Goal: Task Accomplishment & Management: Manage account settings

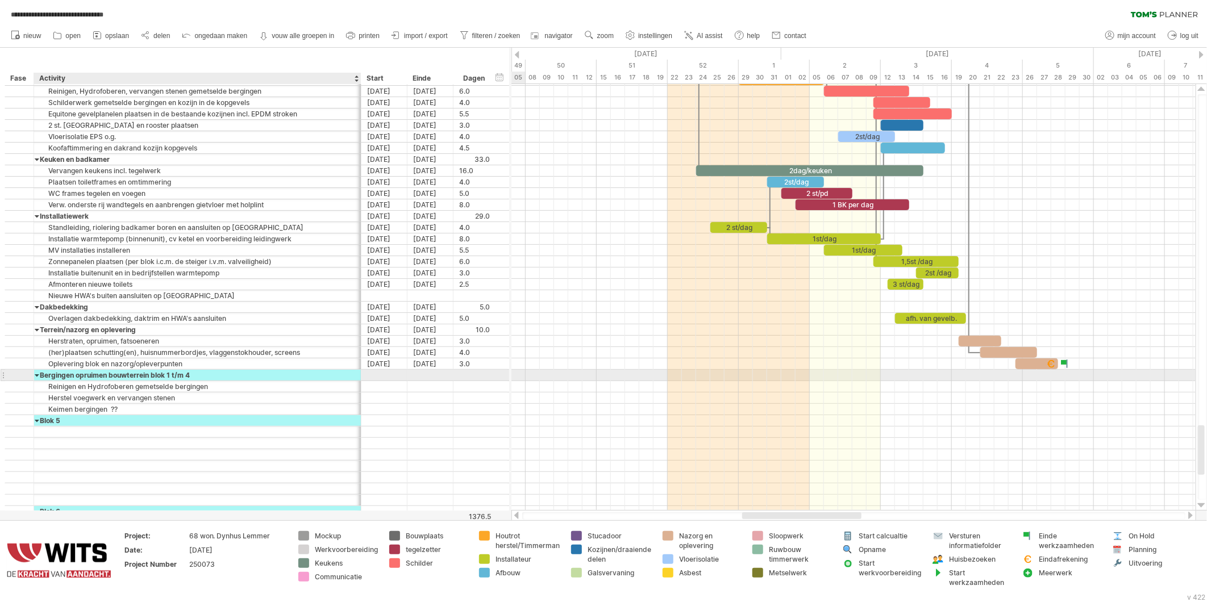
click at [86, 378] on div "Bergingen opruimen bouwterrein blok 1 t/m 4" at bounding box center [197, 375] width 315 height 11
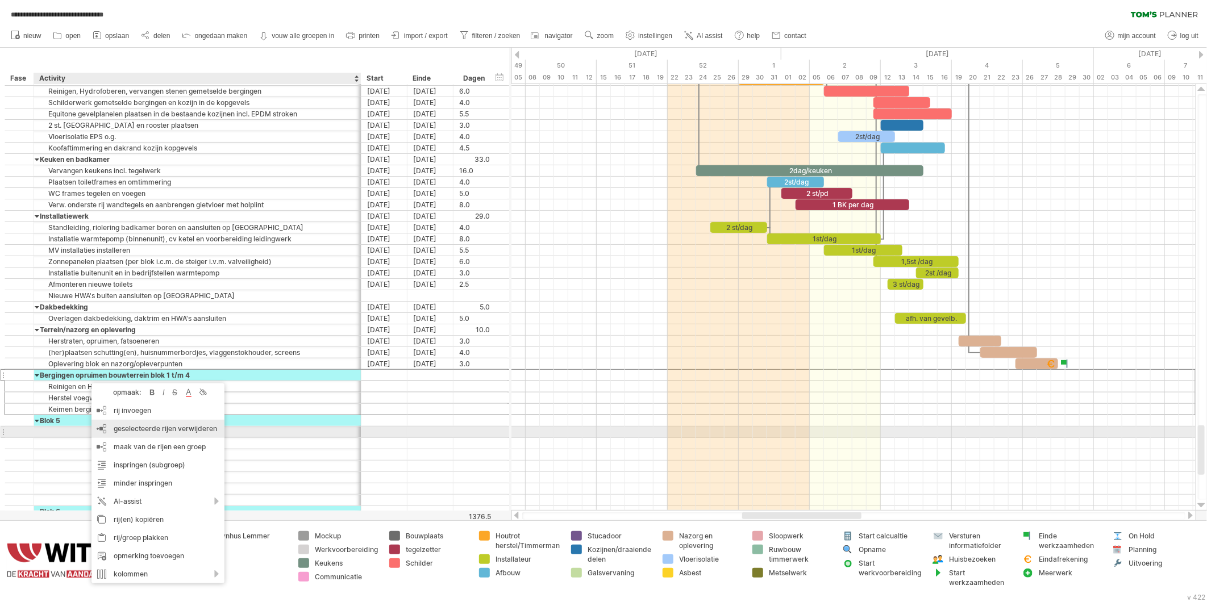
click at [128, 432] on span "geselecteerde rijen verwijderen" at bounding box center [165, 429] width 103 height 9
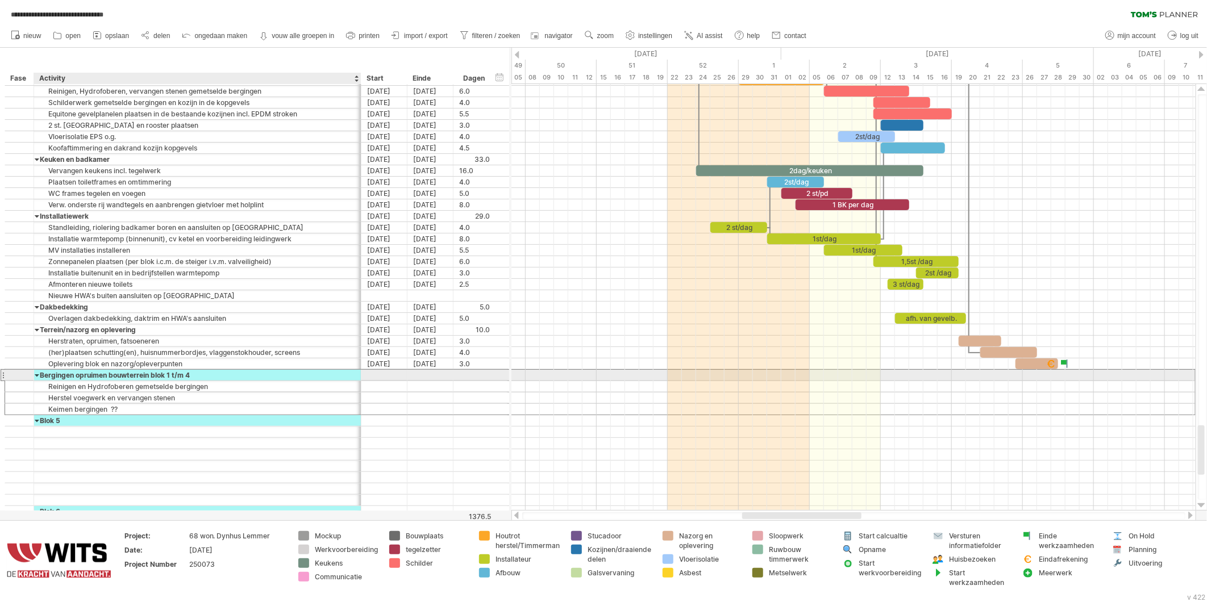
click at [89, 377] on div "Bergingen opruimen bouwterrein blok 1 t/m 4" at bounding box center [197, 375] width 315 height 11
click at [180, 379] on input "**********" at bounding box center [197, 375] width 315 height 11
drag, startPoint x: 200, startPoint y: 377, endPoint x: 19, endPoint y: 379, distance: 180.8
click at [19, 379] on div "**********" at bounding box center [257, 375] width 504 height 12
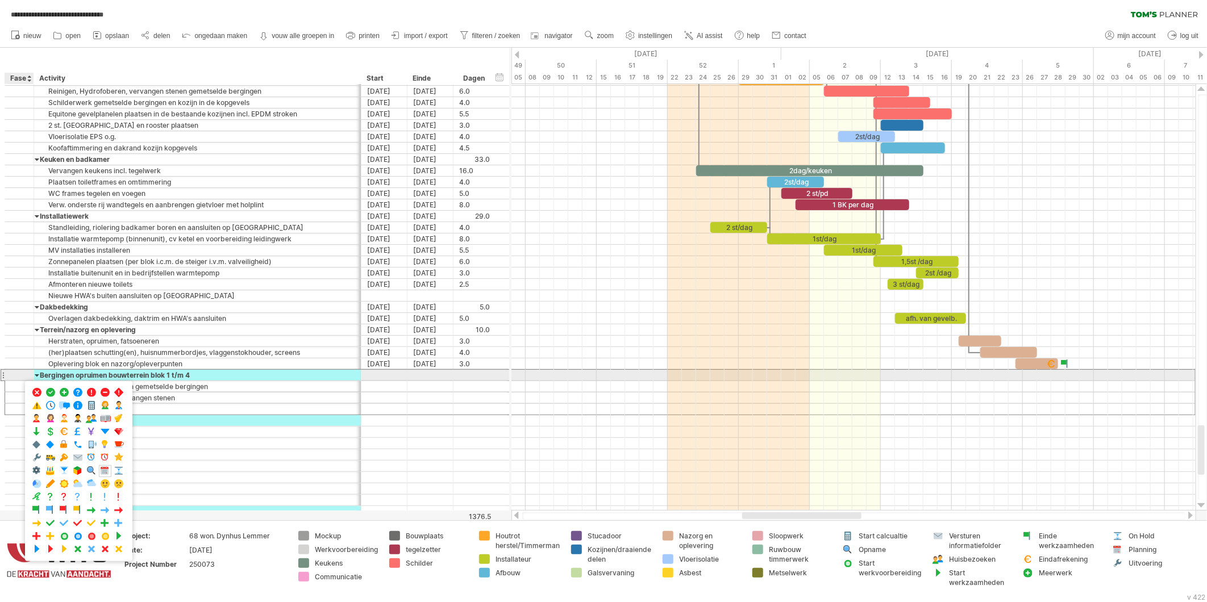
click at [174, 379] on div "Bergingen opruimen bouwterrein blok 1 t/m 4" at bounding box center [197, 375] width 315 height 11
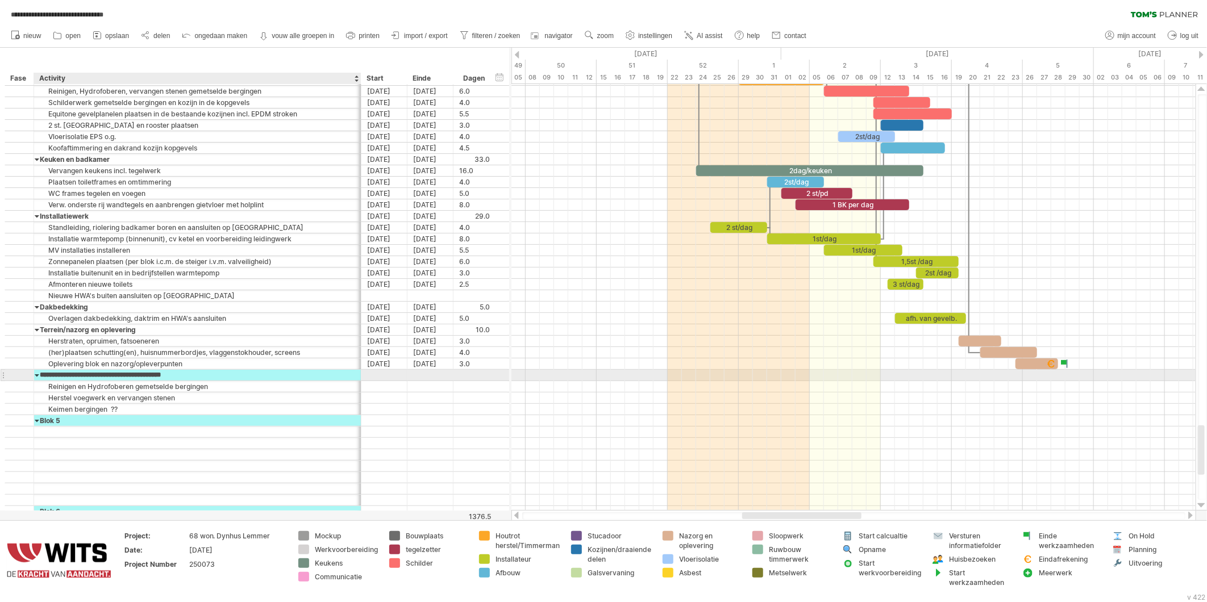
click at [195, 377] on input "**********" at bounding box center [197, 375] width 315 height 11
type input "*"
type input "**********"
click at [100, 388] on div "Reinigen en Hydrofoberen gemetselde bergingen" at bounding box center [197, 386] width 315 height 11
drag, startPoint x: 216, startPoint y: 385, endPoint x: 11, endPoint y: 385, distance: 204.6
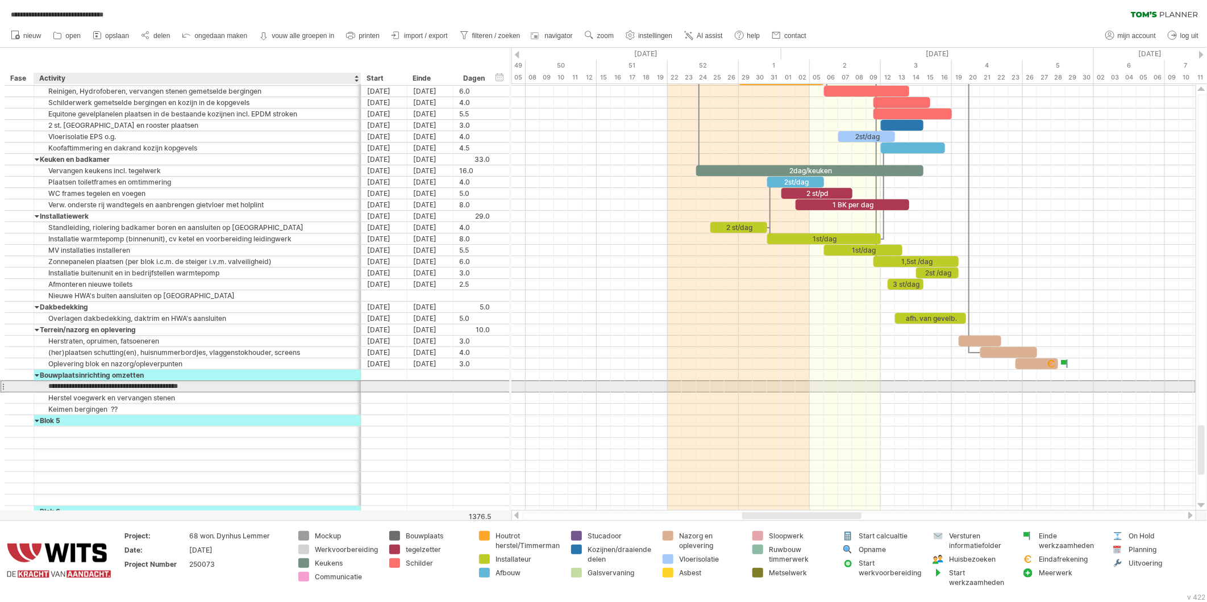
click at [11, 385] on div "**********" at bounding box center [257, 387] width 504 height 12
type input "**********"
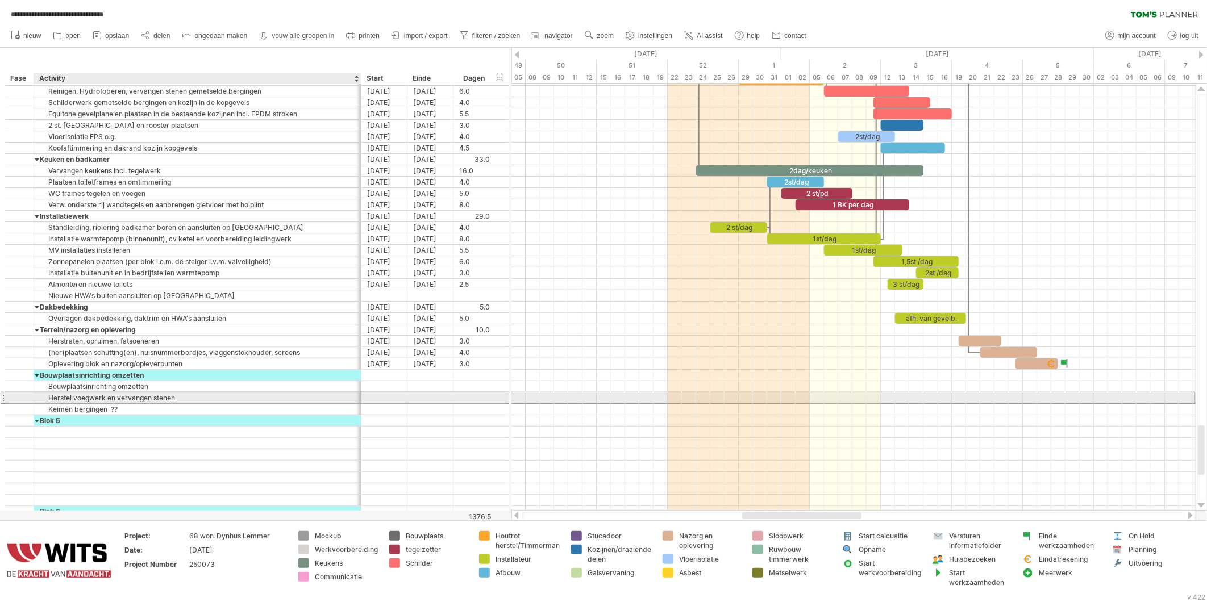
click at [81, 398] on div "Herstel voegwerk en vervangen stenen" at bounding box center [197, 398] width 315 height 11
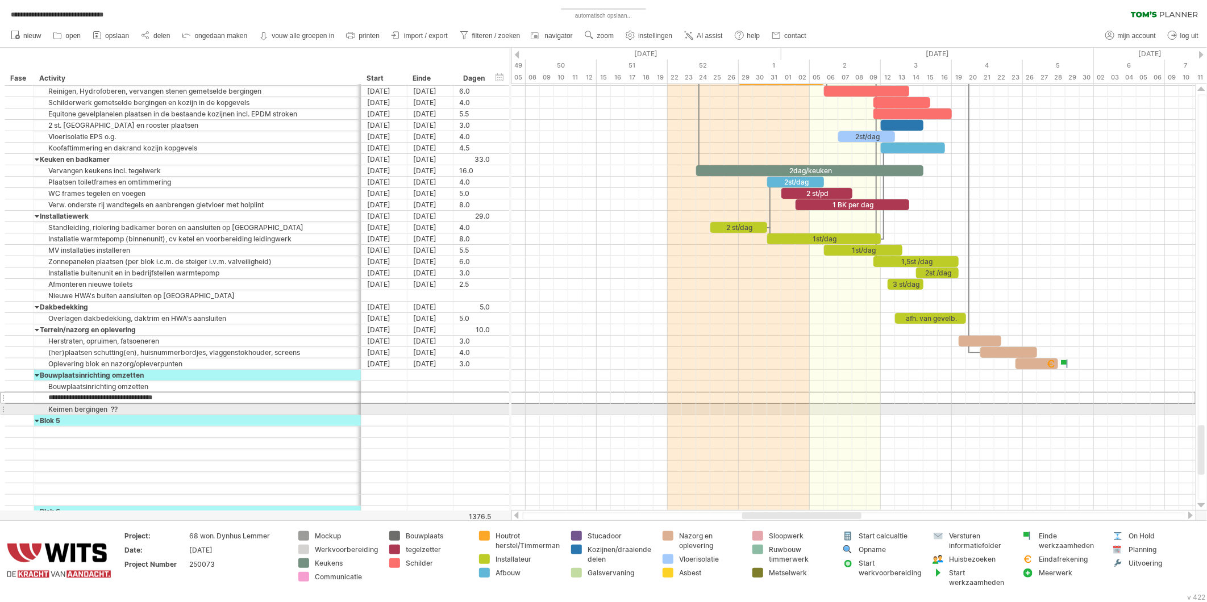
drag, startPoint x: 186, startPoint y: 398, endPoint x: 3, endPoint y: 410, distance: 183.4
click at [5, 410] on div "**********" at bounding box center [257, 295] width 504 height 443
type input "*"
type input "**********"
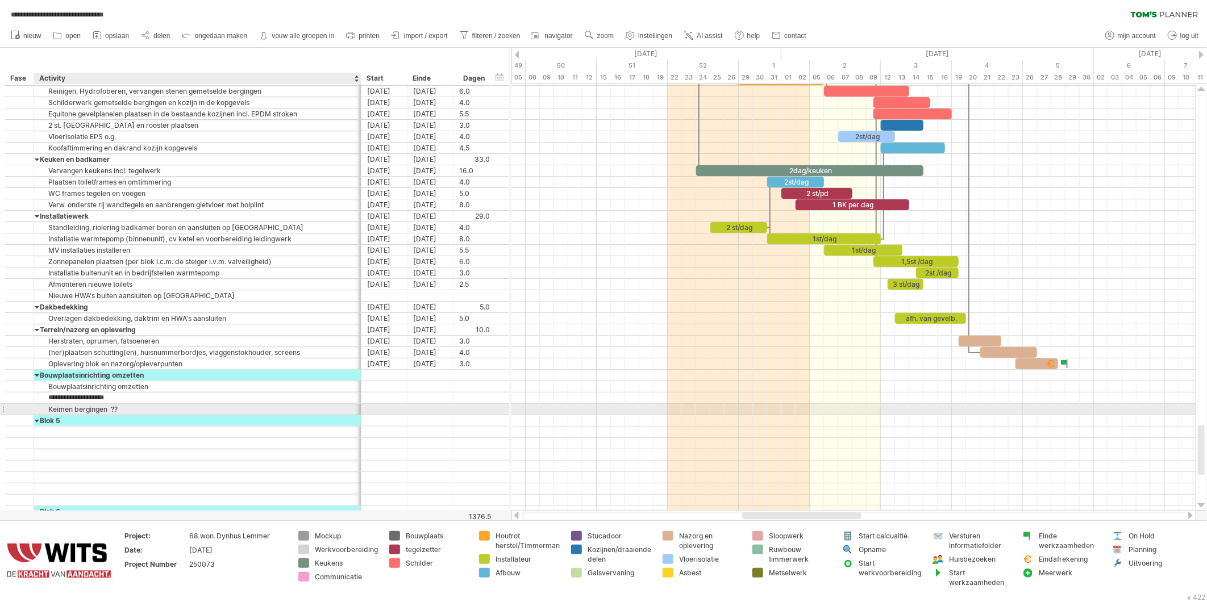
click at [86, 413] on div "Keimen bergingen ??" at bounding box center [197, 409] width 315 height 11
click at [134, 411] on input "**********" at bounding box center [197, 409] width 315 height 11
type input "*"
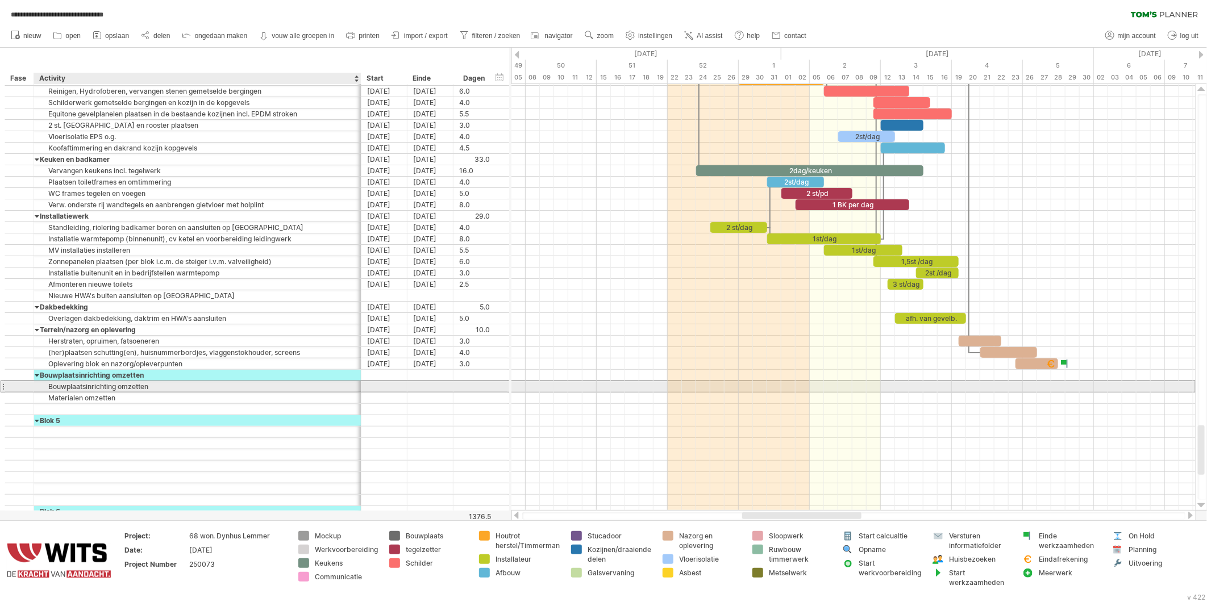
click at [145, 392] on div "Bouwplaatsinrichting omzetten" at bounding box center [197, 386] width 315 height 11
click at [163, 387] on input "**********" at bounding box center [197, 386] width 315 height 11
type input "**********"
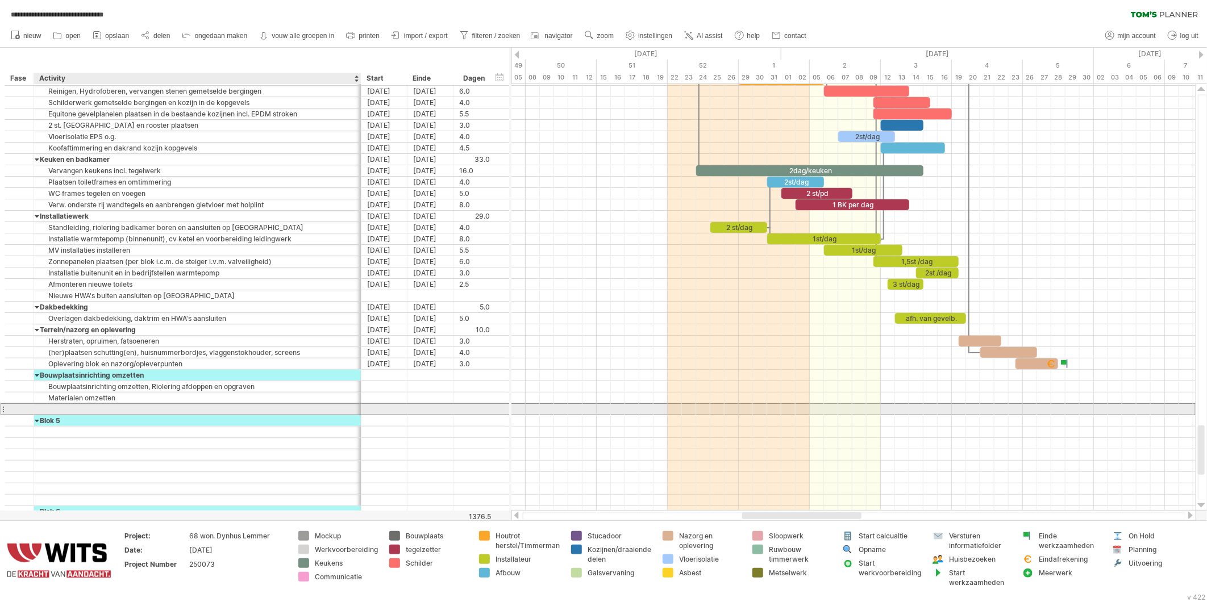
click at [139, 411] on div at bounding box center [197, 409] width 315 height 11
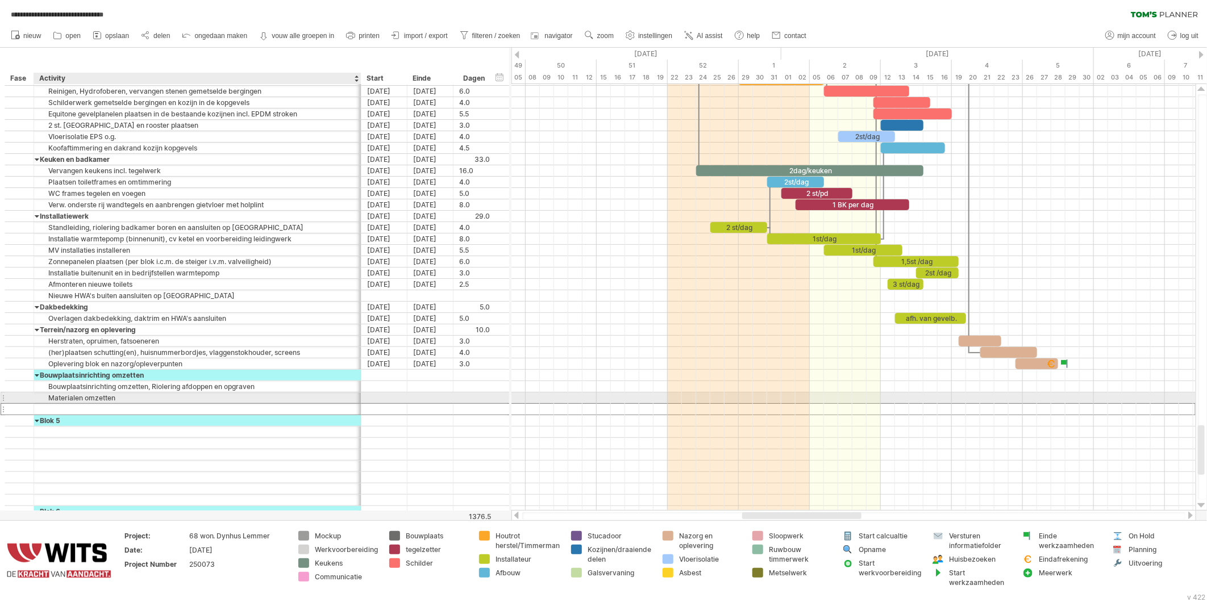
click at [134, 400] on div "Materialen omzetten" at bounding box center [197, 398] width 315 height 11
click at [92, 397] on input "**********" at bounding box center [197, 398] width 315 height 11
click at [85, 399] on input "**********" at bounding box center [197, 398] width 315 height 11
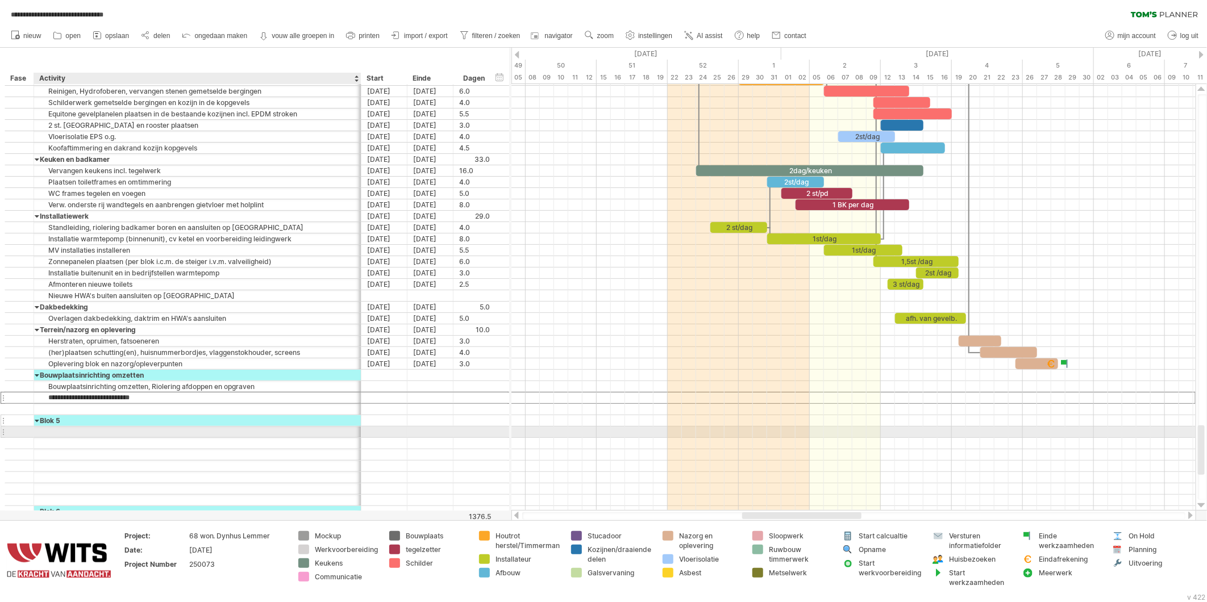
type input "**********"
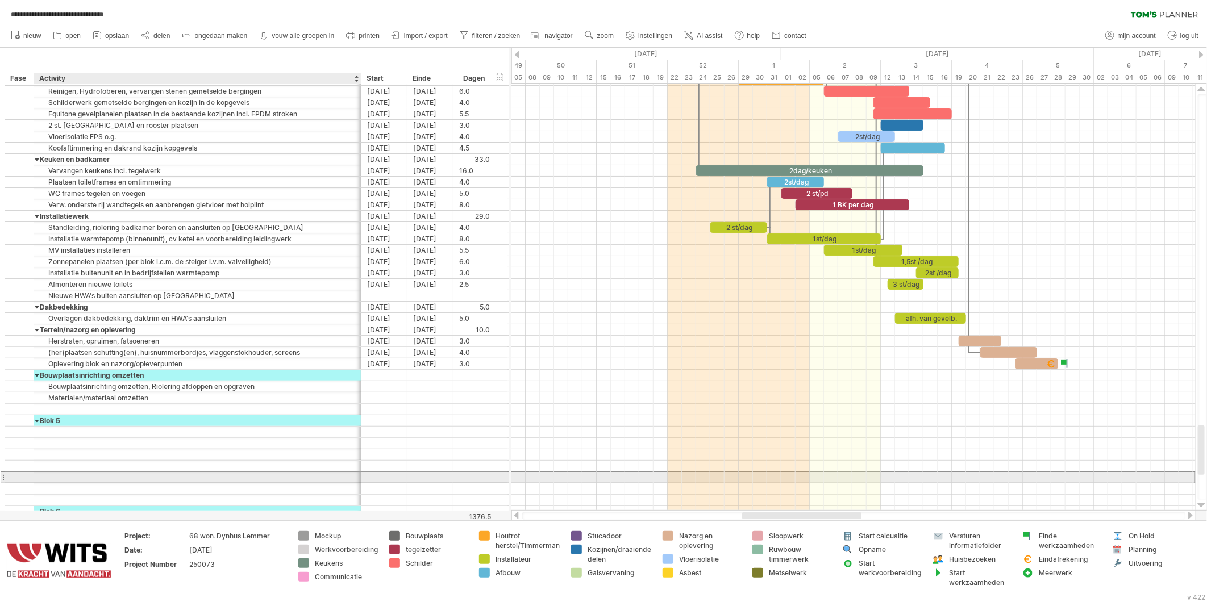
click at [137, 483] on div at bounding box center [197, 477] width 315 height 11
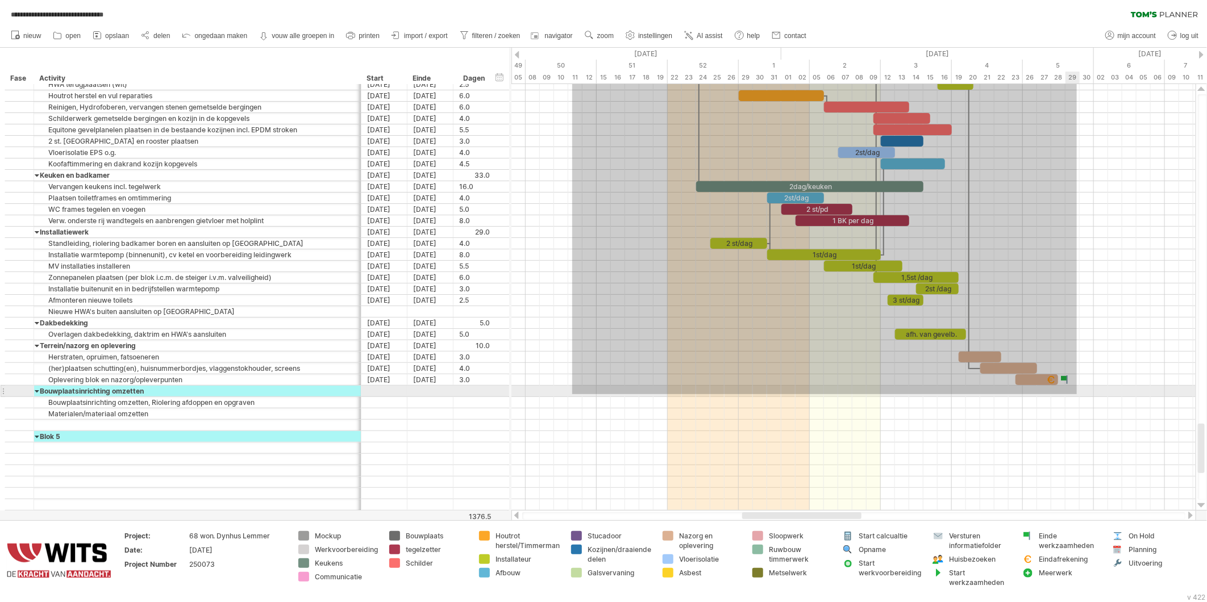
drag, startPoint x: 572, startPoint y: 331, endPoint x: 1077, endPoint y: 394, distance: 508.7
click at [1077, 394] on div at bounding box center [854, 300] width 684 height 443
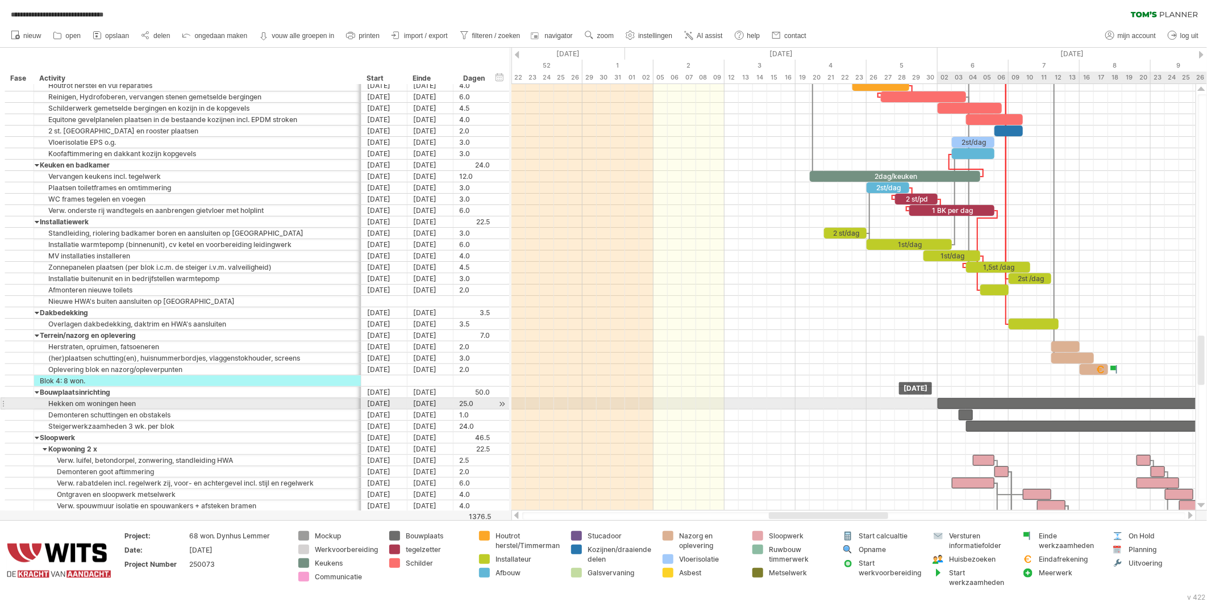
drag, startPoint x: 696, startPoint y: 404, endPoint x: 1035, endPoint y: 405, distance: 339.3
click at [1035, 405] on div at bounding box center [1115, 403] width 355 height 11
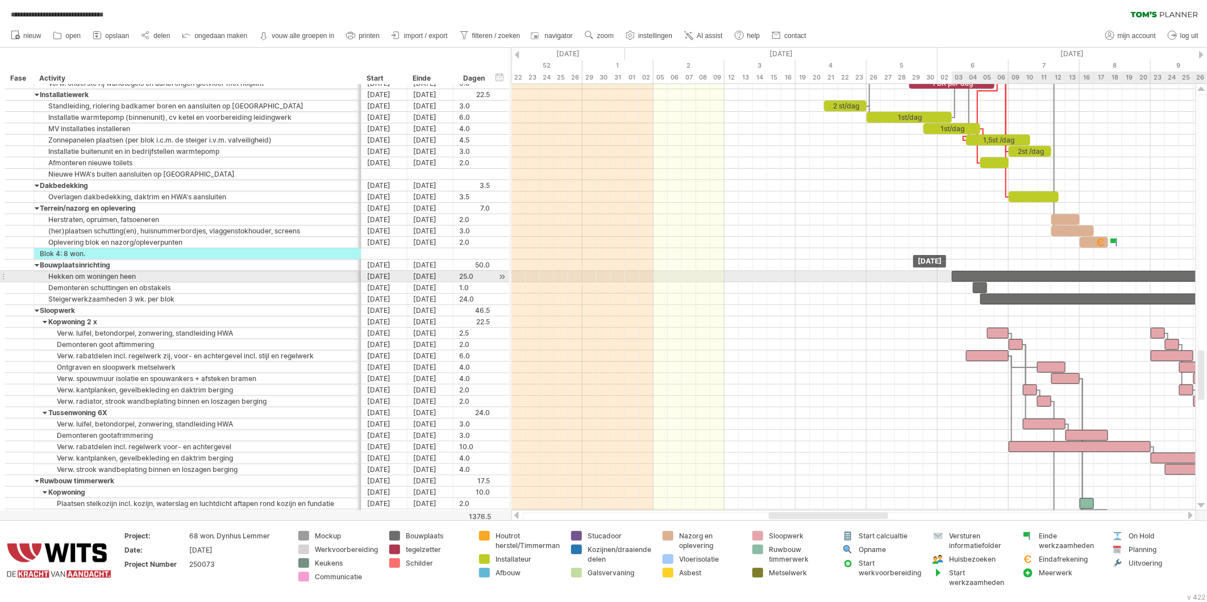
drag, startPoint x: 953, startPoint y: 275, endPoint x: 970, endPoint y: 276, distance: 16.5
click at [970, 276] on div at bounding box center [1129, 276] width 355 height 11
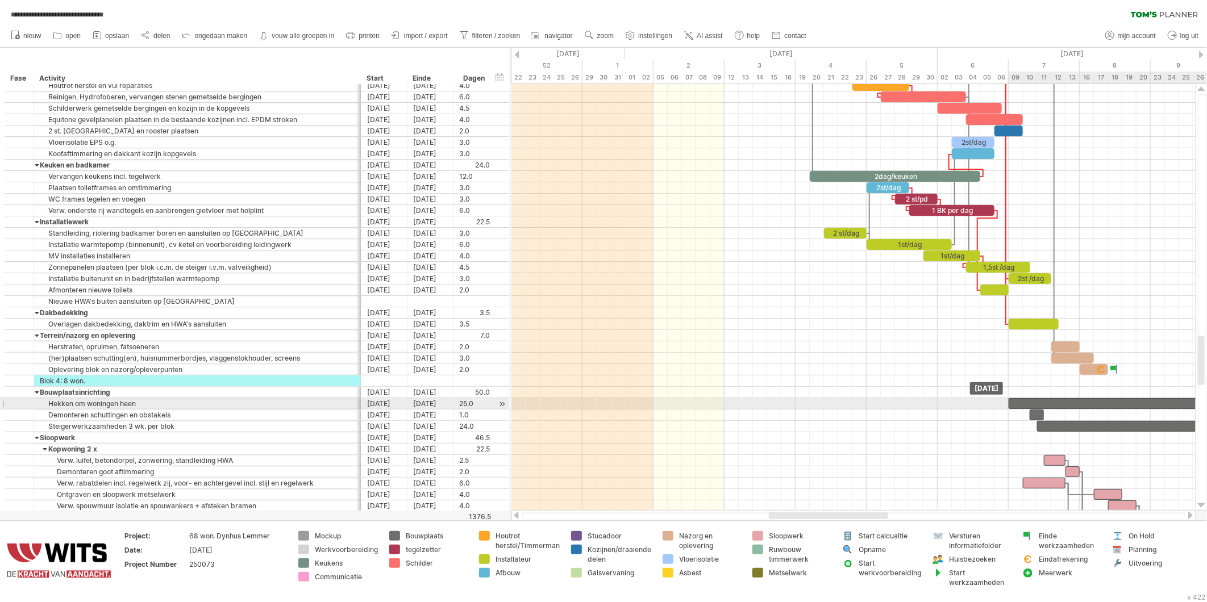
drag, startPoint x: 973, startPoint y: 404, endPoint x: 1029, endPoint y: 404, distance: 56.8
click at [1029, 404] on div at bounding box center [1186, 403] width 355 height 11
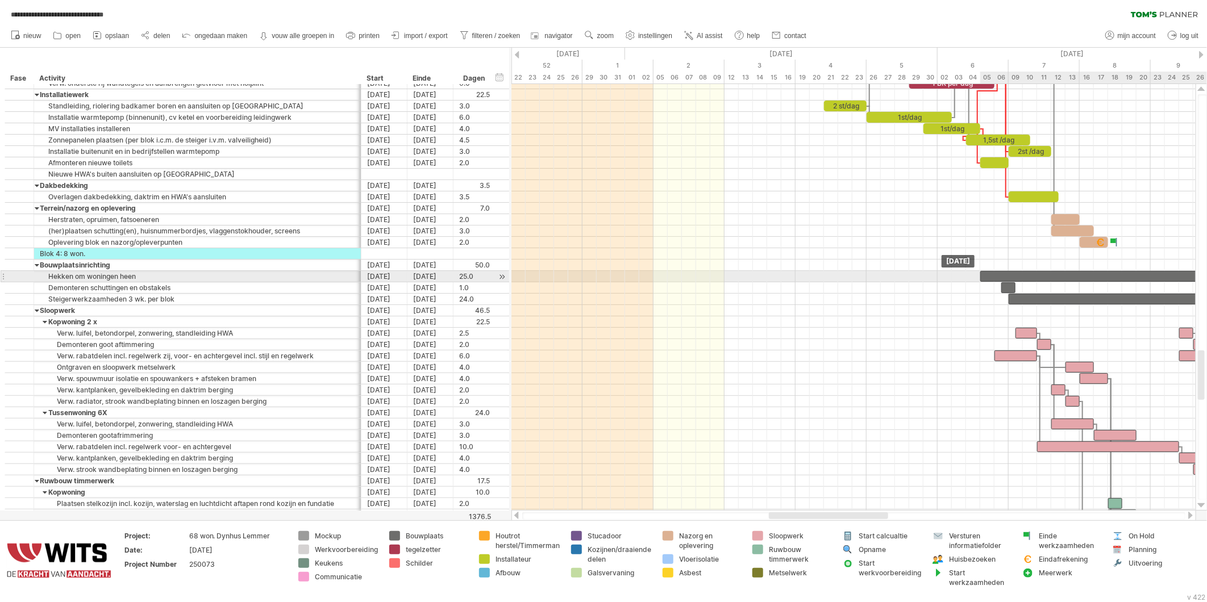
drag, startPoint x: 1025, startPoint y: 276, endPoint x: 996, endPoint y: 276, distance: 29.0
click at [996, 276] on div at bounding box center [1157, 276] width 355 height 11
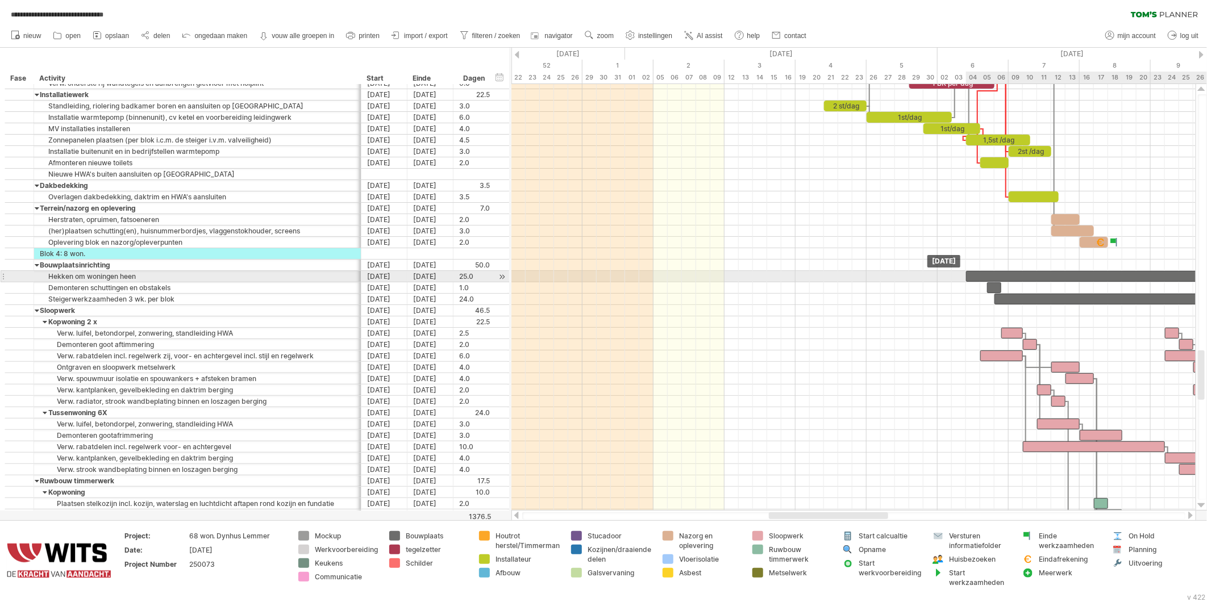
drag, startPoint x: 996, startPoint y: 276, endPoint x: 979, endPoint y: 277, distance: 16.6
click at [979, 277] on div at bounding box center [1143, 276] width 355 height 11
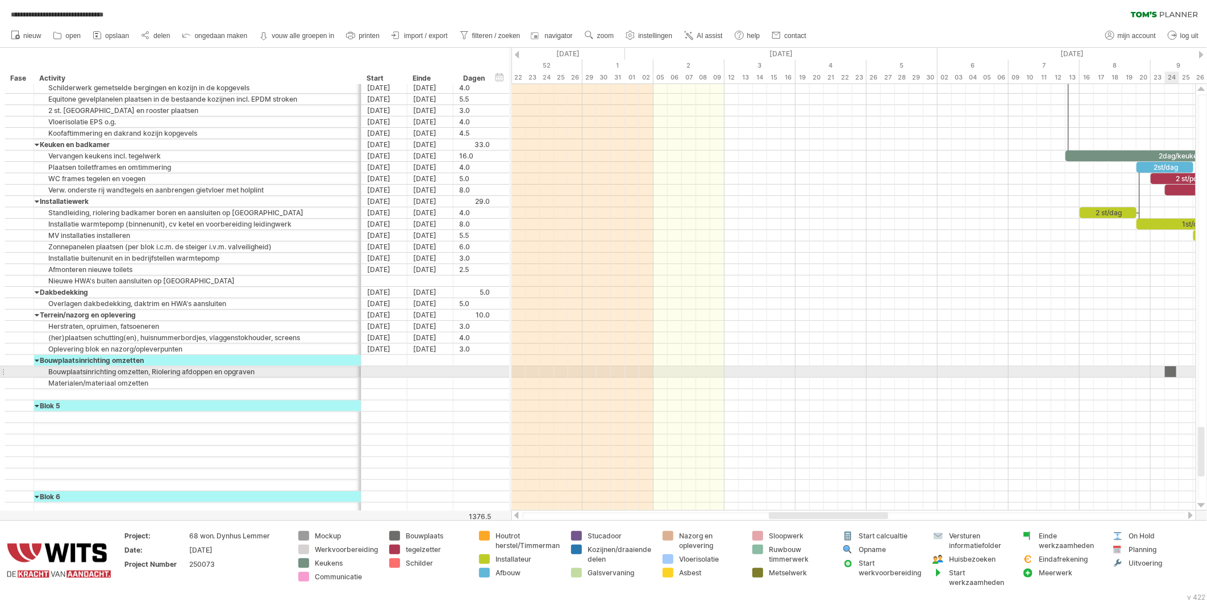
drag, startPoint x: 389, startPoint y: 534, endPoint x: 1166, endPoint y: 370, distance: 794.7
click at [1166, 370] on div "**********" at bounding box center [603, 301] width 1207 height 602
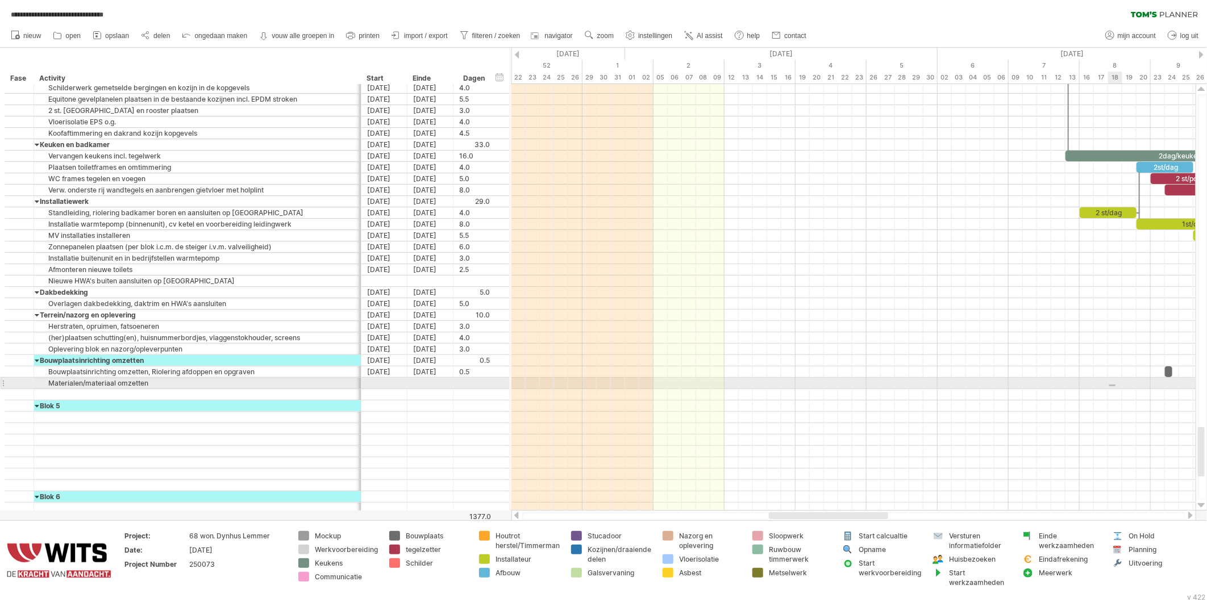
drag, startPoint x: 1116, startPoint y: 385, endPoint x: 1087, endPoint y: 388, distance: 29.1
click at [1087, 388] on div at bounding box center [854, 383] width 684 height 11
drag, startPoint x: 1054, startPoint y: 387, endPoint x: 1154, endPoint y: 388, distance: 100.0
click at [1125, 389] on div at bounding box center [854, 383] width 684 height 11
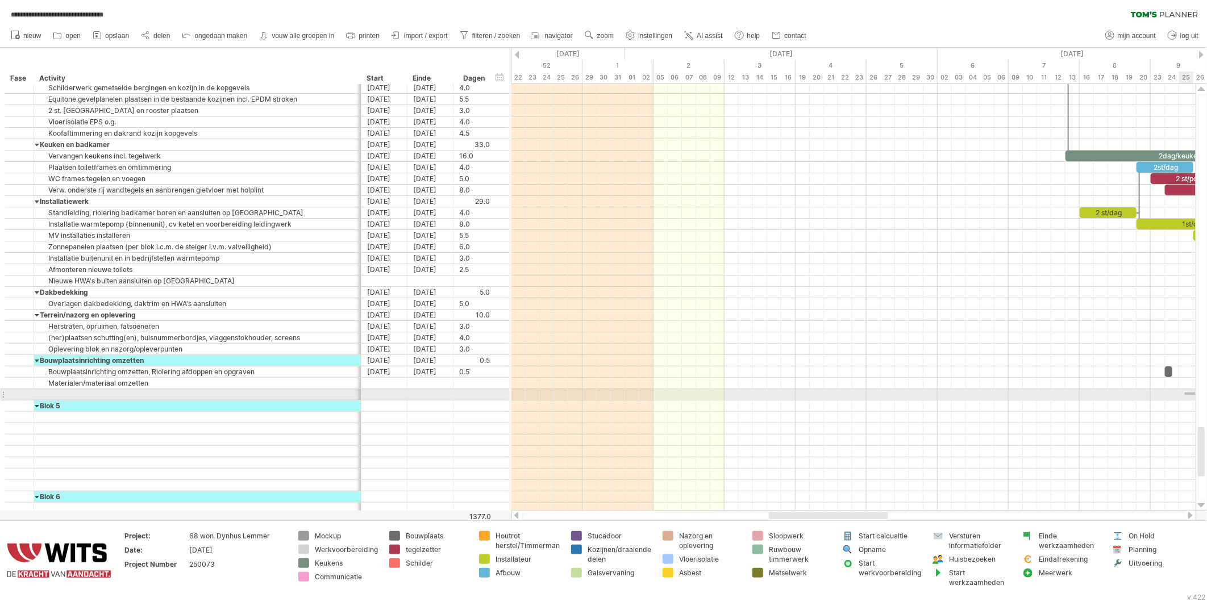
drag, startPoint x: 1191, startPoint y: 394, endPoint x: 1217, endPoint y: 396, distance: 26.2
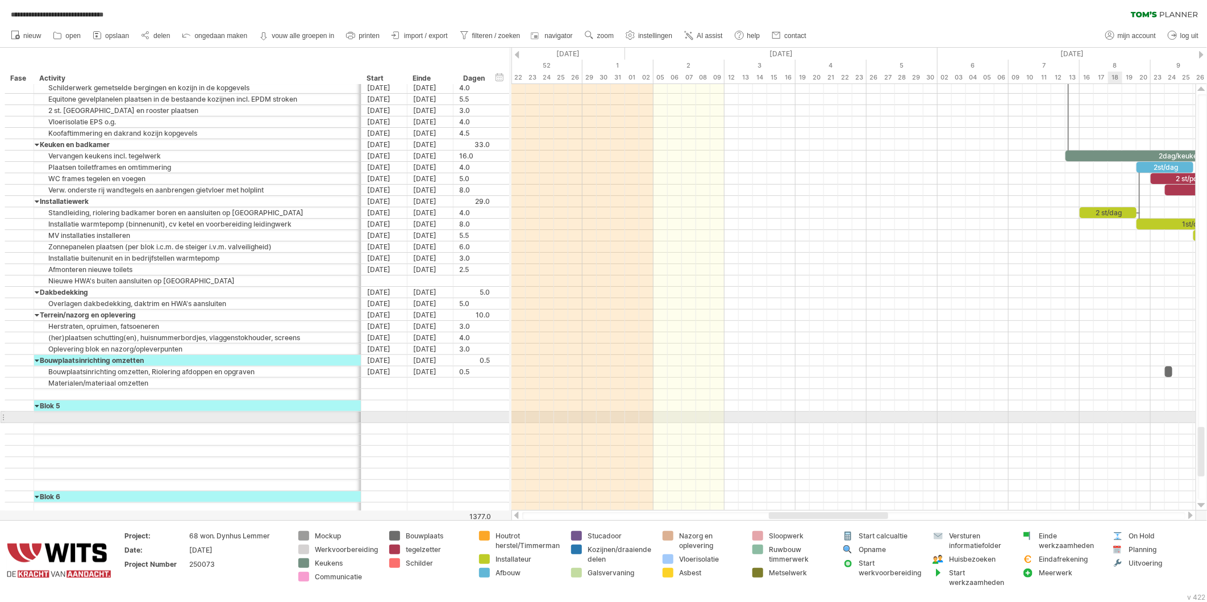
drag, startPoint x: 1117, startPoint y: 413, endPoint x: 965, endPoint y: 514, distance: 183.0
click at [1117, 413] on div at bounding box center [854, 417] width 684 height 11
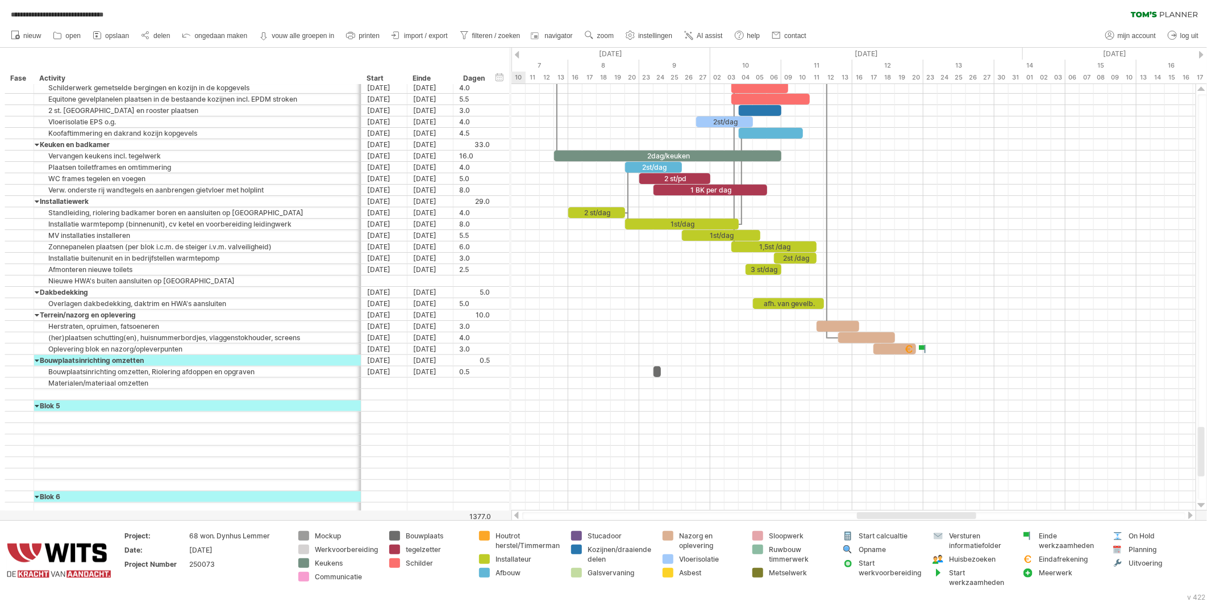
drag, startPoint x: 842, startPoint y: 519, endPoint x: 930, endPoint y: 513, distance: 88.3
click at [930, 513] on div at bounding box center [916, 516] width 119 height 7
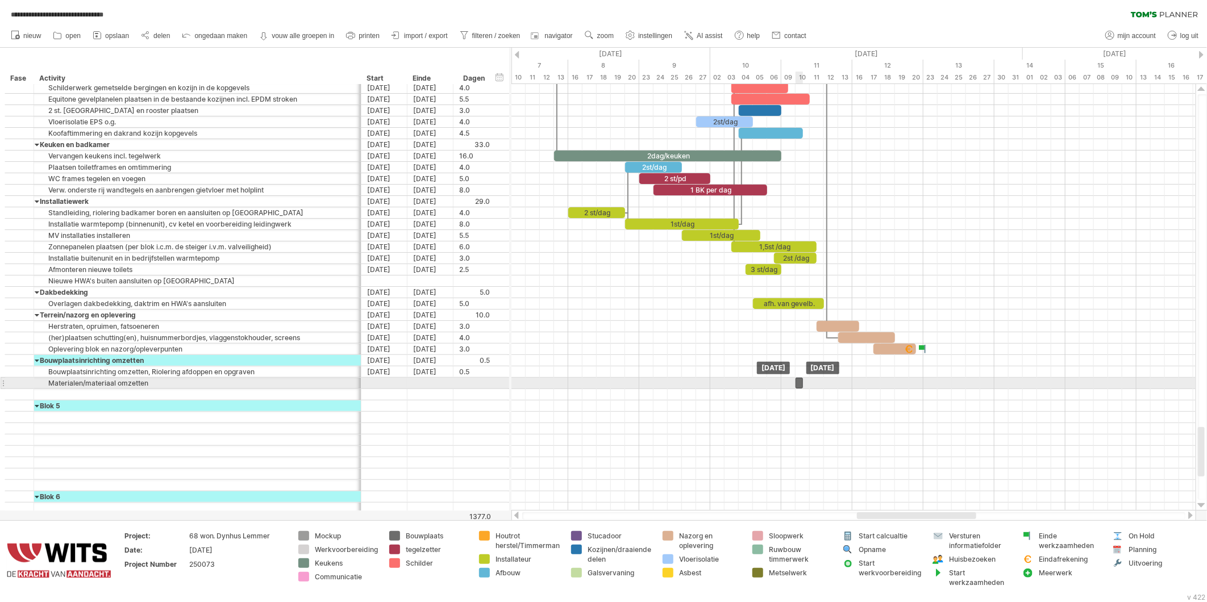
drag, startPoint x: 656, startPoint y: 374, endPoint x: 802, endPoint y: 387, distance: 146.1
drag, startPoint x: 802, startPoint y: 387, endPoint x: 838, endPoint y: 387, distance: 35.8
click at [838, 387] on span at bounding box center [838, 383] width 5 height 11
click at [817, 387] on div at bounding box center [817, 383] width 43 height 11
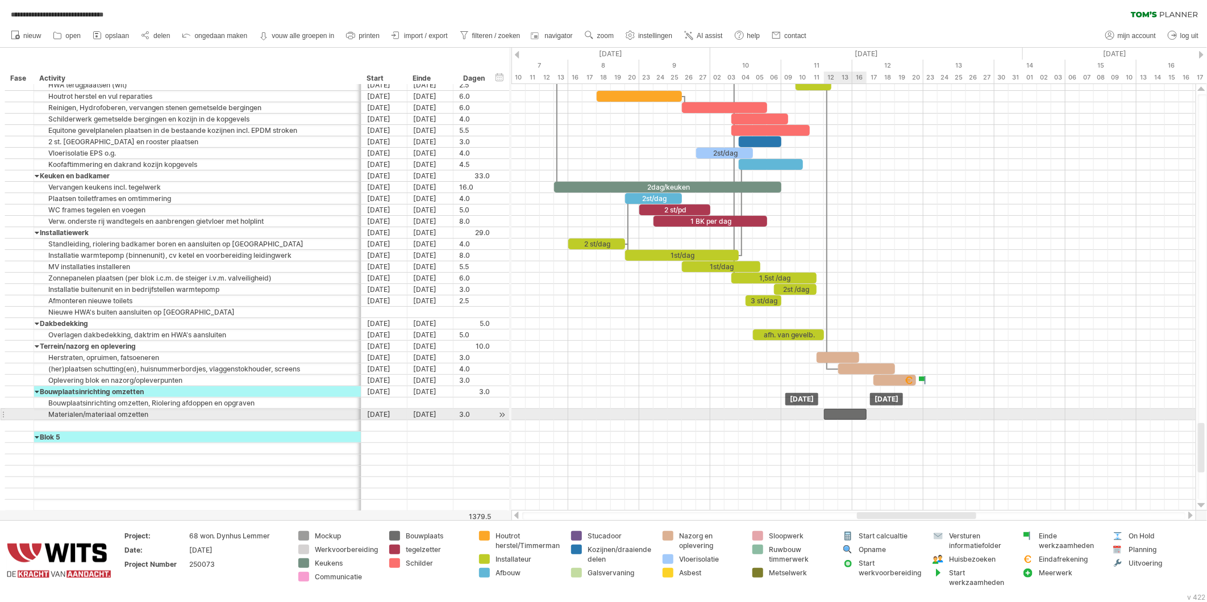
drag, startPoint x: 813, startPoint y: 415, endPoint x: 840, endPoint y: 414, distance: 27.3
click at [840, 414] on div at bounding box center [845, 414] width 43 height 11
drag, startPoint x: 866, startPoint y: 416, endPoint x: 853, endPoint y: 415, distance: 12.5
click at [853, 415] on span at bounding box center [852, 414] width 5 height 11
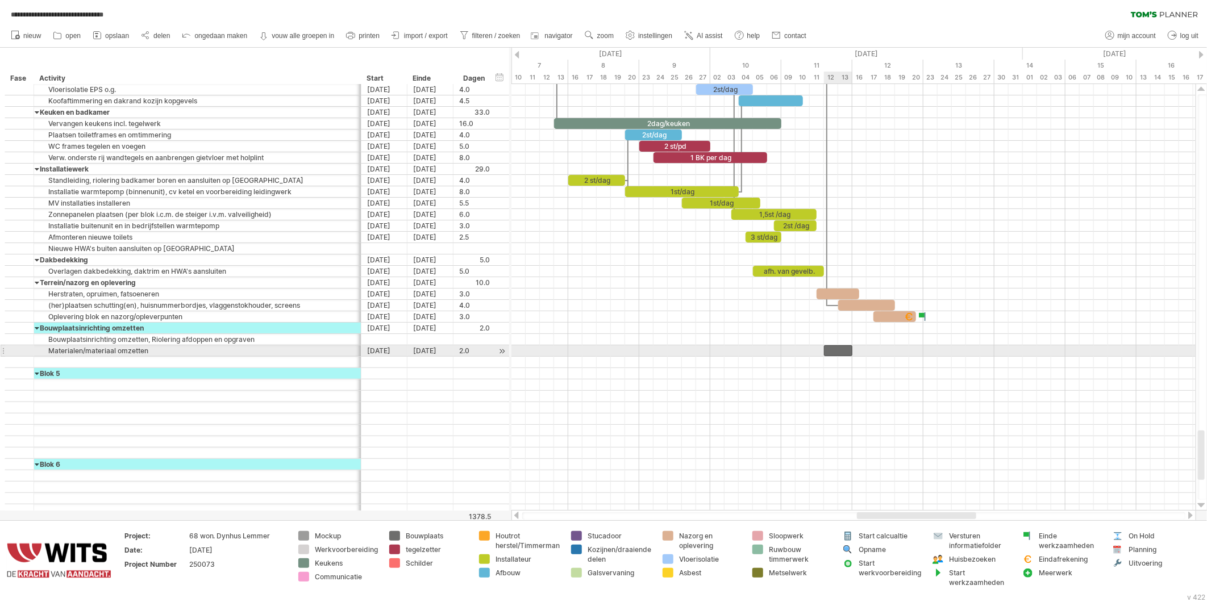
click at [836, 354] on div at bounding box center [838, 351] width 28 height 11
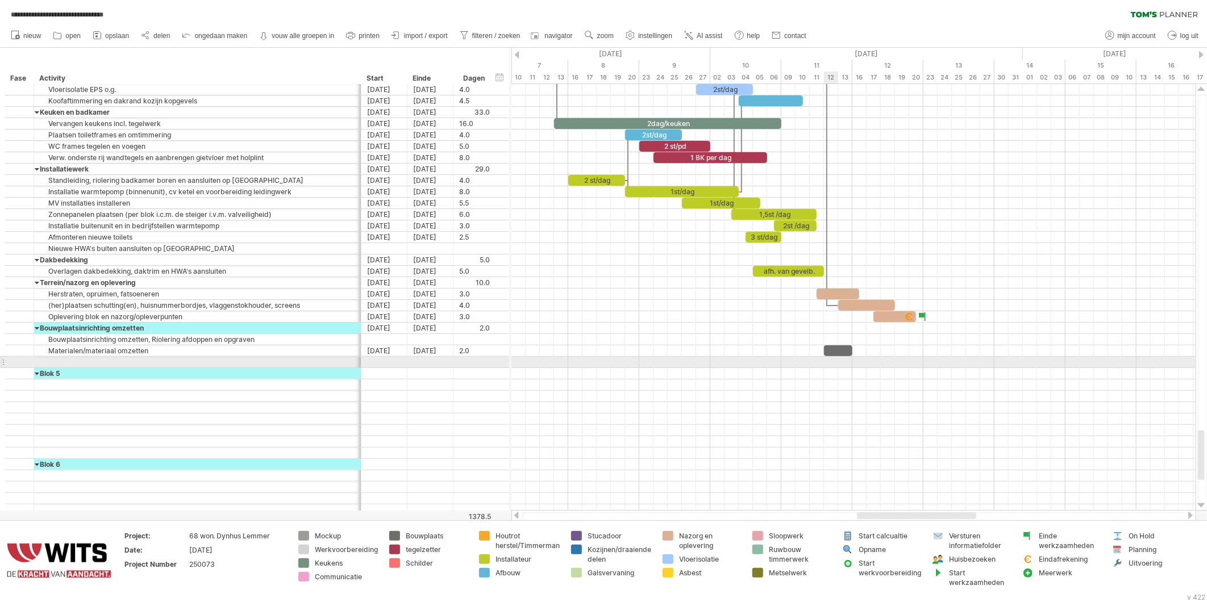
click at [827, 388] on div at bounding box center [854, 385] width 684 height 11
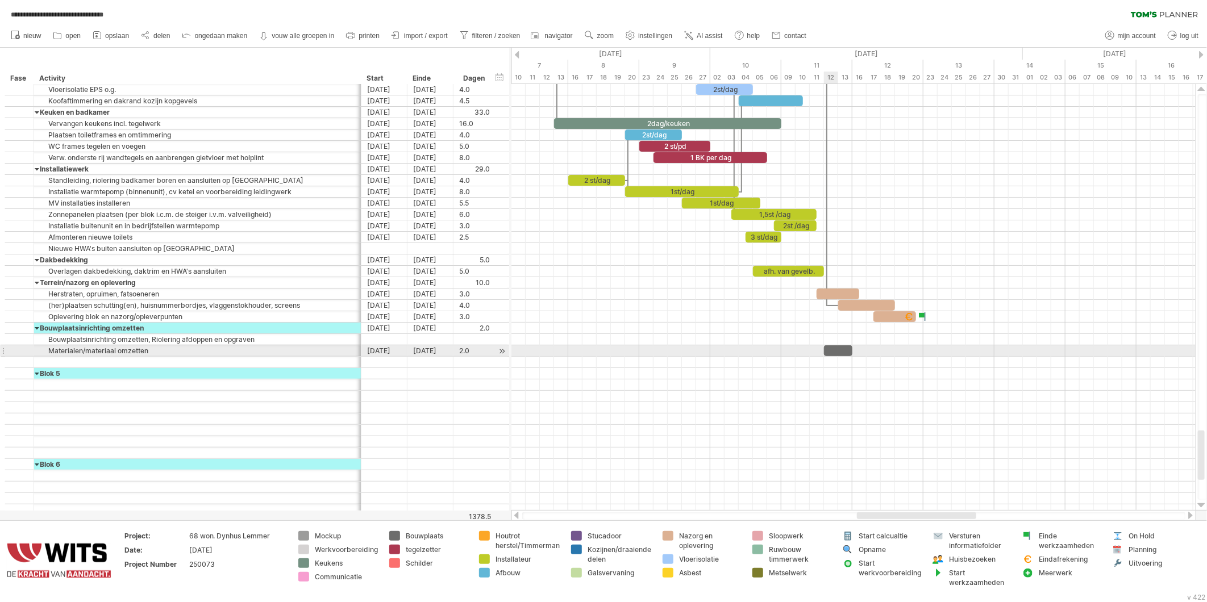
click at [832, 355] on div at bounding box center [838, 351] width 28 height 11
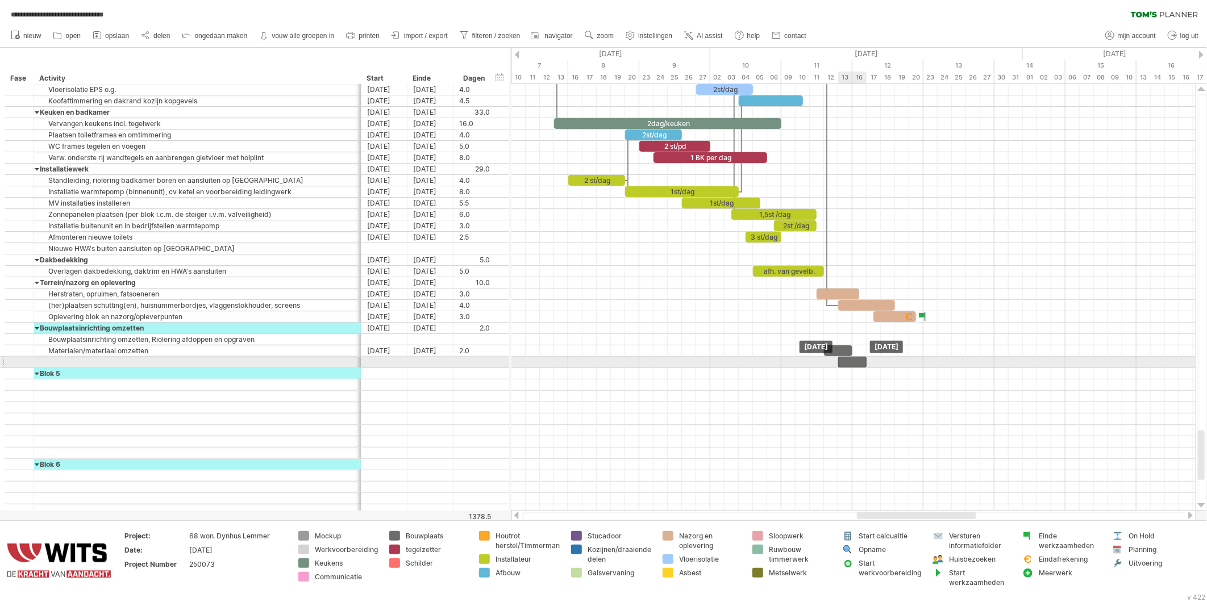
drag, startPoint x: 831, startPoint y: 353, endPoint x: 846, endPoint y: 364, distance: 18.6
drag, startPoint x: 867, startPoint y: 365, endPoint x: 851, endPoint y: 365, distance: 15.3
click at [851, 365] on span at bounding box center [852, 362] width 5 height 11
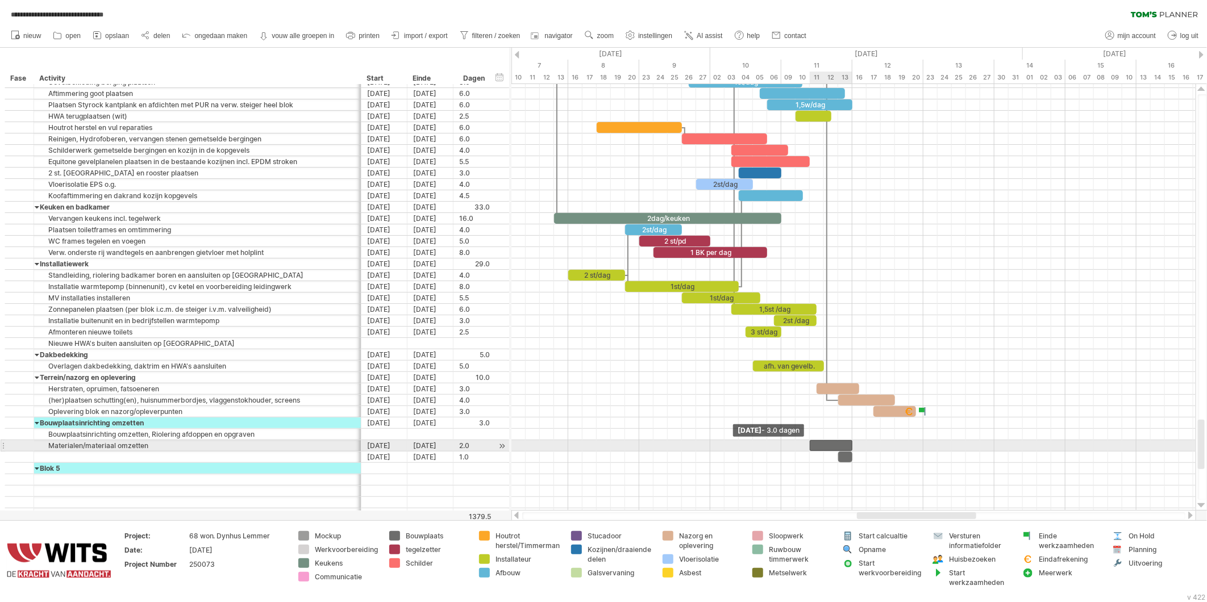
drag, startPoint x: 824, startPoint y: 447, endPoint x: 811, endPoint y: 446, distance: 13.7
click at [811, 446] on span at bounding box center [810, 445] width 5 height 11
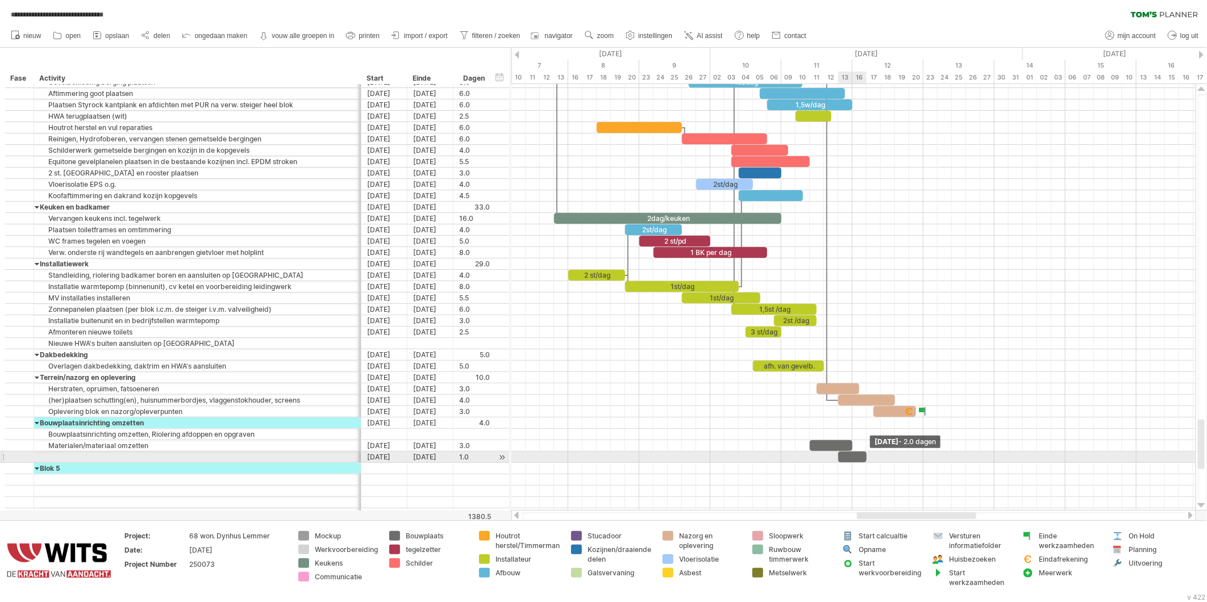
drag, startPoint x: 853, startPoint y: 462, endPoint x: 865, endPoint y: 460, distance: 11.5
click at [865, 460] on span at bounding box center [867, 457] width 5 height 11
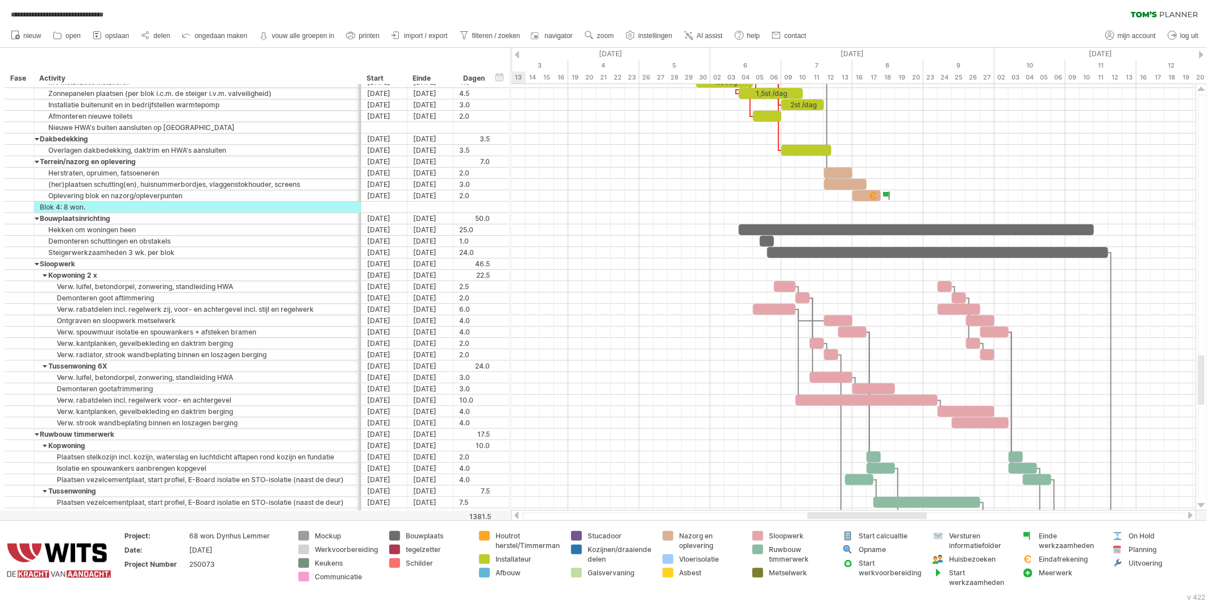
drag, startPoint x: 884, startPoint y: 516, endPoint x: 834, endPoint y: 518, distance: 49.5
click at [834, 518] on div at bounding box center [867, 516] width 119 height 7
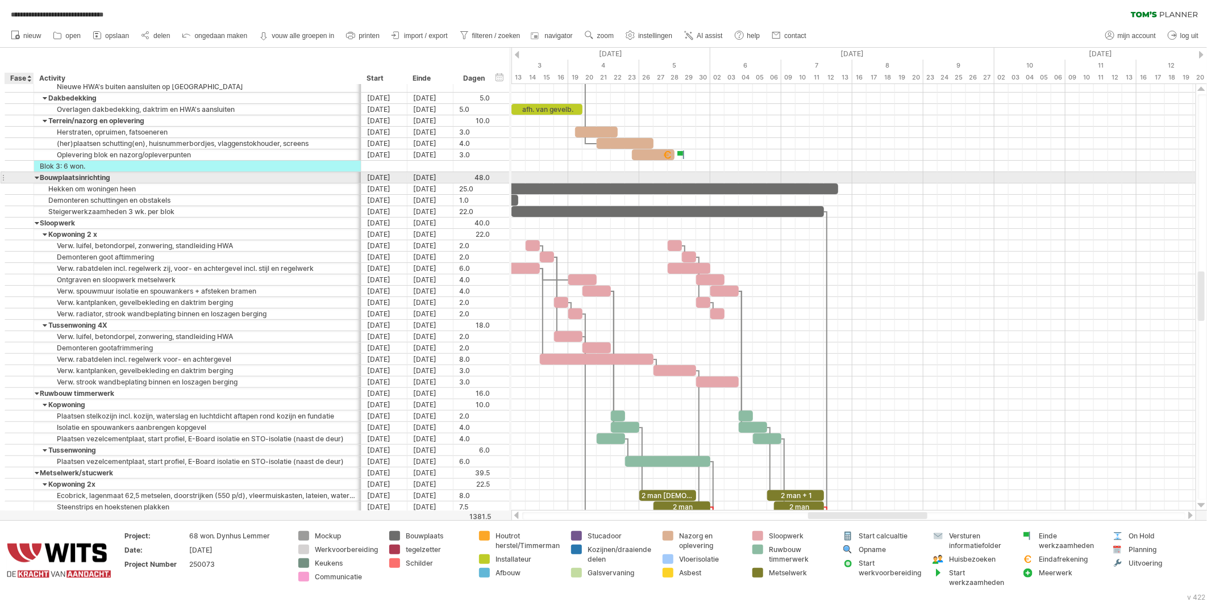
click at [19, 179] on div at bounding box center [19, 178] width 11 height 10
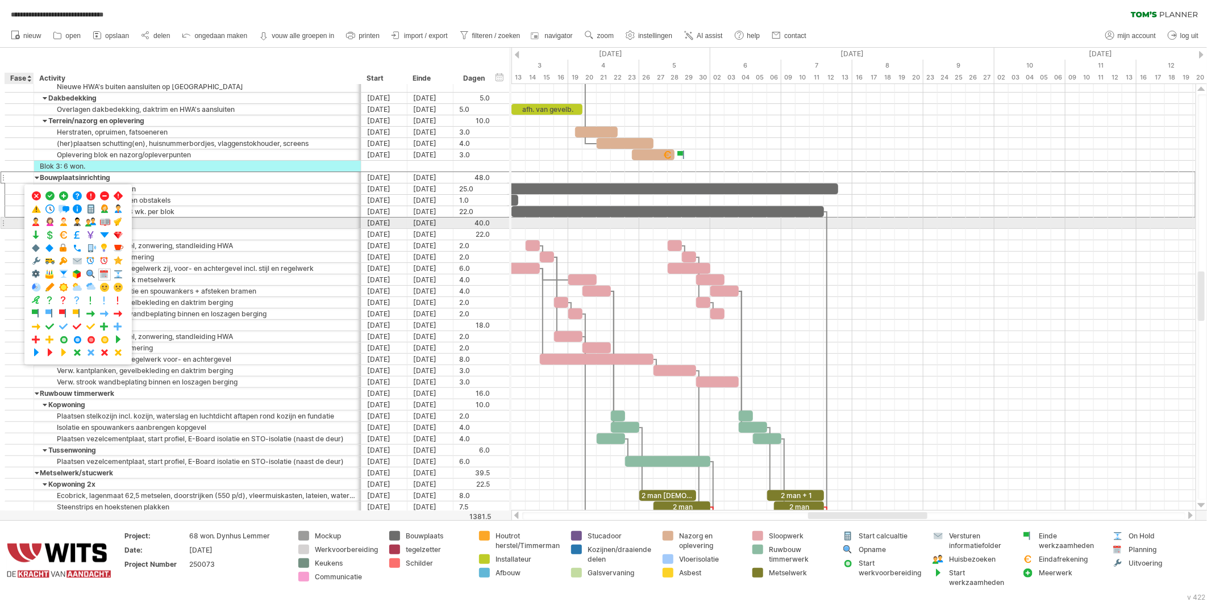
click at [15, 225] on div at bounding box center [19, 223] width 11 height 10
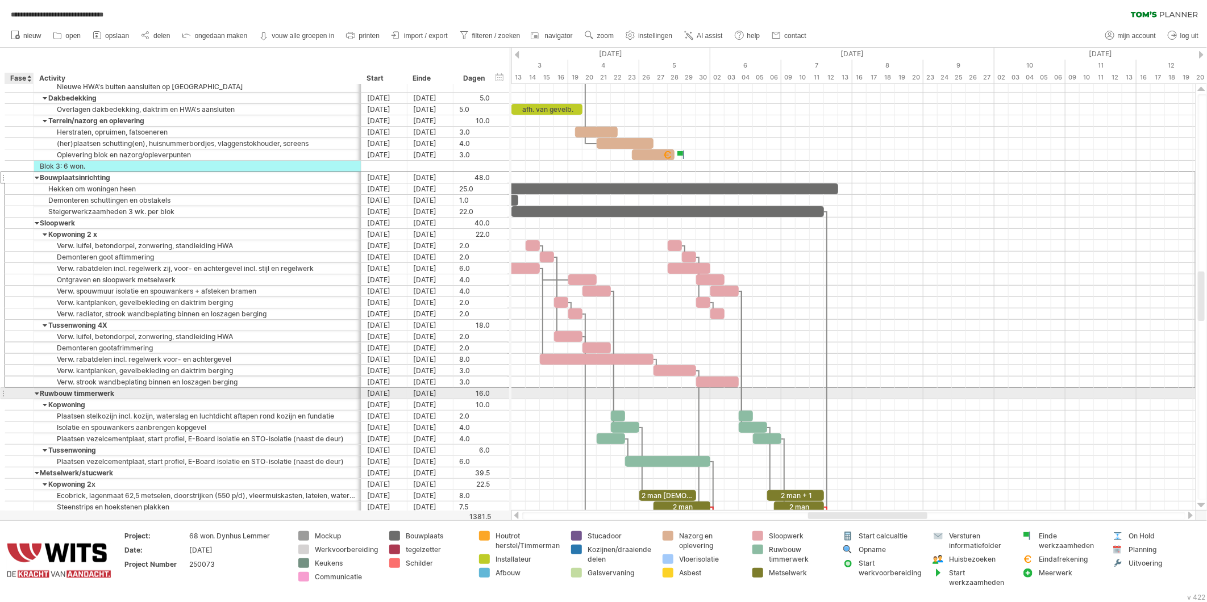
click at [18, 396] on div at bounding box center [19, 394] width 11 height 10
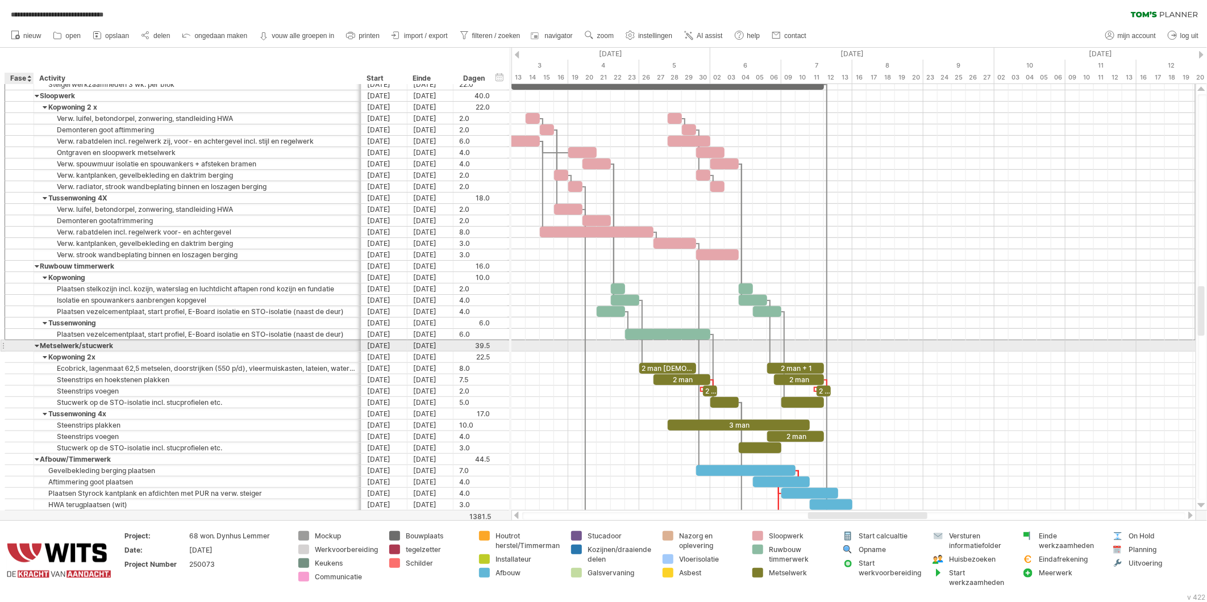
click at [16, 348] on div at bounding box center [19, 346] width 11 height 10
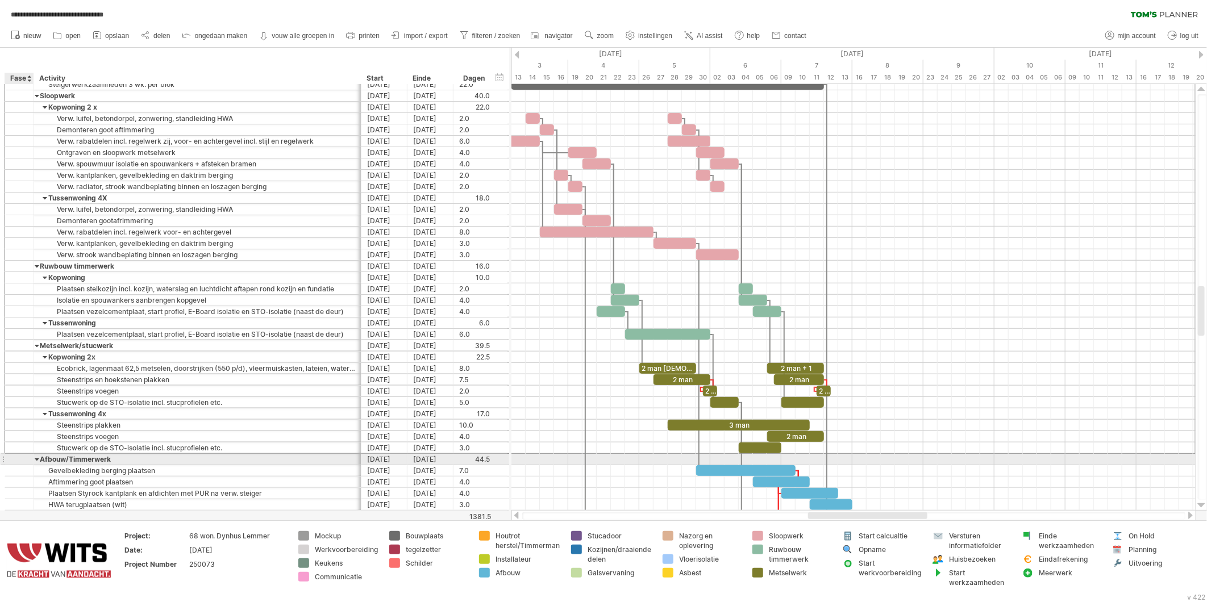
click at [19, 460] on div at bounding box center [19, 460] width 11 height 10
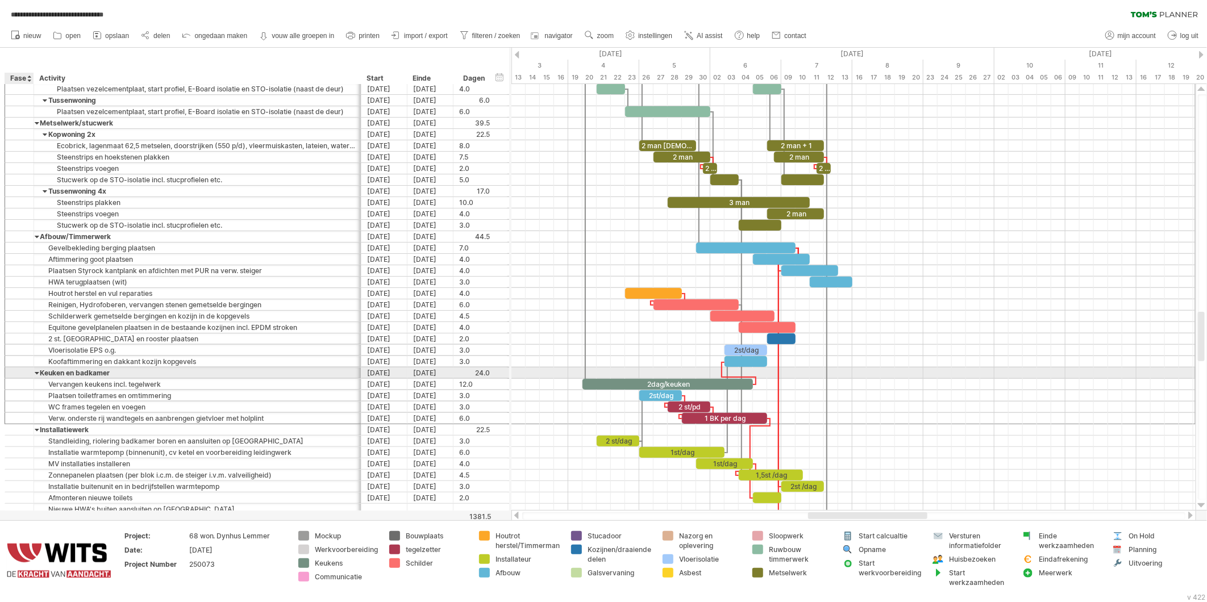
click at [18, 376] on div at bounding box center [19, 373] width 11 height 10
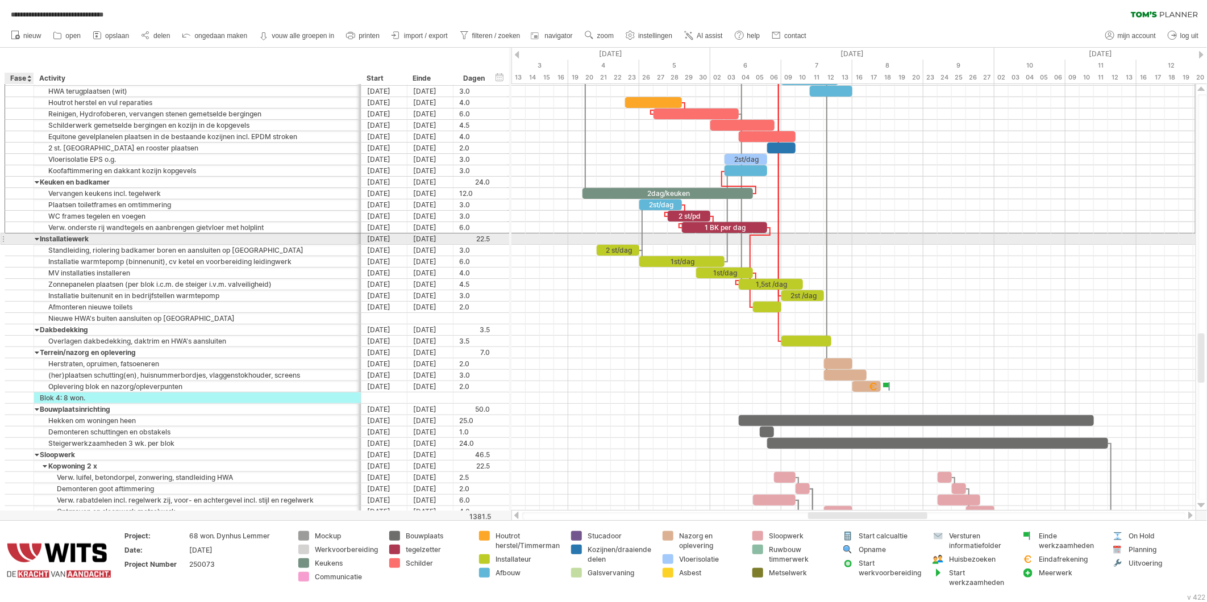
click at [20, 240] on div at bounding box center [19, 239] width 11 height 10
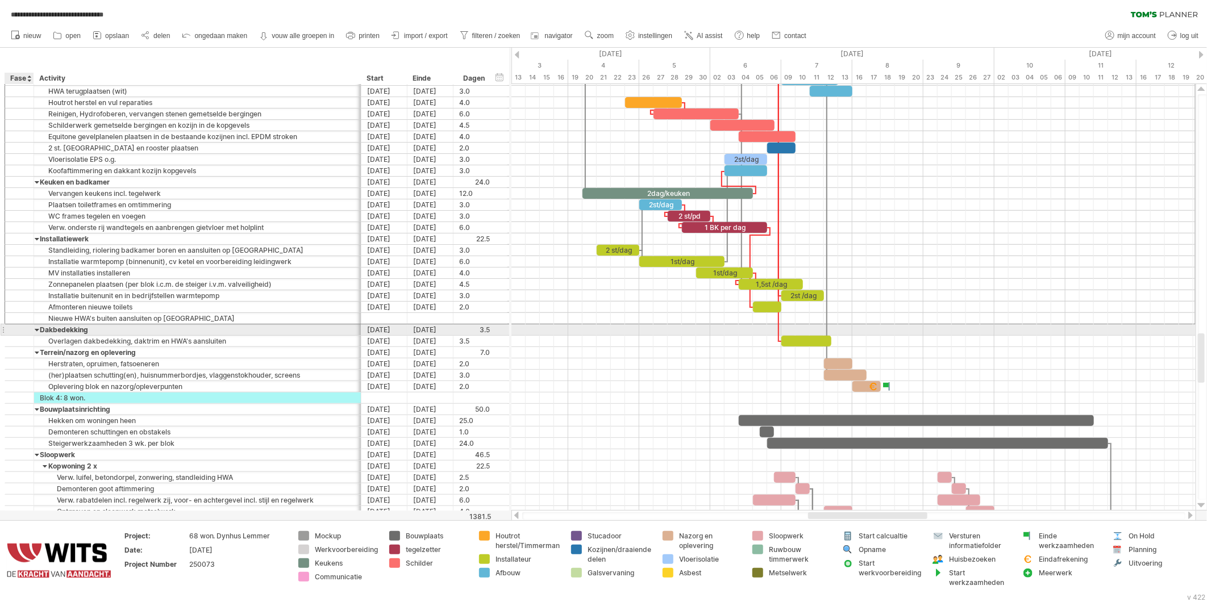
click at [19, 329] on div at bounding box center [19, 330] width 11 height 10
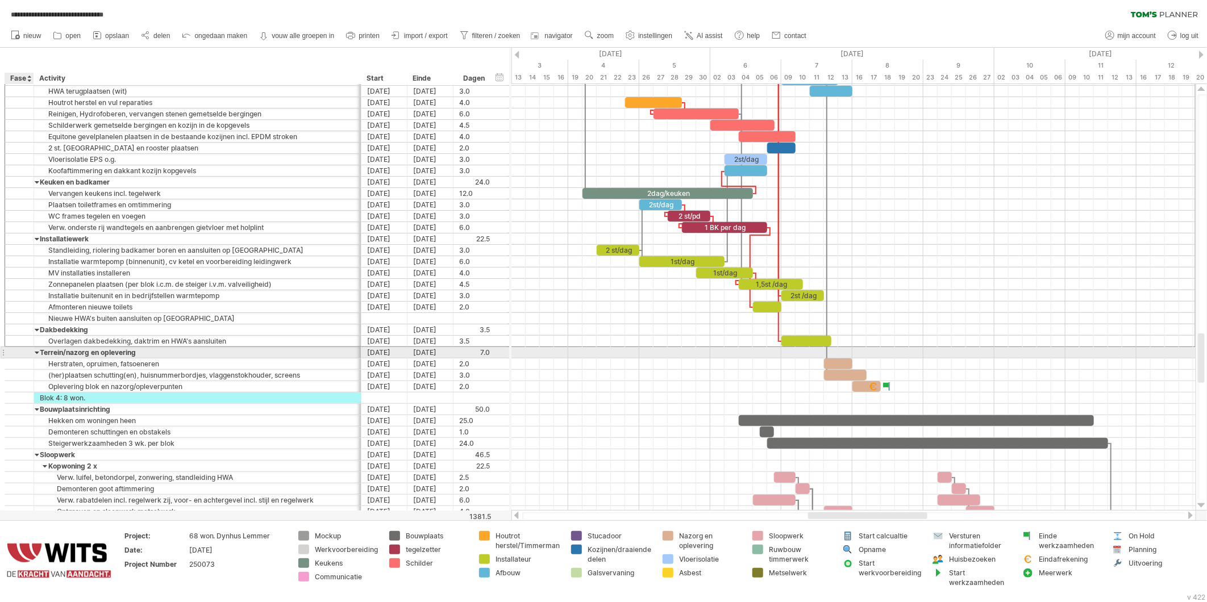
click at [21, 354] on div at bounding box center [19, 353] width 11 height 10
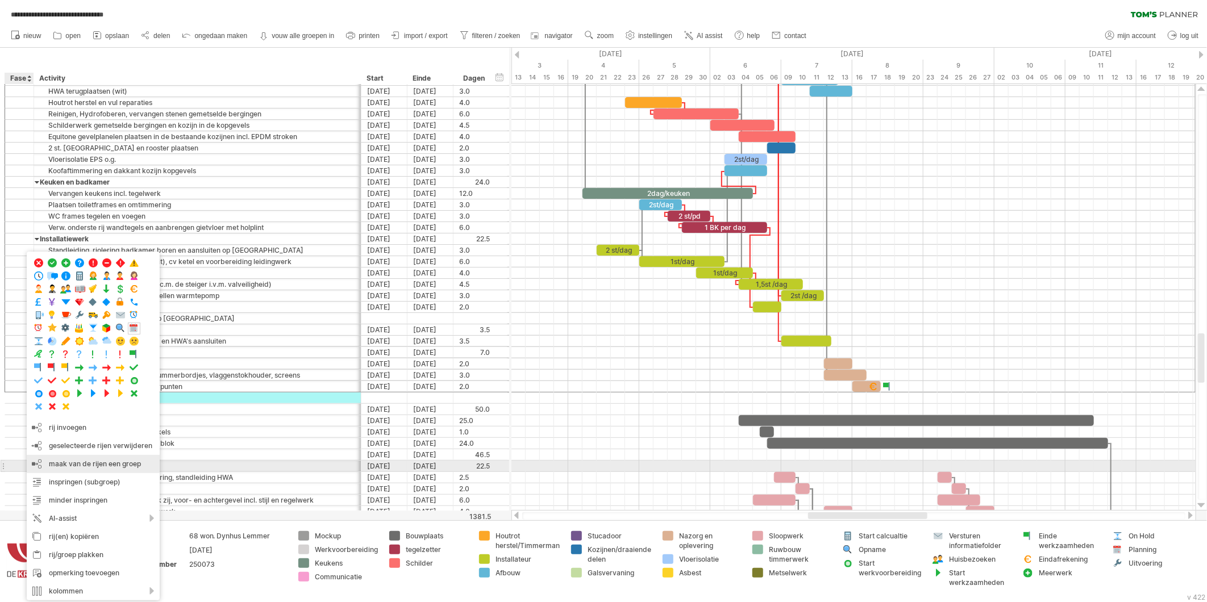
click at [61, 466] on div "maak van de rijen een groep" at bounding box center [93, 464] width 133 height 18
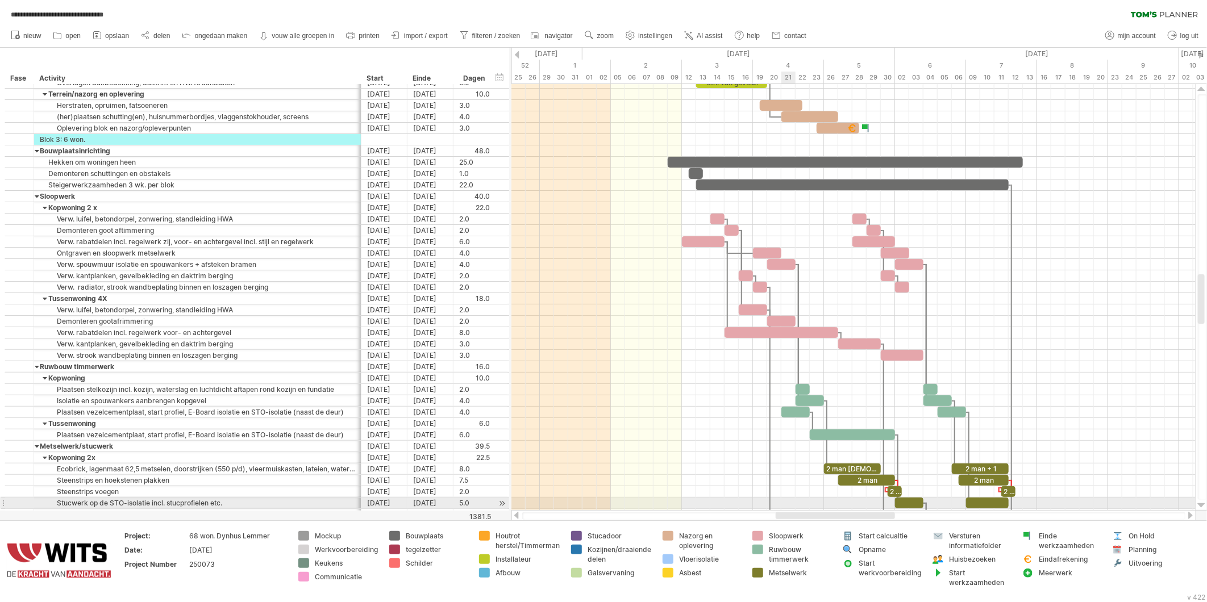
drag, startPoint x: 700, startPoint y: 514, endPoint x: 782, endPoint y: 502, distance: 82.1
click at [790, 507] on div "**********" at bounding box center [603, 301] width 1207 height 602
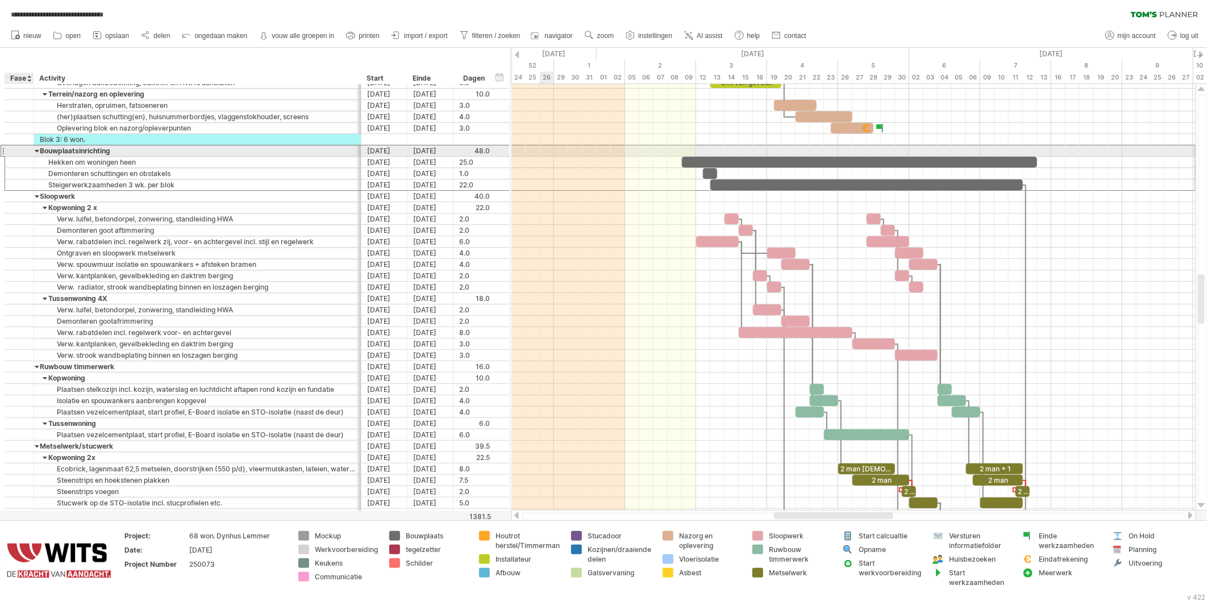
click at [11, 151] on div at bounding box center [19, 151] width 29 height 11
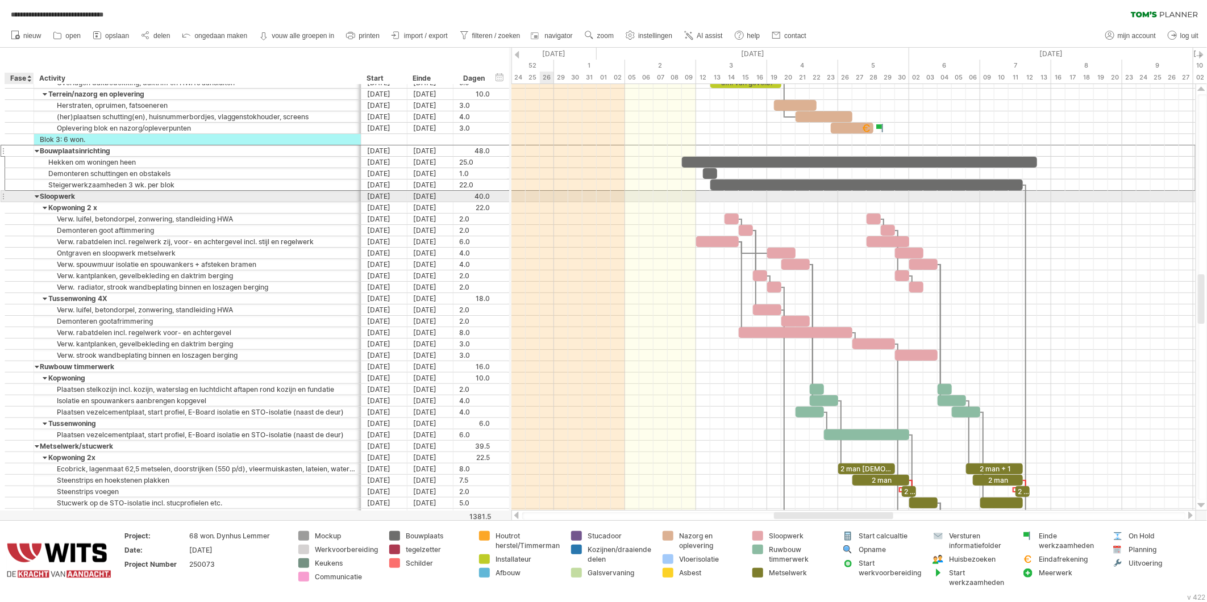
click at [19, 194] on div at bounding box center [19, 197] width 11 height 10
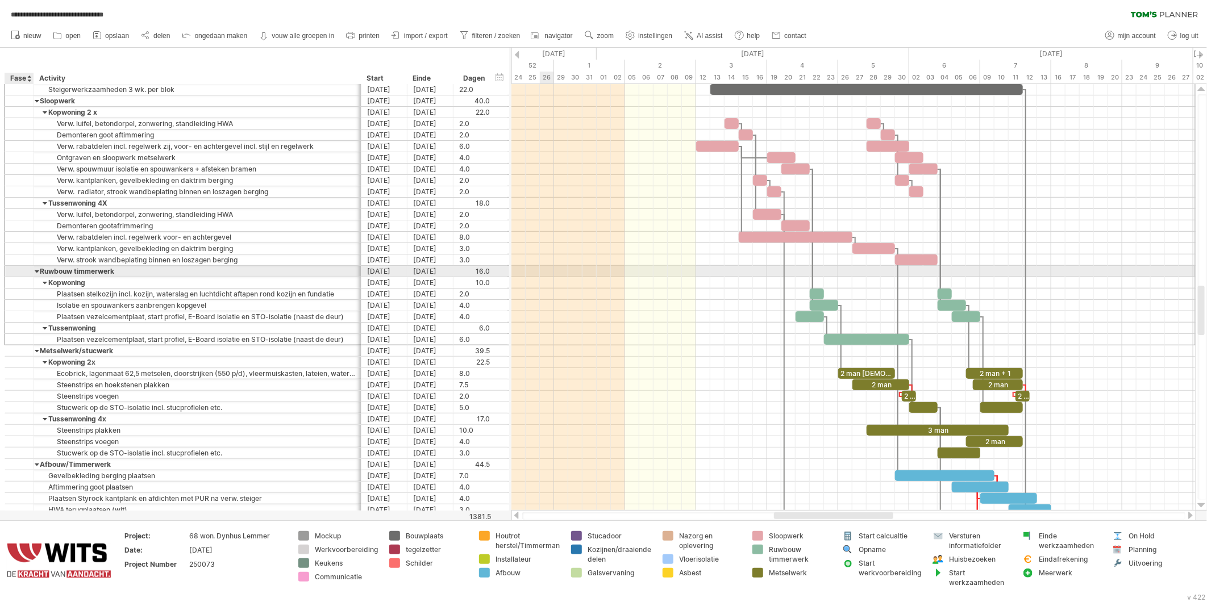
click at [24, 275] on div at bounding box center [19, 272] width 11 height 10
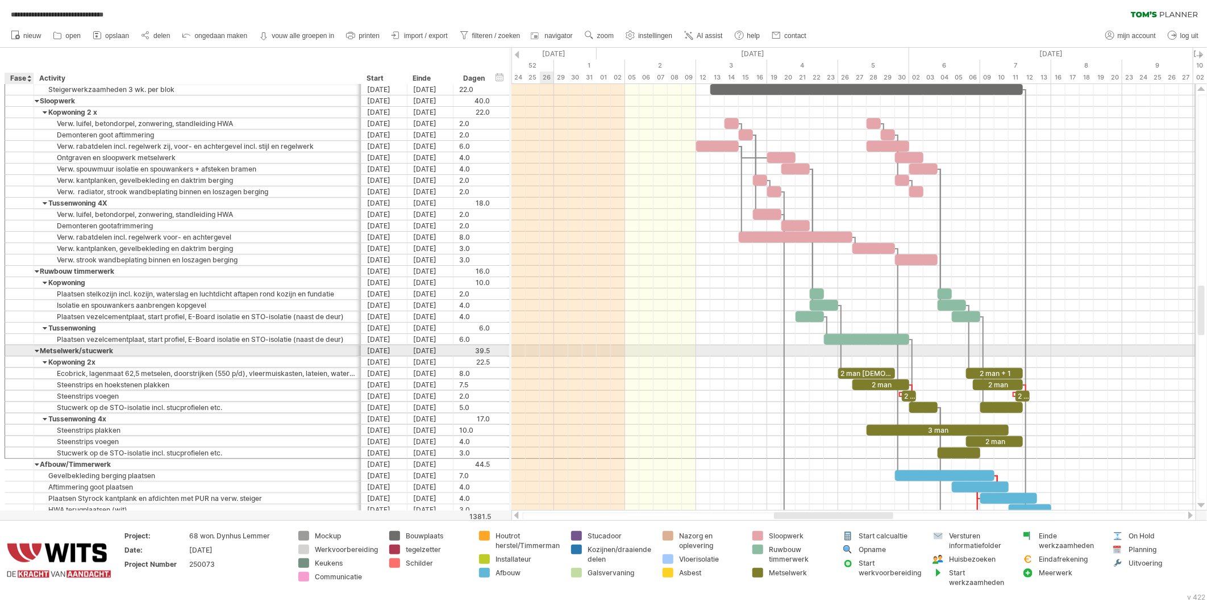
click at [19, 354] on div at bounding box center [19, 351] width 11 height 10
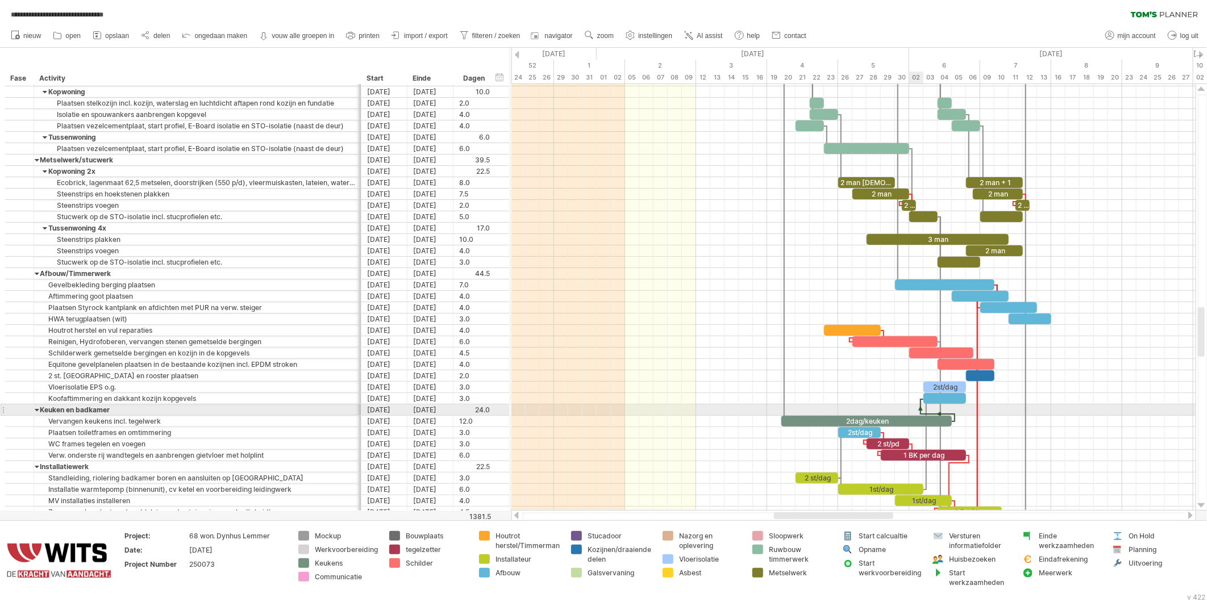
click at [922, 414] on div at bounding box center [938, 414] width 34 height 3
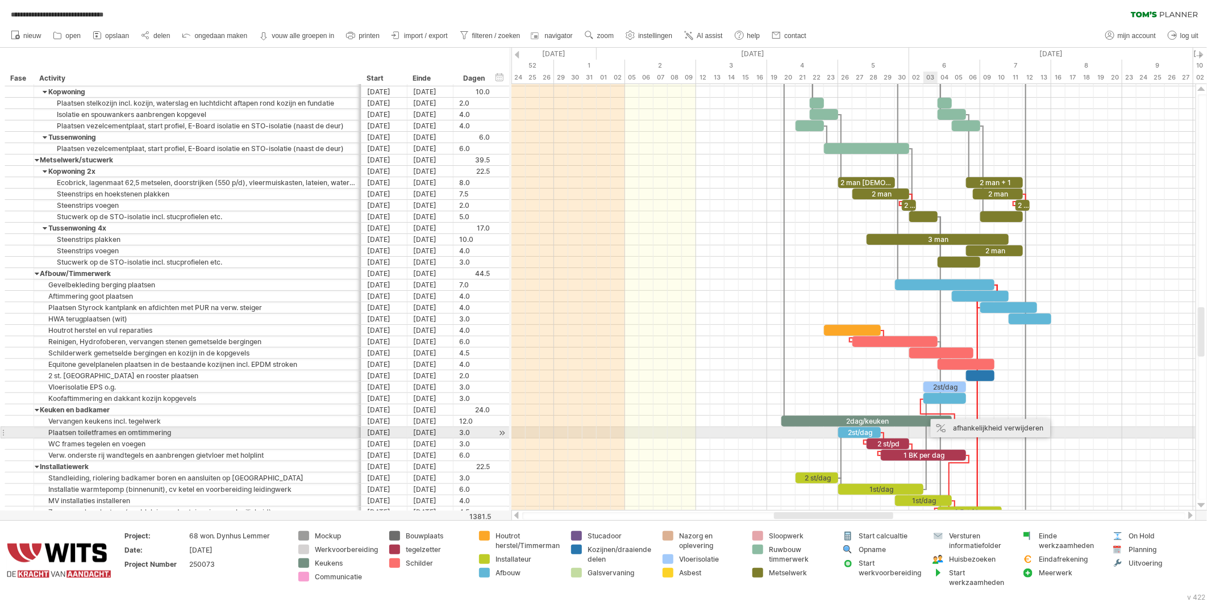
click at [951, 429] on div "afhankelijkheid verwijderen" at bounding box center [990, 428] width 119 height 18
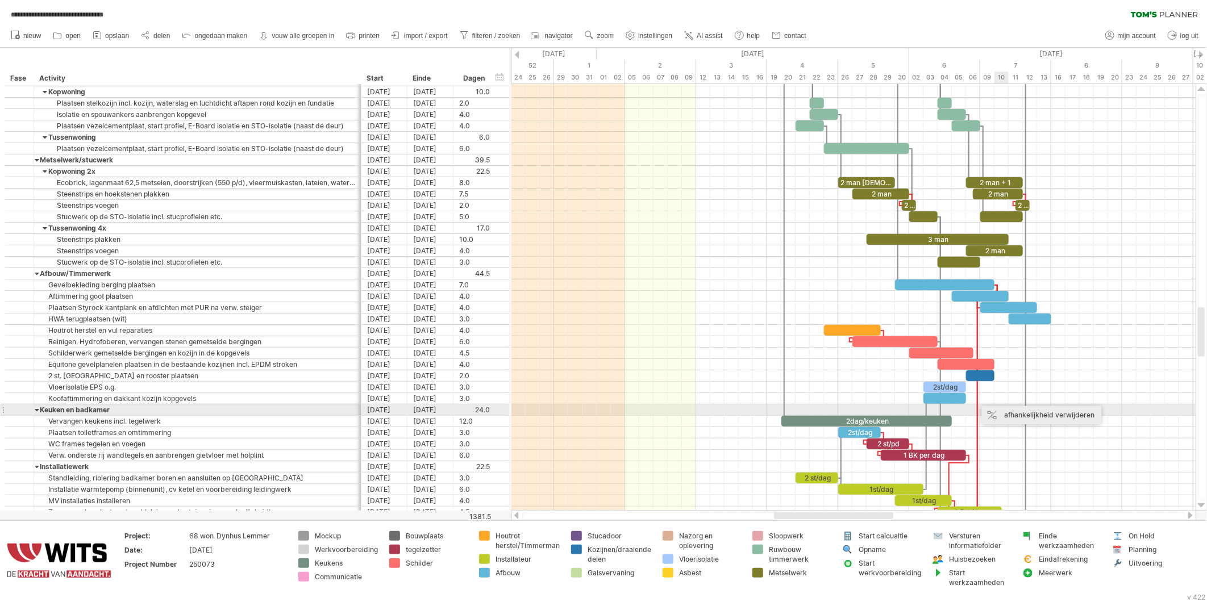
click at [1008, 415] on div "afhankelijkheid verwijderen" at bounding box center [1041, 415] width 119 height 18
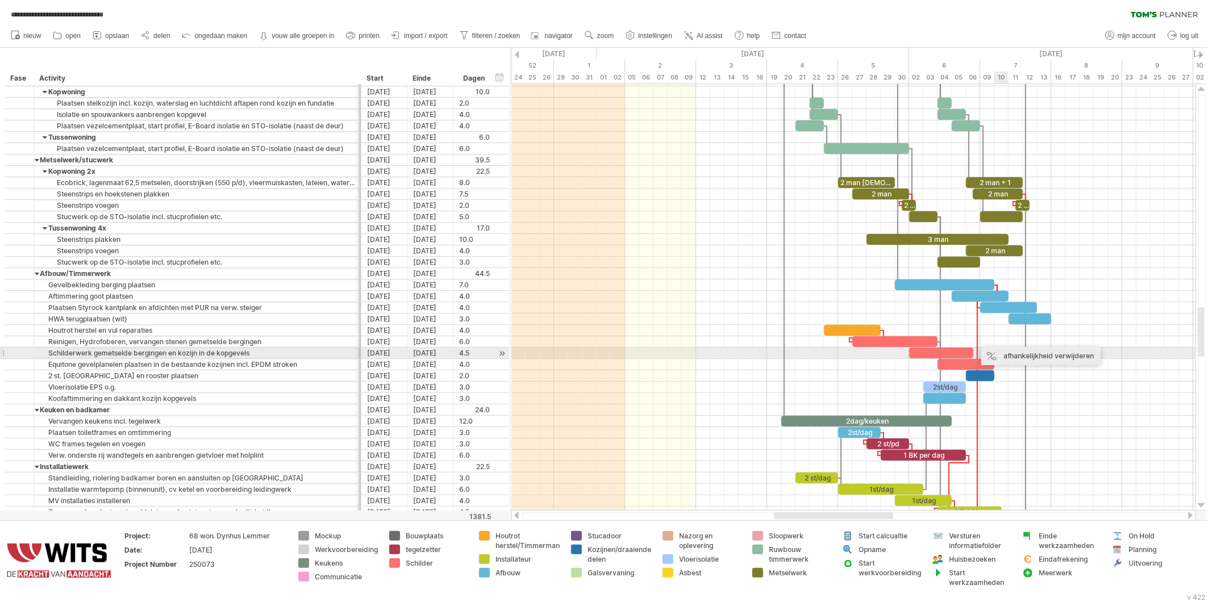
click at [1014, 356] on div "afhankelijkheid verwijderen" at bounding box center [1041, 356] width 119 height 18
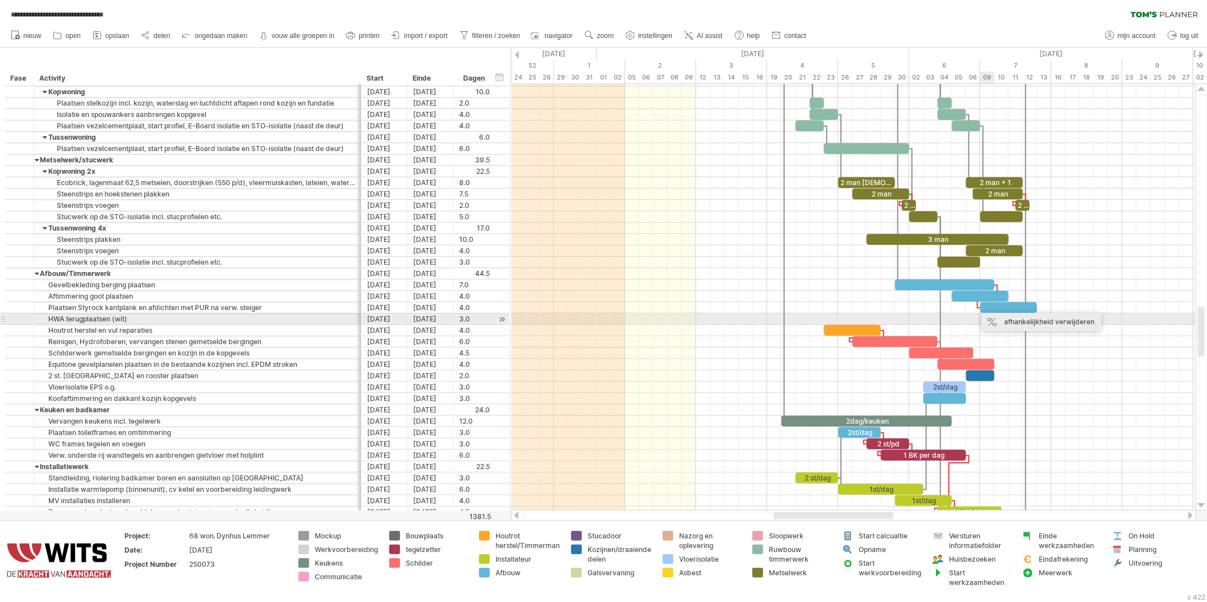
click at [1010, 320] on div "afhankelijkheid verwijderen" at bounding box center [1041, 322] width 119 height 18
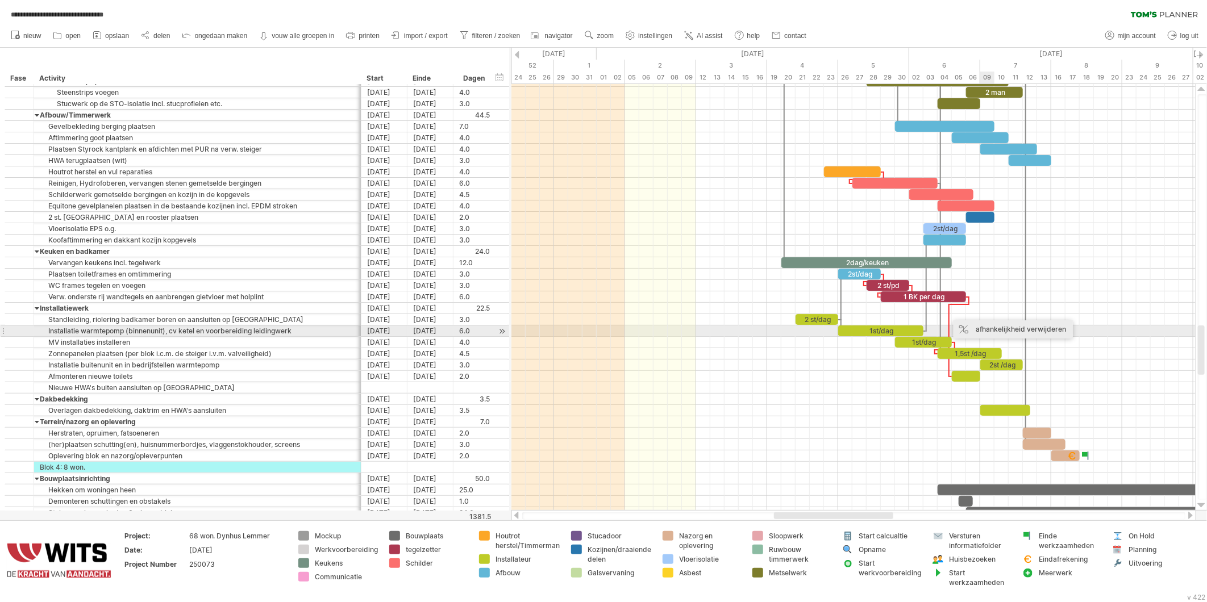
click at [992, 333] on div "afhankelijkheid verwijderen" at bounding box center [1013, 330] width 119 height 18
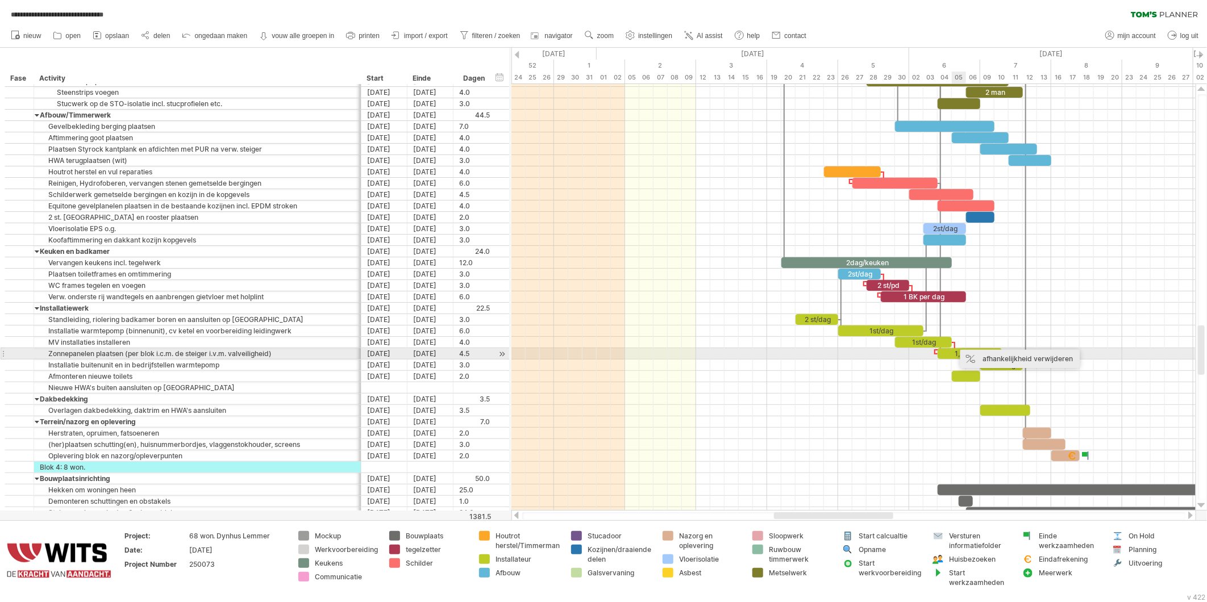
click at [978, 354] on div "afhankelijkheid verwijderen" at bounding box center [1020, 359] width 119 height 18
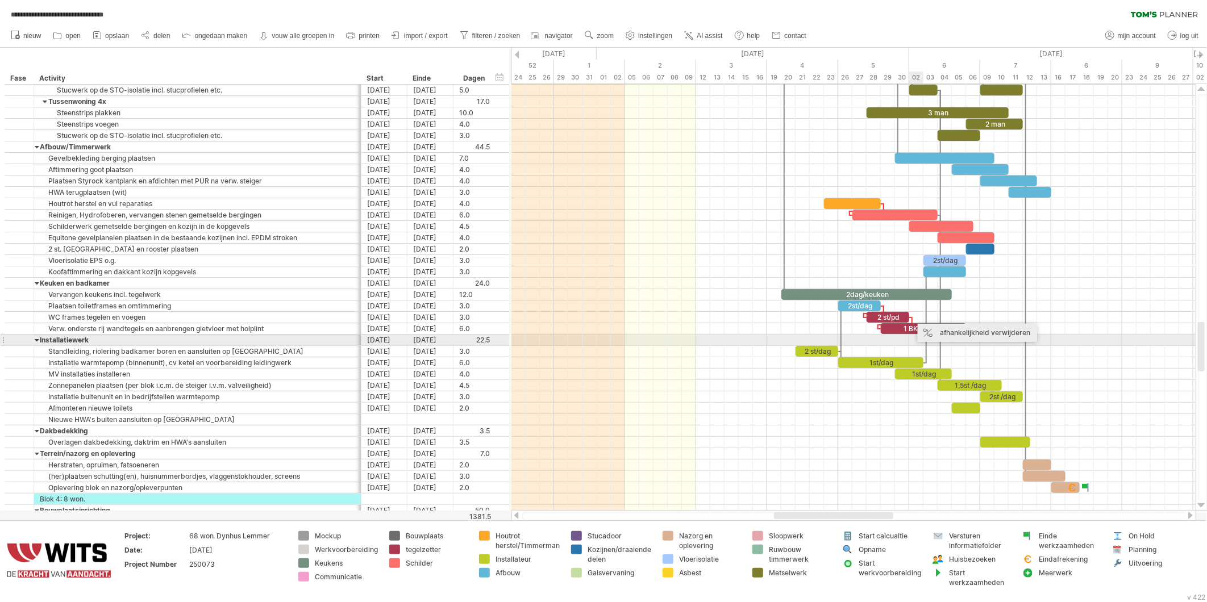
click at [970, 333] on div "afhankelijkheid verwijderen" at bounding box center [977, 333] width 119 height 18
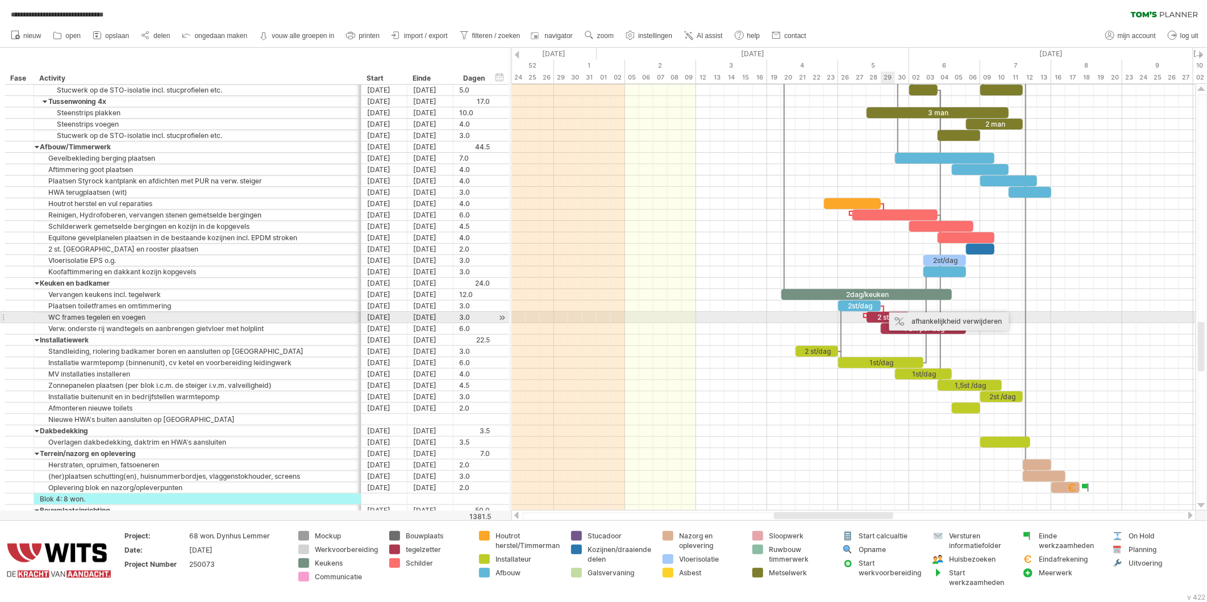
click at [921, 321] on div "afhankelijkheid verwijderen" at bounding box center [949, 322] width 119 height 18
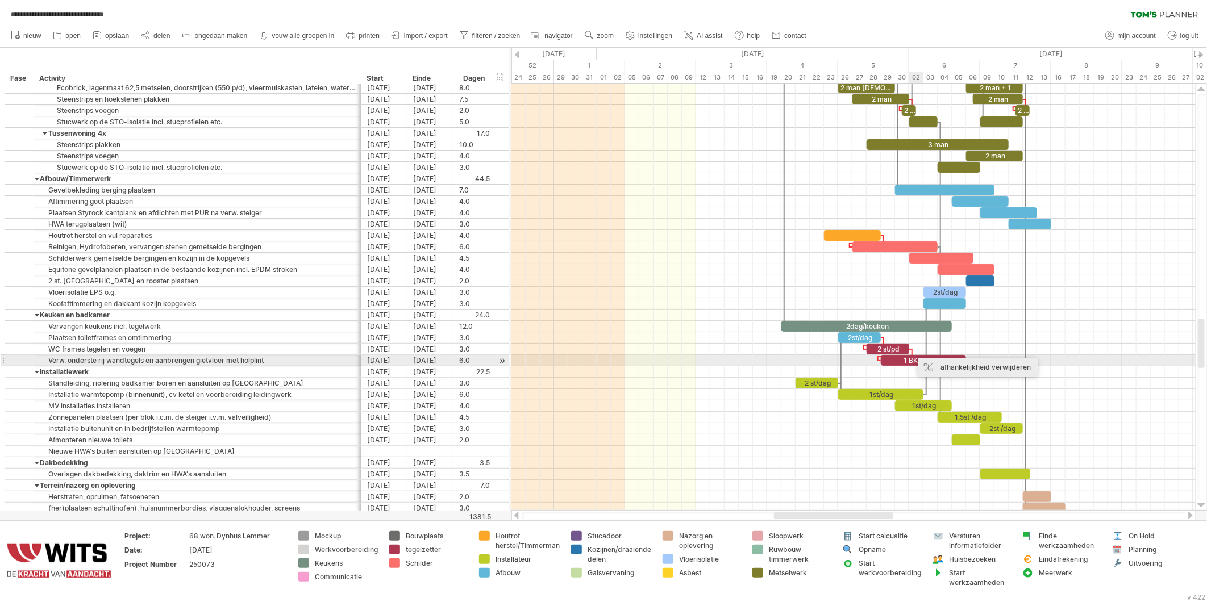
click at [945, 365] on div "afhankelijkheid verwijderen" at bounding box center [978, 368] width 119 height 18
click at [905, 360] on div "afhankelijkheid verwijderen" at bounding box center [949, 357] width 119 height 18
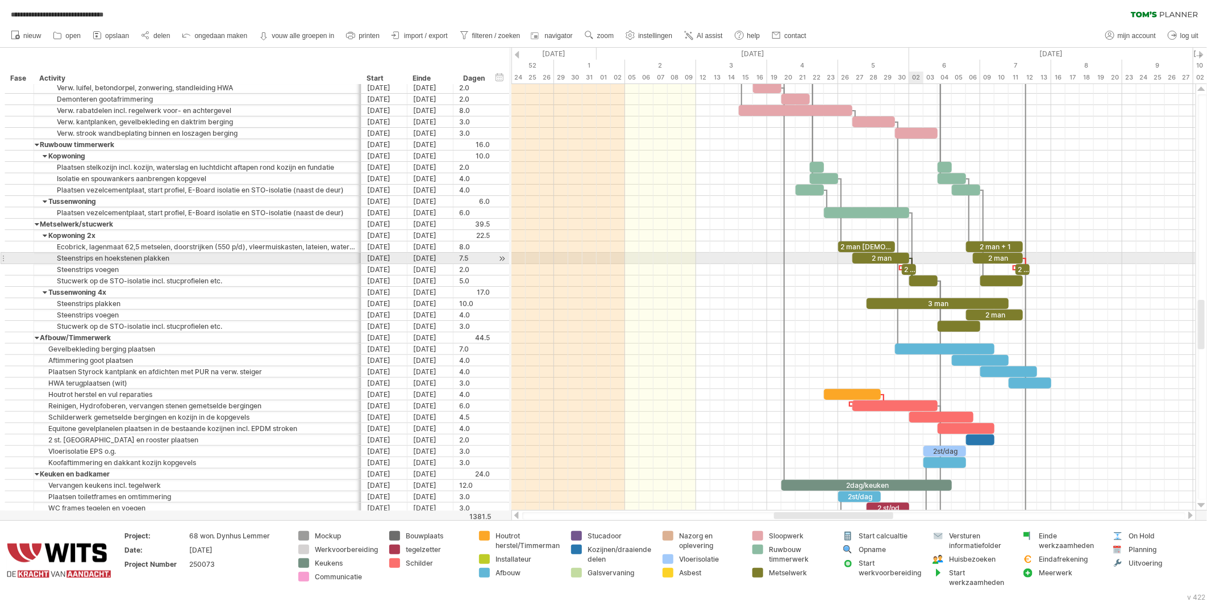
click at [912, 260] on div at bounding box center [912, 270] width 3 height 24
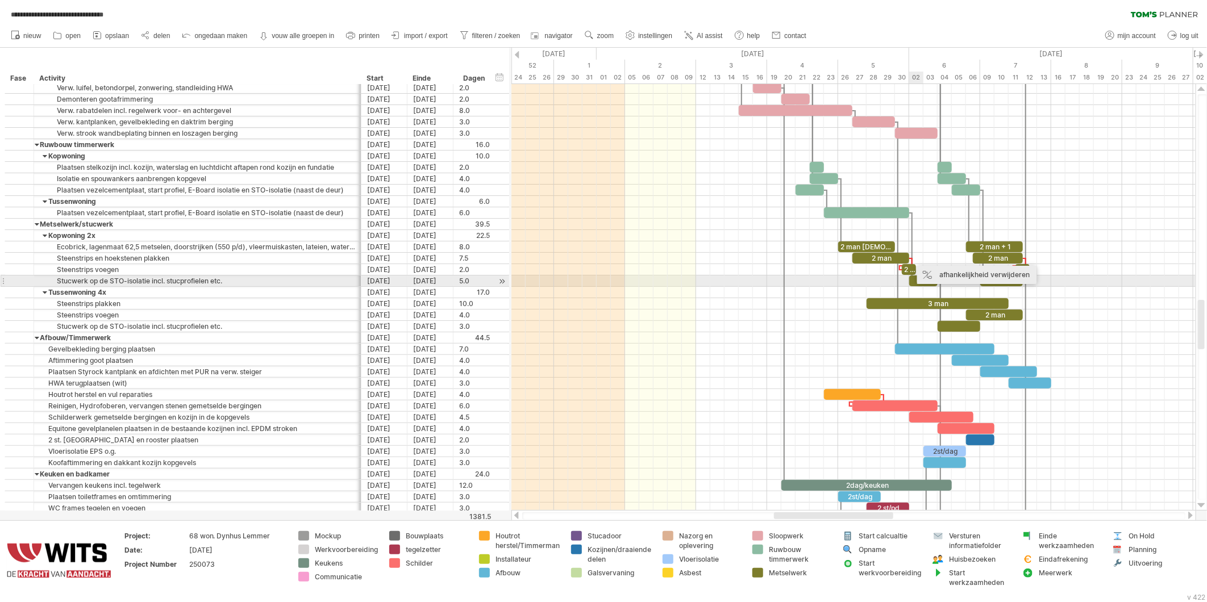
click at [940, 273] on div "afhankelijkheid verwijderen" at bounding box center [976, 275] width 119 height 18
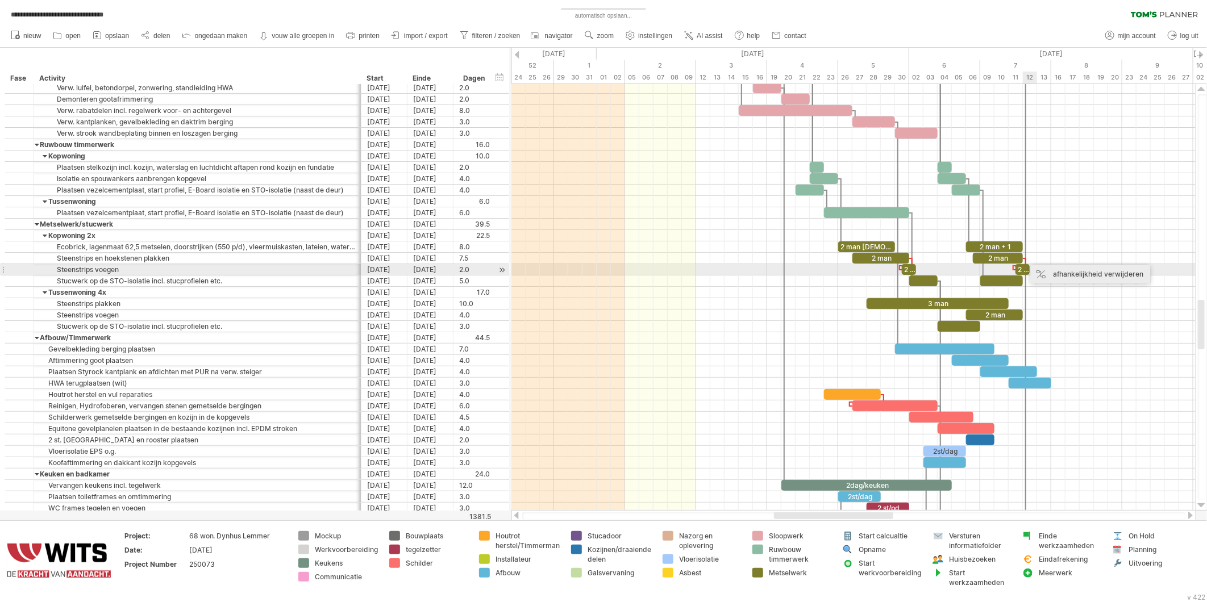
click at [1075, 273] on div "afhankelijkheid verwijderen" at bounding box center [1090, 274] width 119 height 18
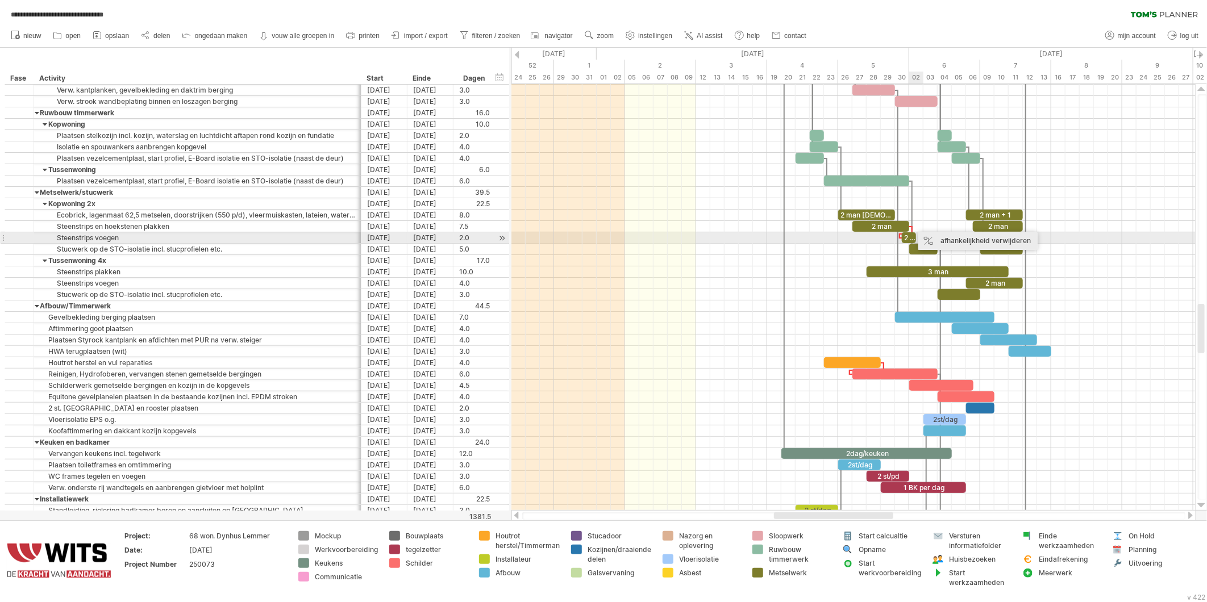
click at [953, 240] on div "afhankelijkheid verwijderen" at bounding box center [978, 241] width 119 height 18
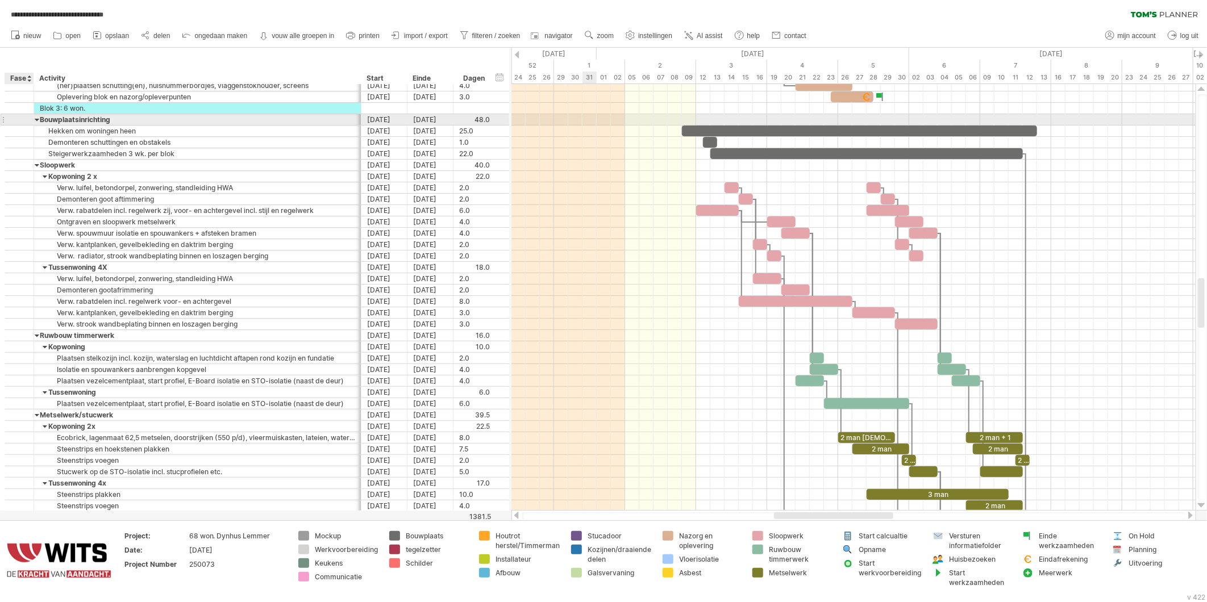
click at [16, 118] on div at bounding box center [19, 120] width 11 height 10
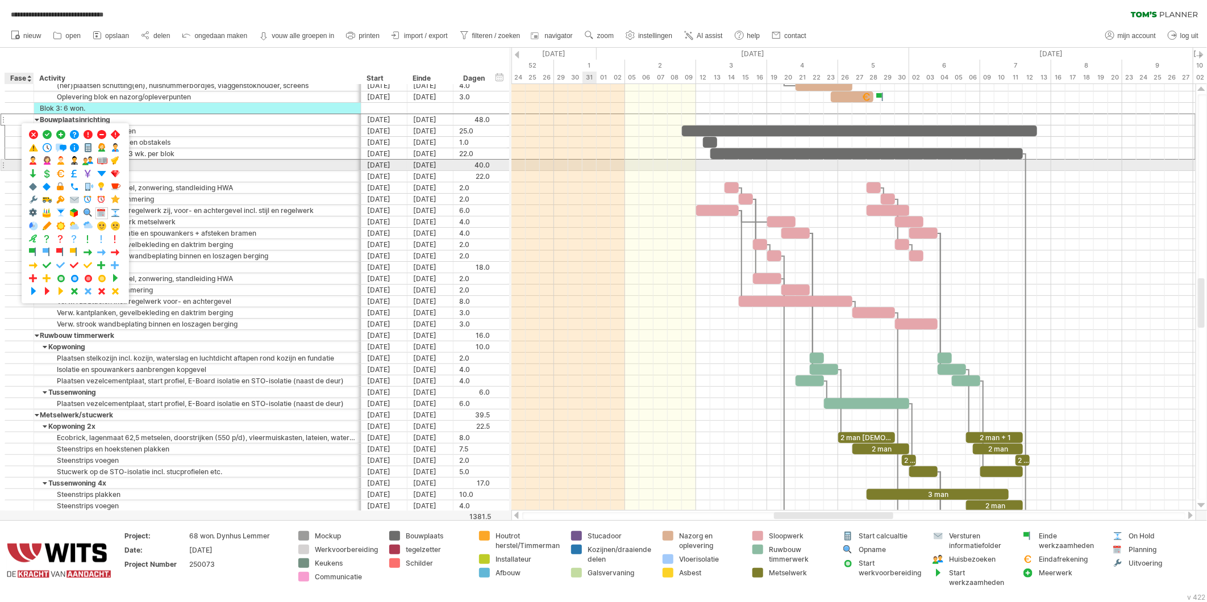
click at [12, 167] on div at bounding box center [19, 165] width 29 height 11
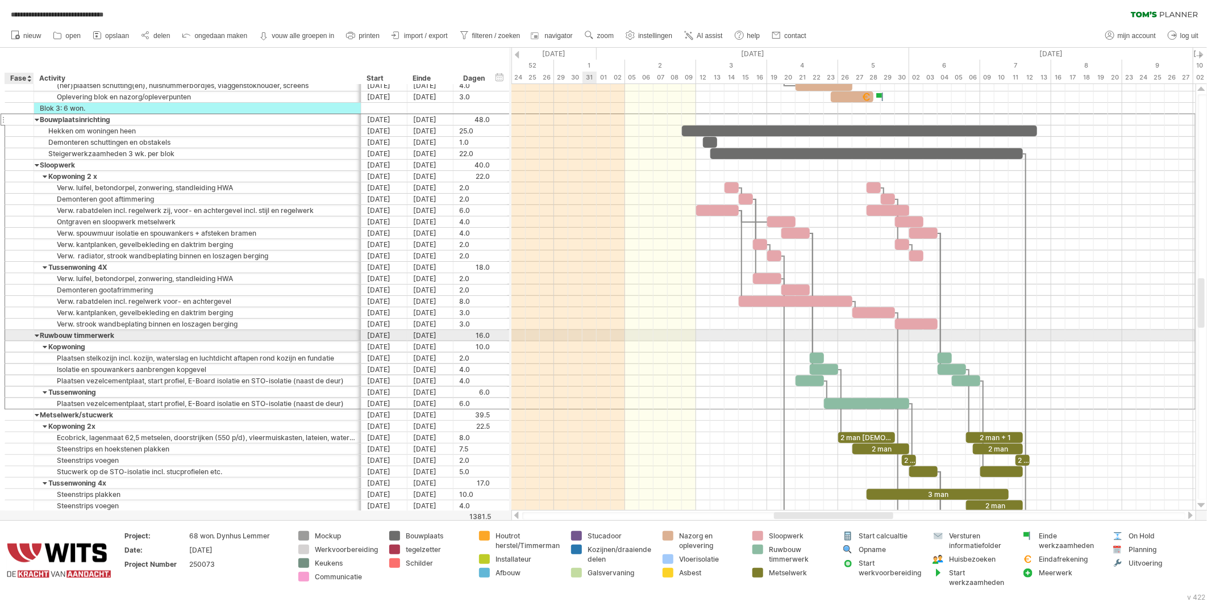
click at [15, 339] on div at bounding box center [19, 336] width 11 height 10
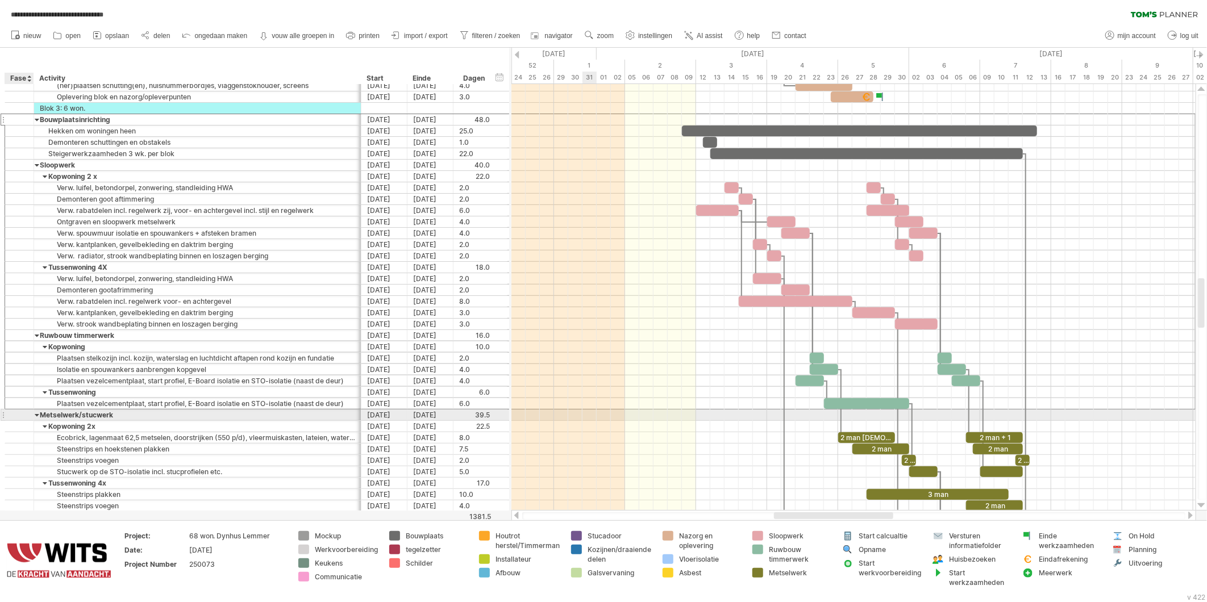
click at [15, 420] on div at bounding box center [19, 415] width 11 height 10
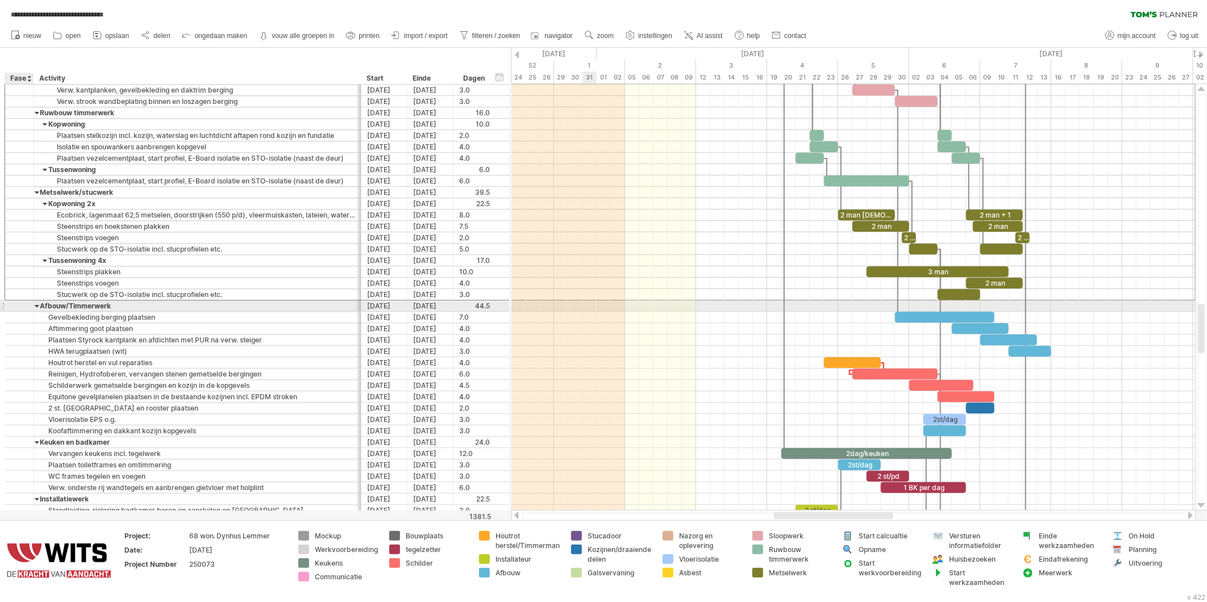
click at [17, 305] on div at bounding box center [19, 306] width 11 height 10
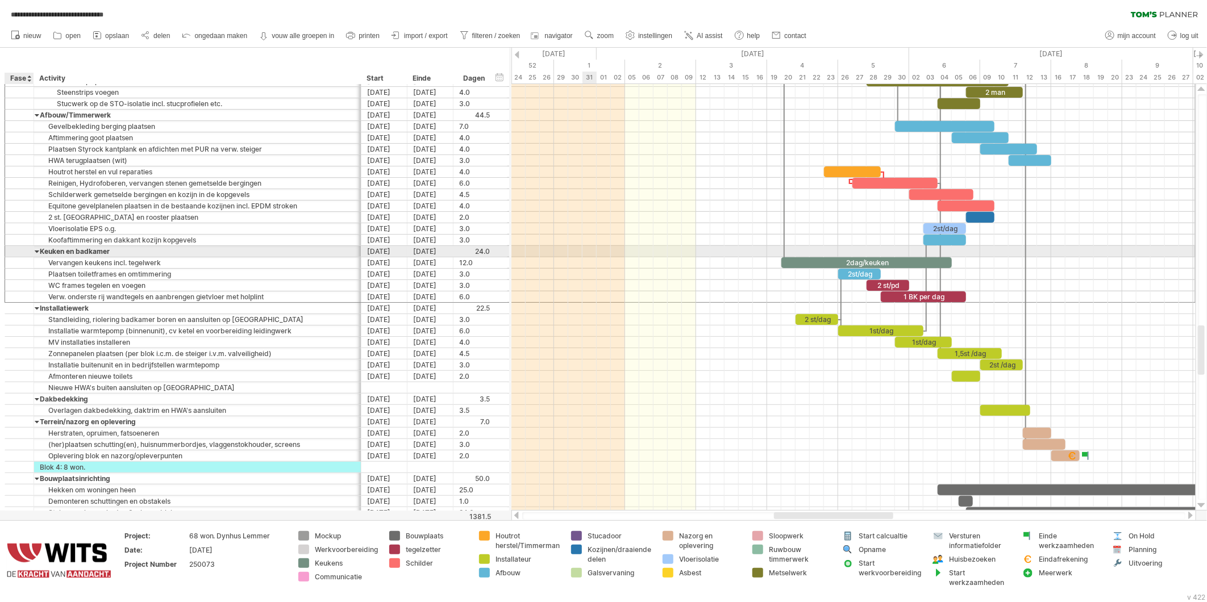
click at [18, 252] on div at bounding box center [19, 252] width 11 height 10
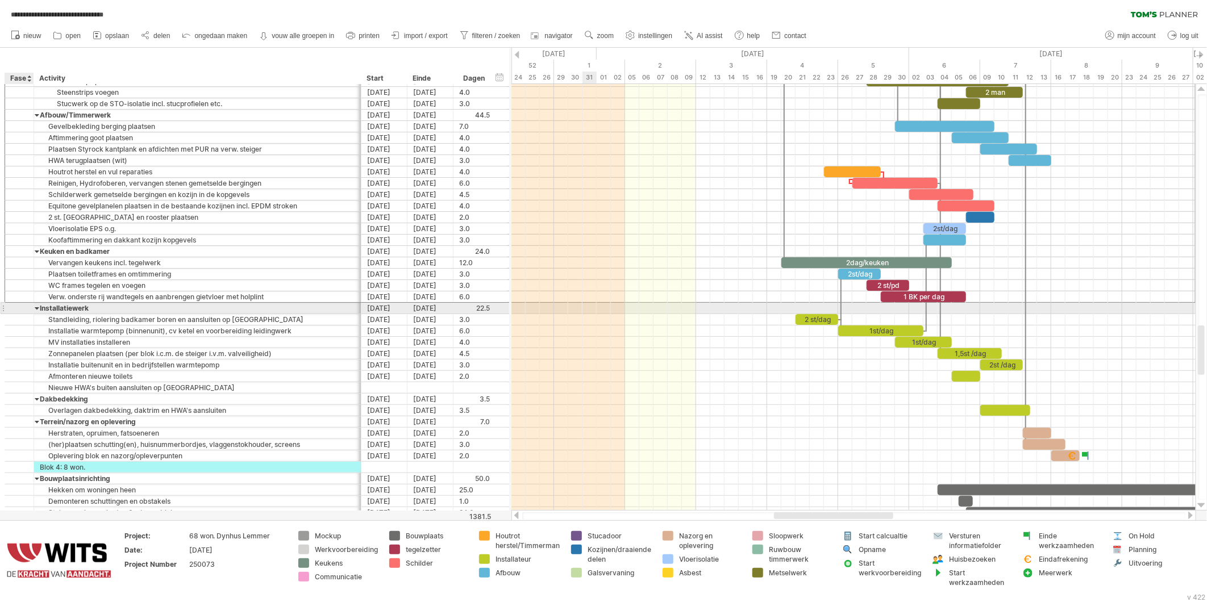
click at [20, 311] on div at bounding box center [19, 309] width 11 height 10
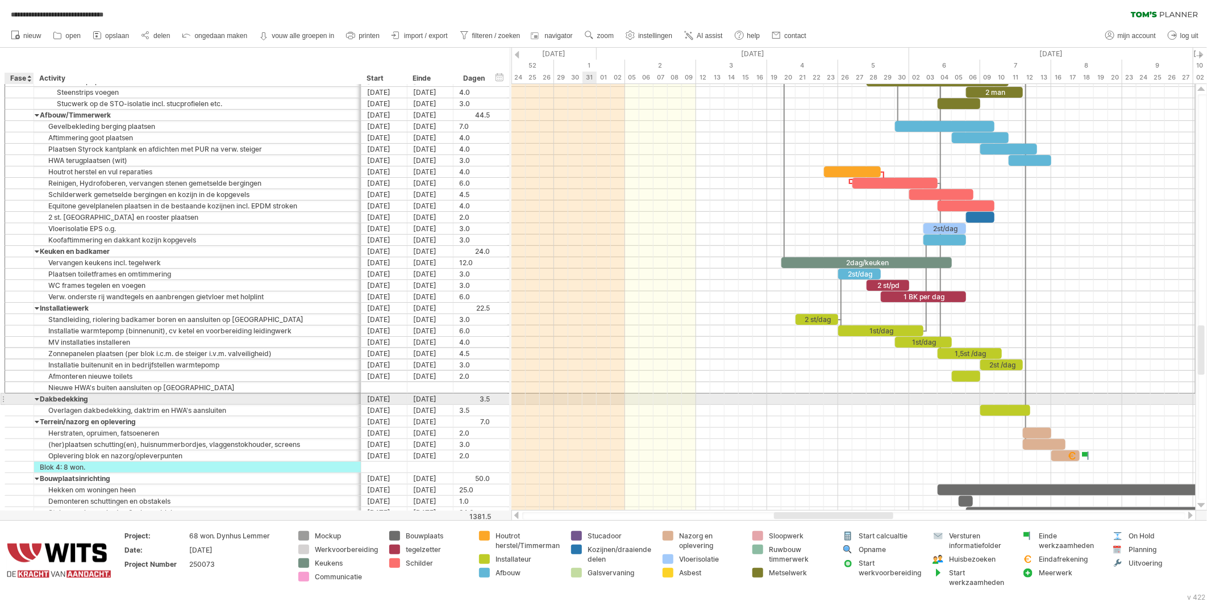
click at [20, 402] on div at bounding box center [19, 399] width 11 height 10
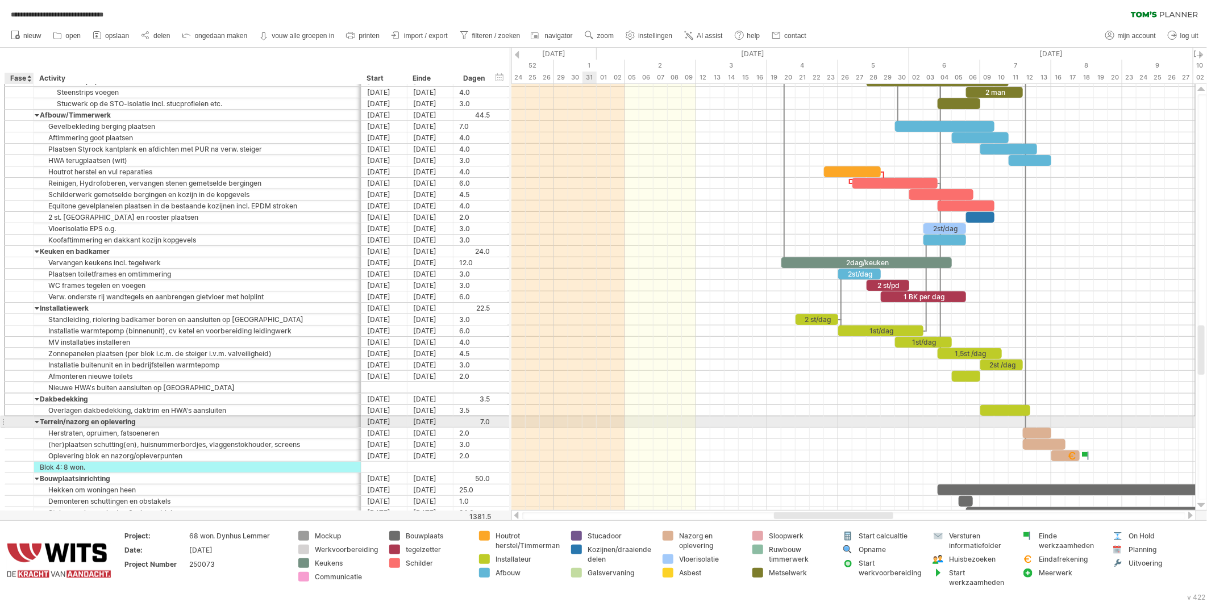
click at [18, 422] on div at bounding box center [19, 422] width 11 height 10
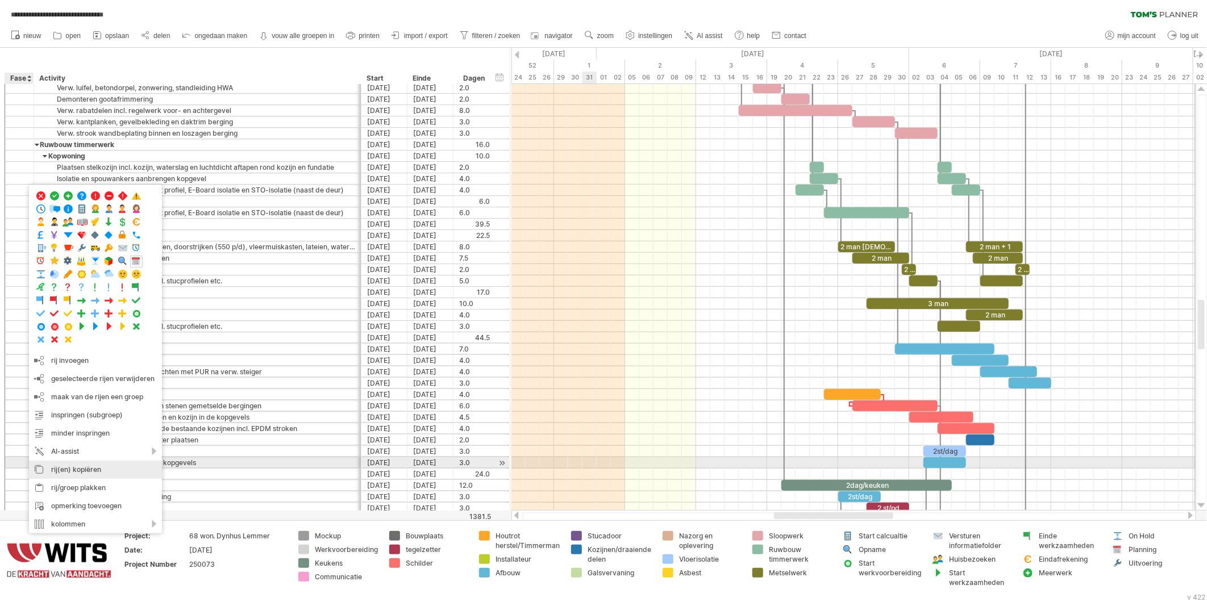
click at [64, 468] on div "rij(en) kopiëren" at bounding box center [95, 470] width 133 height 18
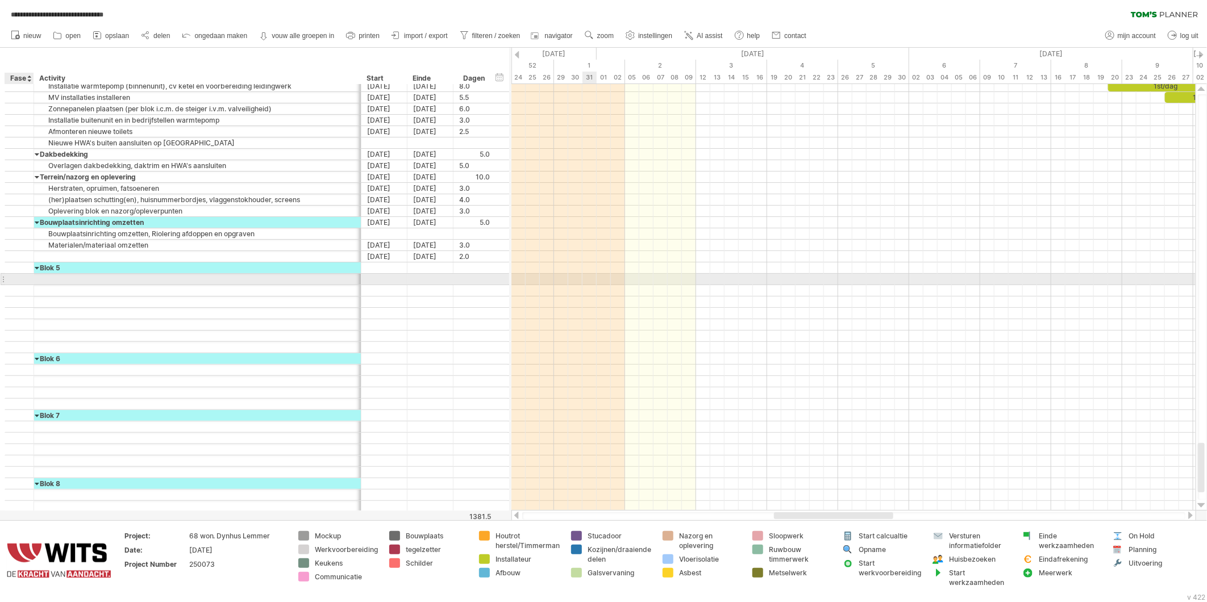
click at [20, 279] on div at bounding box center [19, 280] width 11 height 10
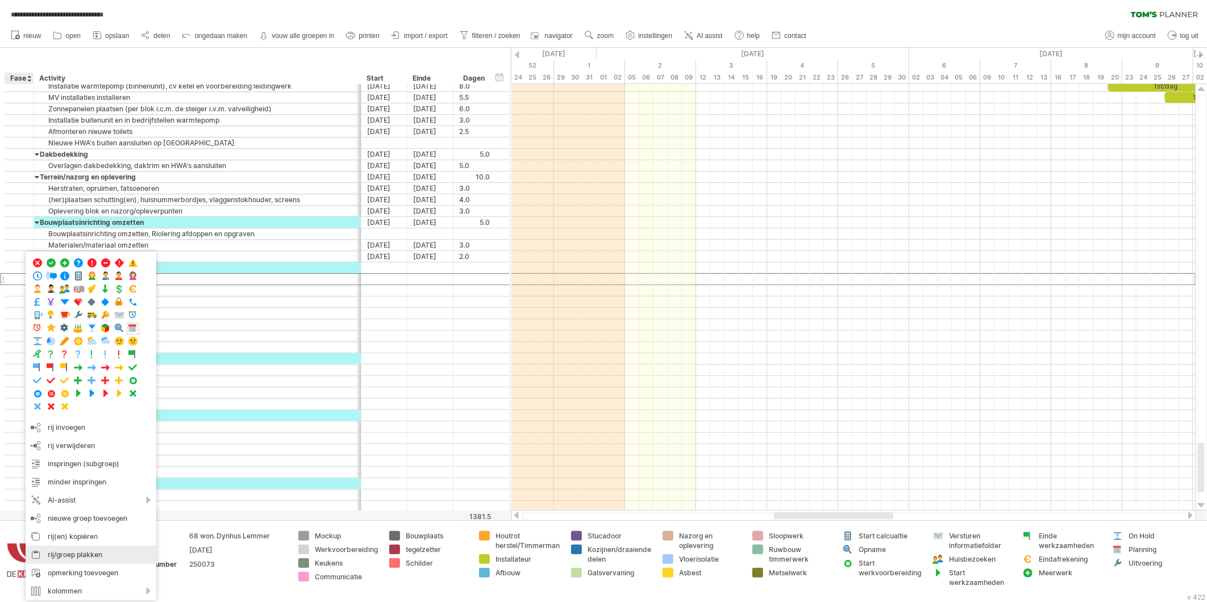
click at [59, 553] on div "rij/groep plakken" at bounding box center [91, 555] width 131 height 18
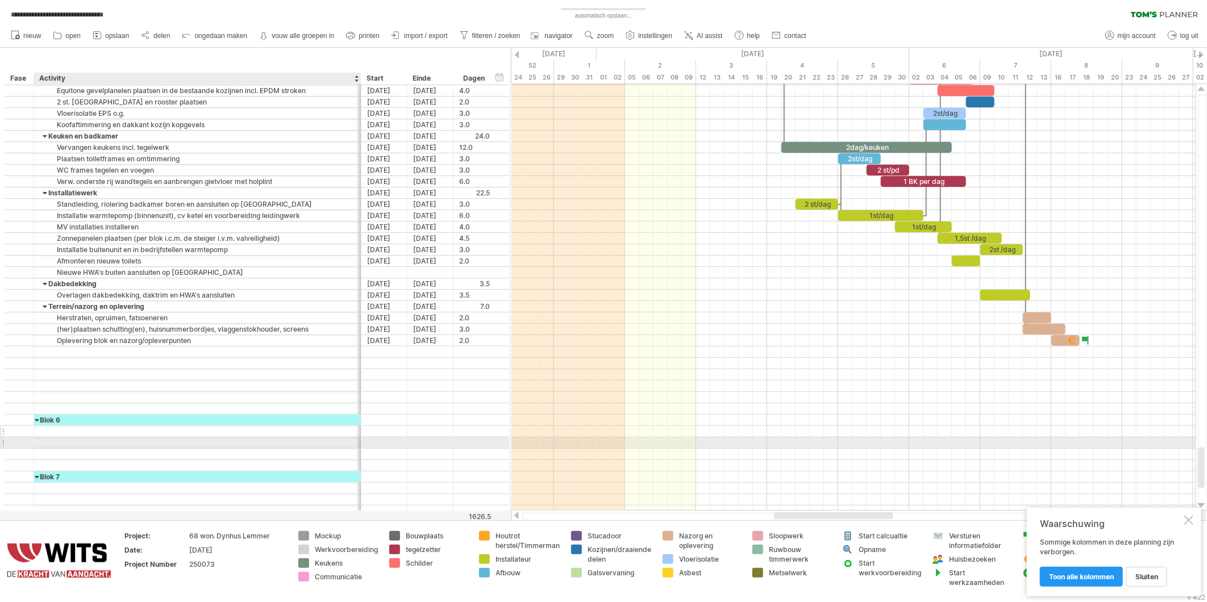
click at [70, 436] on div at bounding box center [197, 431] width 315 height 11
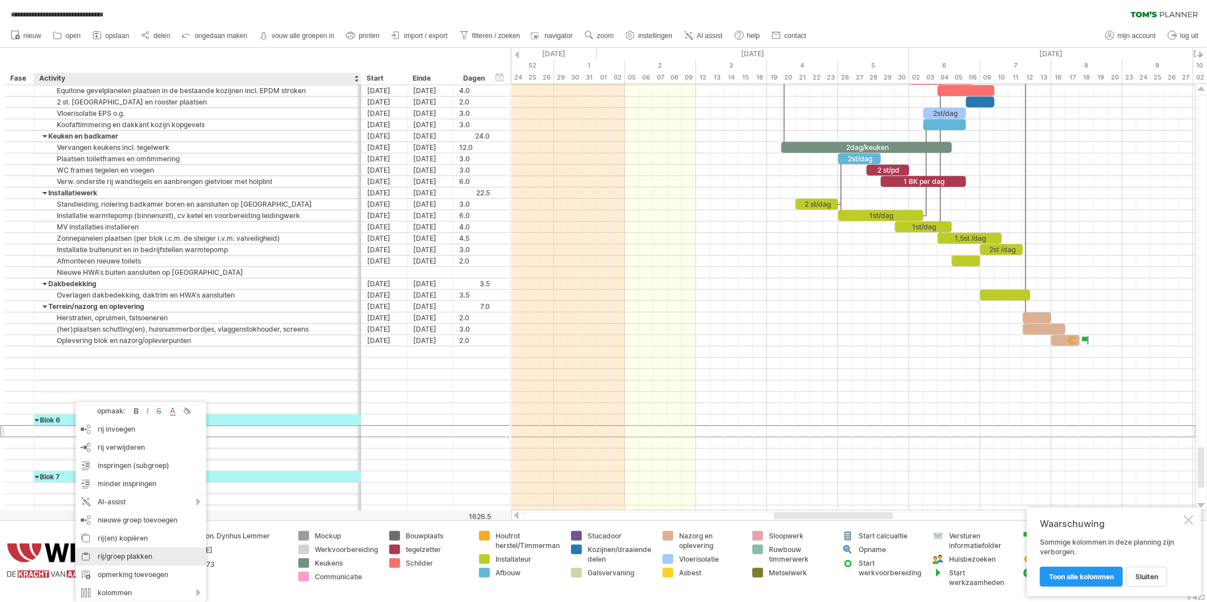
click at [109, 558] on div "rij/groep plakken" at bounding box center [141, 557] width 131 height 18
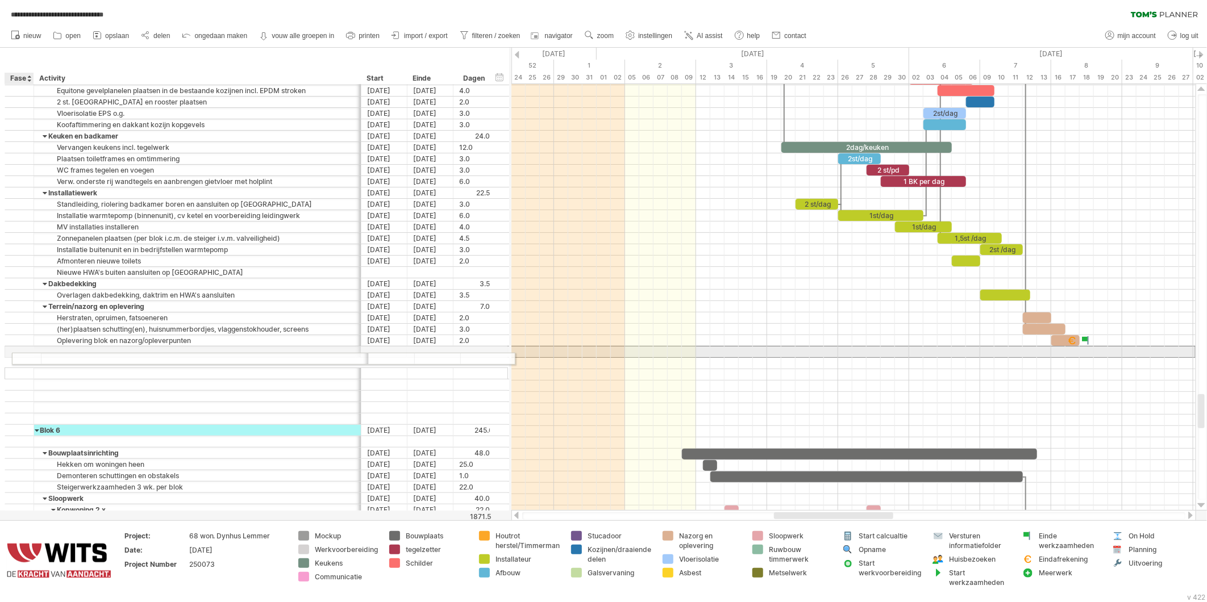
drag, startPoint x: 18, startPoint y: 355, endPoint x: 24, endPoint y: 357, distance: 5.9
click at [24, 357] on div at bounding box center [19, 352] width 11 height 10
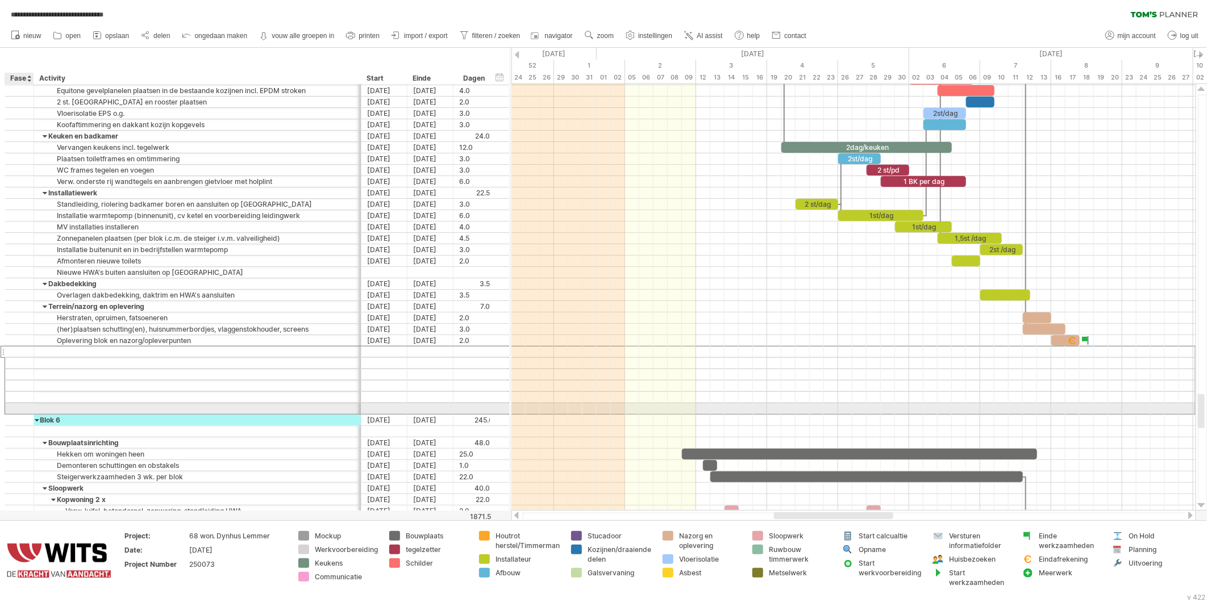
click at [17, 408] on div at bounding box center [19, 409] width 11 height 10
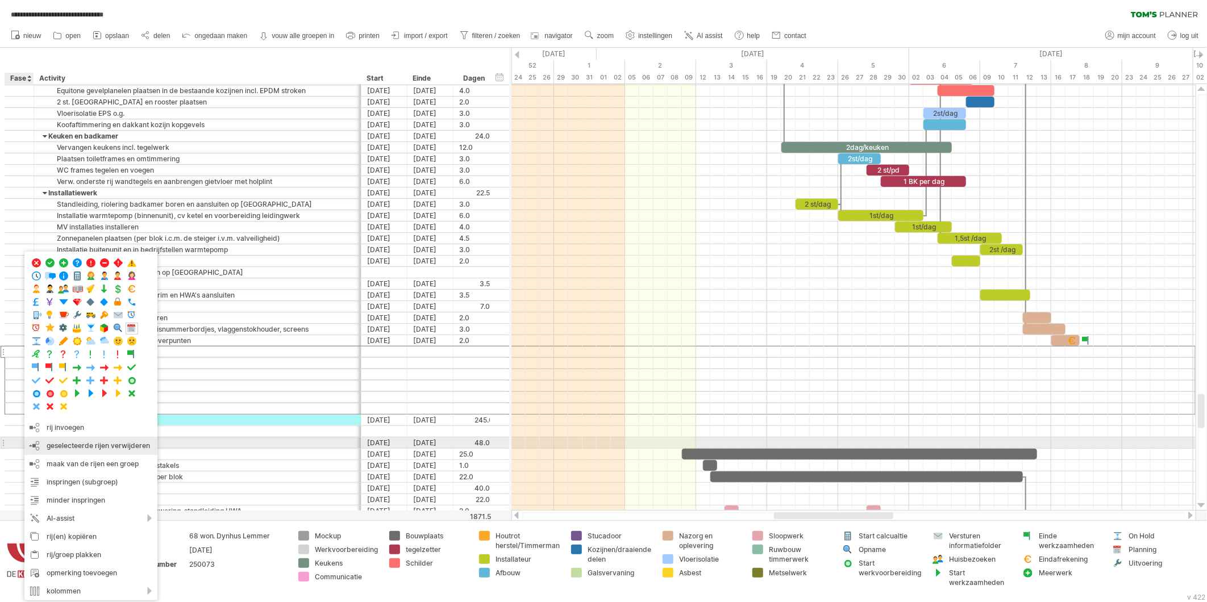
click at [67, 448] on span "geselecteerde rijen verwijderen" at bounding box center [98, 446] width 103 height 9
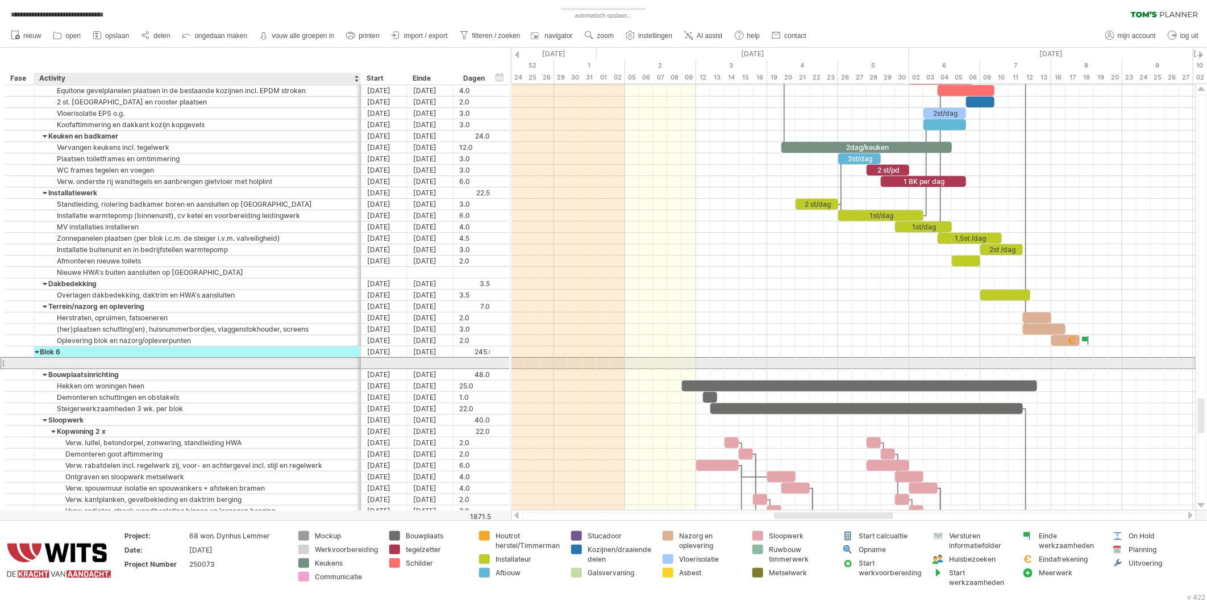
click at [95, 362] on div at bounding box center [197, 363] width 315 height 11
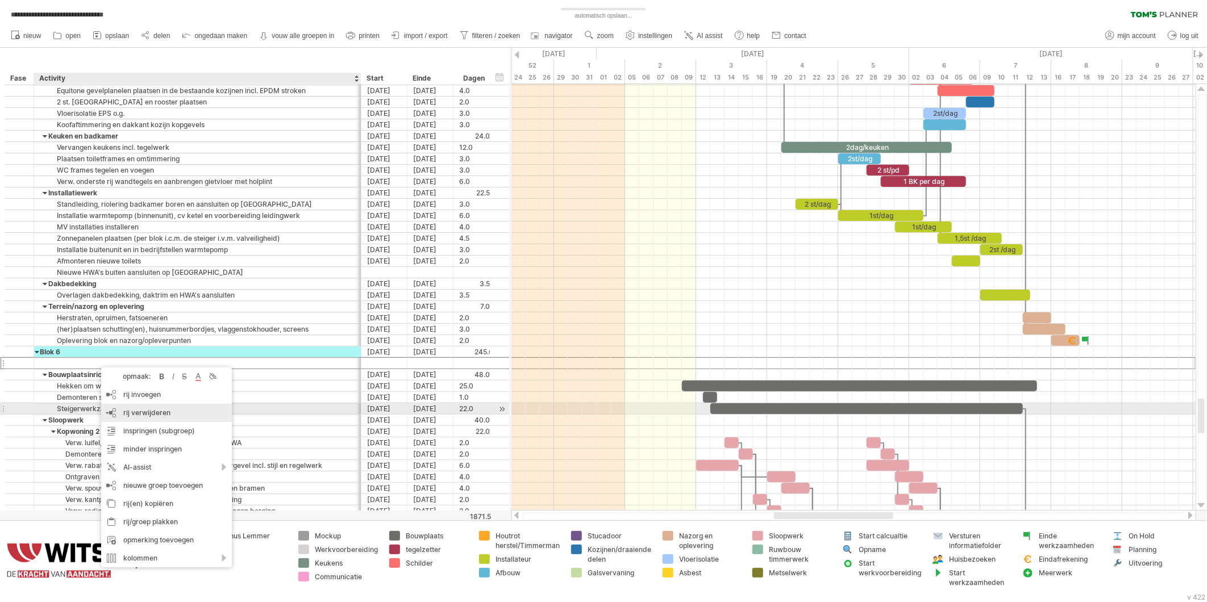
click at [137, 413] on span "rij verwijderen" at bounding box center [146, 413] width 47 height 9
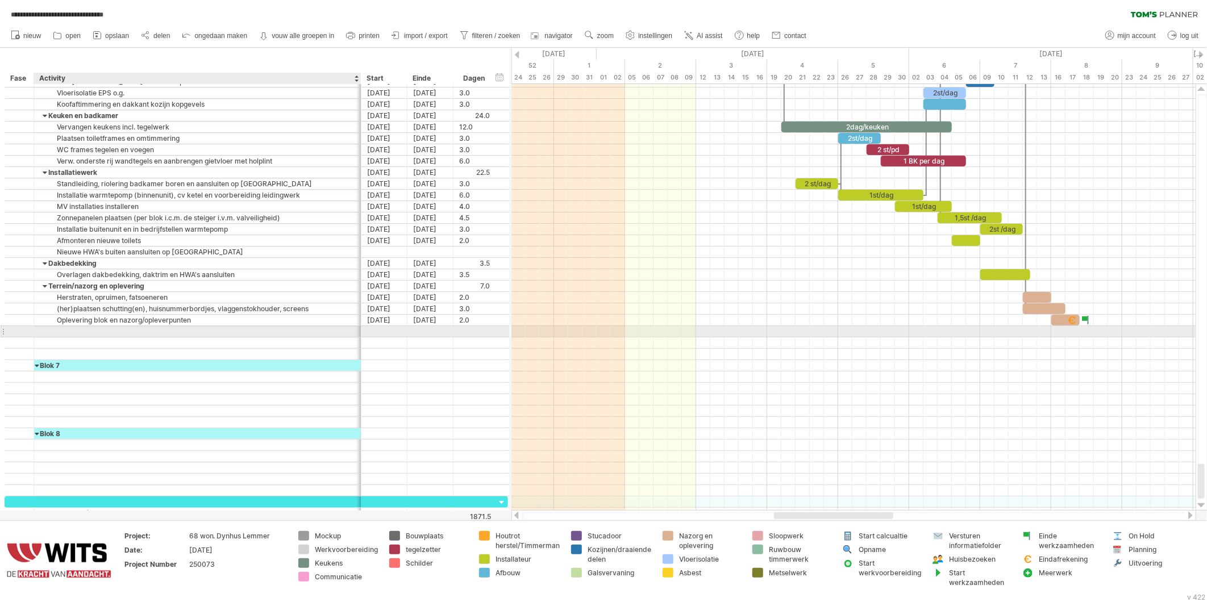
click at [41, 334] on div at bounding box center [197, 331] width 315 height 11
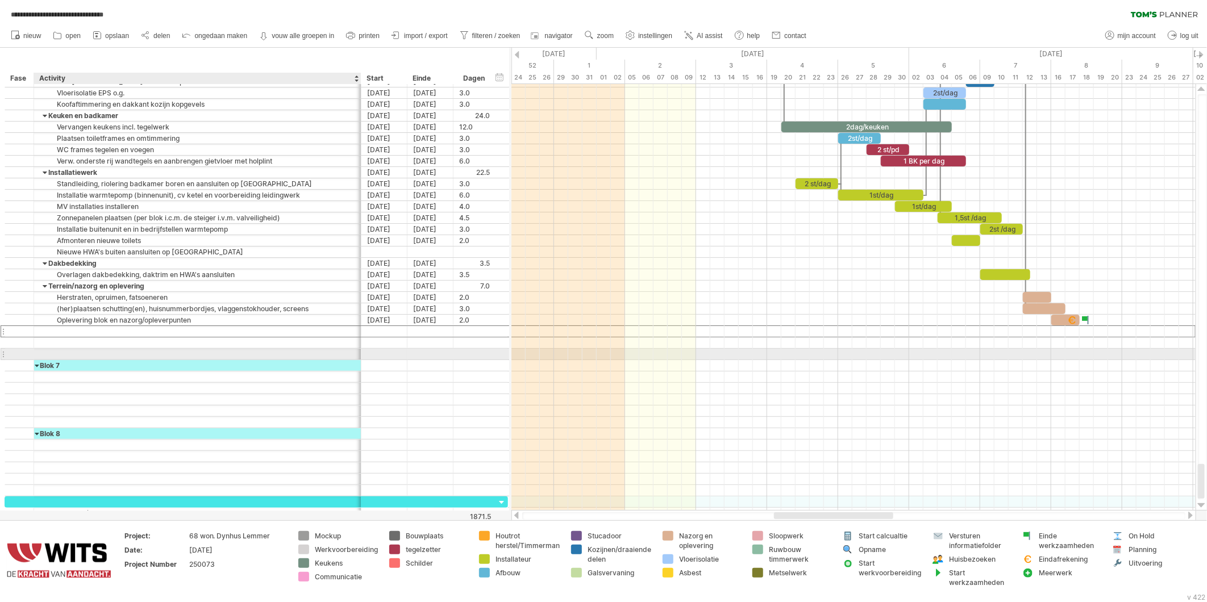
click at [51, 359] on div at bounding box center [197, 354] width 315 height 11
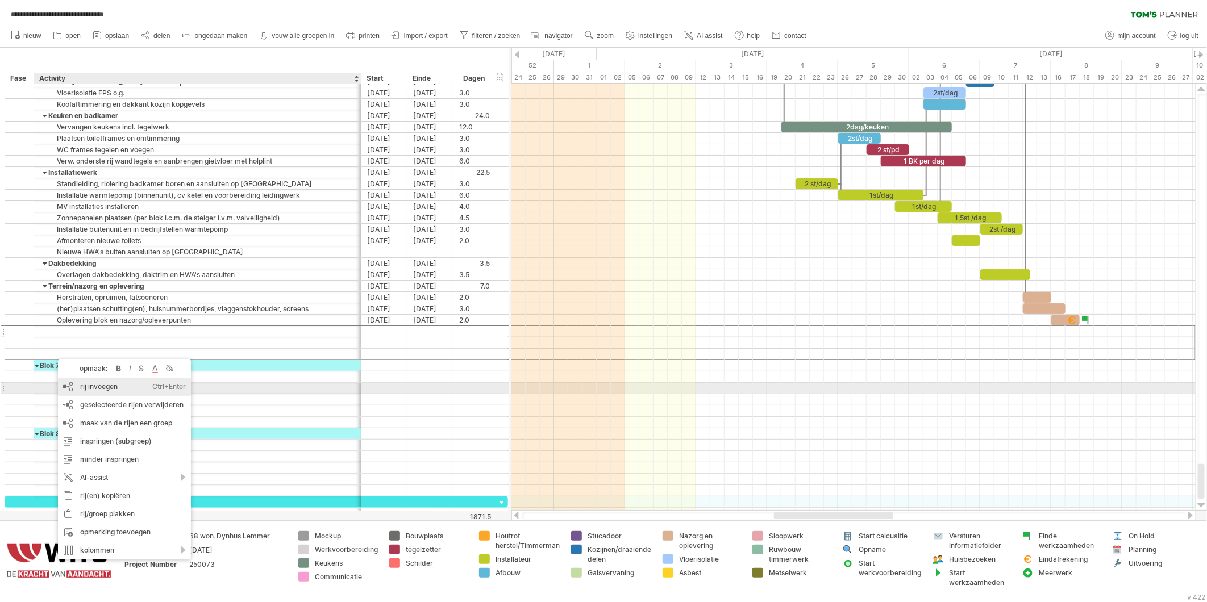
click at [95, 390] on div "rij invoegen Ctrl+Enter Cmd+Enter" at bounding box center [124, 387] width 133 height 18
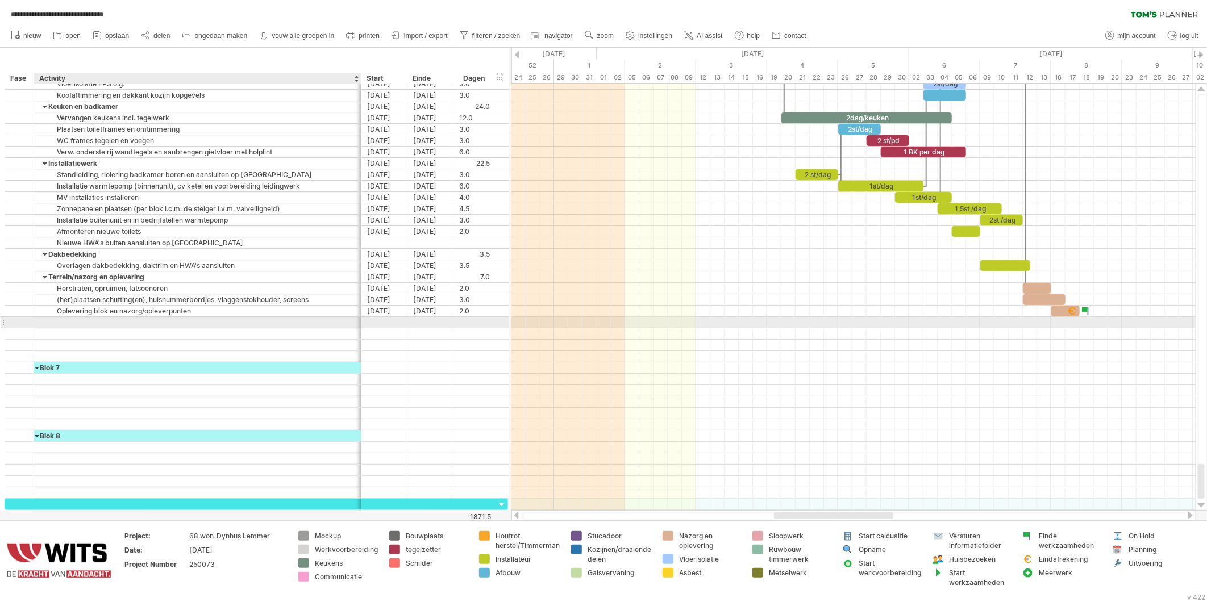
click at [35, 324] on div at bounding box center [197, 322] width 327 height 11
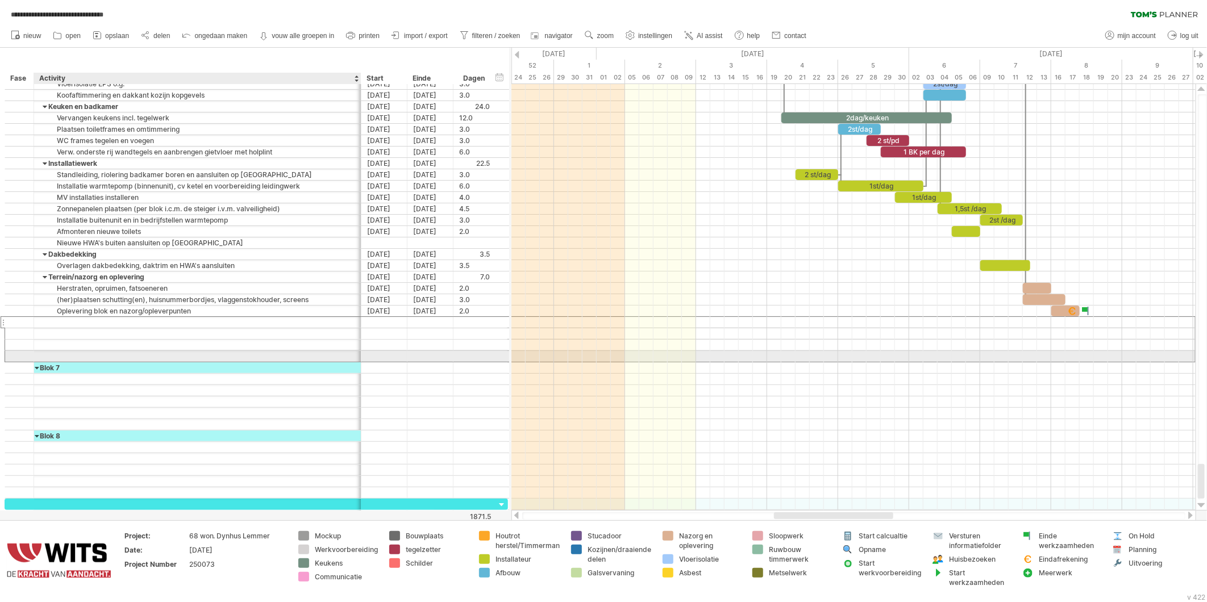
click at [38, 358] on div at bounding box center [197, 356] width 327 height 11
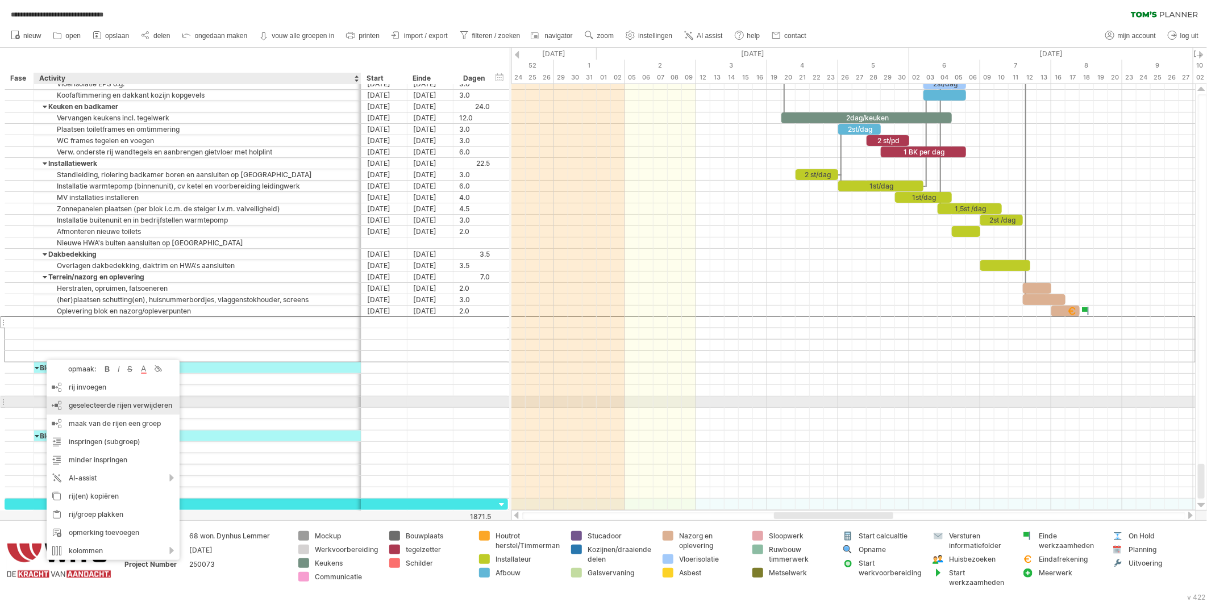
click at [97, 405] on span "geselecteerde rijen verwijderen" at bounding box center [120, 405] width 103 height 9
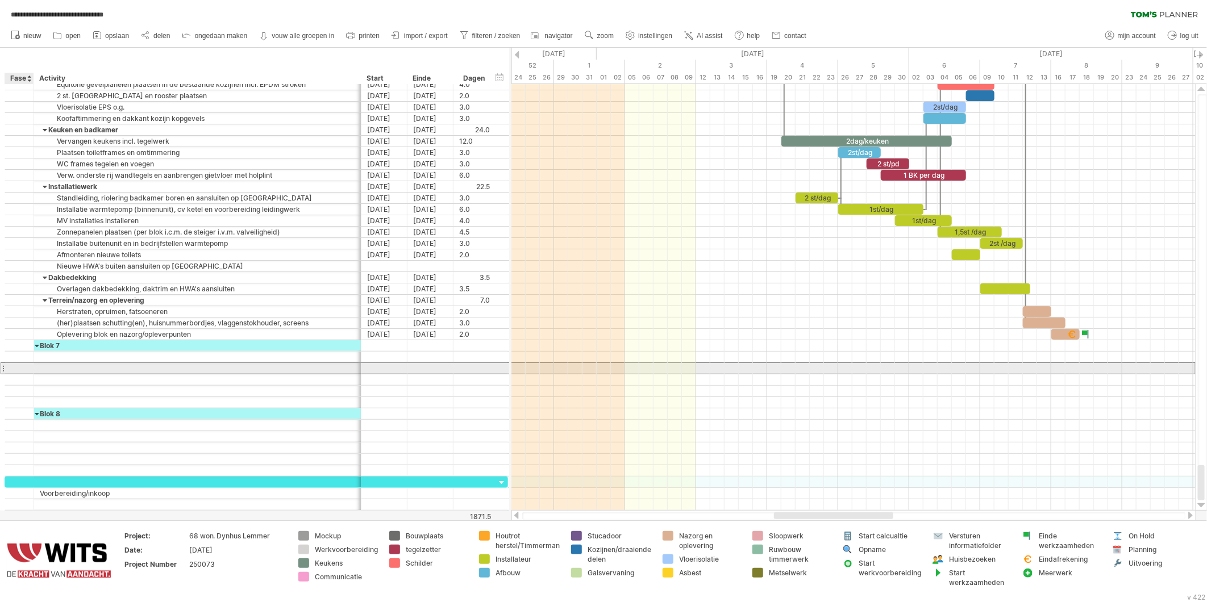
click at [27, 369] on div at bounding box center [19, 368] width 29 height 11
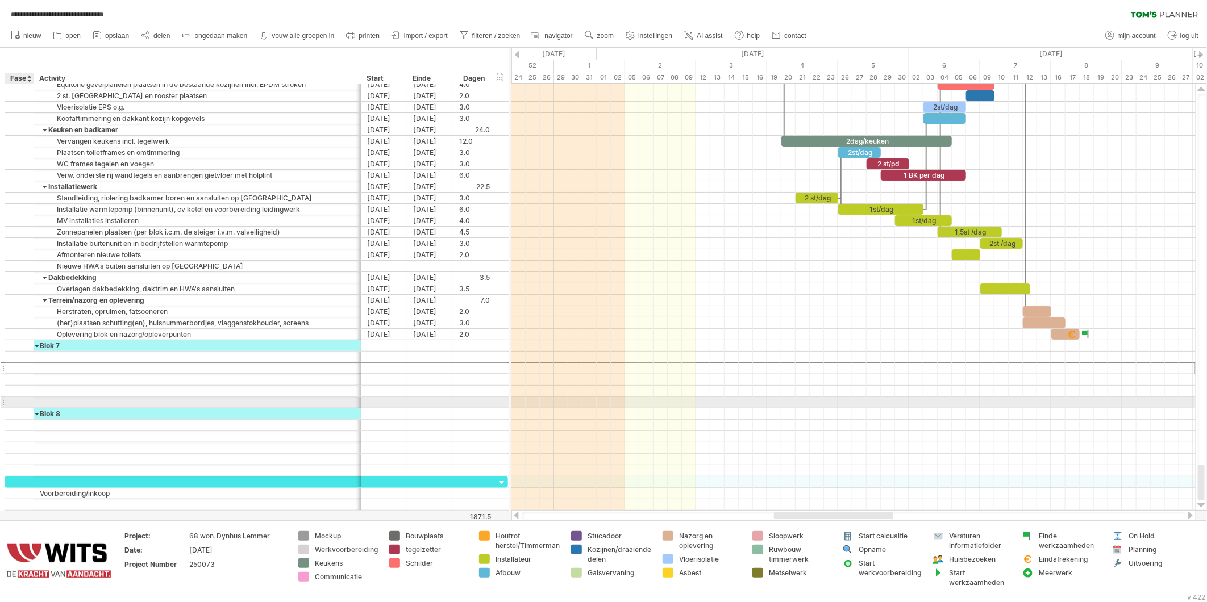
click at [30, 407] on div at bounding box center [33, 402] width 6 height 11
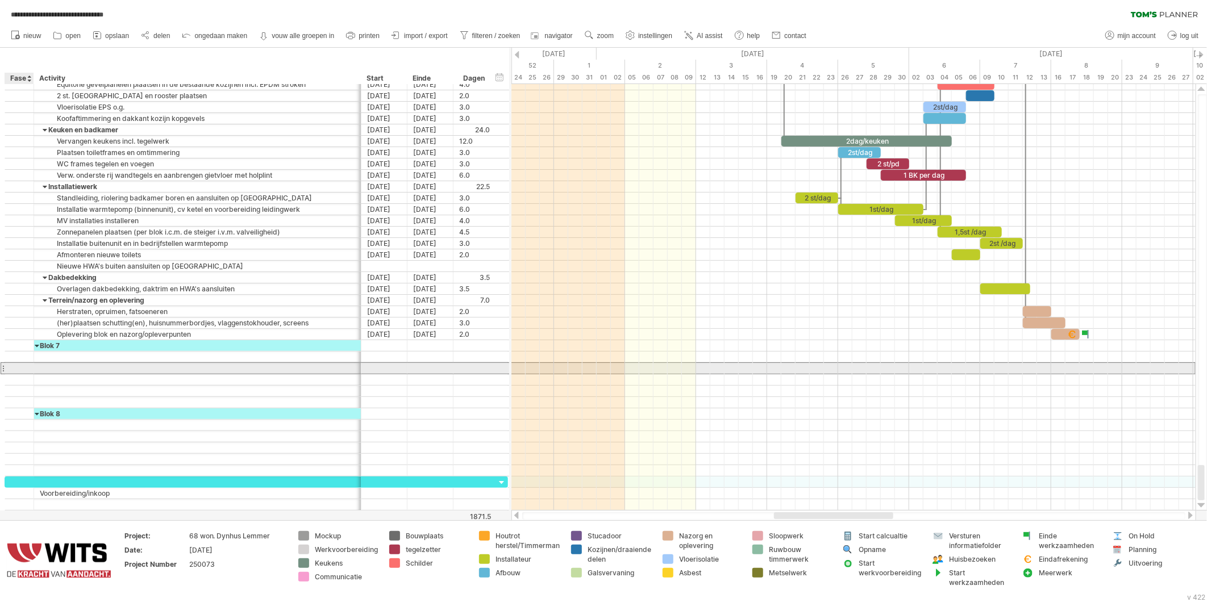
click at [15, 371] on div at bounding box center [19, 369] width 11 height 10
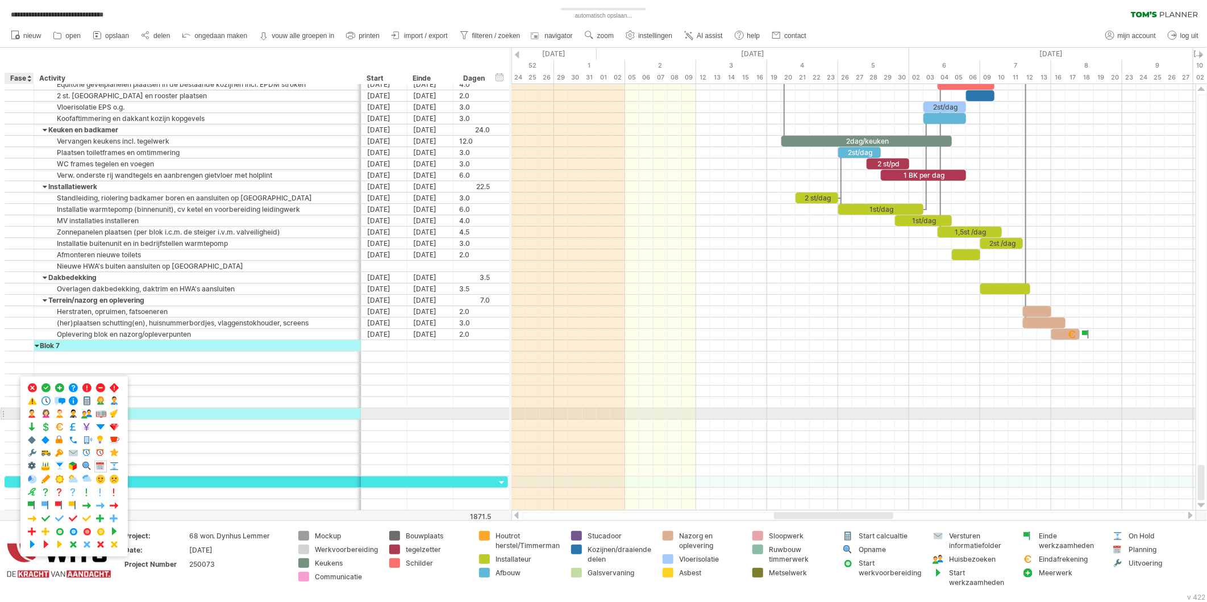
click at [15, 412] on div at bounding box center [19, 414] width 11 height 10
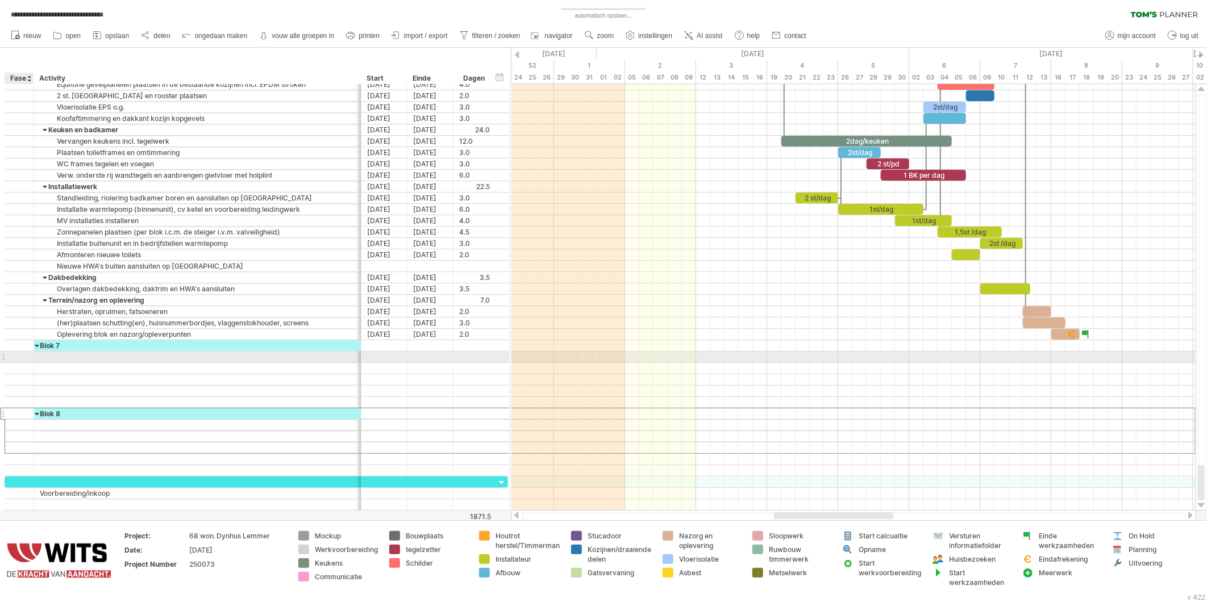
click at [18, 359] on div at bounding box center [19, 357] width 11 height 10
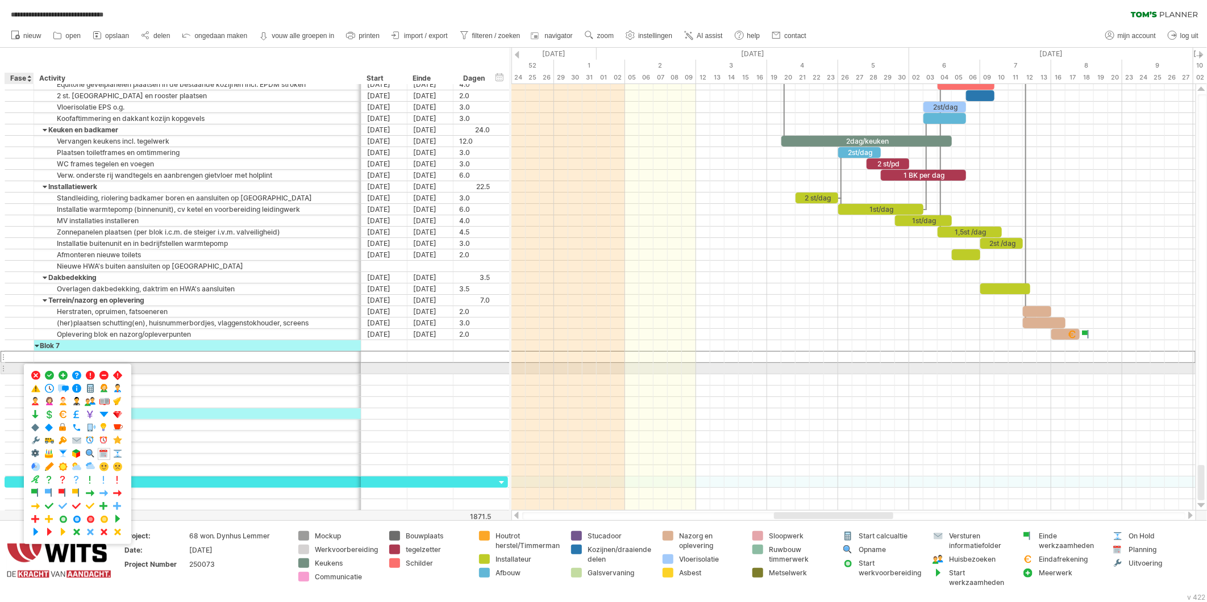
click at [15, 369] on div at bounding box center [19, 369] width 11 height 10
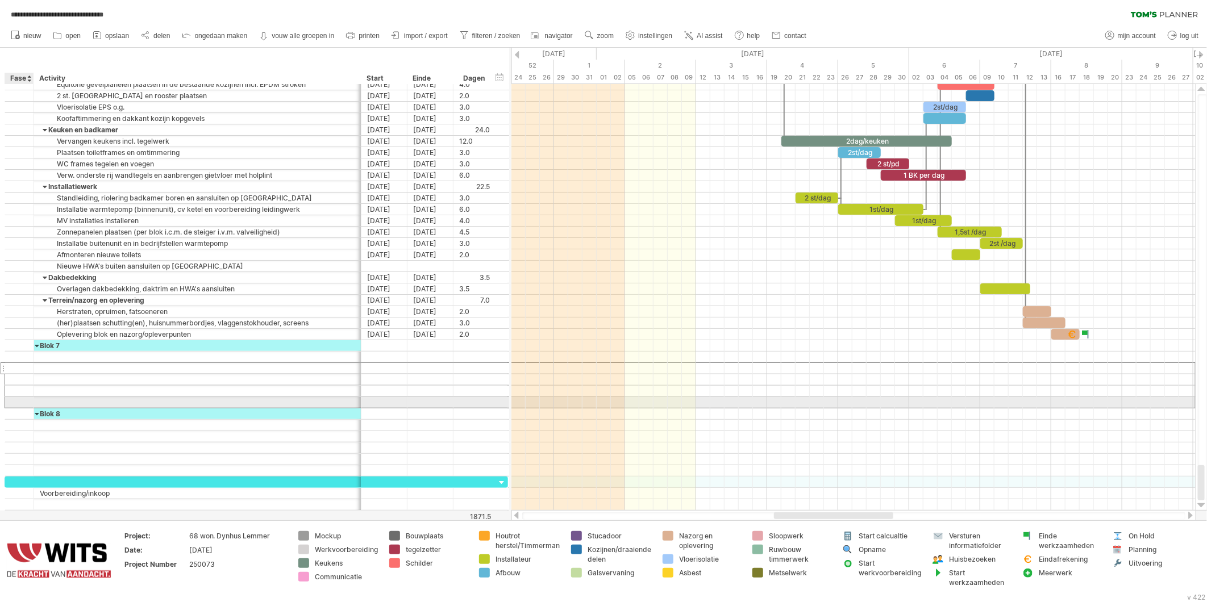
click at [11, 407] on div at bounding box center [19, 402] width 29 height 11
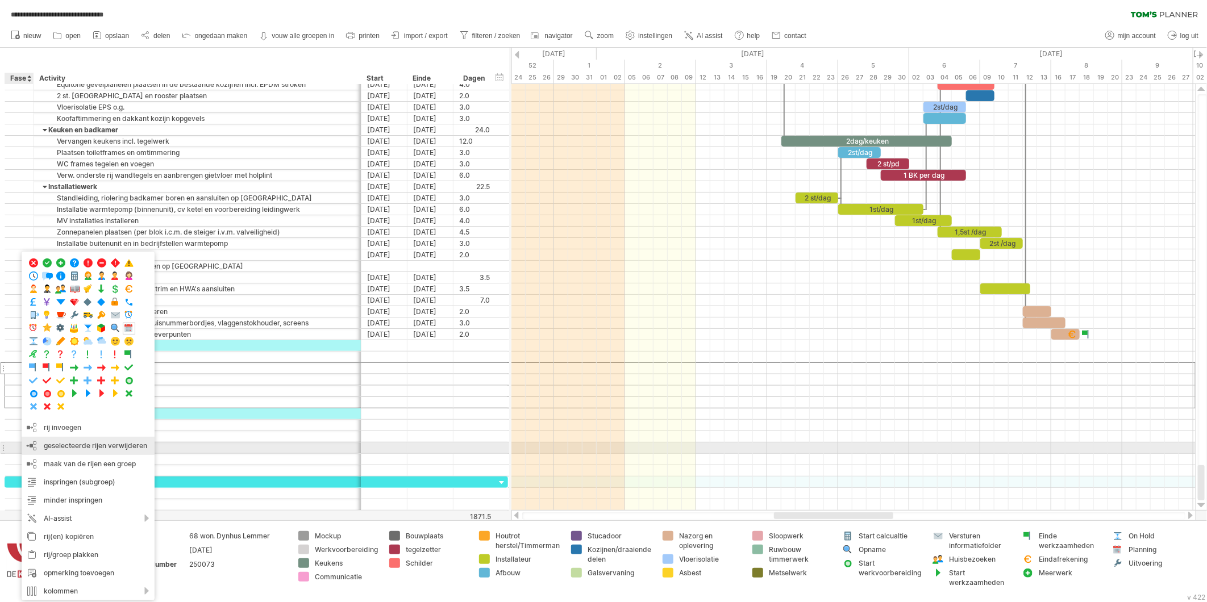
click at [58, 450] on span "geselecteerde rijen verwijderen" at bounding box center [95, 446] width 103 height 9
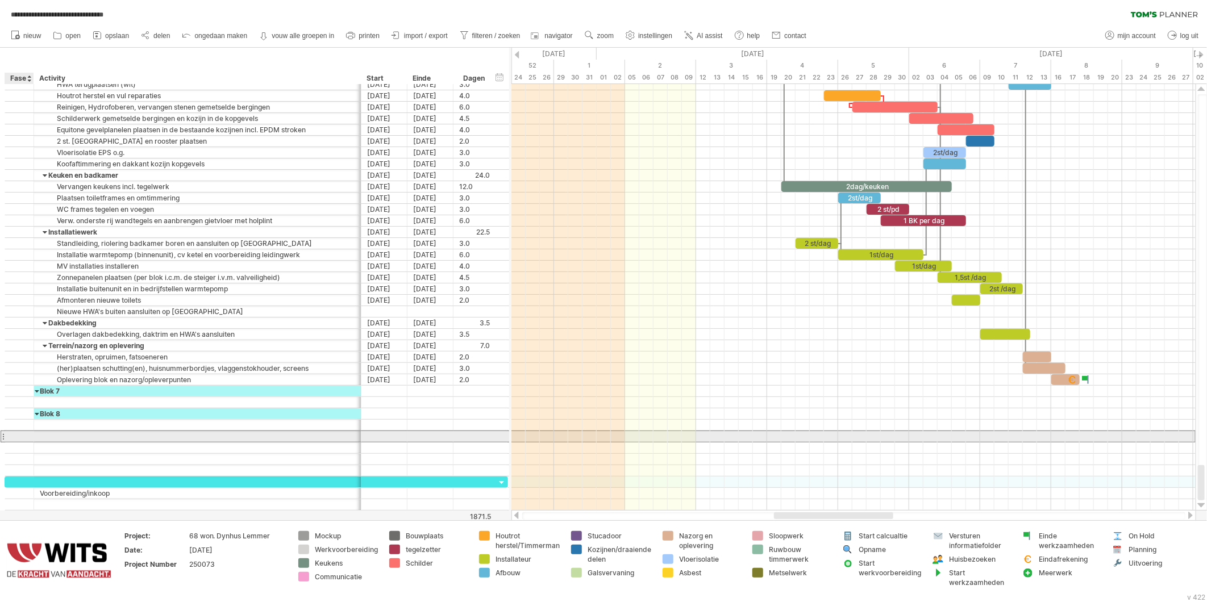
click at [23, 436] on div at bounding box center [19, 437] width 11 height 10
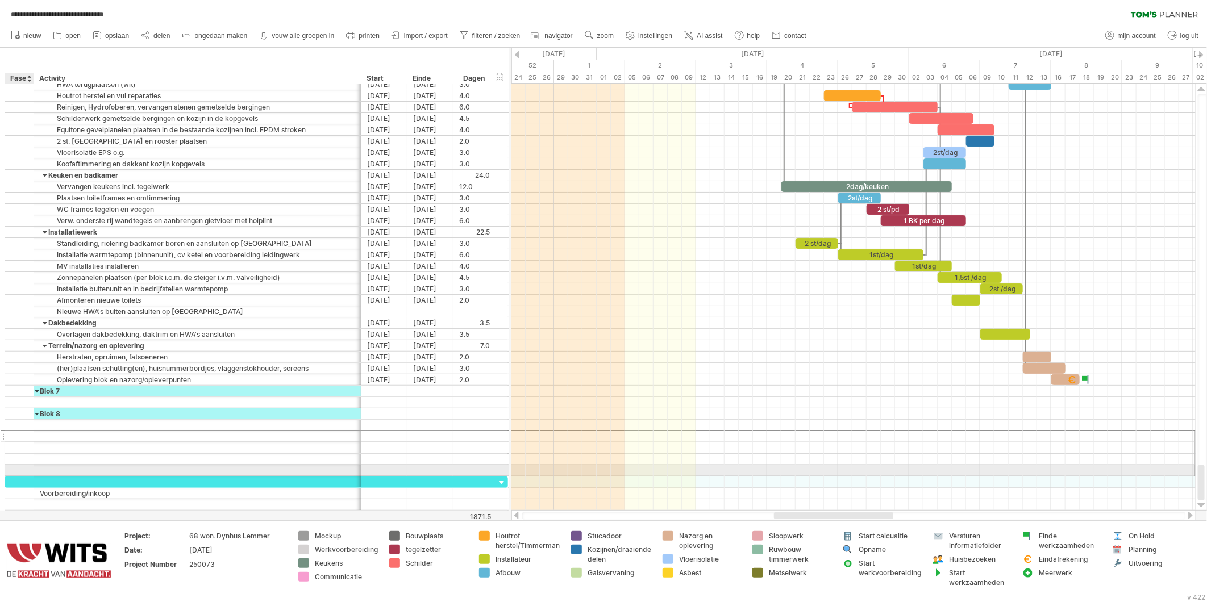
click at [18, 472] on div at bounding box center [19, 471] width 11 height 10
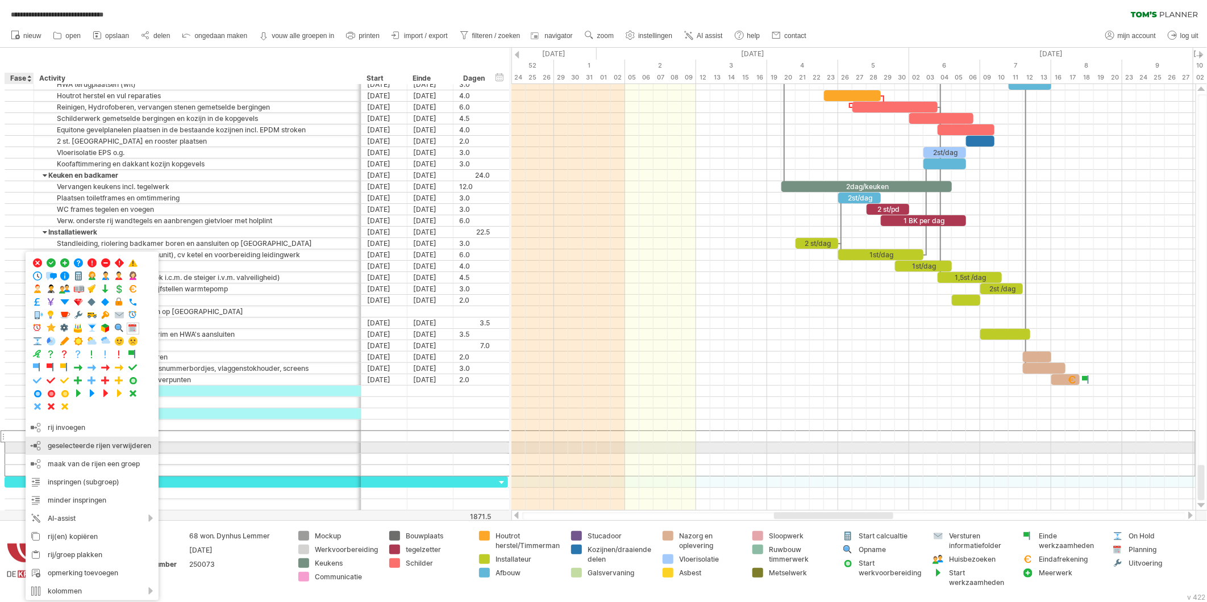
click at [63, 449] on span "geselecteerde rijen verwijderen" at bounding box center [99, 446] width 103 height 9
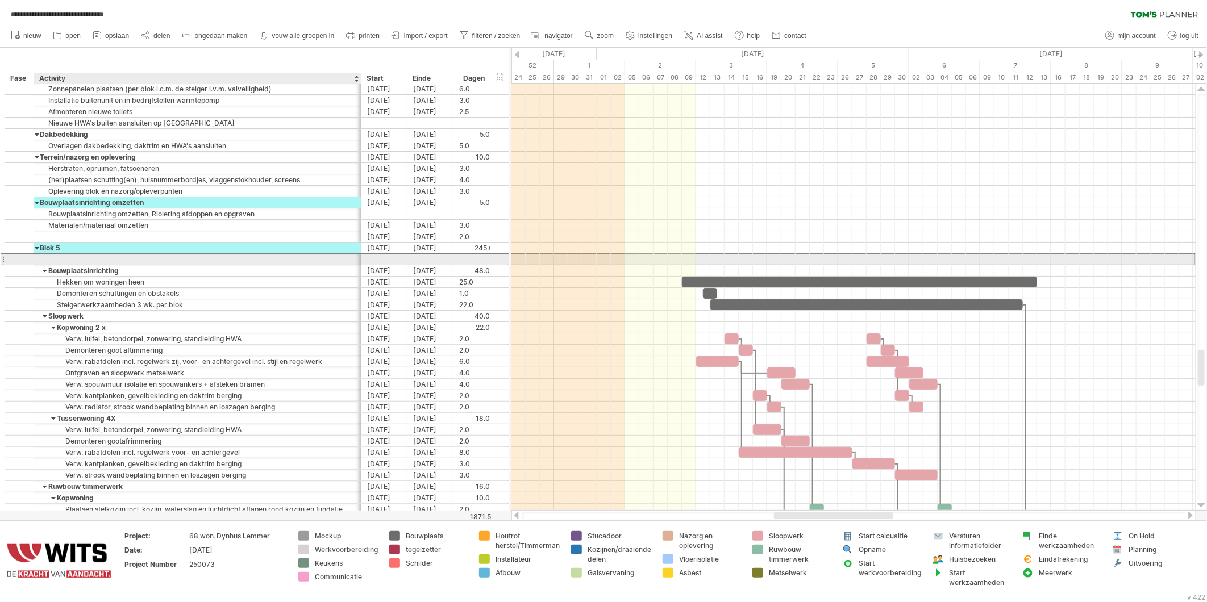
click at [40, 262] on div at bounding box center [197, 259] width 315 height 11
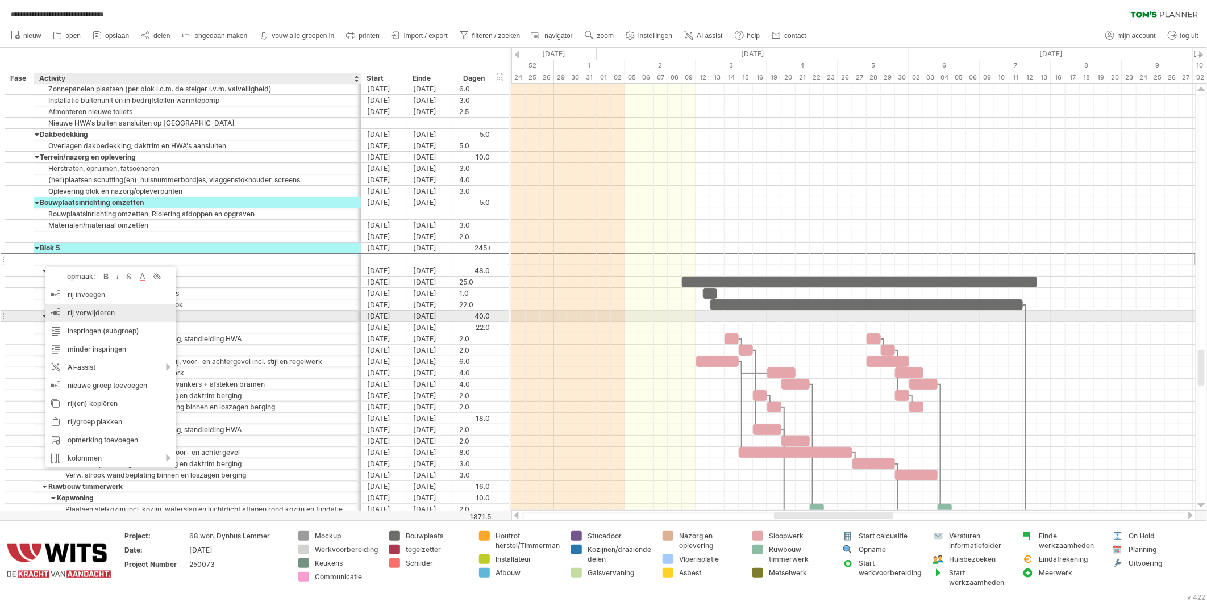
click at [72, 314] on span "rij verwijderen" at bounding box center [91, 313] width 47 height 9
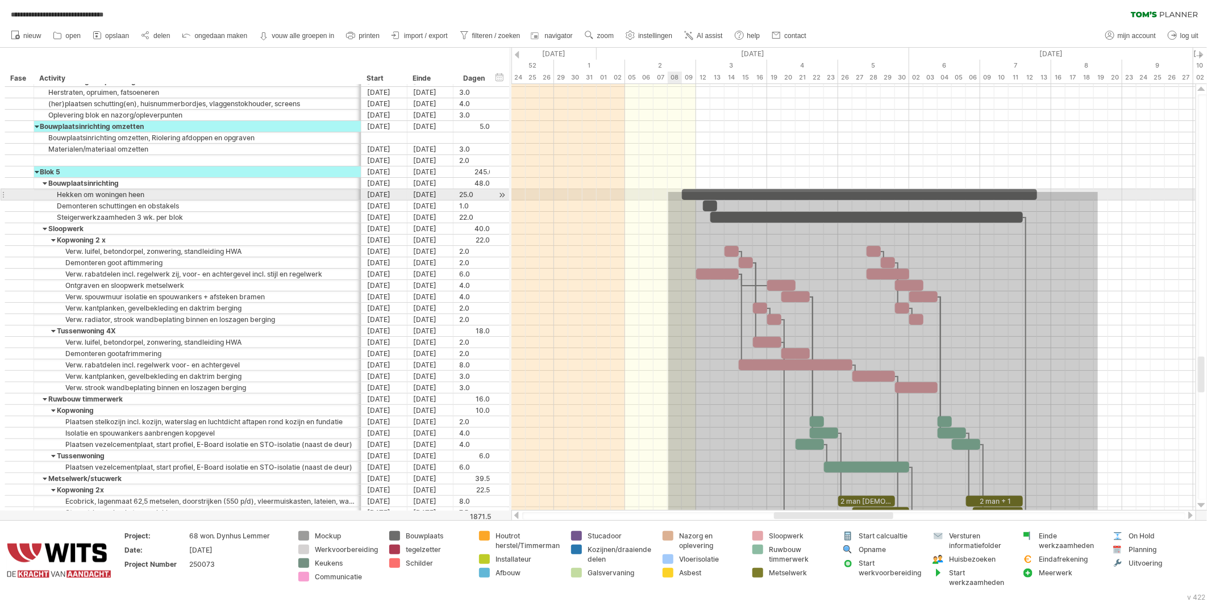
drag, startPoint x: 1098, startPoint y: 419, endPoint x: 668, endPoint y: 186, distance: 488.8
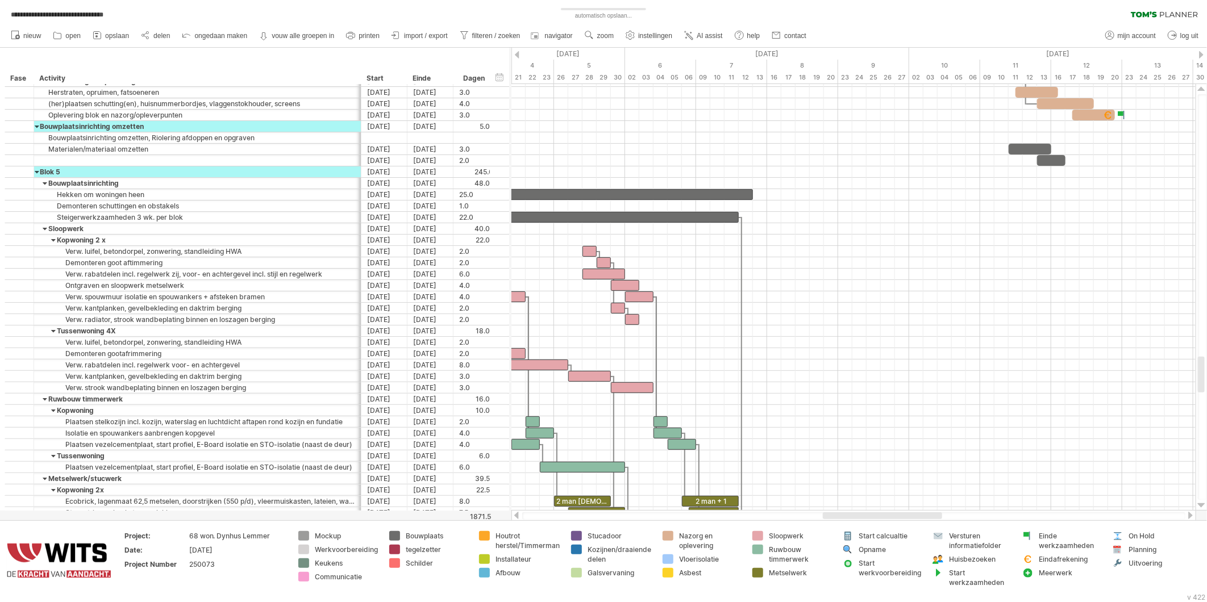
drag, startPoint x: 800, startPoint y: 518, endPoint x: 850, endPoint y: 517, distance: 49.5
click at [850, 517] on div at bounding box center [882, 516] width 119 height 7
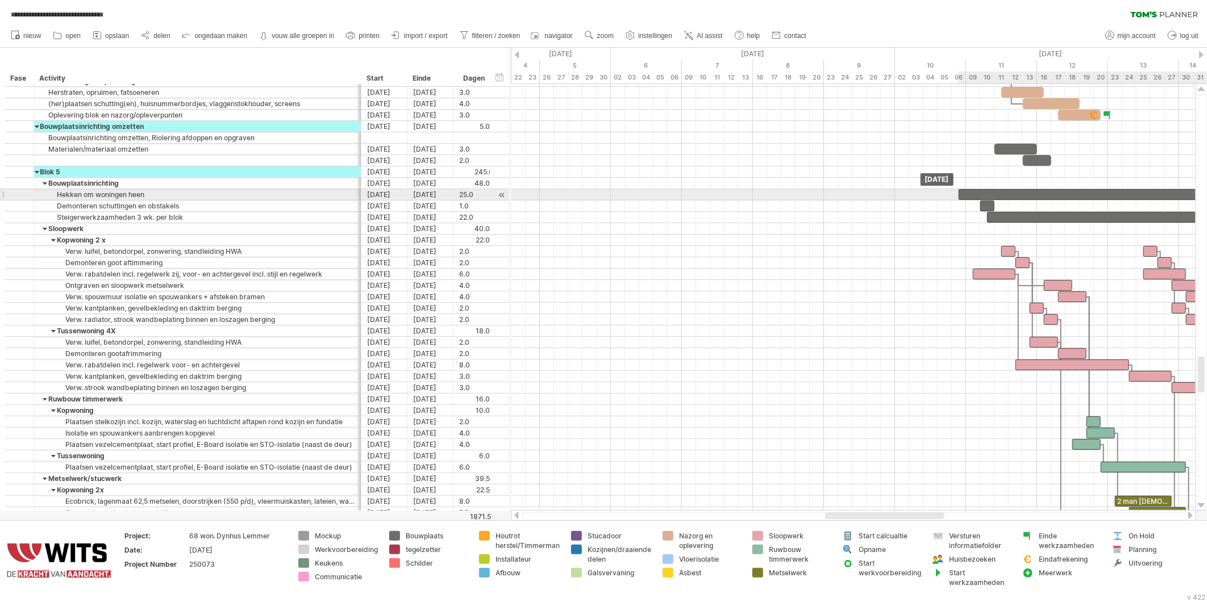
drag, startPoint x: 537, startPoint y: 194, endPoint x: 1110, endPoint y: 199, distance: 573.0
click at [1110, 199] on div at bounding box center [1136, 194] width 355 height 11
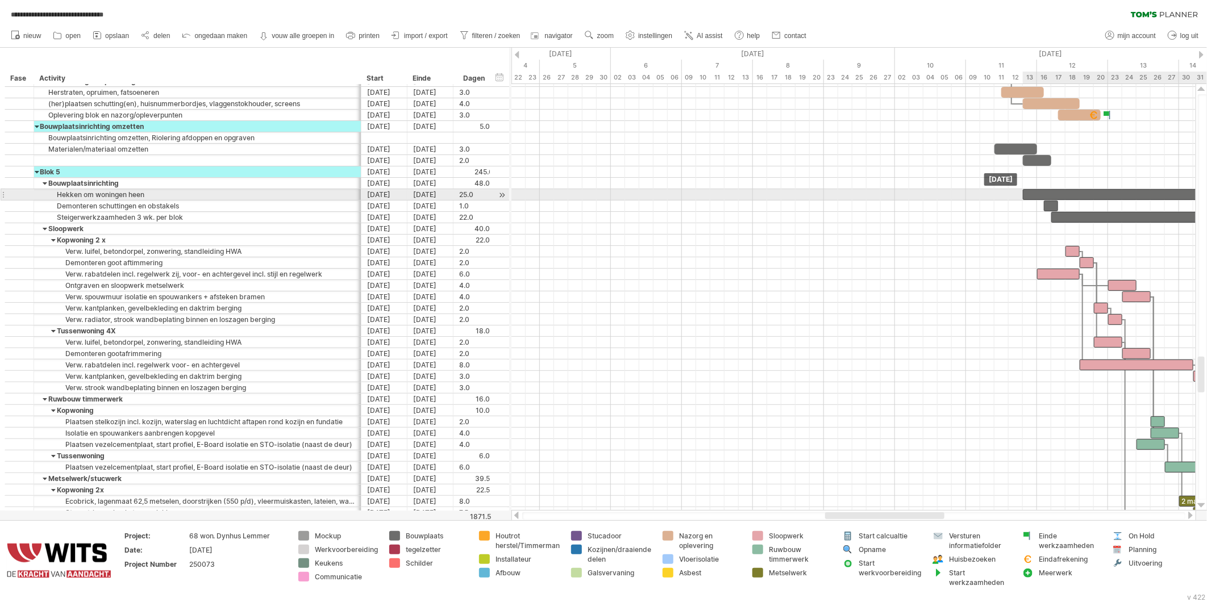
drag, startPoint x: 990, startPoint y: 194, endPoint x: 1055, endPoint y: 197, distance: 66.0
click at [1055, 197] on div at bounding box center [1200, 194] width 355 height 11
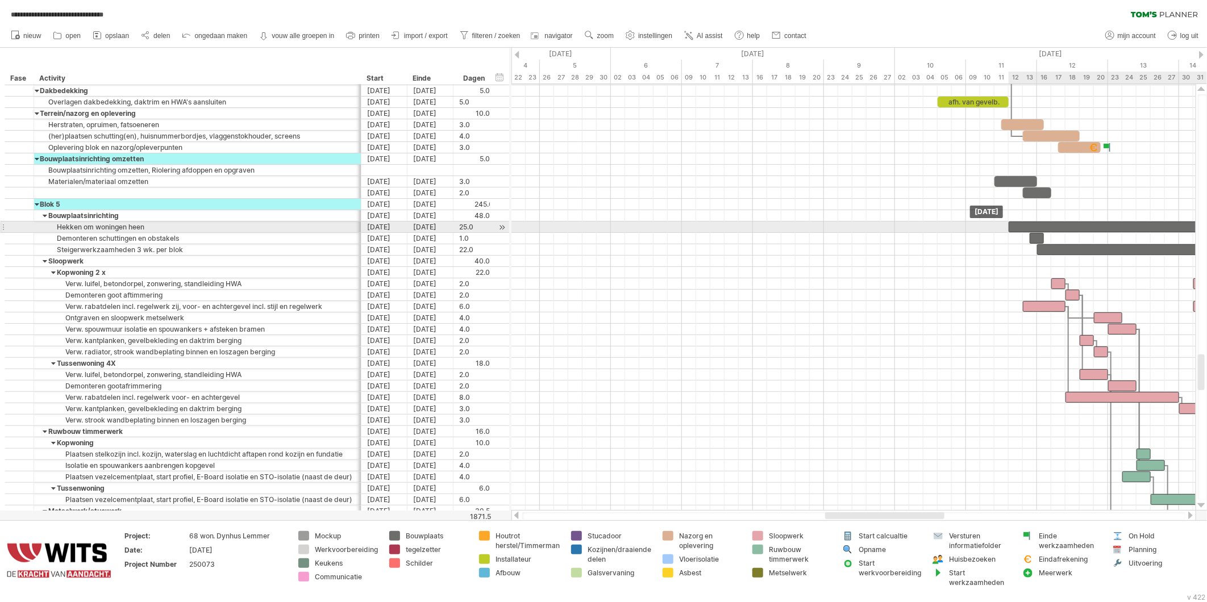
drag, startPoint x: 1049, startPoint y: 230, endPoint x: 1035, endPoint y: 230, distance: 14.2
click at [1035, 230] on div at bounding box center [1186, 227] width 355 height 11
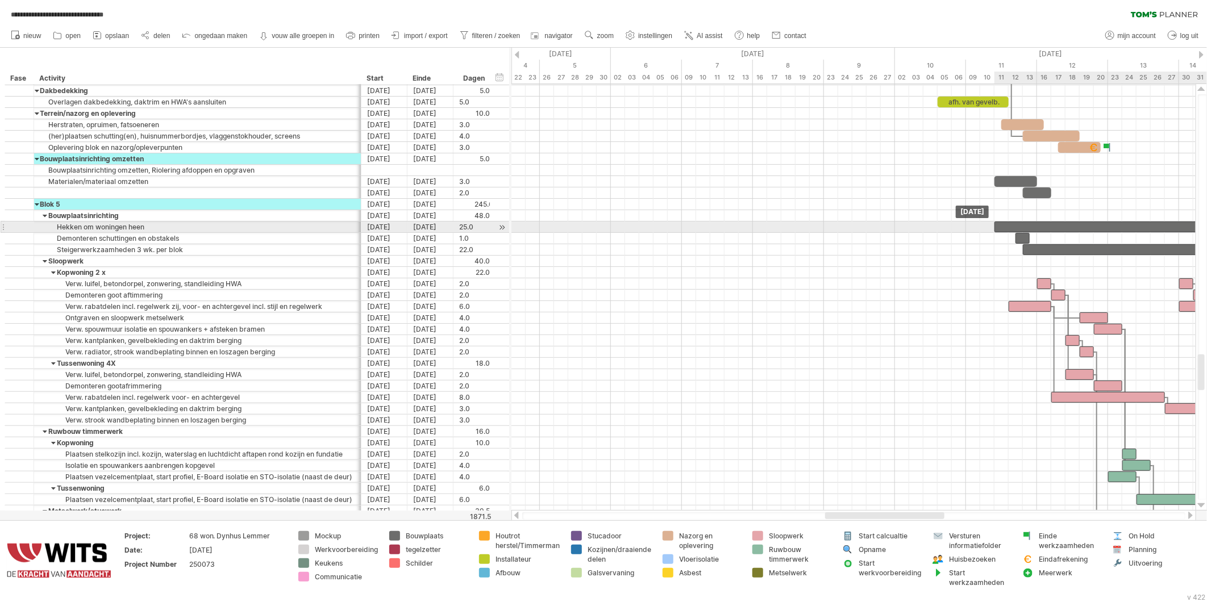
drag, startPoint x: 1032, startPoint y: 225, endPoint x: 1021, endPoint y: 225, distance: 10.8
click at [1021, 225] on div at bounding box center [1172, 227] width 355 height 11
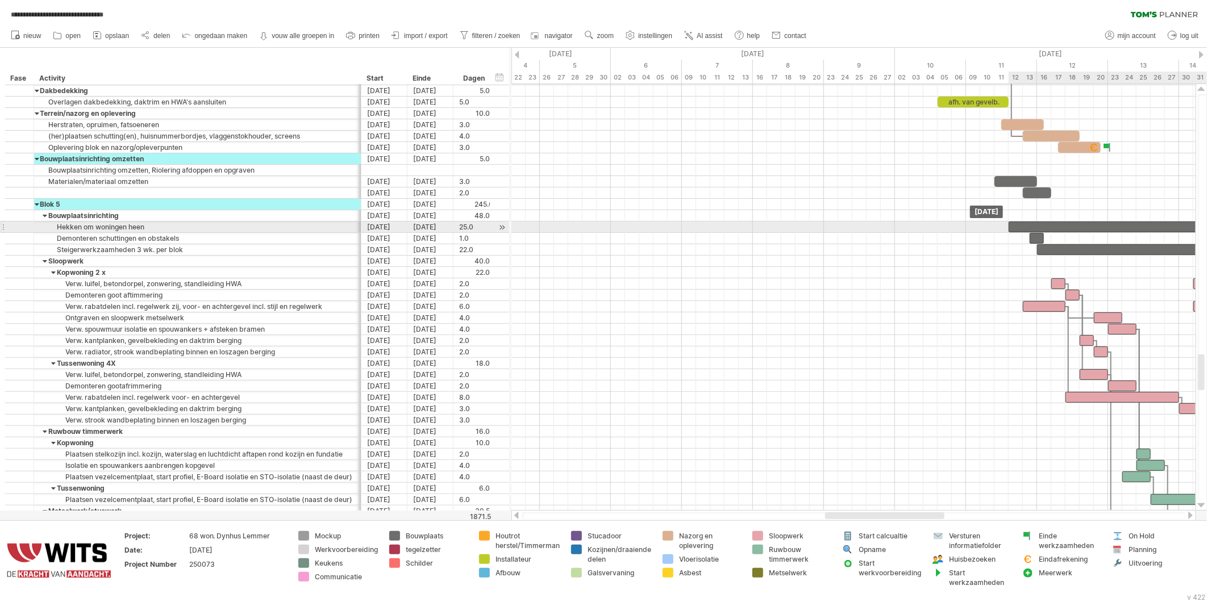
drag, startPoint x: 1013, startPoint y: 227, endPoint x: 1025, endPoint y: 226, distance: 12.1
click at [1025, 226] on div at bounding box center [1186, 227] width 355 height 11
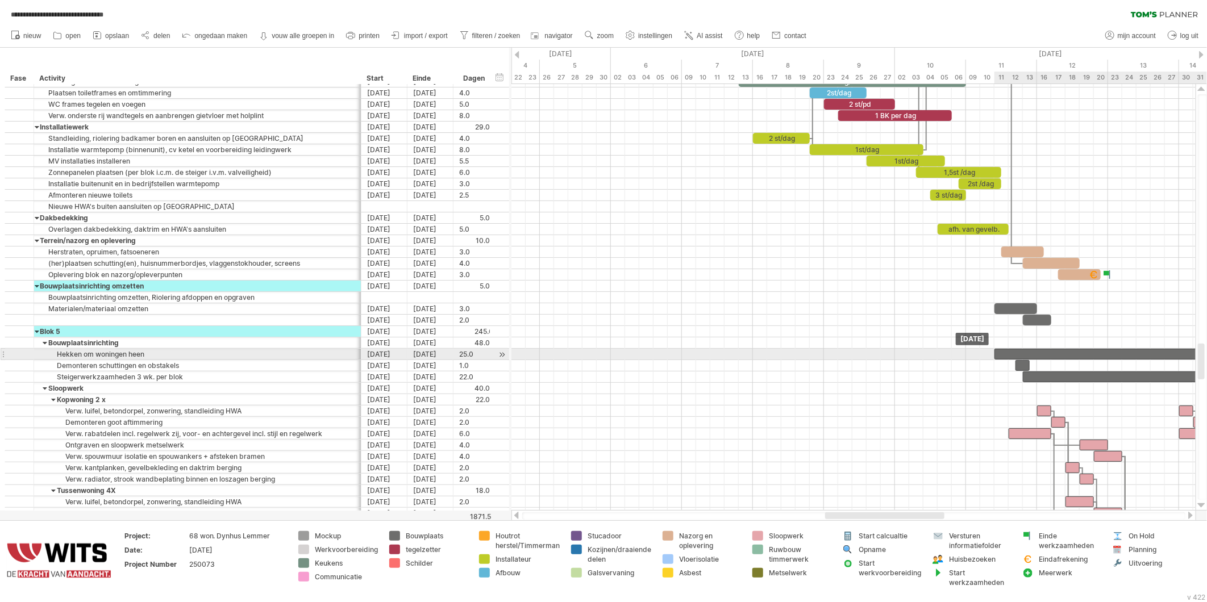
drag, startPoint x: 1018, startPoint y: 357, endPoint x: 1004, endPoint y: 357, distance: 13.6
click at [1004, 357] on div at bounding box center [1172, 354] width 355 height 11
drag, startPoint x: 1007, startPoint y: 357, endPoint x: 1013, endPoint y: 357, distance: 6.3
click at [1013, 357] on div at bounding box center [1178, 354] width 355 height 11
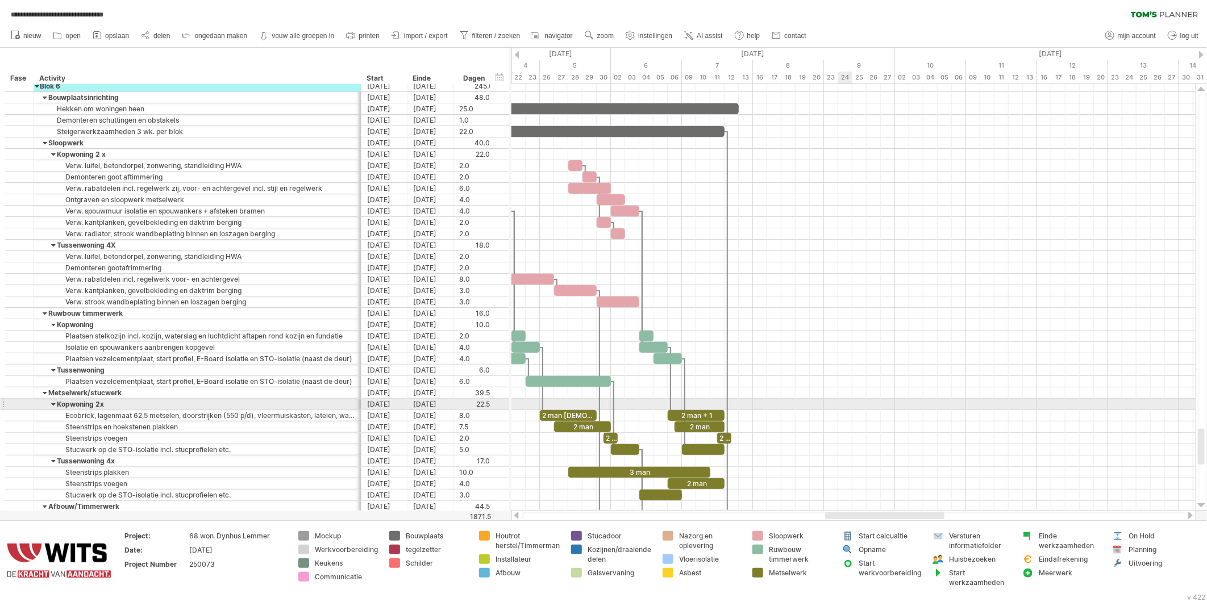
click at [876, 390] on div at bounding box center [854, 393] width 684 height 11
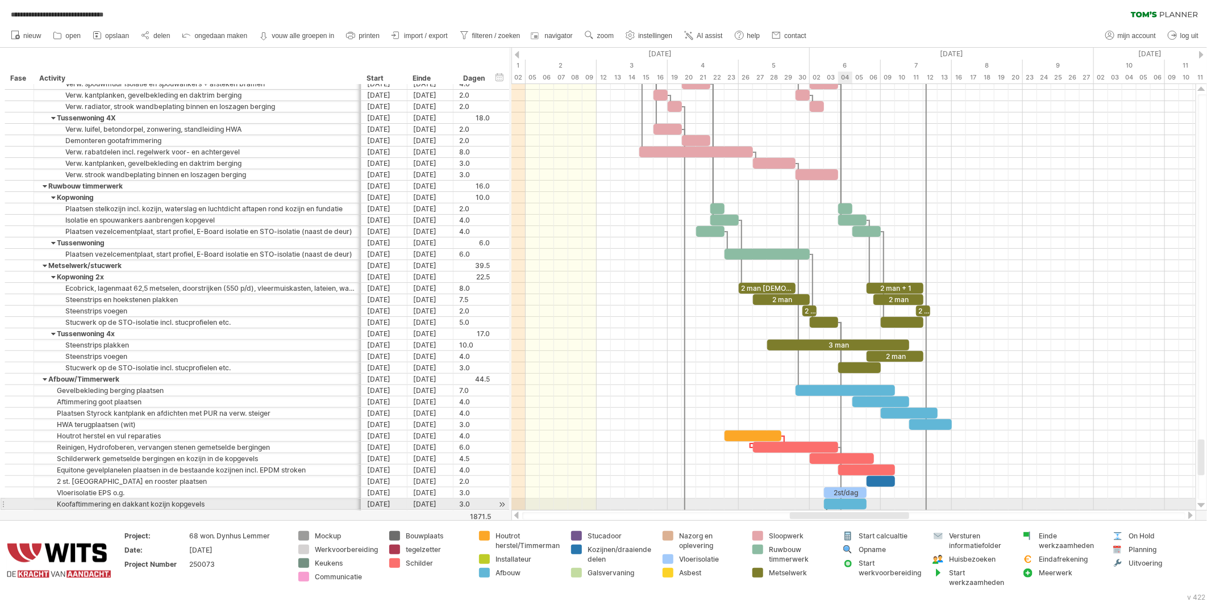
drag, startPoint x: 872, startPoint y: 514, endPoint x: 841, endPoint y: 509, distance: 31.7
click at [841, 509] on div "**********" at bounding box center [603, 301] width 1207 height 602
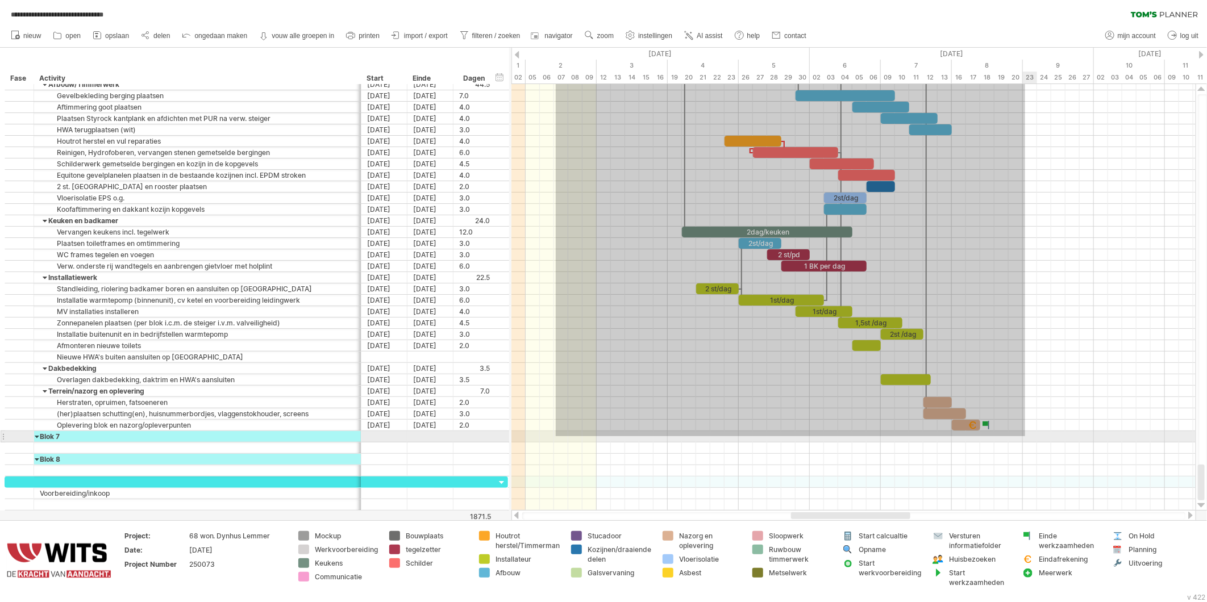
drag, startPoint x: 562, startPoint y: 198, endPoint x: 1025, endPoint y: 443, distance: 524.3
click at [1025, 443] on div at bounding box center [854, 278] width 684 height 398
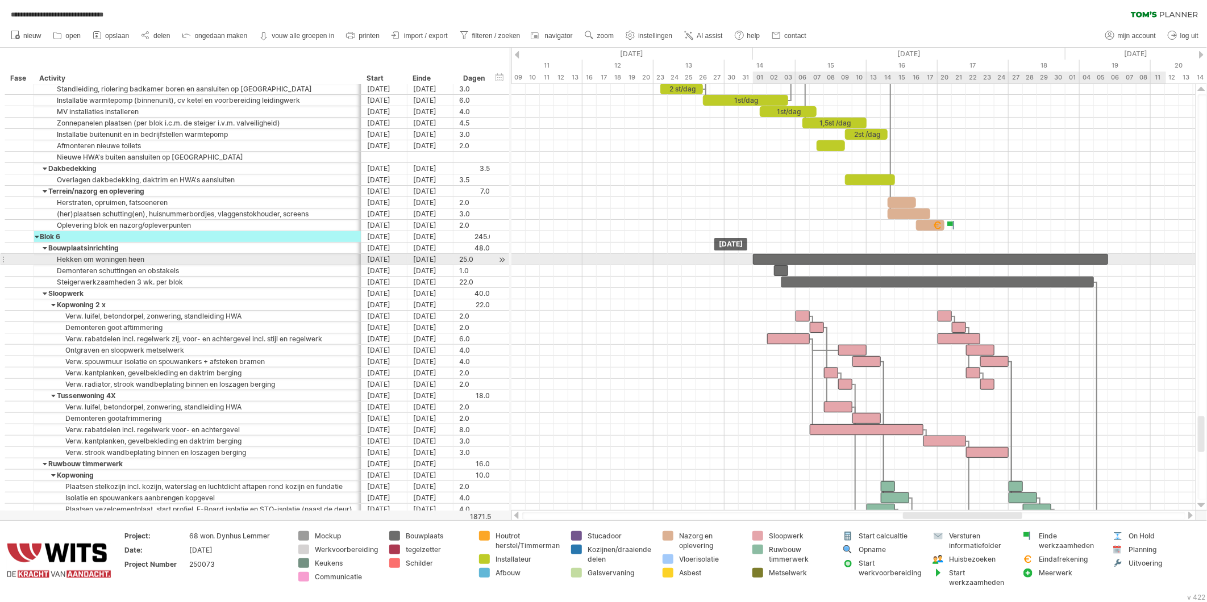
drag, startPoint x: 600, startPoint y: 262, endPoint x: 771, endPoint y: 258, distance: 170.6
click at [771, 258] on div at bounding box center [930, 259] width 355 height 11
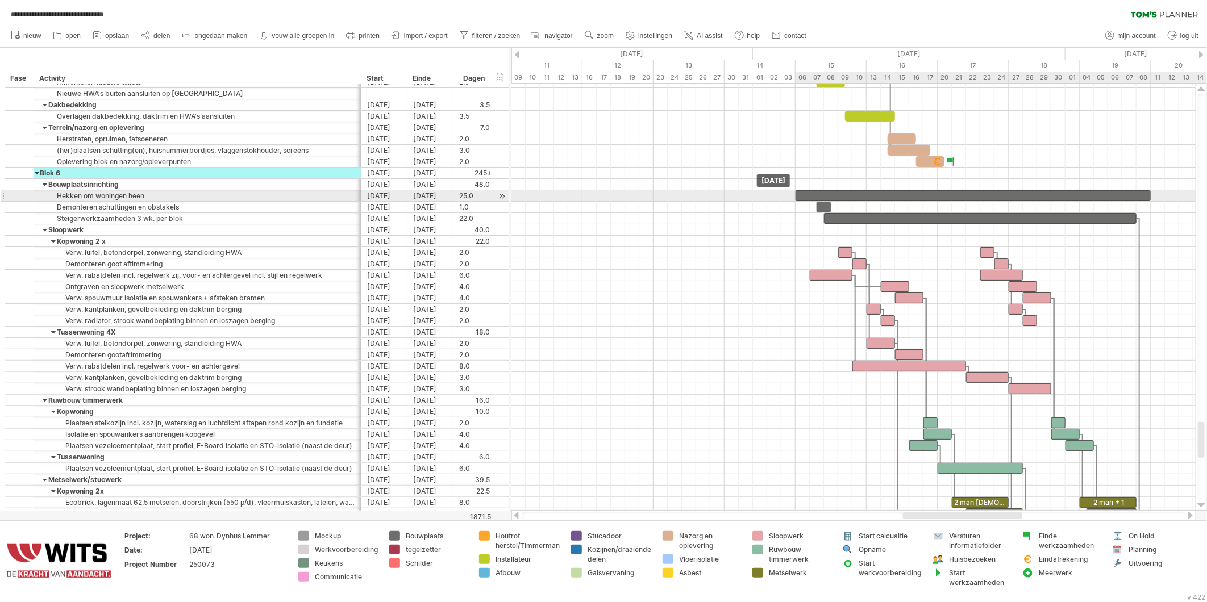
drag, startPoint x: 767, startPoint y: 195, endPoint x: 809, endPoint y: 197, distance: 41.6
click at [809, 197] on div at bounding box center [973, 195] width 355 height 11
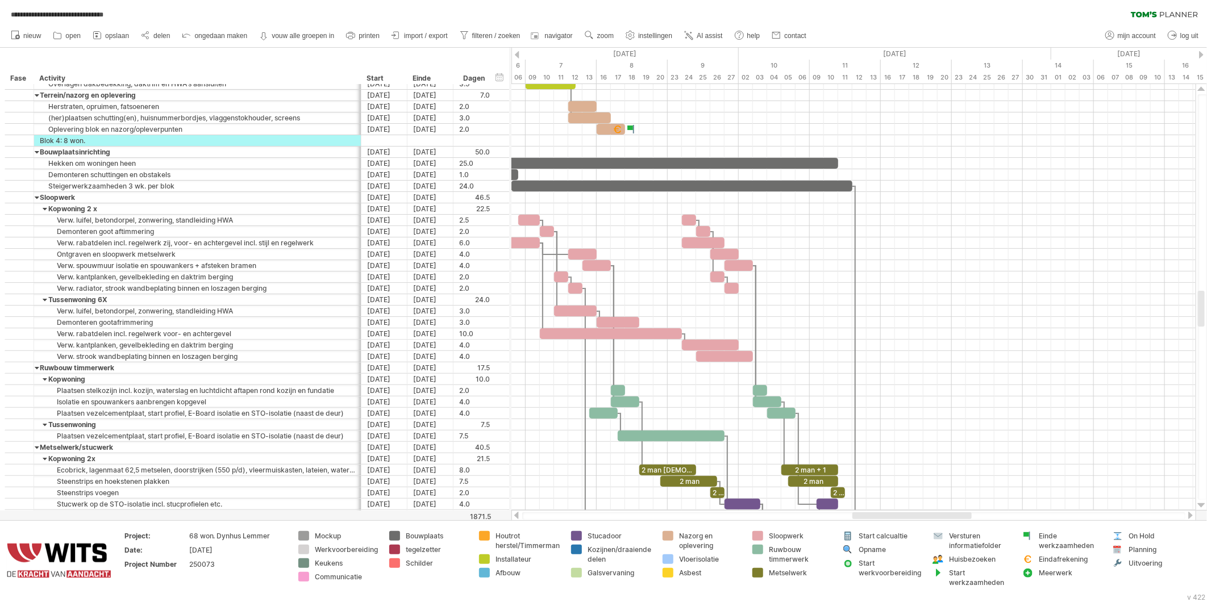
drag, startPoint x: 934, startPoint y: 516, endPoint x: 884, endPoint y: 512, distance: 50.7
click at [884, 513] on div at bounding box center [912, 516] width 119 height 7
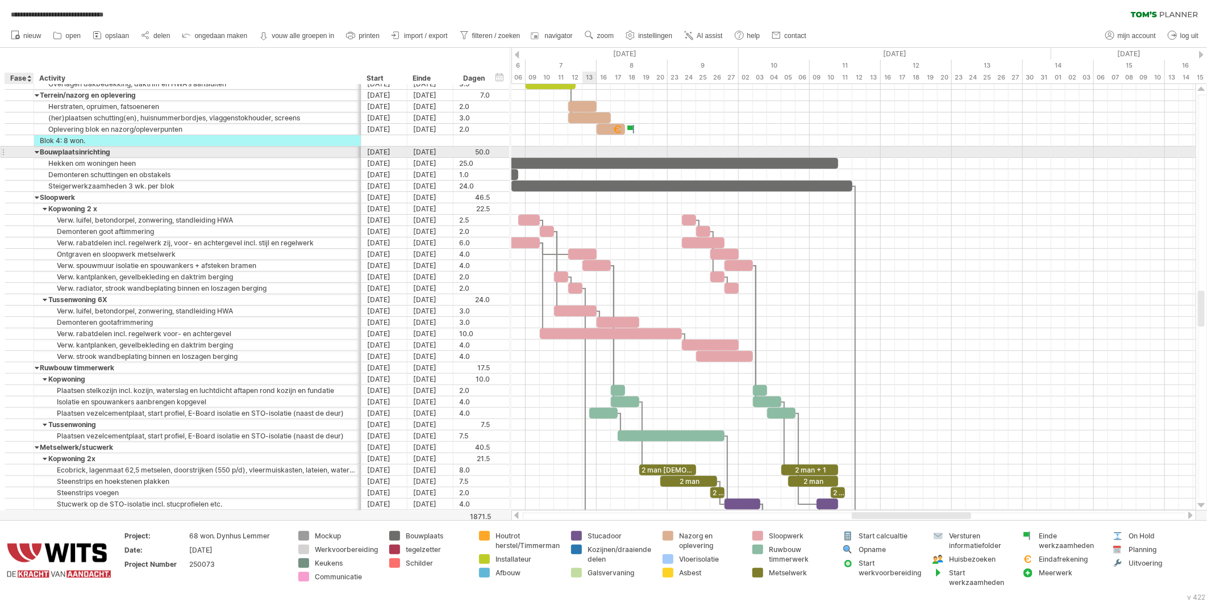
click at [14, 152] on div at bounding box center [19, 152] width 11 height 10
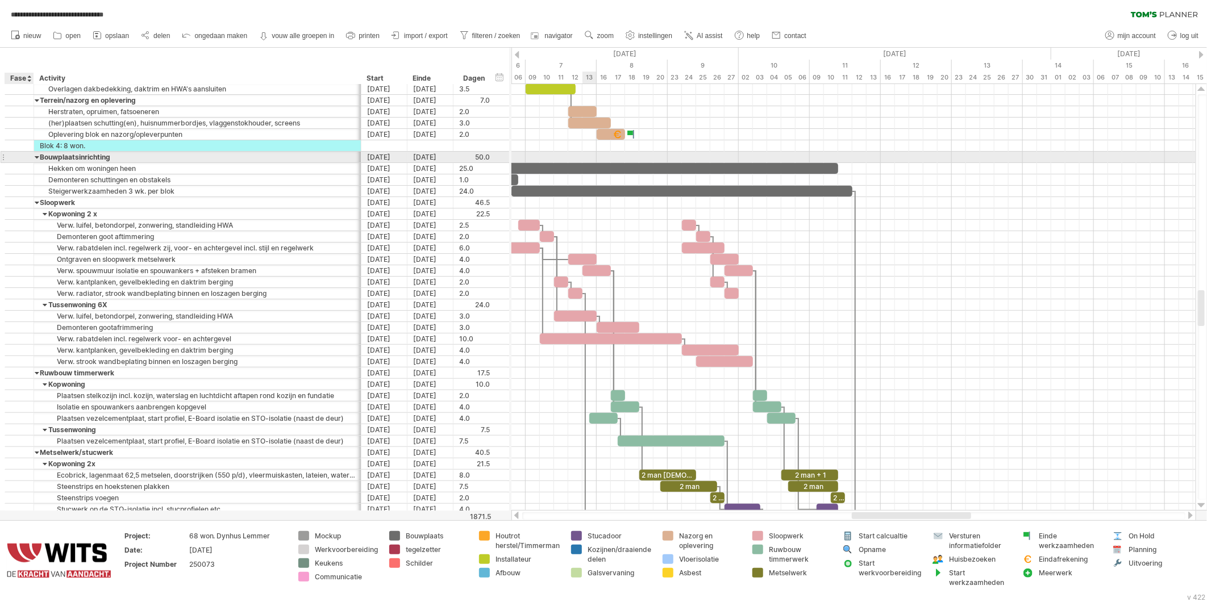
click at [15, 157] on div at bounding box center [19, 157] width 11 height 10
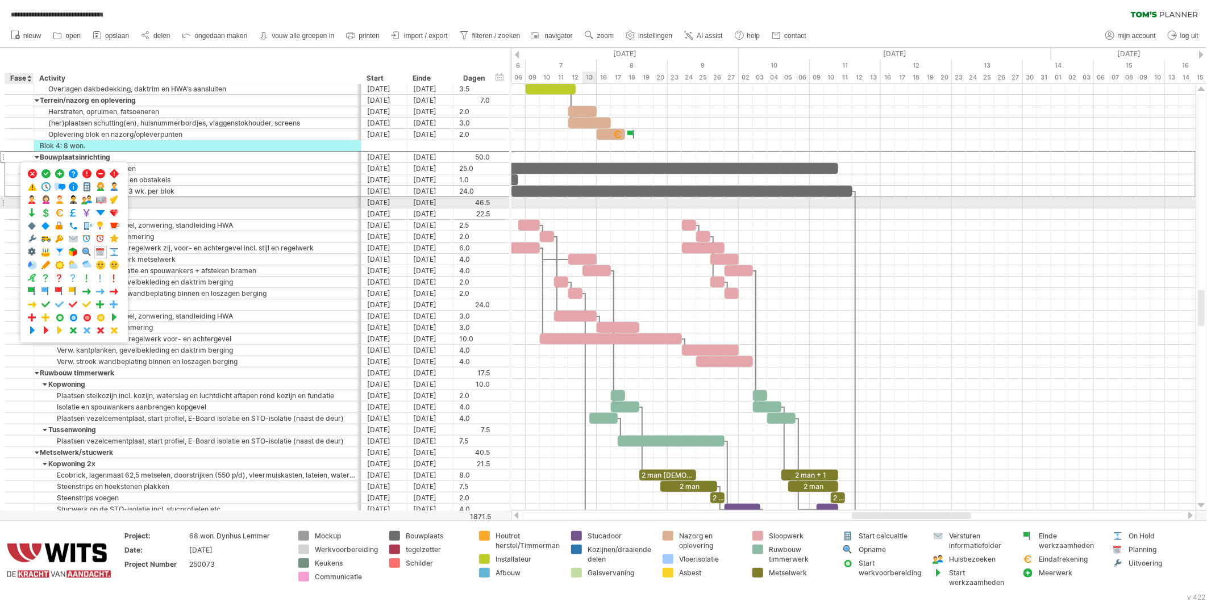
click at [8, 202] on div at bounding box center [19, 202] width 29 height 11
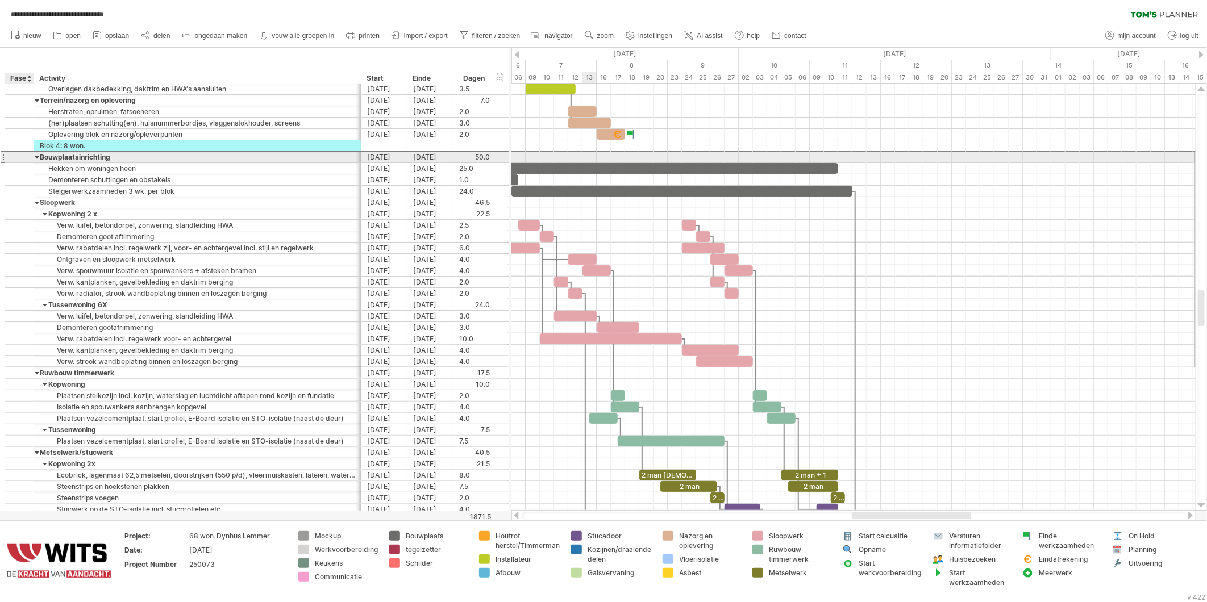
click at [20, 155] on div at bounding box center [19, 157] width 11 height 10
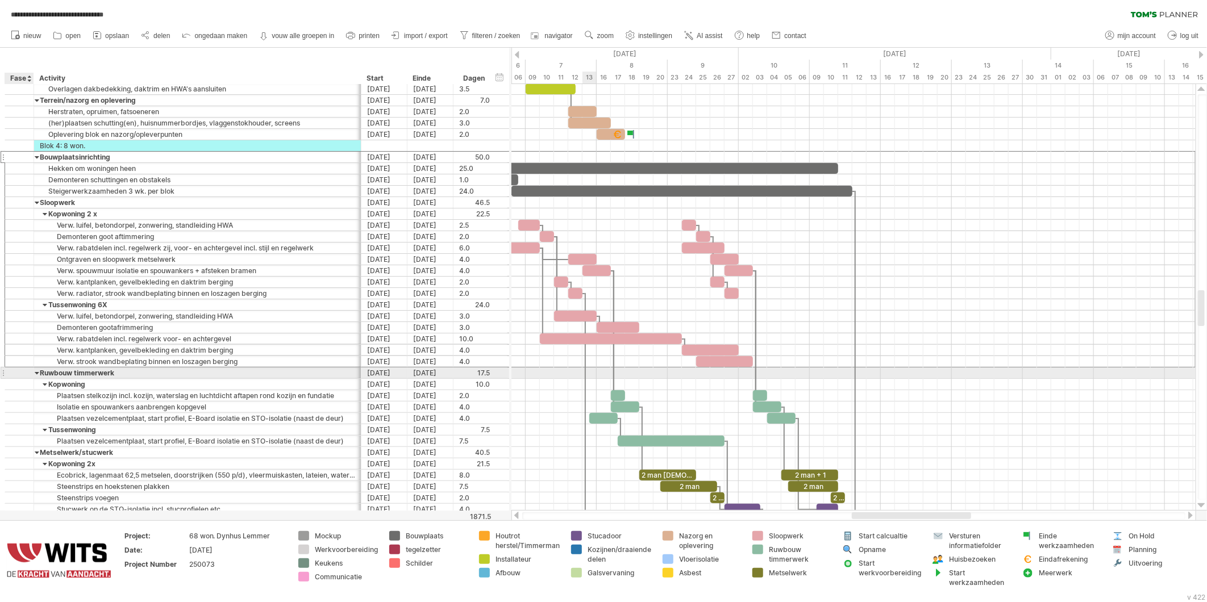
click at [19, 377] on div at bounding box center [19, 373] width 11 height 10
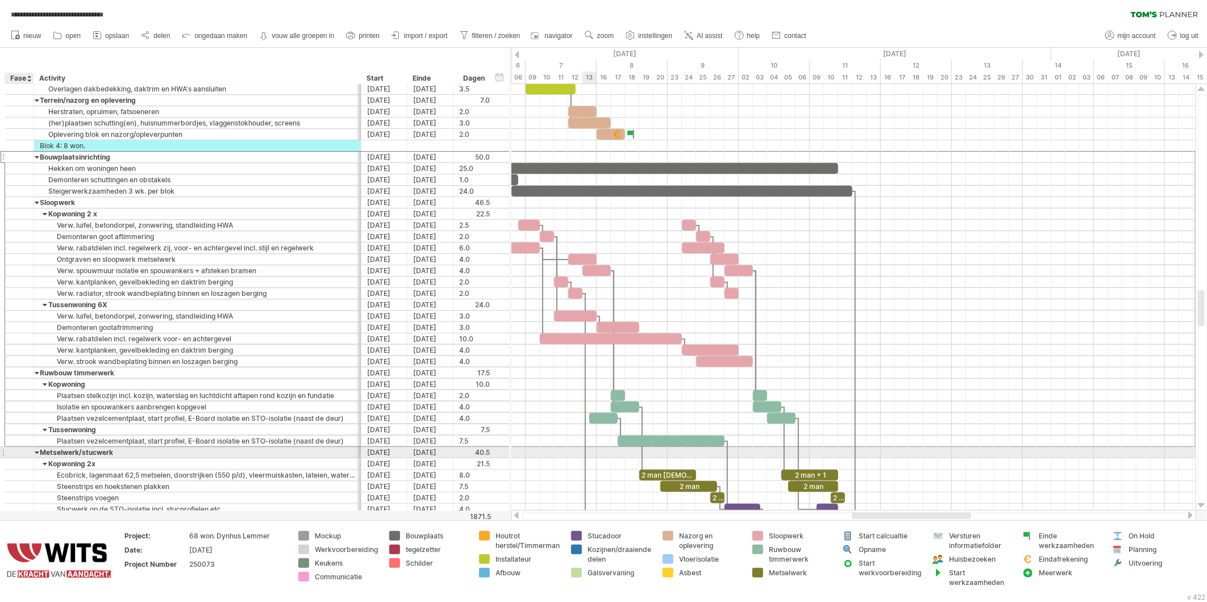
click at [15, 457] on div at bounding box center [19, 453] width 11 height 10
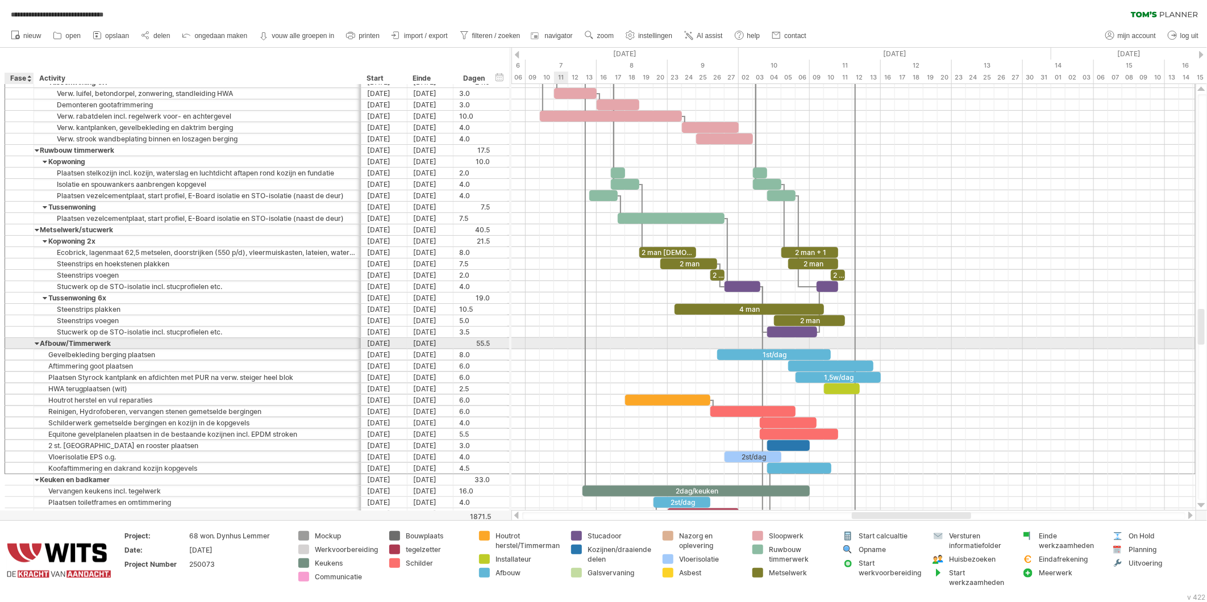
click at [19, 347] on div at bounding box center [19, 344] width 11 height 10
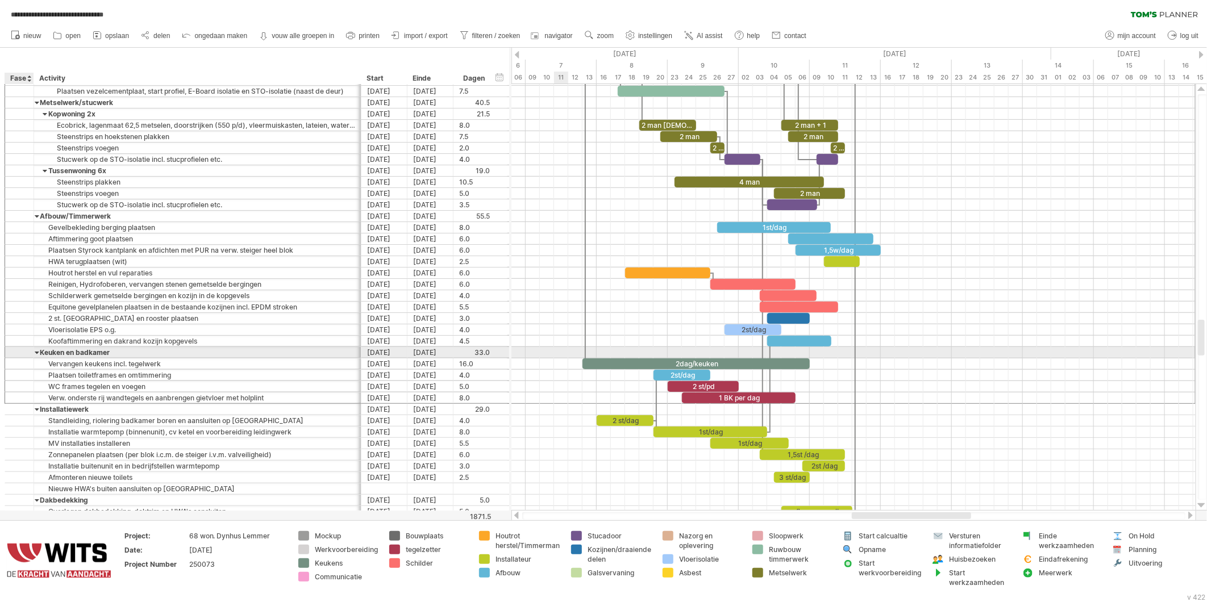
click at [20, 354] on div at bounding box center [19, 353] width 11 height 10
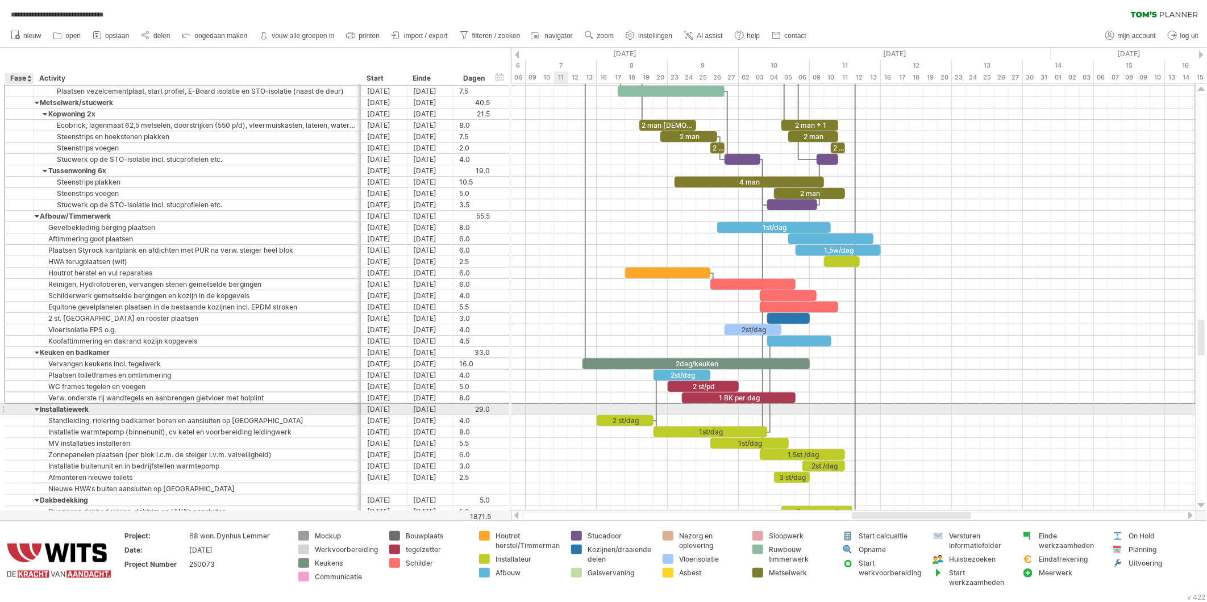
click at [19, 413] on div at bounding box center [19, 410] width 11 height 10
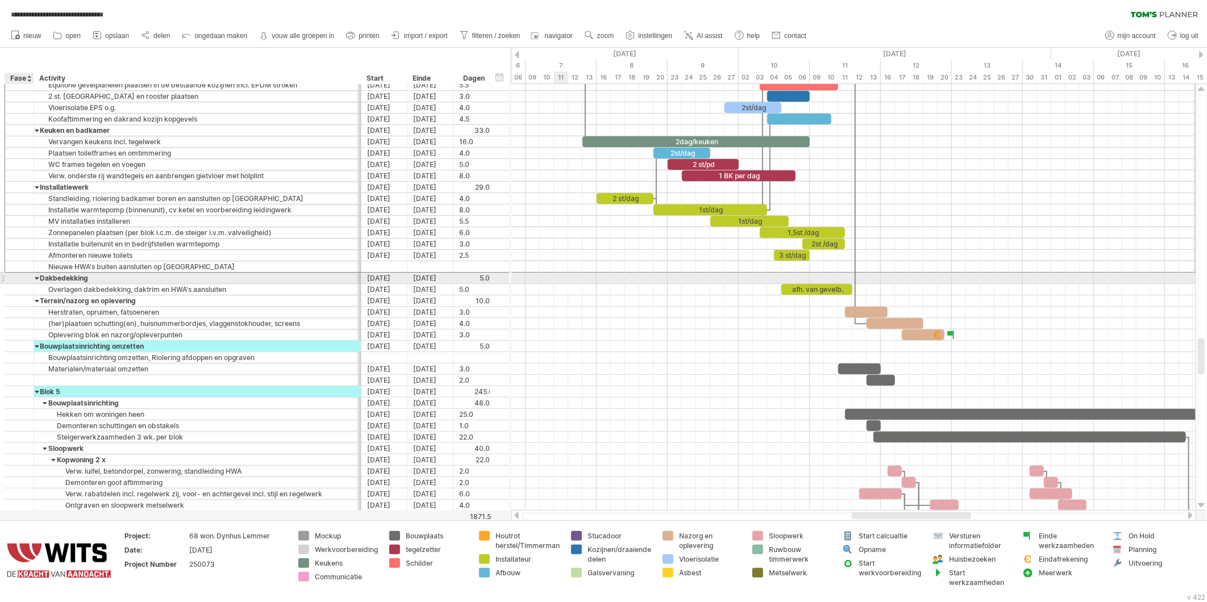
click at [24, 282] on div at bounding box center [19, 278] width 11 height 10
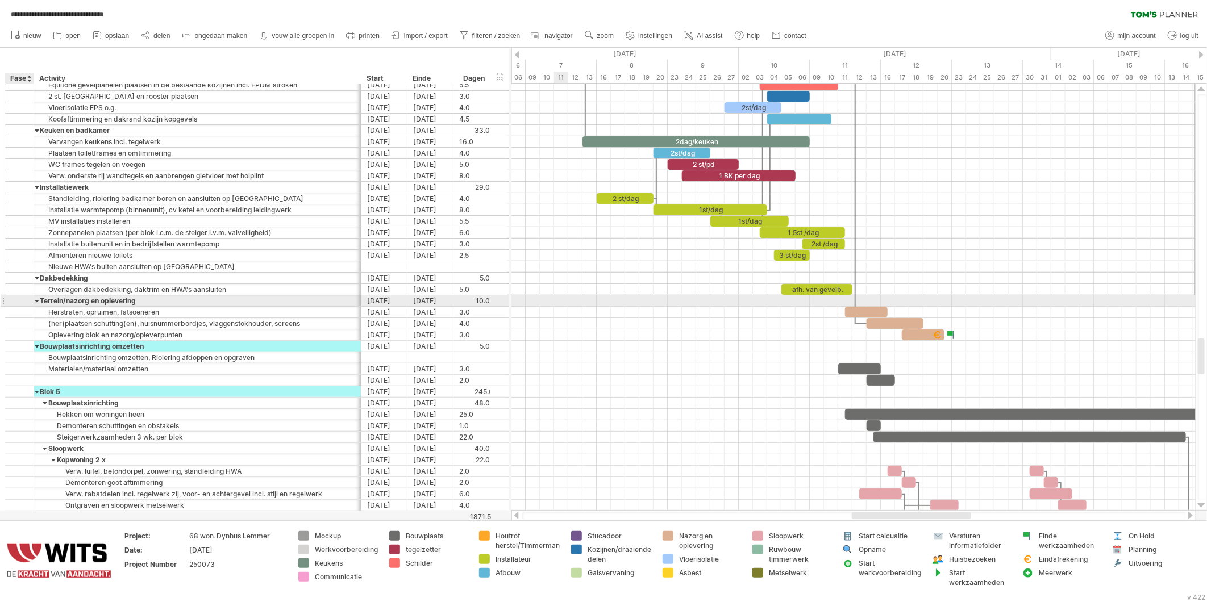
click at [19, 301] on div at bounding box center [19, 301] width 11 height 10
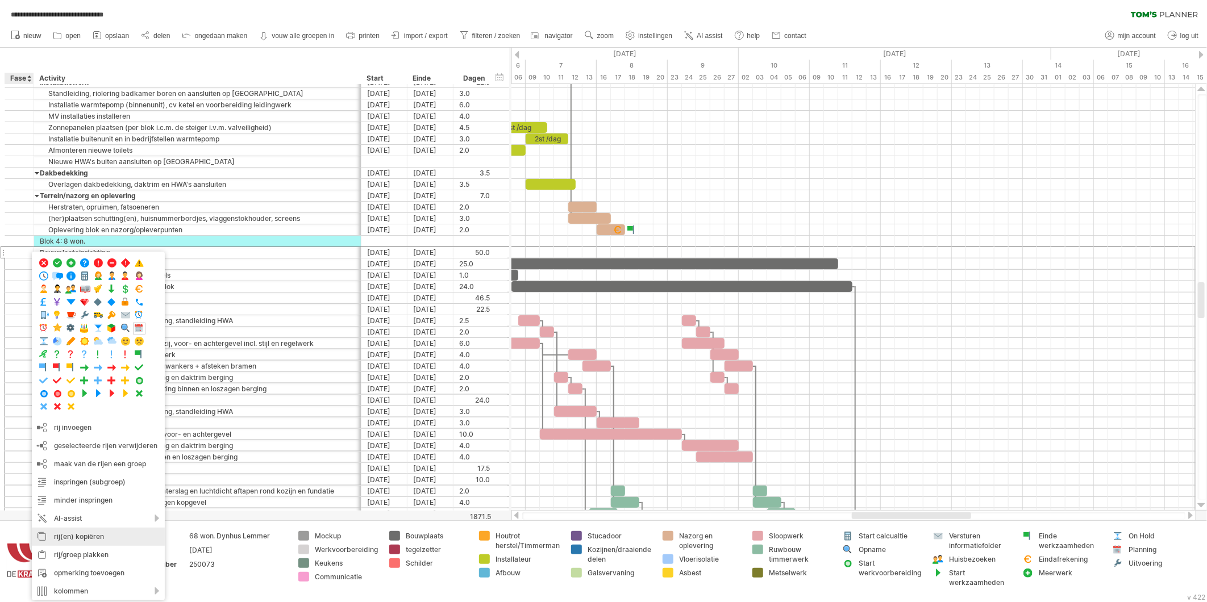
click at [74, 540] on div "rij(en) kopiëren" at bounding box center [98, 537] width 133 height 18
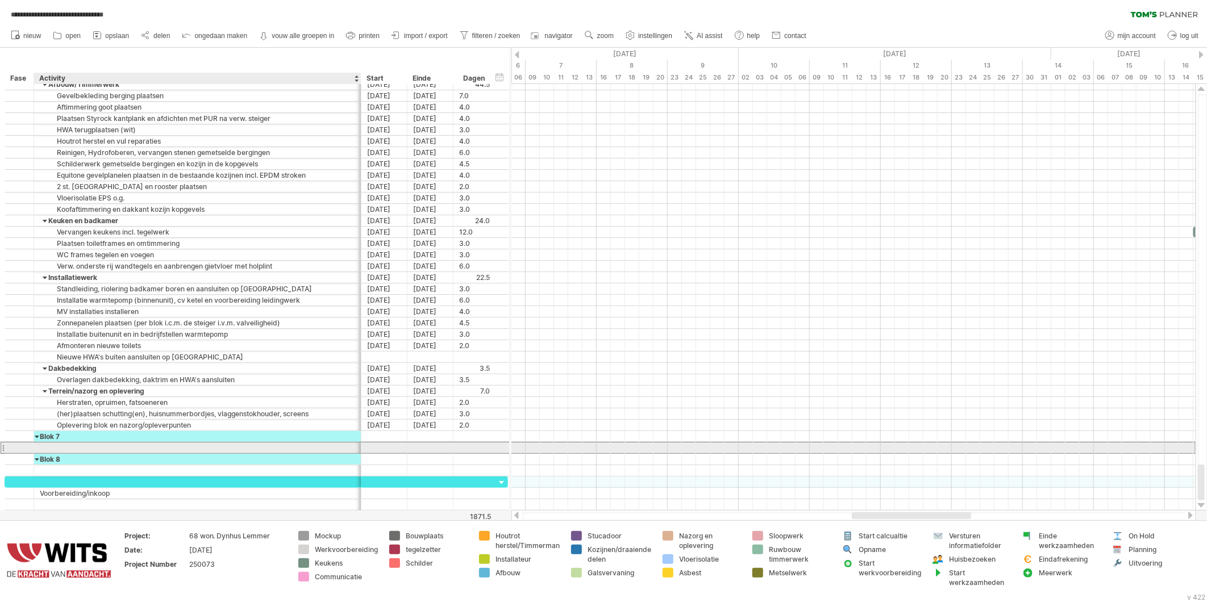
click at [63, 448] on div at bounding box center [197, 448] width 315 height 11
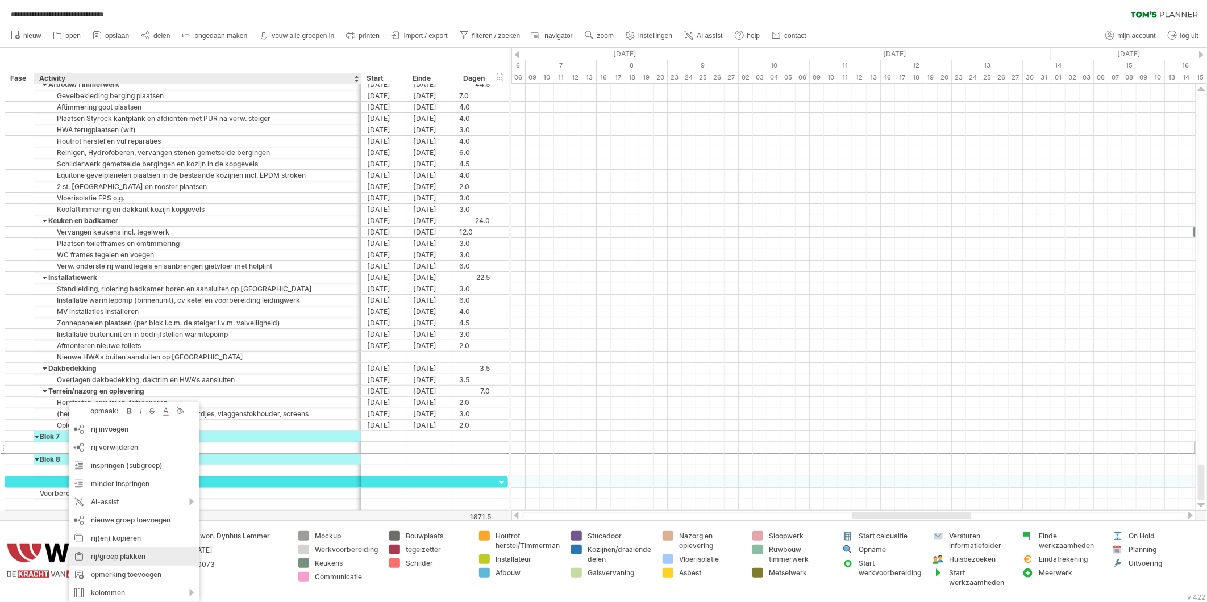
click at [98, 558] on div "rij/groep plakken" at bounding box center [134, 557] width 131 height 18
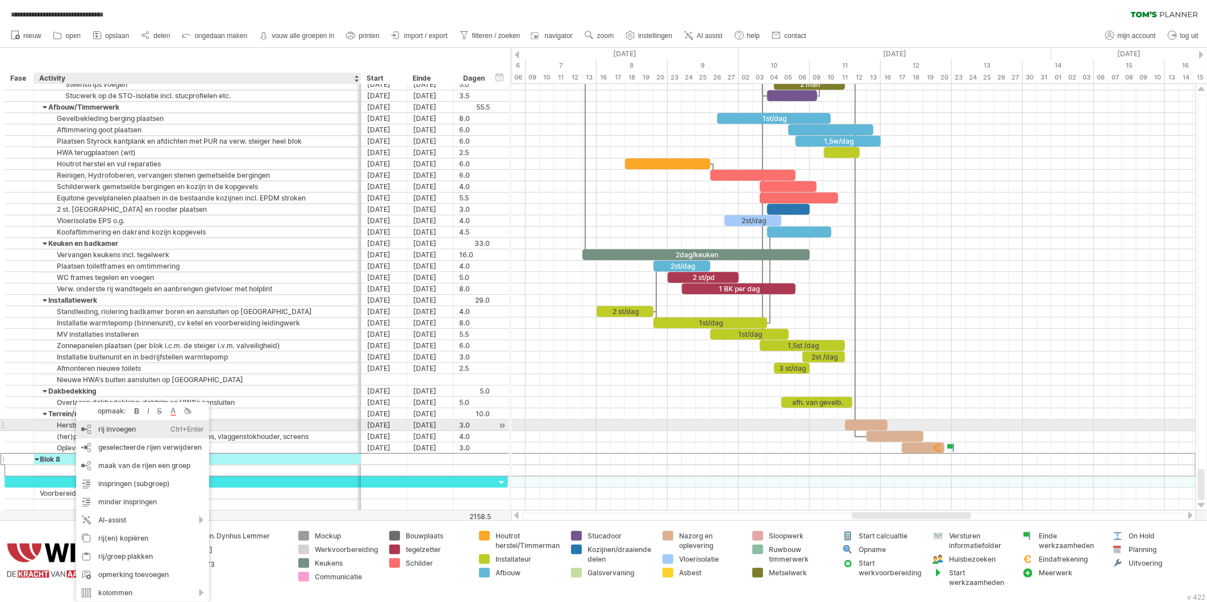
click at [89, 430] on div "rij invoegen Ctrl+Enter Cmd+Enter" at bounding box center [142, 430] width 133 height 18
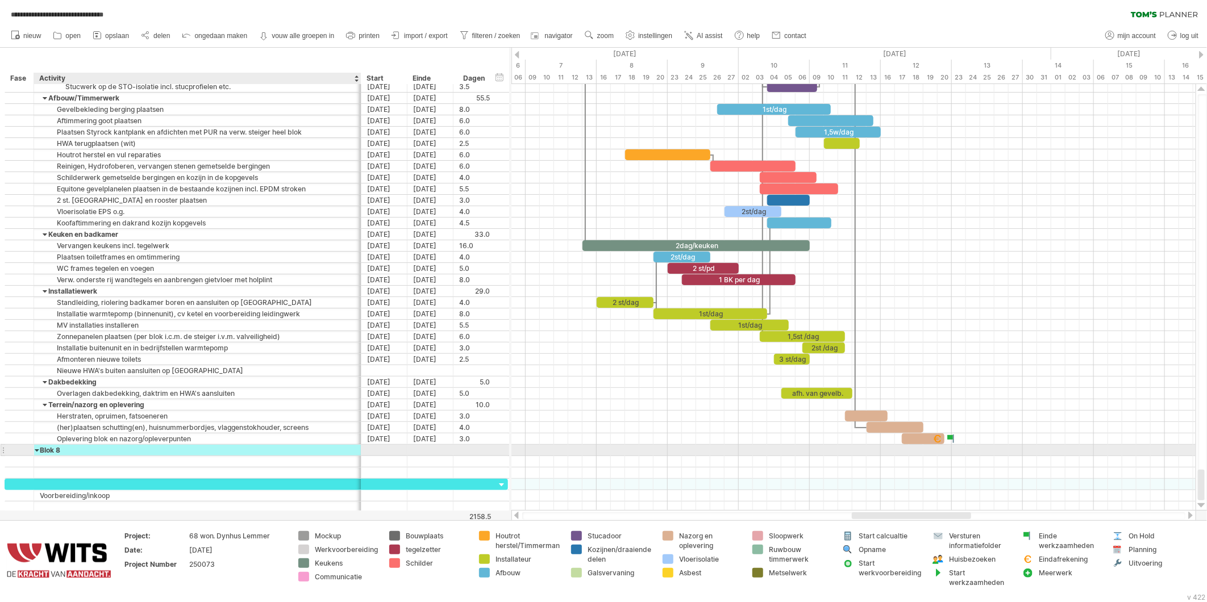
click at [42, 451] on div "Blok 8" at bounding box center [197, 450] width 315 height 11
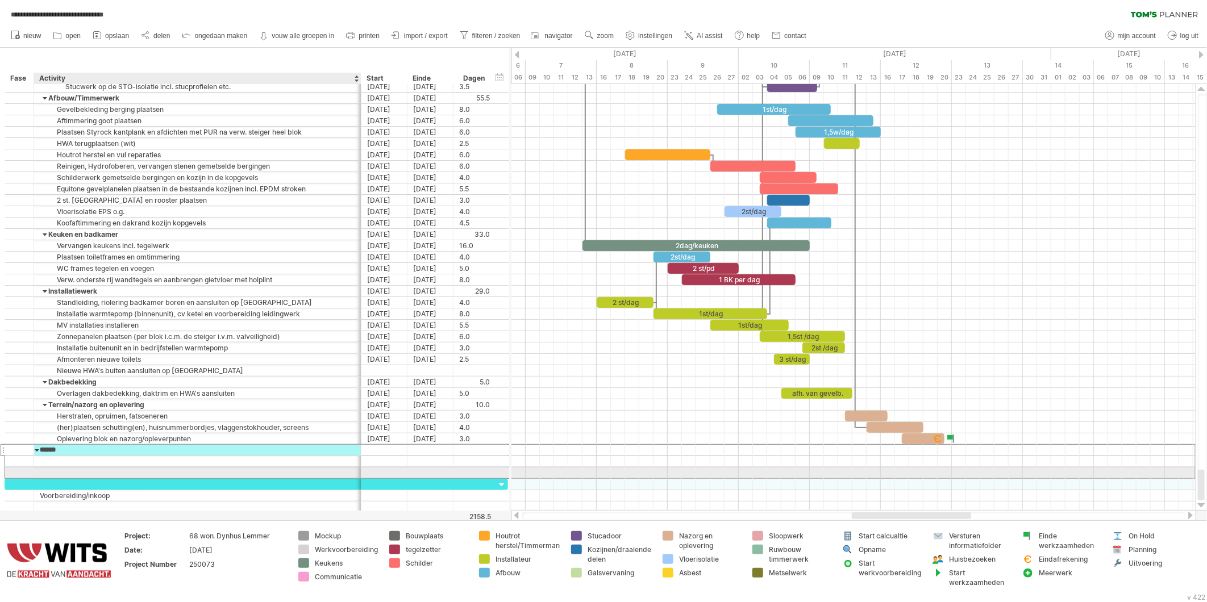
click at [40, 475] on div at bounding box center [197, 473] width 315 height 11
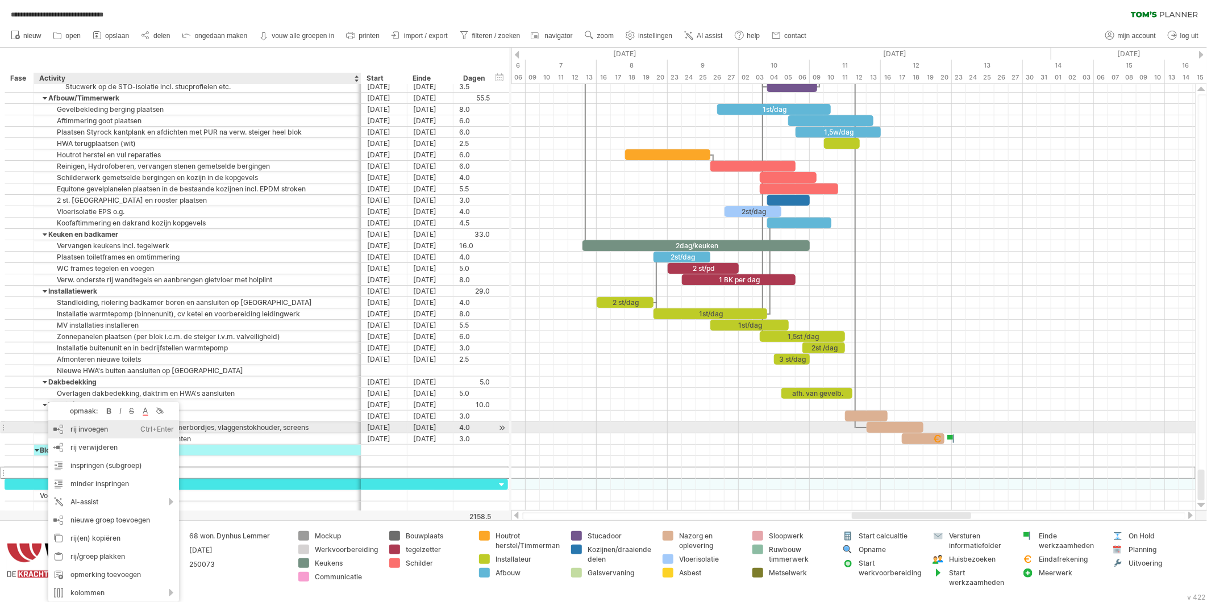
click at [65, 430] on div "rij invoegen Ctrl+Enter Cmd+Enter" at bounding box center [113, 430] width 131 height 18
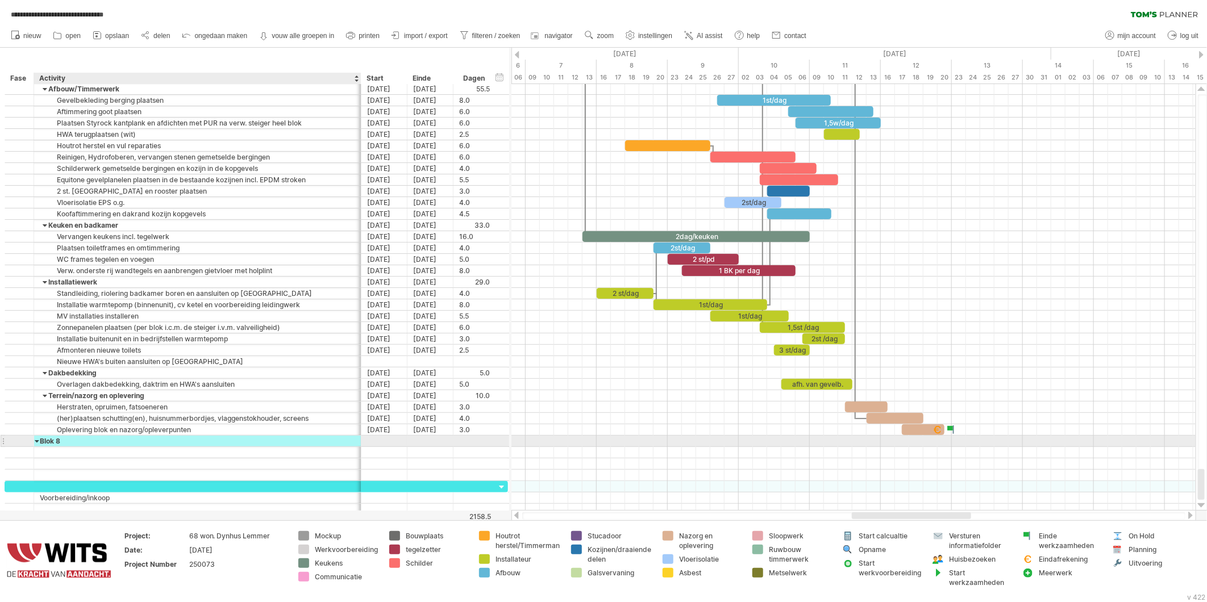
click at [38, 441] on div at bounding box center [37, 441] width 5 height 11
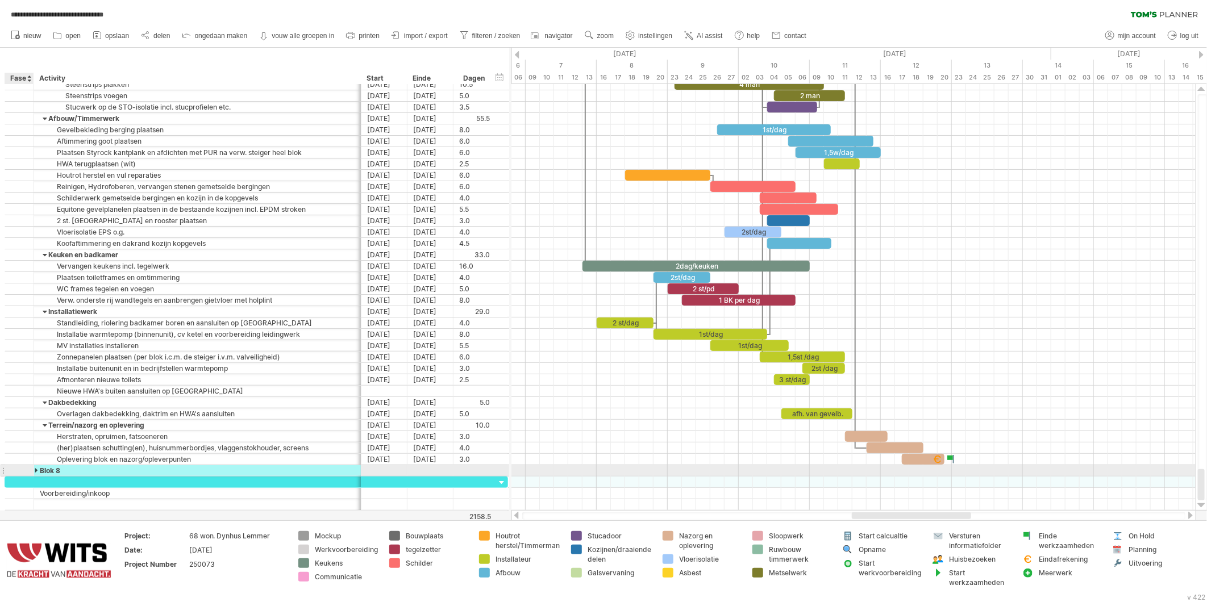
click at [23, 475] on div at bounding box center [19, 471] width 11 height 10
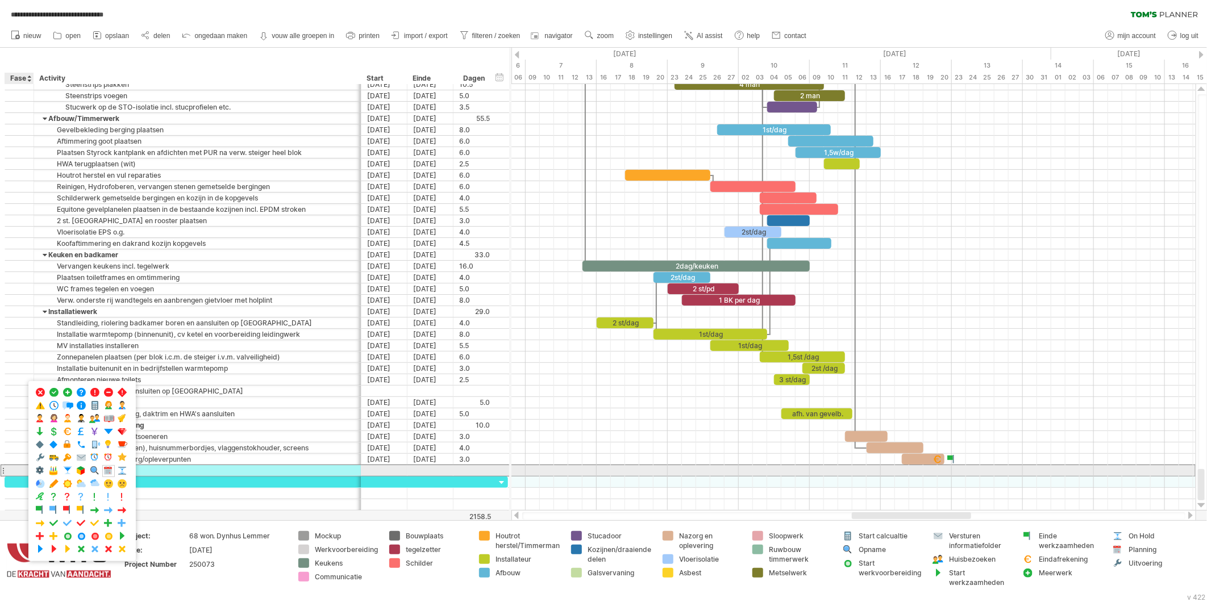
click at [18, 472] on div at bounding box center [19, 471] width 11 height 10
click at [14, 485] on div at bounding box center [19, 482] width 11 height 10
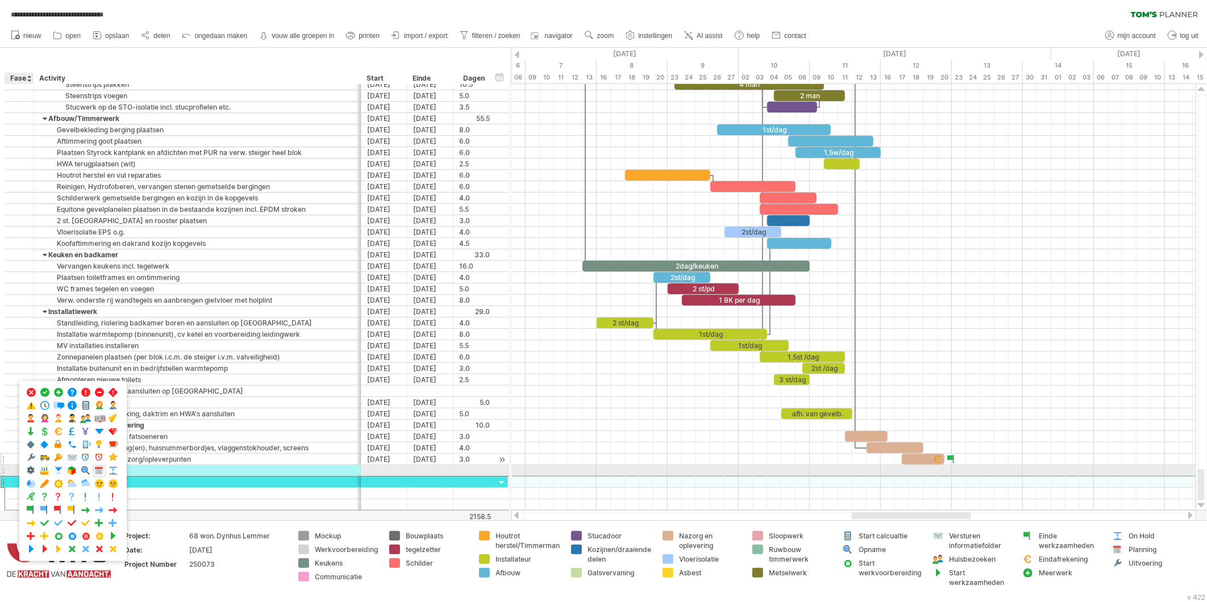
click at [12, 465] on div at bounding box center [19, 459] width 29 height 11
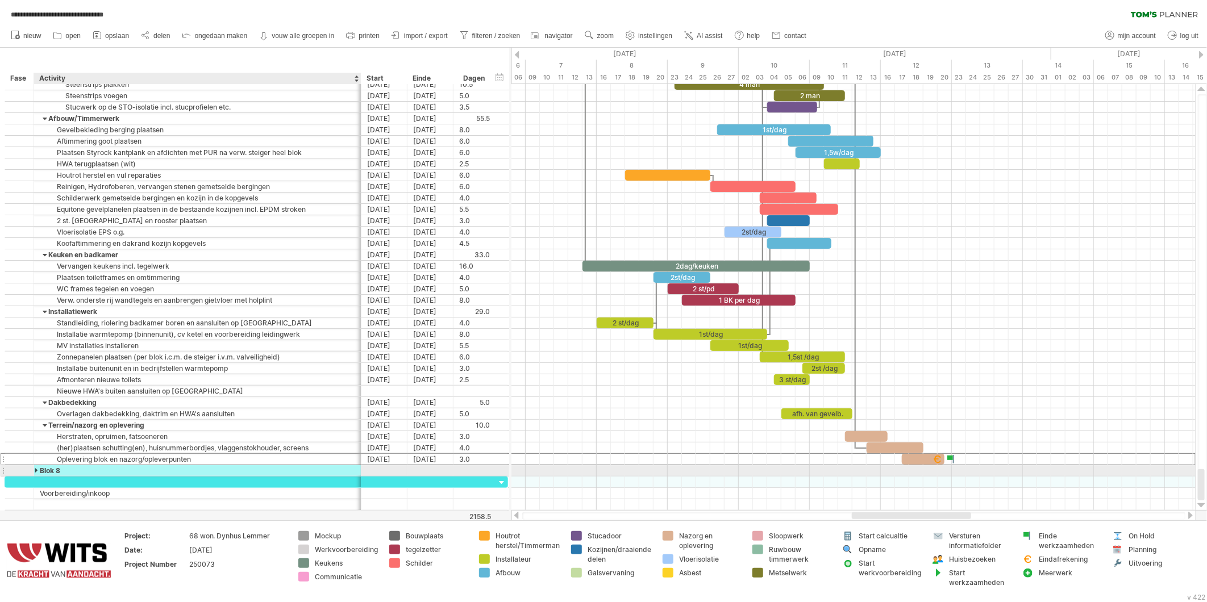
click at [35, 471] on div at bounding box center [37, 471] width 5 height 11
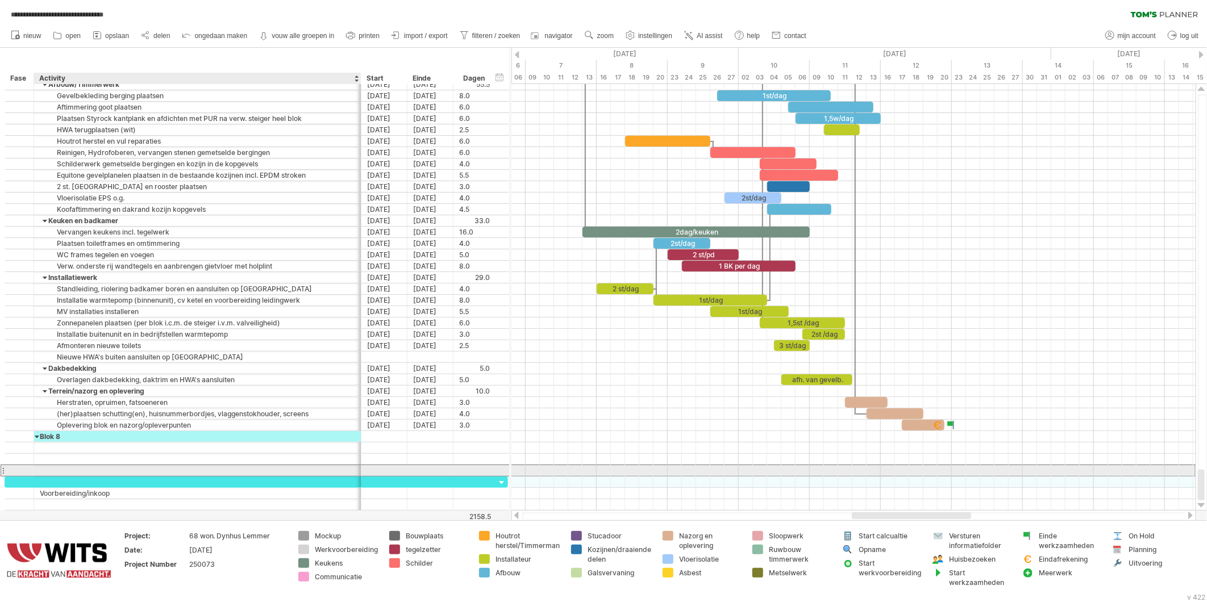
click at [47, 470] on div at bounding box center [197, 471] width 315 height 11
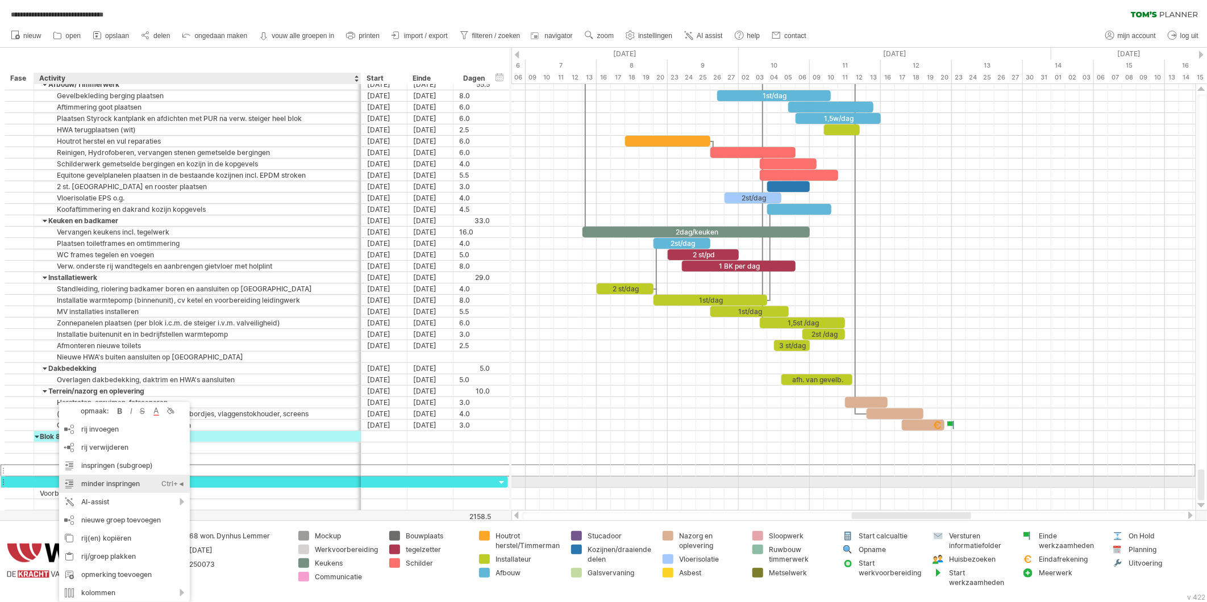
click at [92, 483] on div "minder inspringen Ctrl+◄ Cmd+◄" at bounding box center [124, 484] width 131 height 18
click at [93, 481] on div "minder inspringen Ctrl+◄ Cmd+◄" at bounding box center [124, 484] width 131 height 18
click at [174, 481] on div "Ctrl+◄" at bounding box center [172, 484] width 23 height 18
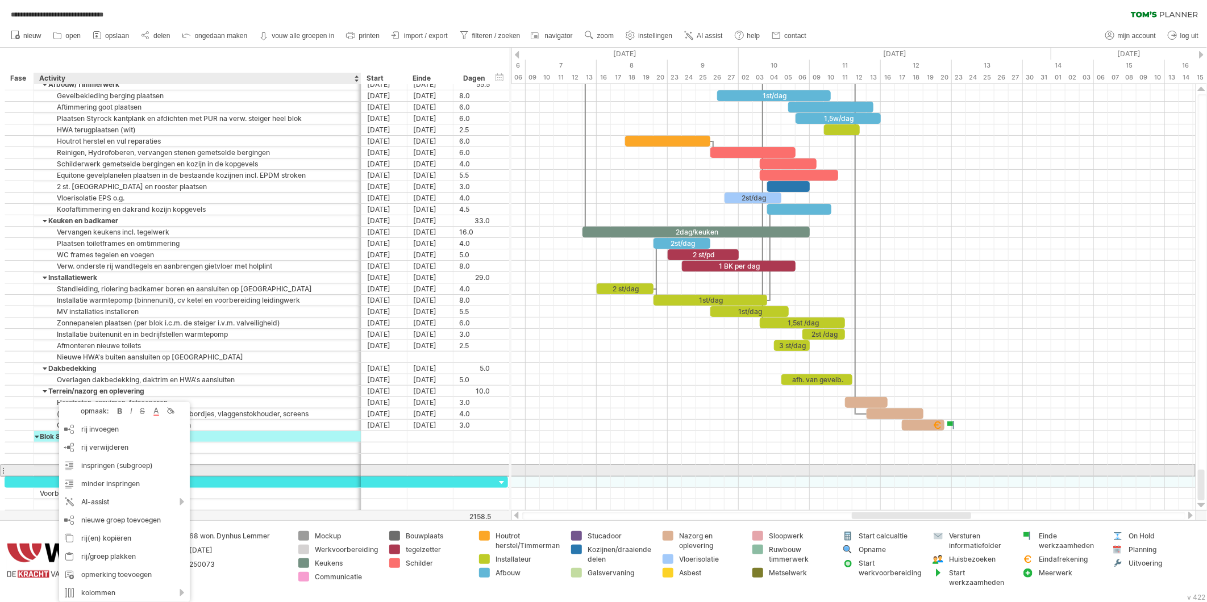
click at [221, 468] on div at bounding box center [197, 471] width 315 height 11
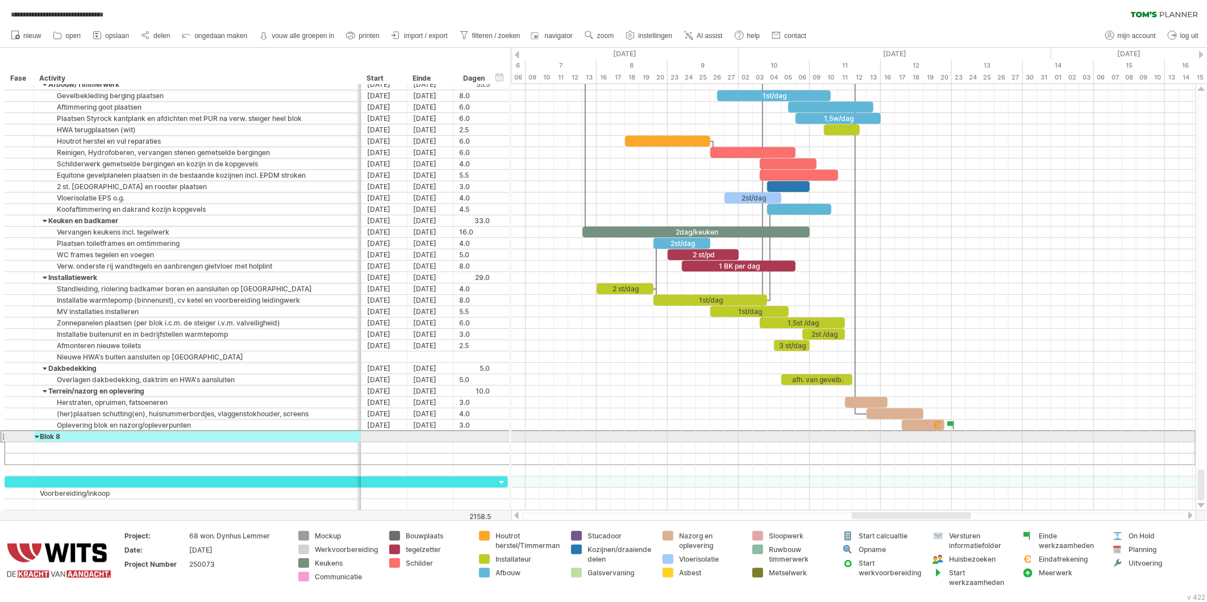
click at [5, 440] on div at bounding box center [3, 437] width 5 height 12
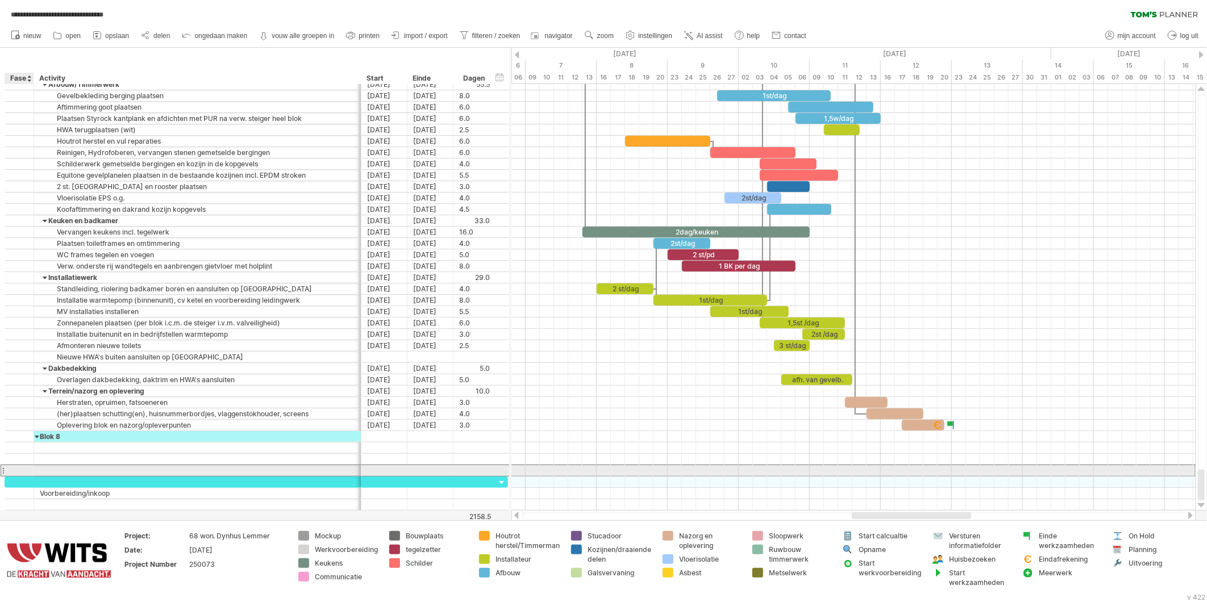
click at [8, 471] on div at bounding box center [19, 471] width 29 height 11
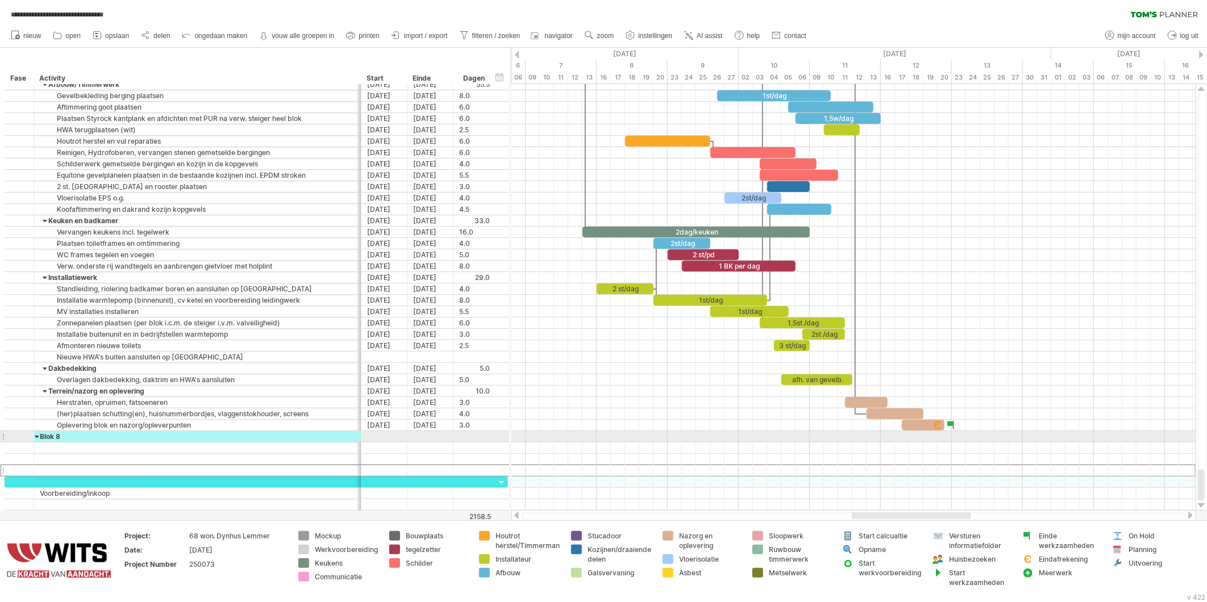
click at [7, 441] on div at bounding box center [19, 436] width 29 height 11
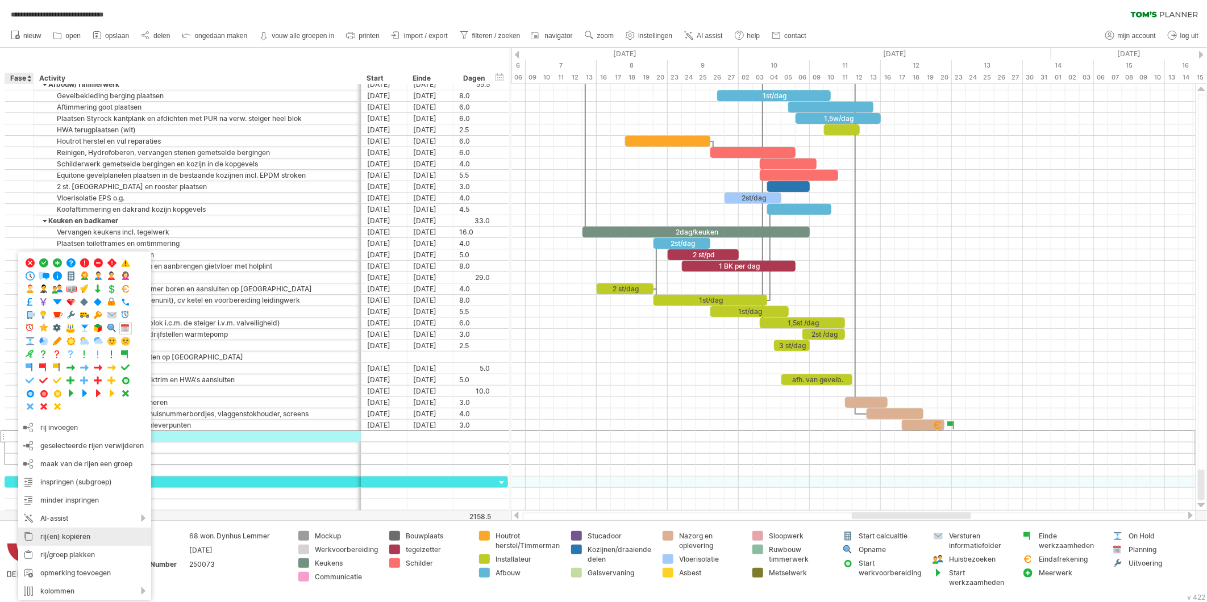
click at [53, 540] on div "rij(en) kopiëren" at bounding box center [84, 537] width 133 height 18
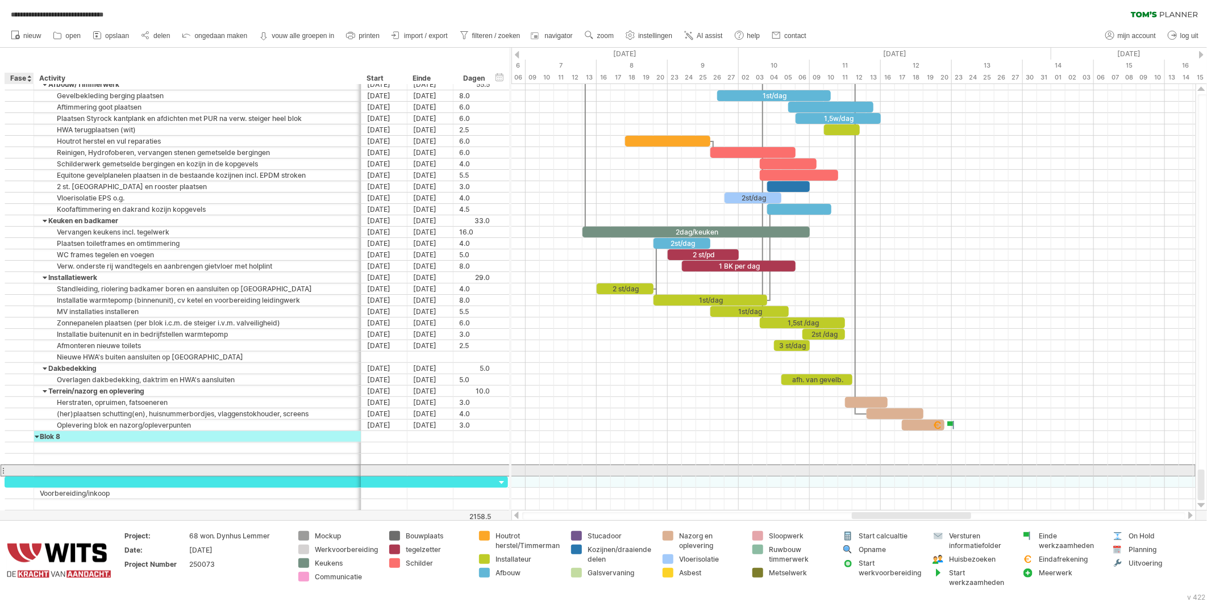
click at [21, 470] on div at bounding box center [19, 471] width 11 height 10
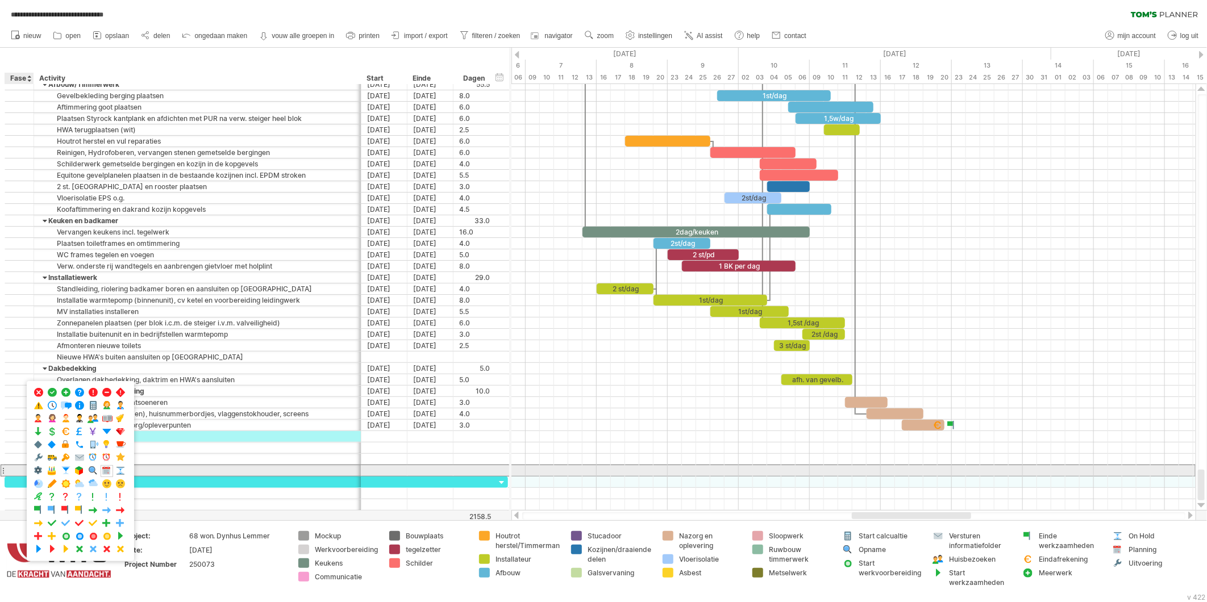
click at [13, 472] on div at bounding box center [19, 471] width 29 height 11
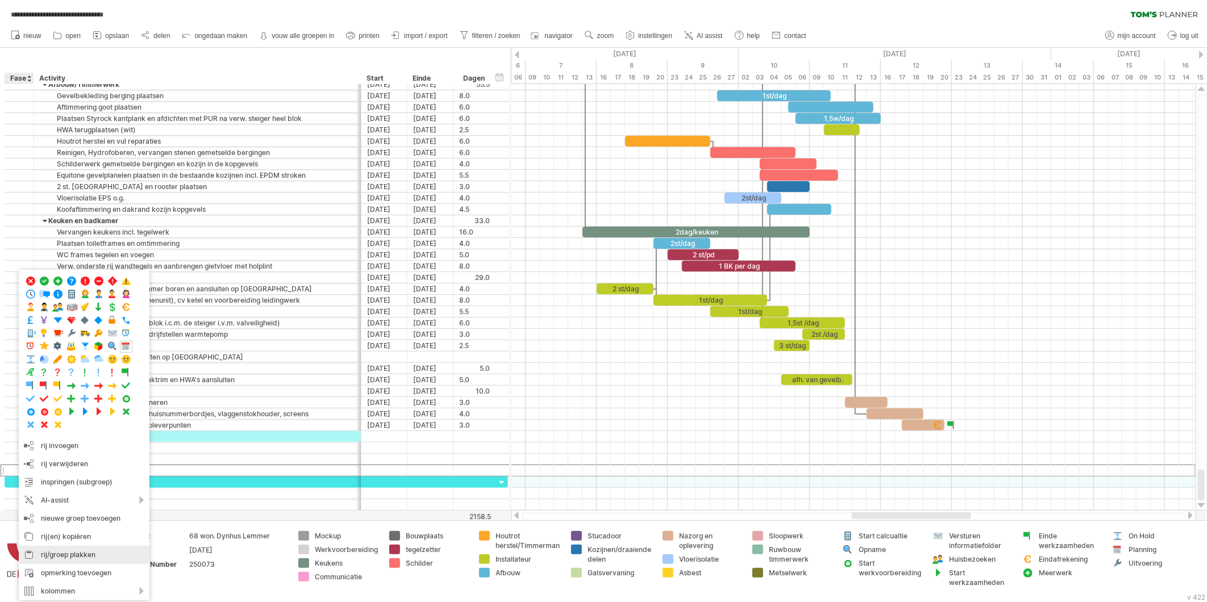
click at [51, 554] on div "rij/groep plakken" at bounding box center [84, 555] width 131 height 18
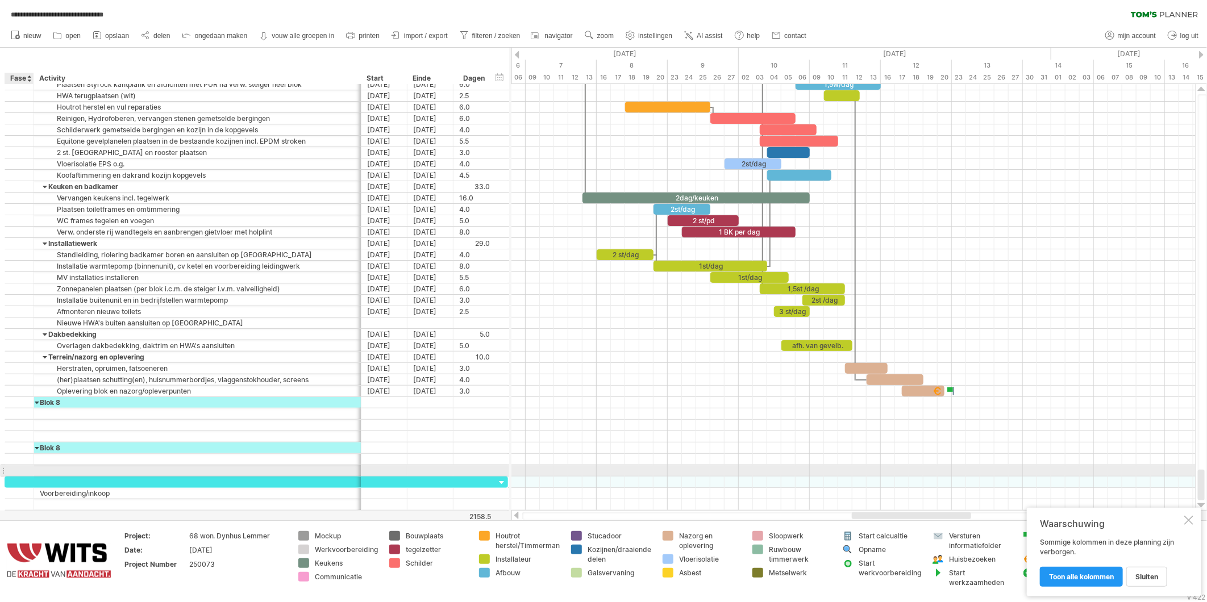
click at [15, 472] on div at bounding box center [19, 471] width 11 height 10
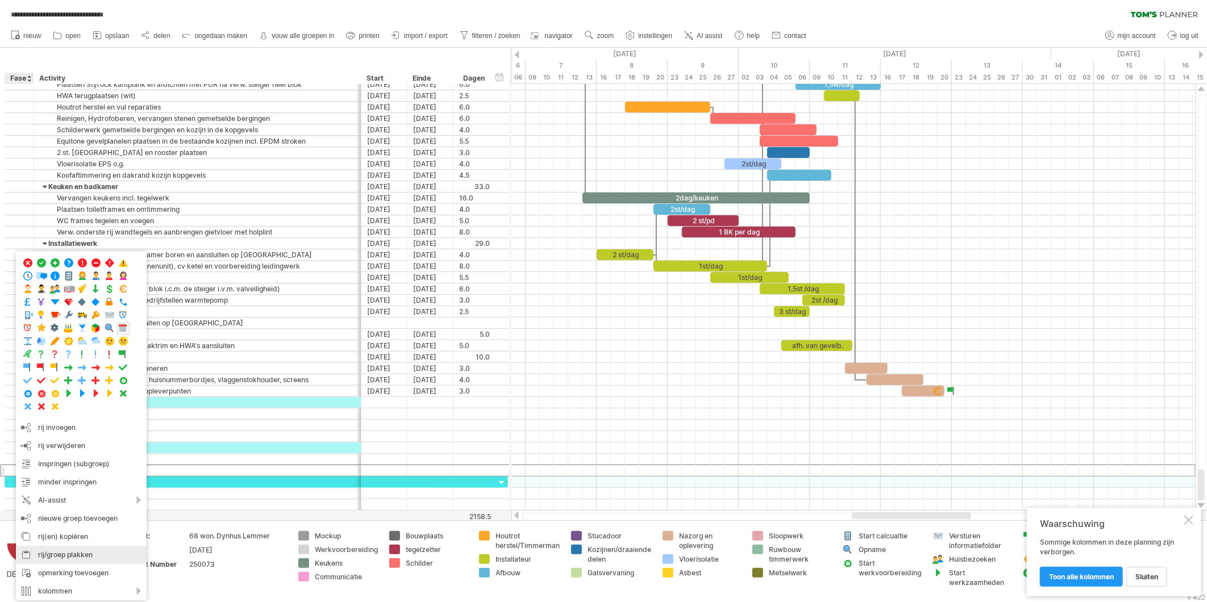
click at [44, 554] on div "rij/groep plakken" at bounding box center [81, 555] width 131 height 18
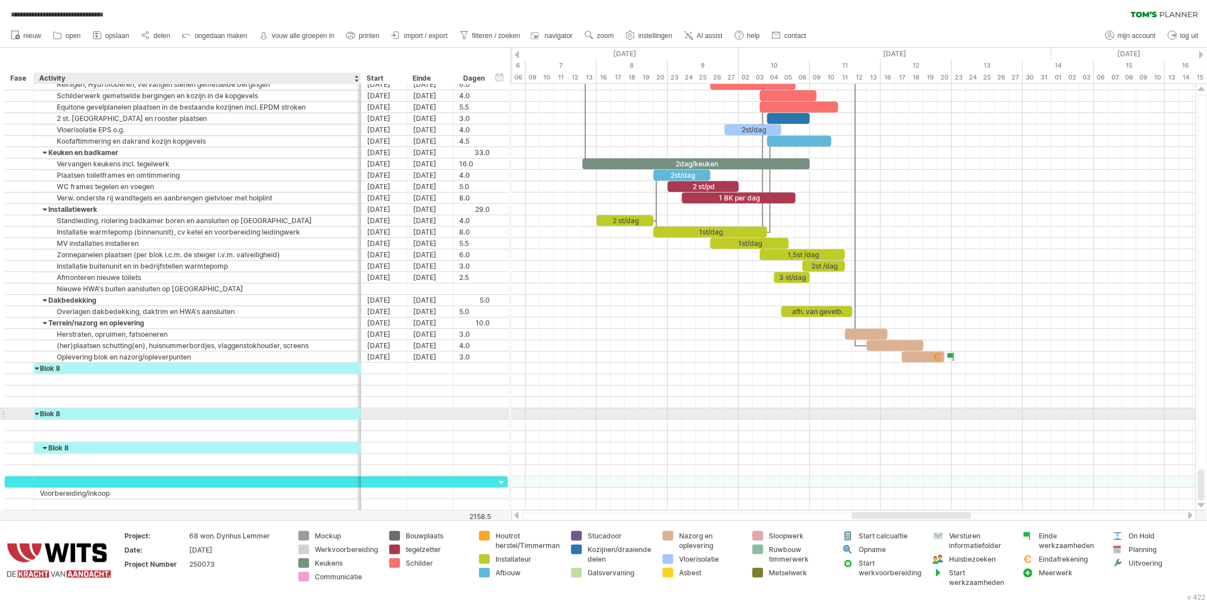
click at [64, 411] on div "Blok 8" at bounding box center [197, 414] width 315 height 11
type input "******"
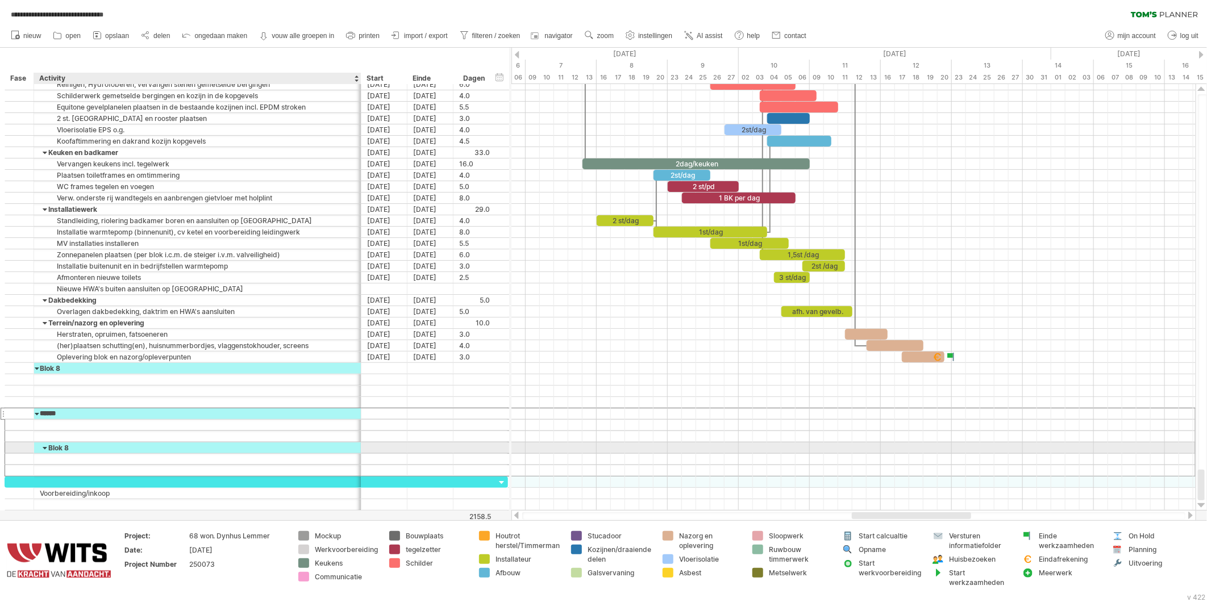
click at [71, 449] on div "Blok 8" at bounding box center [197, 448] width 315 height 11
type input "*******"
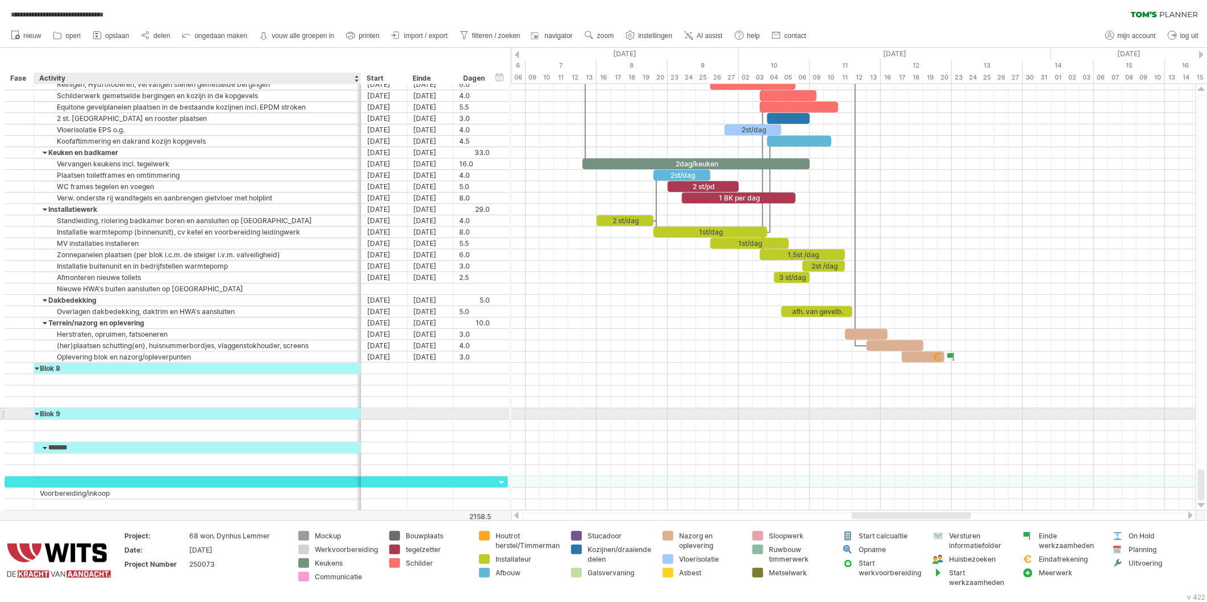
click at [64, 410] on div "Blok 9" at bounding box center [197, 414] width 315 height 11
click at [65, 415] on input "******" at bounding box center [197, 414] width 315 height 11
type input "******"
click at [58, 412] on div "Blok 9" at bounding box center [197, 414] width 315 height 11
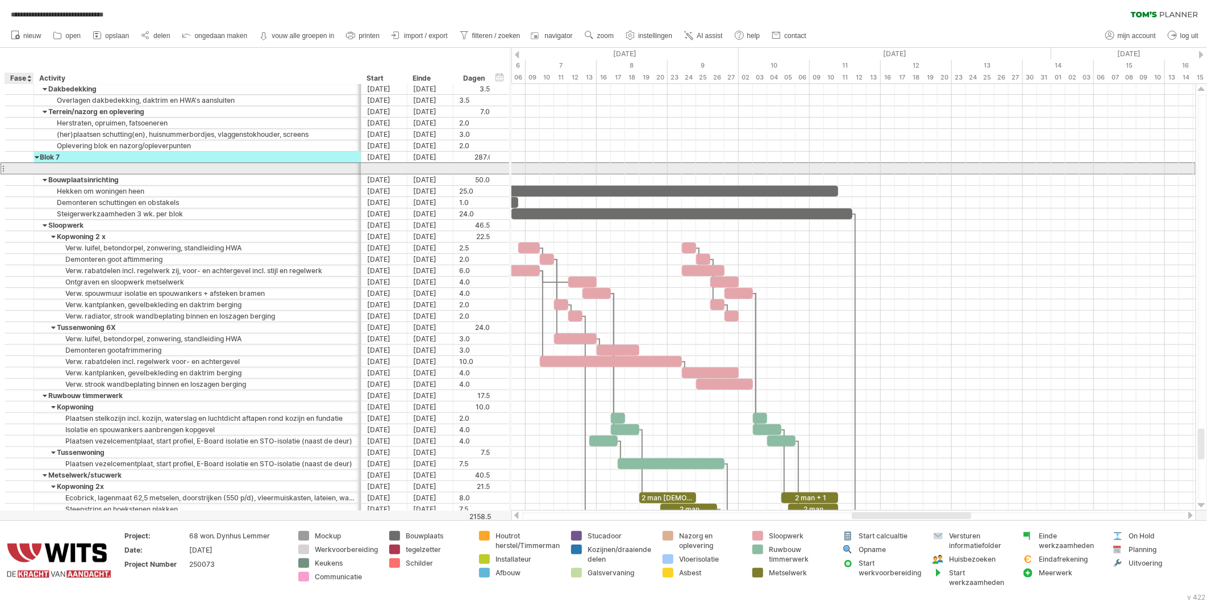
click at [15, 169] on div at bounding box center [19, 169] width 11 height 10
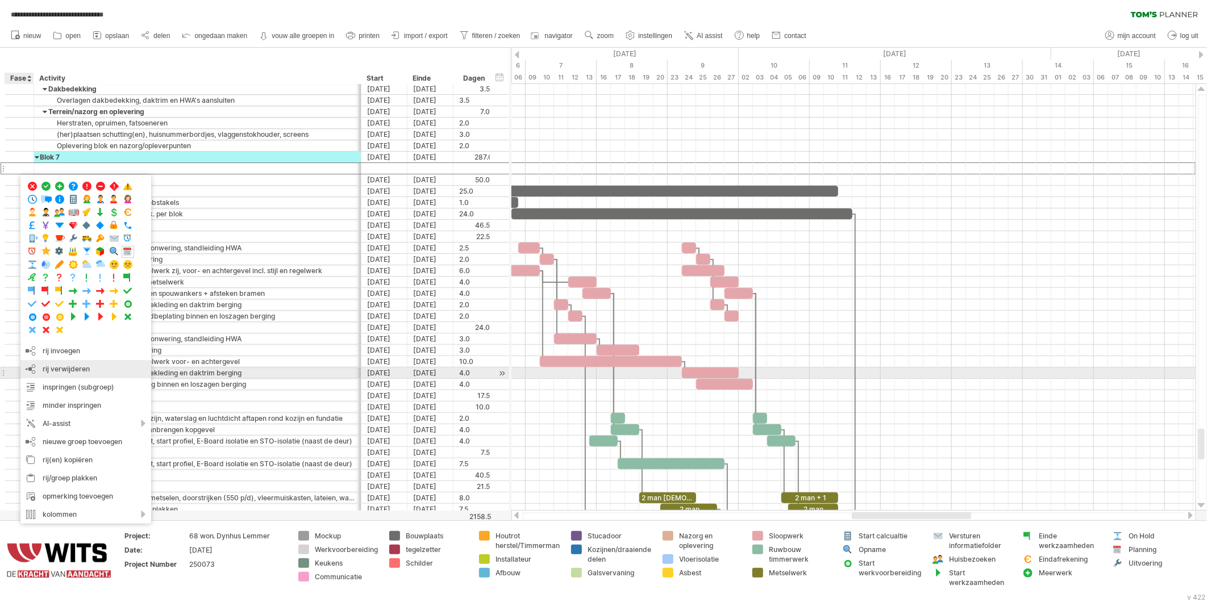
click at [48, 371] on span "rij verwijderen" at bounding box center [66, 369] width 47 height 9
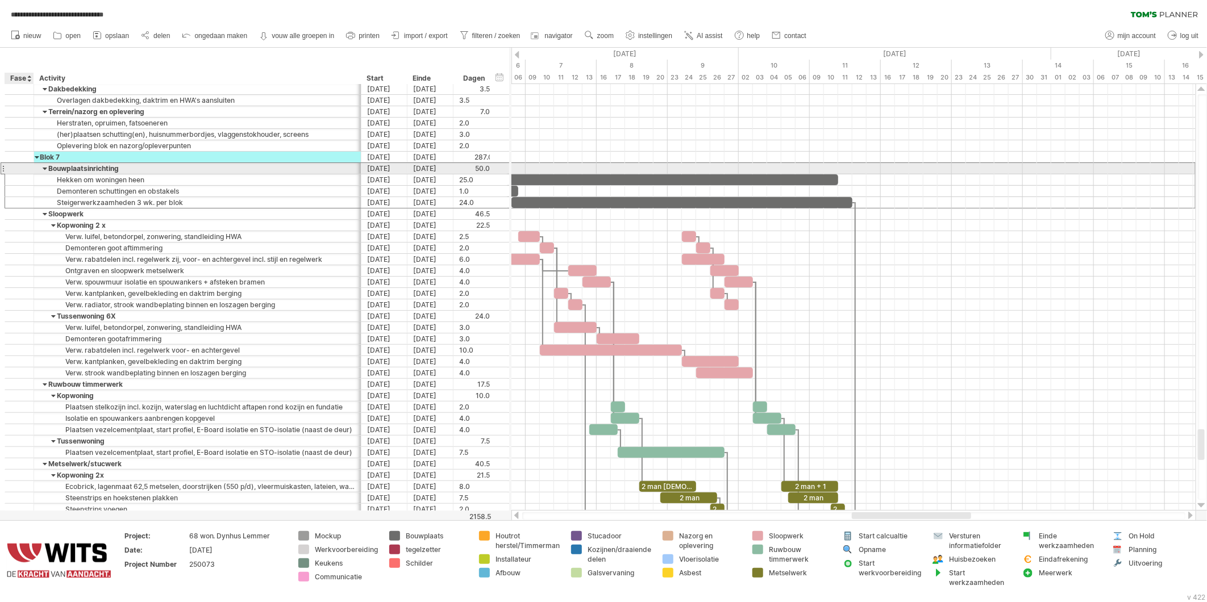
click at [22, 168] on div at bounding box center [19, 169] width 11 height 10
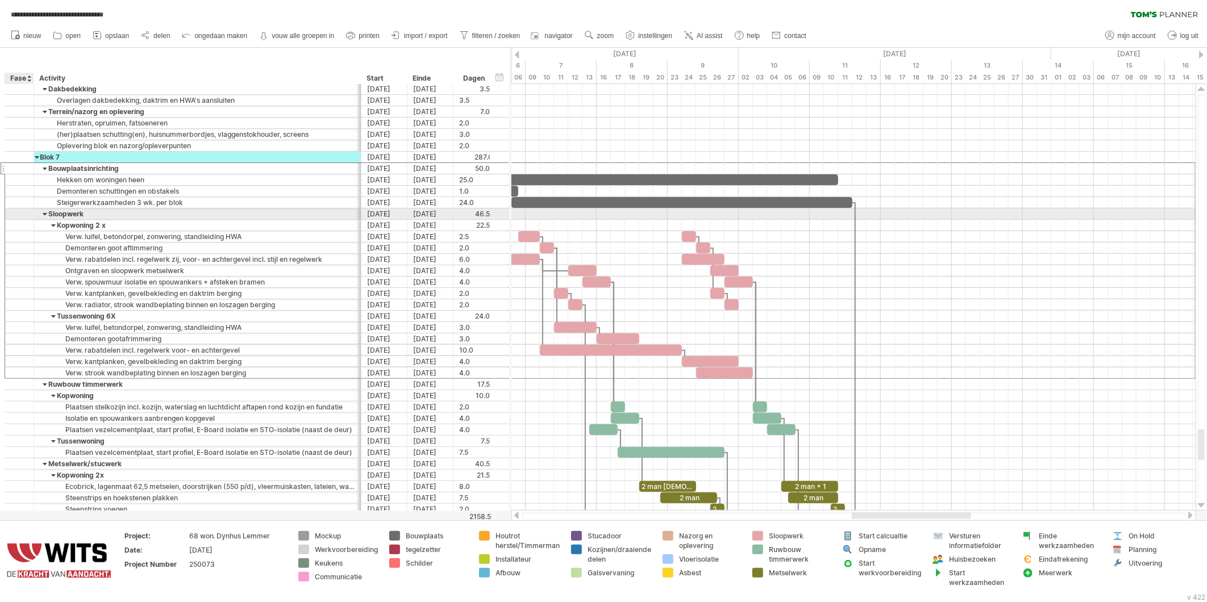
click at [14, 215] on div at bounding box center [19, 214] width 11 height 10
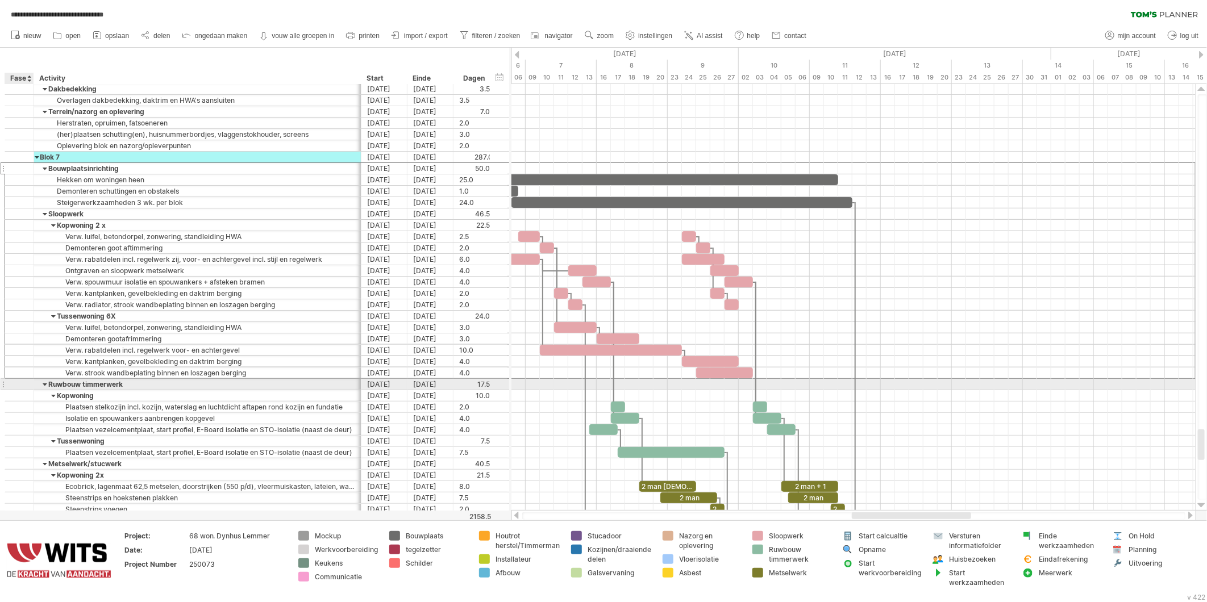
click at [24, 383] on div at bounding box center [19, 385] width 11 height 10
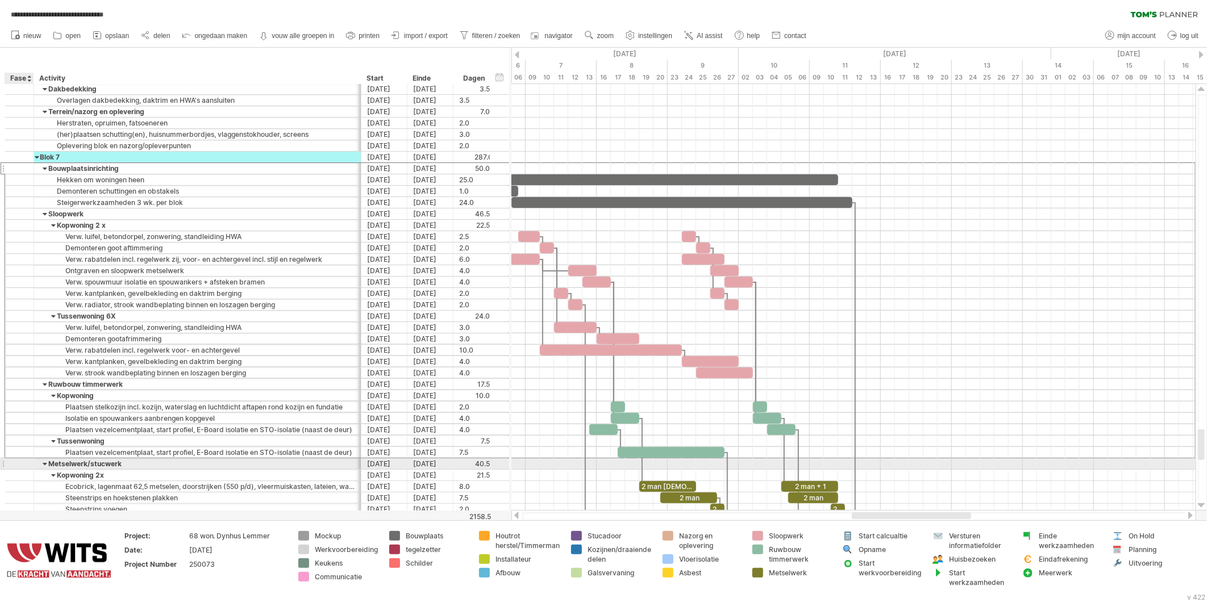
click at [22, 465] on div at bounding box center [19, 464] width 11 height 10
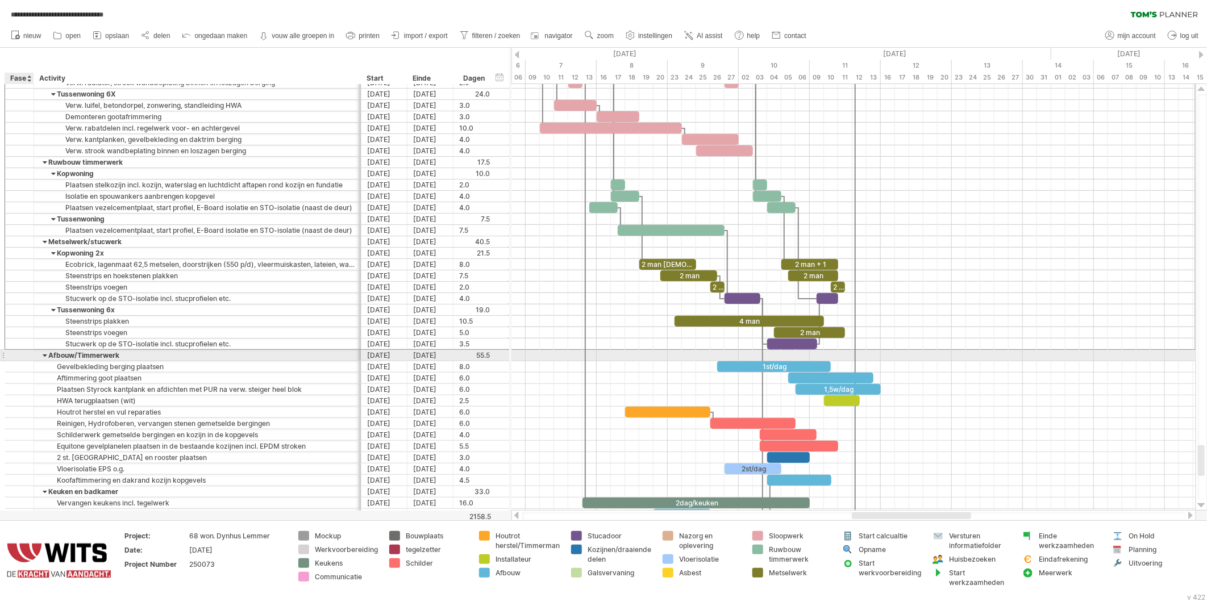
click at [27, 360] on div at bounding box center [19, 355] width 29 height 11
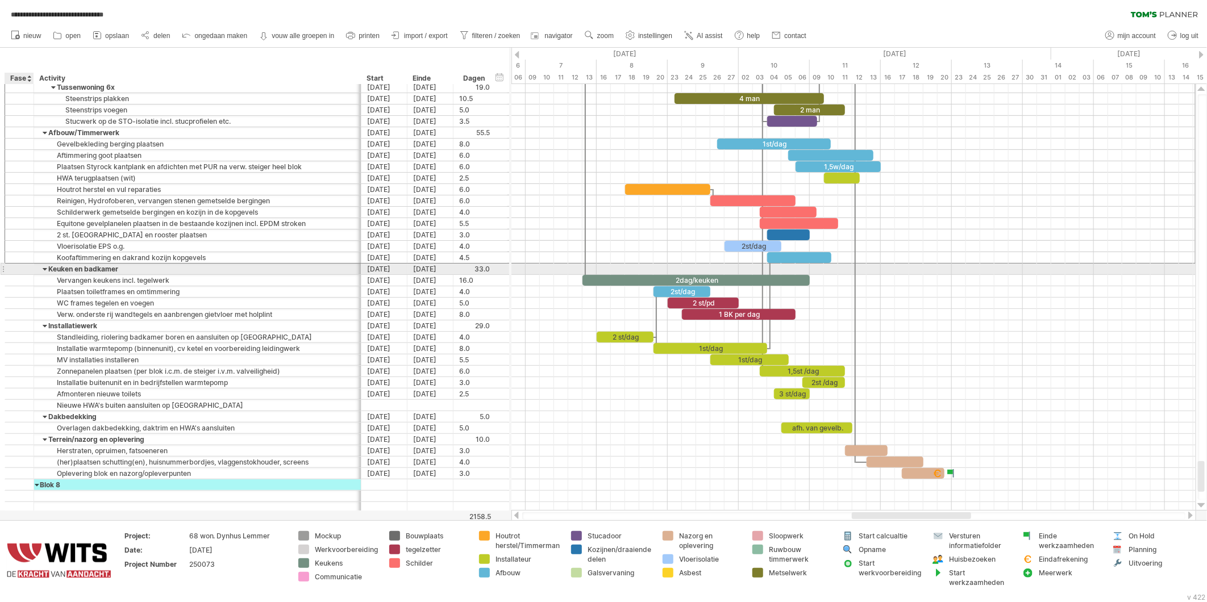
click at [25, 268] on div at bounding box center [19, 269] width 29 height 11
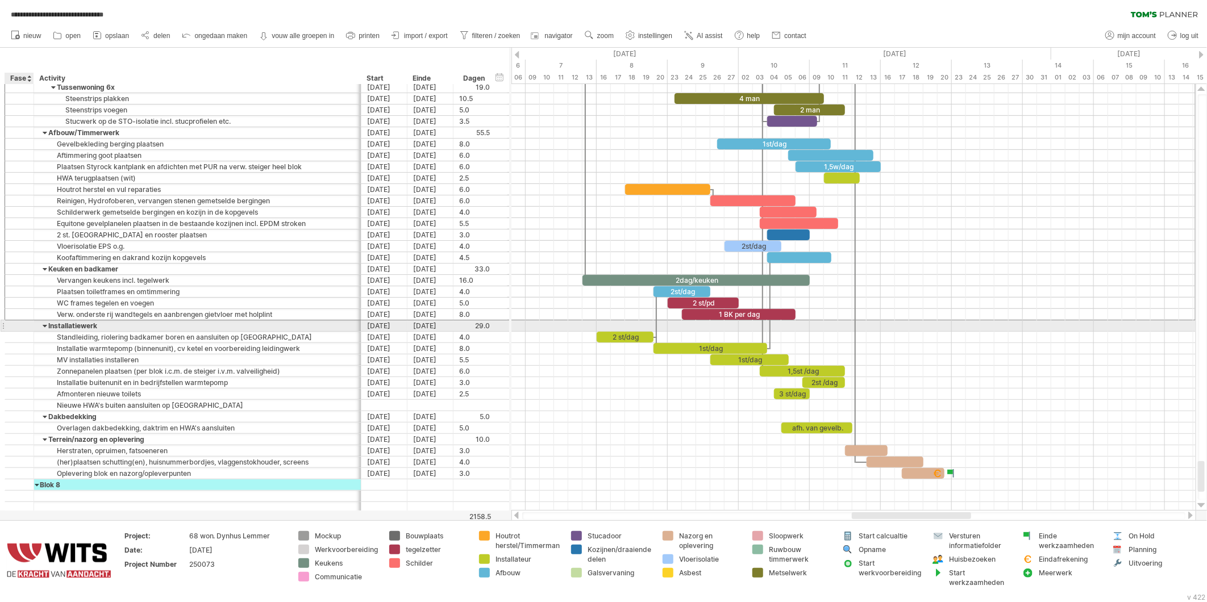
click at [24, 327] on div at bounding box center [19, 326] width 11 height 10
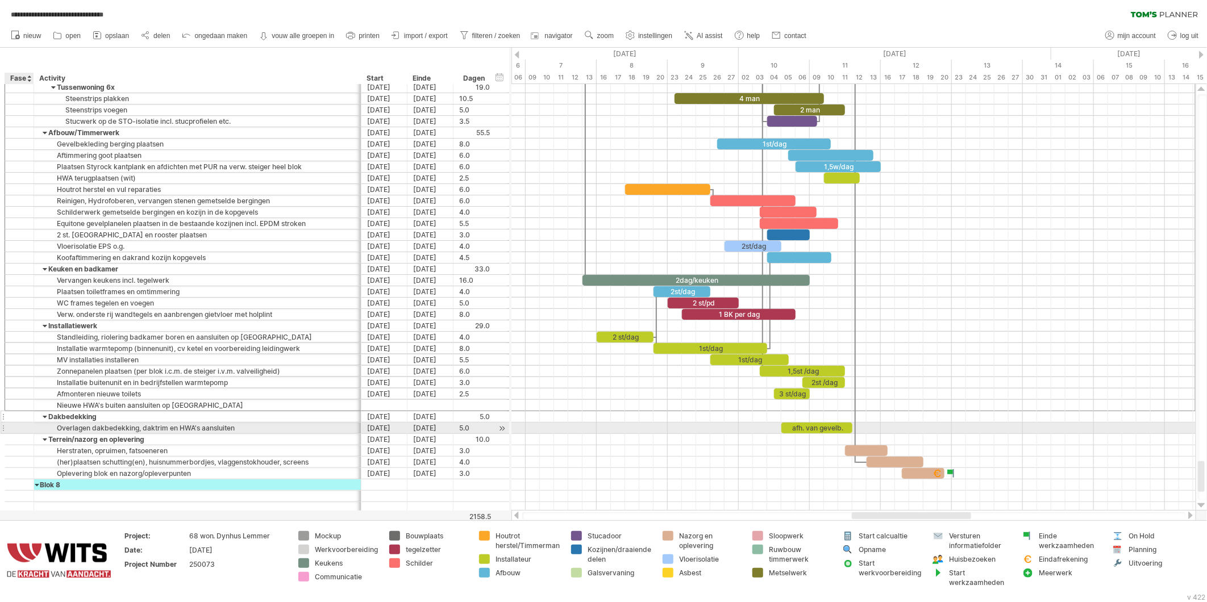
click at [24, 421] on div at bounding box center [19, 417] width 11 height 10
click at [24, 441] on div at bounding box center [19, 440] width 11 height 10
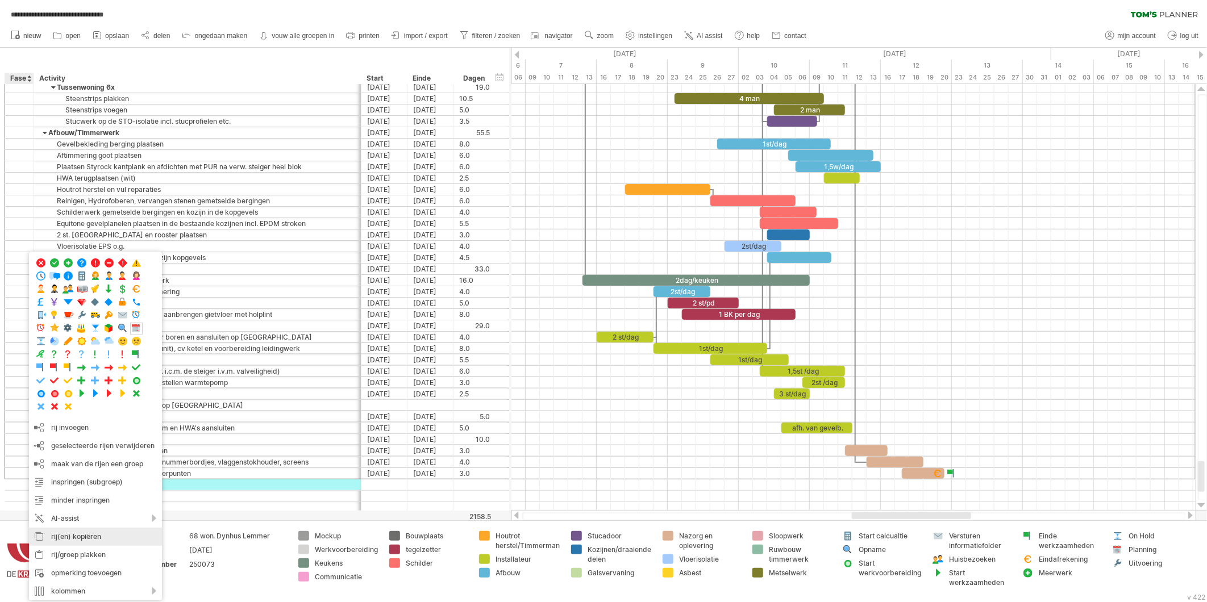
click at [65, 539] on div "rij(en) kopiëren" at bounding box center [95, 537] width 133 height 18
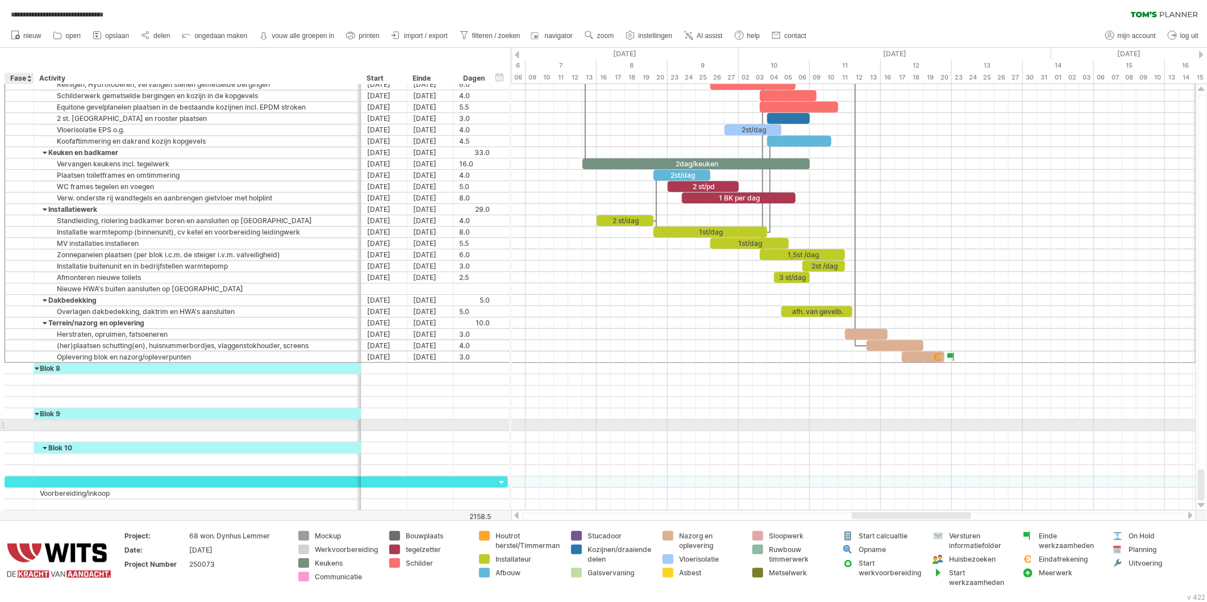
click at [17, 425] on div at bounding box center [19, 426] width 11 height 10
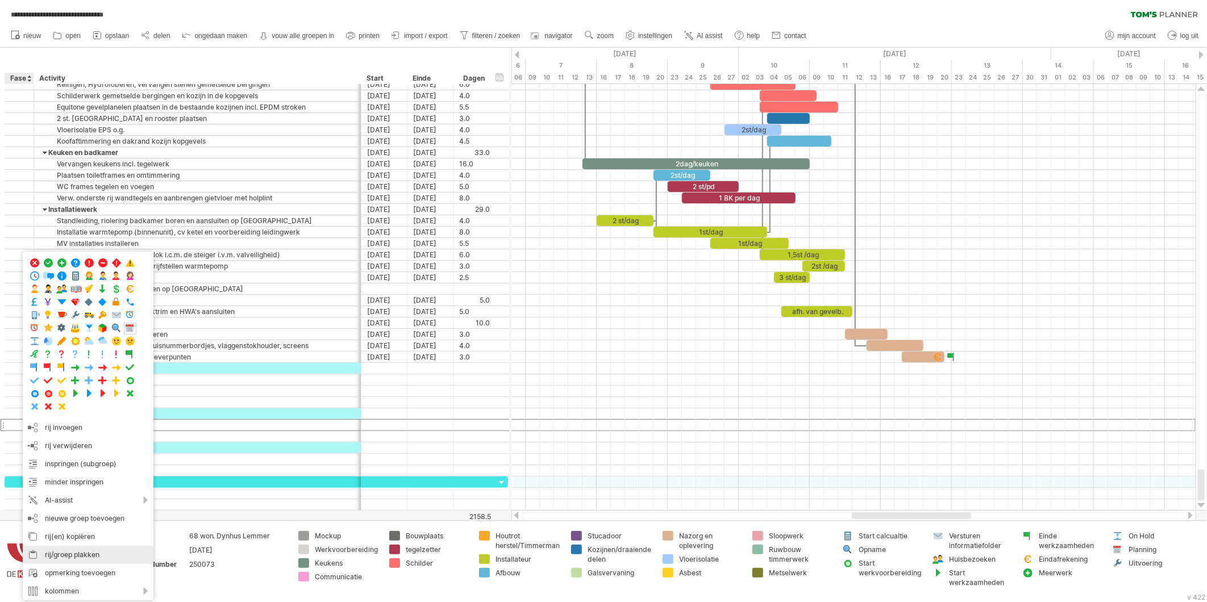
click at [53, 555] on div "rij/groep plakken" at bounding box center [88, 555] width 131 height 18
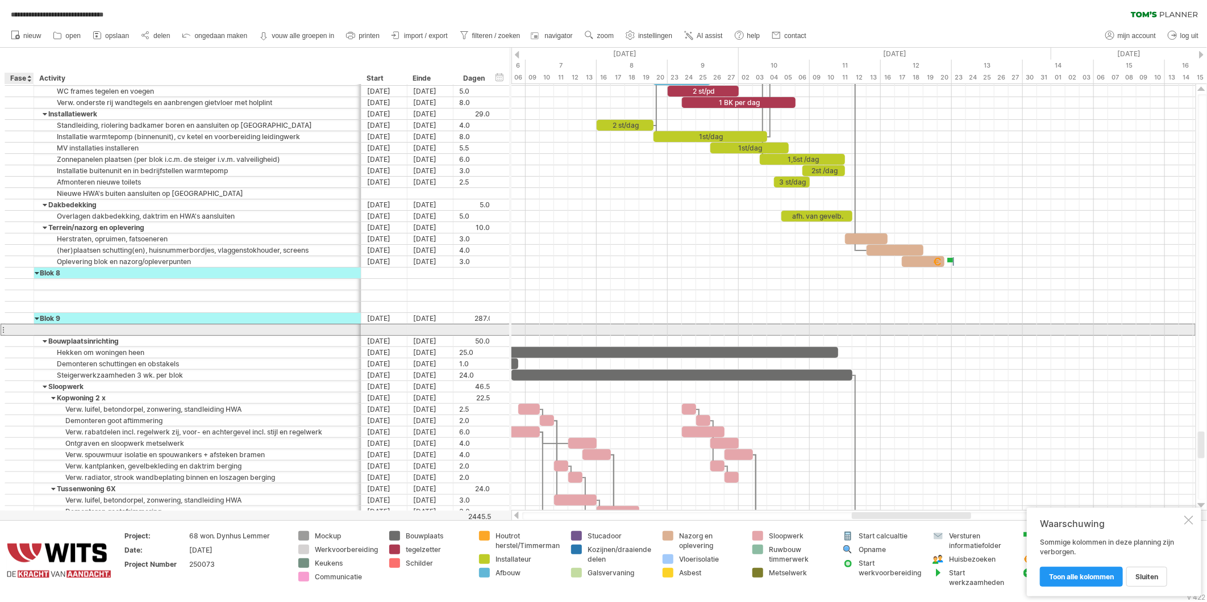
click at [20, 326] on div at bounding box center [19, 330] width 11 height 10
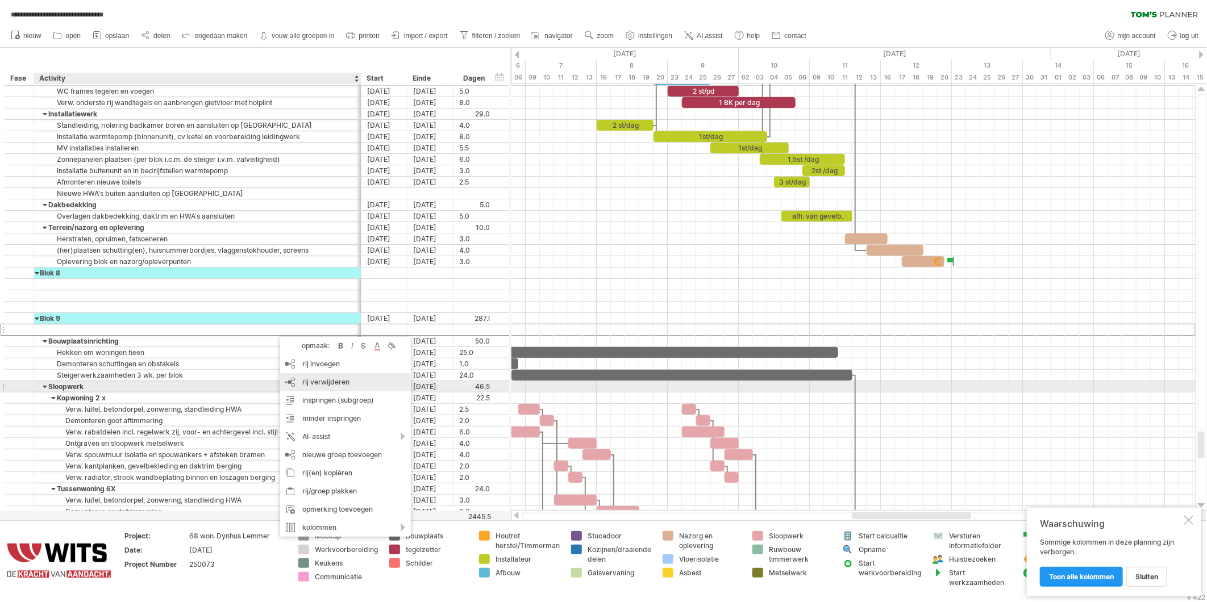
click at [316, 382] on span "rij verwijderen" at bounding box center [325, 382] width 47 height 9
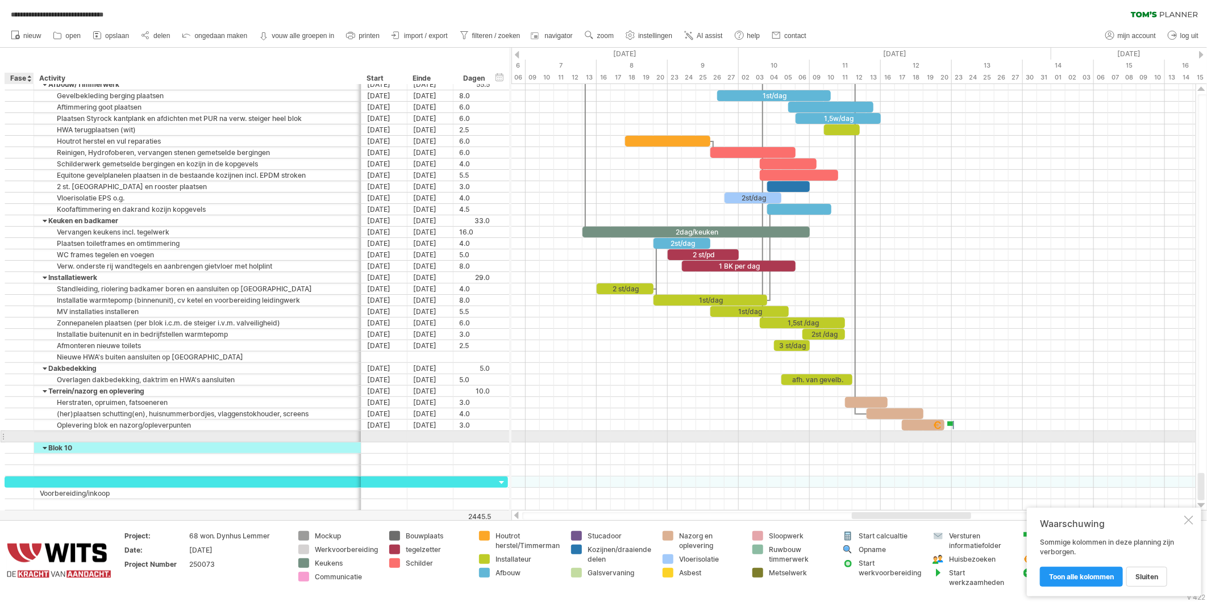
click at [23, 440] on div at bounding box center [19, 437] width 11 height 10
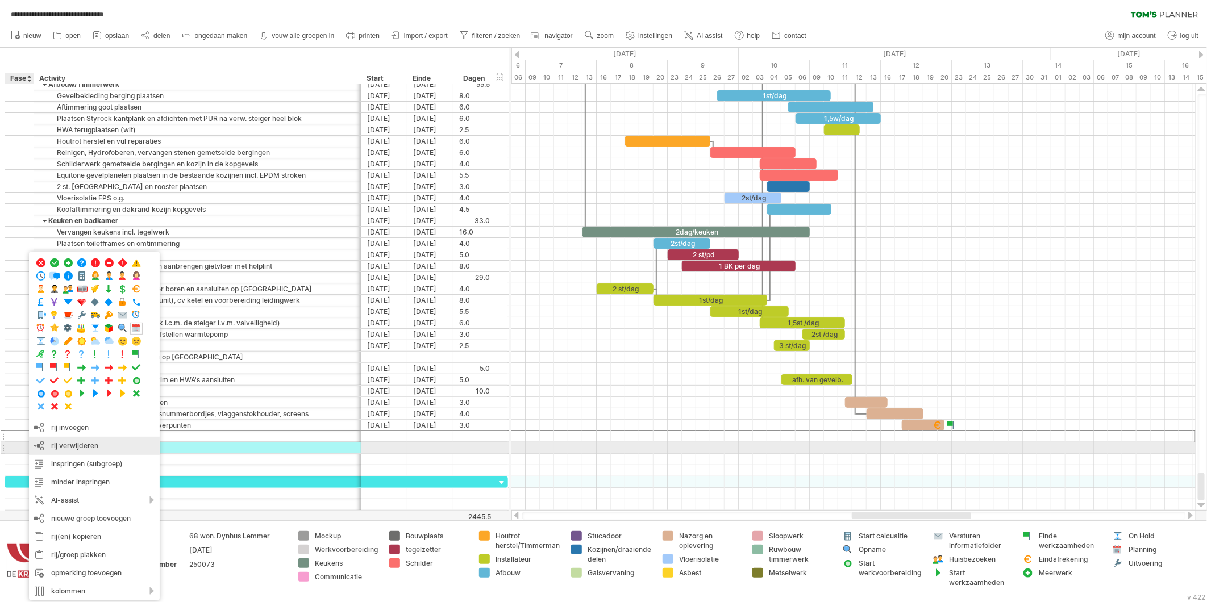
click at [58, 444] on span "rij verwijderen" at bounding box center [74, 446] width 47 height 9
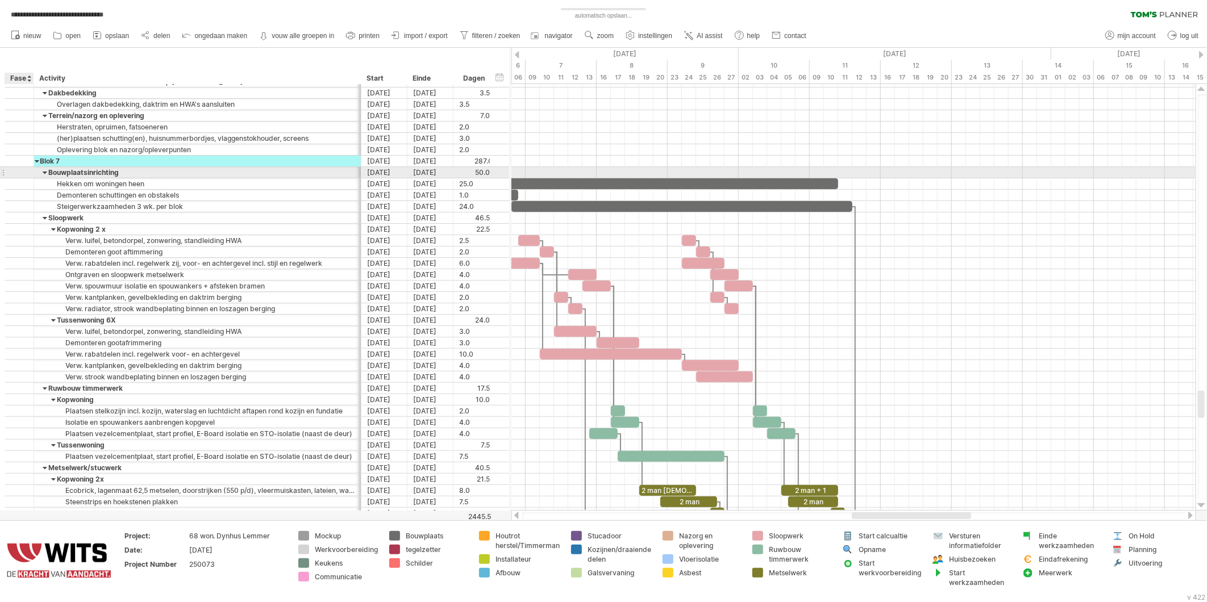
click at [18, 172] on div at bounding box center [19, 173] width 11 height 10
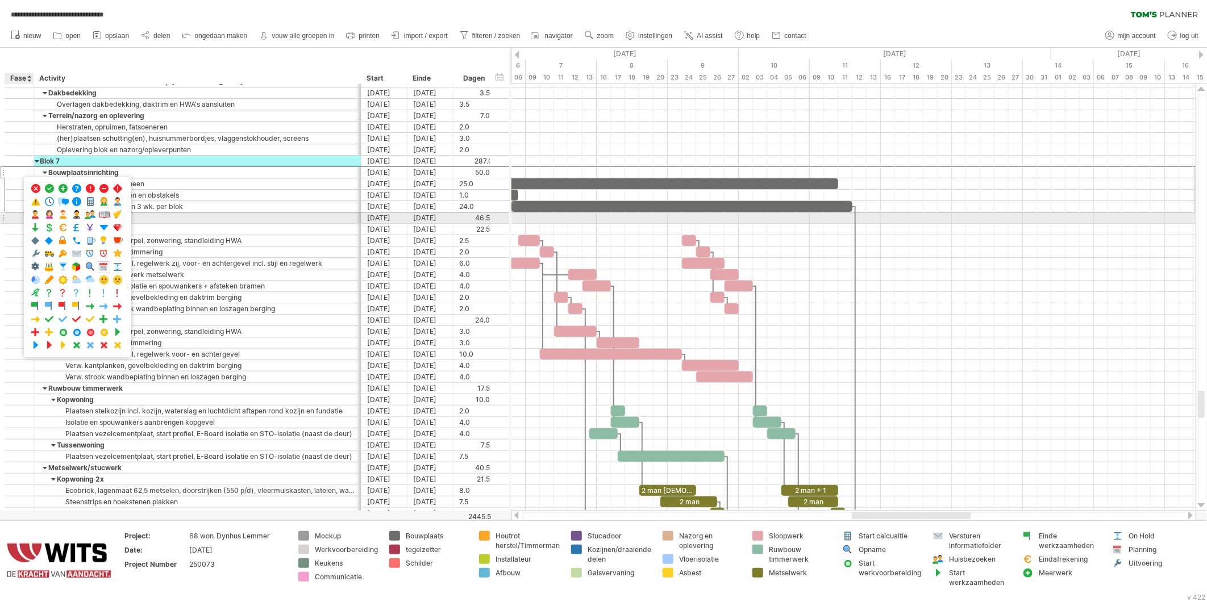
click at [13, 219] on div at bounding box center [19, 218] width 29 height 11
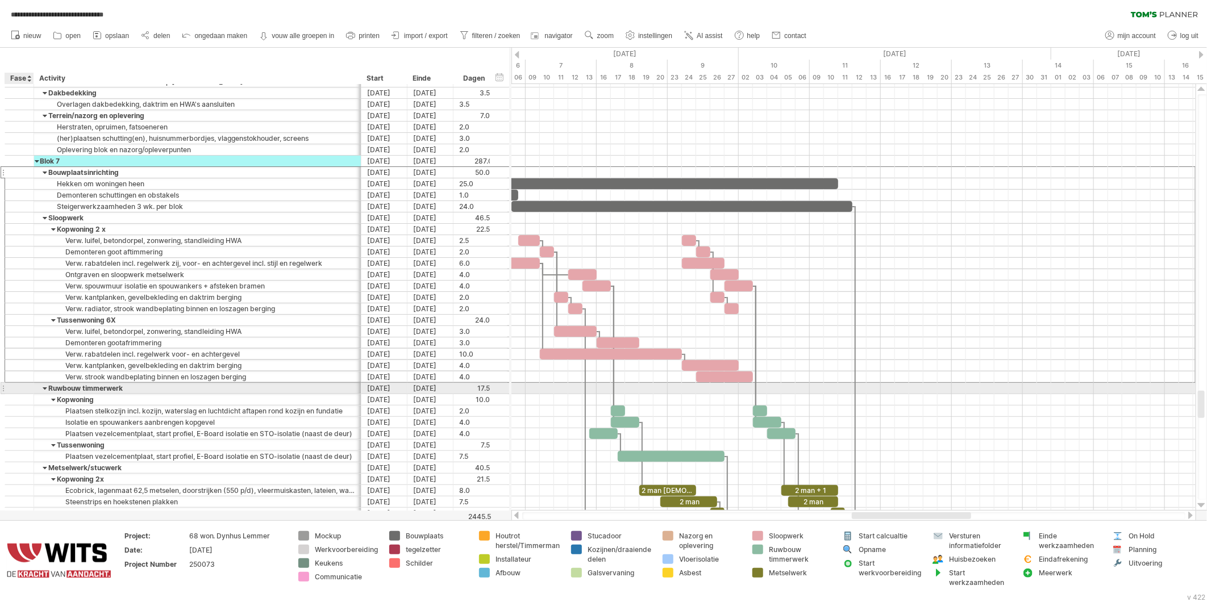
click at [26, 393] on div at bounding box center [19, 388] width 29 height 11
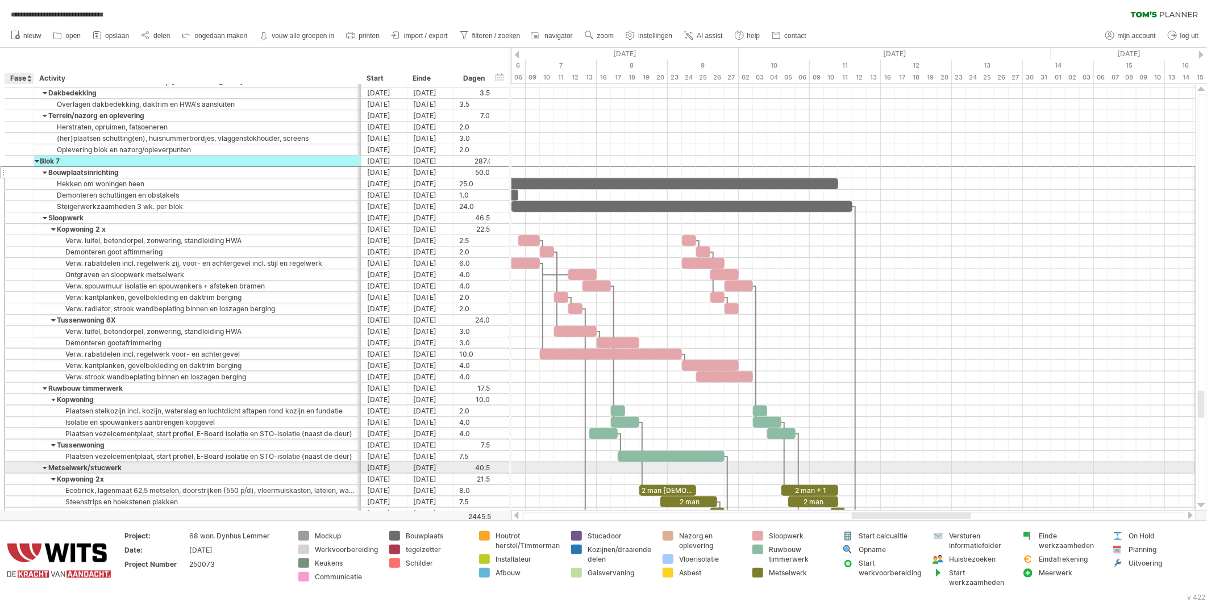
click at [21, 473] on div at bounding box center [19, 468] width 11 height 10
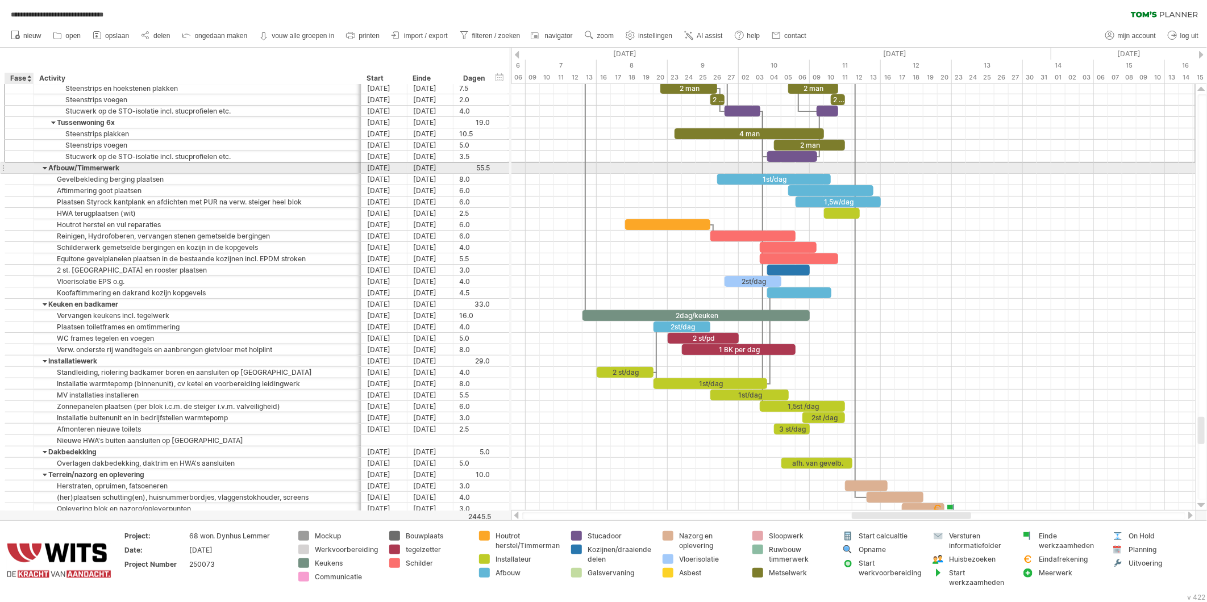
click at [20, 168] on div at bounding box center [19, 168] width 11 height 10
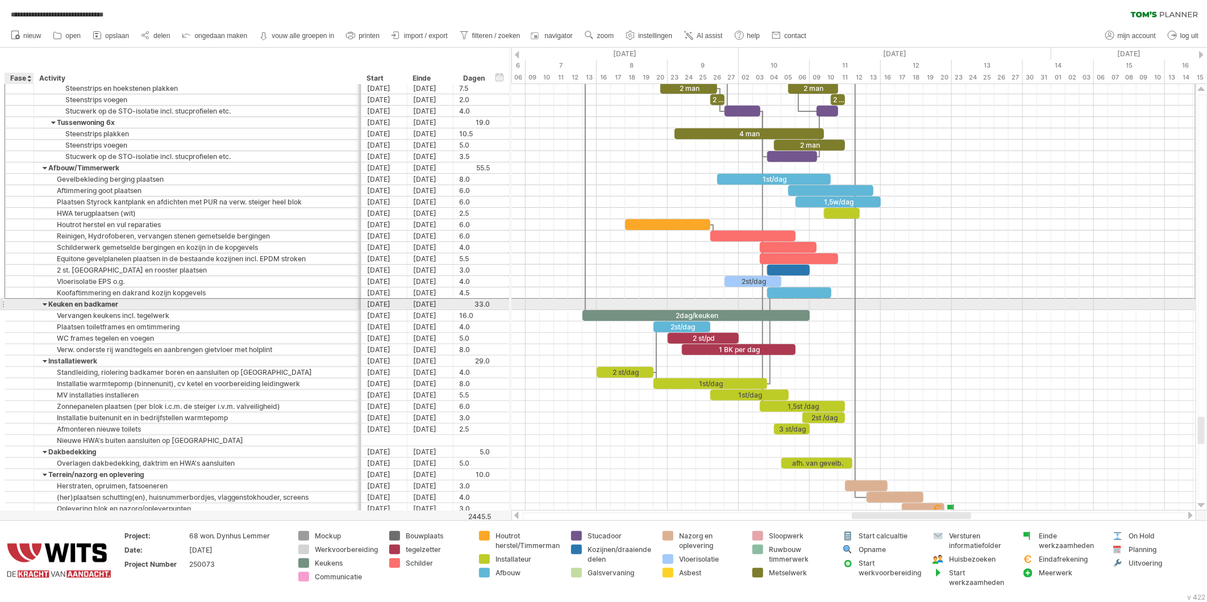
click at [24, 304] on div at bounding box center [19, 305] width 11 height 10
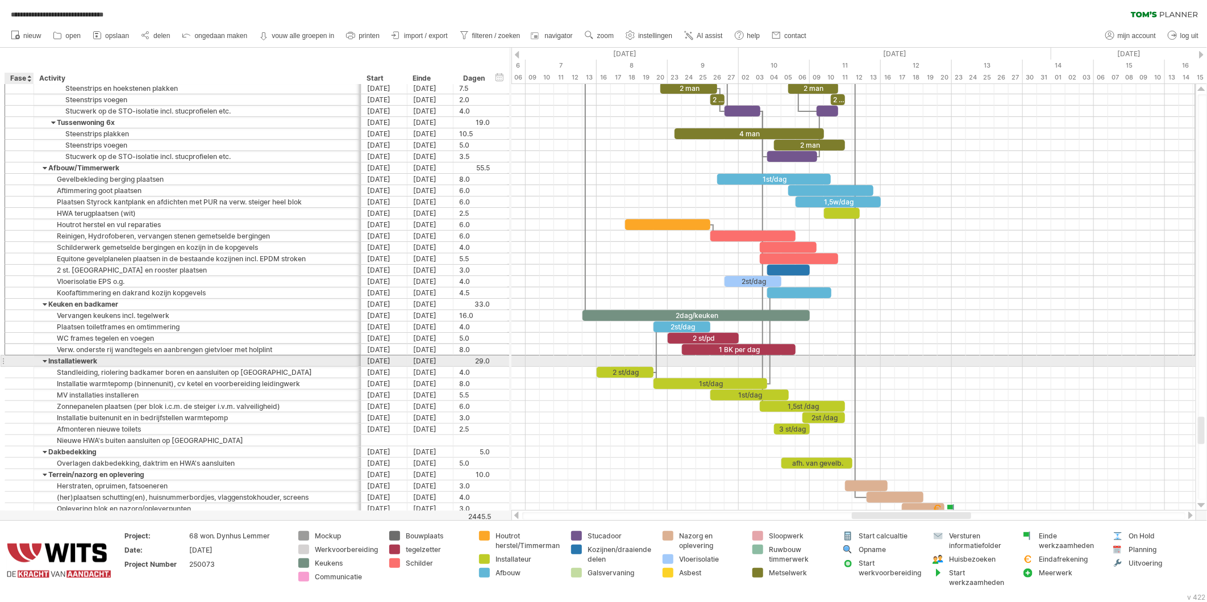
click at [24, 361] on div at bounding box center [19, 361] width 11 height 10
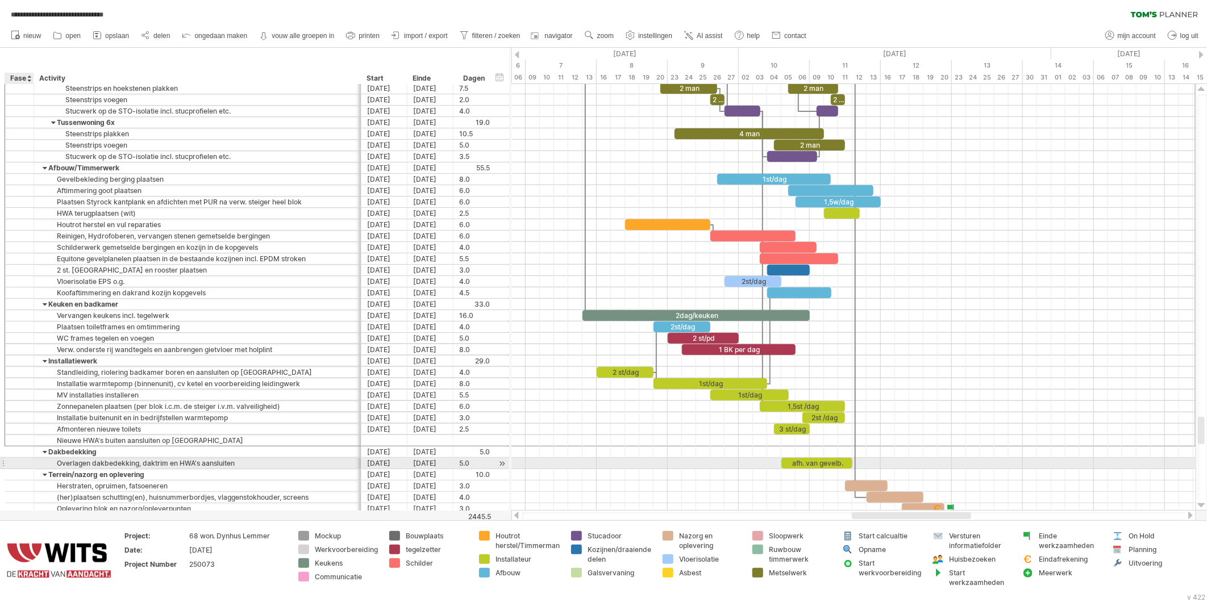
click at [25, 462] on div at bounding box center [19, 463] width 29 height 11
click at [23, 455] on div at bounding box center [19, 452] width 11 height 10
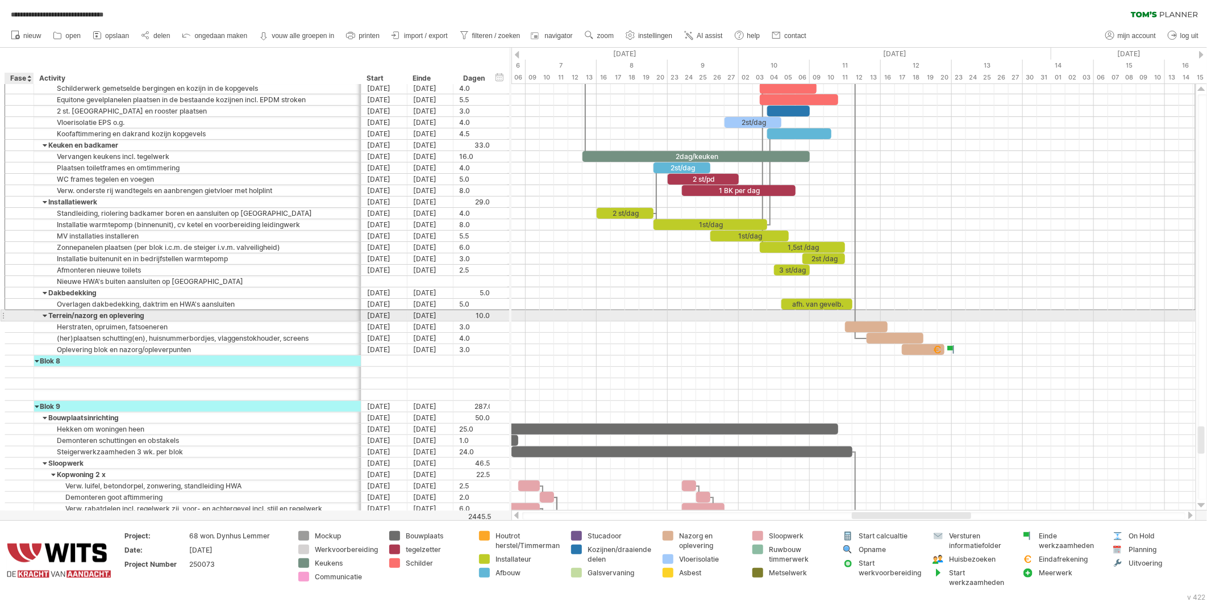
click at [23, 317] on div at bounding box center [19, 316] width 11 height 10
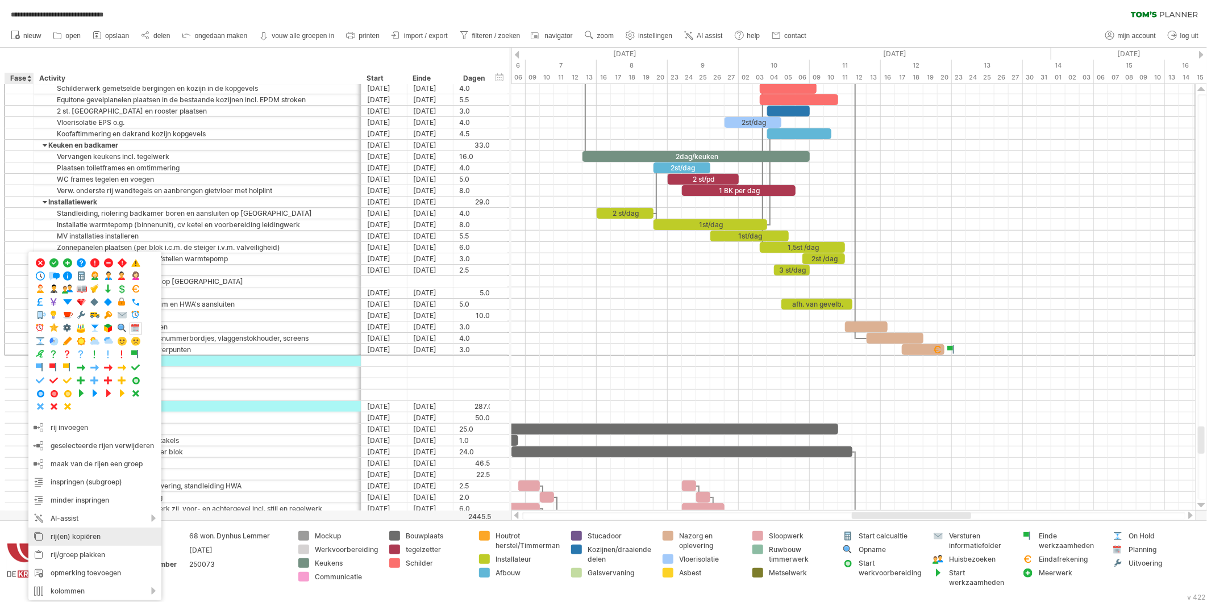
click at [68, 537] on div "rij(en) kopiëren" at bounding box center [94, 537] width 133 height 18
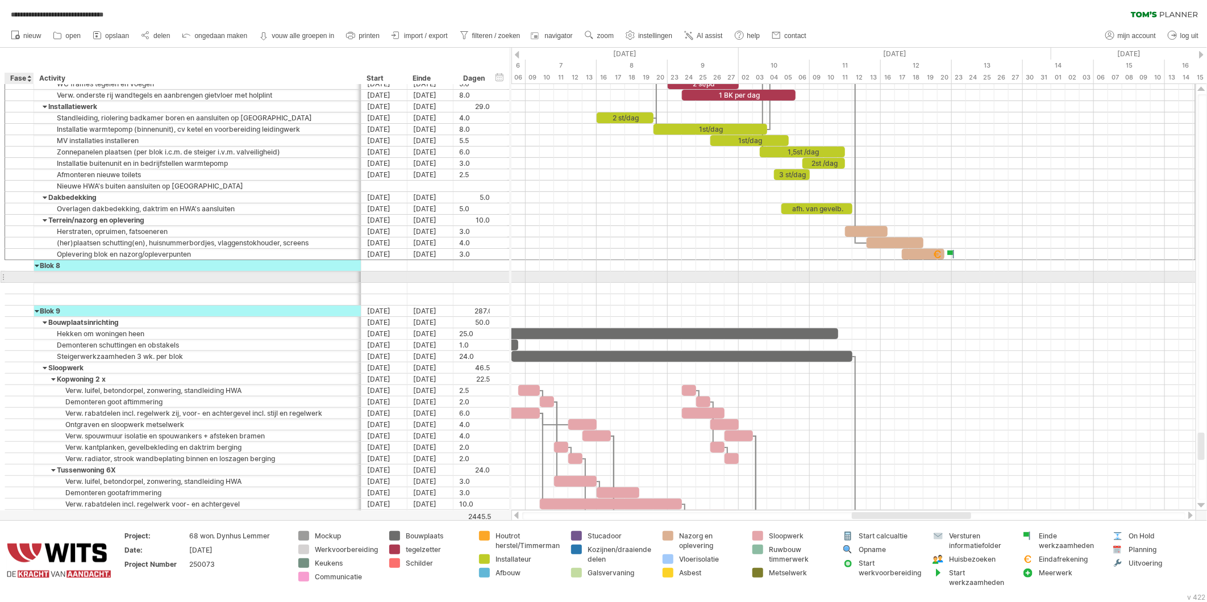
click at [23, 281] on div at bounding box center [19, 277] width 11 height 10
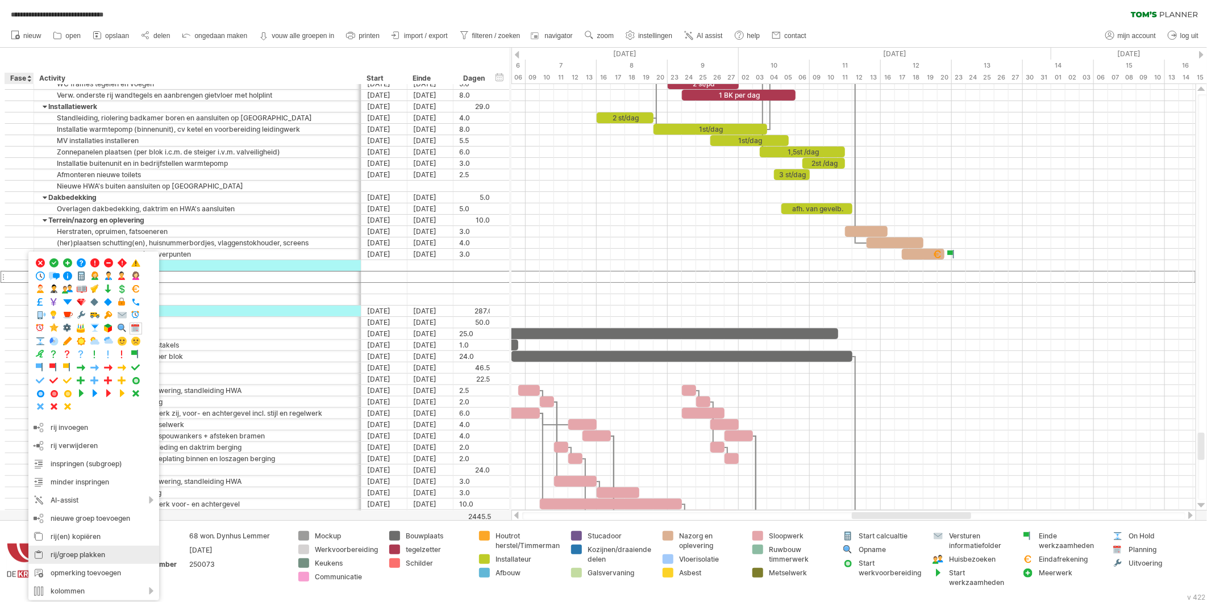
click at [63, 557] on div "rij/groep plakken" at bounding box center [93, 555] width 131 height 18
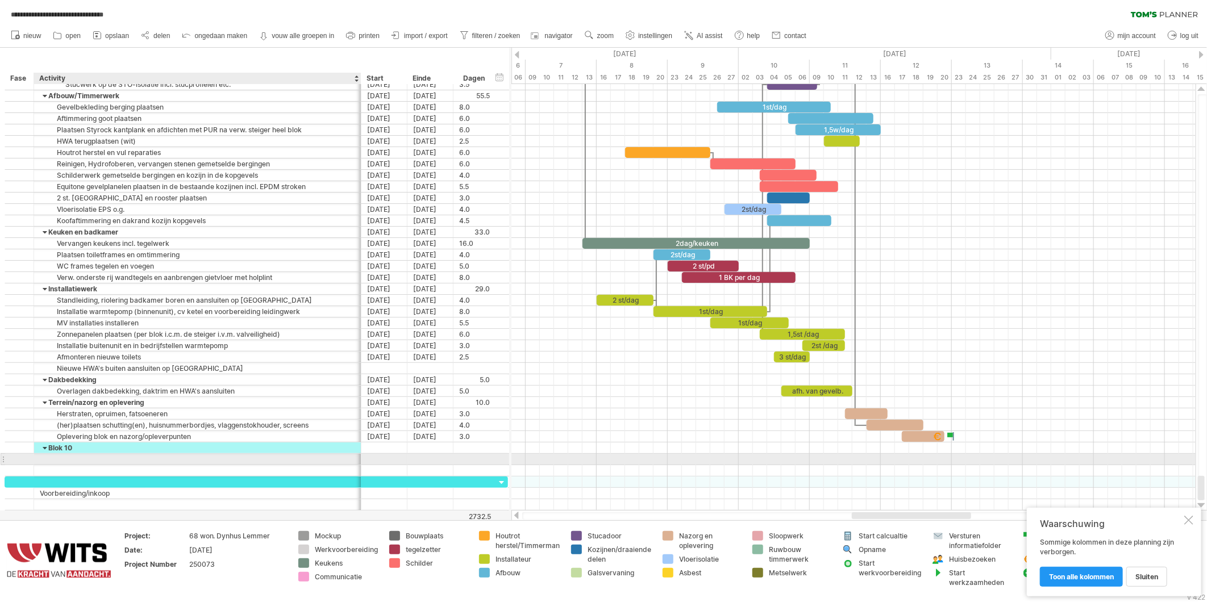
click at [44, 460] on div at bounding box center [197, 459] width 315 height 11
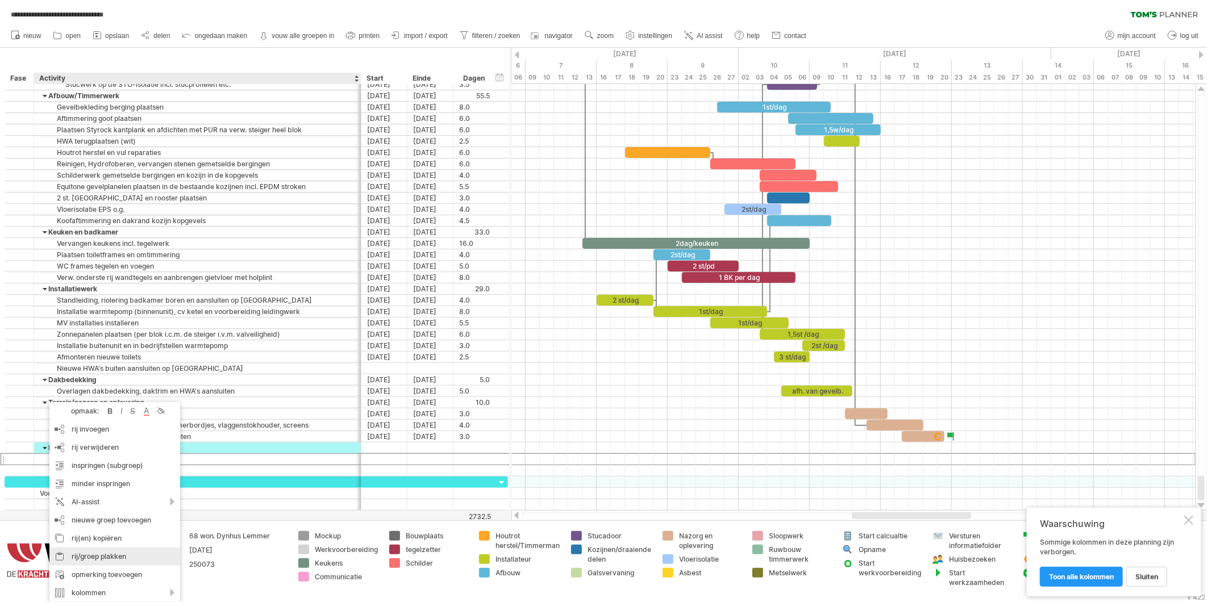
click at [88, 559] on div "rij/groep plakken" at bounding box center [114, 557] width 131 height 18
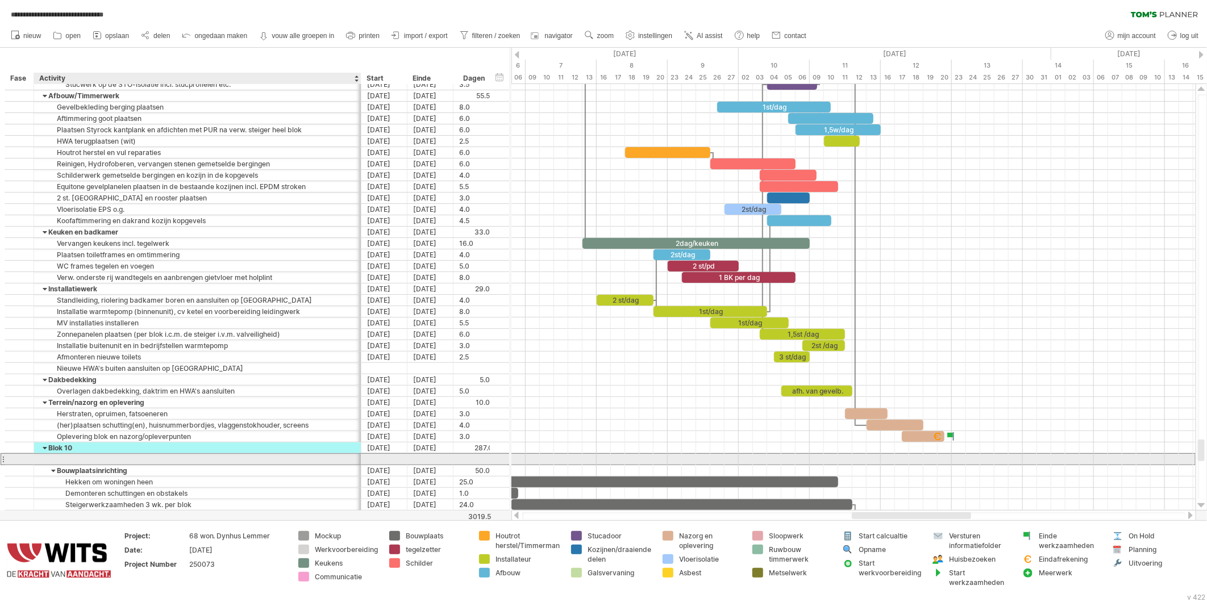
click at [42, 456] on div at bounding box center [197, 459] width 315 height 11
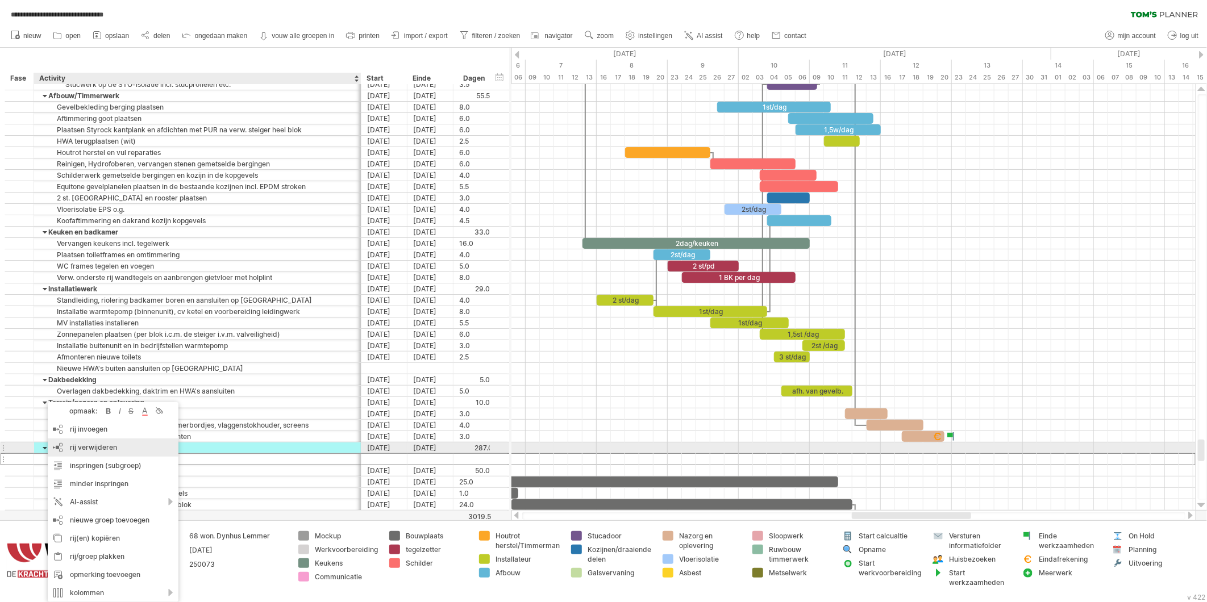
click at [88, 445] on span "rij verwijderen" at bounding box center [93, 447] width 47 height 9
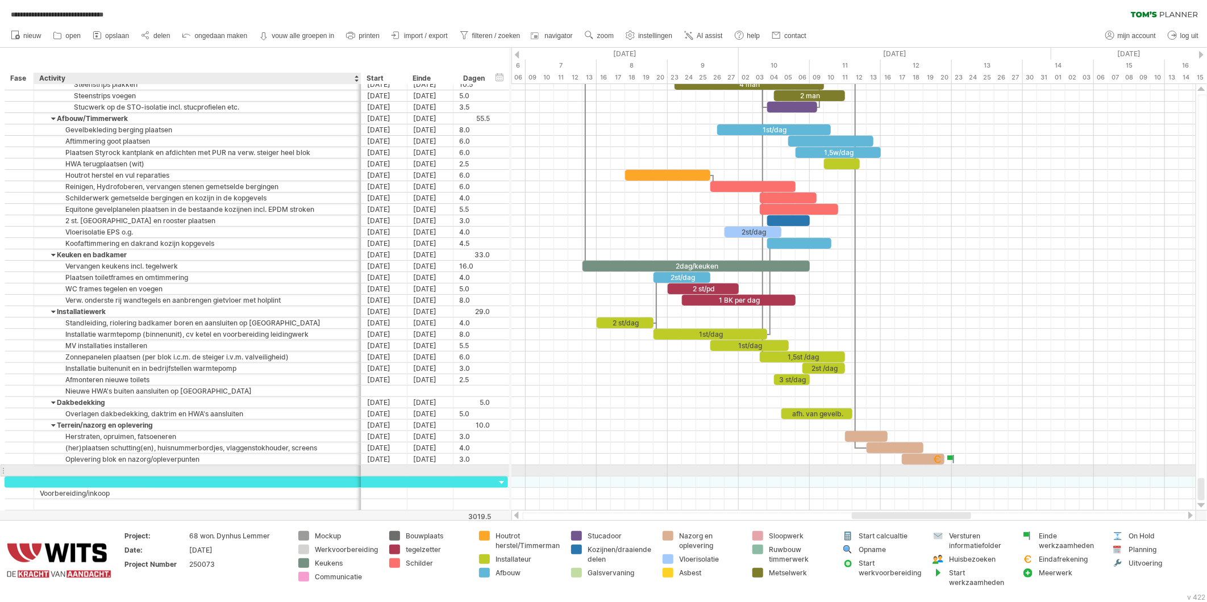
click at [67, 472] on div at bounding box center [197, 471] width 315 height 11
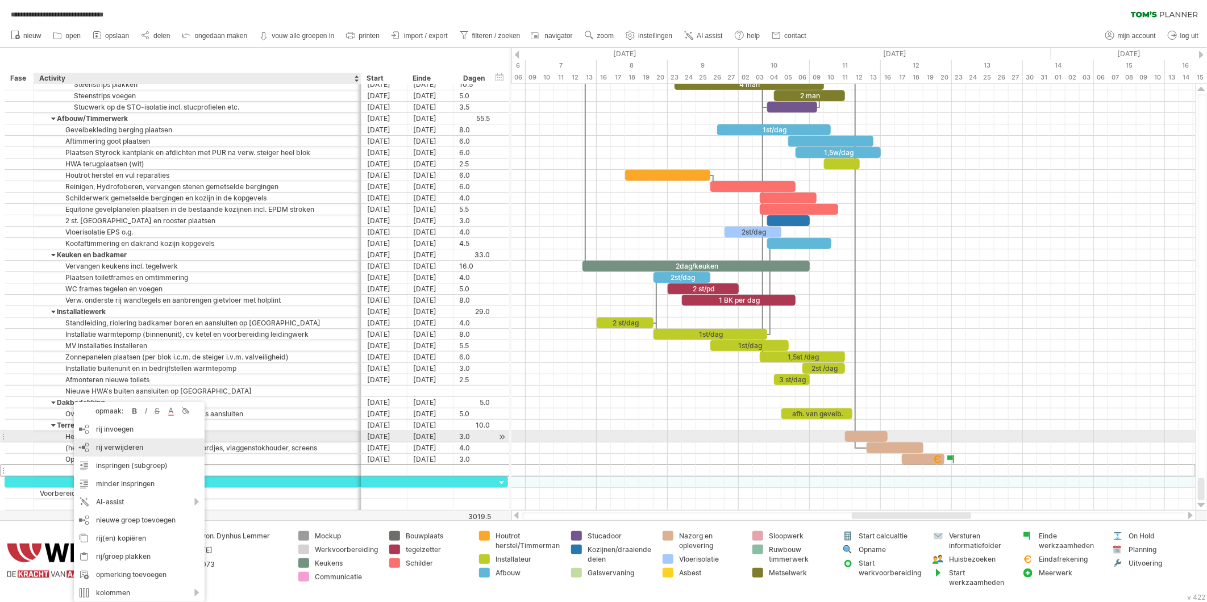
click at [105, 443] on span "rij verwijderen" at bounding box center [119, 447] width 47 height 9
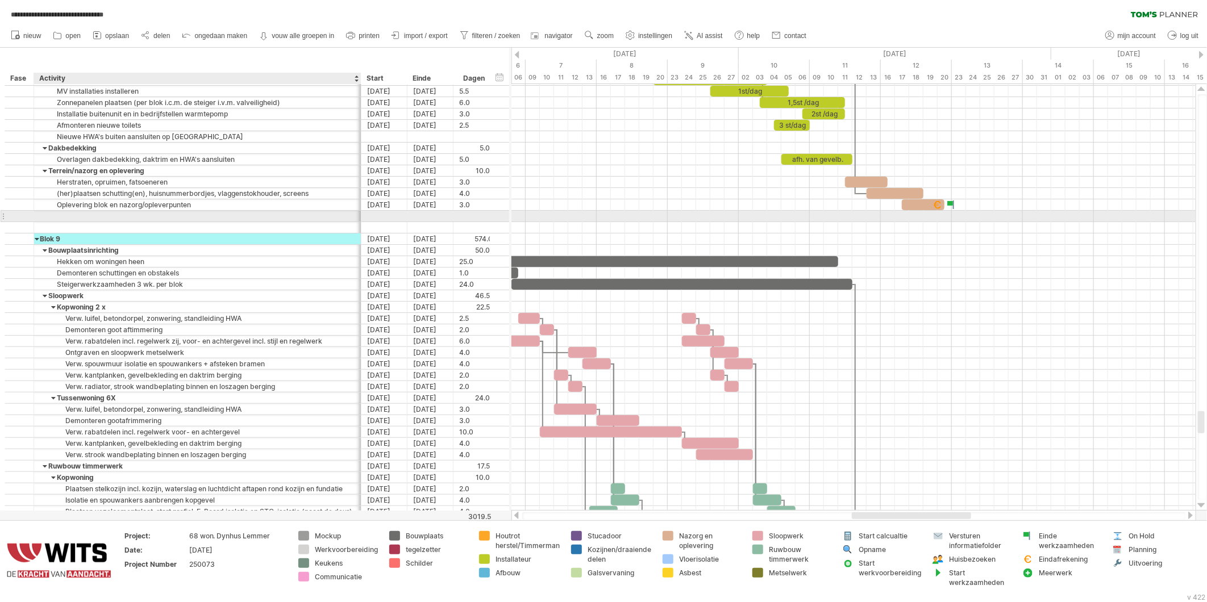
click at [54, 216] on div at bounding box center [197, 216] width 315 height 11
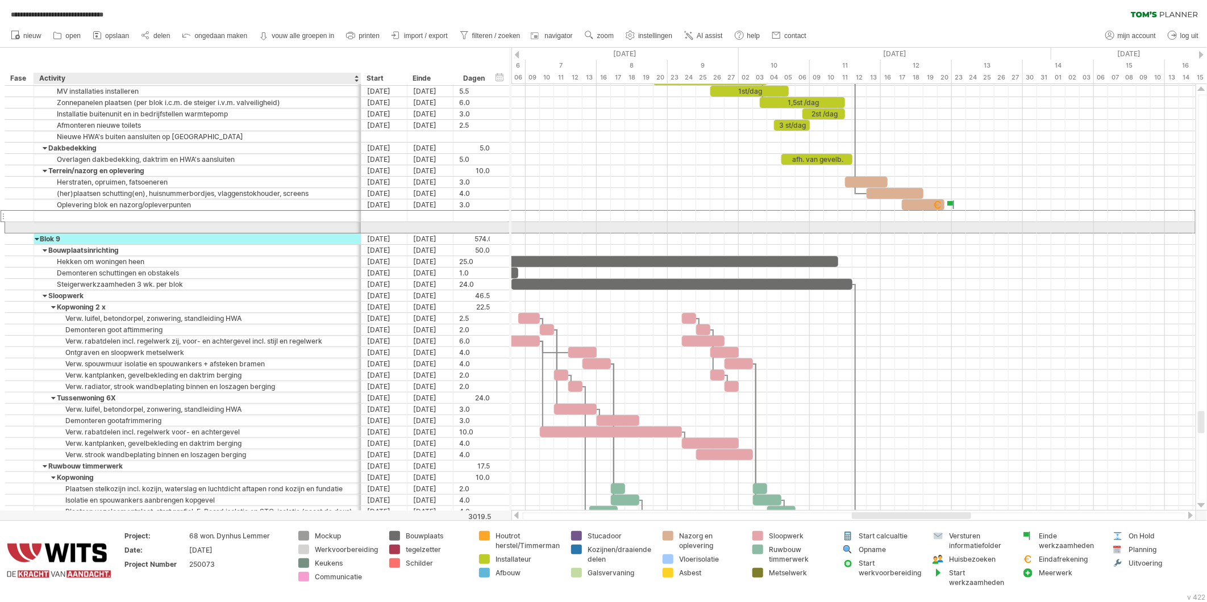
click at [48, 226] on div at bounding box center [197, 227] width 315 height 11
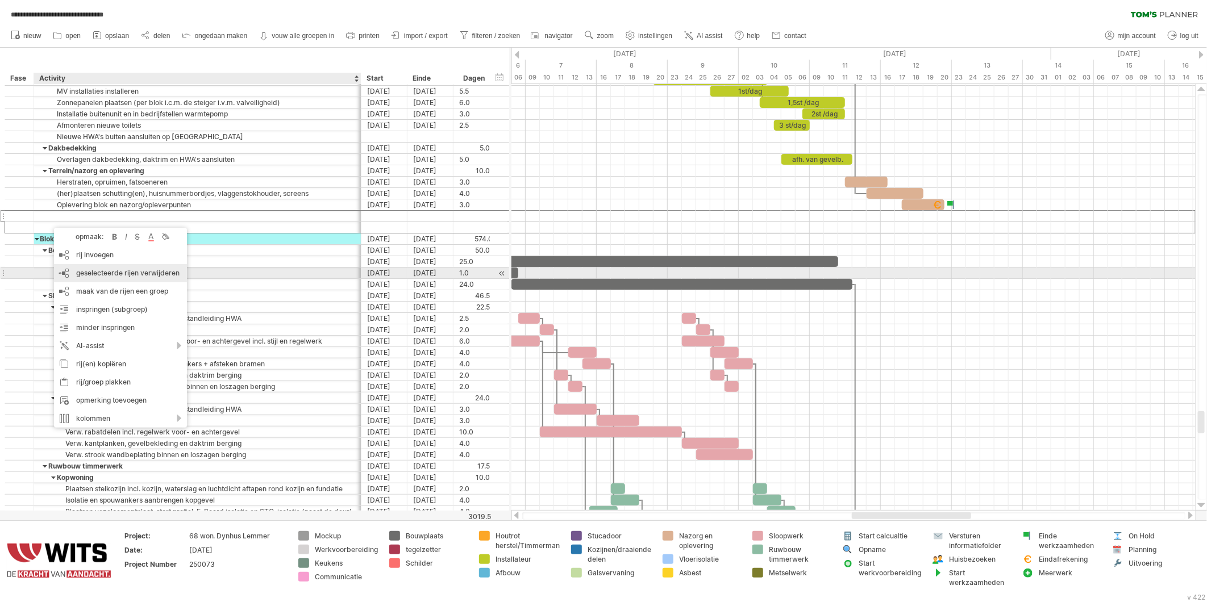
click at [95, 274] on span "geselecteerde rijen verwijderen" at bounding box center [127, 273] width 103 height 9
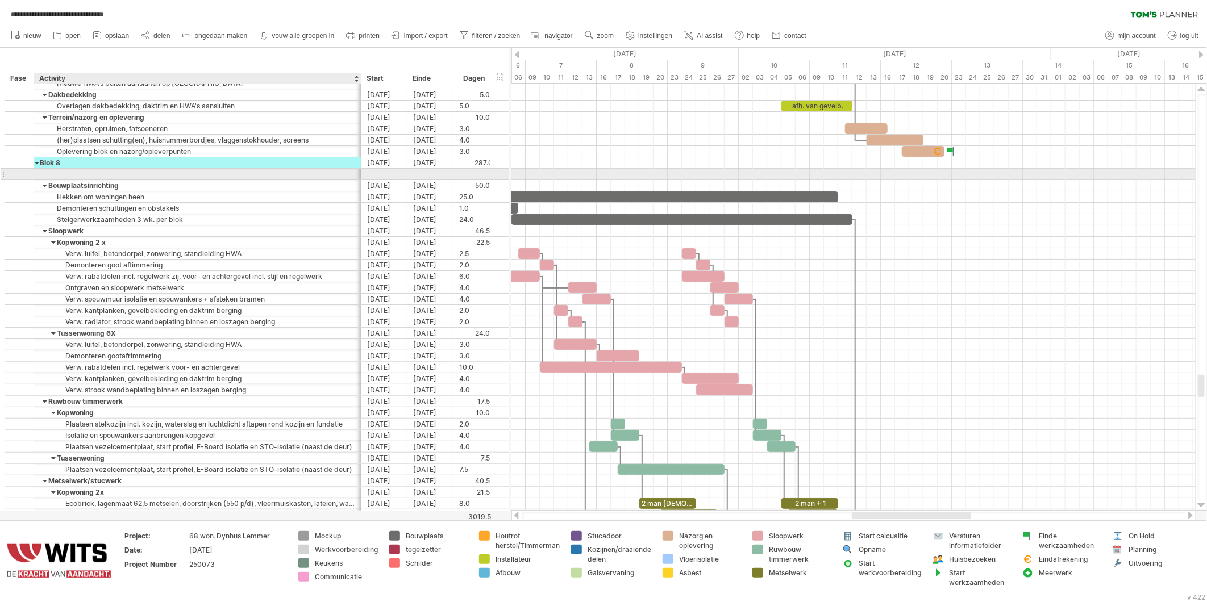
click at [43, 173] on div at bounding box center [197, 174] width 315 height 11
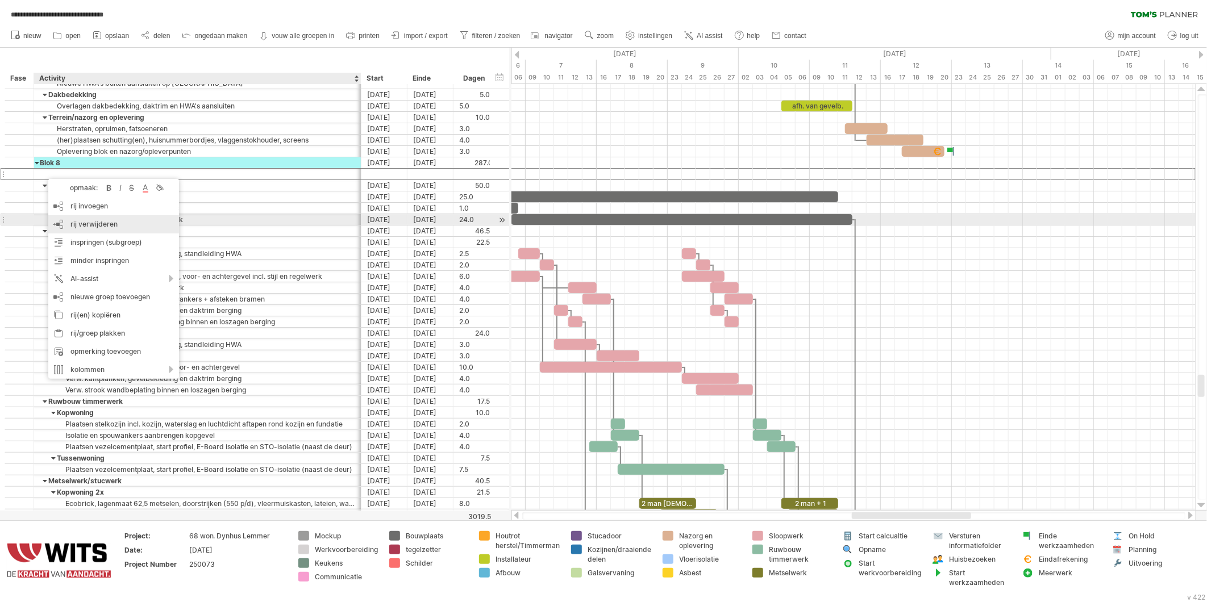
click at [81, 222] on span "rij verwijderen" at bounding box center [93, 224] width 47 height 9
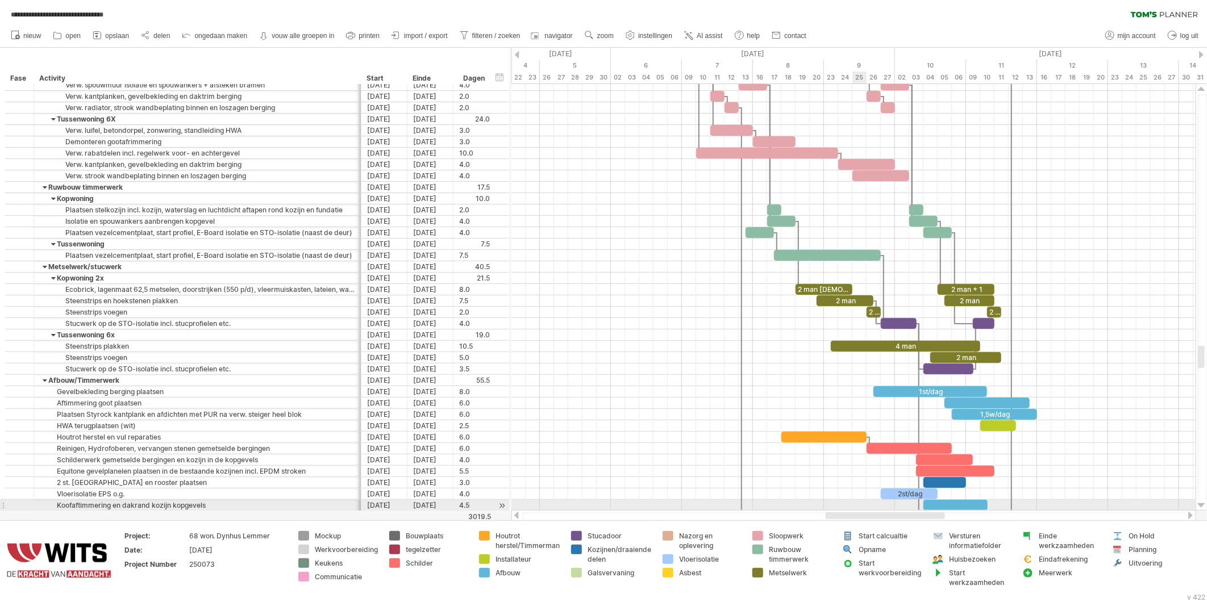
drag, startPoint x: 882, startPoint y: 517, endPoint x: 856, endPoint y: 508, distance: 27.7
click at [856, 508] on div "**********" at bounding box center [603, 301] width 1207 height 602
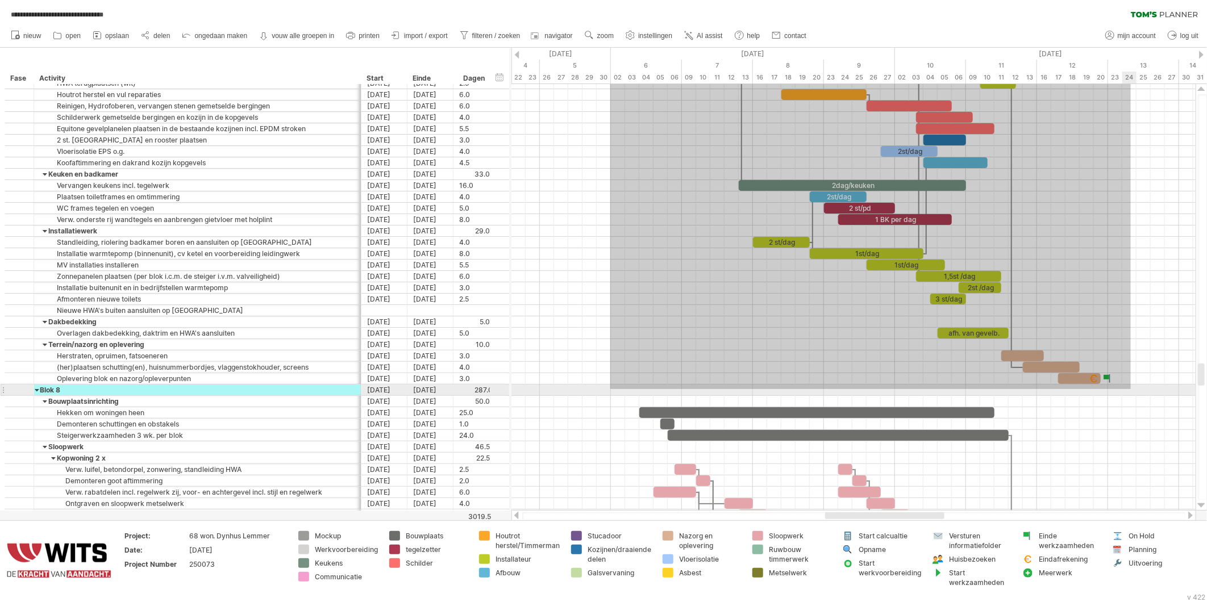
drag, startPoint x: 615, startPoint y: 188, endPoint x: 1130, endPoint y: 389, distance: 553.1
click at [1130, 389] on div at bounding box center [854, 299] width 684 height 443
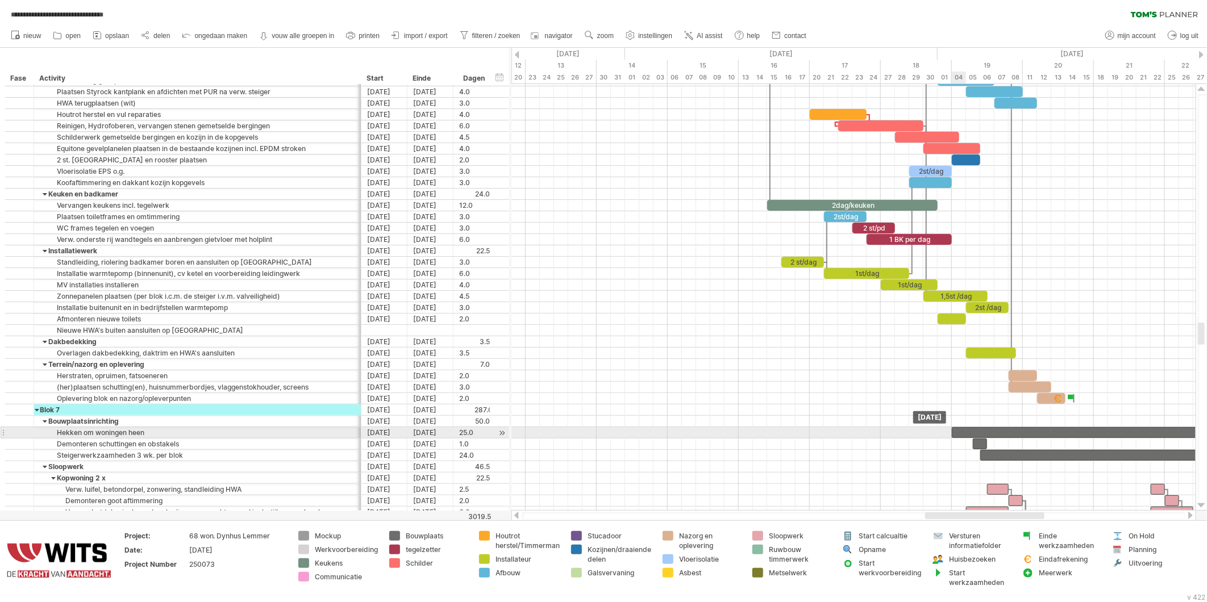
drag, startPoint x: 702, startPoint y: 432, endPoint x: 1017, endPoint y: 435, distance: 315.5
click at [1017, 435] on div at bounding box center [1129, 432] width 355 height 11
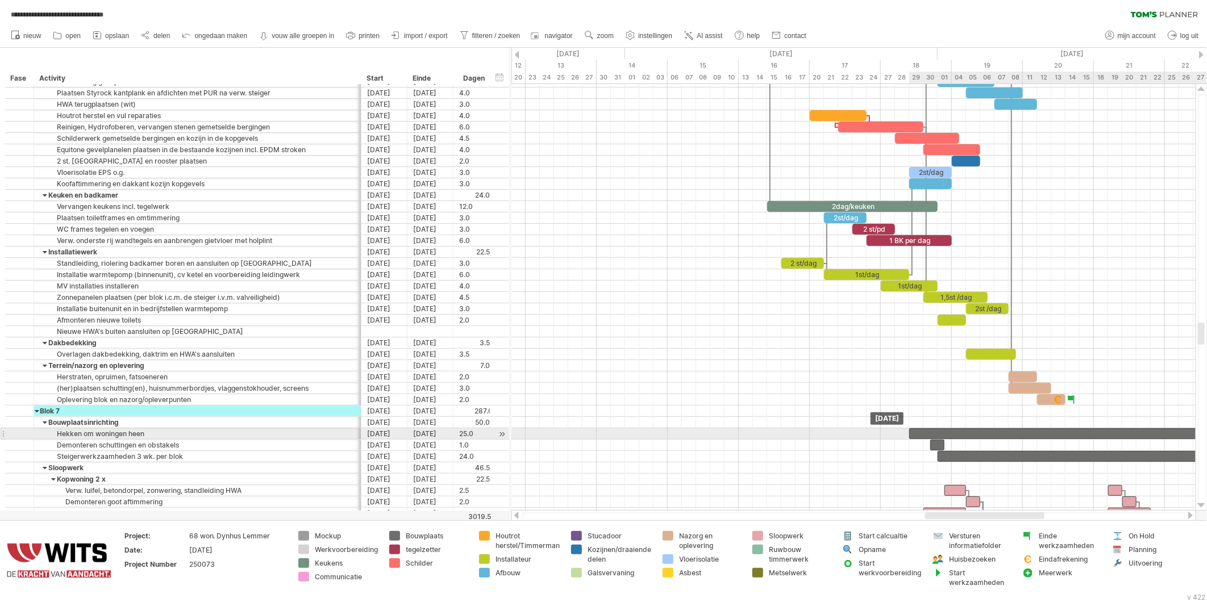
drag, startPoint x: 978, startPoint y: 435, endPoint x: 934, endPoint y: 433, distance: 43.8
click at [934, 433] on div at bounding box center [1086, 434] width 355 height 11
drag, startPoint x: 930, startPoint y: 436, endPoint x: 938, endPoint y: 436, distance: 8.0
click at [938, 436] on div at bounding box center [1093, 434] width 355 height 11
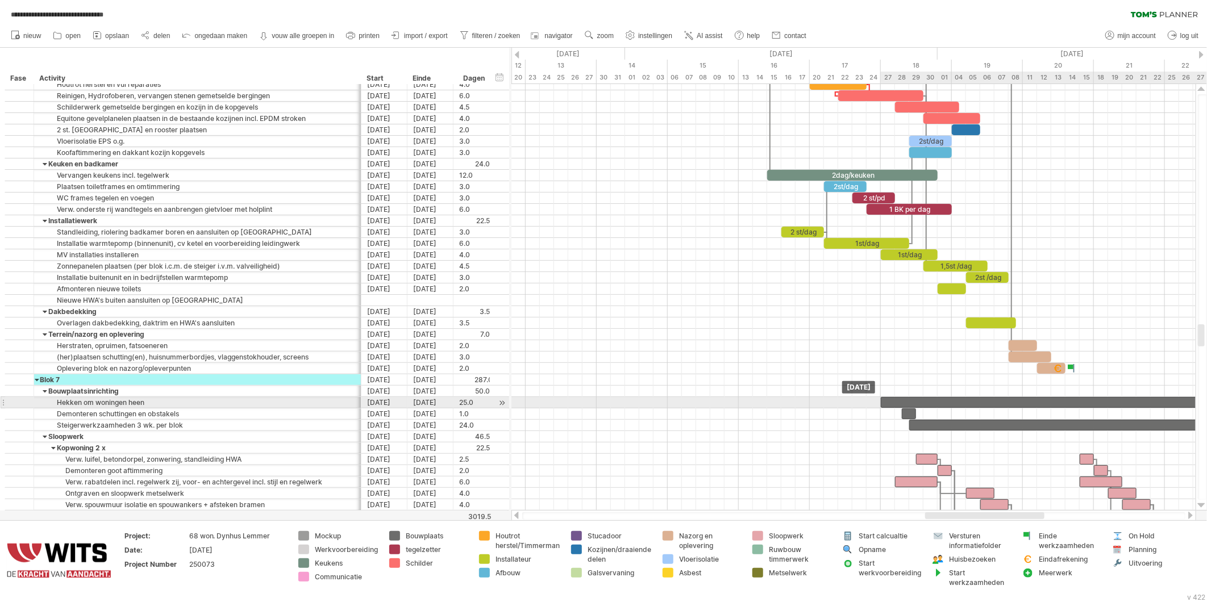
drag, startPoint x: 936, startPoint y: 402, endPoint x: 902, endPoint y: 404, distance: 34.1
click at [902, 404] on div at bounding box center [1058, 402] width 355 height 11
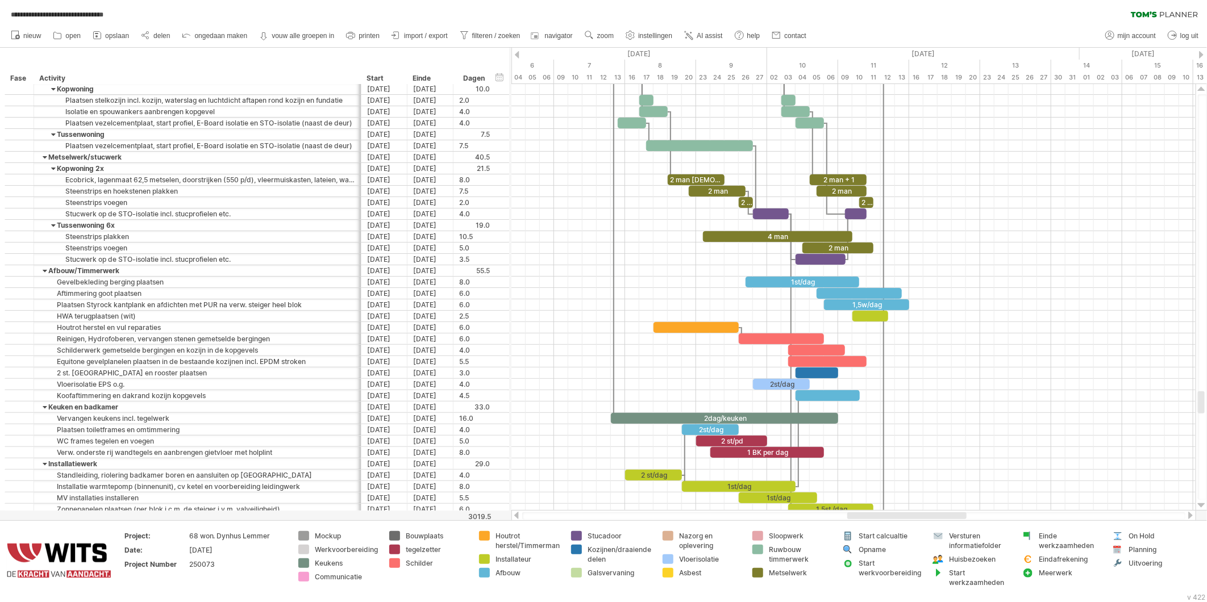
drag, startPoint x: 950, startPoint y: 516, endPoint x: 871, endPoint y: 461, distance: 95.5
click at [876, 513] on div at bounding box center [906, 516] width 119 height 7
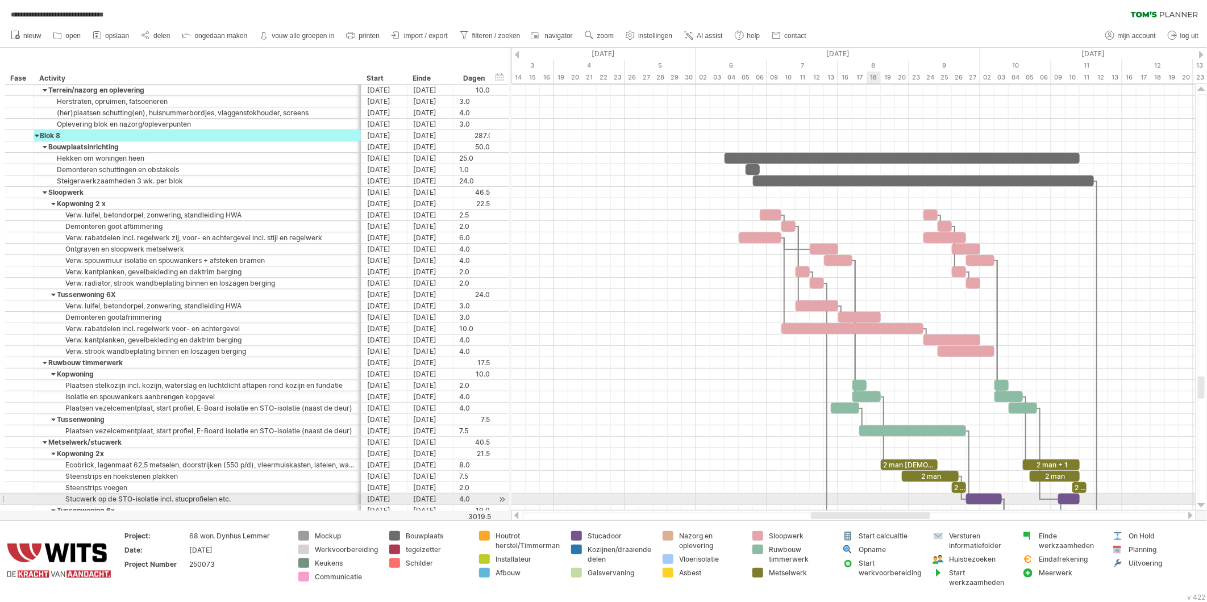
drag, startPoint x: 913, startPoint y: 516, endPoint x: 875, endPoint y: 499, distance: 41.0
click at [875, 502] on div "**********" at bounding box center [603, 301] width 1207 height 602
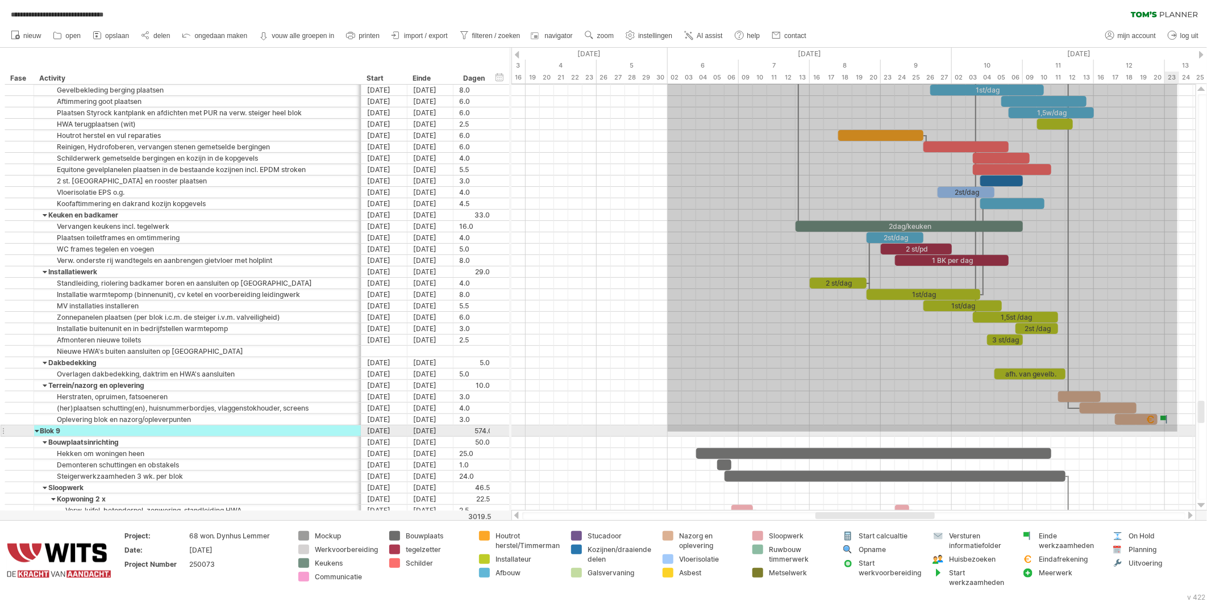
drag, startPoint x: 668, startPoint y: 117, endPoint x: 1178, endPoint y: 432, distance: 599.2
click at [1178, 432] on div at bounding box center [854, 294] width 684 height 443
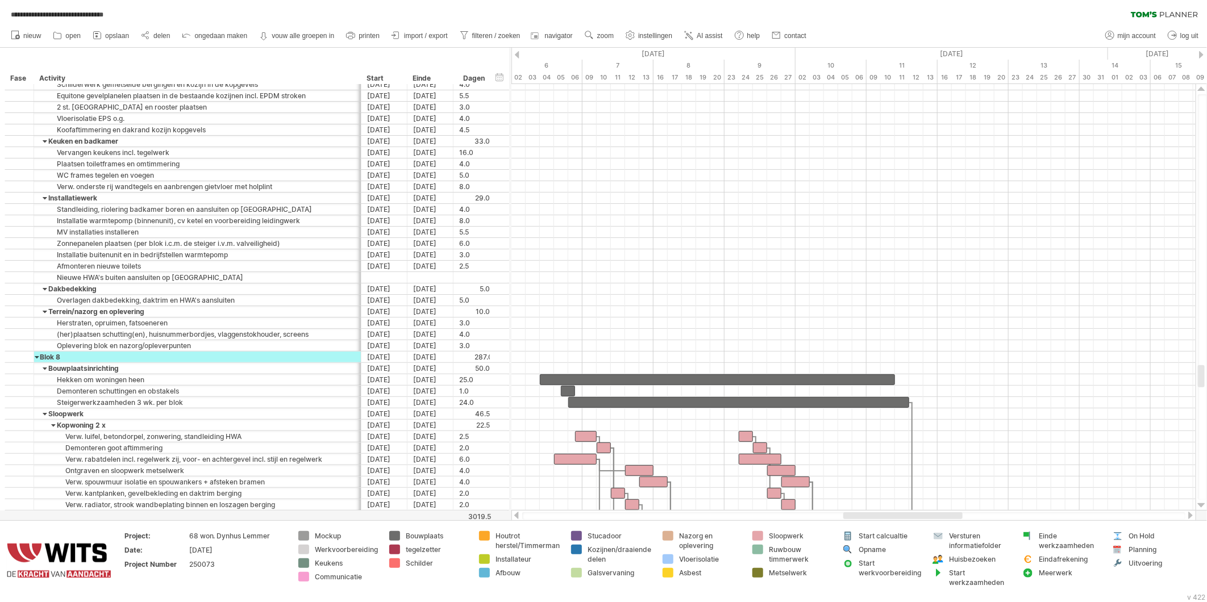
drag, startPoint x: 826, startPoint y: 516, endPoint x: 854, endPoint y: 513, distance: 28.0
click at [854, 513] on div at bounding box center [902, 516] width 119 height 7
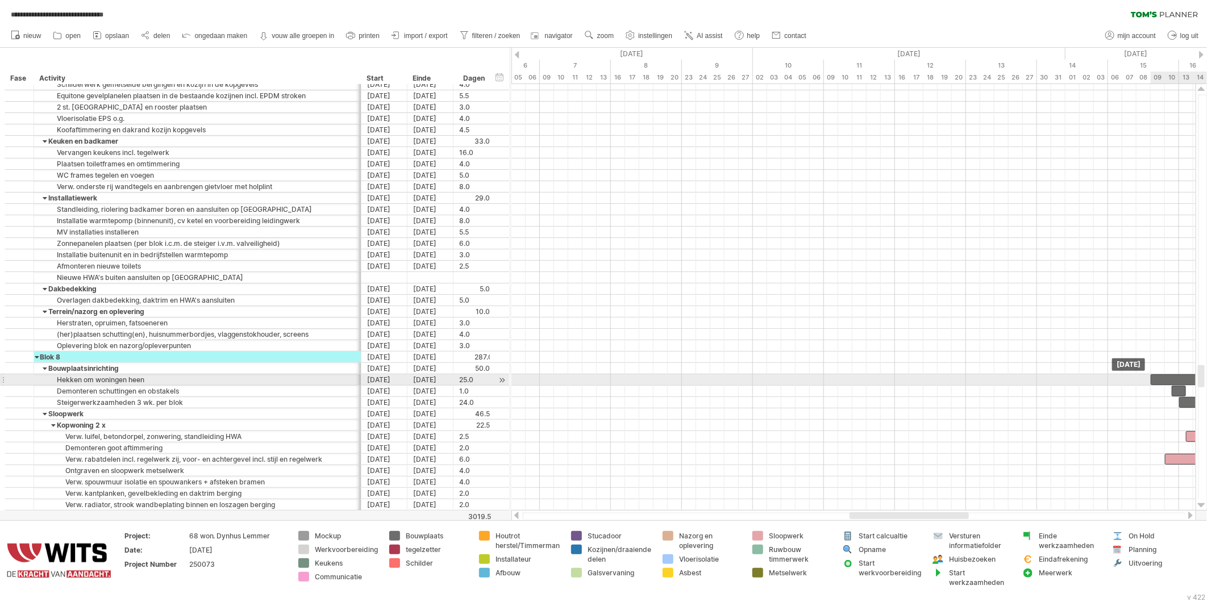
drag, startPoint x: 546, startPoint y: 381, endPoint x: 1154, endPoint y: 381, distance: 608.7
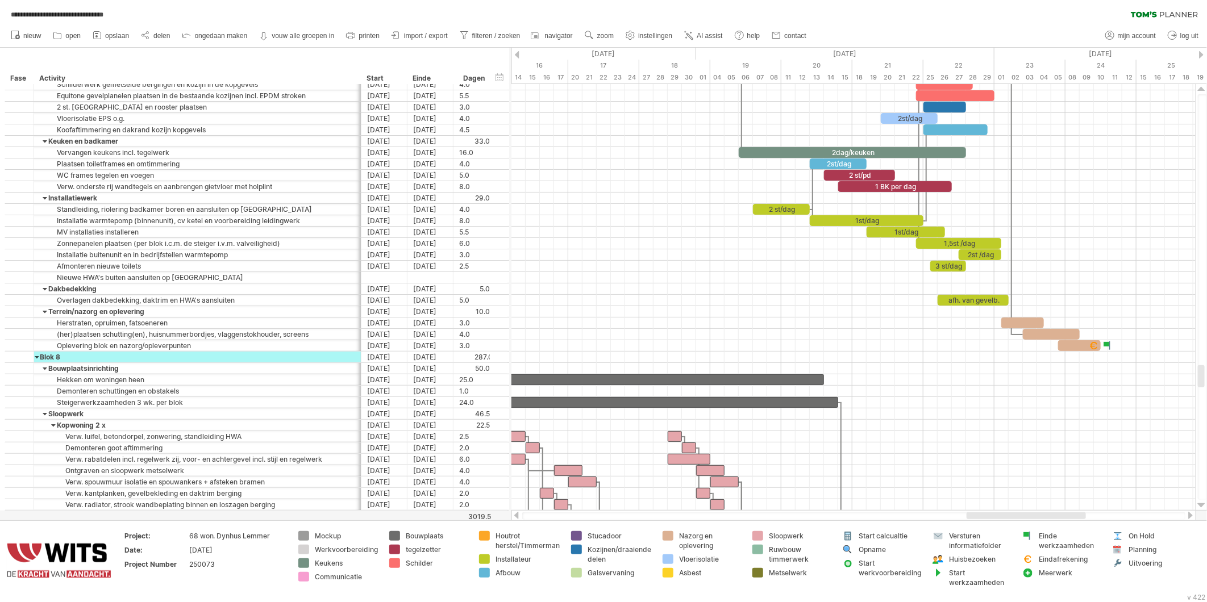
drag, startPoint x: 892, startPoint y: 515, endPoint x: 1009, endPoint y: 518, distance: 117.1
click at [1009, 518] on div at bounding box center [1026, 516] width 119 height 7
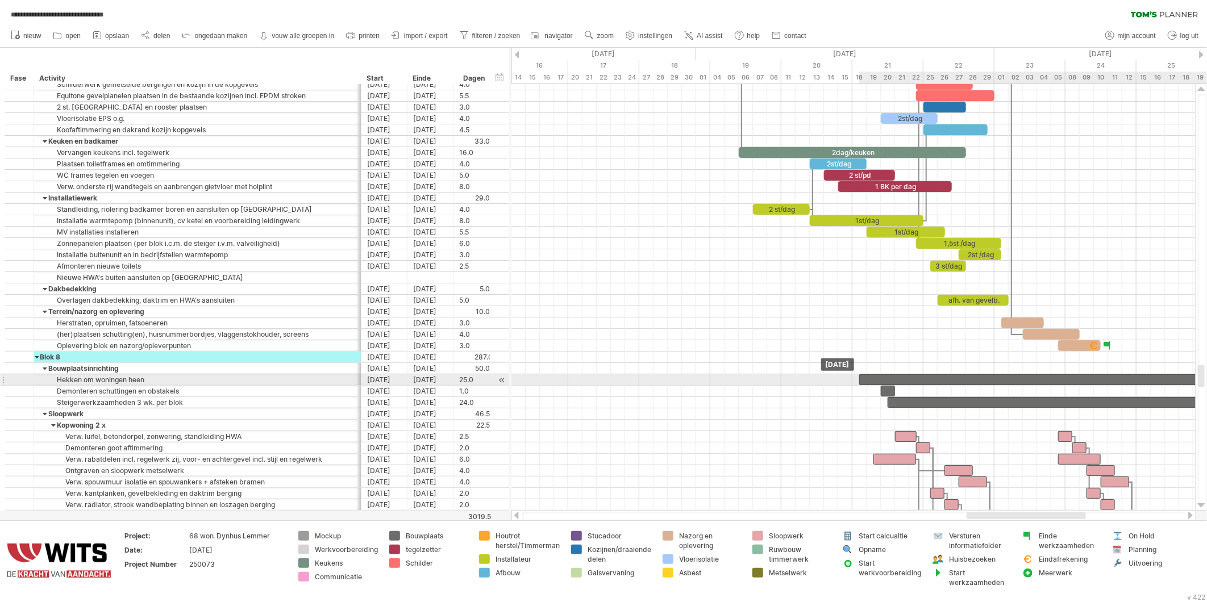
drag, startPoint x: 525, startPoint y: 382, endPoint x: 915, endPoint y: 383, distance: 390.5
click at [915, 383] on div at bounding box center [1036, 380] width 355 height 11
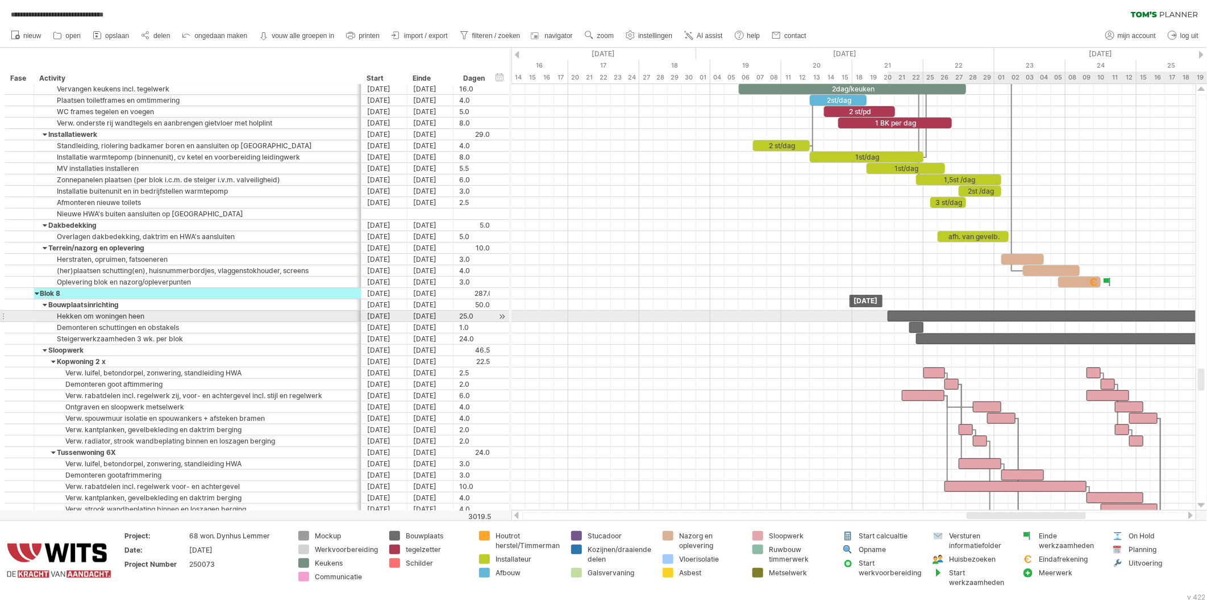
drag, startPoint x: 872, startPoint y: 317, endPoint x: 900, endPoint y: 317, distance: 27.9
click at [900, 317] on div at bounding box center [1065, 316] width 355 height 11
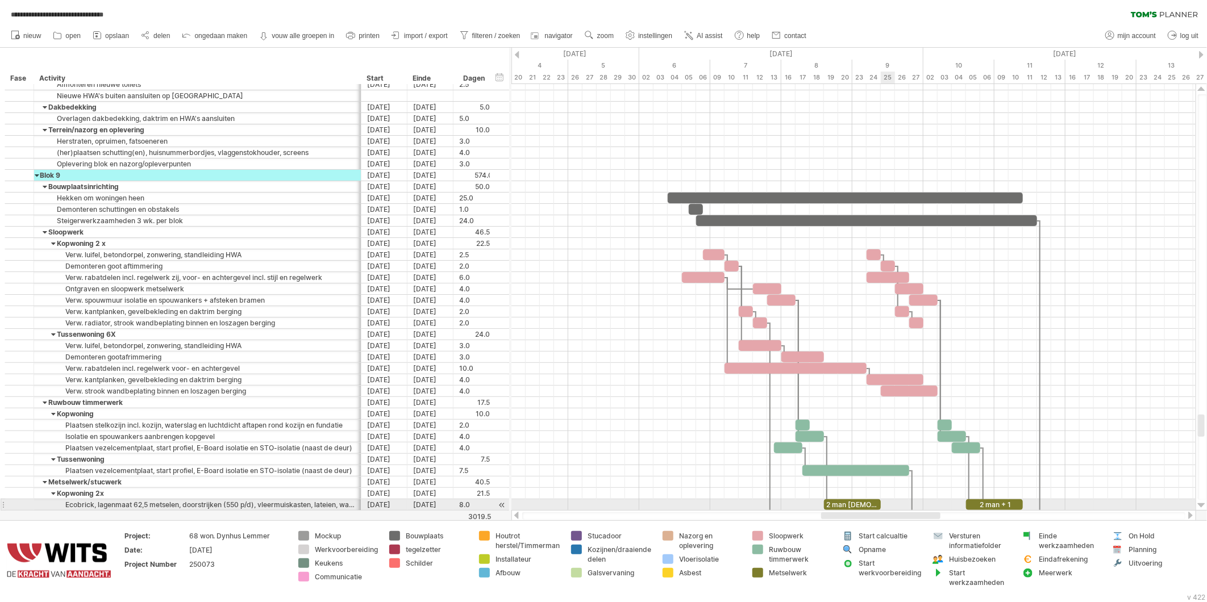
drag, startPoint x: 1027, startPoint y: 517, endPoint x: 882, endPoint y: 502, distance: 146.3
click at [882, 502] on div "**********" at bounding box center [603, 301] width 1207 height 602
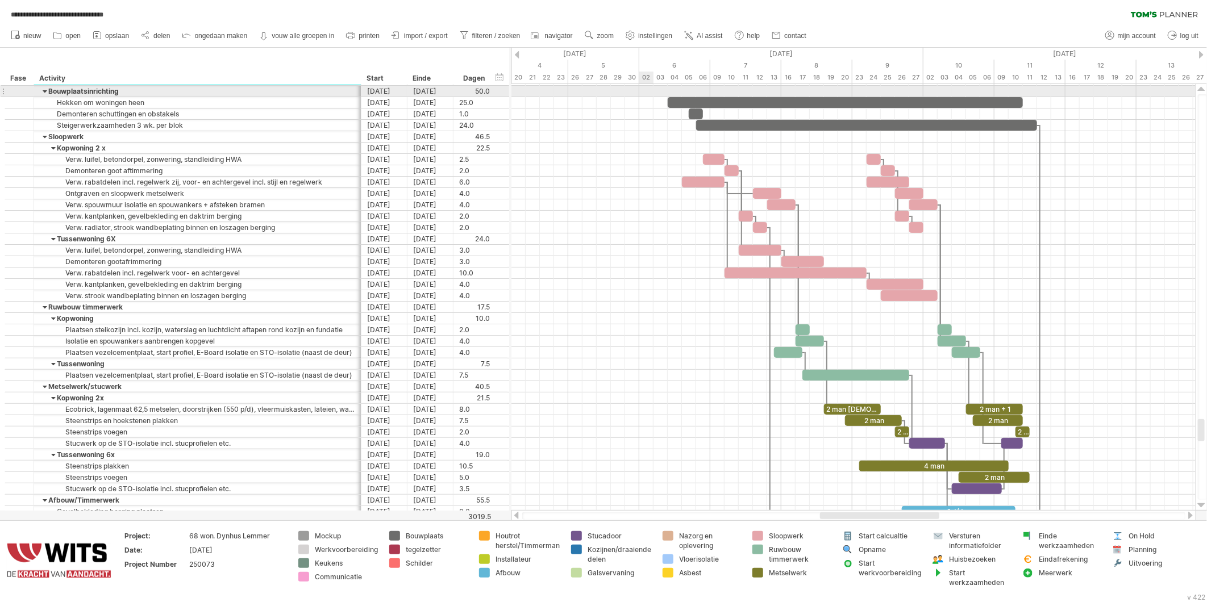
click at [651, 161] on div at bounding box center [854, 159] width 684 height 11
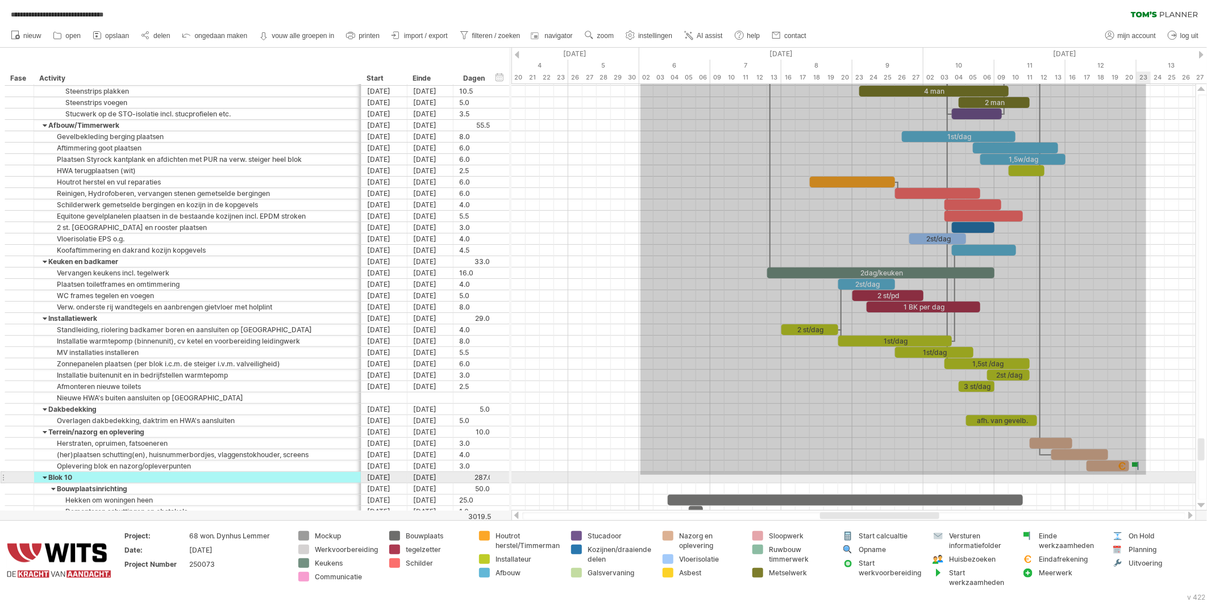
drag, startPoint x: 641, startPoint y: 88, endPoint x: 1146, endPoint y: 475, distance: 637.0
click at [1146, 475] on div at bounding box center [854, 295] width 684 height 443
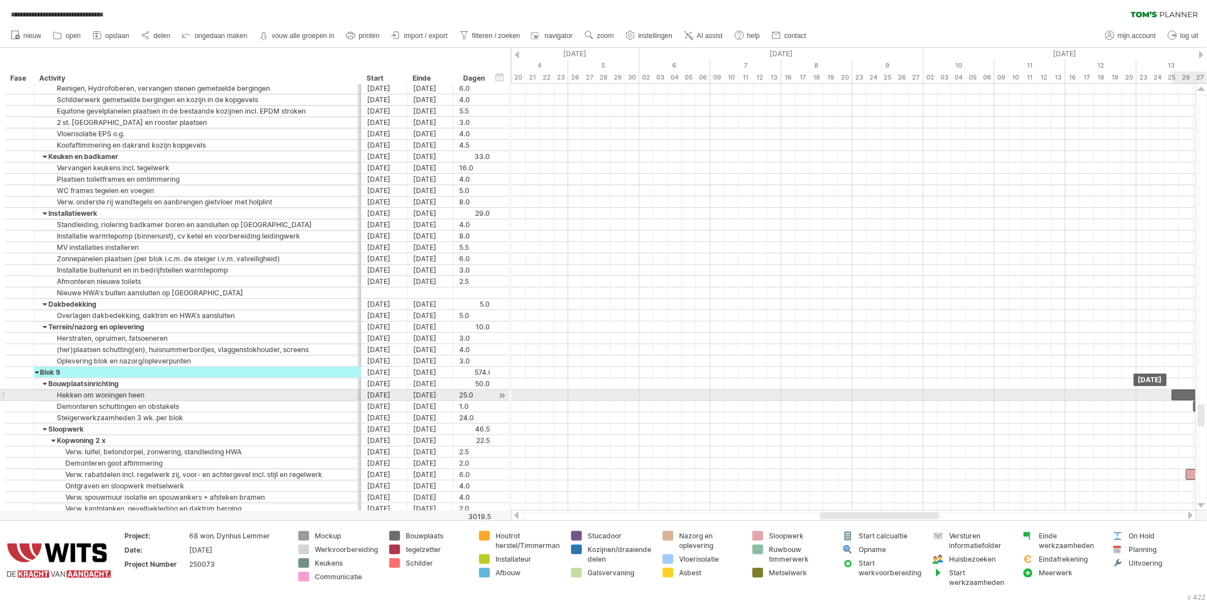
drag, startPoint x: 754, startPoint y: 399, endPoint x: 1177, endPoint y: 395, distance: 423.5
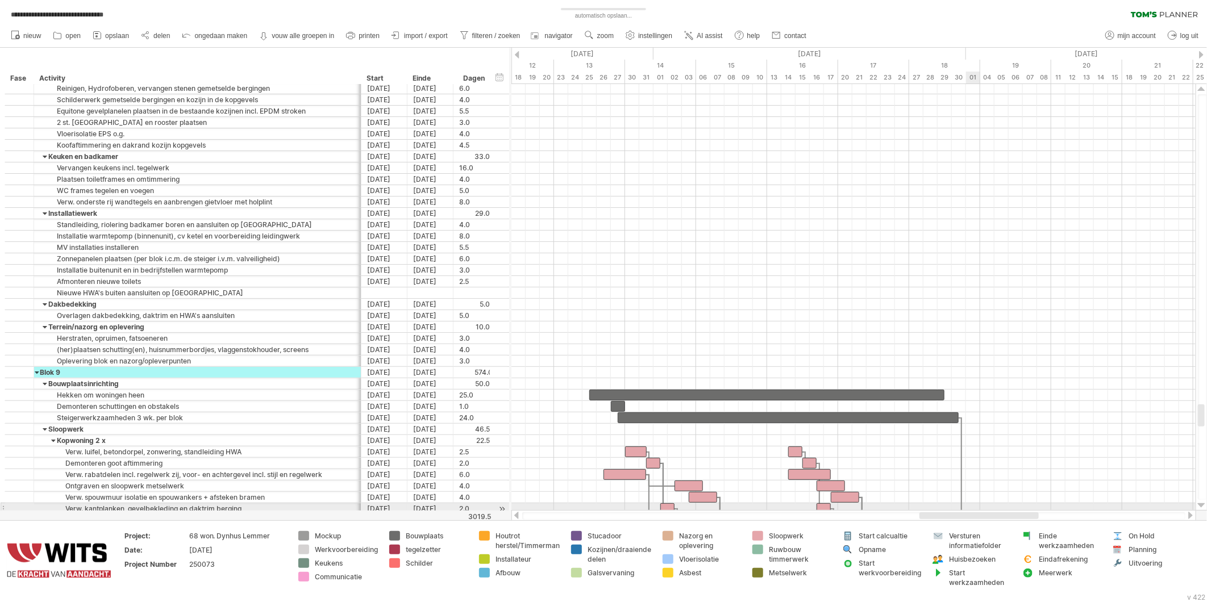
drag, startPoint x: 870, startPoint y: 516, endPoint x: 797, endPoint y: 487, distance: 78.5
click at [967, 509] on div "**********" at bounding box center [603, 301] width 1207 height 602
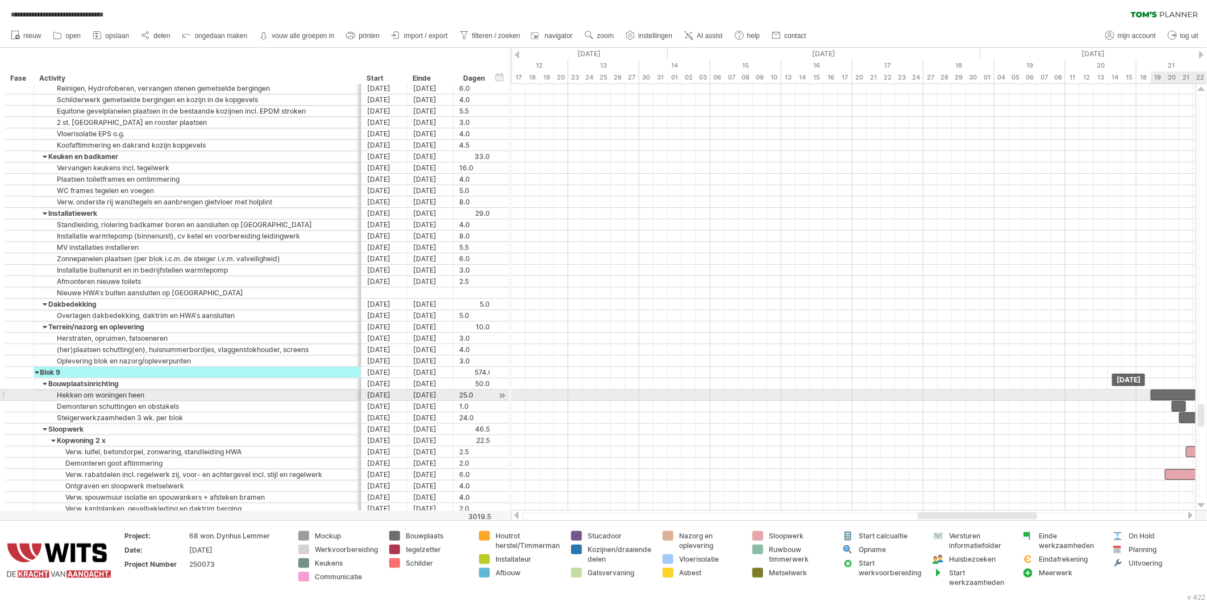
drag, startPoint x: 609, startPoint y: 394, endPoint x: 1157, endPoint y: 392, distance: 547.4
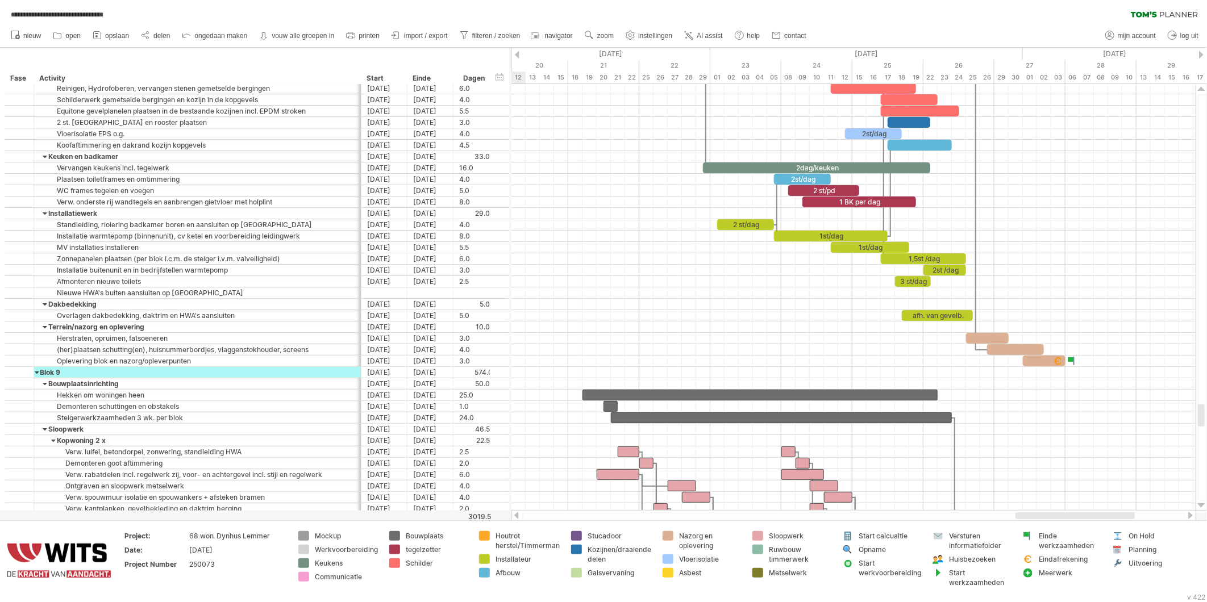
drag, startPoint x: 1006, startPoint y: 517, endPoint x: 1092, endPoint y: 512, distance: 86.5
click at [1103, 512] on div at bounding box center [854, 515] width 685 height 11
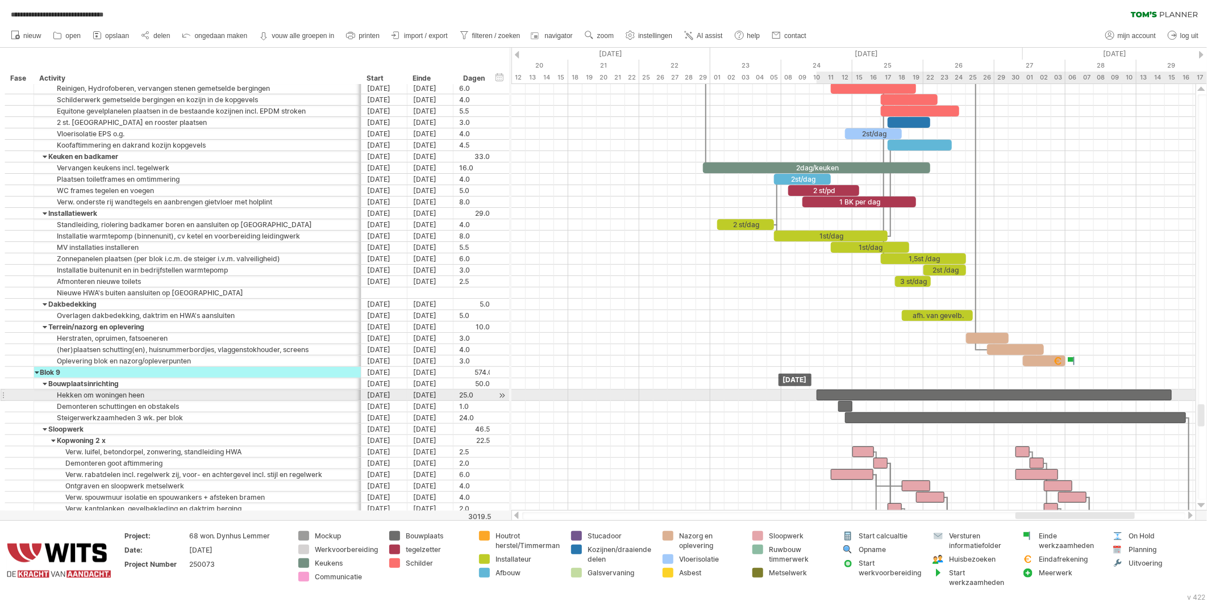
drag, startPoint x: 587, startPoint y: 397, endPoint x: 822, endPoint y: 398, distance: 235.3
click at [822, 398] on div at bounding box center [994, 395] width 355 height 11
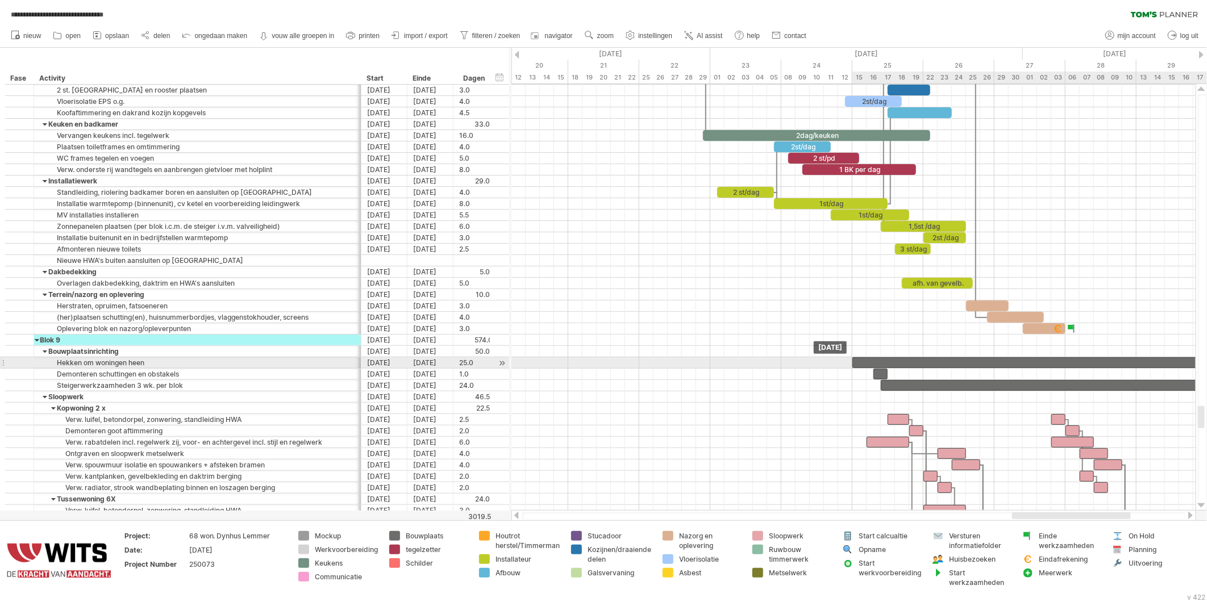
drag, startPoint x: 830, startPoint y: 361, endPoint x: 866, endPoint y: 365, distance: 36.0
click at [866, 365] on div at bounding box center [1030, 363] width 355 height 11
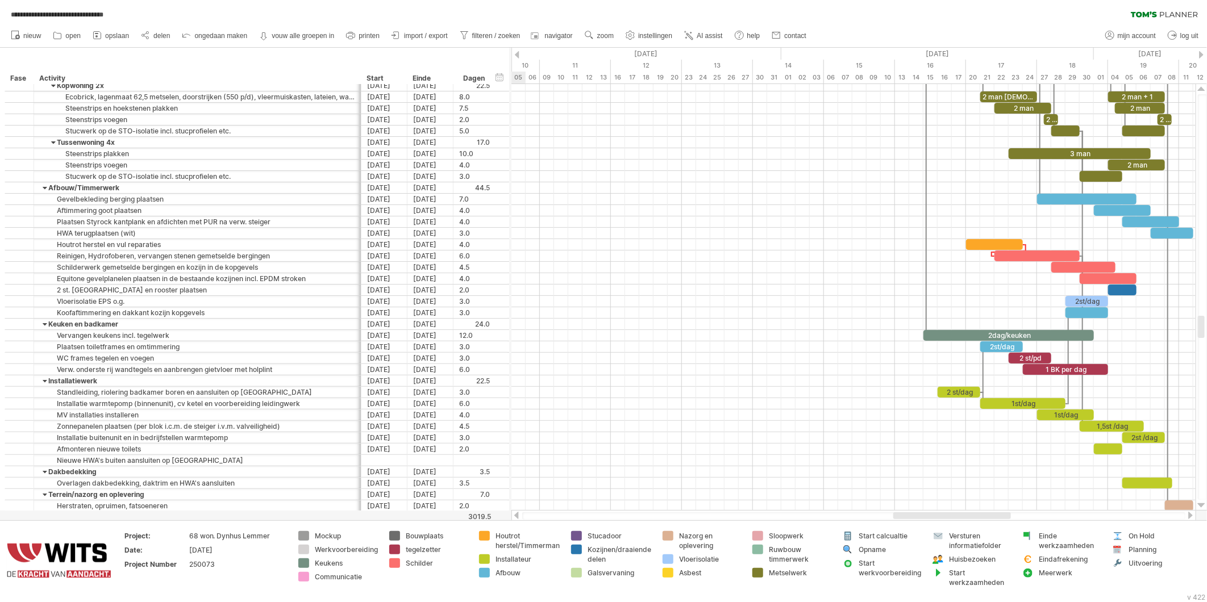
drag, startPoint x: 1033, startPoint y: 513, endPoint x: 924, endPoint y: 503, distance: 109.6
click at [920, 513] on div at bounding box center [952, 516] width 118 height 7
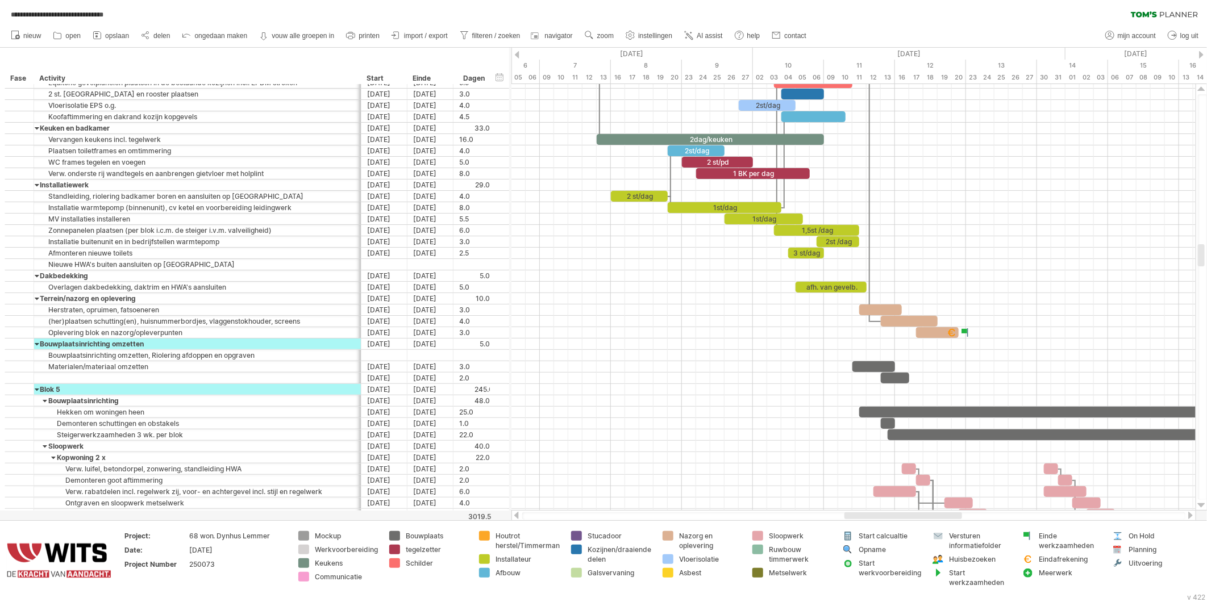
drag, startPoint x: 948, startPoint y: 518, endPoint x: 789, endPoint y: 406, distance: 194.3
click at [896, 513] on div at bounding box center [904, 516] width 118 height 7
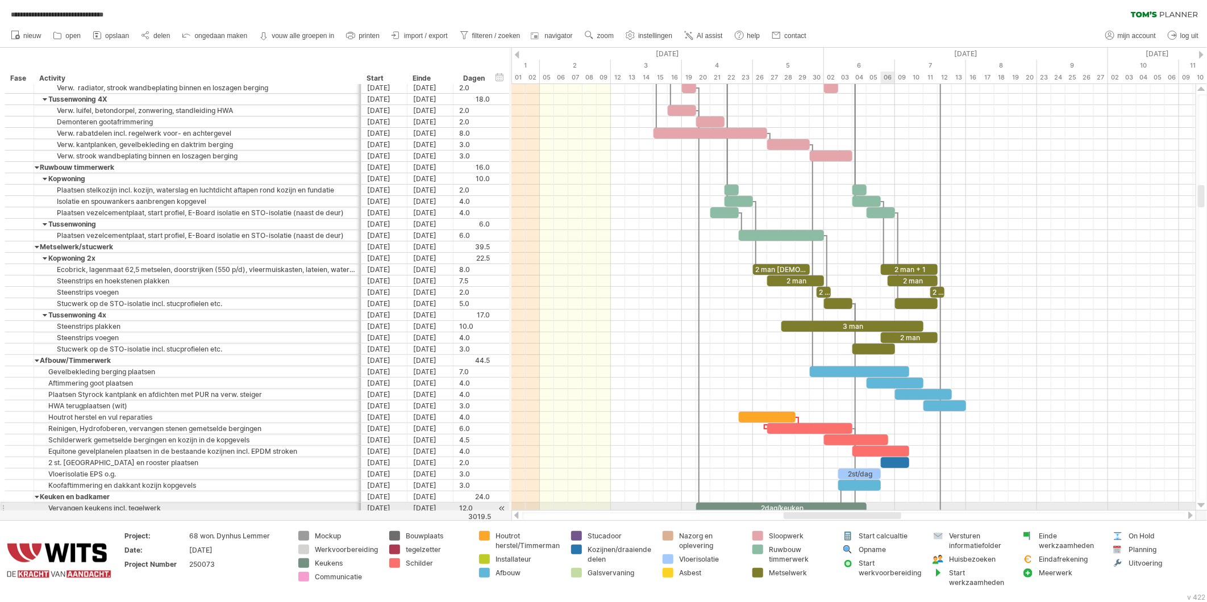
drag, startPoint x: 947, startPoint y: 519, endPoint x: 840, endPoint y: 429, distance: 140.4
click at [887, 504] on div "**********" at bounding box center [603, 301] width 1207 height 602
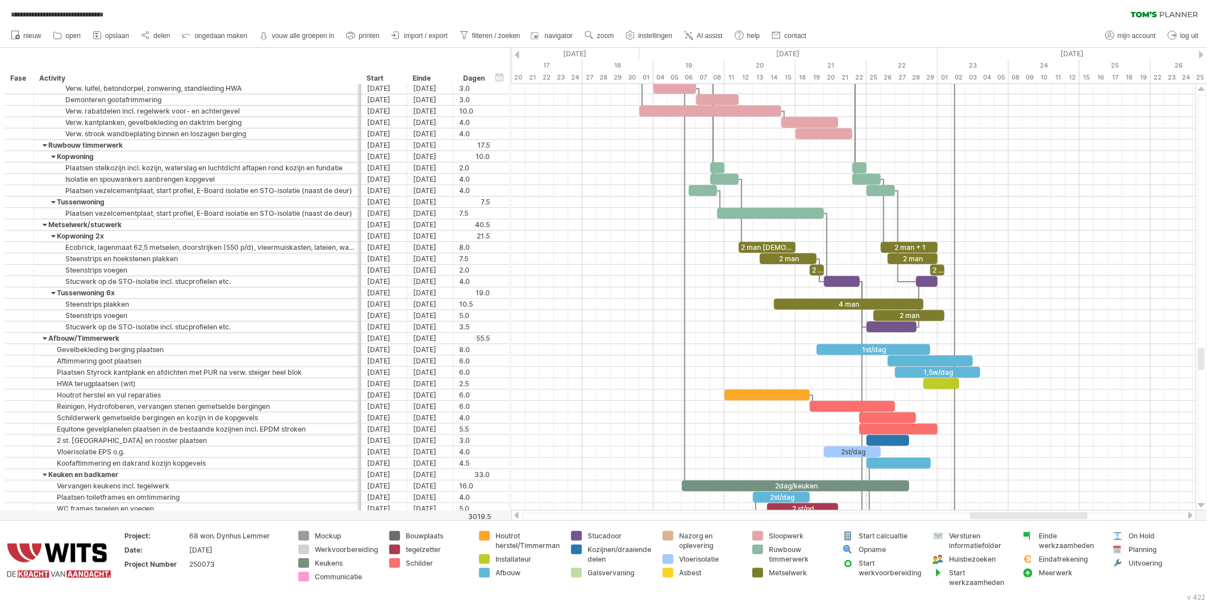
drag, startPoint x: 808, startPoint y: 517, endPoint x: 996, endPoint y: 515, distance: 188.1
click at [996, 515] on div at bounding box center [1029, 516] width 118 height 7
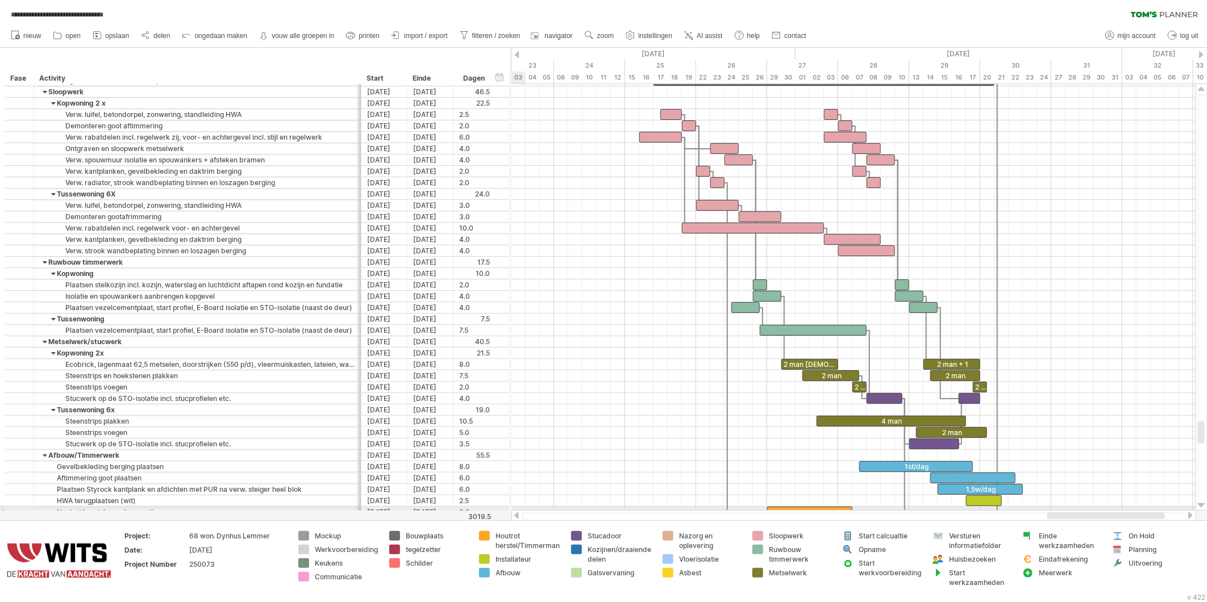
drag, startPoint x: 1019, startPoint y: 517, endPoint x: 1096, endPoint y: 510, distance: 77.6
click at [1096, 510] on div at bounding box center [854, 515] width 685 height 11
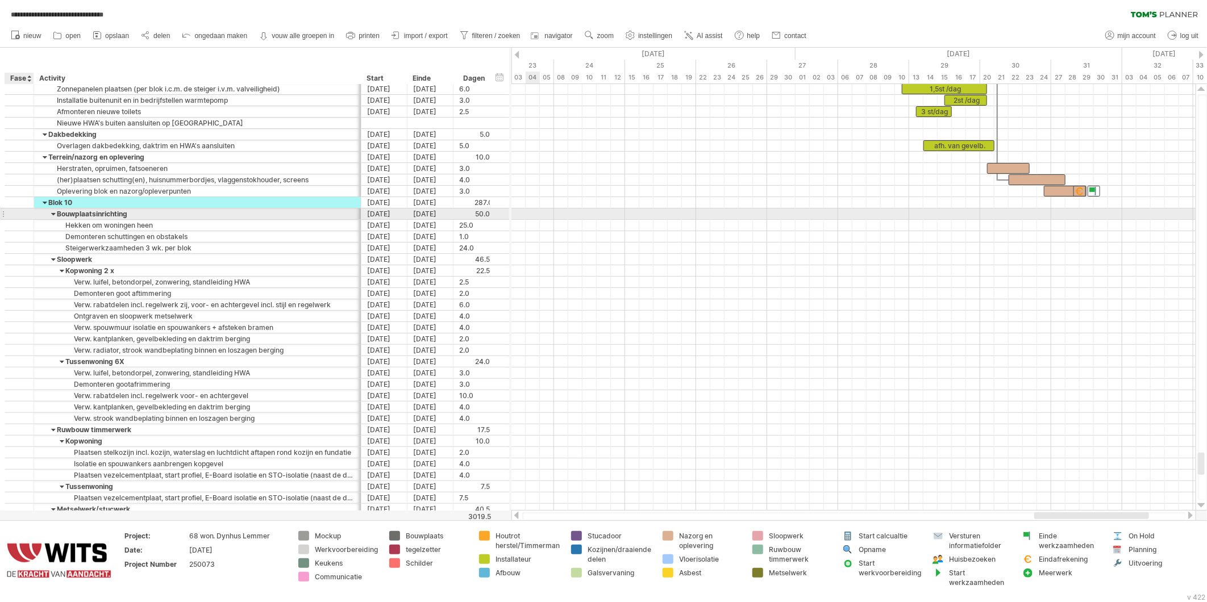
click at [23, 213] on div at bounding box center [19, 214] width 11 height 10
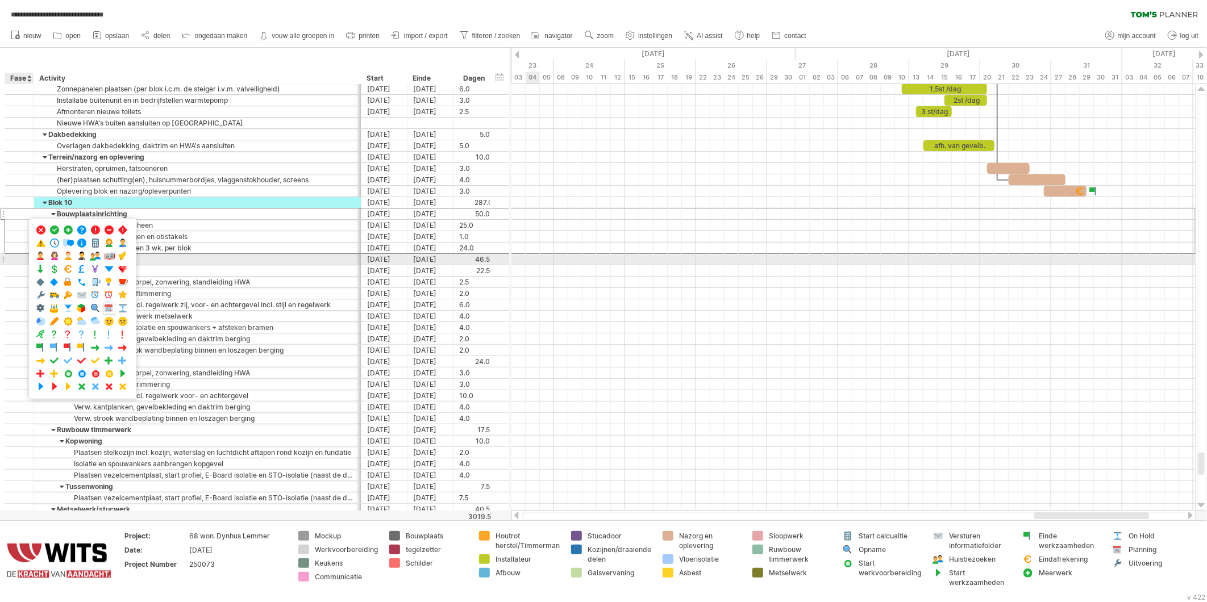
click at [14, 262] on div at bounding box center [19, 260] width 11 height 10
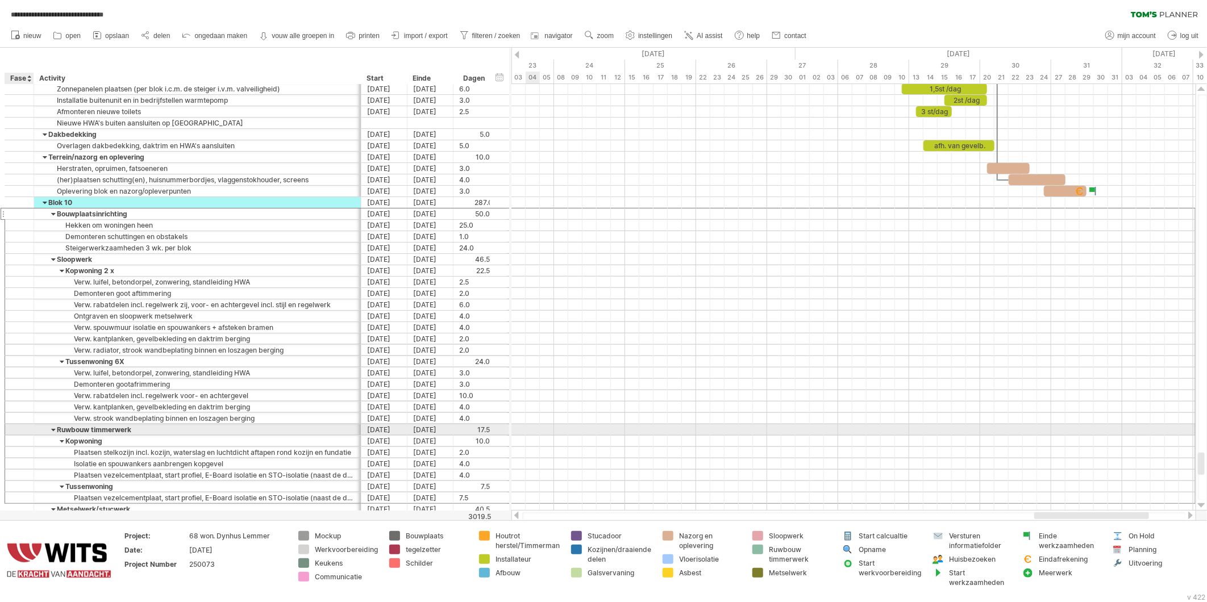
click at [20, 435] on div at bounding box center [19, 430] width 11 height 10
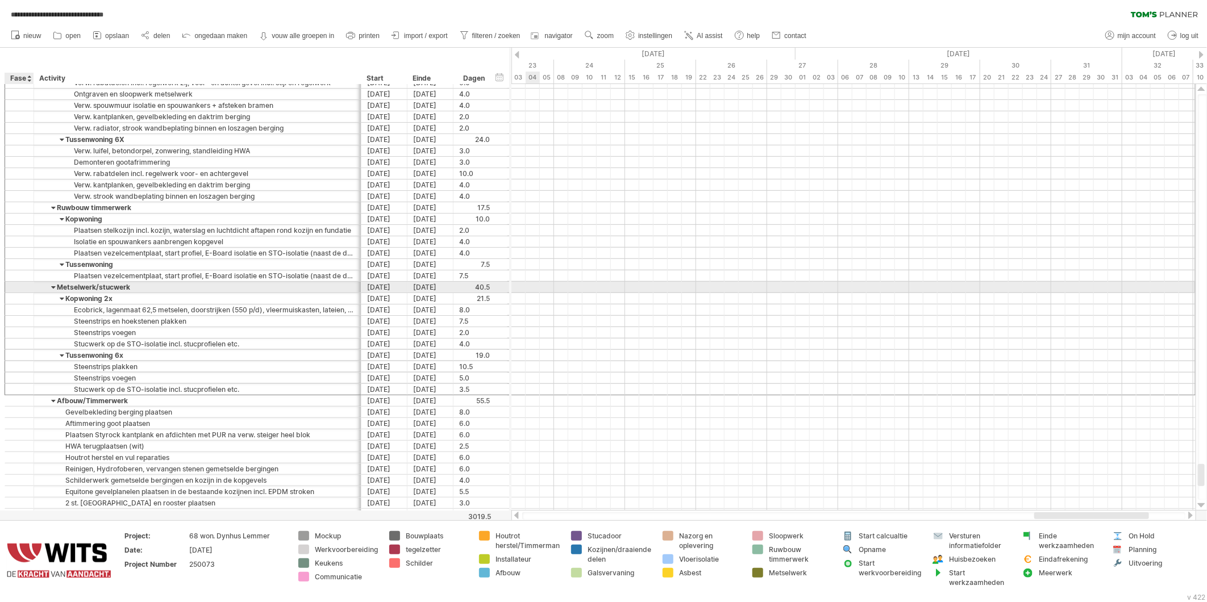
click at [17, 292] on div at bounding box center [19, 287] width 11 height 10
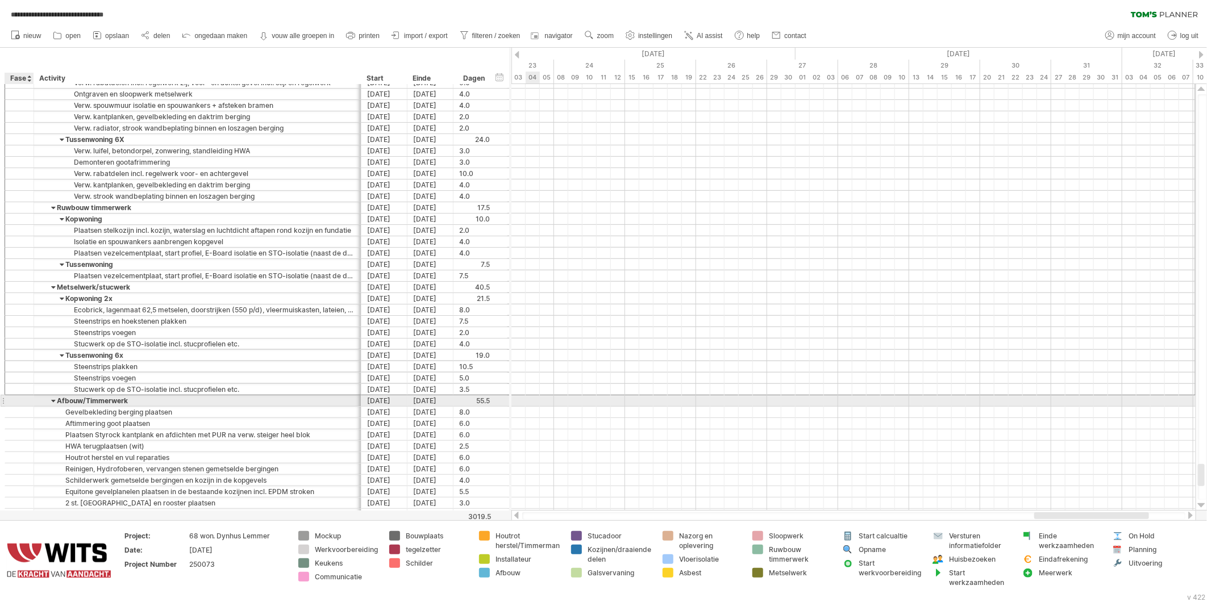
click at [19, 404] on div at bounding box center [19, 401] width 11 height 10
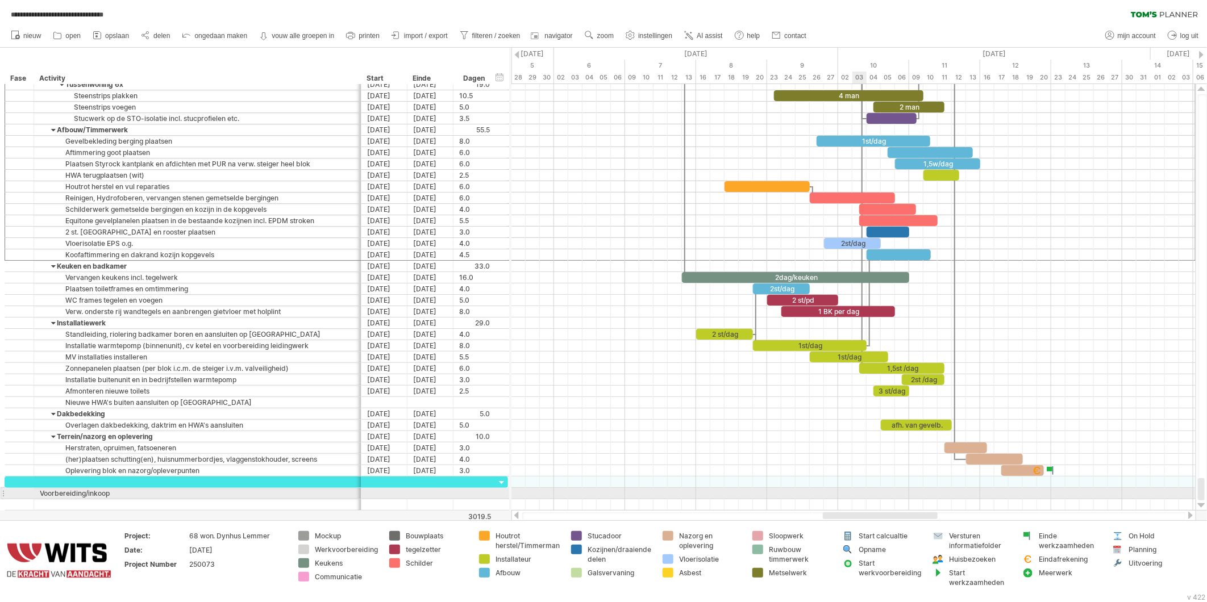
drag, startPoint x: 1075, startPoint y: 516, endPoint x: 862, endPoint y: 496, distance: 214.0
click at [862, 496] on div "**********" at bounding box center [603, 301] width 1207 height 602
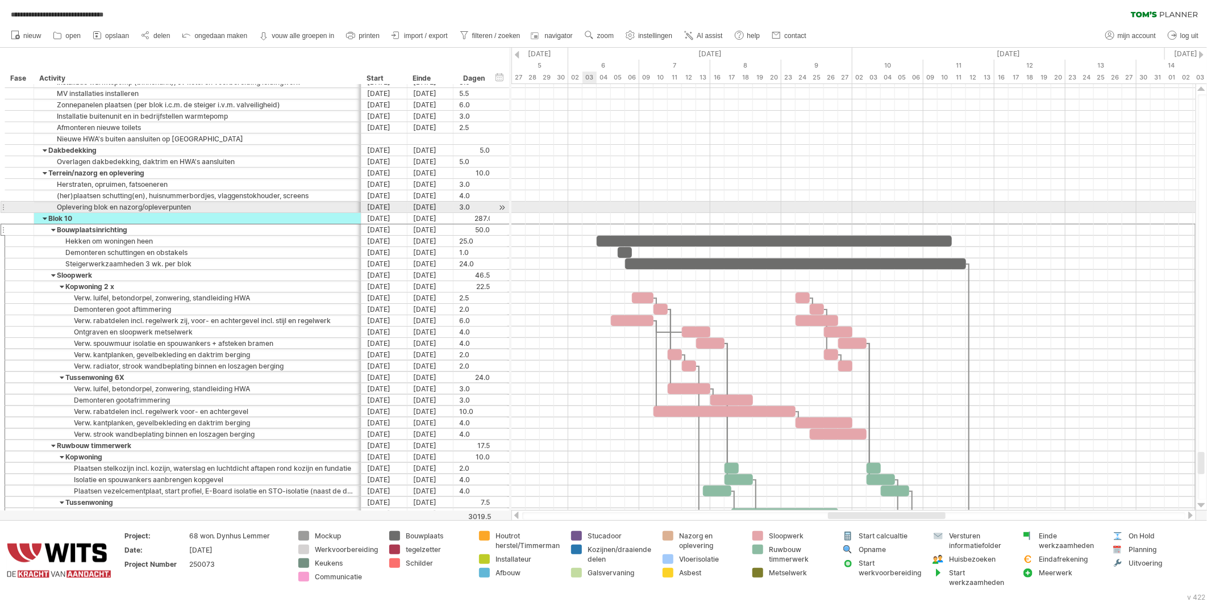
click at [584, 201] on div at bounding box center [854, 195] width 684 height 11
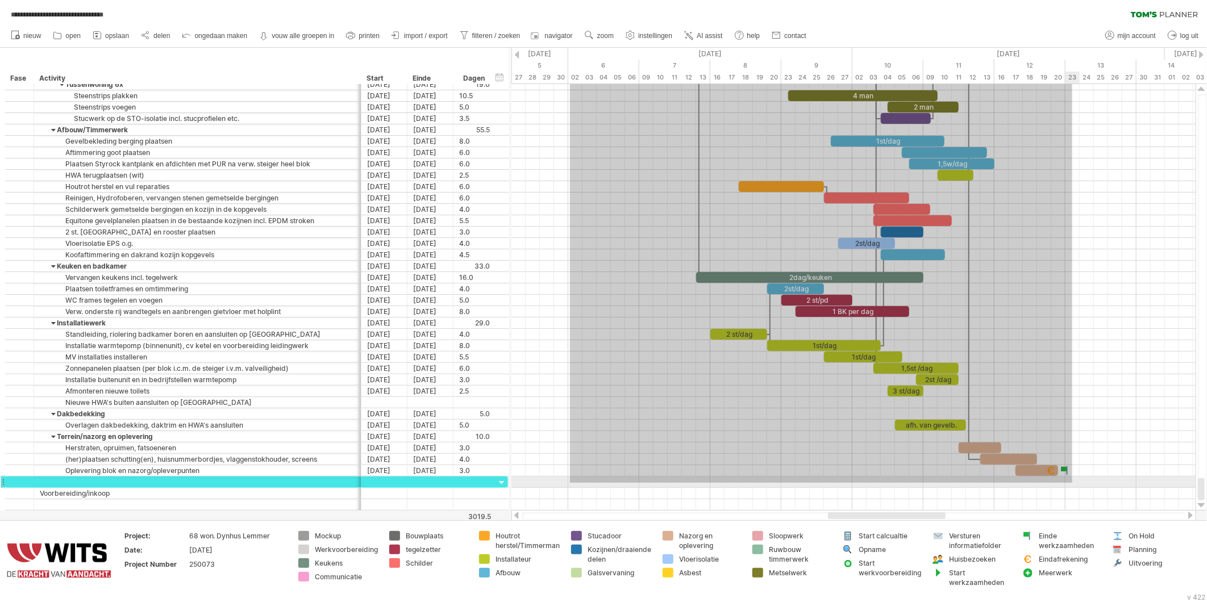
drag, startPoint x: 570, startPoint y: 172, endPoint x: 1073, endPoint y: 483, distance: 590.9
click at [1073, 483] on div at bounding box center [854, 295] width 684 height 432
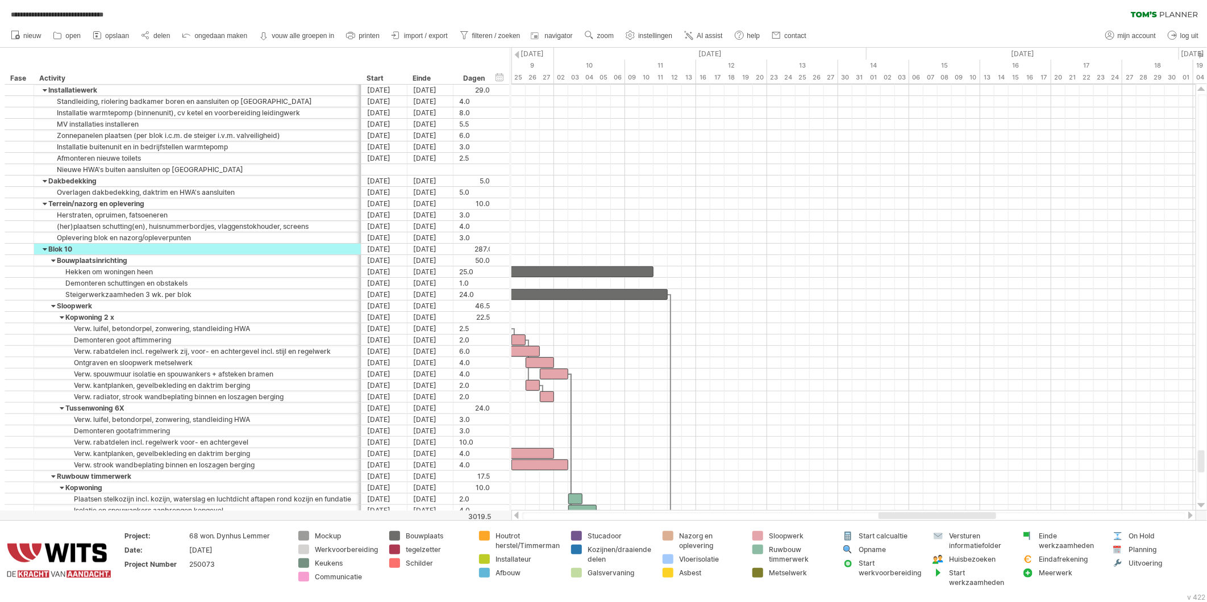
drag, startPoint x: 860, startPoint y: 517, endPoint x: 871, endPoint y: 477, distance: 41.4
click at [905, 513] on div at bounding box center [938, 516] width 118 height 7
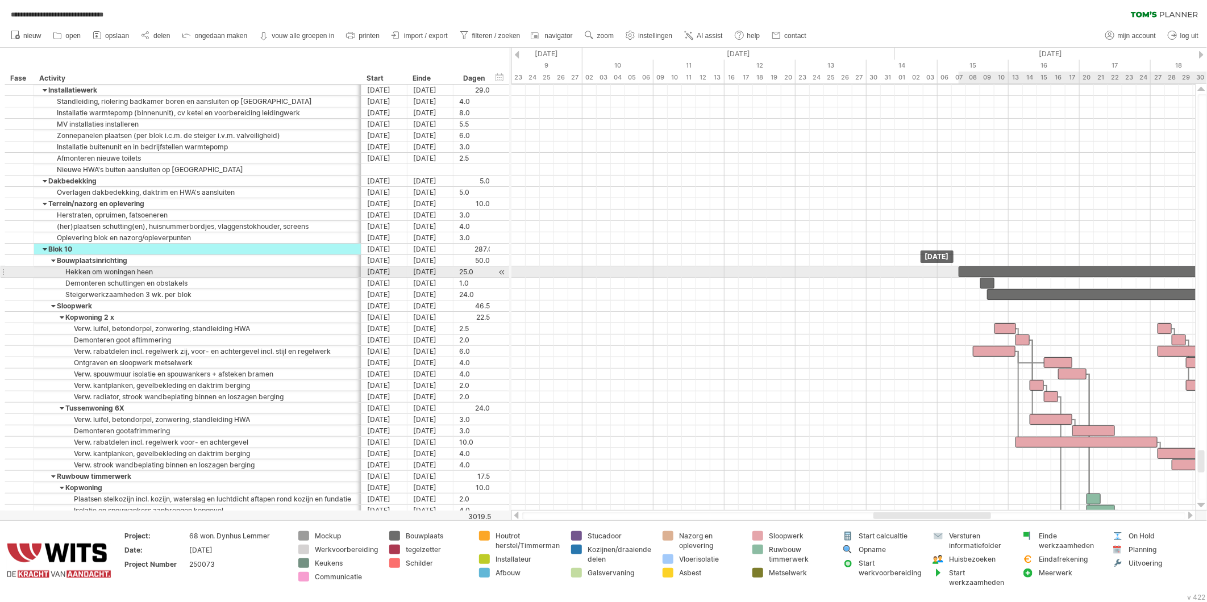
drag, startPoint x: 553, startPoint y: 269, endPoint x: 1170, endPoint y: 272, distance: 616.7
click at [1170, 272] on div at bounding box center [1136, 272] width 355 height 11
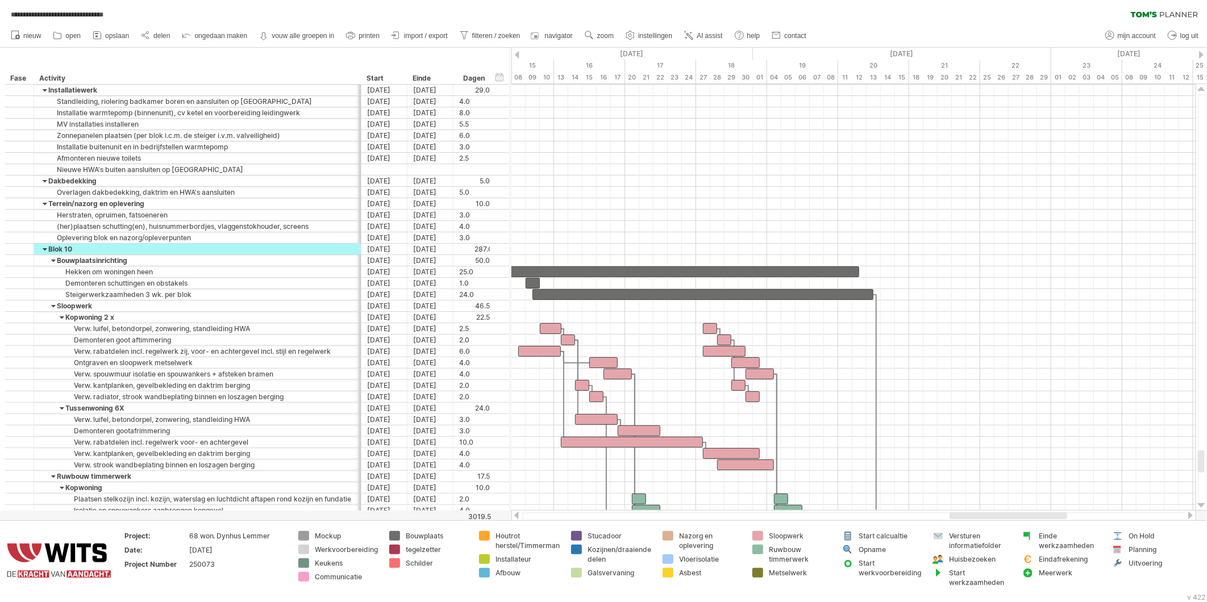
drag, startPoint x: 945, startPoint y: 516, endPoint x: 1023, endPoint y: 516, distance: 78.4
click at [1023, 516] on div at bounding box center [1009, 516] width 118 height 7
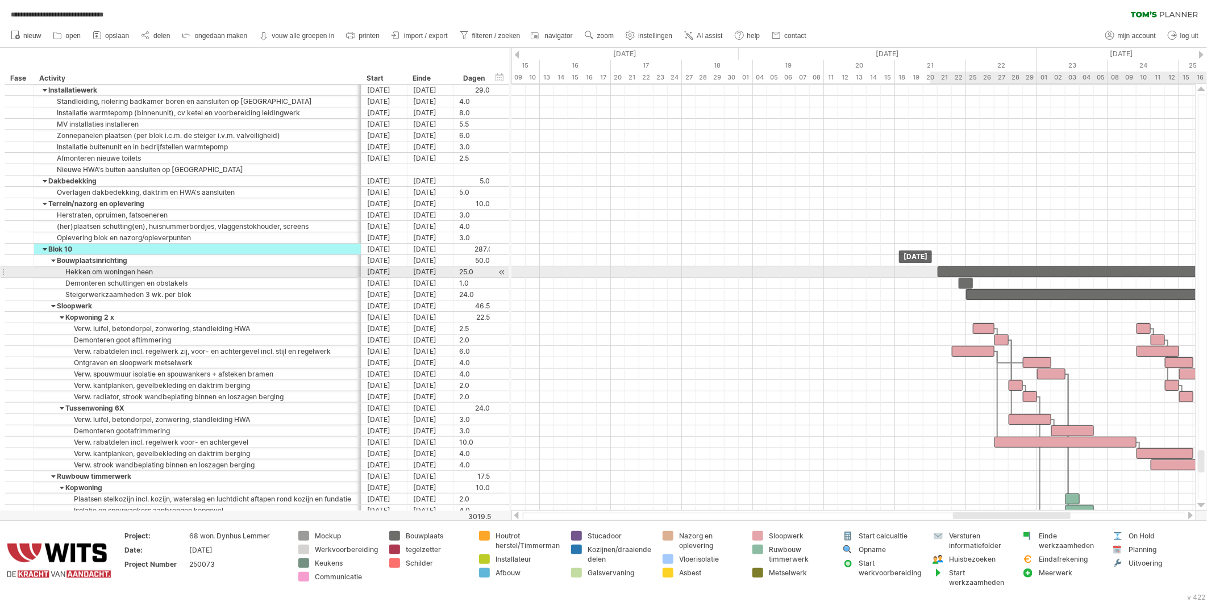
drag, startPoint x: 554, startPoint y: 272, endPoint x: 1005, endPoint y: 273, distance: 450.7
click at [1005, 273] on div at bounding box center [1115, 272] width 355 height 11
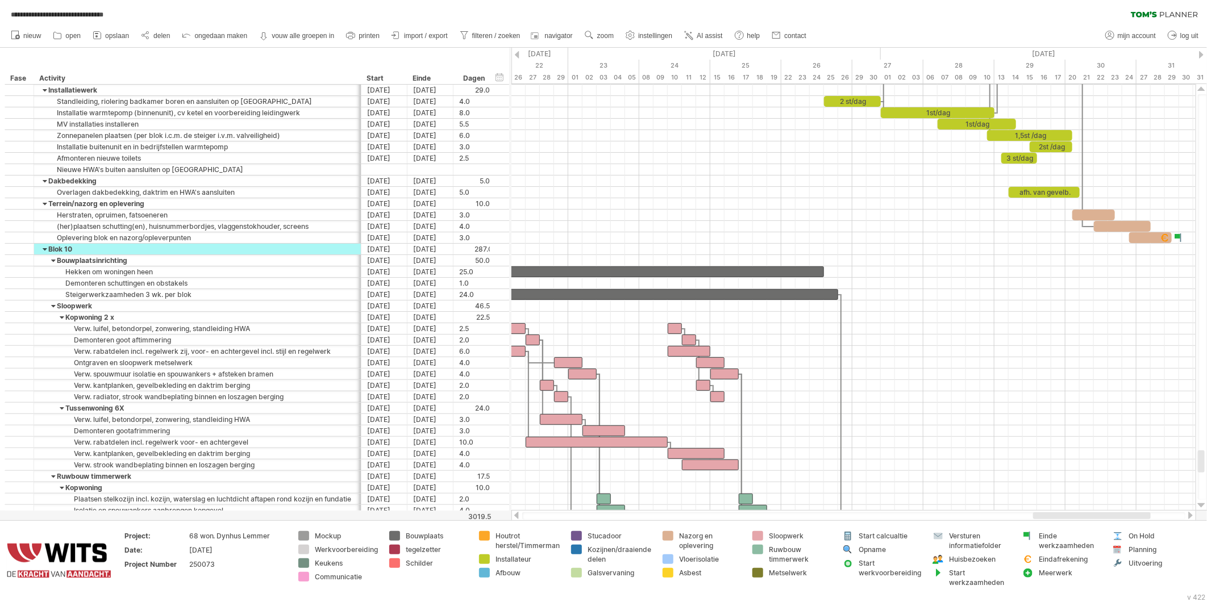
drag, startPoint x: 975, startPoint y: 516, endPoint x: 1054, endPoint y: 514, distance: 79.0
click at [1054, 514] on div at bounding box center [1092, 516] width 118 height 7
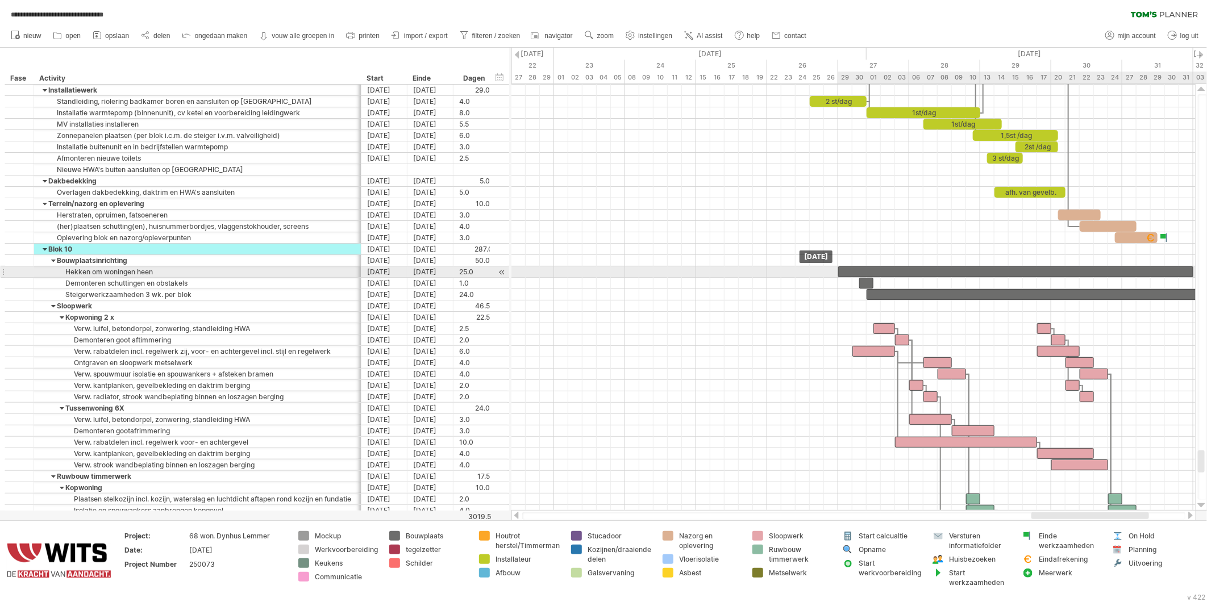
drag, startPoint x: 533, startPoint y: 269, endPoint x: 917, endPoint y: 270, distance: 384.2
click at [917, 270] on div at bounding box center [1015, 272] width 355 height 11
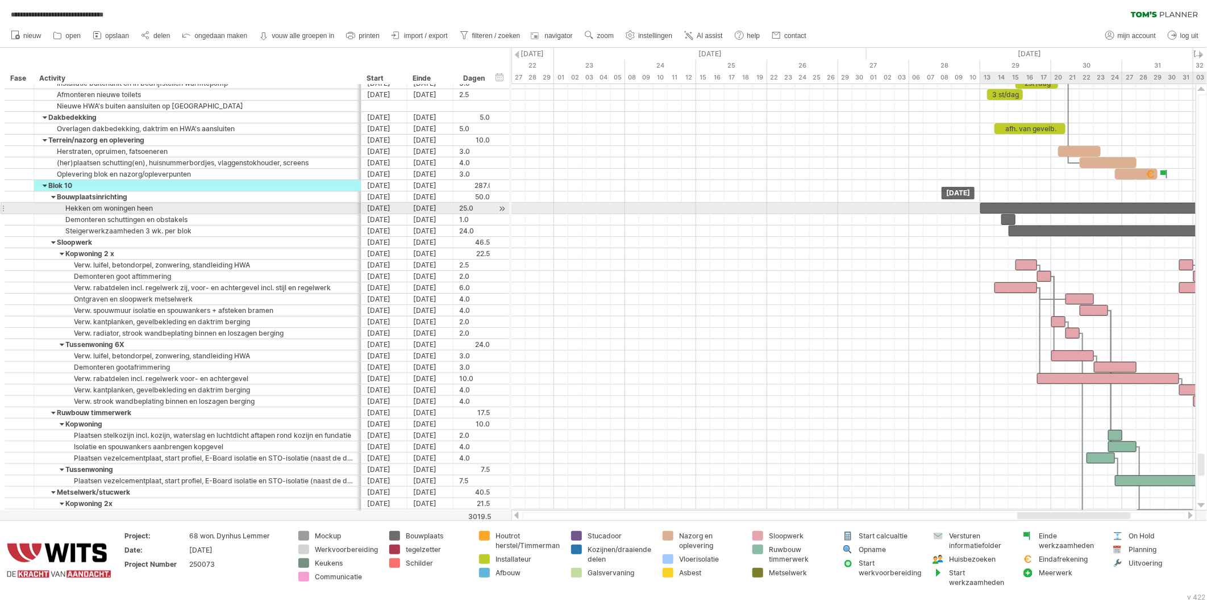
drag, startPoint x: 860, startPoint y: 206, endPoint x: 1004, endPoint y: 206, distance: 143.8
click at [1004, 206] on div at bounding box center [1157, 208] width 355 height 11
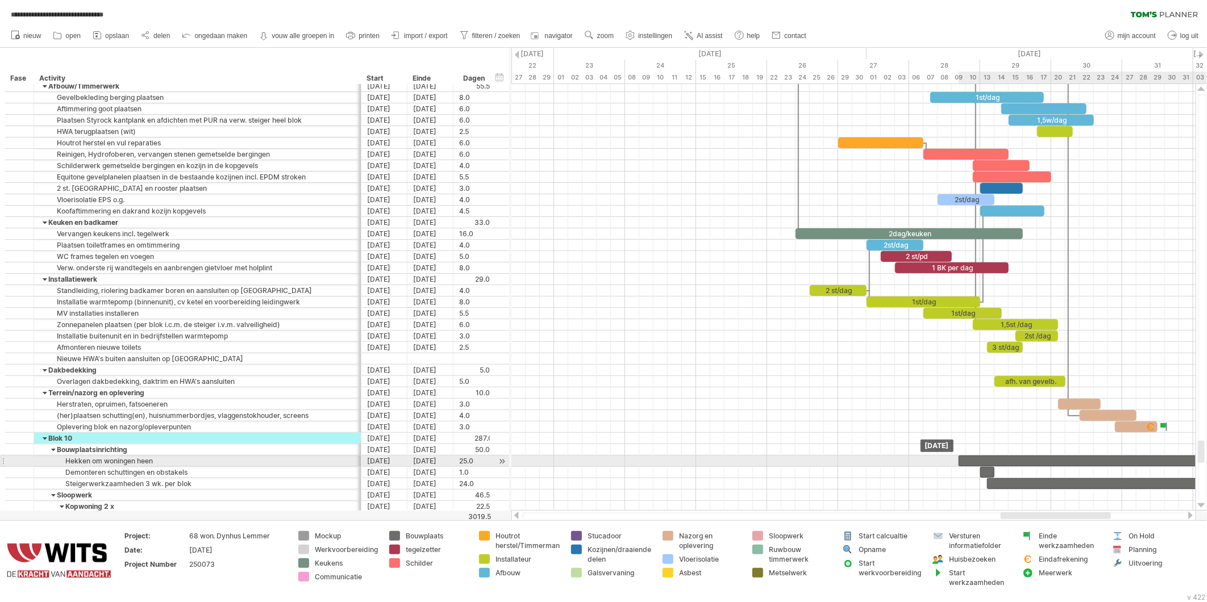
drag, startPoint x: 996, startPoint y: 464, endPoint x: 976, endPoint y: 465, distance: 20.5
click at [976, 465] on div at bounding box center [1136, 461] width 355 height 11
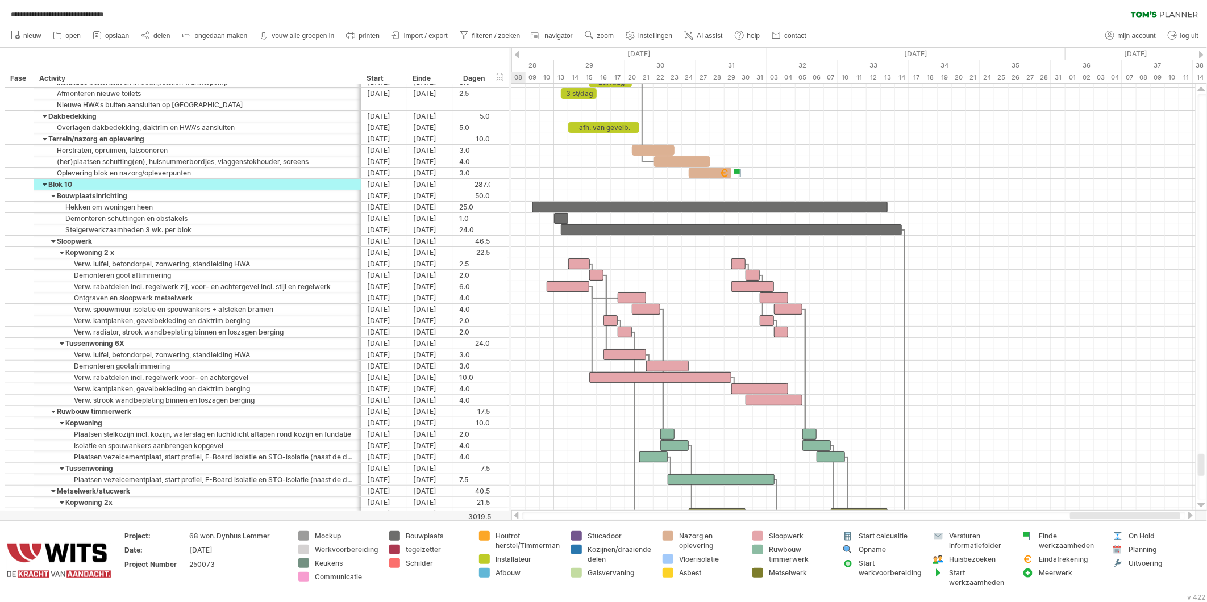
drag, startPoint x: 1078, startPoint y: 513, endPoint x: 1036, endPoint y: 349, distance: 168.9
click at [1087, 512] on div at bounding box center [854, 515] width 685 height 11
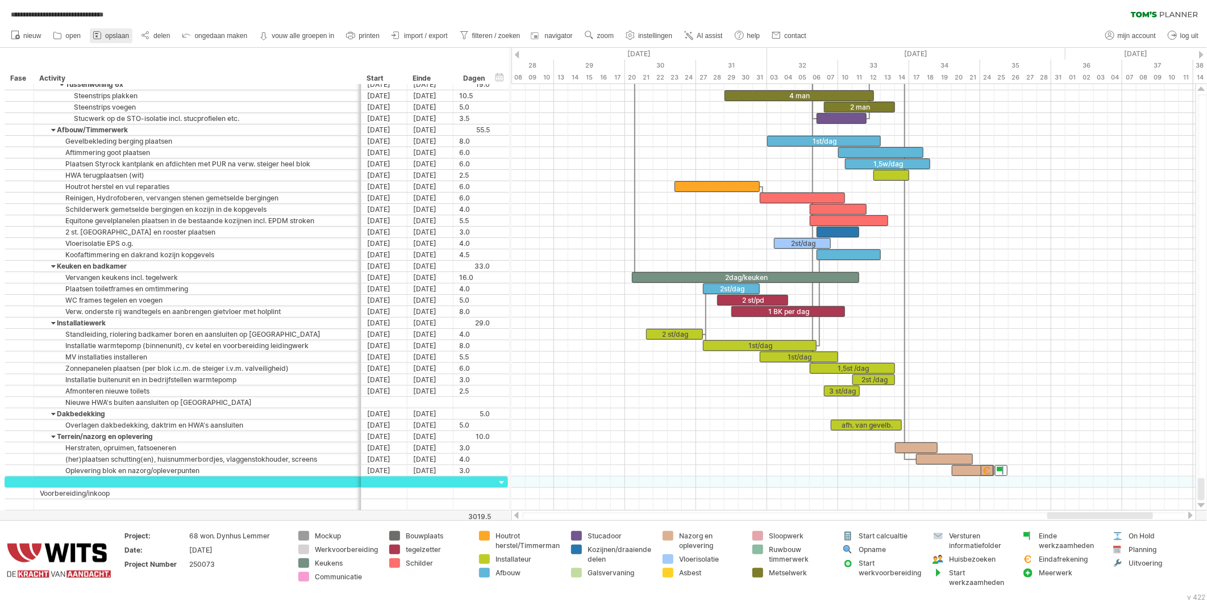
click at [107, 38] on span "opslaan" at bounding box center [117, 36] width 24 height 8
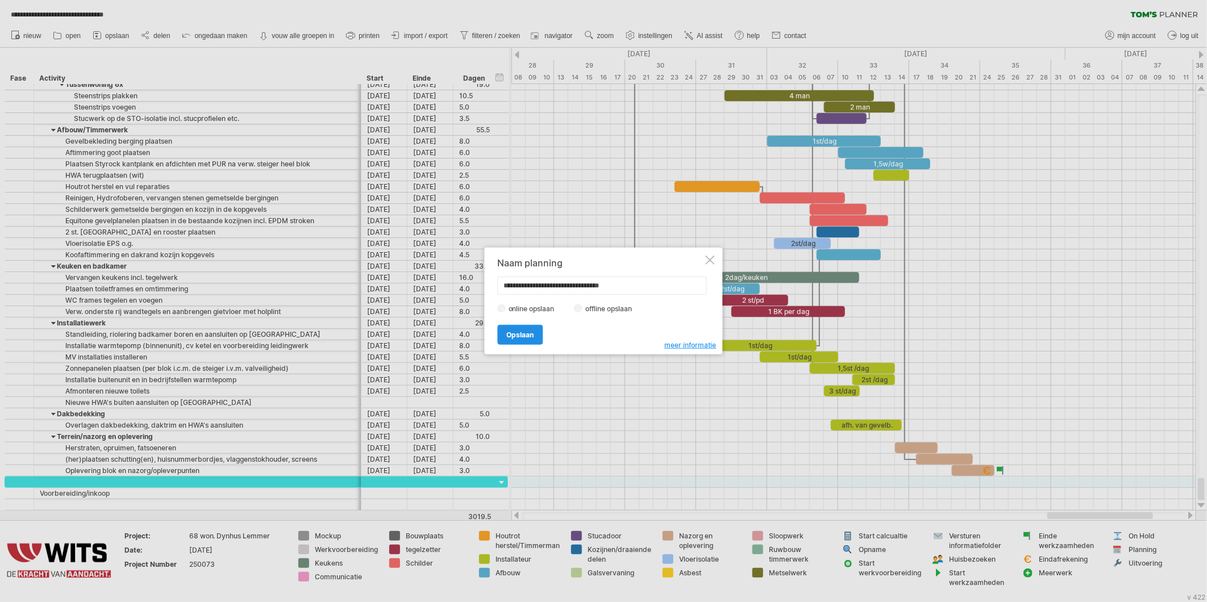
click at [508, 334] on span "Opslaan" at bounding box center [520, 335] width 27 height 9
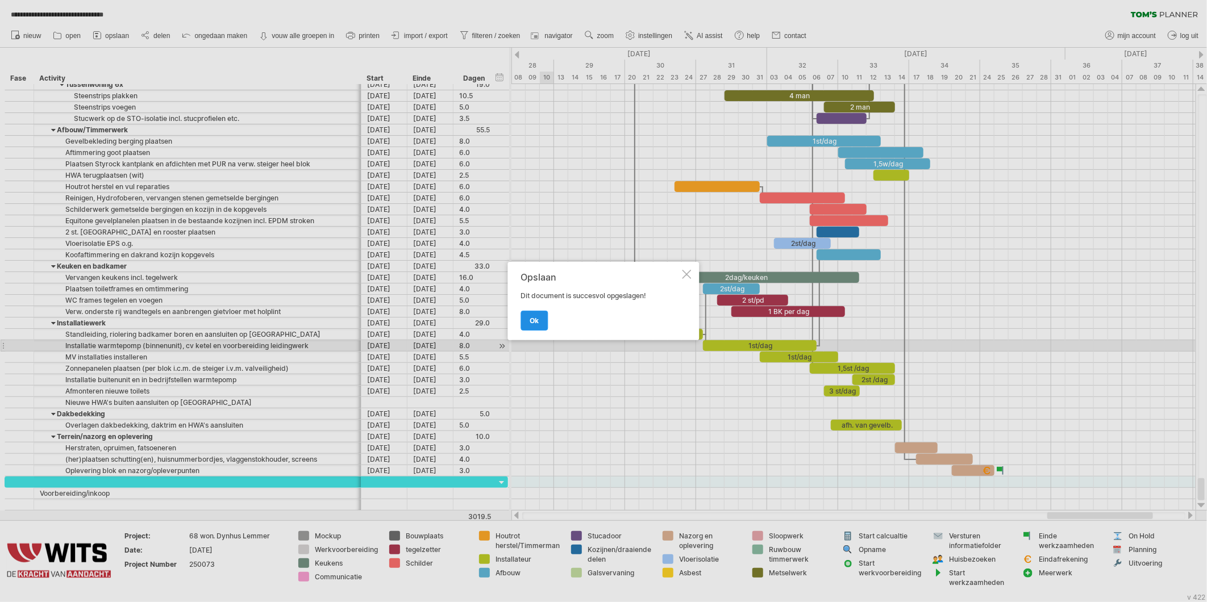
click at [533, 317] on span "ok" at bounding box center [534, 321] width 9 height 9
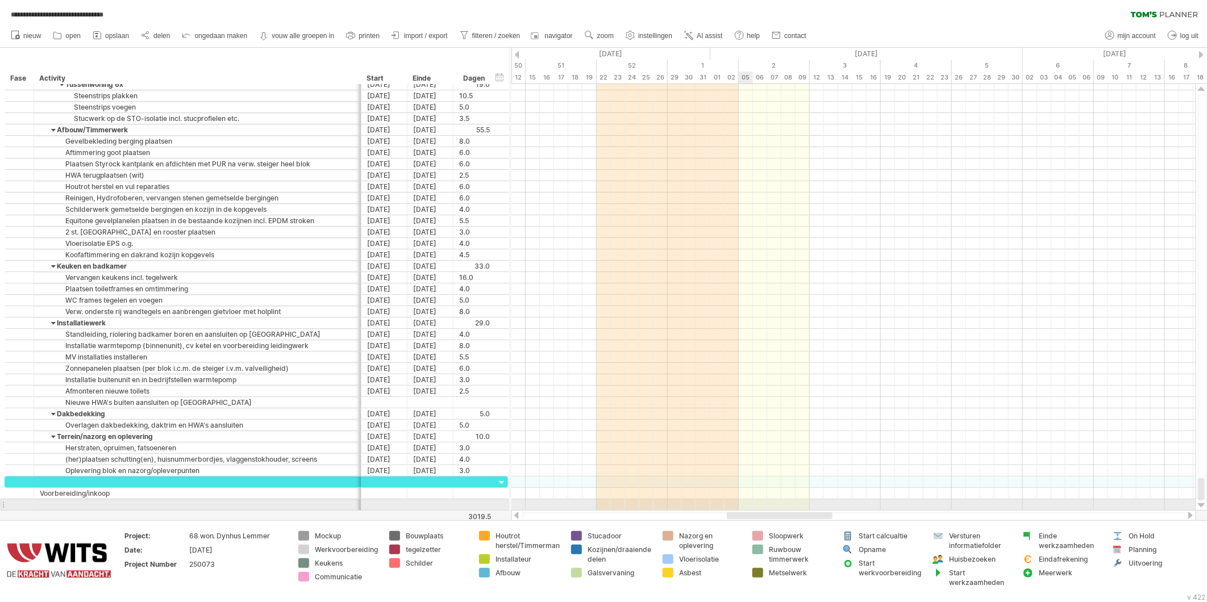
drag, startPoint x: 1061, startPoint y: 517, endPoint x: 730, endPoint y: 500, distance: 331.2
click at [732, 502] on div "**********" at bounding box center [603, 301] width 1207 height 602
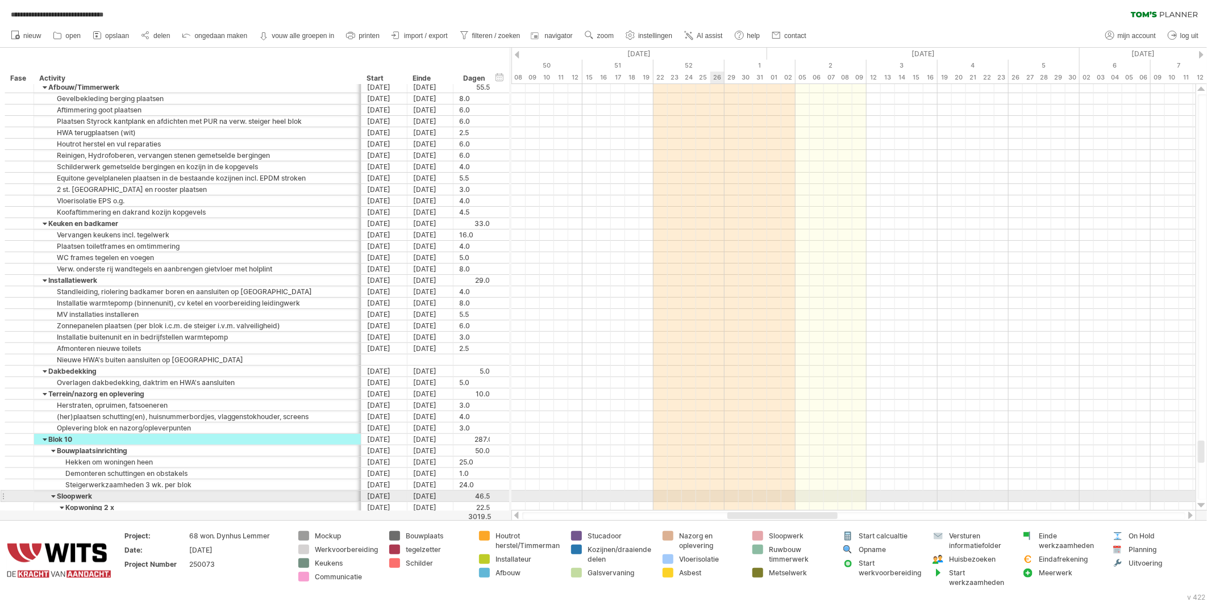
select select "**"
type input "********"
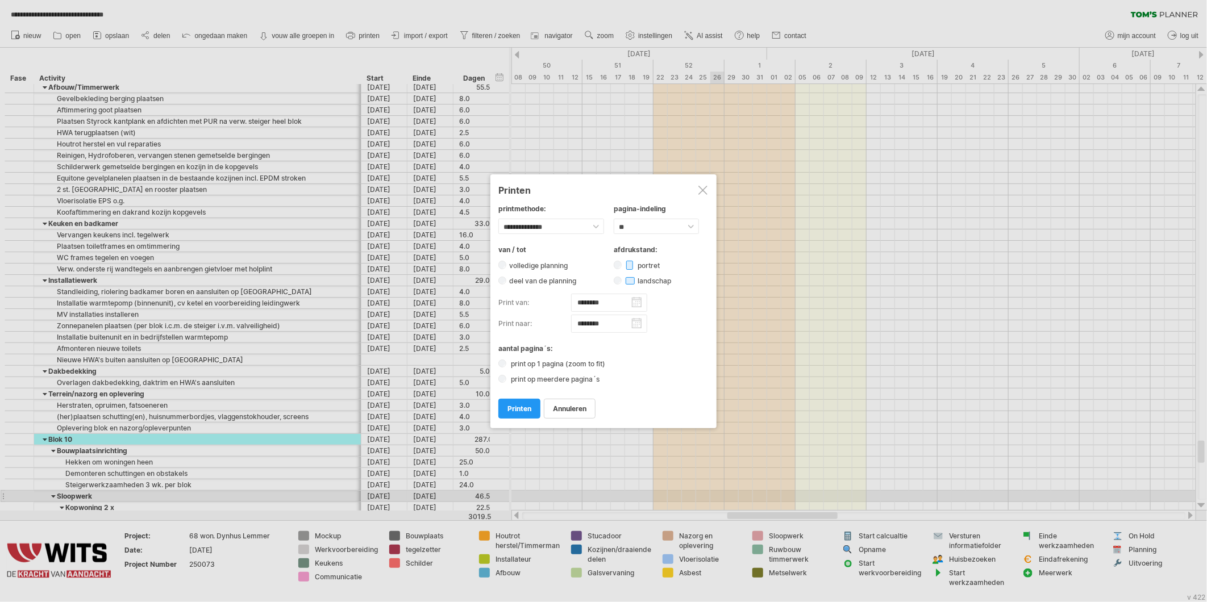
click at [634, 306] on input "********" at bounding box center [609, 303] width 76 height 18
click at [563, 412] on span "annuleren" at bounding box center [570, 409] width 34 height 9
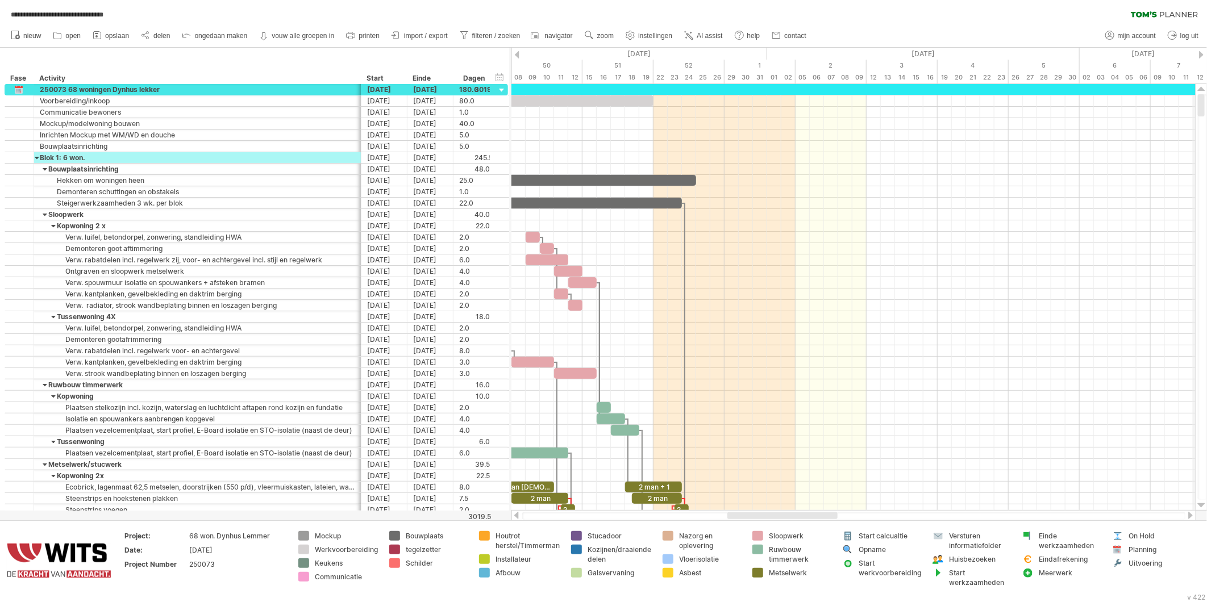
drag, startPoint x: 1200, startPoint y: 309, endPoint x: 1199, endPoint y: 82, distance: 227.4
click at [1200, 82] on div "**********" at bounding box center [603, 301] width 1207 height 602
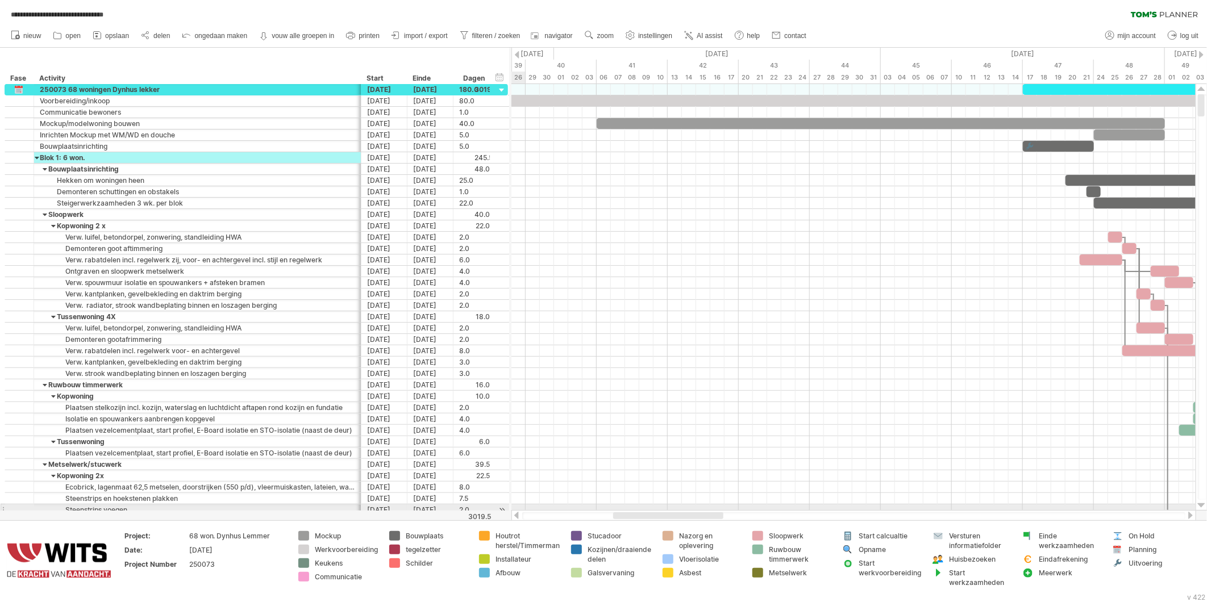
drag, startPoint x: 800, startPoint y: 514, endPoint x: 685, endPoint y: 510, distance: 114.3
click at [685, 510] on div at bounding box center [854, 515] width 685 height 11
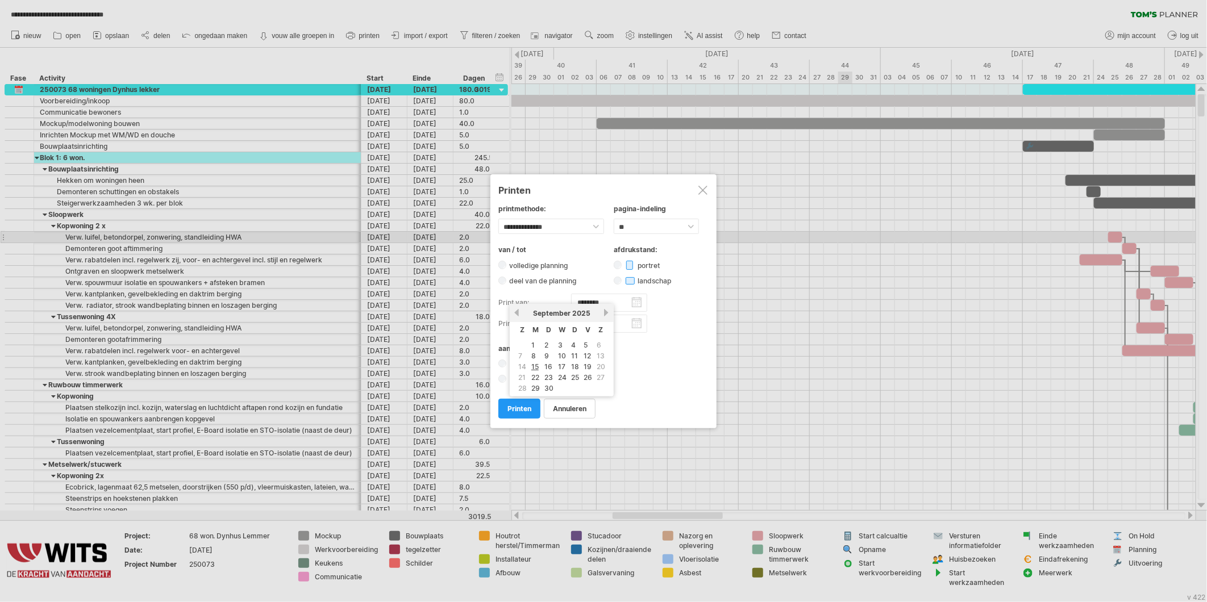
click at [637, 304] on input "********" at bounding box center [609, 303] width 76 height 18
click at [602, 314] on link "volgende" at bounding box center [606, 313] width 9 height 9
click at [533, 373] on link "17" at bounding box center [536, 377] width 10 height 11
type input "********"
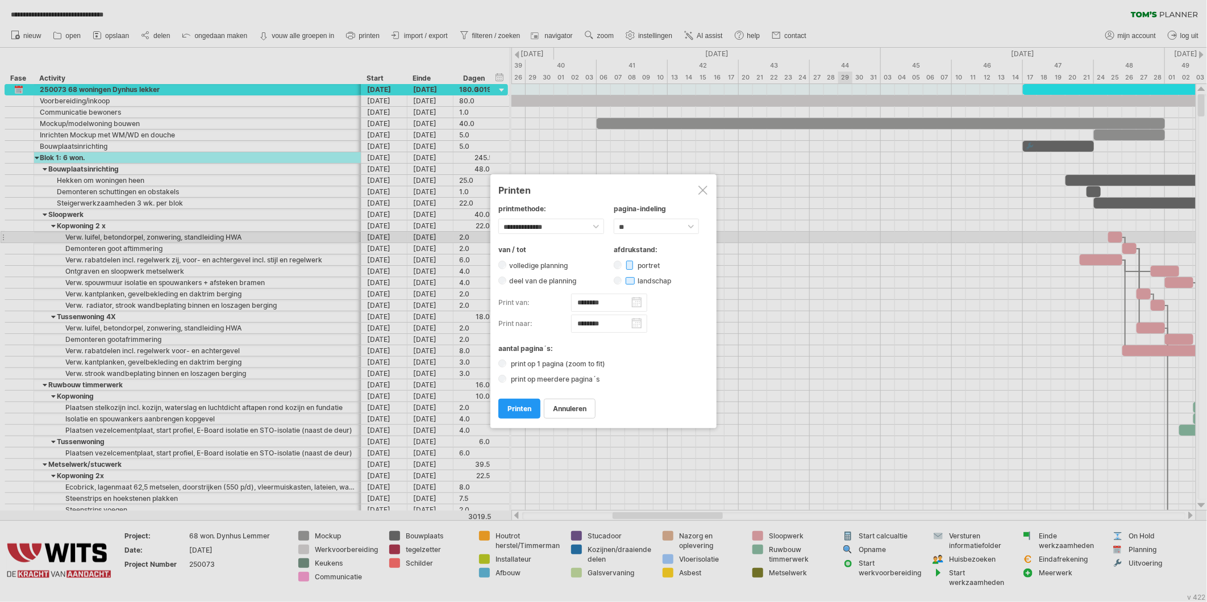
click at [637, 326] on input "********" at bounding box center [609, 324] width 76 height 18
click at [599, 338] on div "vorige volgende [DATE]" at bounding box center [562, 334] width 104 height 18
click at [604, 336] on link "volgende" at bounding box center [606, 334] width 9 height 9
click at [604, 336] on link "volgende" at bounding box center [605, 334] width 9 height 9
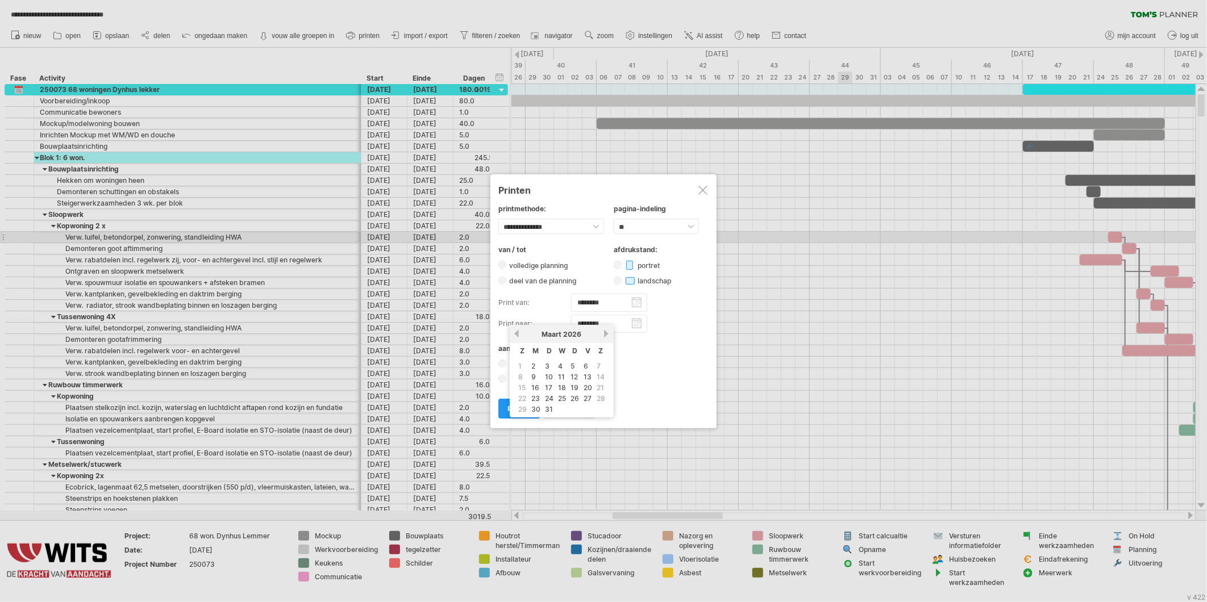
click at [604, 336] on link "volgende" at bounding box center [606, 334] width 9 height 9
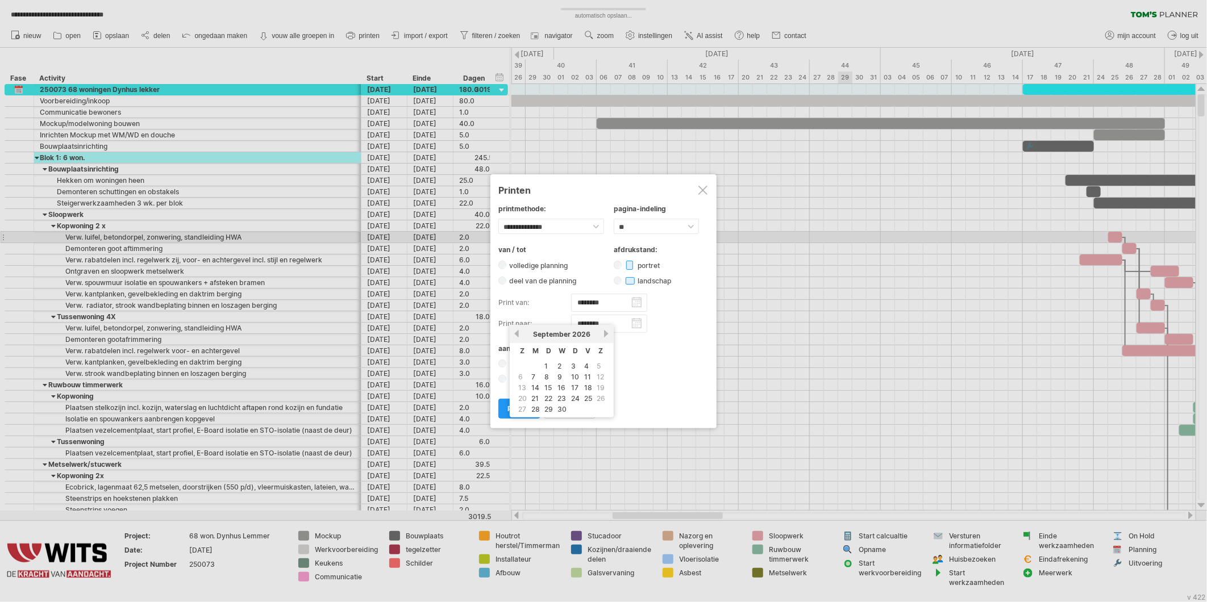
click at [515, 333] on link "vorige" at bounding box center [517, 334] width 9 height 9
click at [584, 395] on link "21" at bounding box center [588, 398] width 10 height 11
type input "********"
click at [541, 231] on select "**********" at bounding box center [551, 227] width 106 height 16
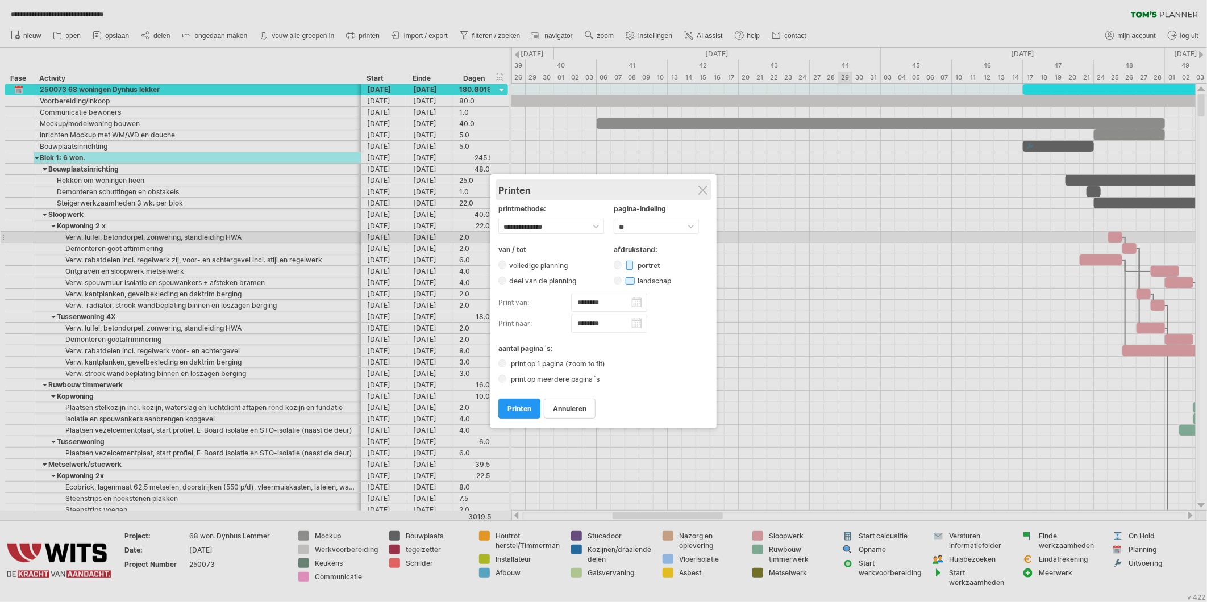
click at [582, 199] on div "**********" at bounding box center [604, 301] width 226 height 255
click at [656, 228] on select "****** ** ***** ** ****** ** ** **" at bounding box center [656, 226] width 85 height 16
click at [614, 218] on select "****** ** ***** ** ****** ** ** **" at bounding box center [656, 226] width 85 height 16
click at [634, 230] on select "****** ** ***** ** ****** ** ** **" at bounding box center [656, 226] width 85 height 16
select select "**"
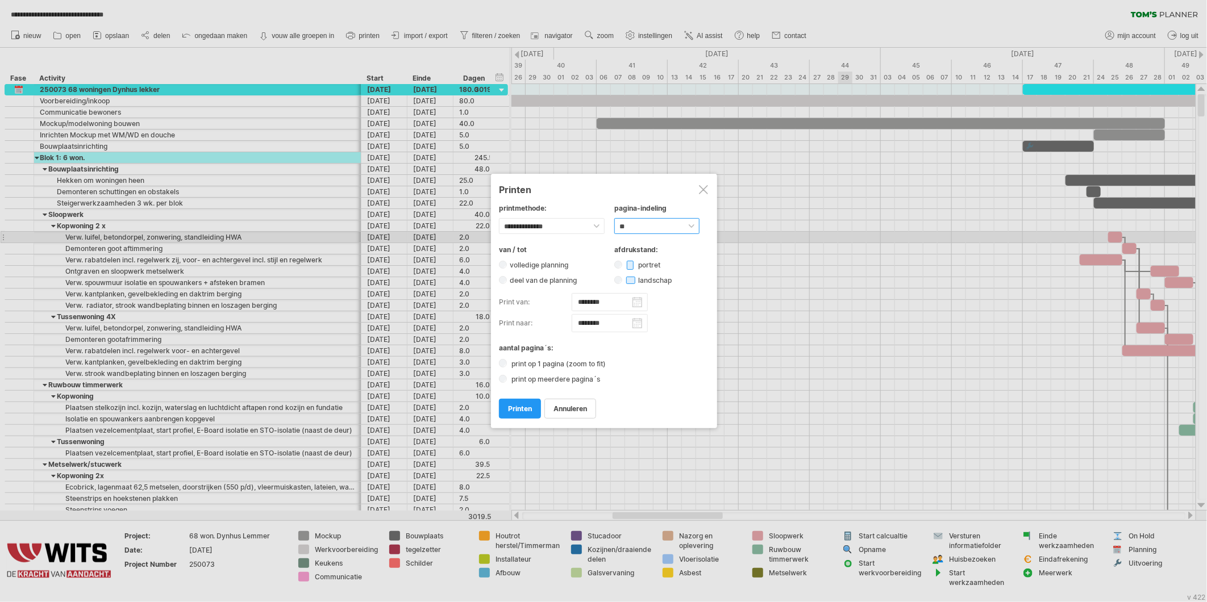
click at [614, 218] on select "****** ** ***** ** ****** ** ** **" at bounding box center [656, 226] width 85 height 16
drag, startPoint x: 526, startPoint y: 402, endPoint x: 529, endPoint y: 410, distance: 9.0
click at [526, 402] on link "printen" at bounding box center [520, 409] width 42 height 20
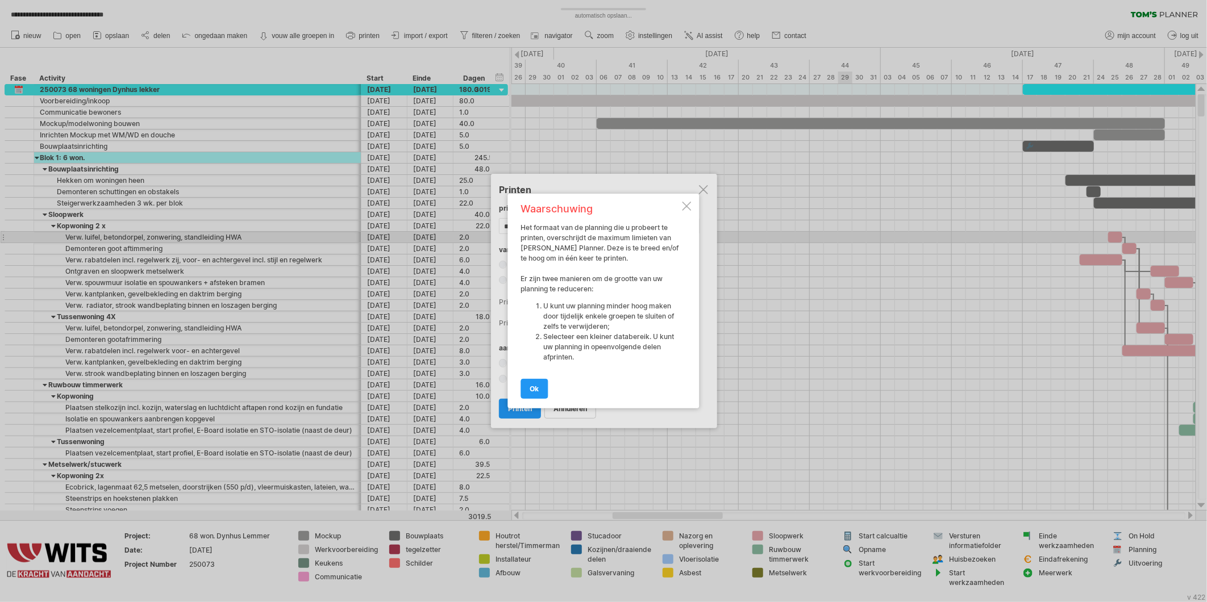
click at [686, 205] on div at bounding box center [687, 206] width 9 height 9
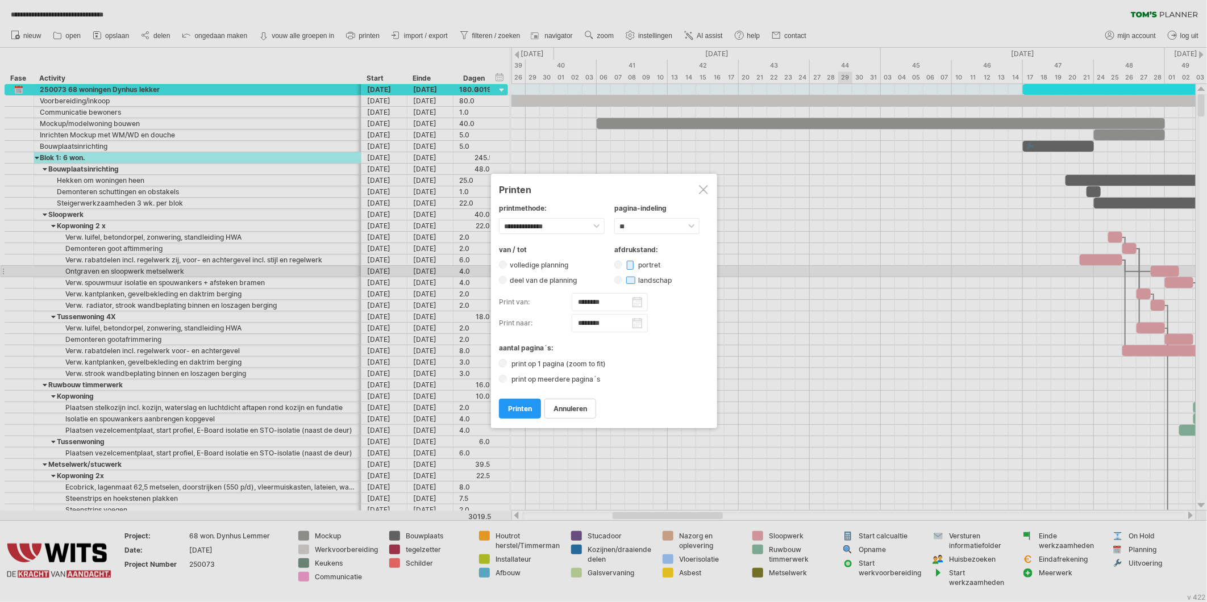
click at [614, 275] on div "landschap" at bounding box center [647, 280] width 67 height 10
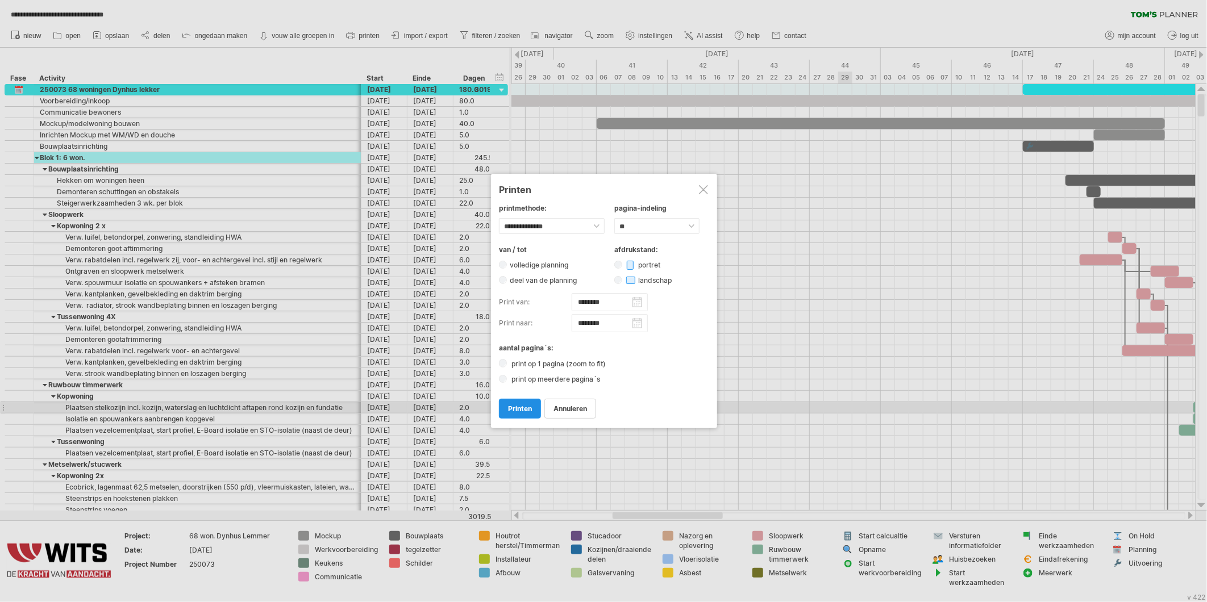
click at [520, 408] on span "printen" at bounding box center [520, 409] width 24 height 9
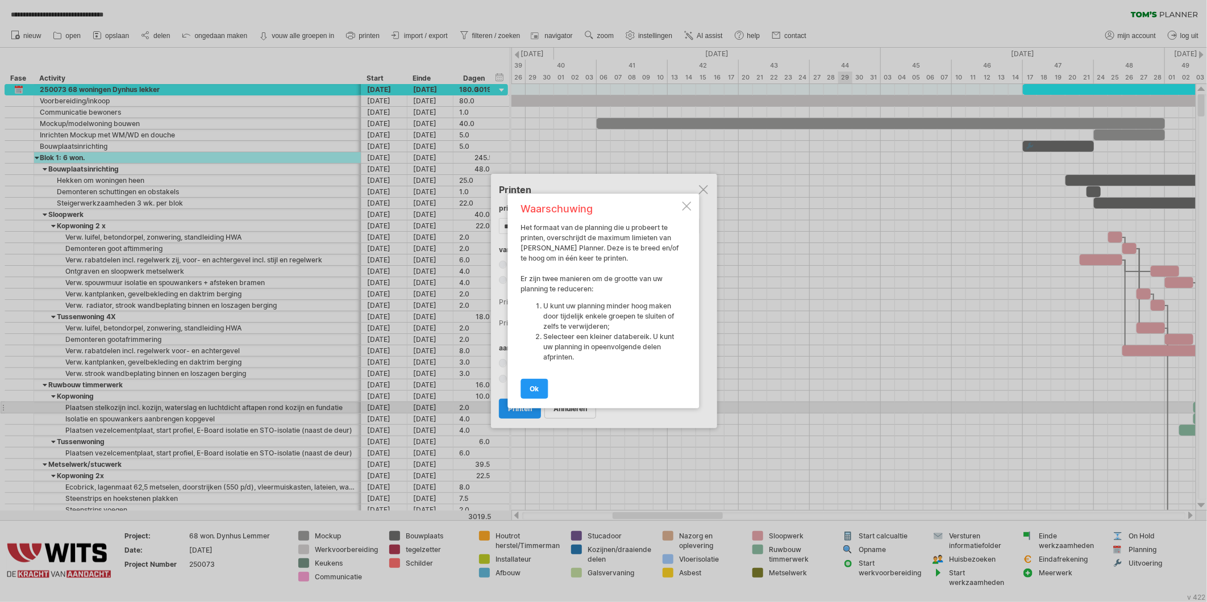
click at [545, 377] on div "ok" at bounding box center [600, 383] width 159 height 29
click at [541, 383] on link "ok" at bounding box center [534, 389] width 27 height 20
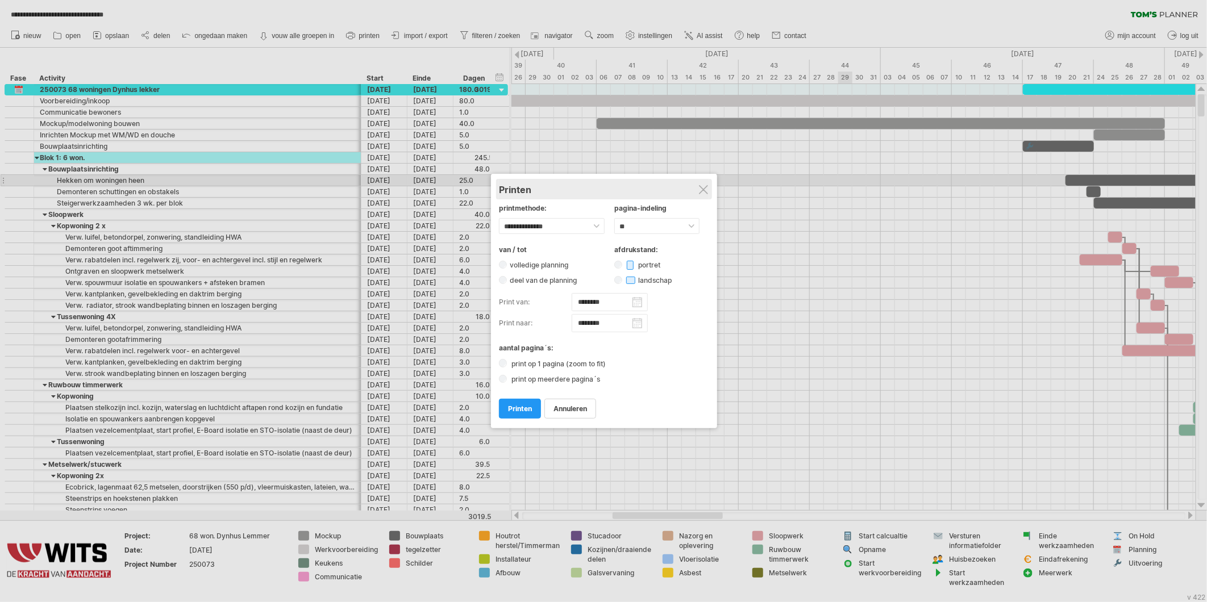
click at [698, 181] on div "Printen Exporteer naar pdf Exporteer naar afbeelding" at bounding box center [604, 189] width 210 height 20
click at [702, 189] on div at bounding box center [703, 189] width 9 height 9
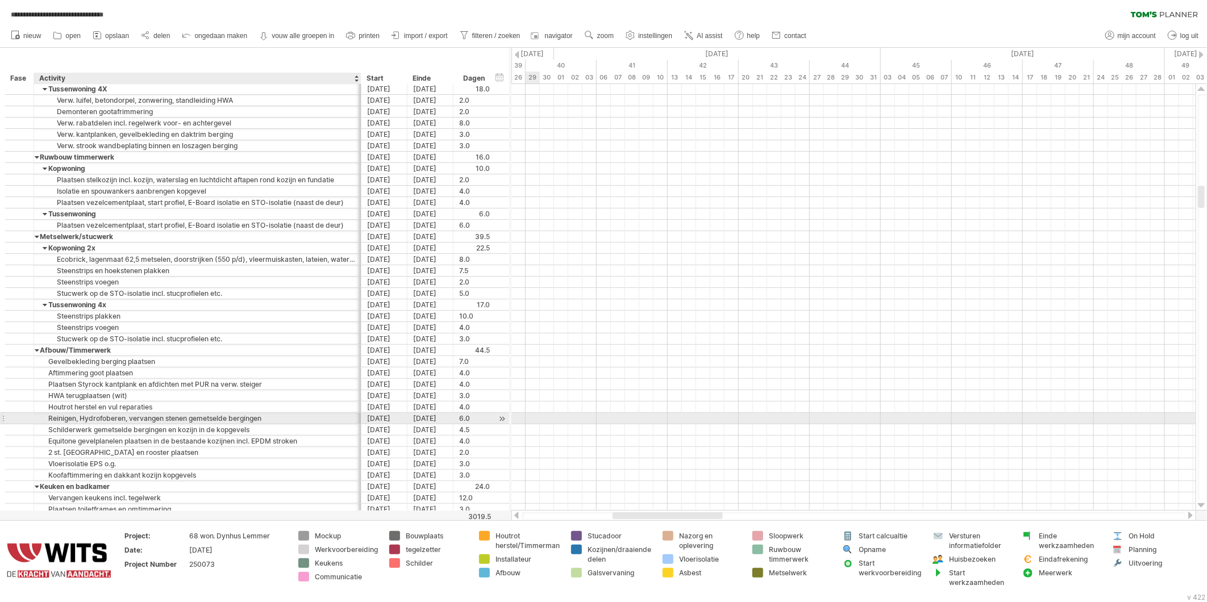
click at [97, 424] on div "Reinigen, Hydrofoberen, vervangen stenen gemetselde bergingen" at bounding box center [197, 418] width 315 height 11
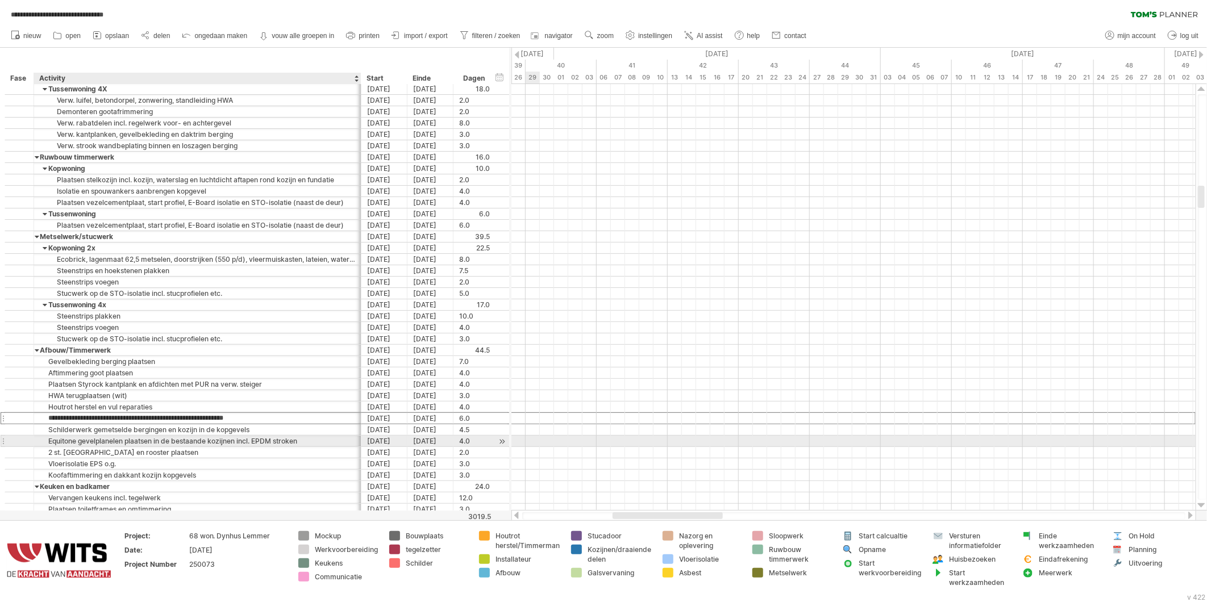
click at [82, 447] on div "Equitone gevelplanelen plaatsen in de bestaande kozijnen incl. EPDM stroken" at bounding box center [197, 441] width 315 height 11
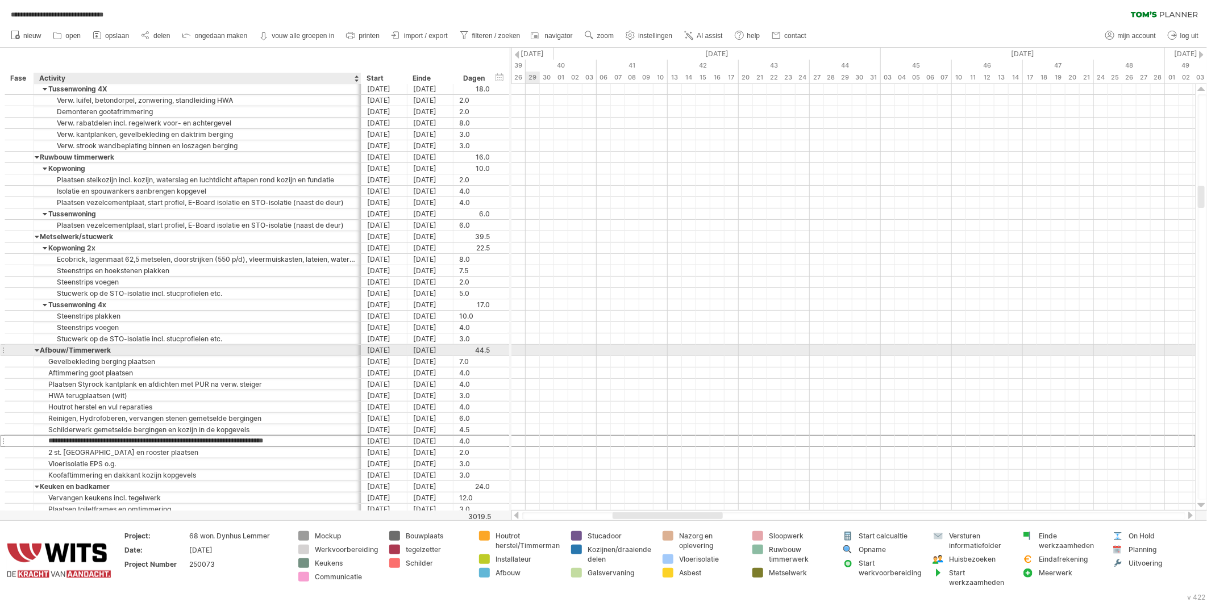
click at [37, 353] on div at bounding box center [37, 350] width 5 height 11
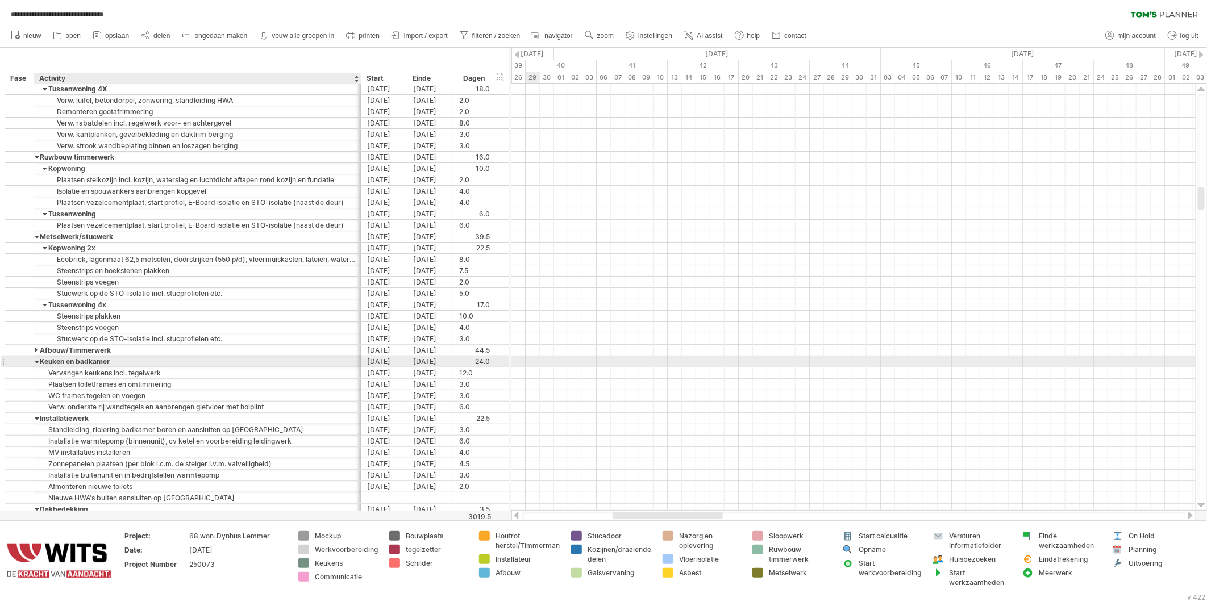
click at [36, 364] on div at bounding box center [37, 361] width 5 height 11
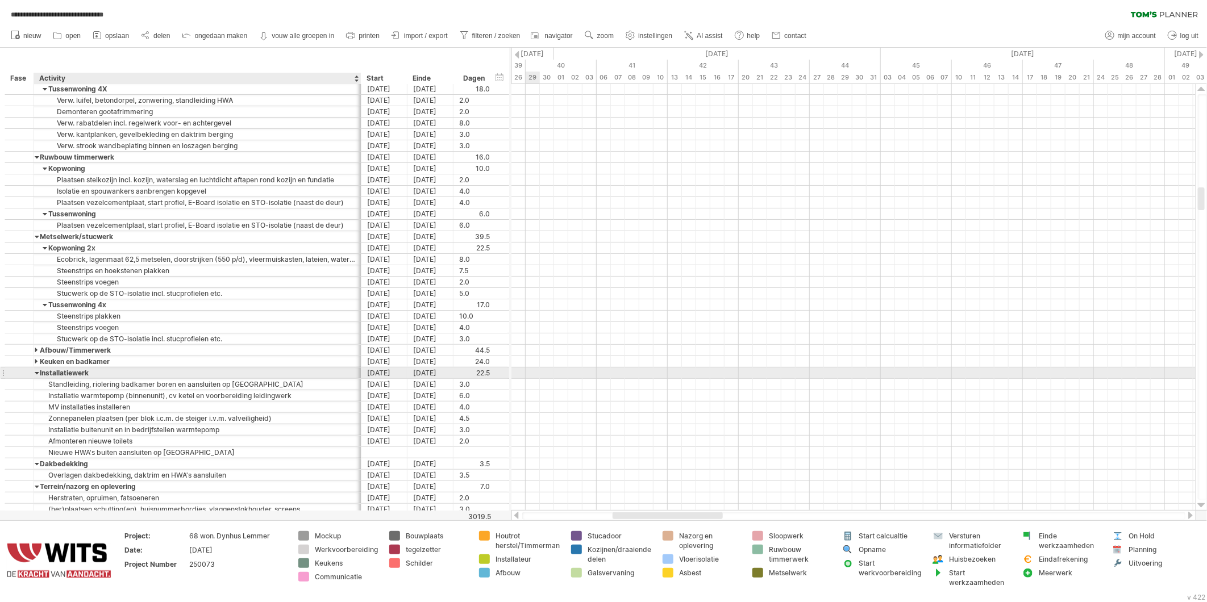
click at [35, 376] on div at bounding box center [37, 373] width 5 height 11
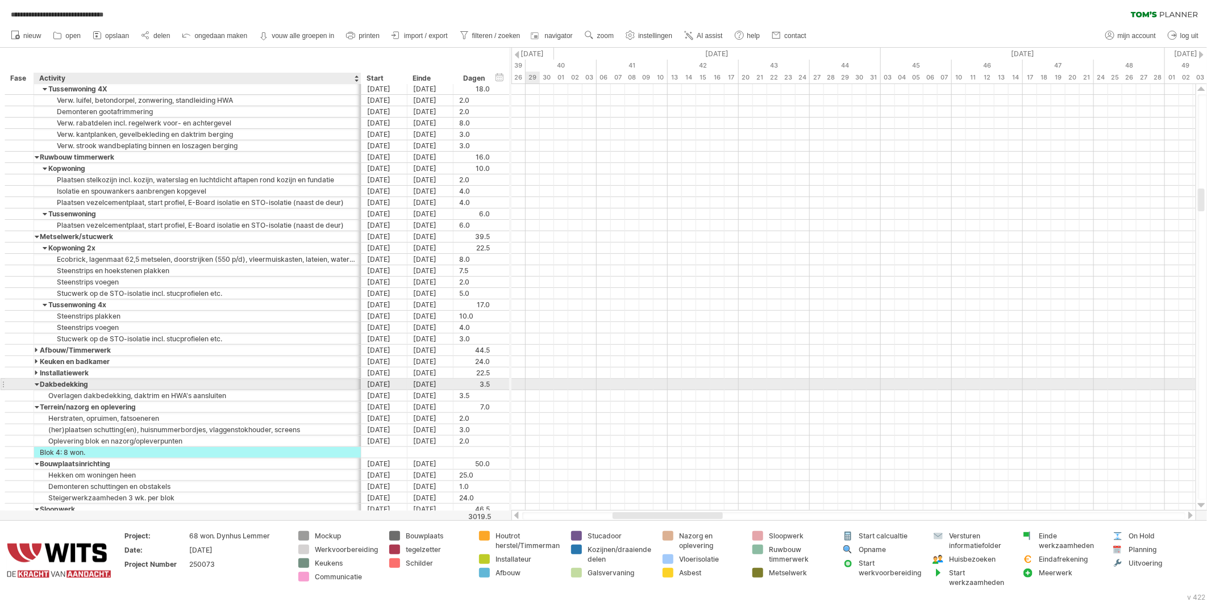
click at [35, 385] on div at bounding box center [37, 384] width 5 height 11
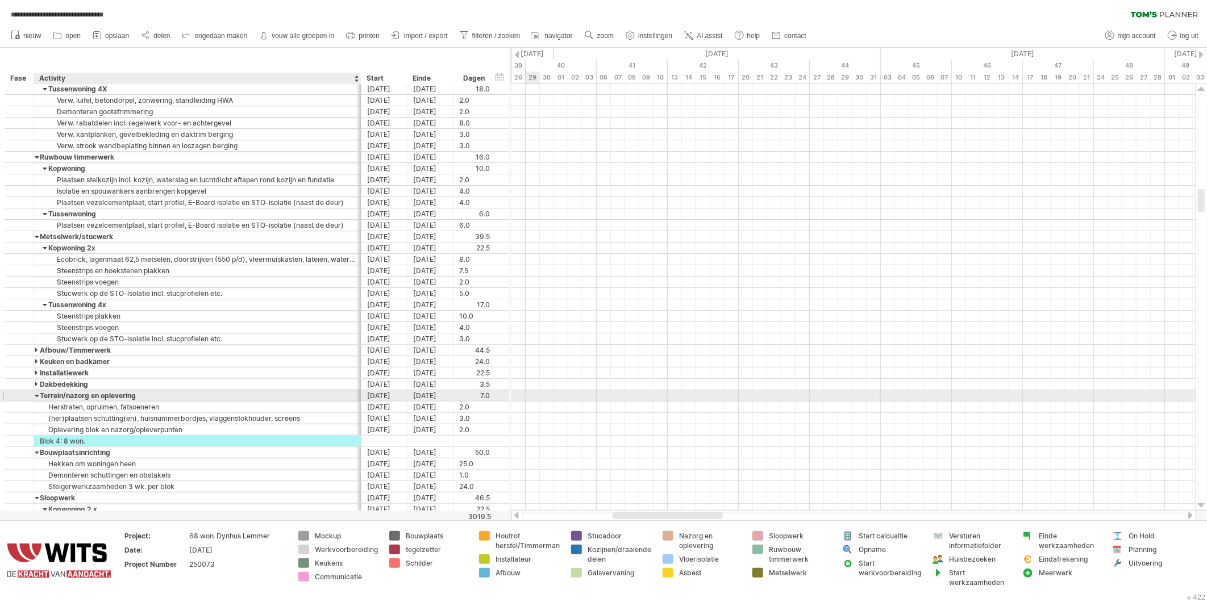
click at [37, 395] on div at bounding box center [37, 395] width 5 height 11
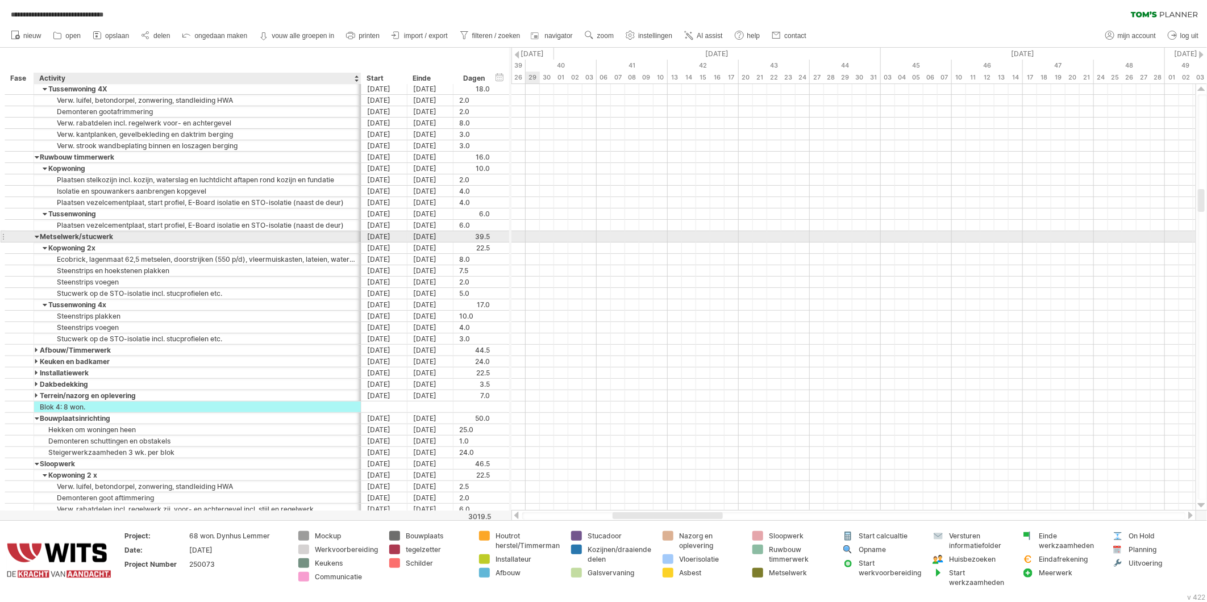
click at [36, 234] on div at bounding box center [37, 236] width 5 height 11
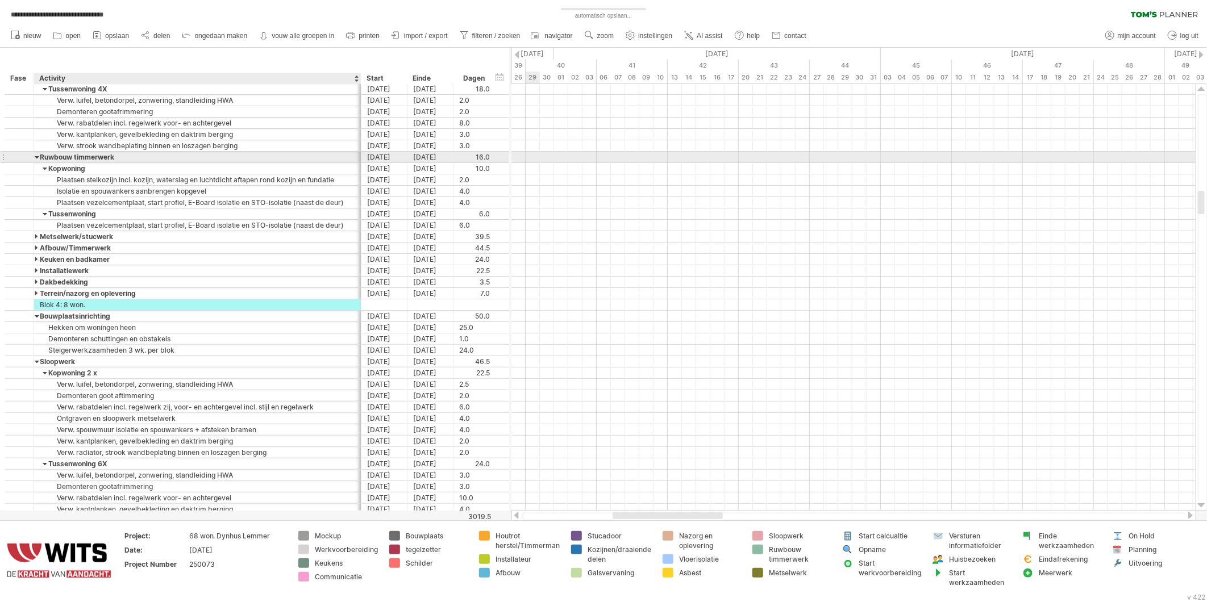
click at [36, 156] on div at bounding box center [37, 157] width 5 height 11
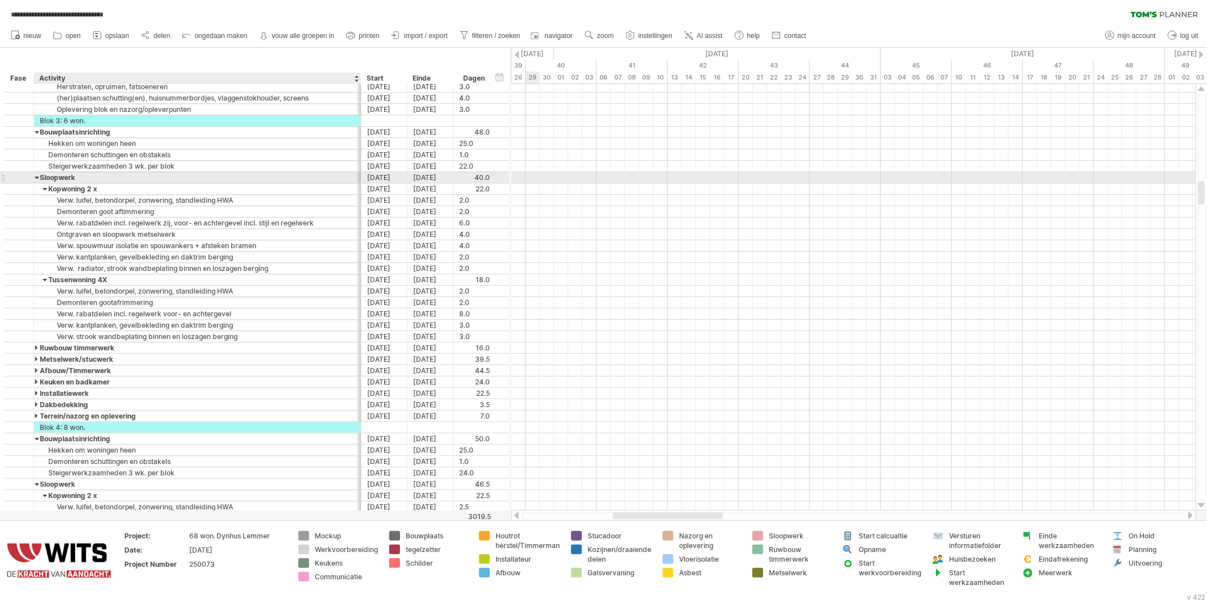
click at [36, 176] on div at bounding box center [37, 177] width 5 height 11
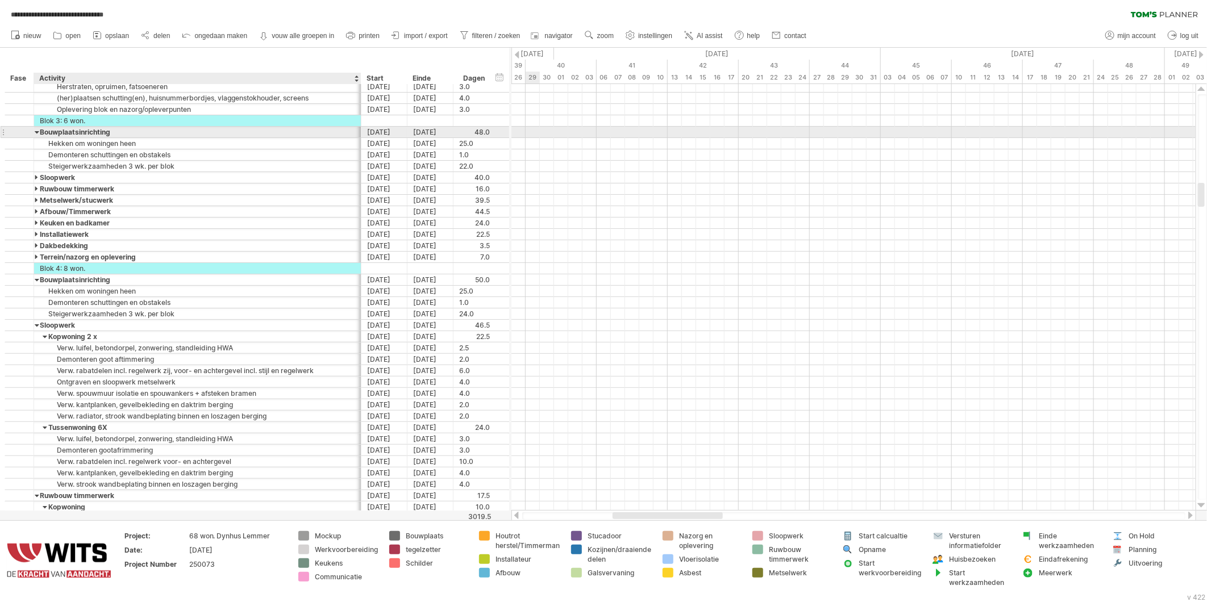
click at [36, 131] on div at bounding box center [37, 132] width 5 height 11
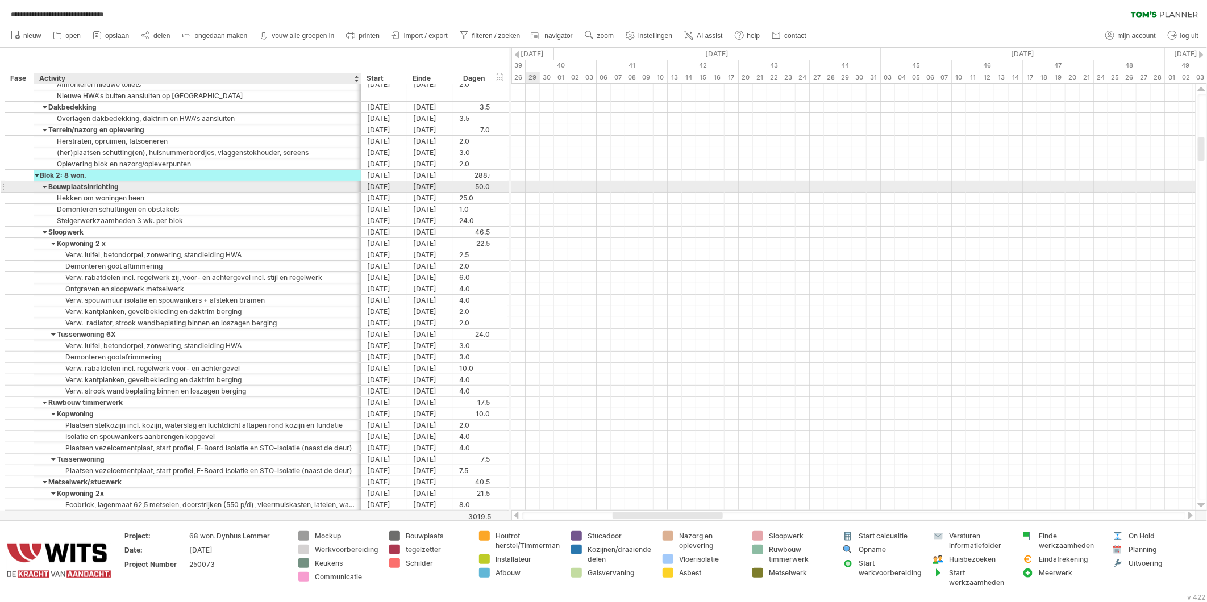
click at [44, 186] on div at bounding box center [45, 186] width 5 height 11
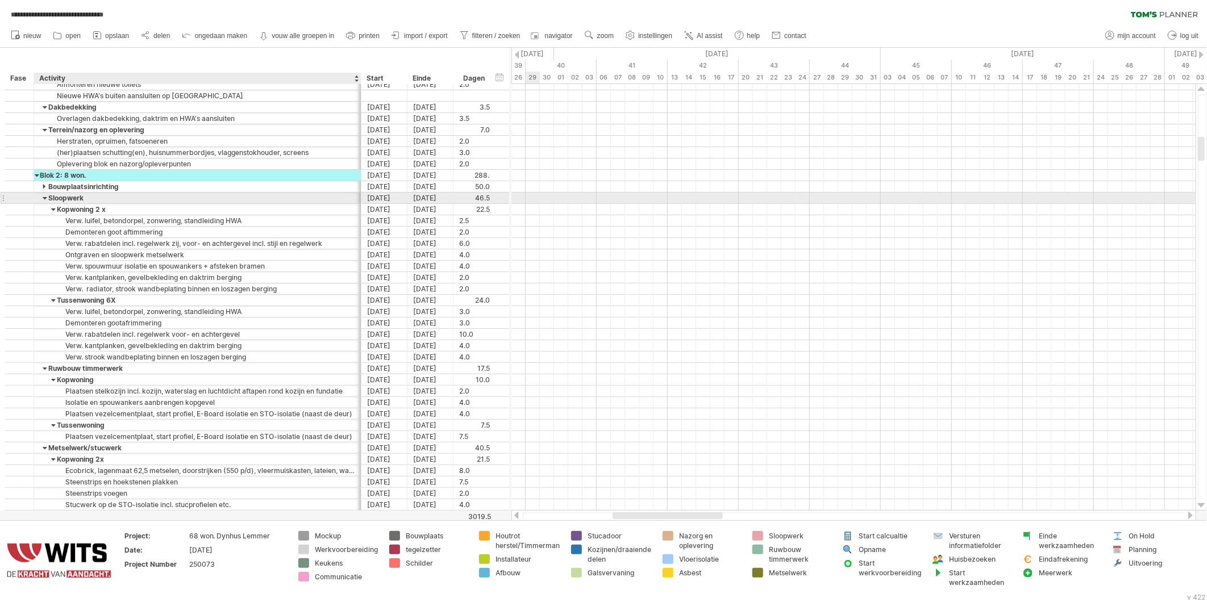
click at [44, 200] on div at bounding box center [45, 198] width 5 height 11
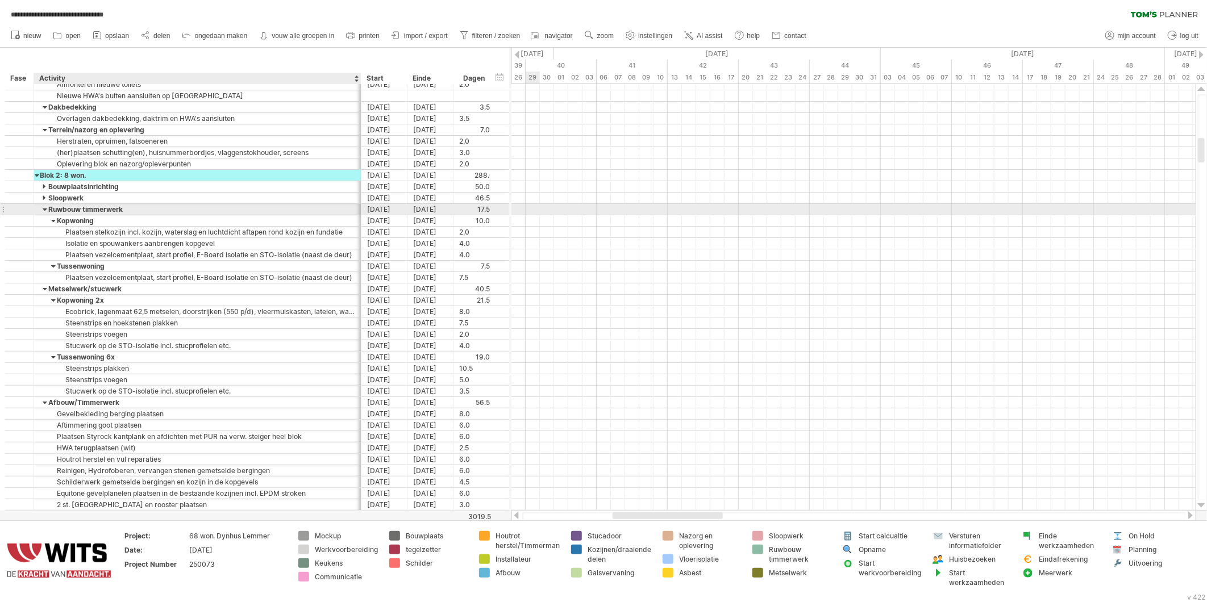
click at [44, 209] on div at bounding box center [45, 209] width 5 height 11
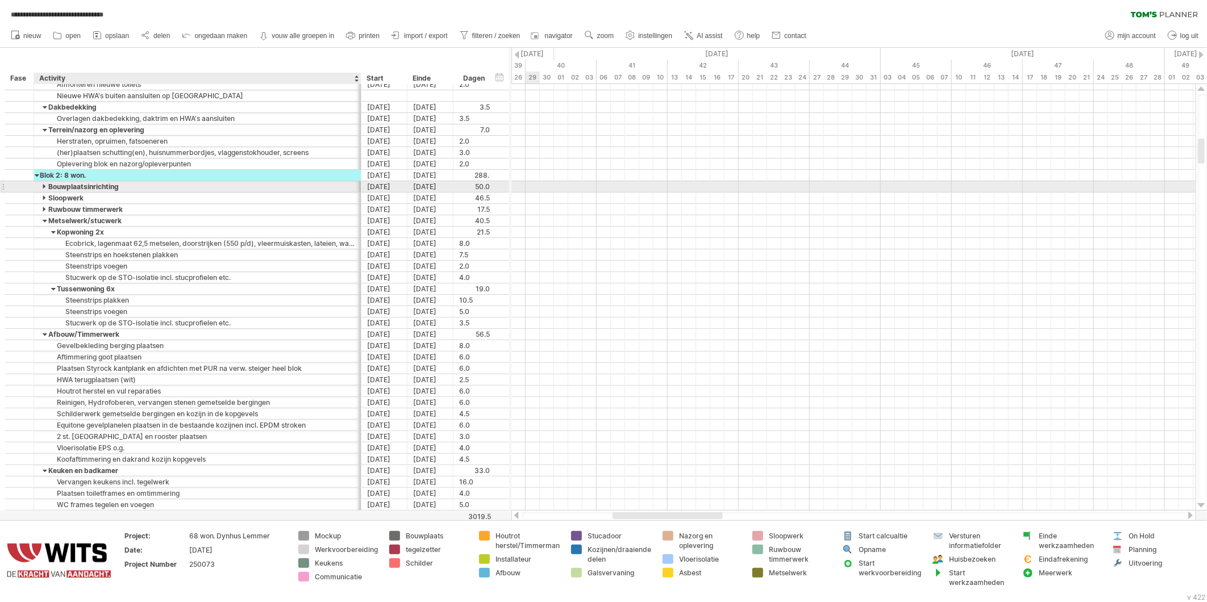
click at [43, 190] on div at bounding box center [45, 186] width 5 height 11
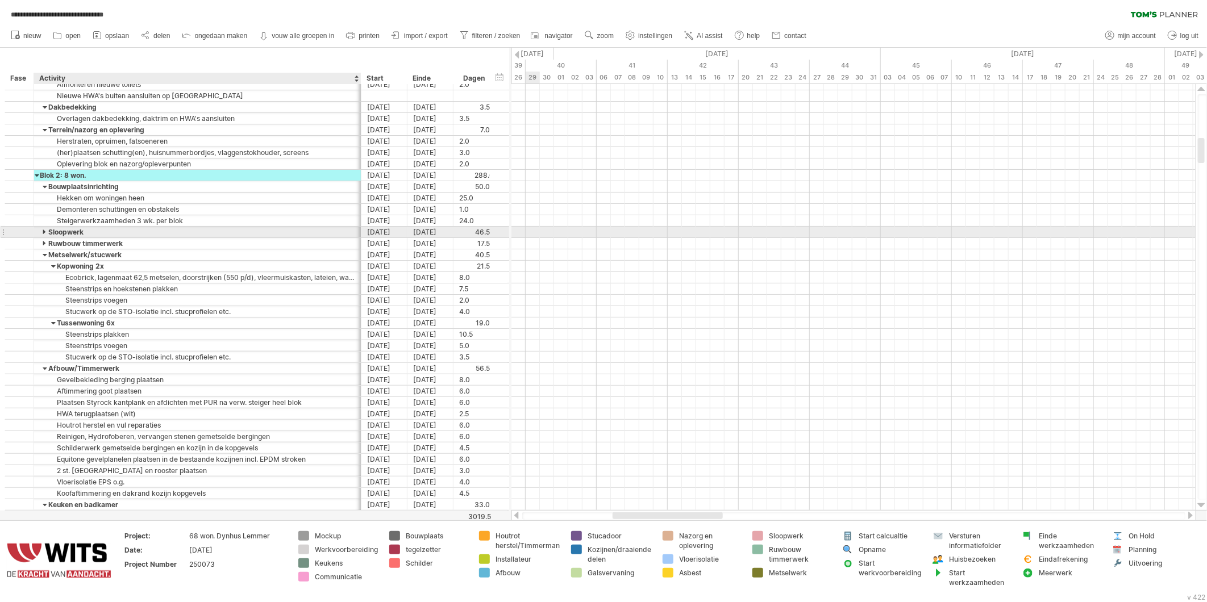
click at [43, 233] on div at bounding box center [45, 232] width 5 height 11
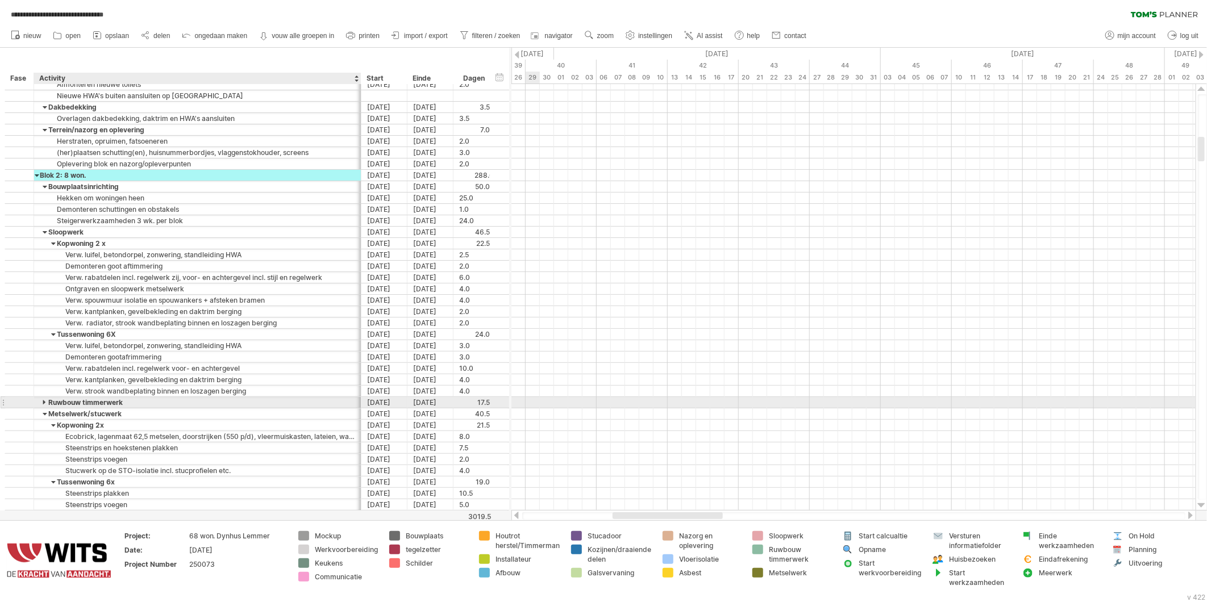
click at [43, 406] on div at bounding box center [45, 402] width 5 height 11
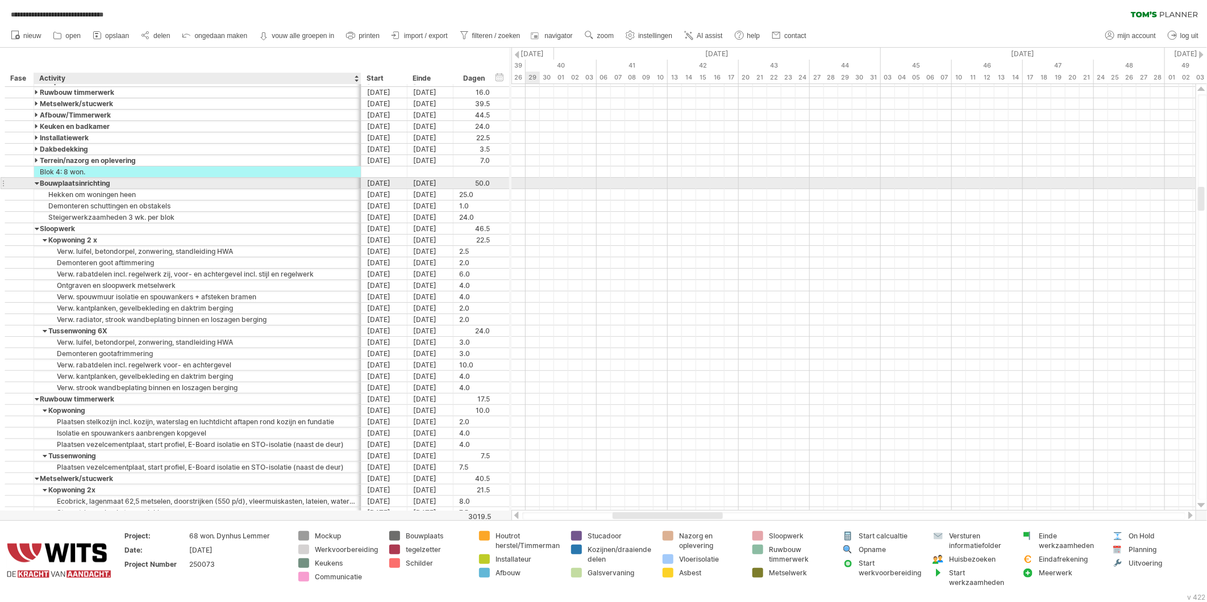
click at [36, 184] on div at bounding box center [37, 183] width 5 height 11
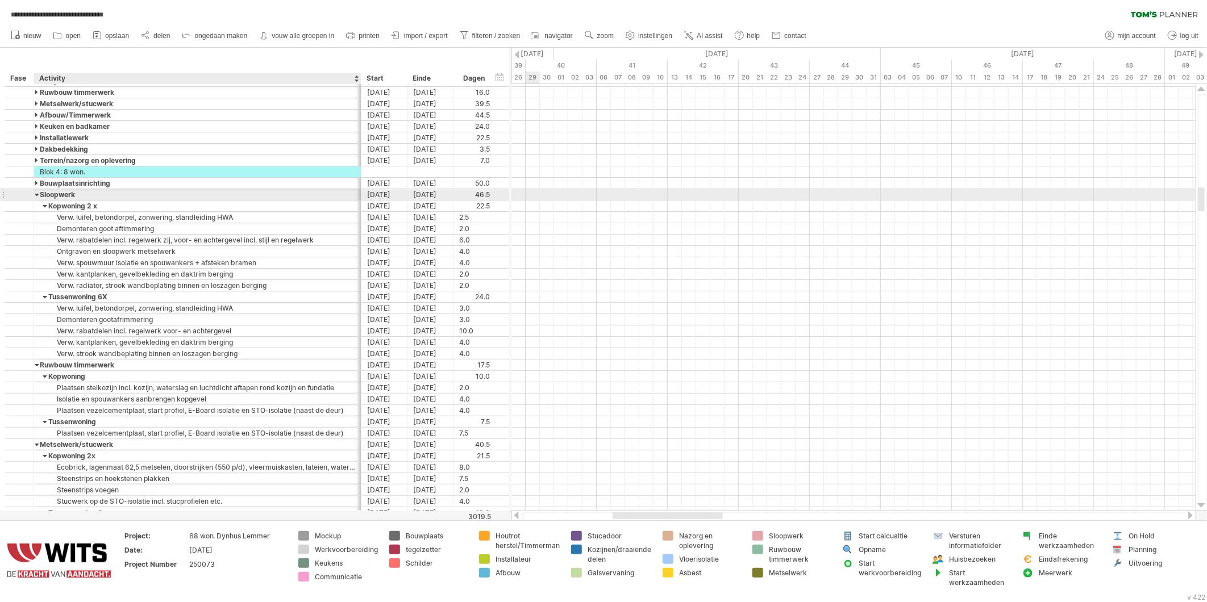
click at [36, 195] on div at bounding box center [37, 194] width 5 height 11
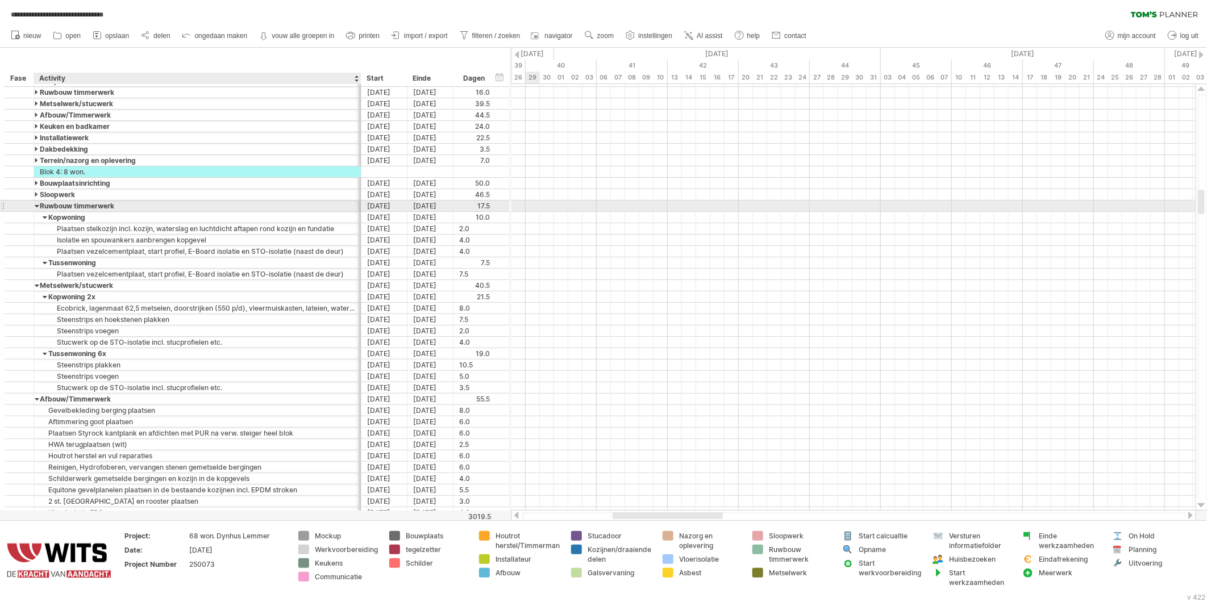
click at [36, 206] on div at bounding box center [37, 206] width 5 height 11
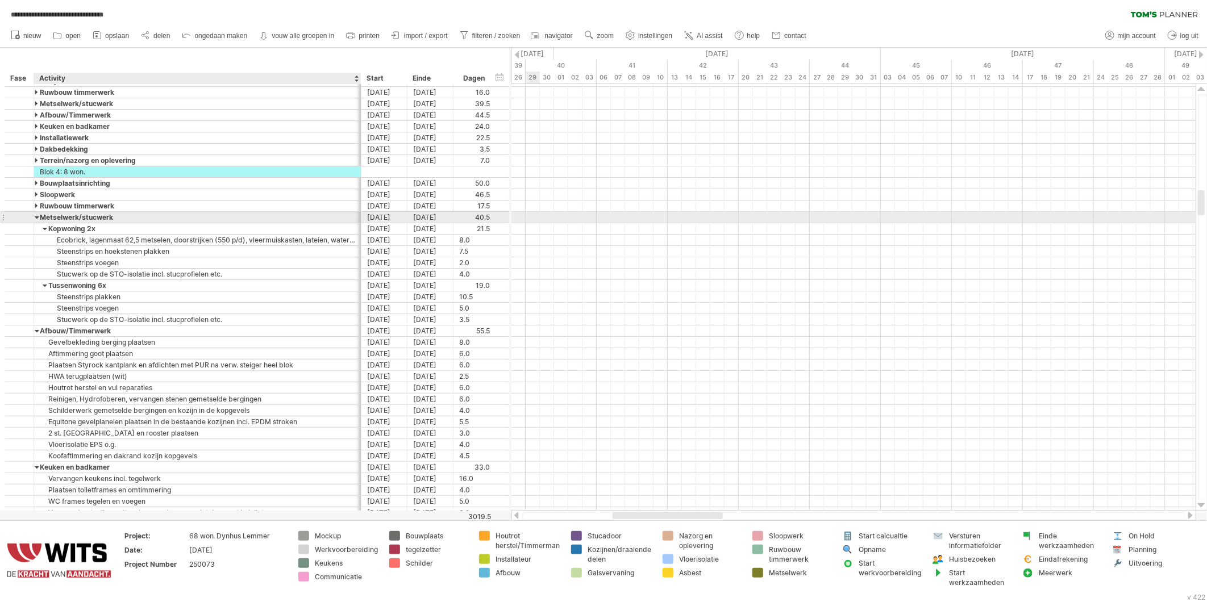
click at [36, 219] on div at bounding box center [37, 217] width 5 height 11
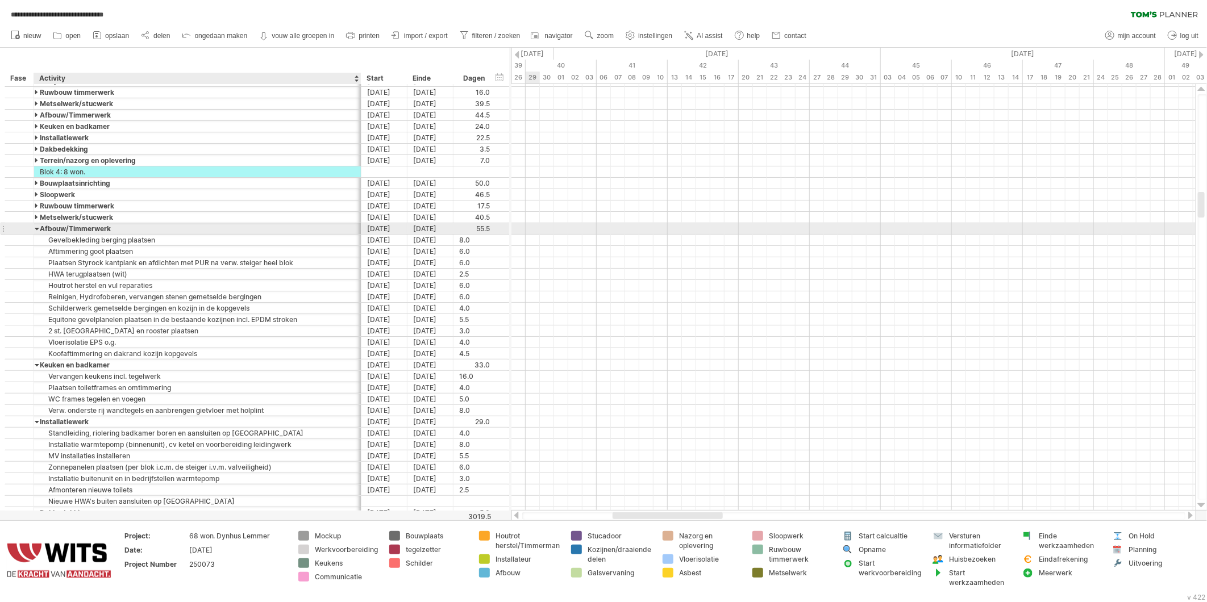
click at [35, 228] on div at bounding box center [37, 228] width 5 height 11
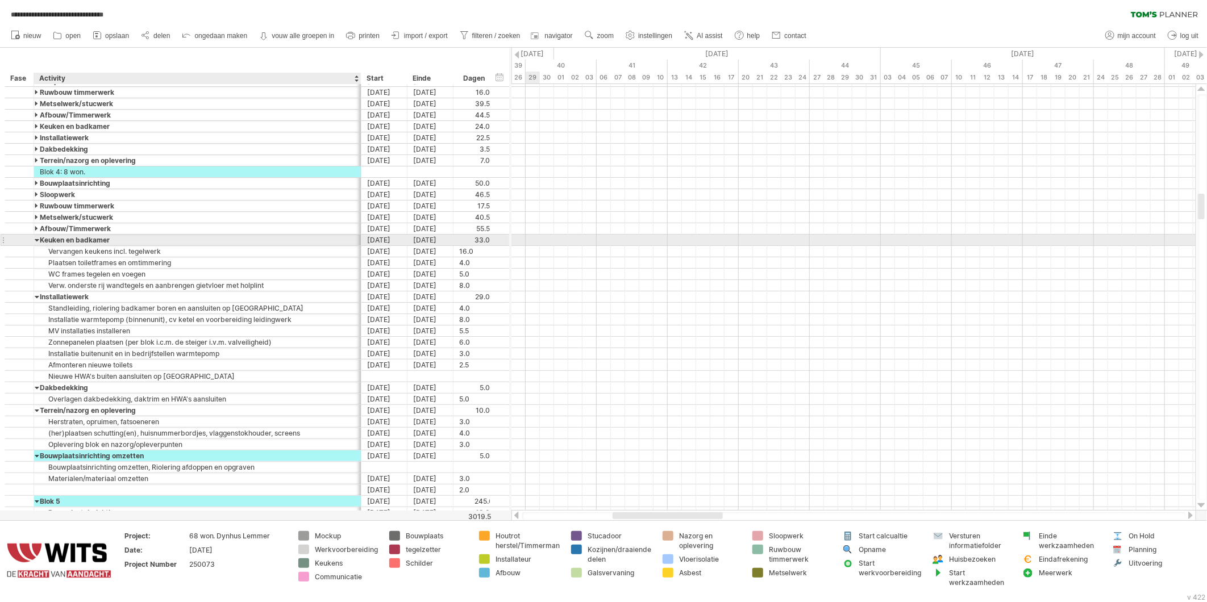
click at [36, 241] on div at bounding box center [37, 240] width 5 height 11
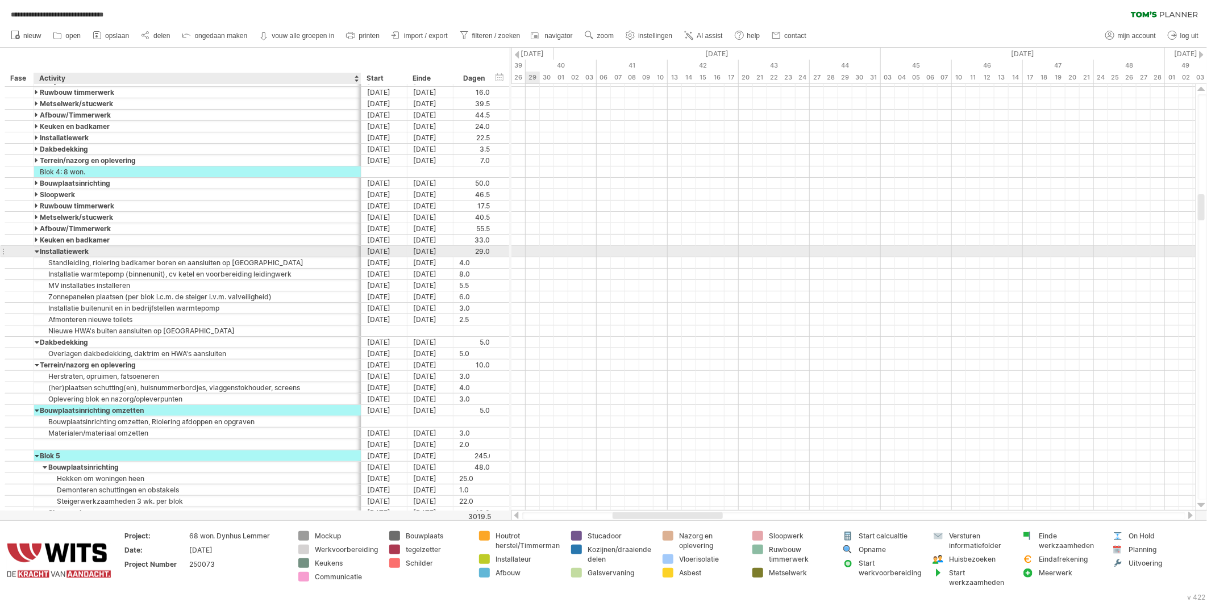
click at [36, 253] on div at bounding box center [37, 251] width 5 height 11
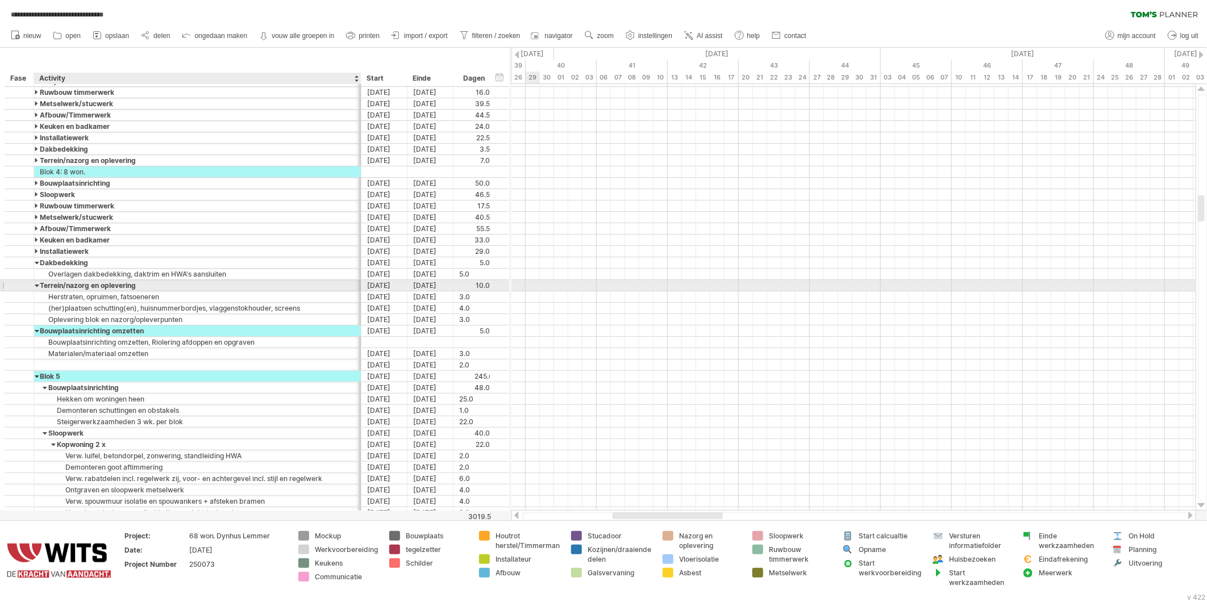
click at [35, 286] on div at bounding box center [37, 285] width 5 height 11
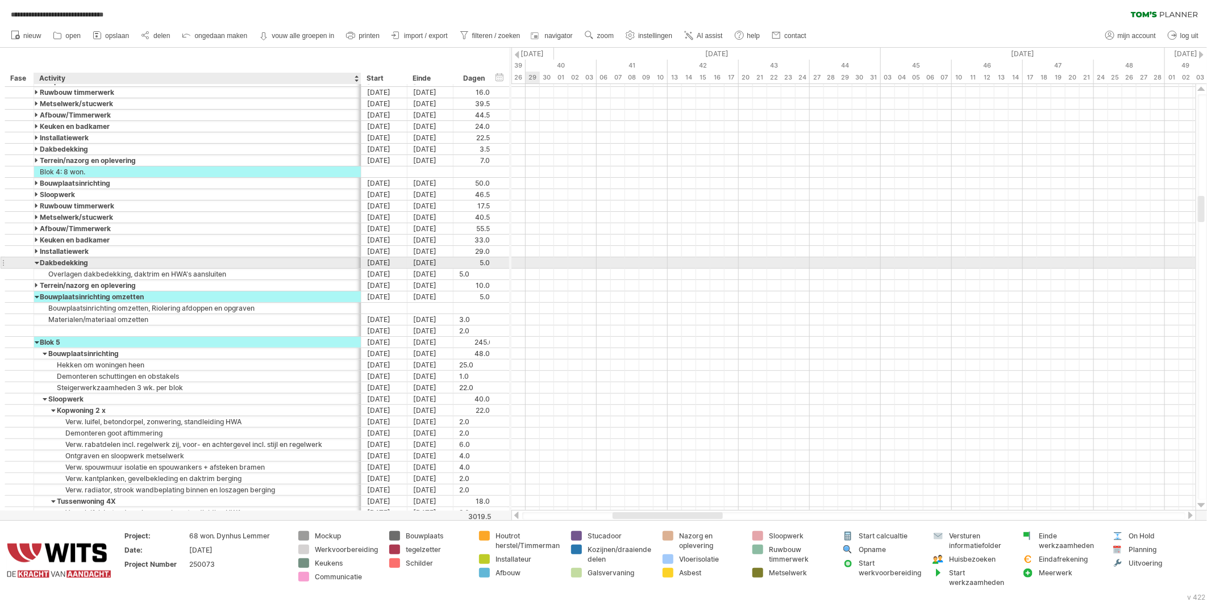
click at [38, 264] on div at bounding box center [37, 262] width 5 height 11
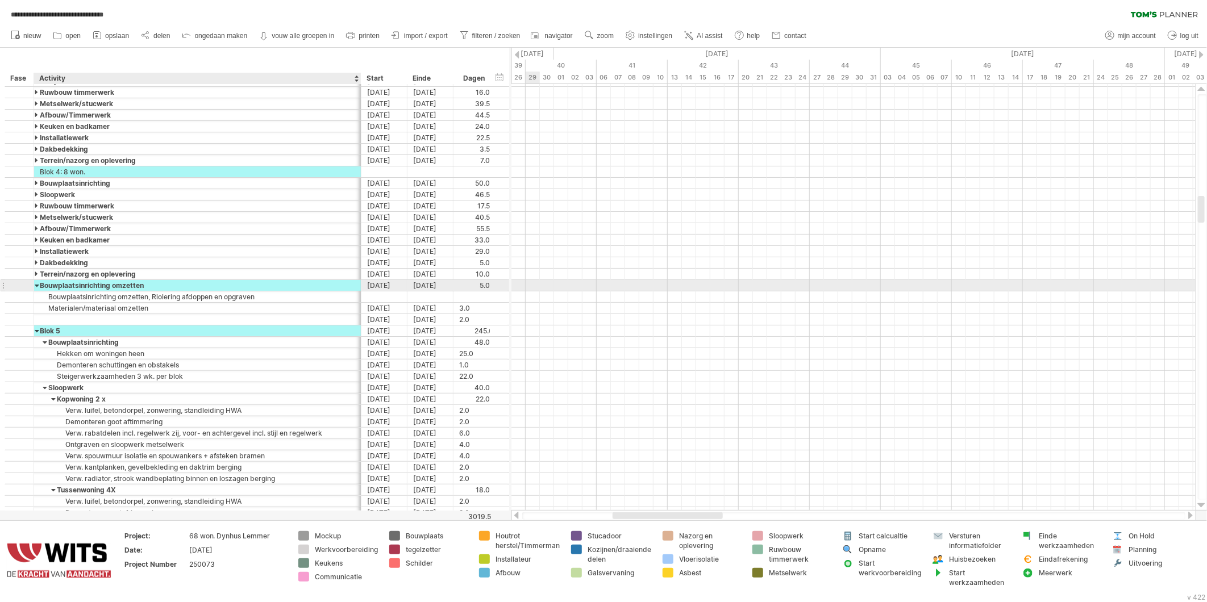
click at [35, 285] on div at bounding box center [37, 285] width 5 height 11
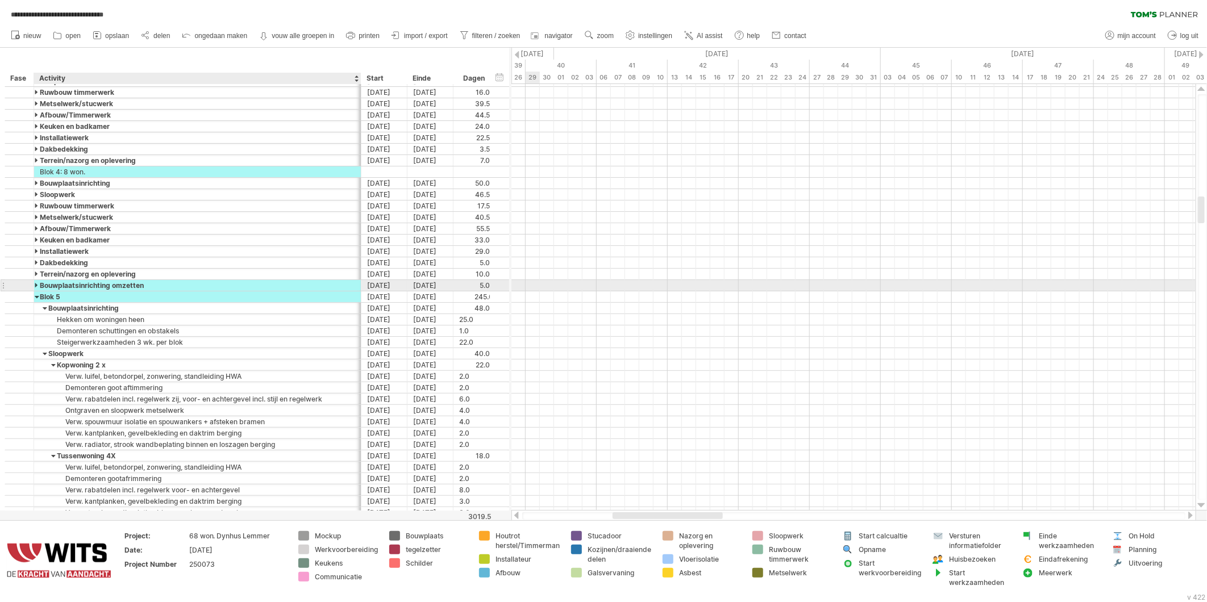
click at [35, 286] on div at bounding box center [37, 285] width 5 height 11
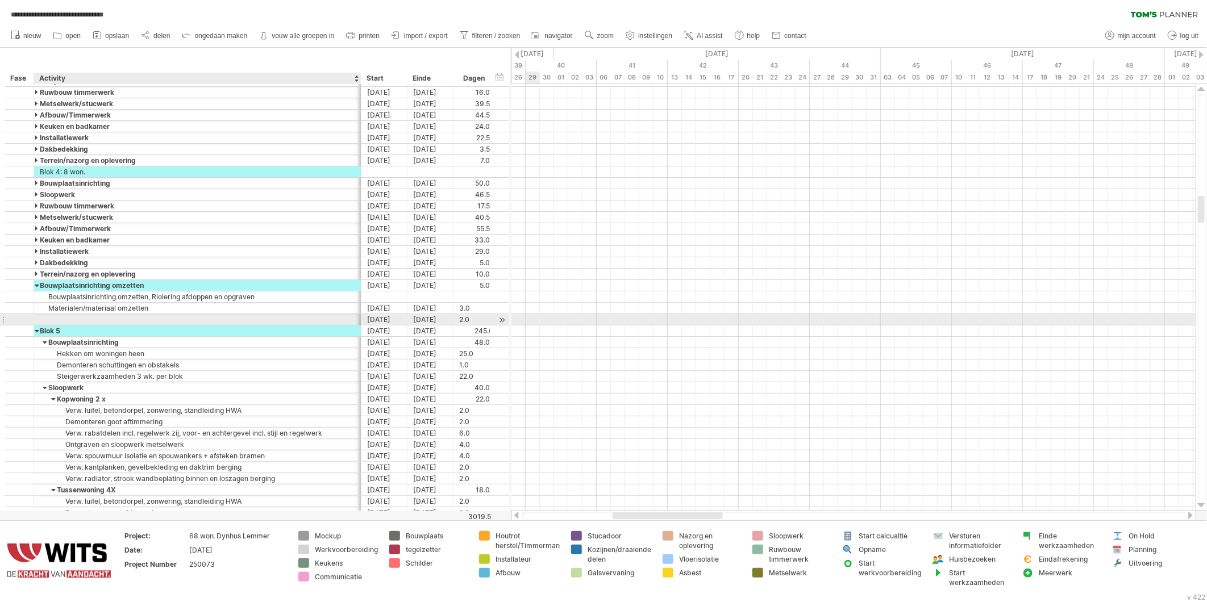
click at [49, 319] on div at bounding box center [197, 319] width 315 height 11
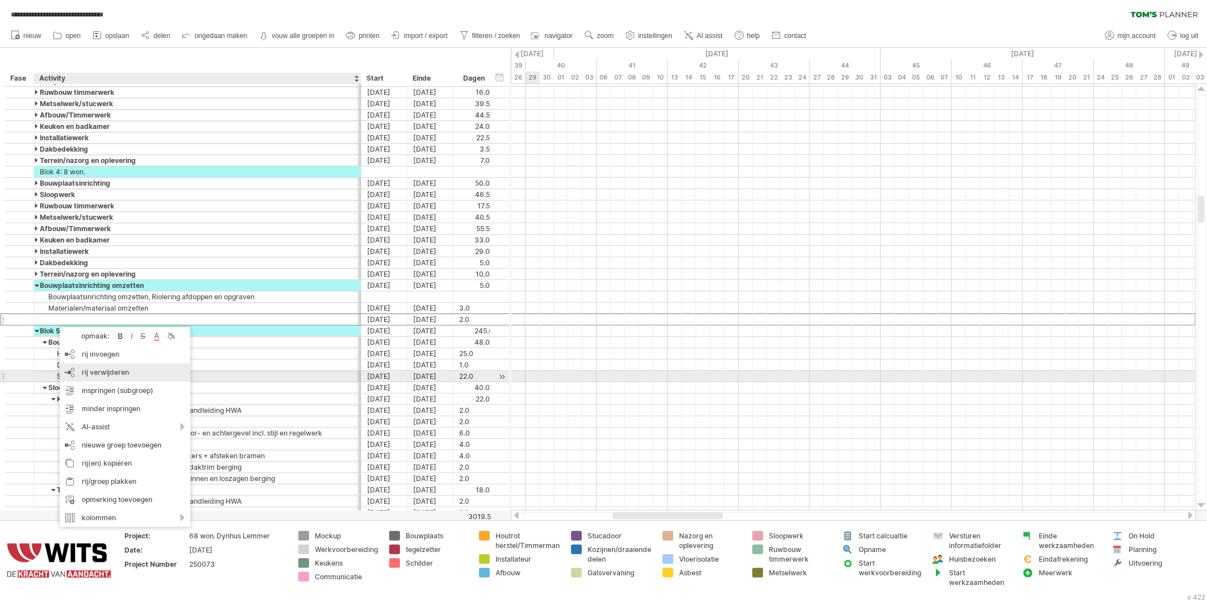
click at [78, 372] on div "rij verwijderen geselecteerde rijen verwijderen" at bounding box center [125, 373] width 131 height 18
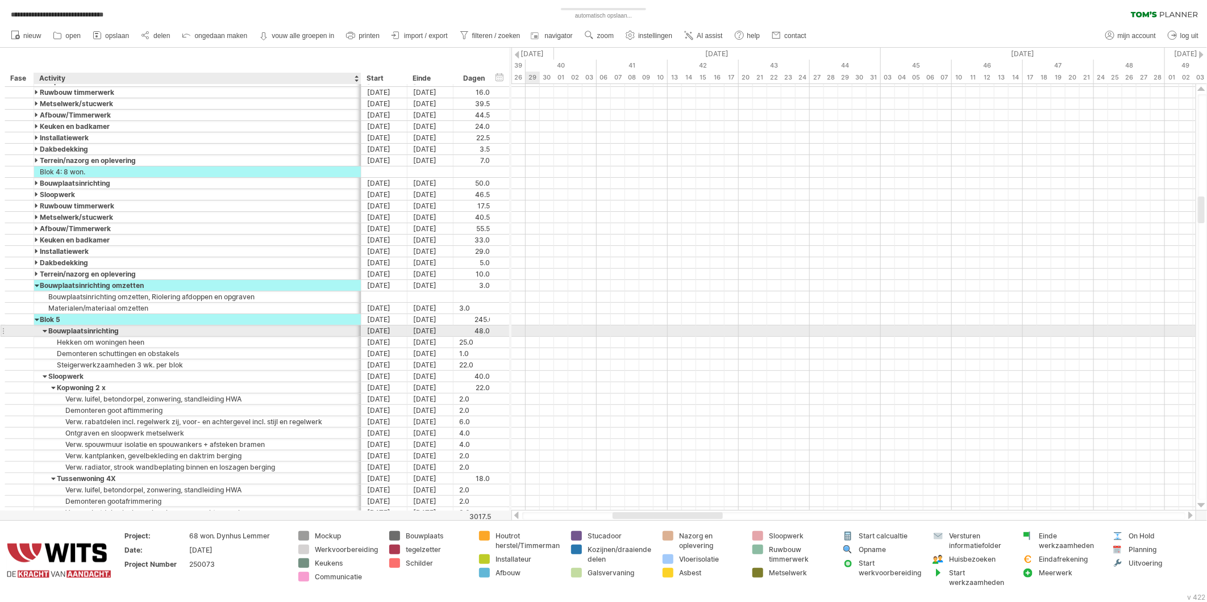
click at [45, 332] on div at bounding box center [45, 331] width 5 height 11
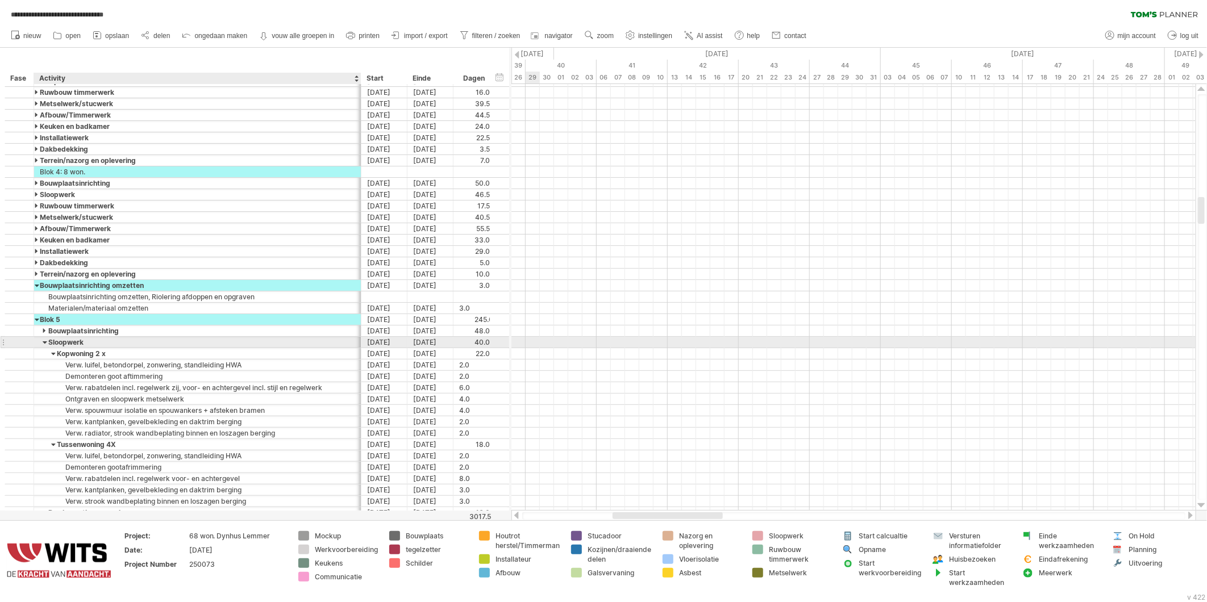
click at [43, 341] on div at bounding box center [45, 342] width 5 height 11
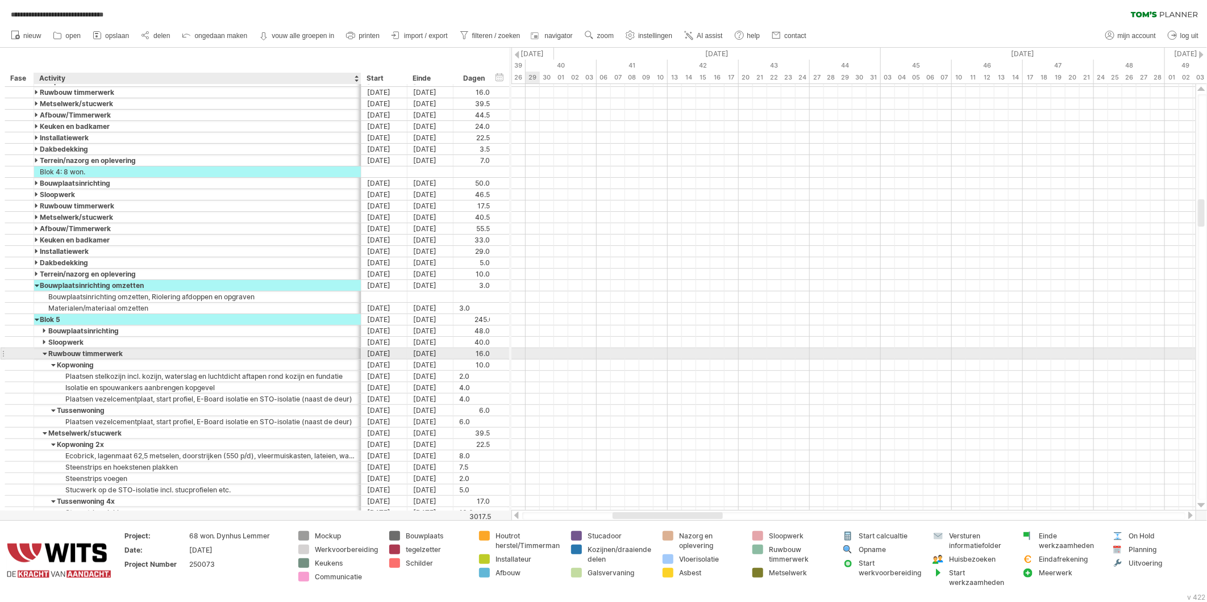
click at [44, 352] on div at bounding box center [45, 353] width 5 height 11
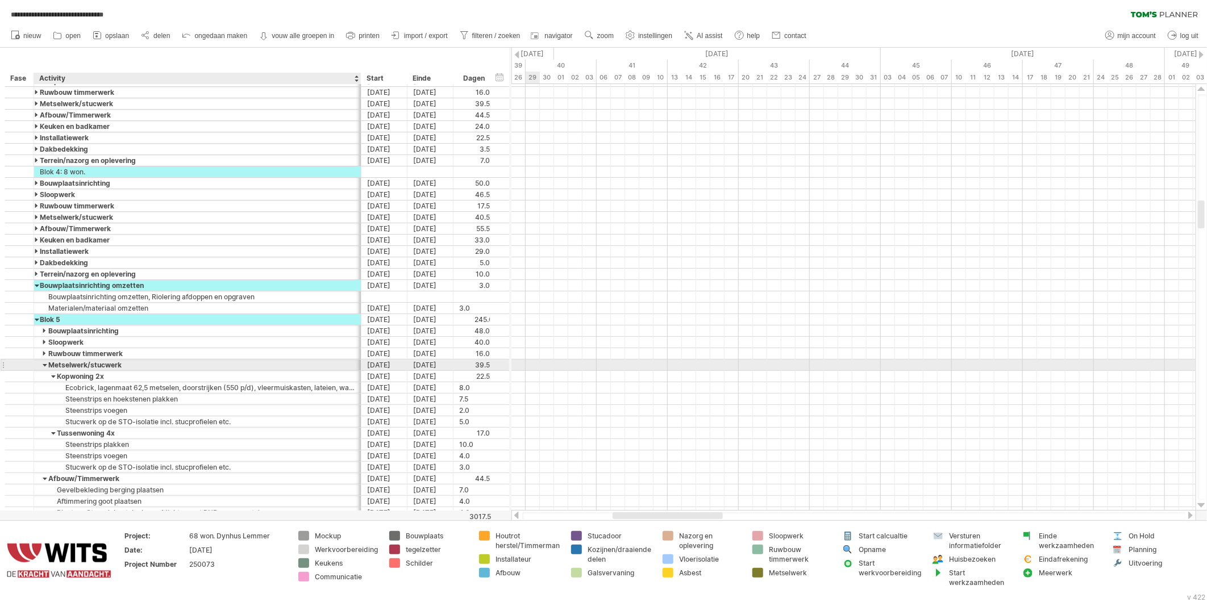
click at [43, 366] on div at bounding box center [45, 365] width 5 height 11
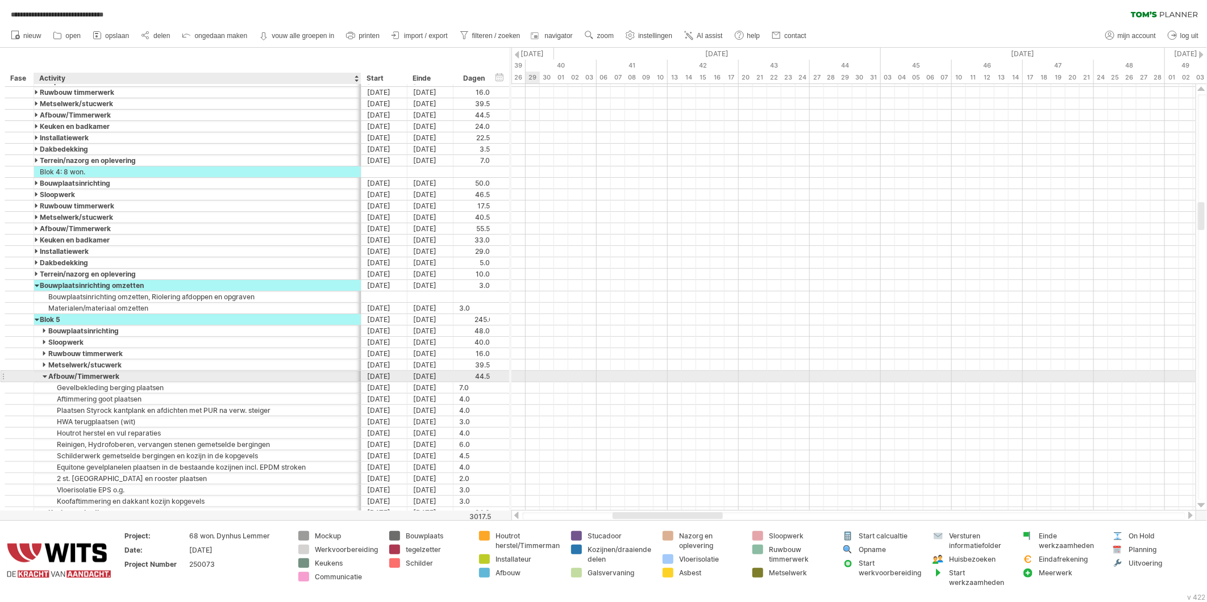
click at [43, 377] on div at bounding box center [45, 376] width 5 height 11
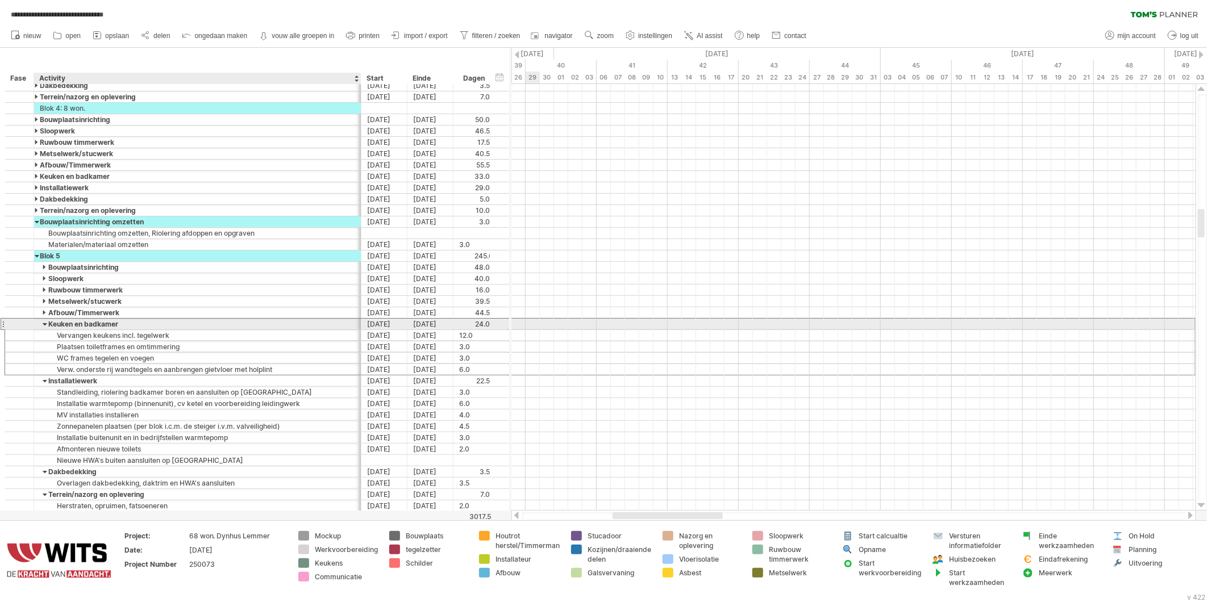
click at [41, 326] on div "Keuken en badkamer" at bounding box center [197, 324] width 315 height 11
click at [46, 325] on input "**********" at bounding box center [197, 324] width 315 height 11
click at [43, 325] on input "**********" at bounding box center [197, 324] width 315 height 11
click at [45, 326] on input "**********" at bounding box center [197, 324] width 315 height 11
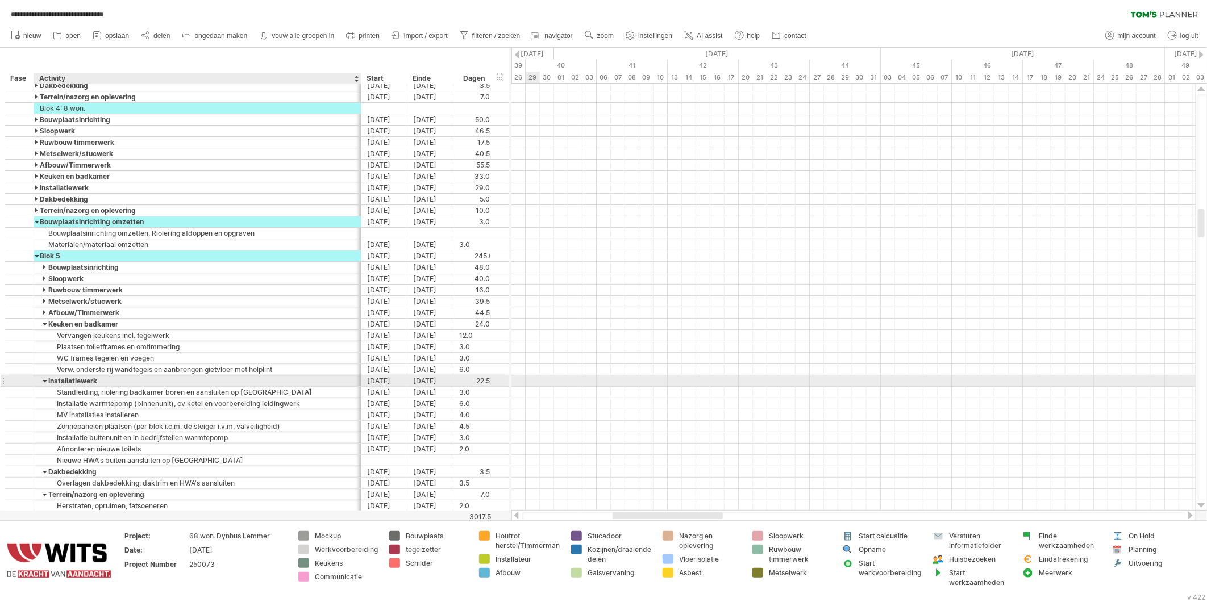
click at [44, 379] on div at bounding box center [45, 381] width 5 height 11
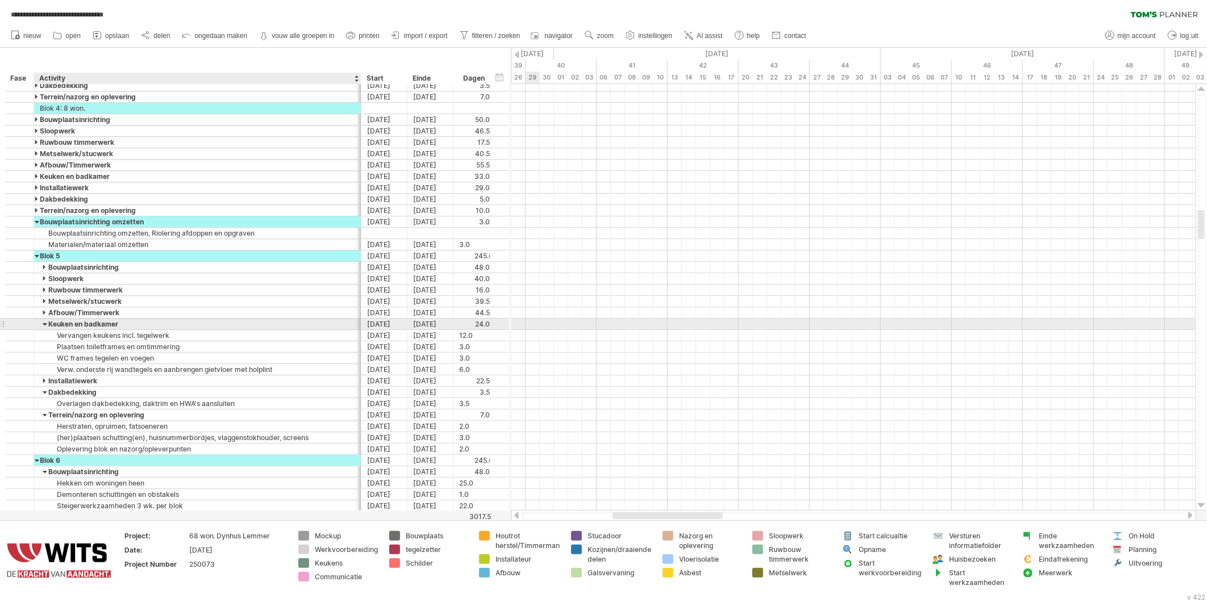
click at [43, 325] on div at bounding box center [45, 324] width 5 height 11
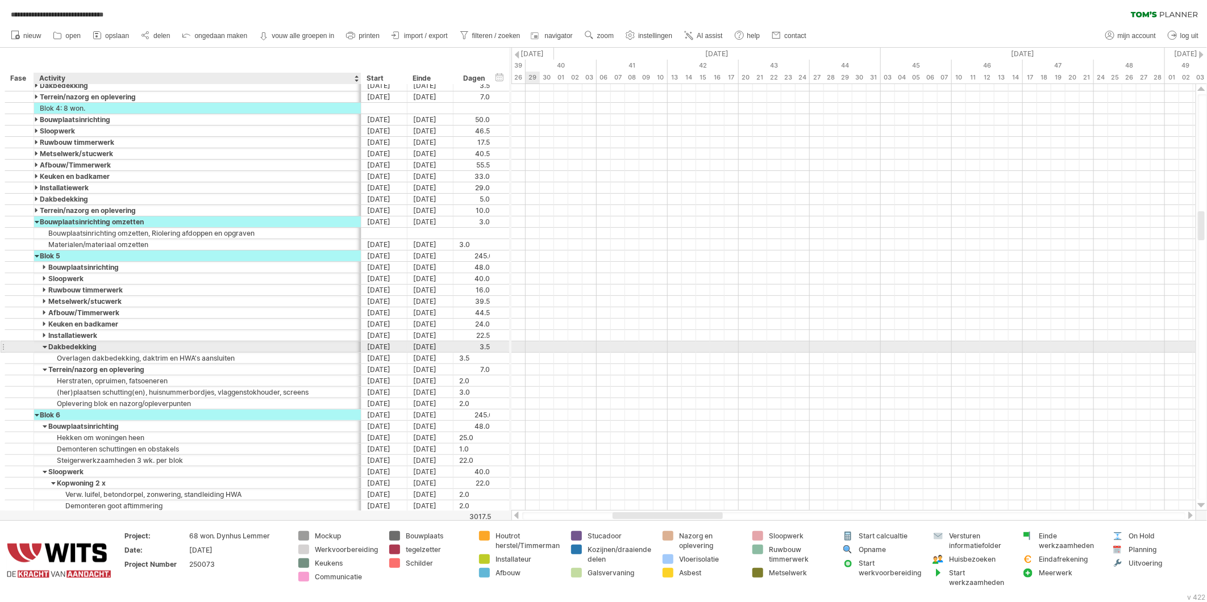
click at [43, 350] on div at bounding box center [45, 347] width 5 height 11
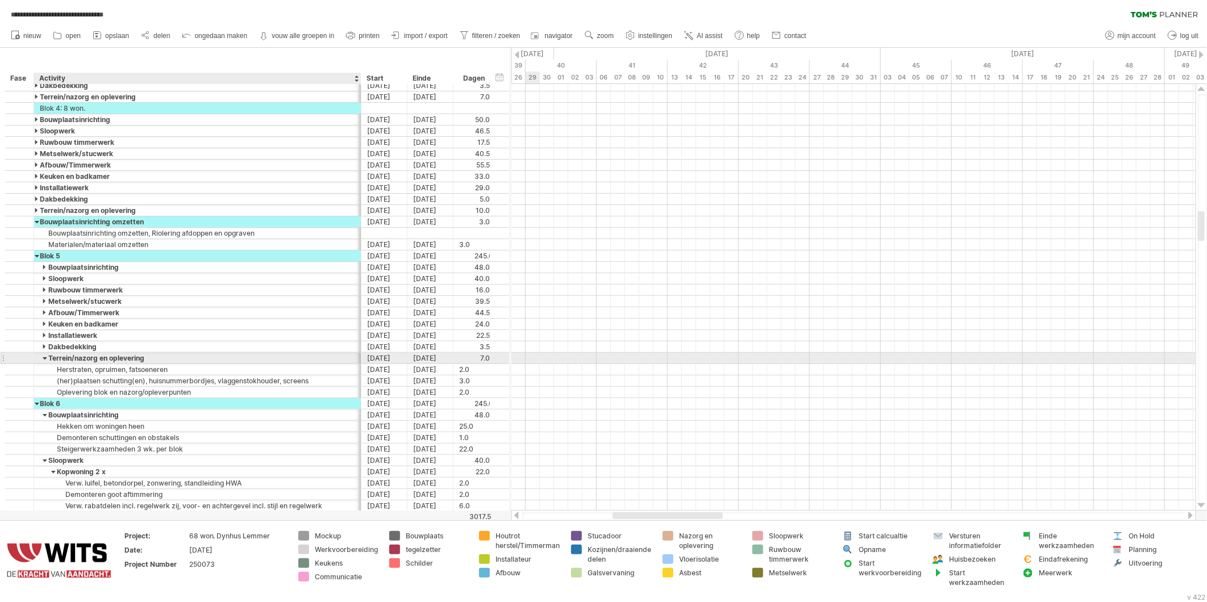
click at [44, 361] on div at bounding box center [45, 358] width 5 height 11
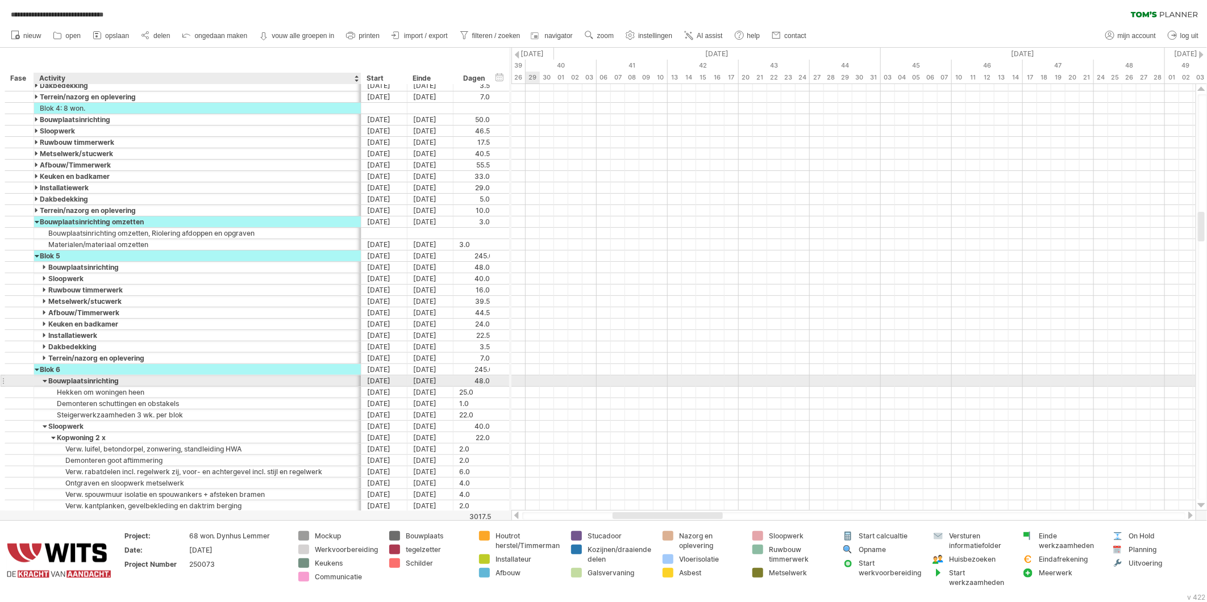
click at [43, 382] on div at bounding box center [45, 381] width 5 height 11
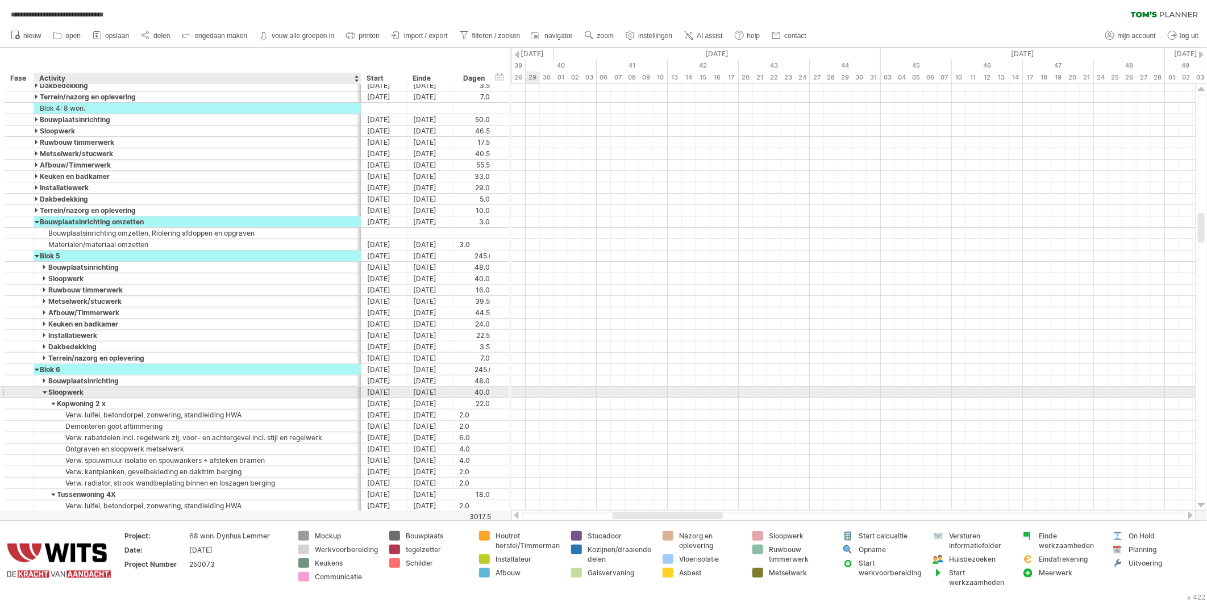
click at [44, 392] on div at bounding box center [45, 392] width 5 height 11
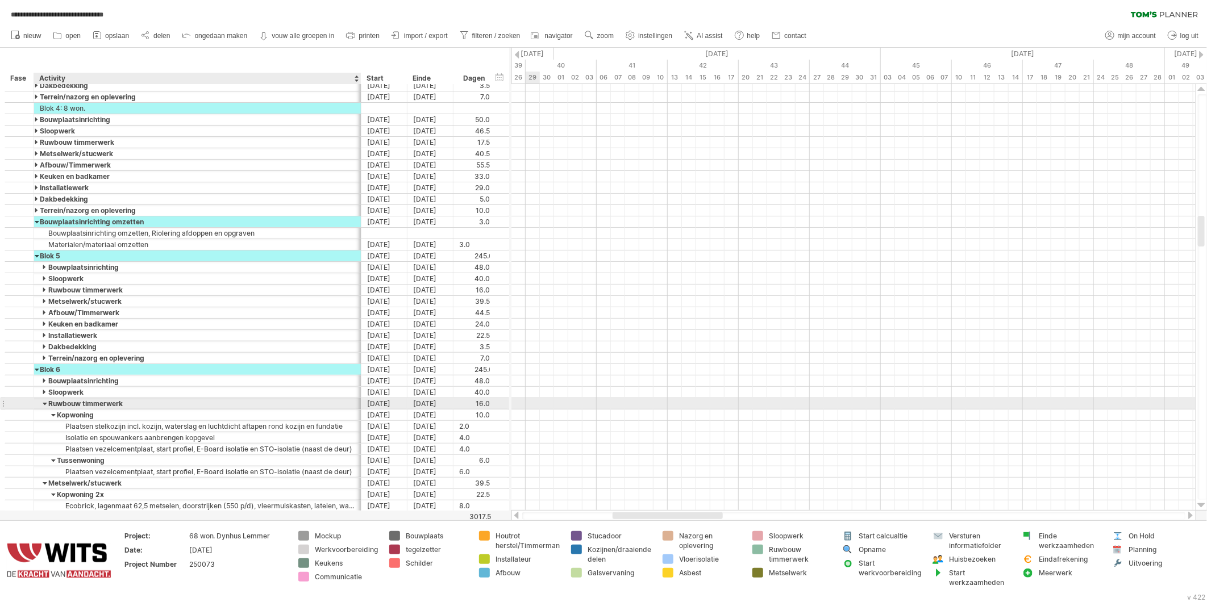
click at [44, 404] on div at bounding box center [45, 403] width 5 height 11
click at [43, 416] on div at bounding box center [45, 415] width 5 height 11
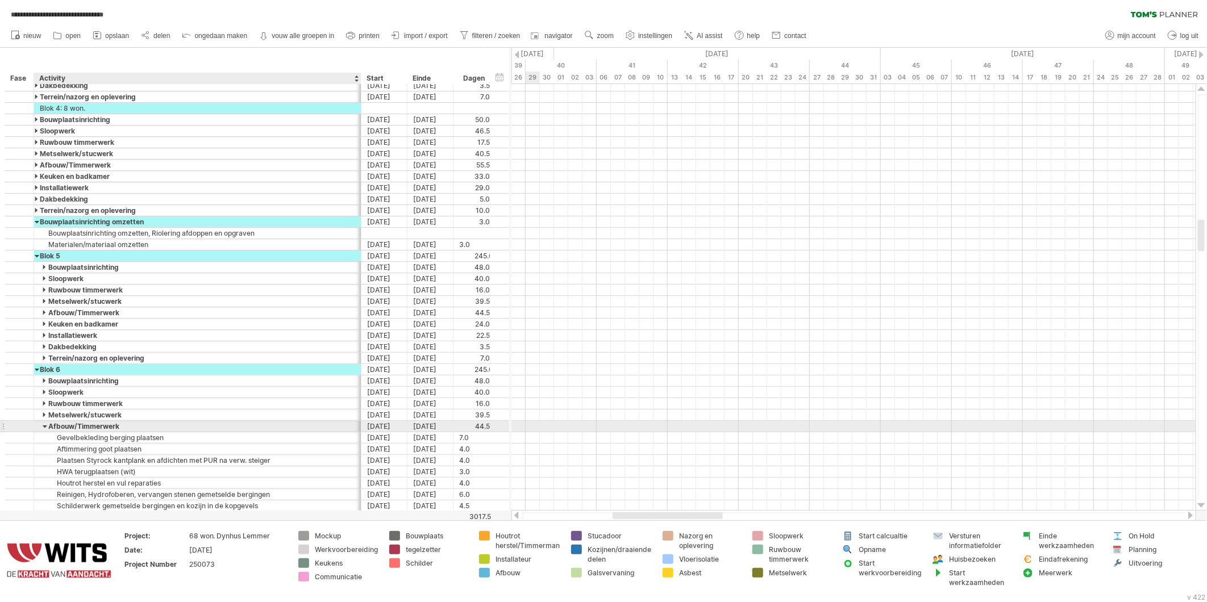
click at [43, 426] on div at bounding box center [45, 426] width 5 height 11
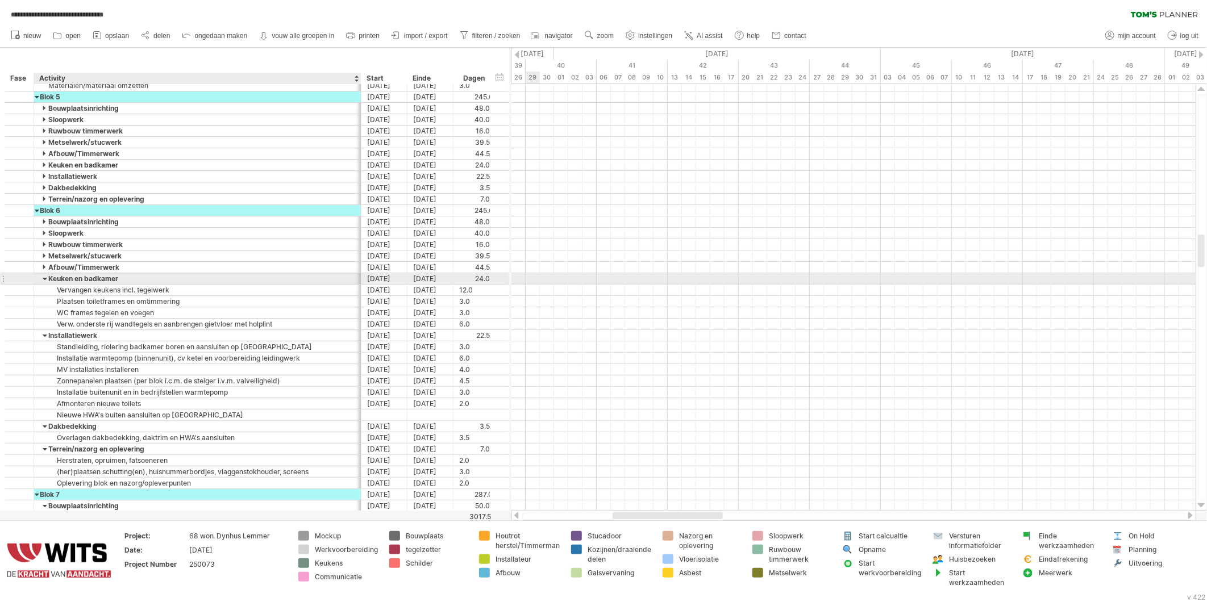
click at [43, 280] on div at bounding box center [45, 278] width 5 height 11
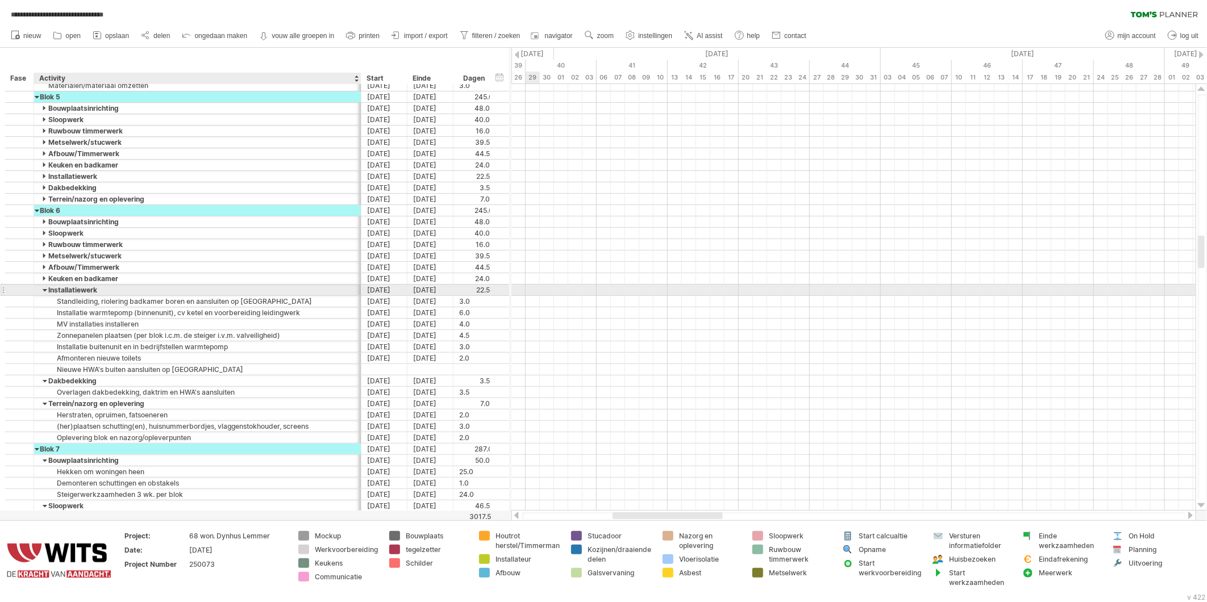
click at [43, 289] on div at bounding box center [45, 290] width 5 height 11
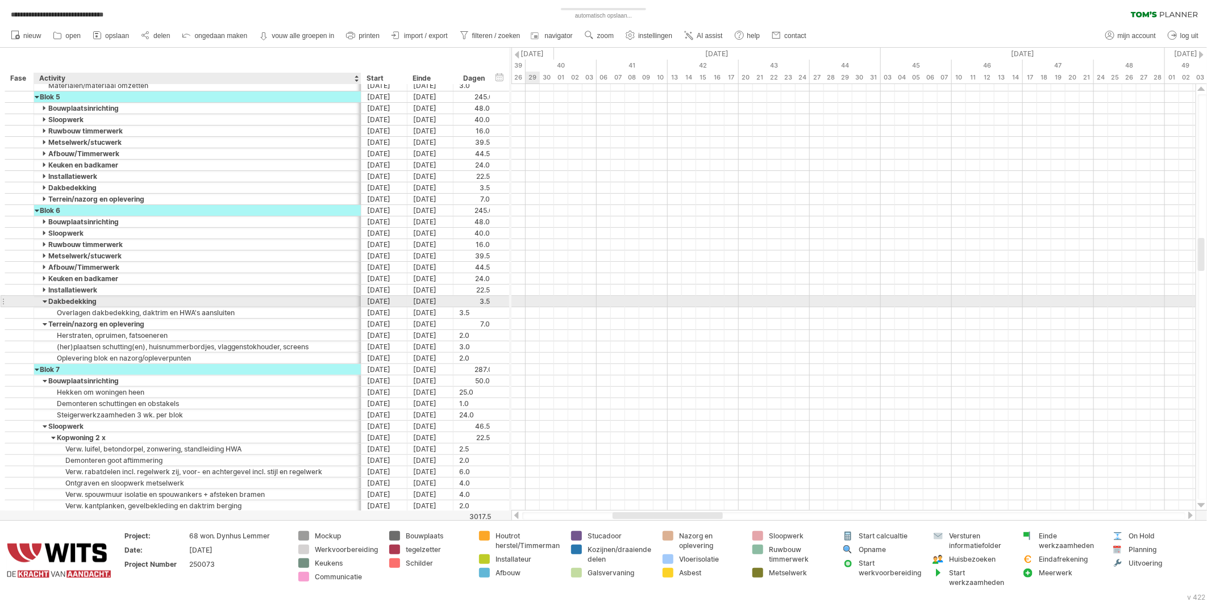
click at [43, 301] on div at bounding box center [45, 301] width 5 height 11
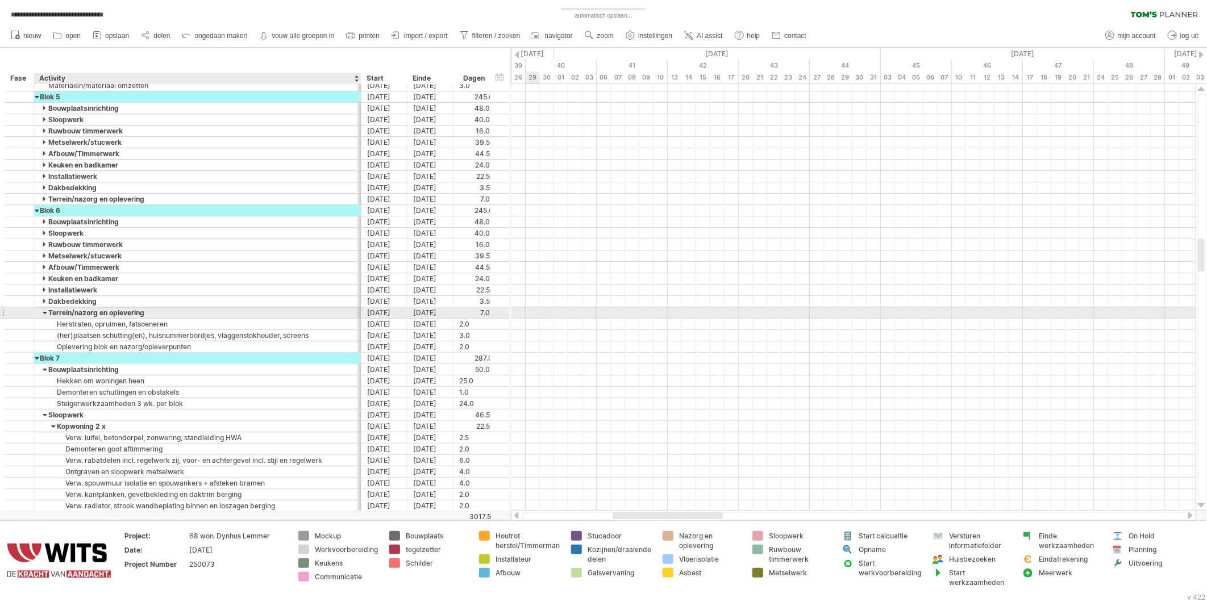
click at [44, 314] on div at bounding box center [45, 312] width 5 height 11
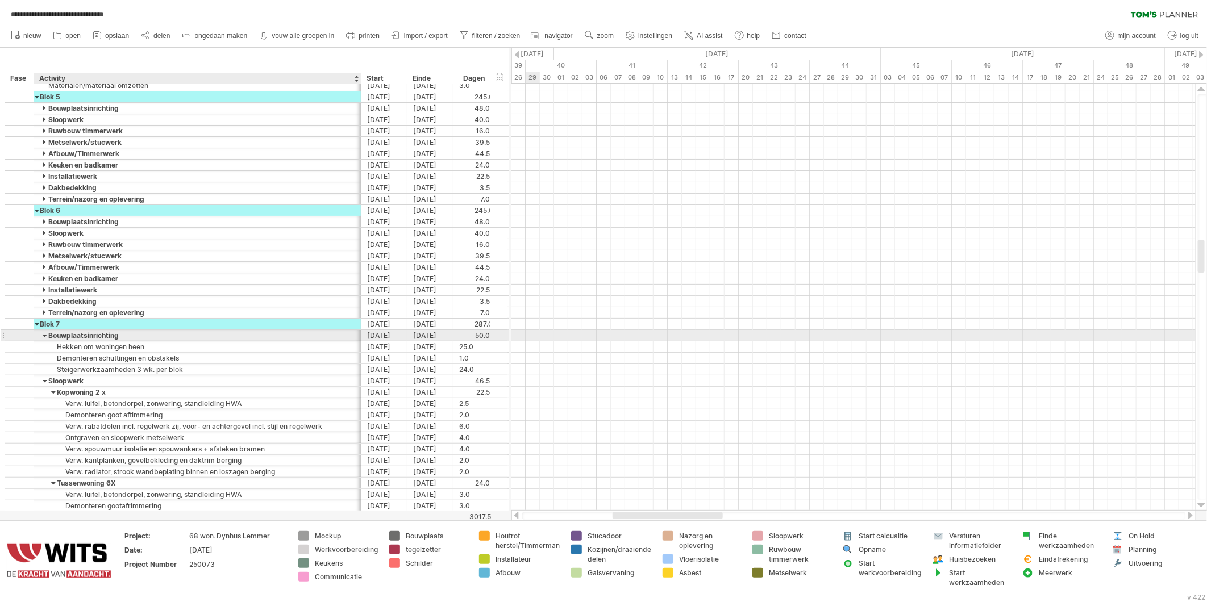
click at [43, 333] on div at bounding box center [45, 335] width 5 height 11
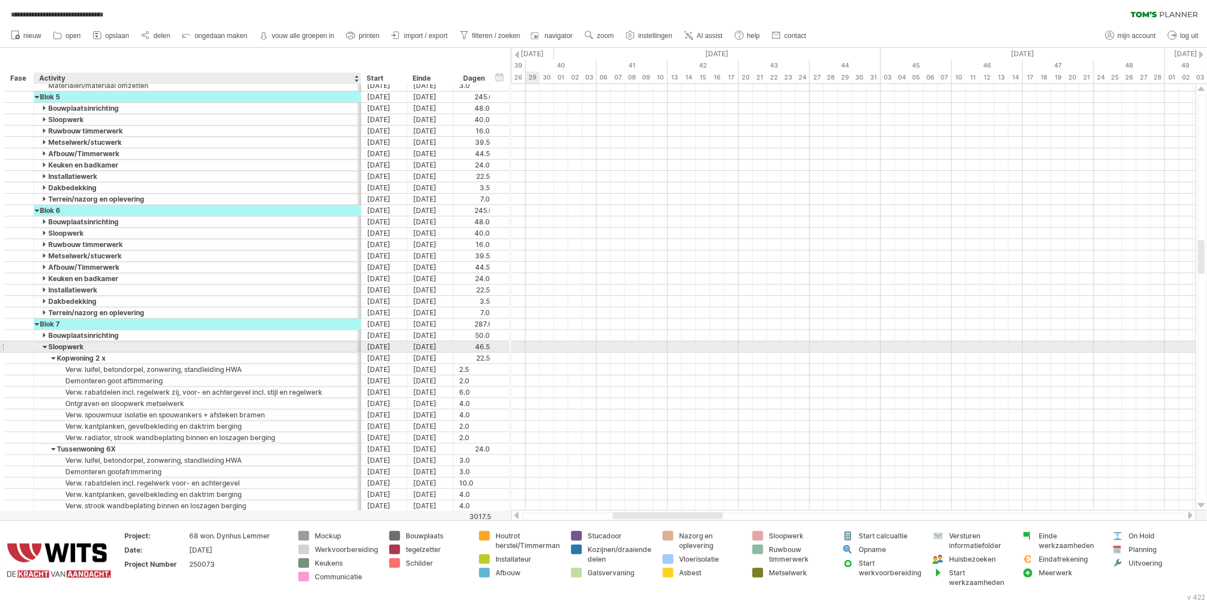
click at [43, 347] on div at bounding box center [45, 347] width 5 height 11
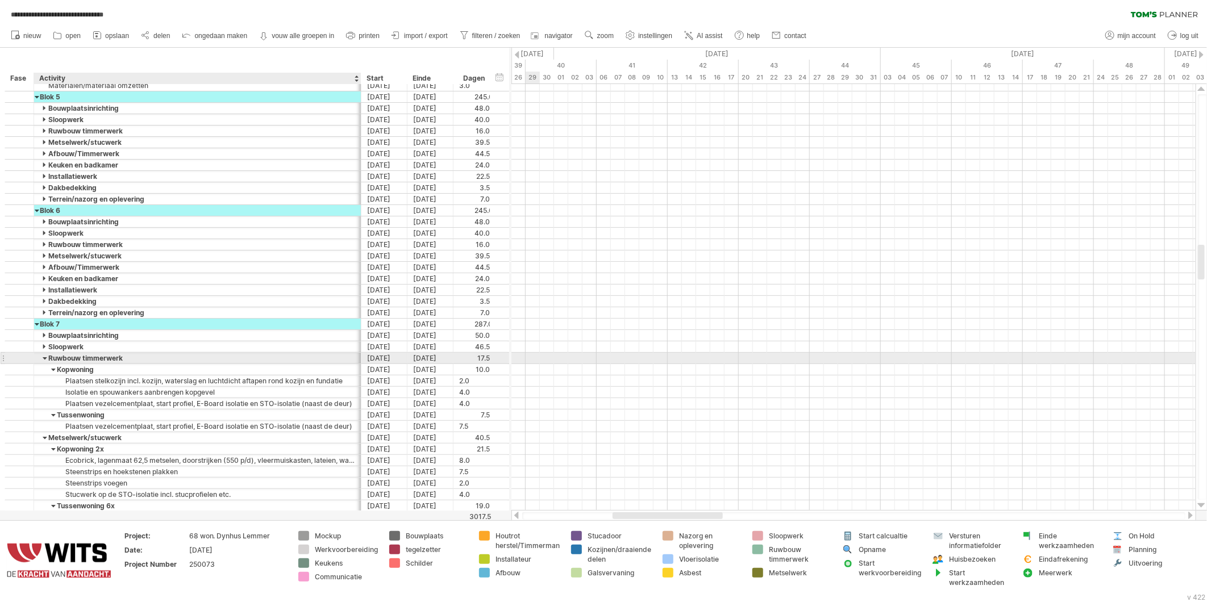
click at [43, 355] on div at bounding box center [45, 358] width 5 height 11
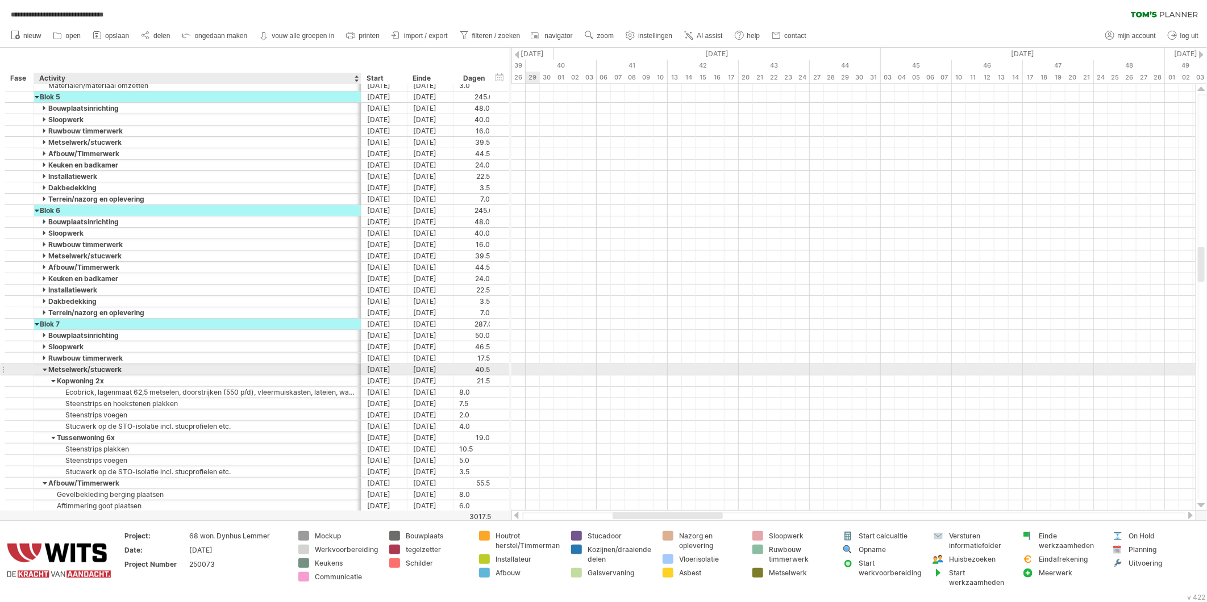
click at [44, 374] on div at bounding box center [45, 369] width 5 height 11
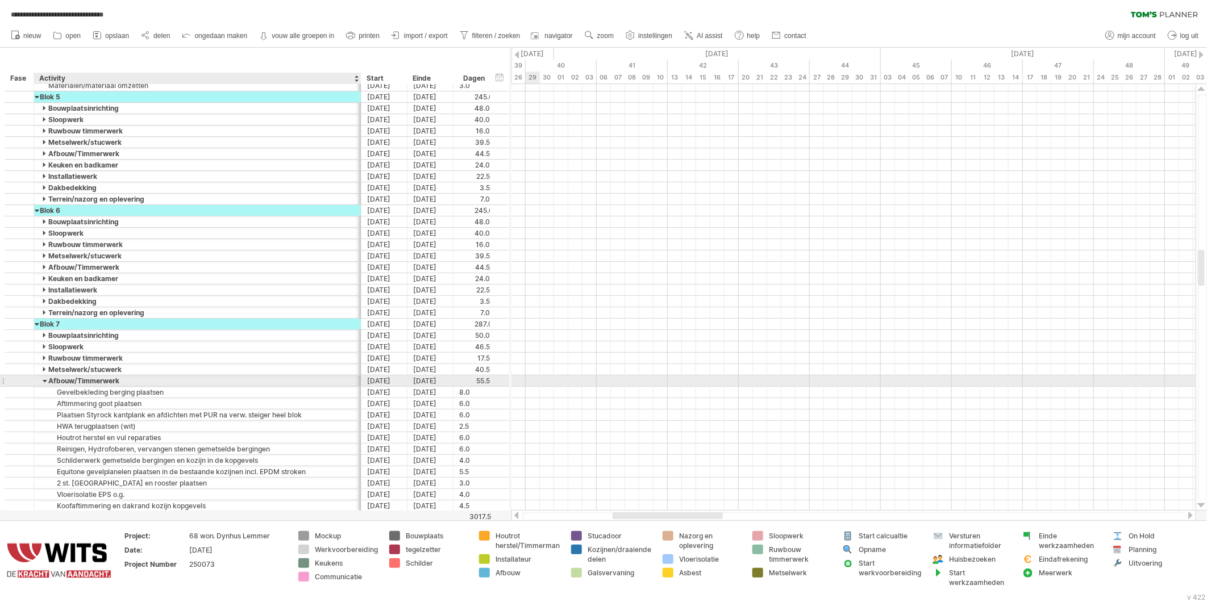
click at [44, 384] on div at bounding box center [45, 381] width 5 height 11
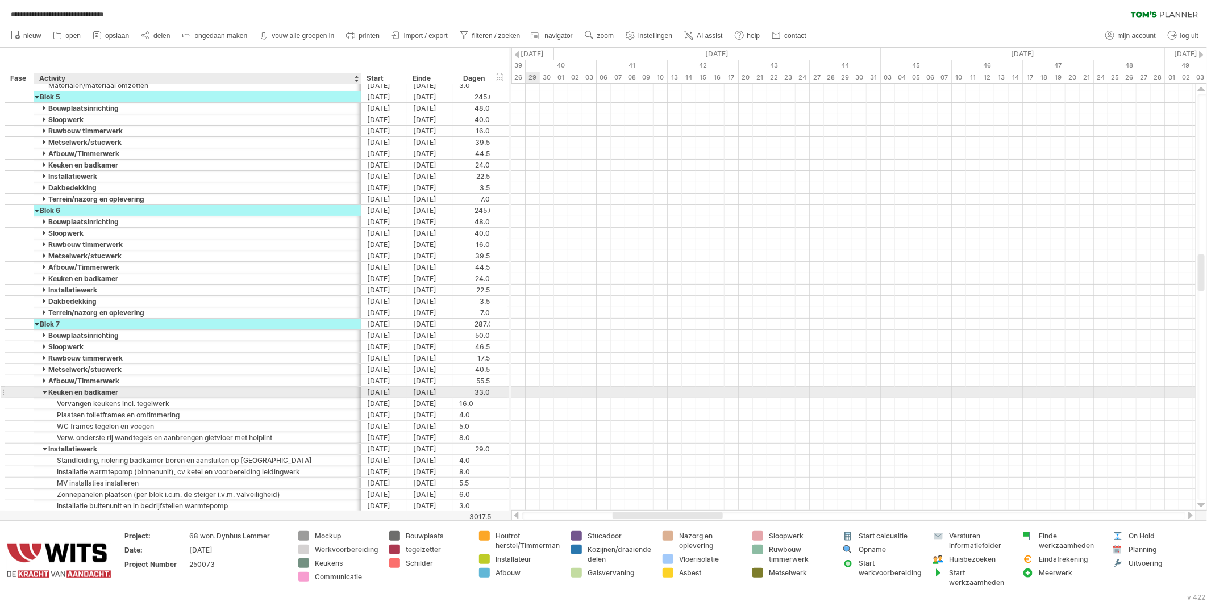
click at [44, 396] on div at bounding box center [45, 392] width 5 height 11
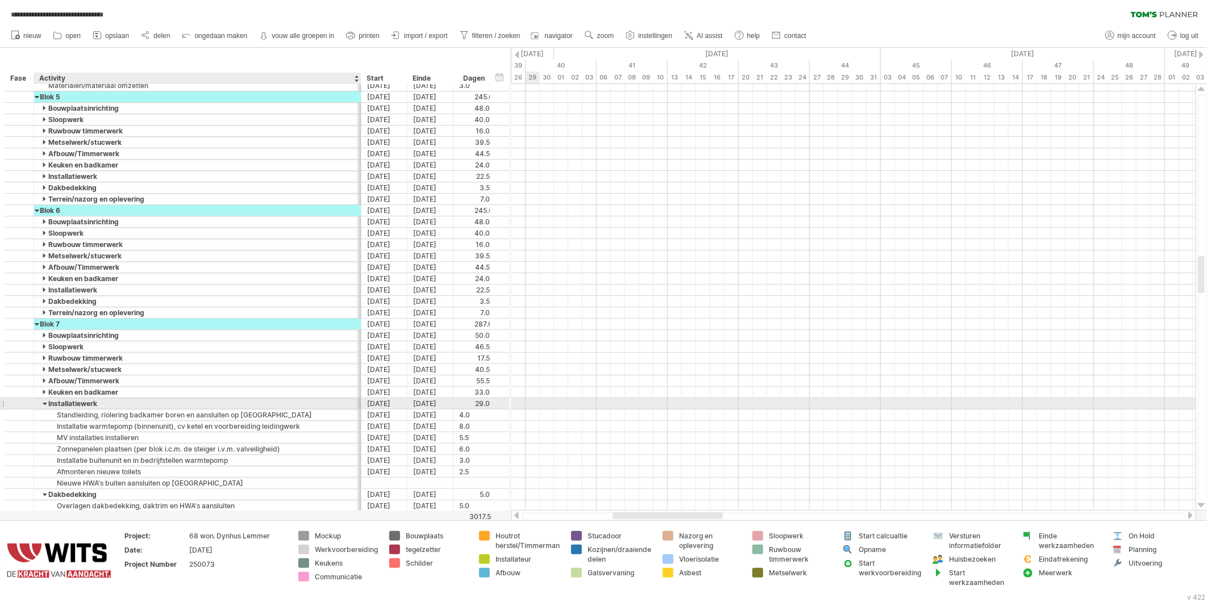
click at [44, 407] on div at bounding box center [45, 403] width 5 height 11
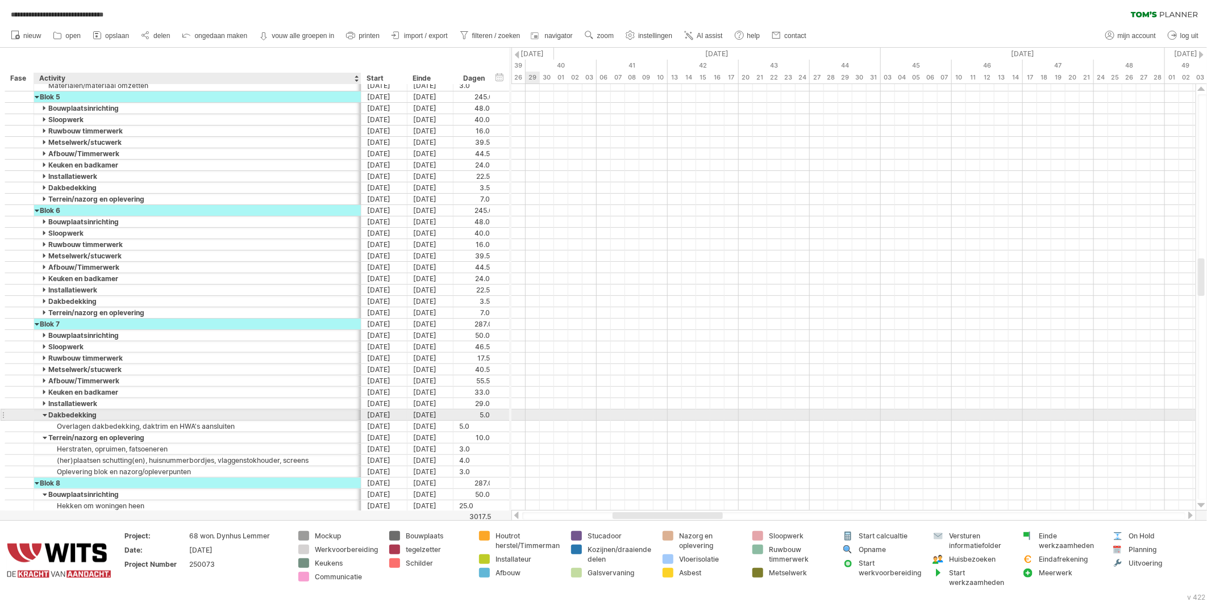
click at [44, 419] on div at bounding box center [45, 415] width 5 height 11
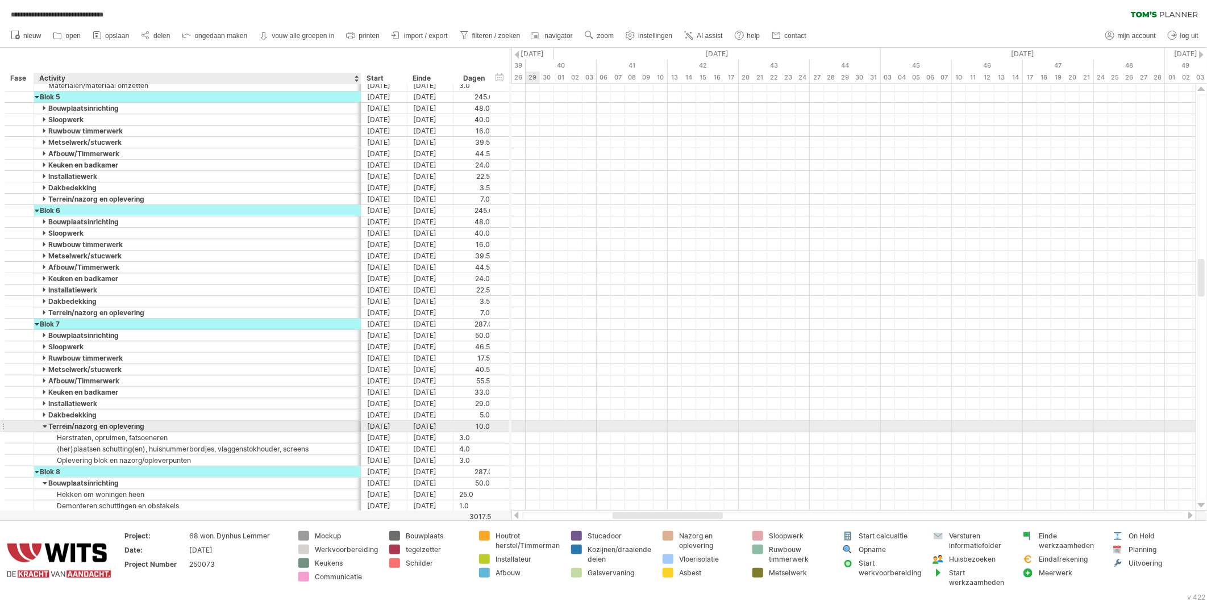
click at [44, 427] on div at bounding box center [45, 426] width 5 height 11
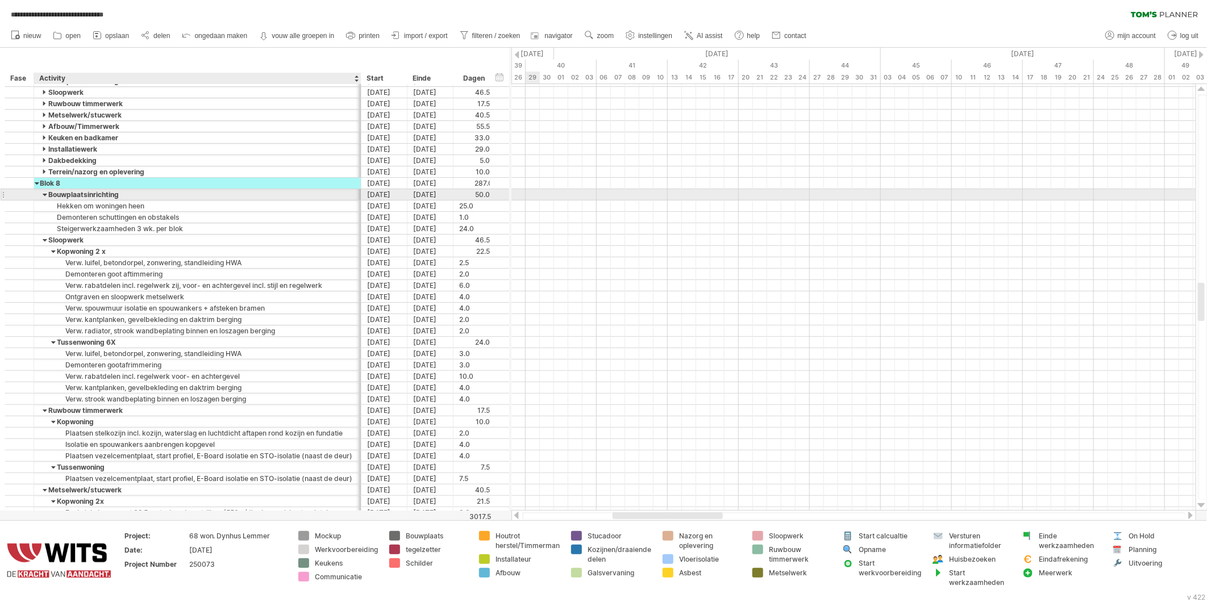
click at [44, 196] on div at bounding box center [45, 194] width 5 height 11
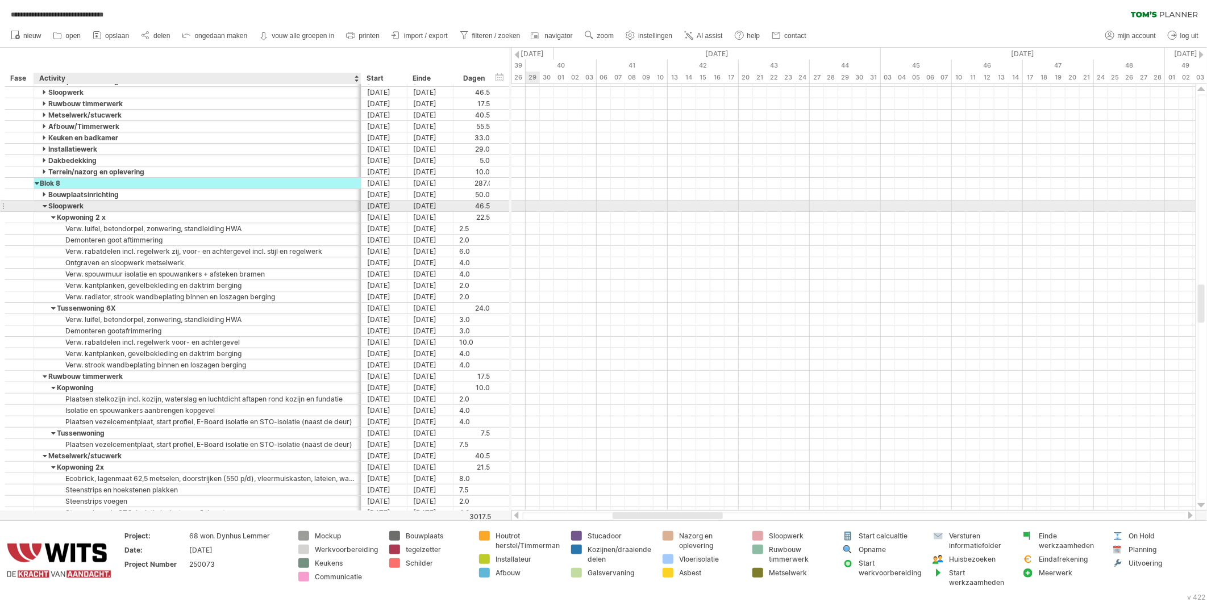
click at [45, 203] on div at bounding box center [45, 206] width 5 height 11
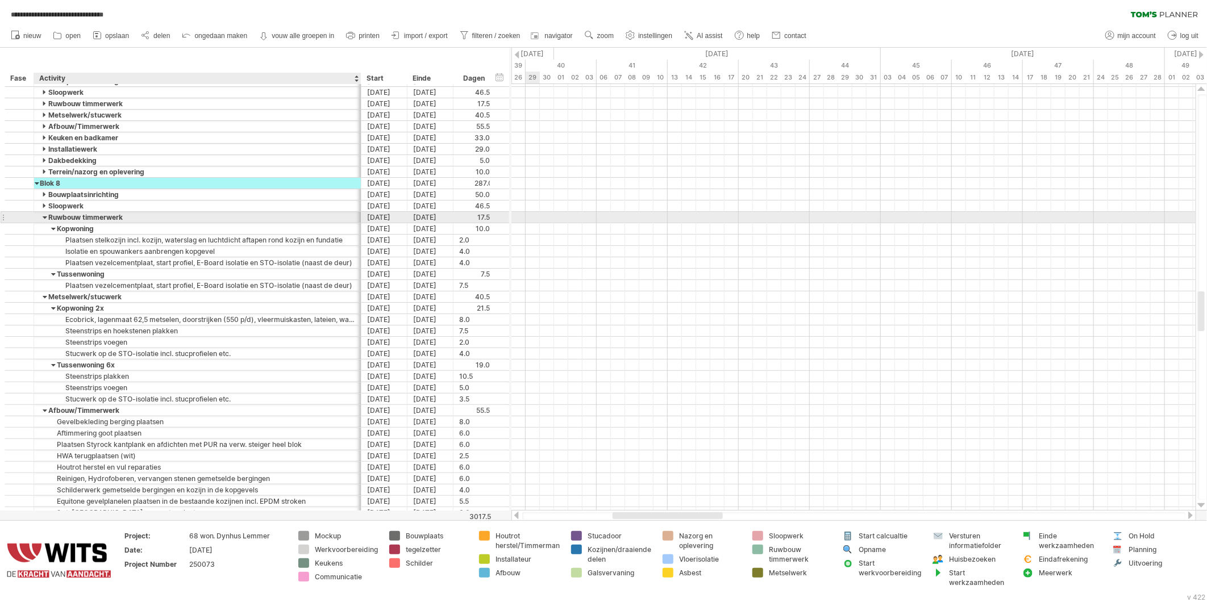
click at [43, 217] on div at bounding box center [45, 217] width 5 height 11
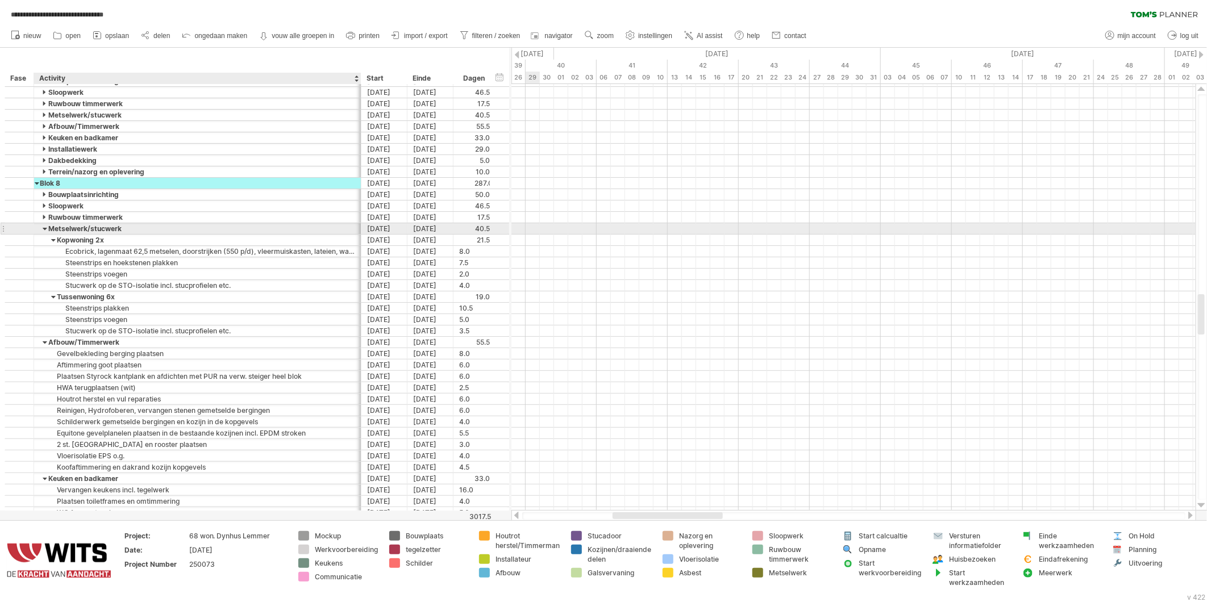
click at [44, 232] on div at bounding box center [45, 228] width 5 height 11
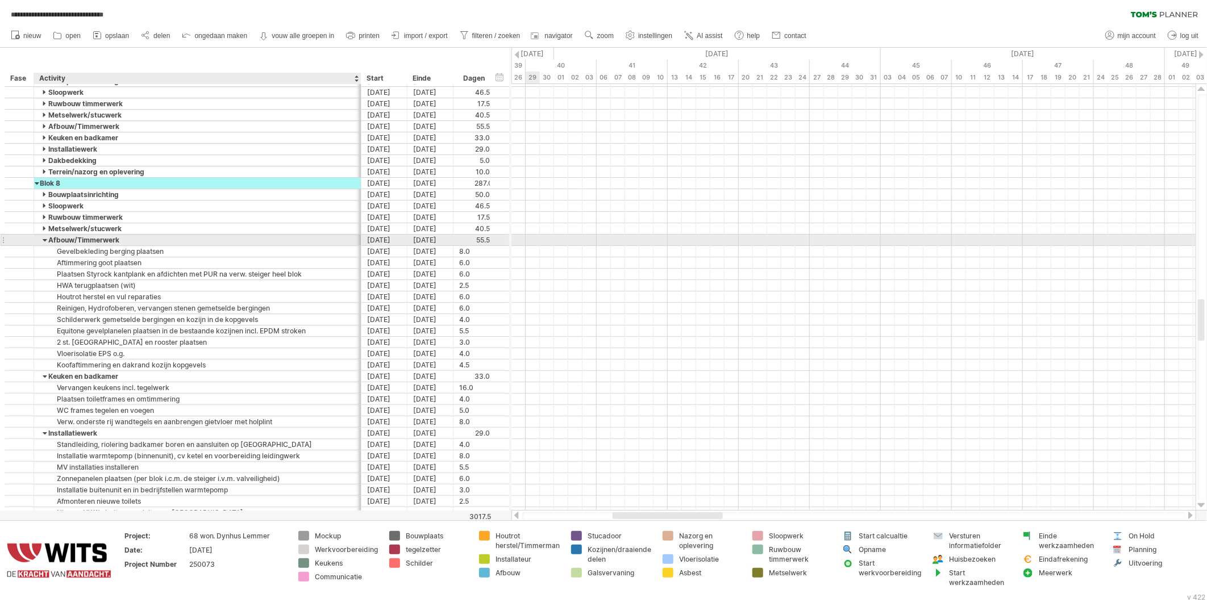
click at [43, 241] on div at bounding box center [45, 240] width 5 height 11
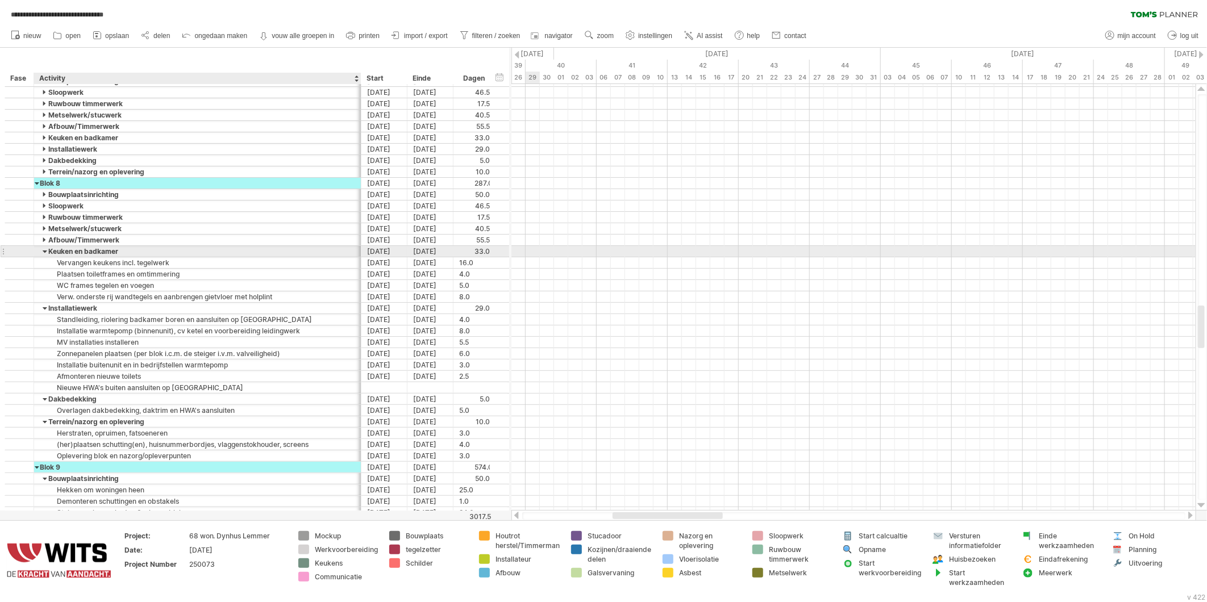
click at [43, 252] on div at bounding box center [45, 251] width 5 height 11
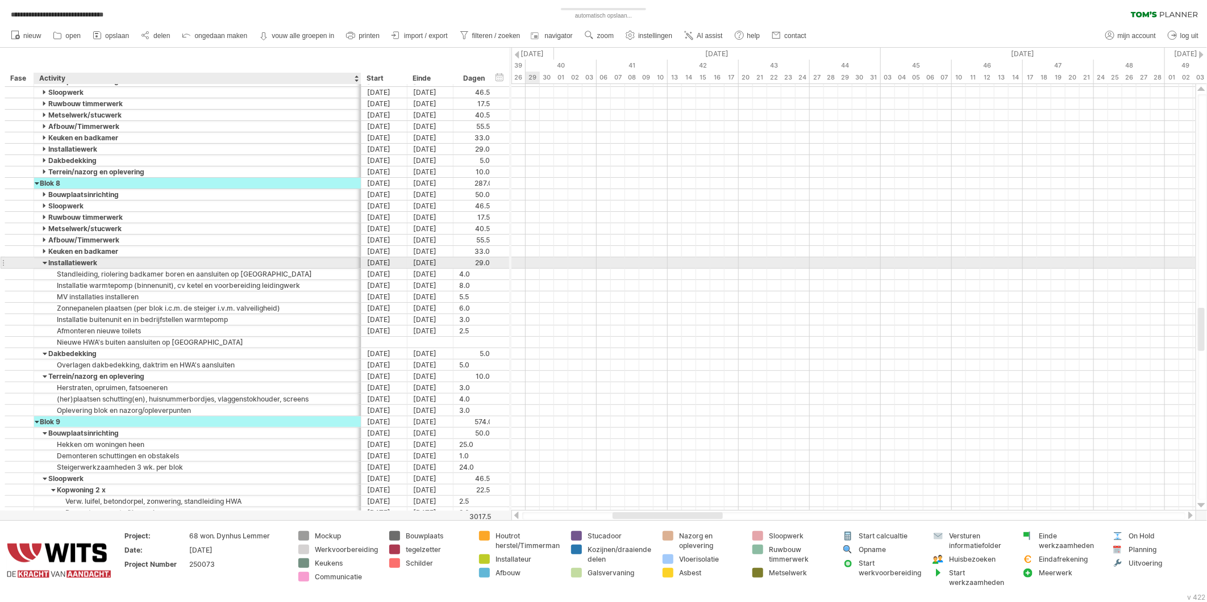
click at [47, 262] on div at bounding box center [45, 262] width 5 height 11
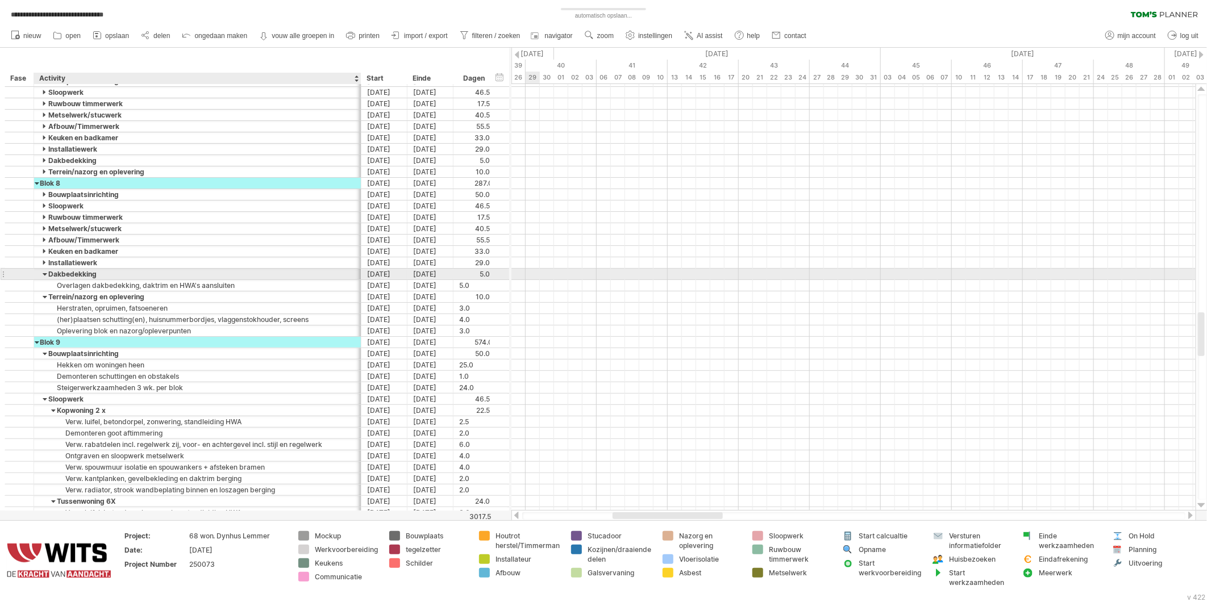
click at [44, 274] on div at bounding box center [45, 274] width 5 height 11
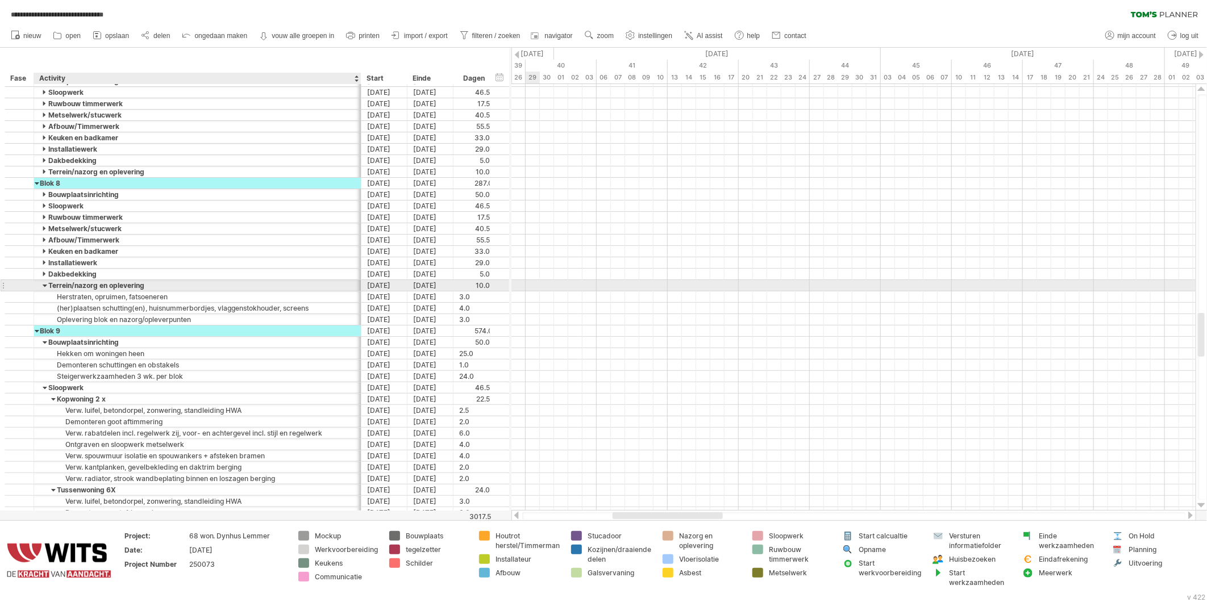
click at [43, 284] on div at bounding box center [45, 285] width 5 height 11
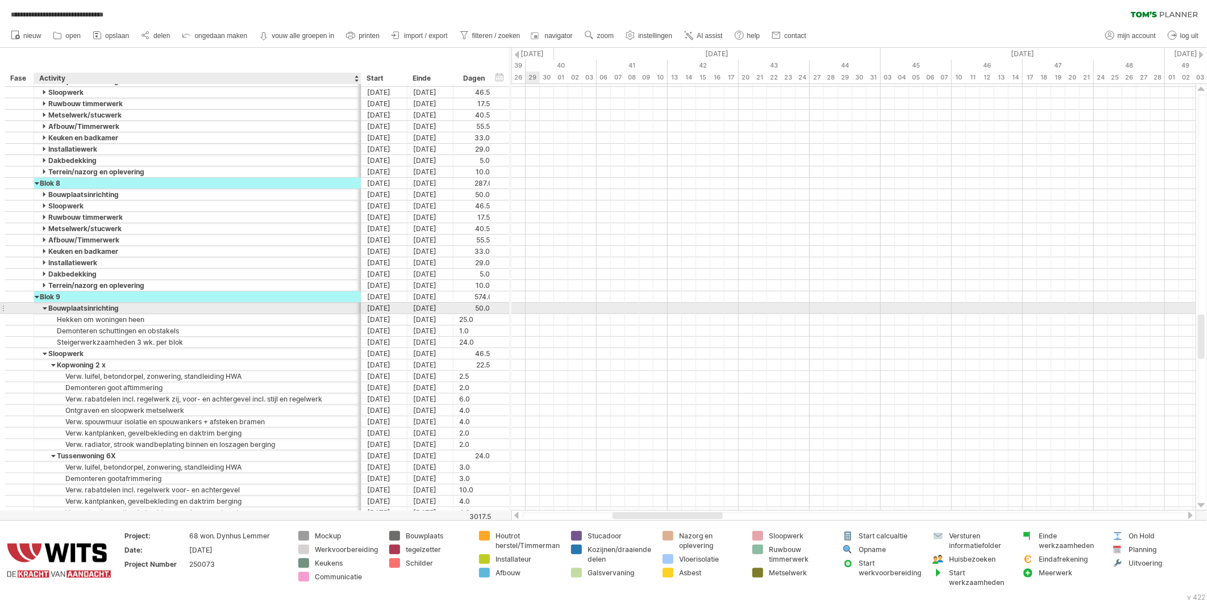
click at [44, 308] on div at bounding box center [45, 308] width 5 height 11
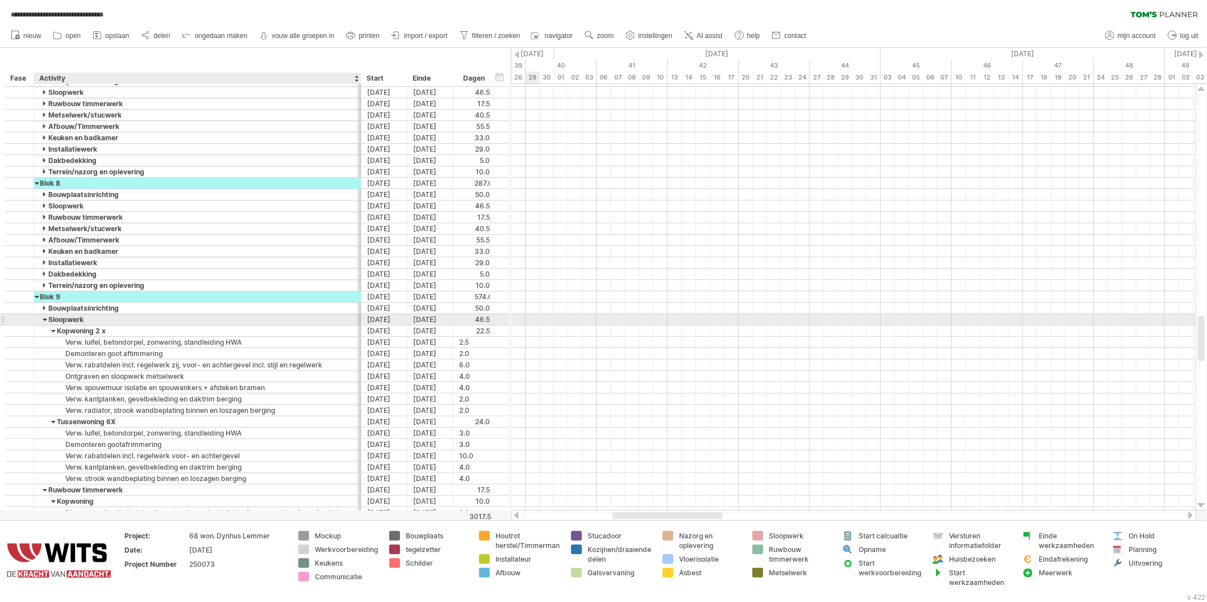
click at [43, 319] on div at bounding box center [45, 319] width 5 height 11
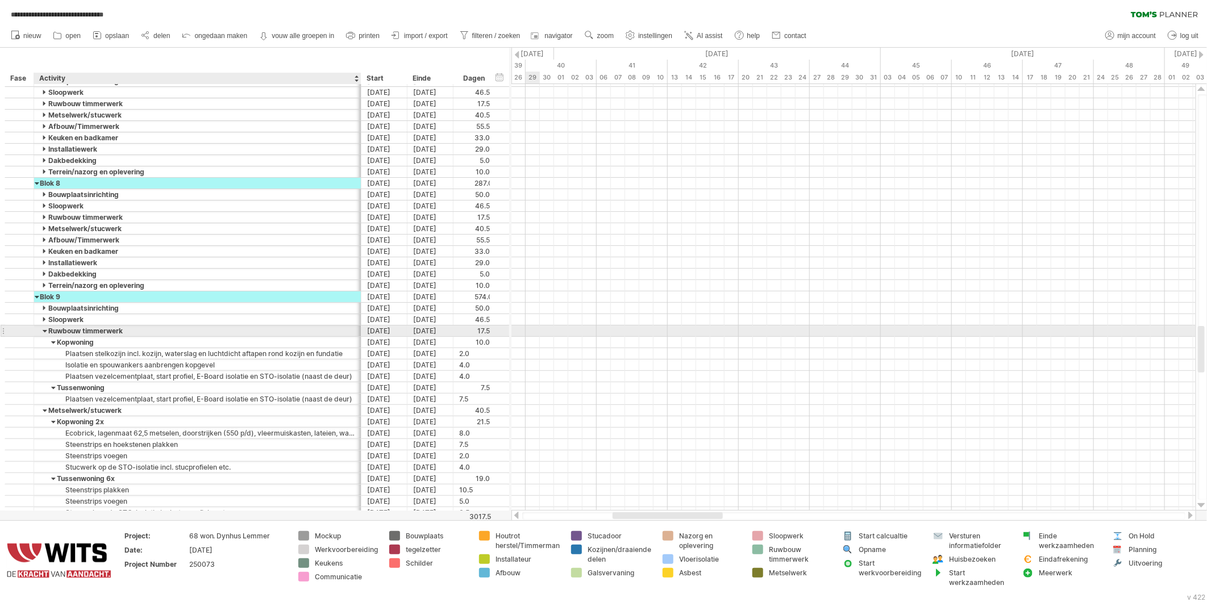
click at [45, 332] on div at bounding box center [45, 331] width 5 height 11
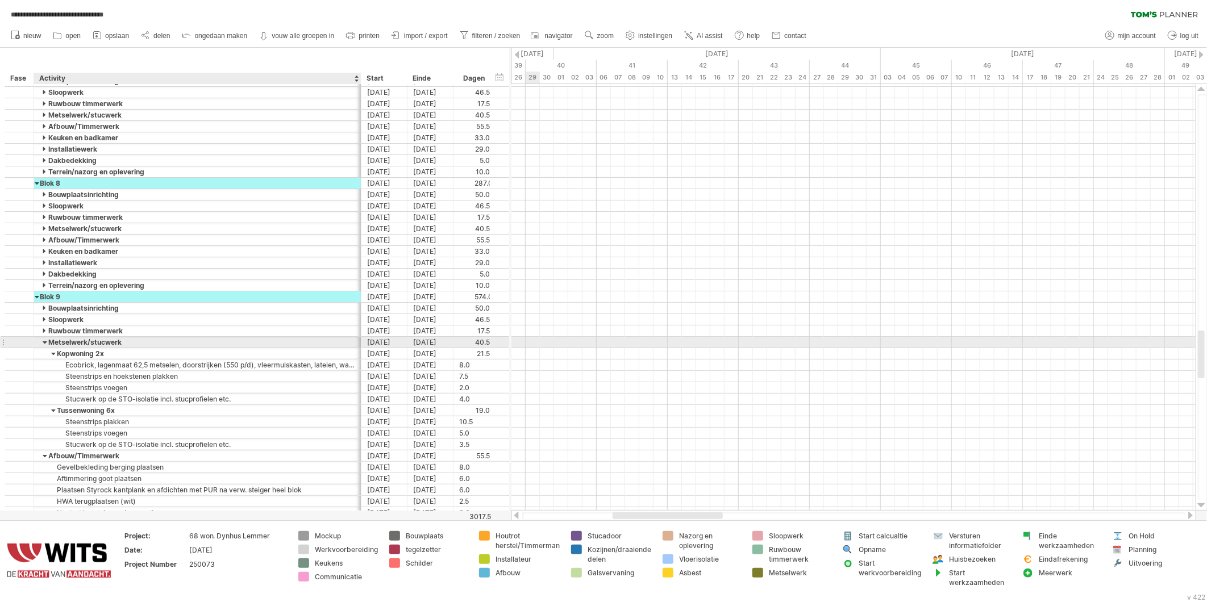
click at [44, 340] on div at bounding box center [45, 342] width 5 height 11
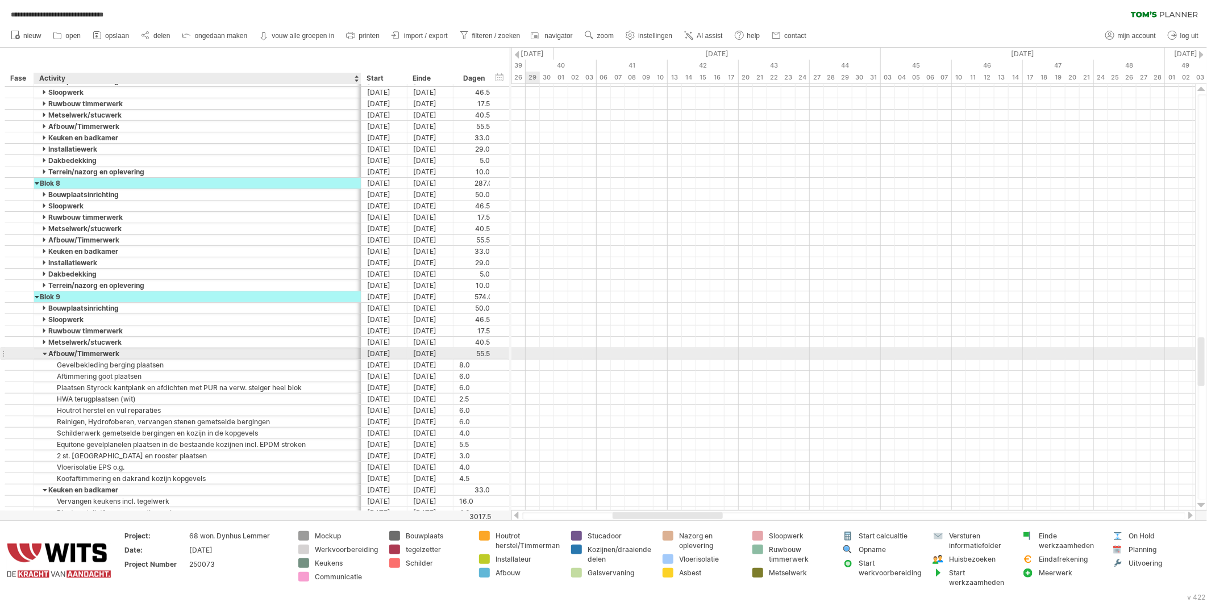
click at [43, 353] on div at bounding box center [45, 353] width 5 height 11
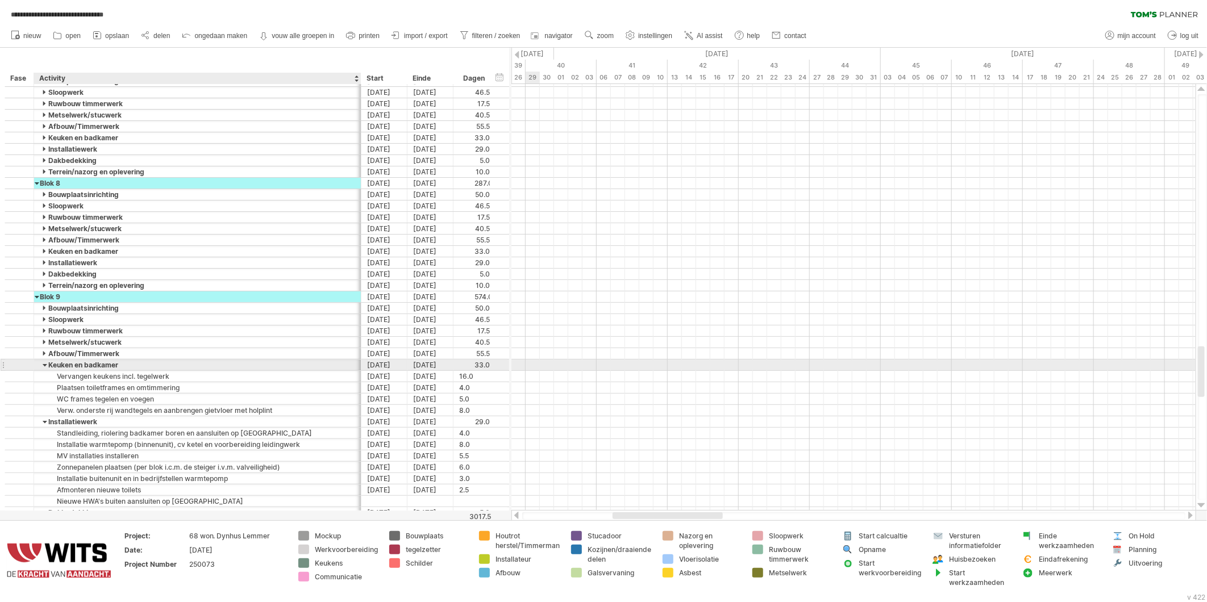
click at [45, 364] on div at bounding box center [45, 365] width 5 height 11
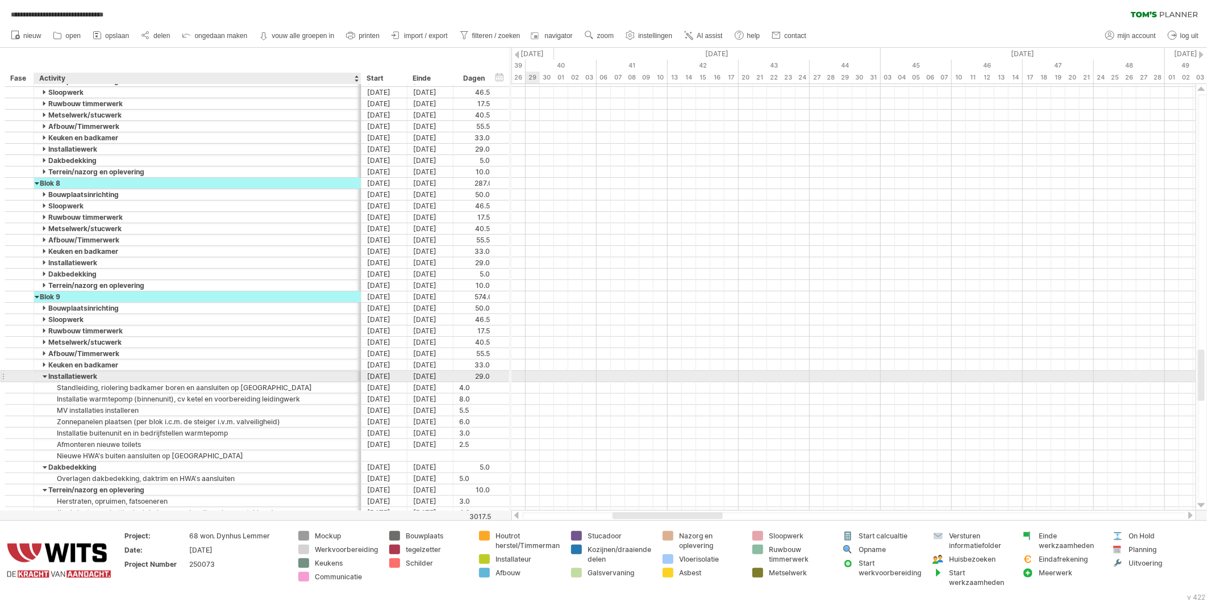
click at [44, 376] on div at bounding box center [45, 376] width 5 height 11
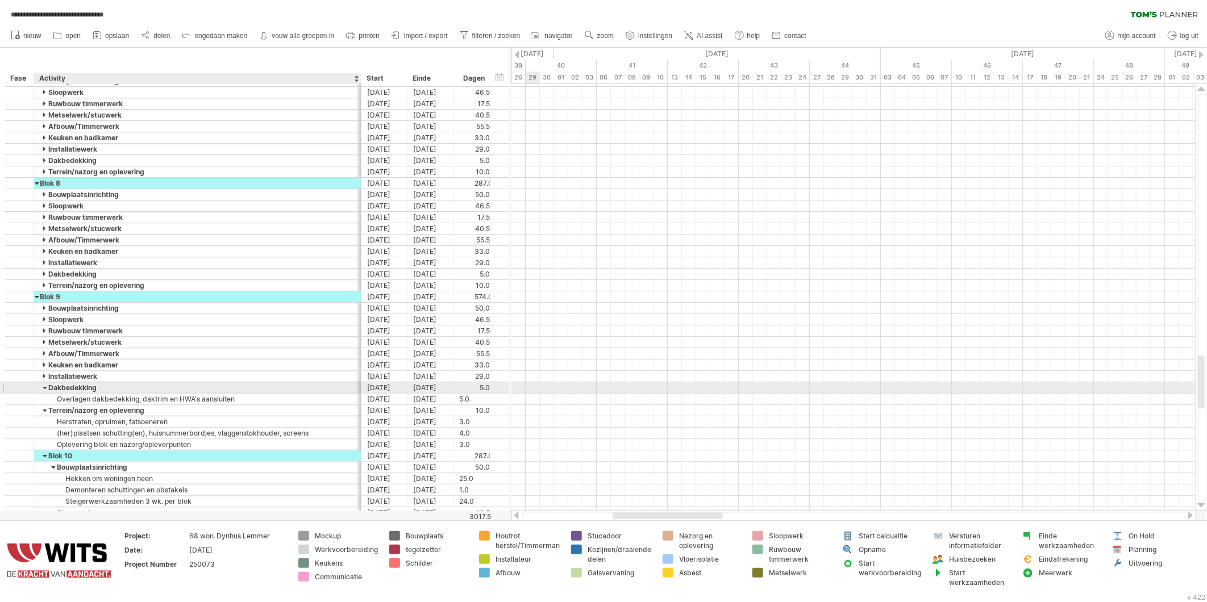
click at [43, 390] on div at bounding box center [45, 388] width 5 height 11
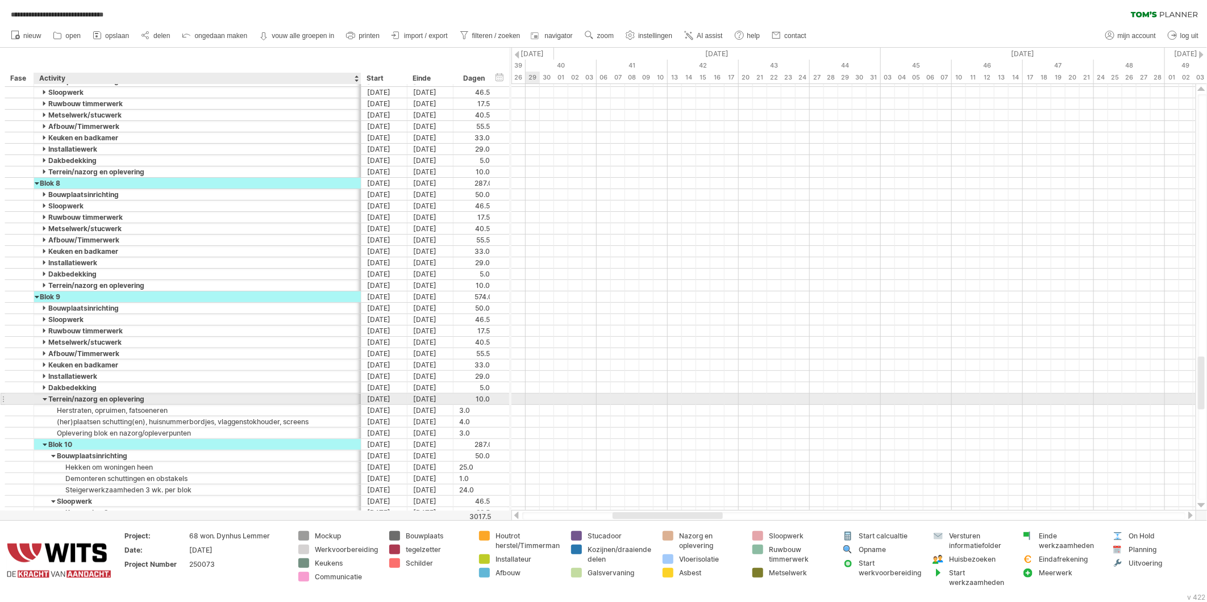
click at [44, 399] on div at bounding box center [45, 399] width 5 height 11
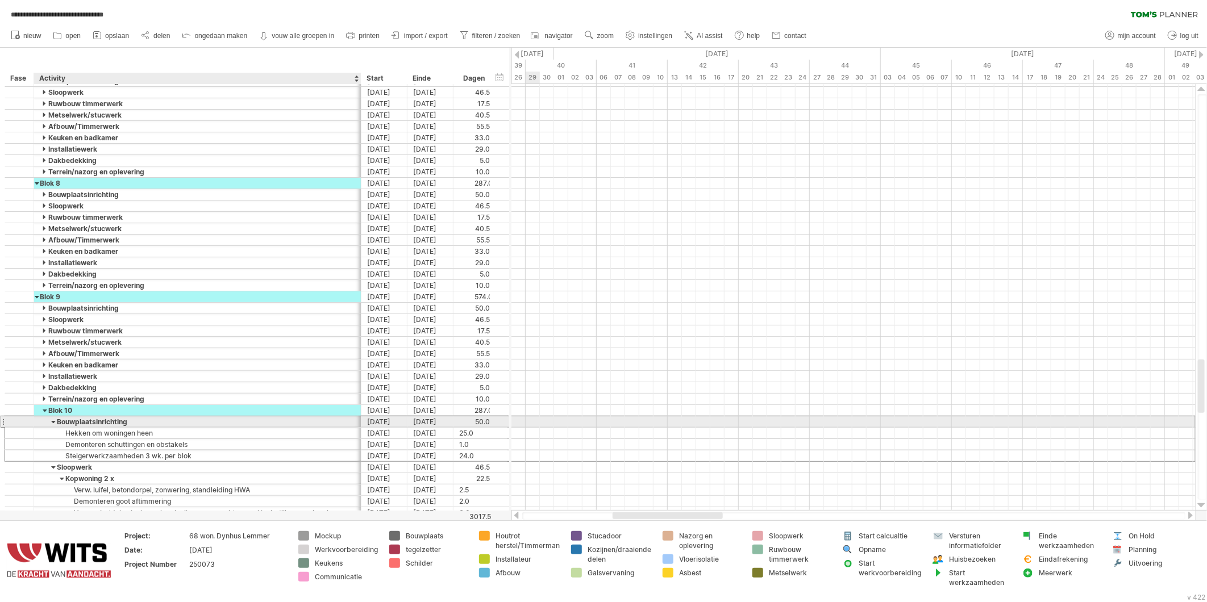
click at [46, 425] on div "Bouwplaatsinrichting" at bounding box center [197, 422] width 315 height 11
click at [53, 423] on input "**********" at bounding box center [197, 422] width 315 height 11
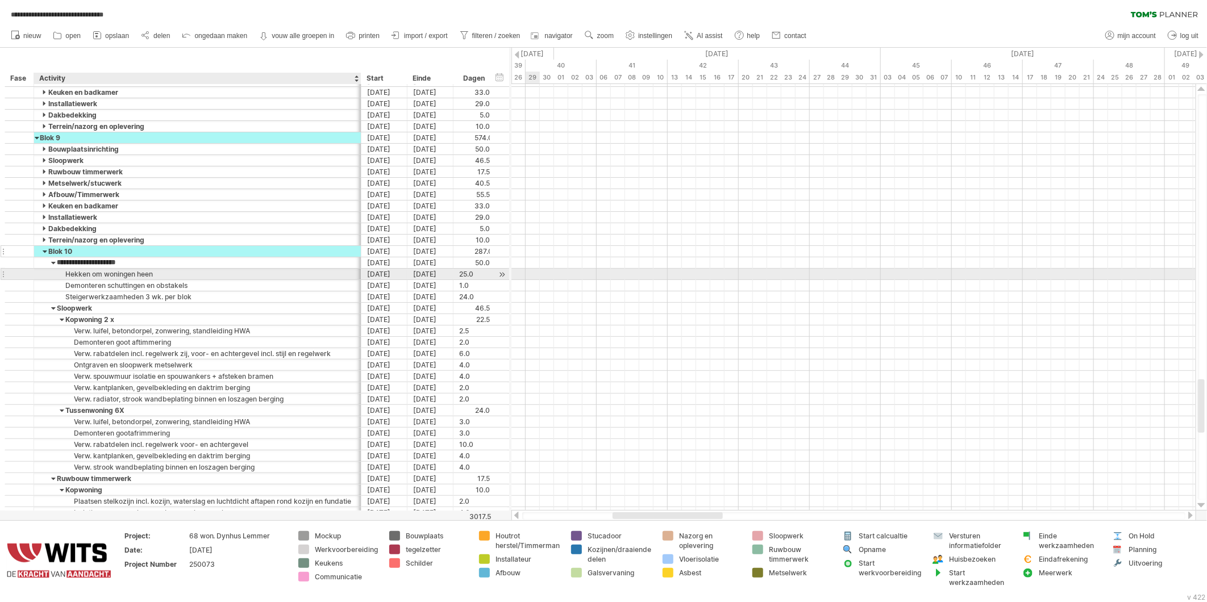
click at [54, 257] on div "Blok 10" at bounding box center [197, 251] width 315 height 11
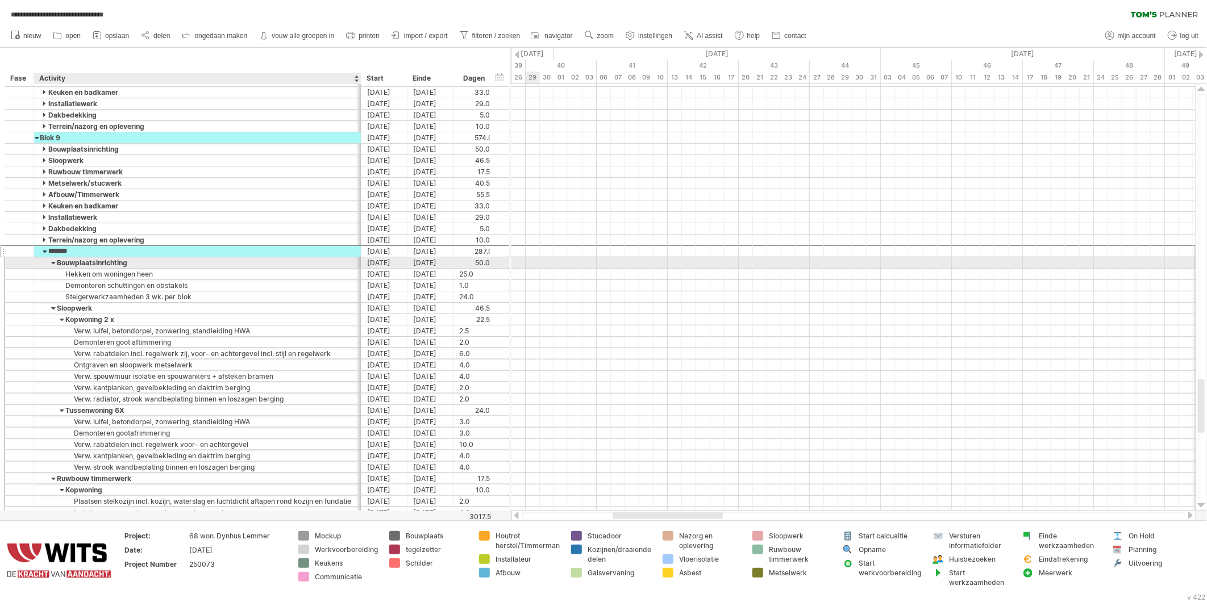
click at [53, 264] on div at bounding box center [53, 262] width 5 height 11
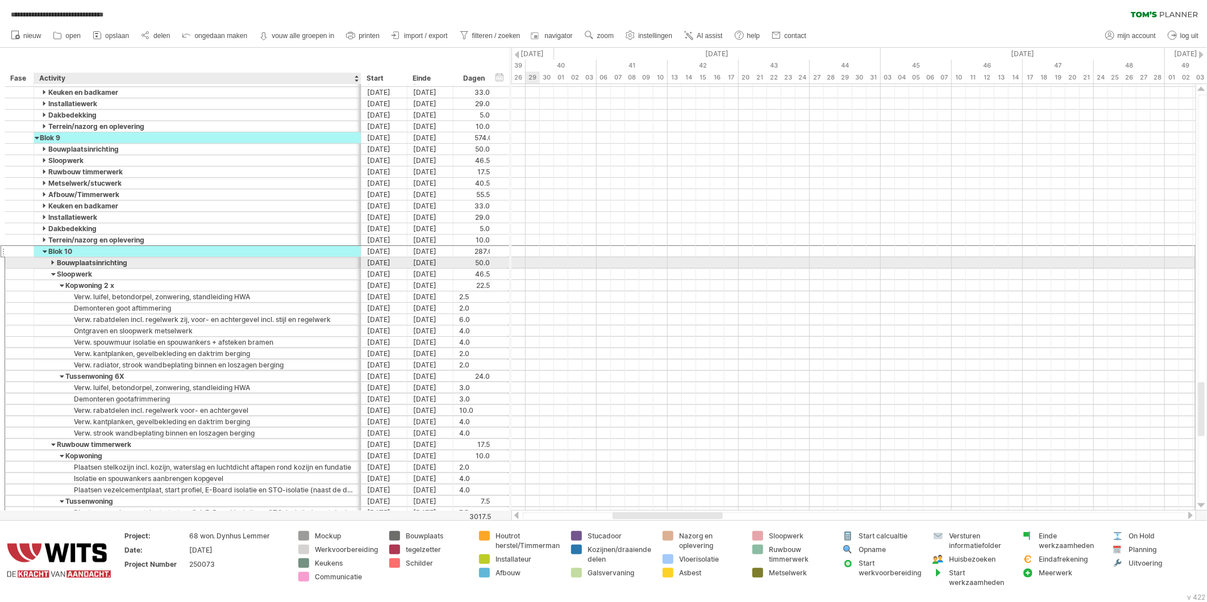
click at [46, 264] on div "Bouwplaatsinrichting" at bounding box center [197, 262] width 315 height 11
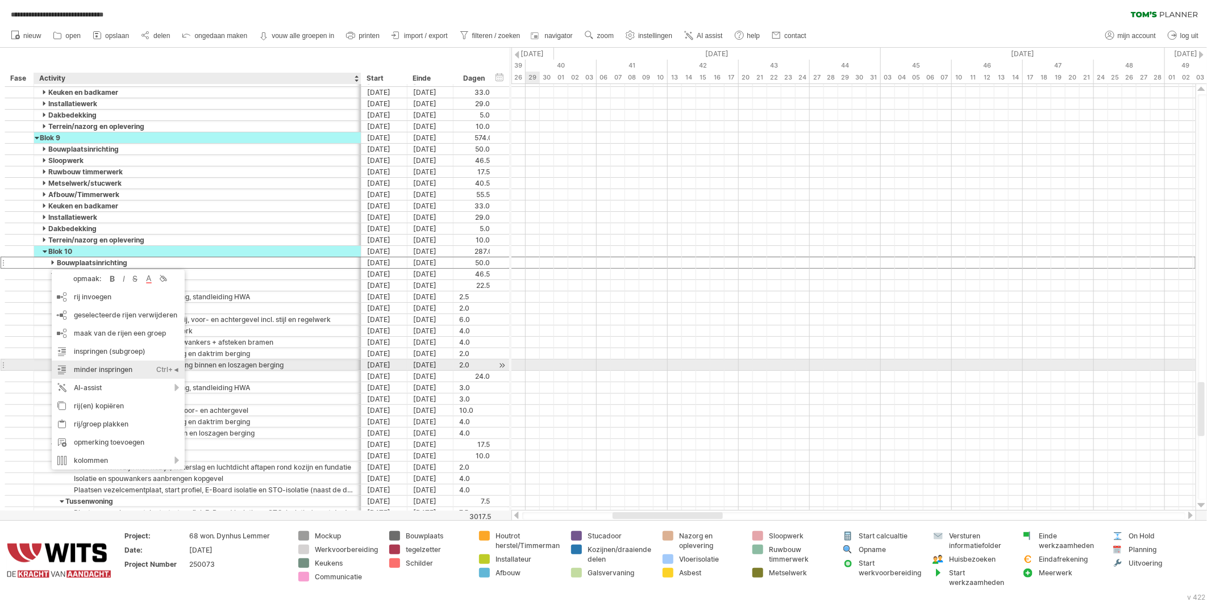
click at [93, 370] on div "minder inspringen Ctrl+◄ Cmd+◄" at bounding box center [118, 370] width 133 height 18
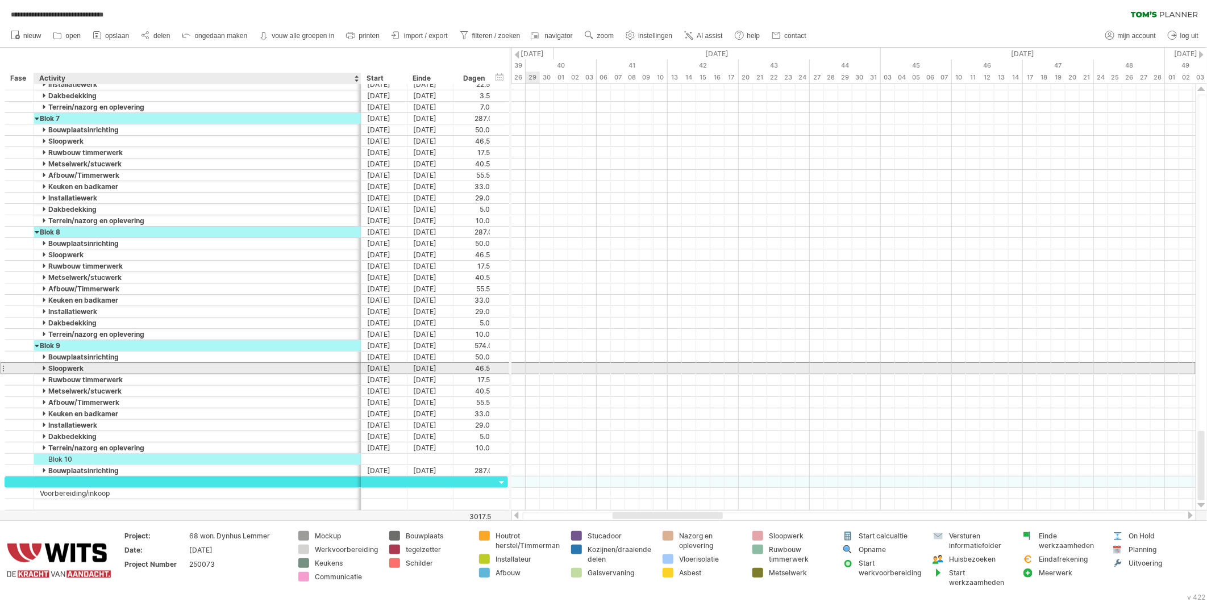
click at [252, 374] on div "Sloopwerk" at bounding box center [197, 368] width 315 height 11
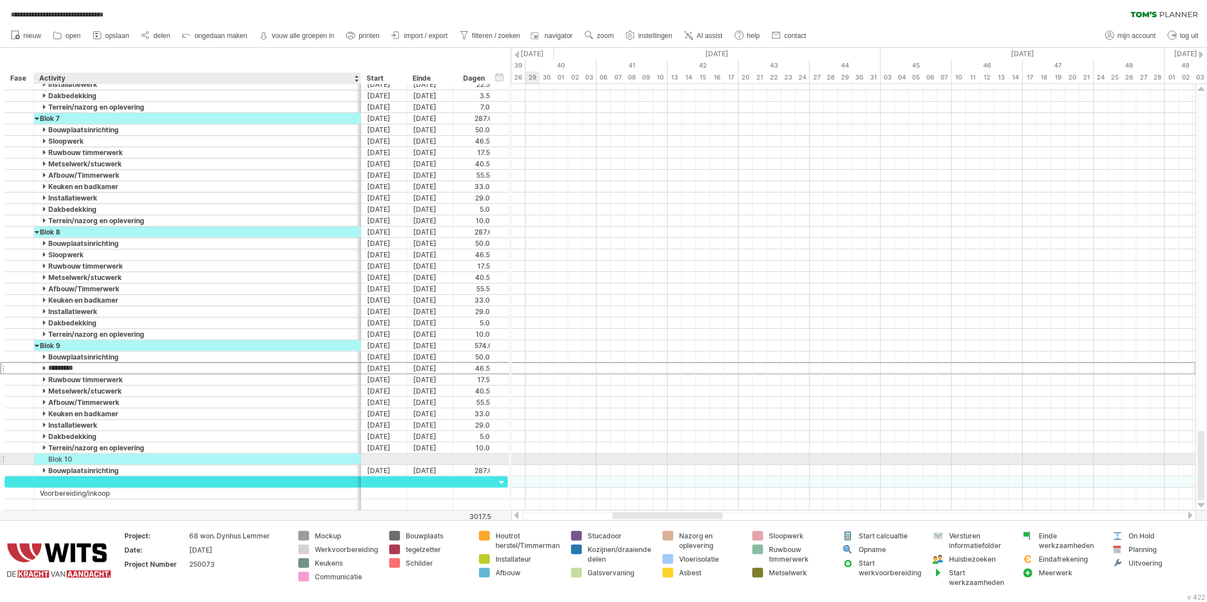
click at [88, 456] on div "Blok 10" at bounding box center [197, 459] width 315 height 11
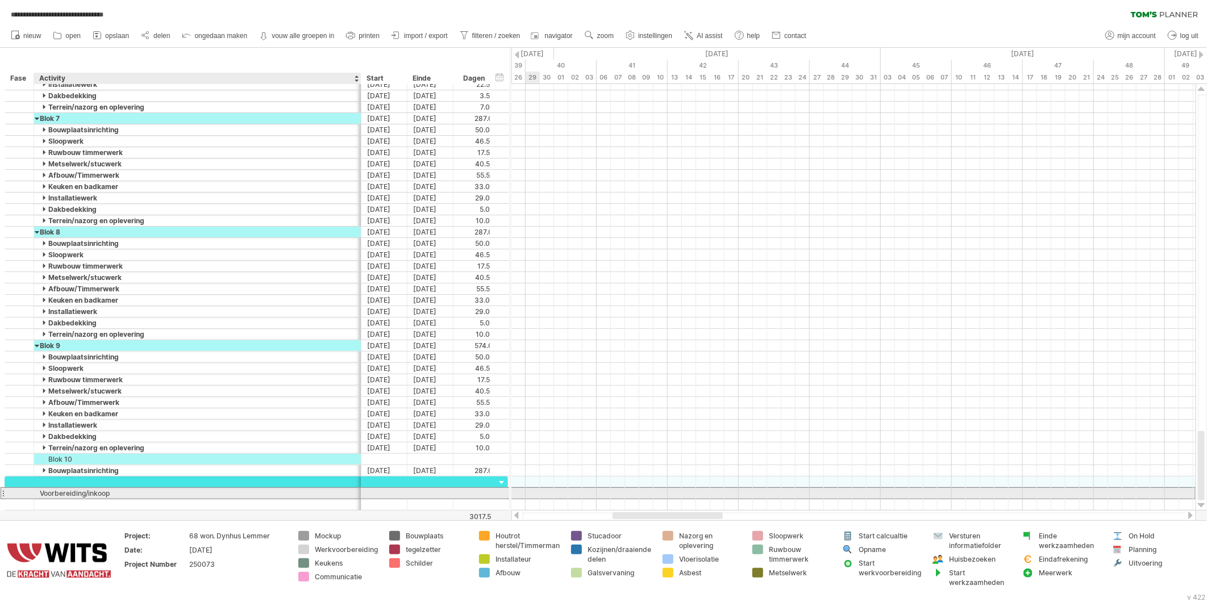
click at [83, 493] on div "Voorbereiding/inkoop" at bounding box center [197, 493] width 315 height 11
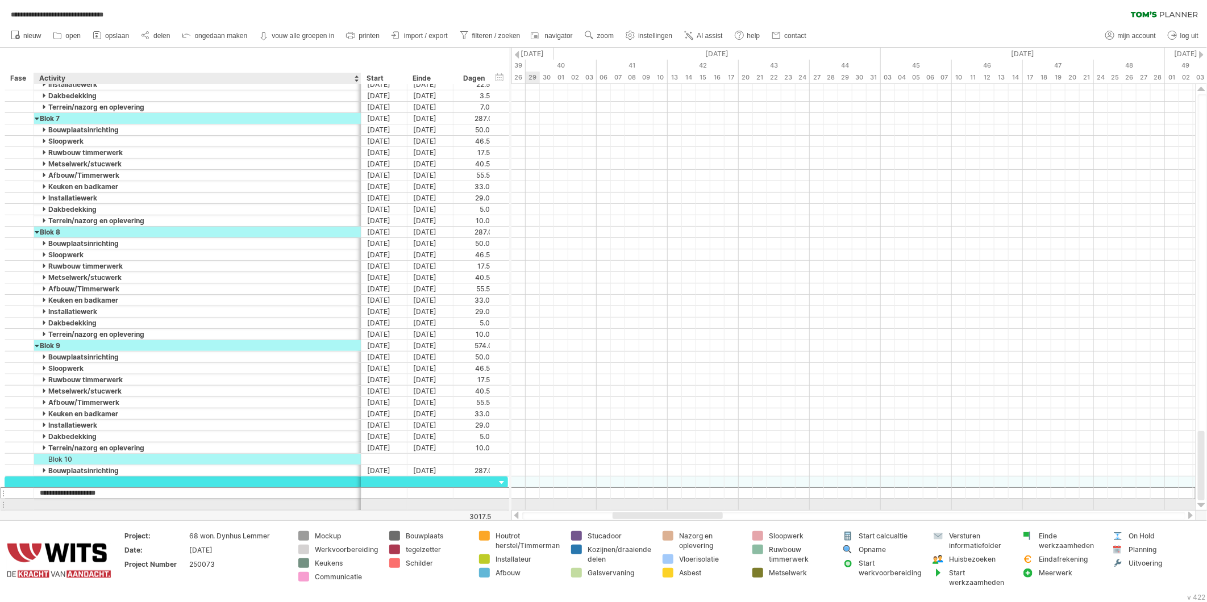
click at [257, 507] on div at bounding box center [197, 505] width 315 height 11
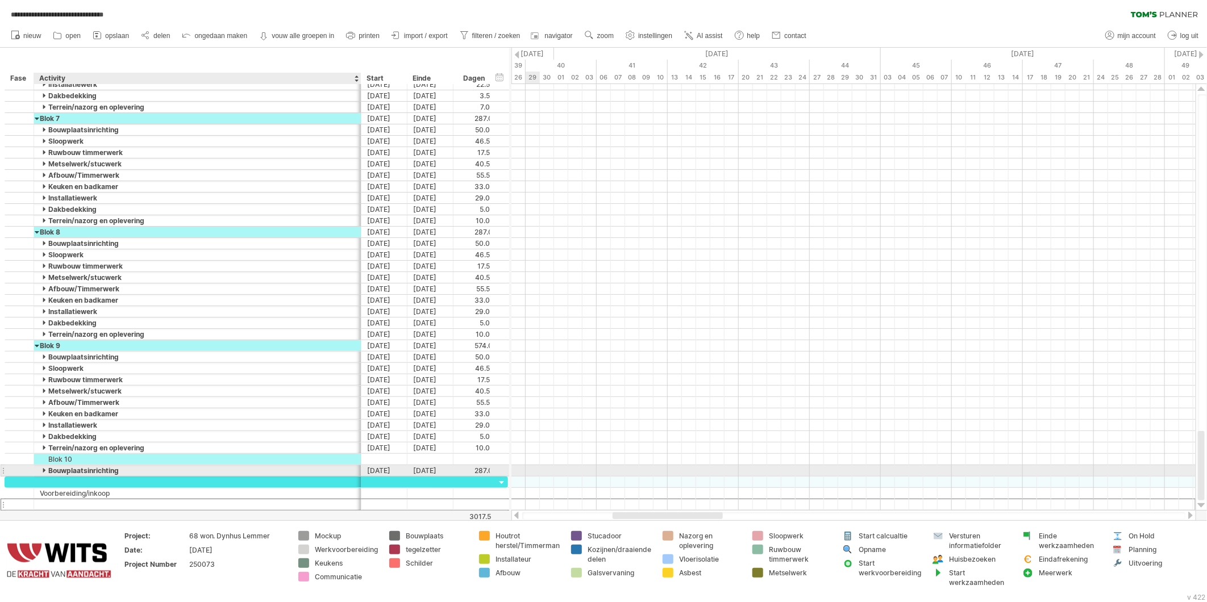
click at [45, 473] on div at bounding box center [45, 471] width 5 height 11
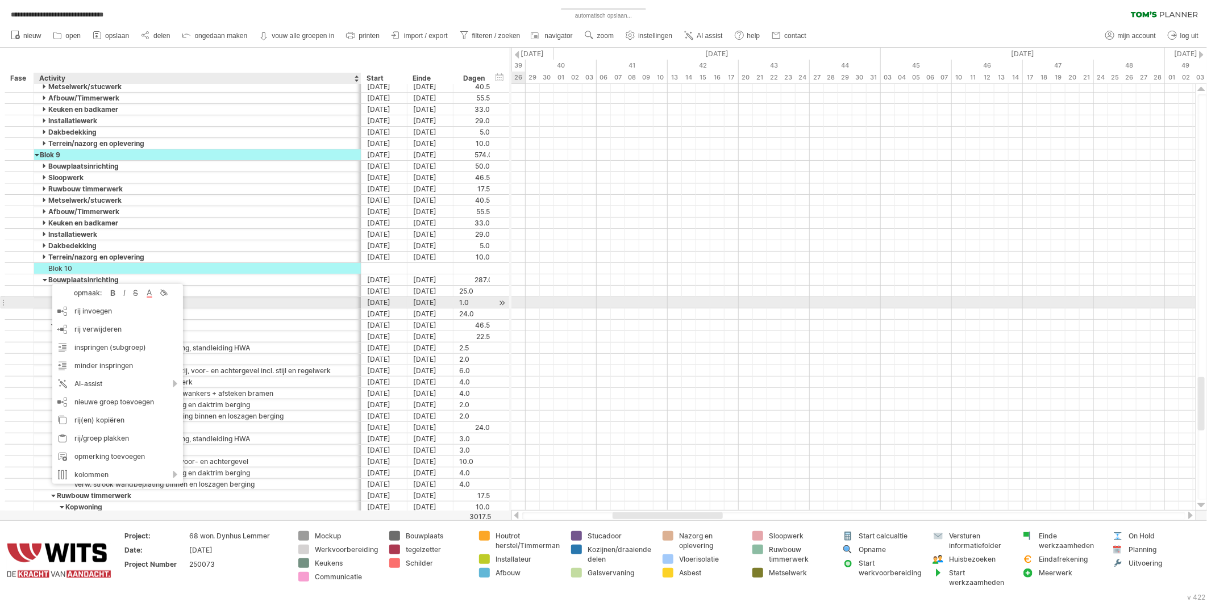
click at [37, 307] on div "**********" at bounding box center [197, 302] width 327 height 11
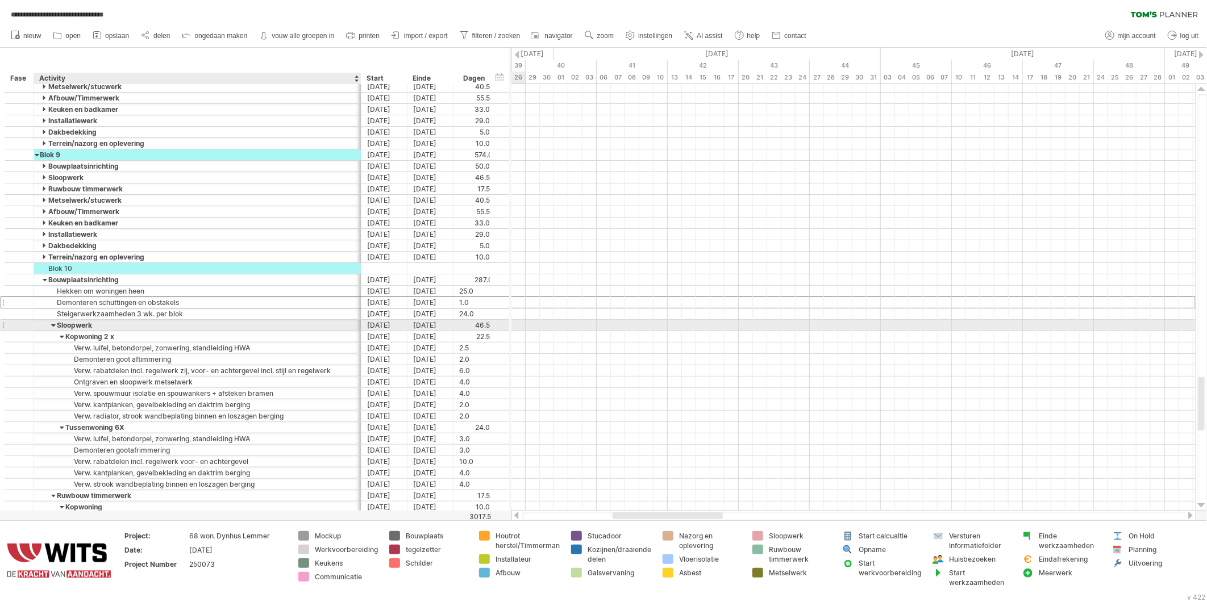
click at [39, 331] on div "********* Sloopwerk" at bounding box center [197, 325] width 327 height 11
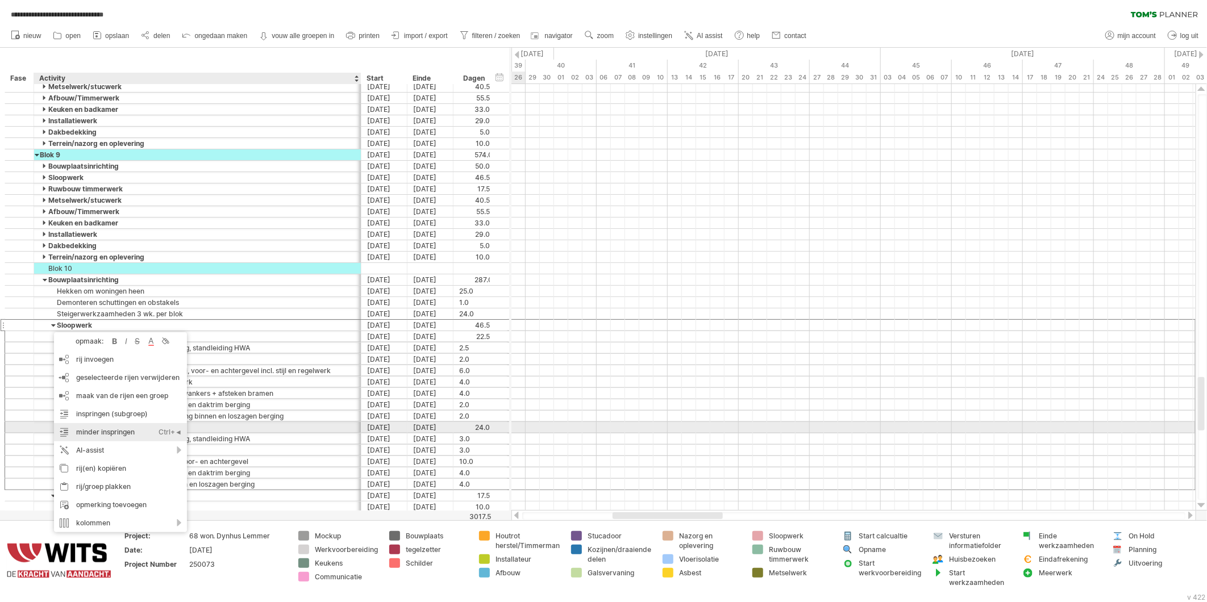
click at [91, 430] on div "minder inspringen Ctrl+◄ Cmd+◄" at bounding box center [120, 432] width 133 height 18
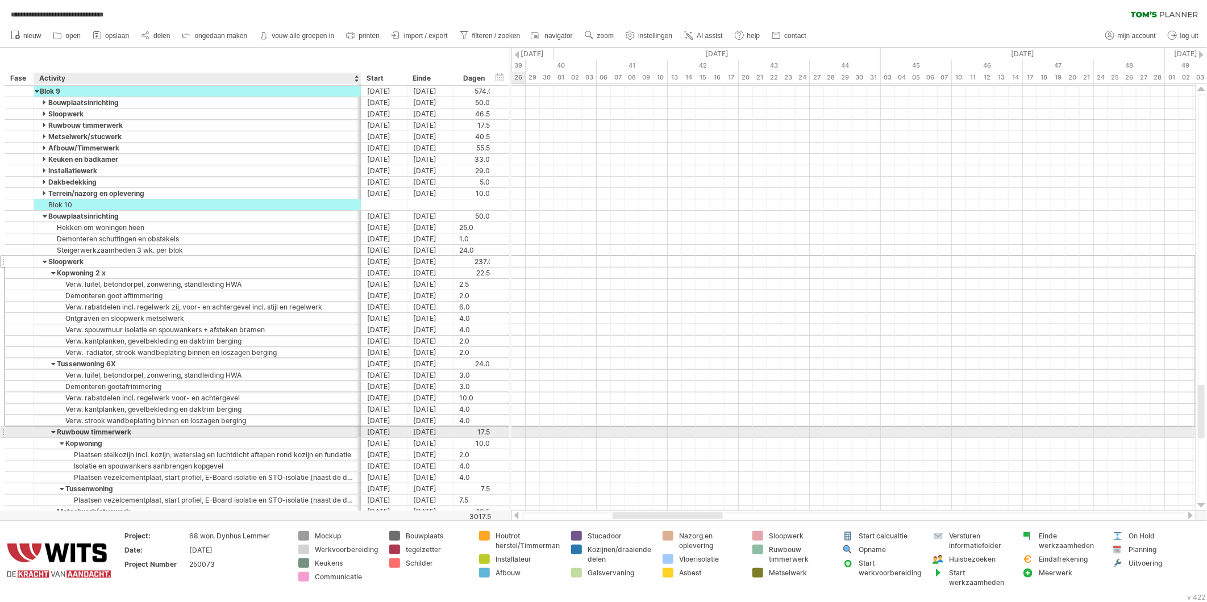
click at [48, 434] on div "Ruwbouw timmerwerk" at bounding box center [197, 432] width 315 height 11
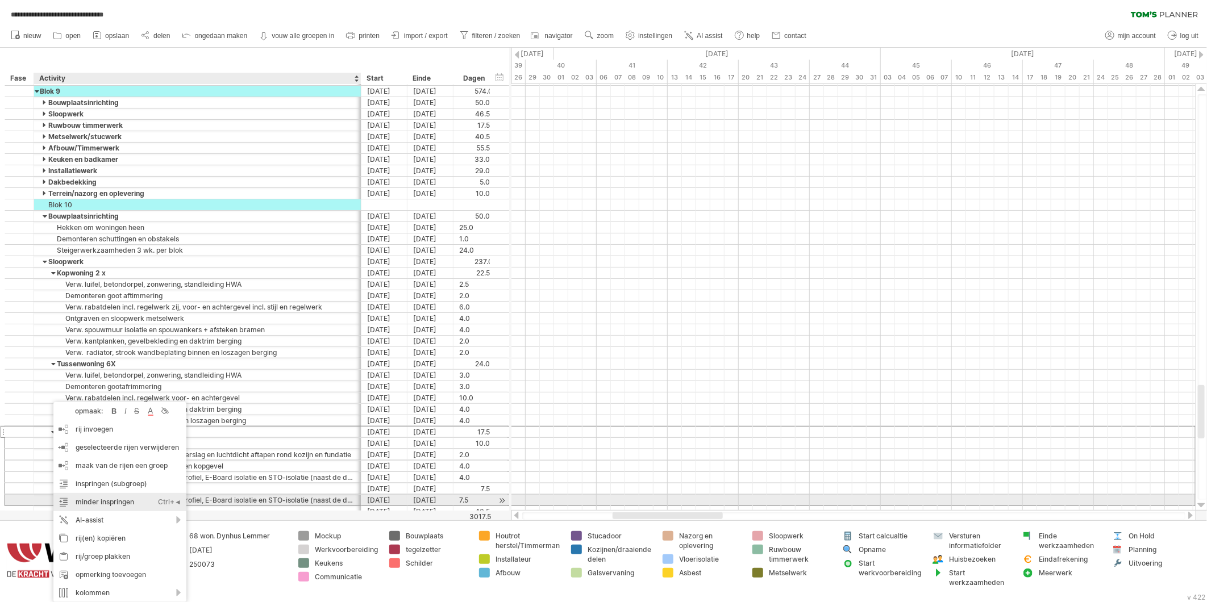
click at [86, 502] on div "minder inspringen Ctrl+◄ Cmd+◄" at bounding box center [119, 502] width 133 height 18
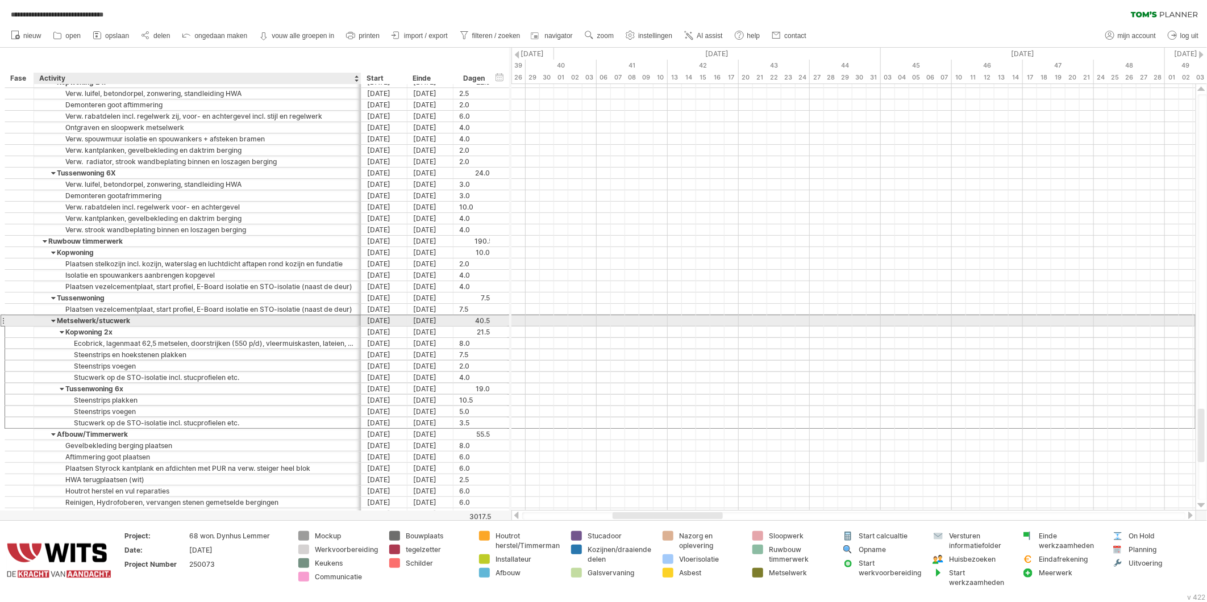
click at [44, 325] on div "Metselwerk/stucwerk" at bounding box center [197, 320] width 315 height 11
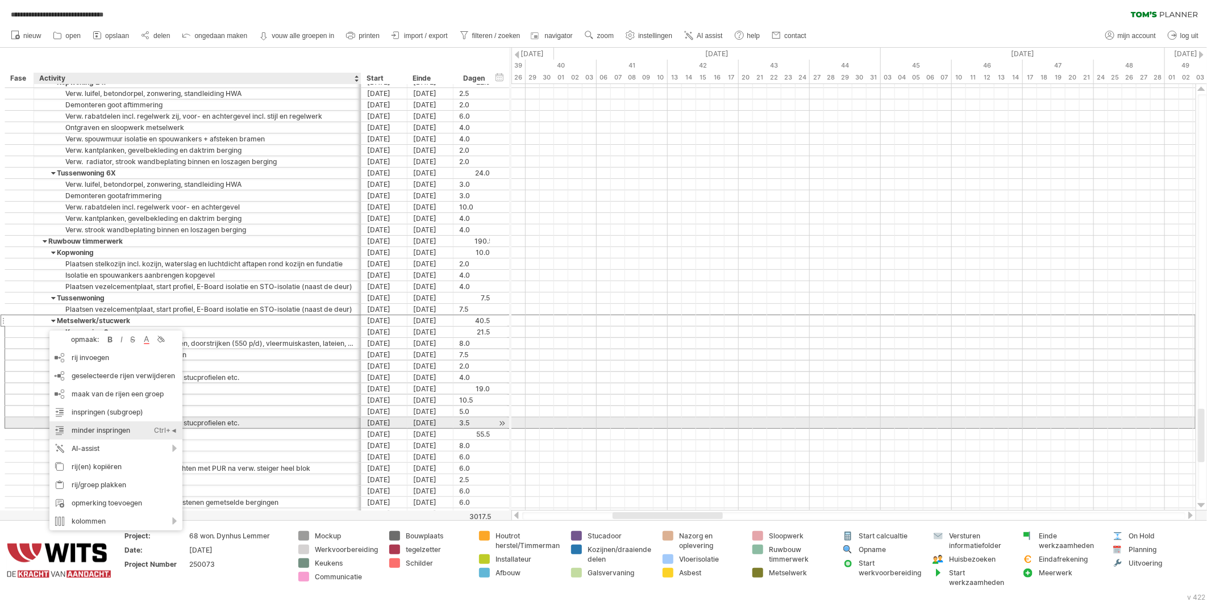
click at [85, 428] on div "minder inspringen Ctrl+◄ Cmd+◄" at bounding box center [115, 431] width 133 height 18
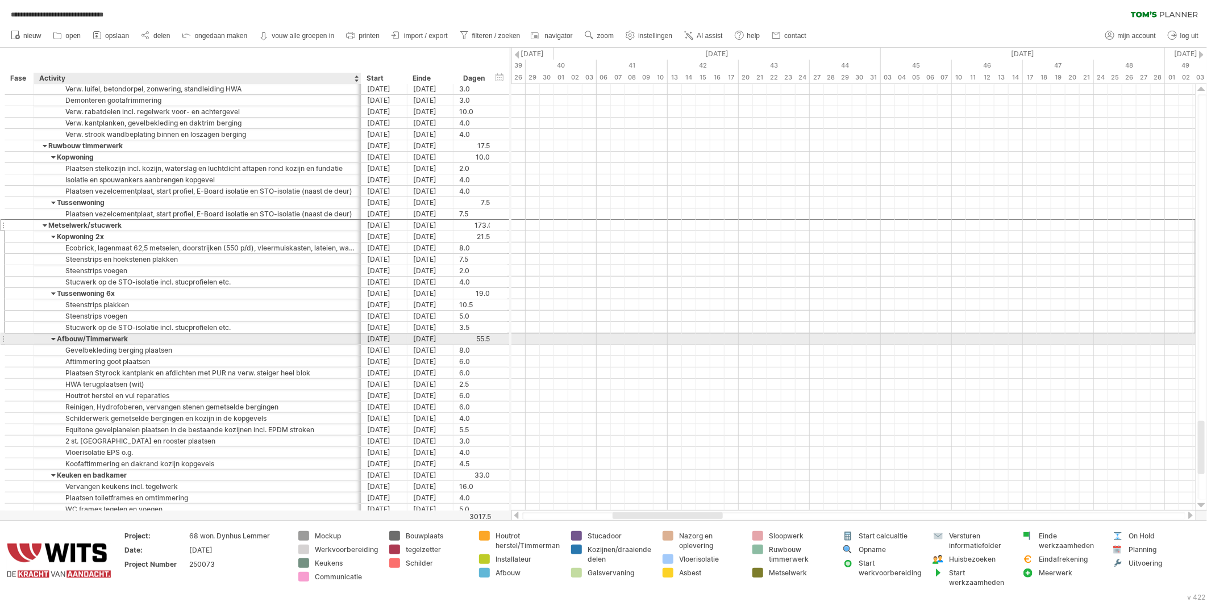
click at [51, 341] on div at bounding box center [53, 339] width 5 height 11
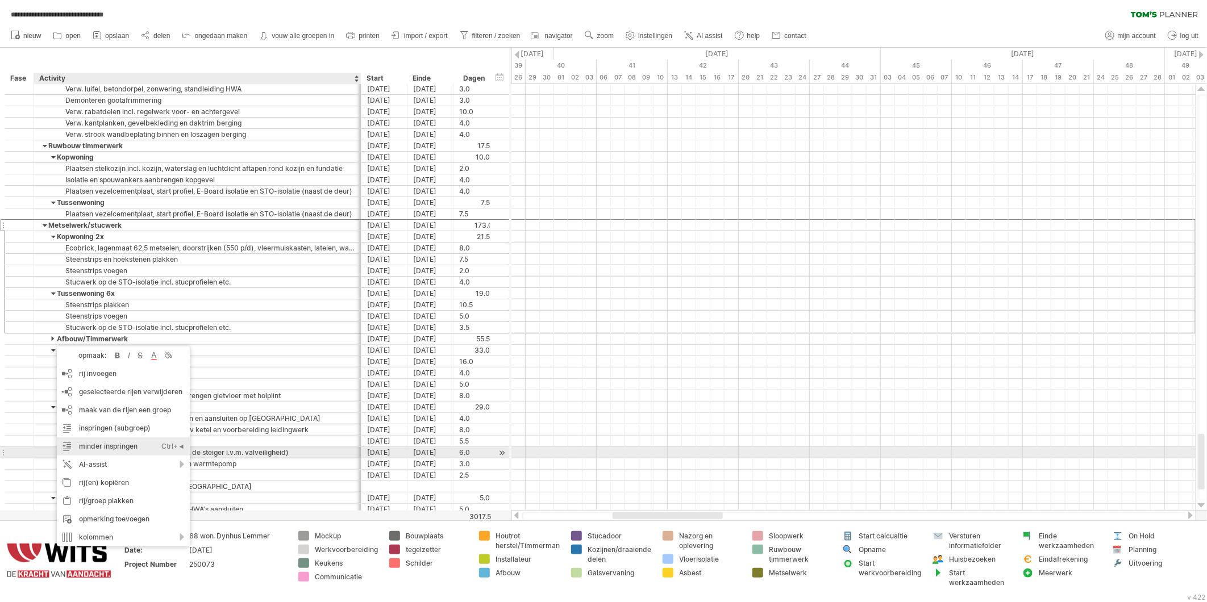
click at [89, 449] on div "minder inspringen Ctrl+◄ Cmd+◄" at bounding box center [123, 447] width 133 height 18
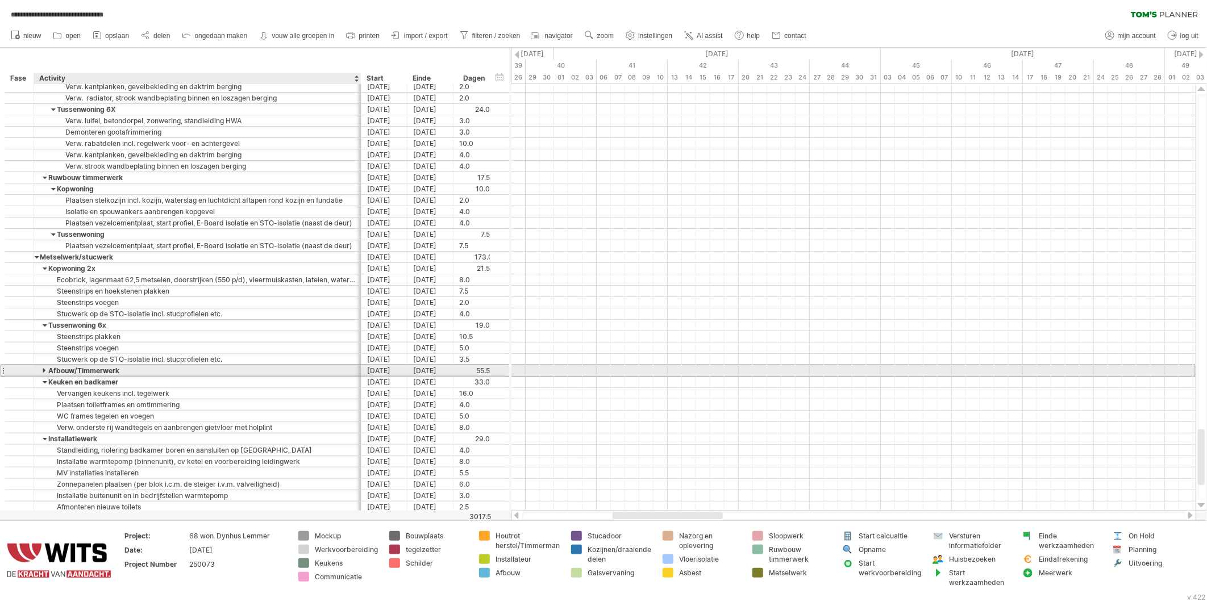
click at [40, 376] on div "Afbouw/Timmerwerk" at bounding box center [197, 370] width 315 height 11
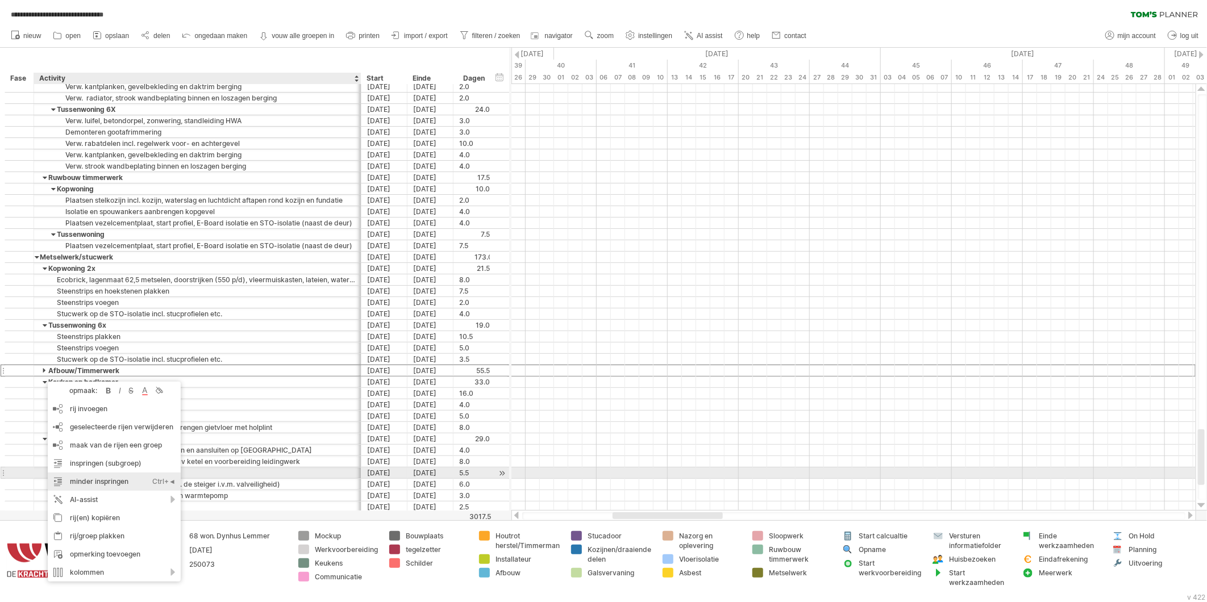
click at [73, 476] on div "minder inspringen Ctrl+◄ Cmd+◄" at bounding box center [114, 482] width 133 height 18
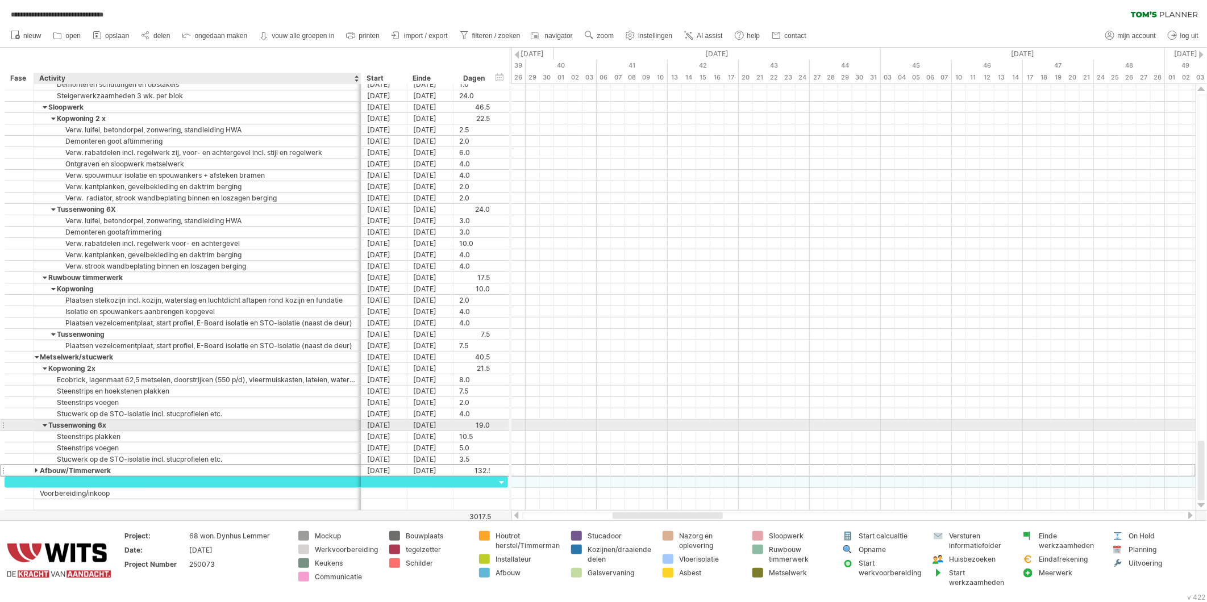
click at [44, 428] on div at bounding box center [45, 425] width 5 height 11
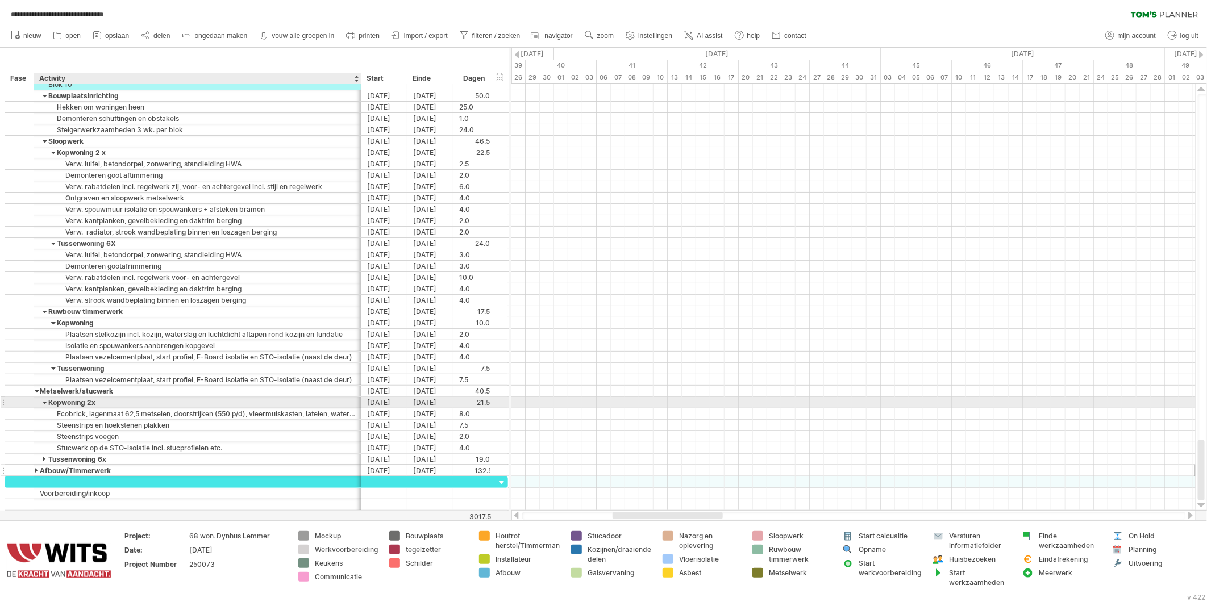
click at [44, 404] on div at bounding box center [45, 402] width 5 height 11
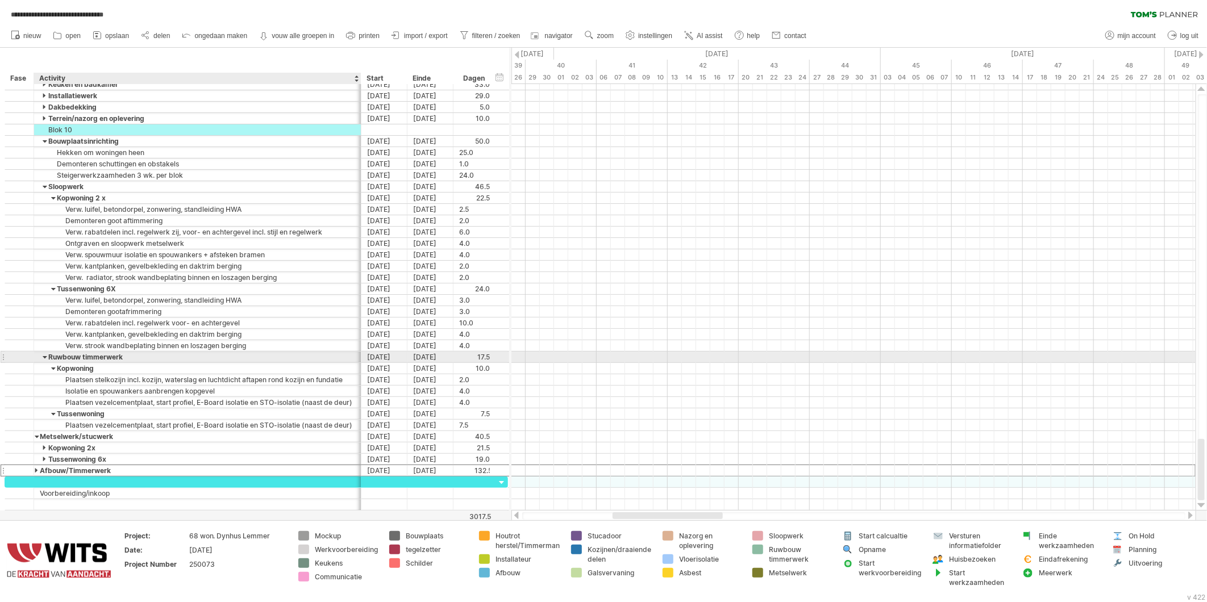
click at [43, 360] on div at bounding box center [45, 357] width 5 height 11
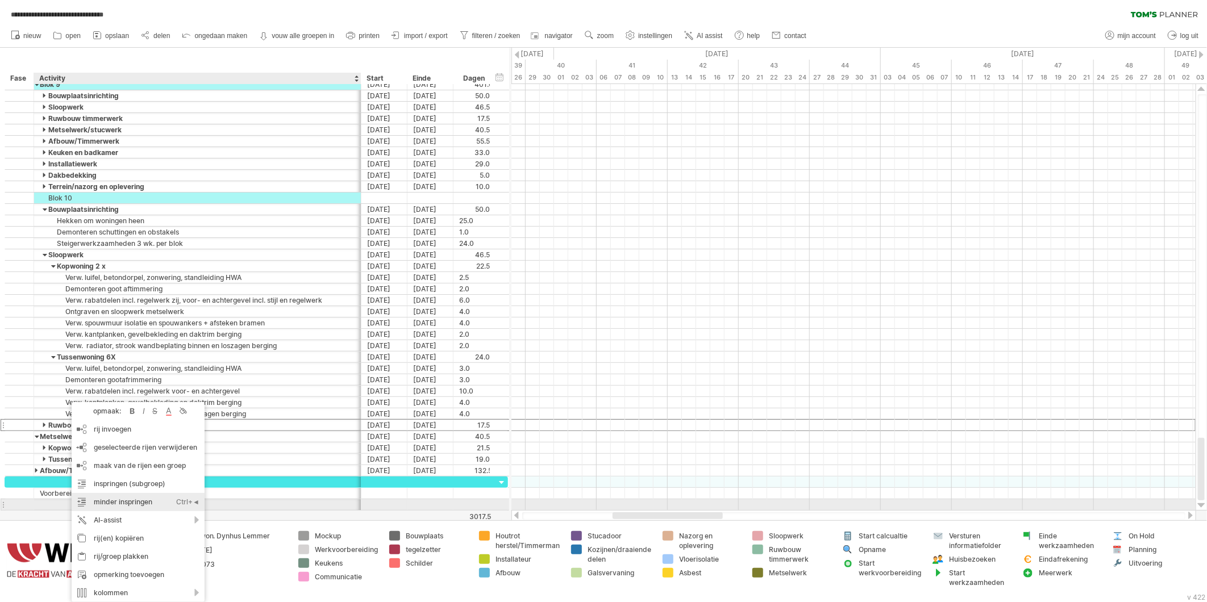
click at [97, 501] on div "minder inspringen Ctrl+◄ Cmd+◄" at bounding box center [138, 502] width 133 height 18
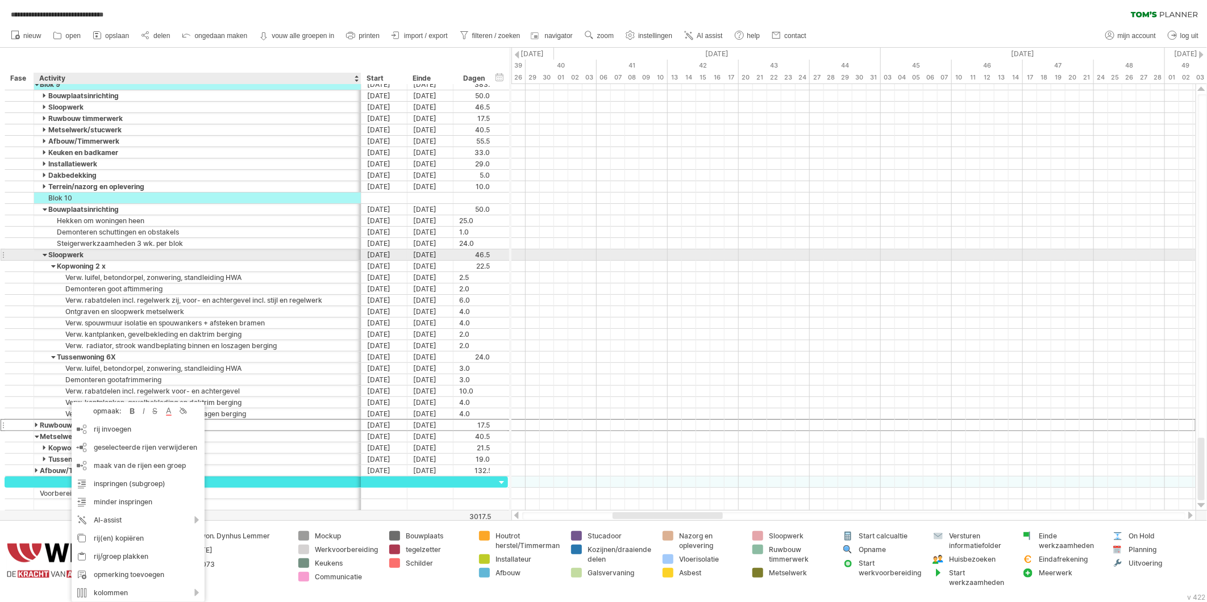
click at [44, 255] on div at bounding box center [45, 255] width 5 height 11
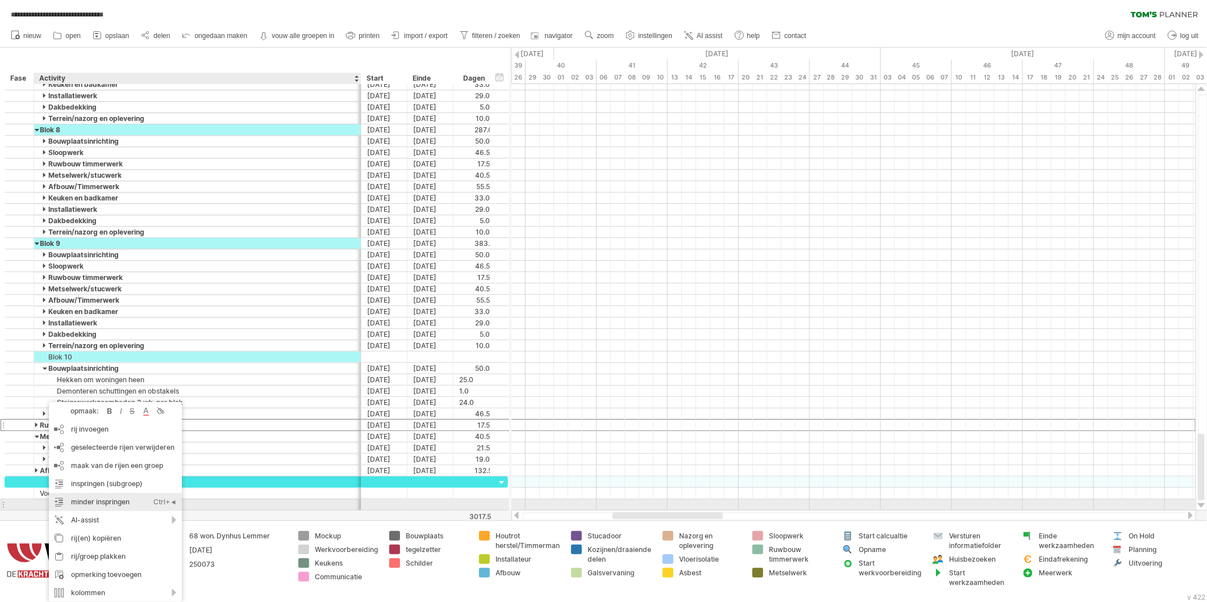
drag, startPoint x: 76, startPoint y: 503, endPoint x: 76, endPoint y: 494, distance: 8.5
click at [76, 502] on div "minder inspringen Ctrl+◄ Cmd+◄" at bounding box center [115, 502] width 133 height 18
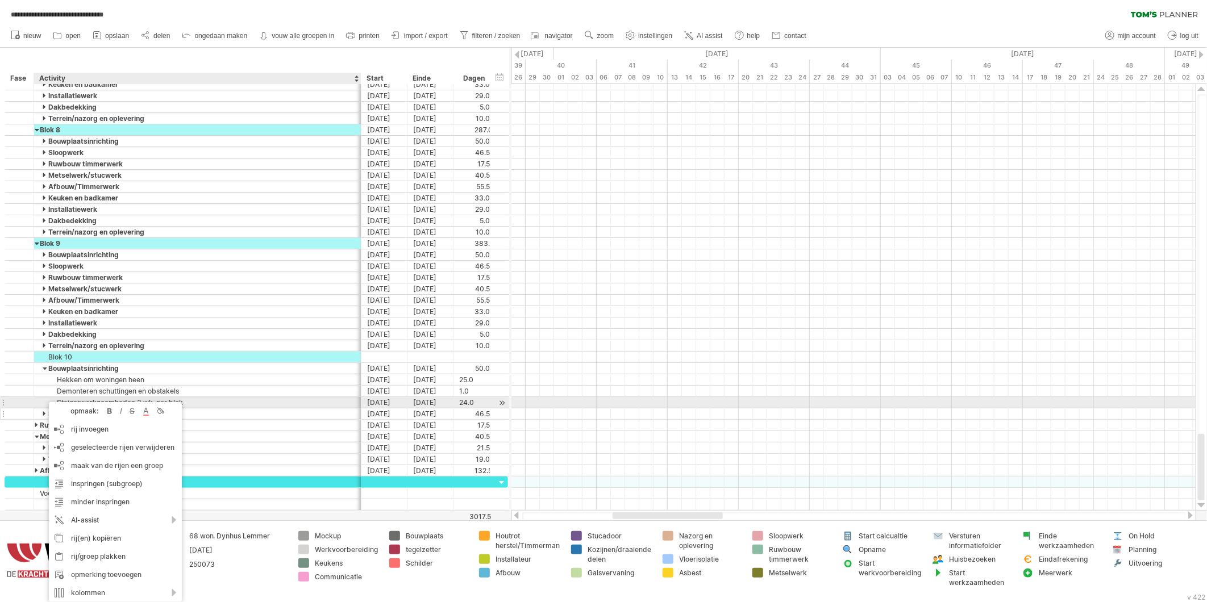
click at [26, 409] on div "********* Sloopwerk 10-07-26 05-08-26 46.5" at bounding box center [257, 414] width 504 height 11
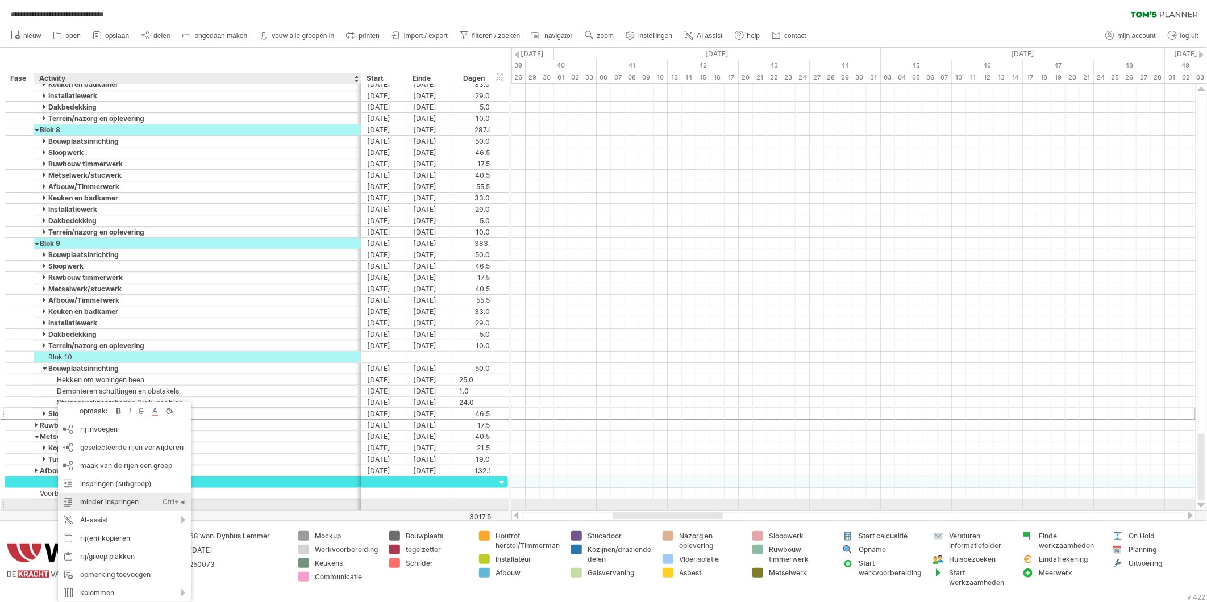
click at [105, 504] on div "minder inspringen Ctrl+◄ Cmd+◄" at bounding box center [124, 502] width 133 height 18
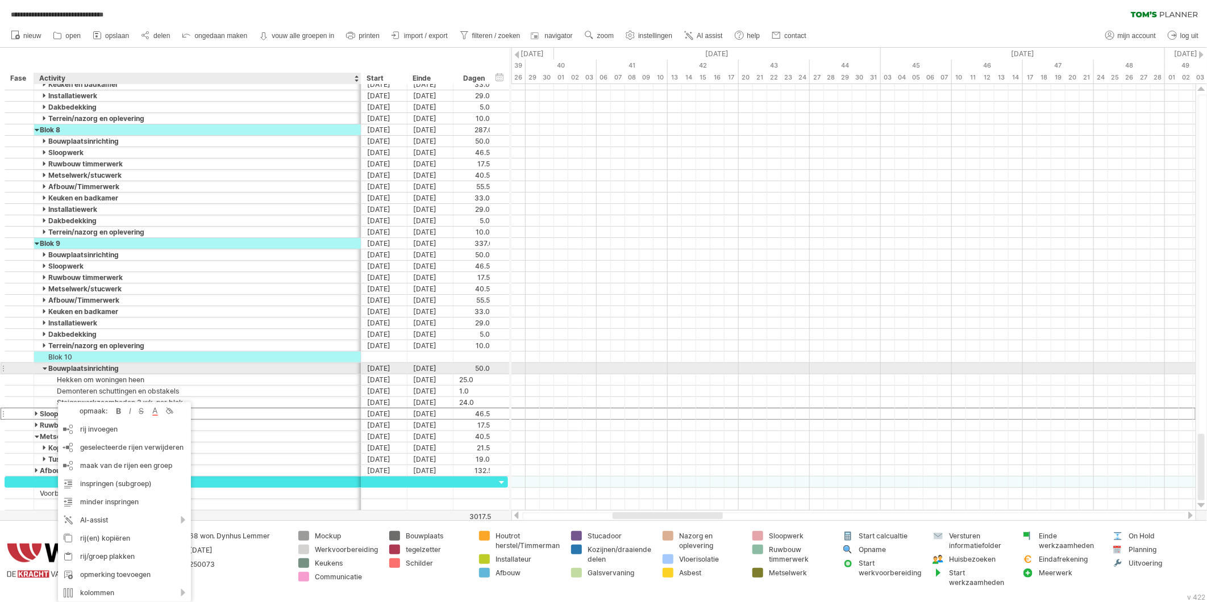
click at [48, 369] on div "Bouwplaatsinrichting" at bounding box center [197, 368] width 315 height 11
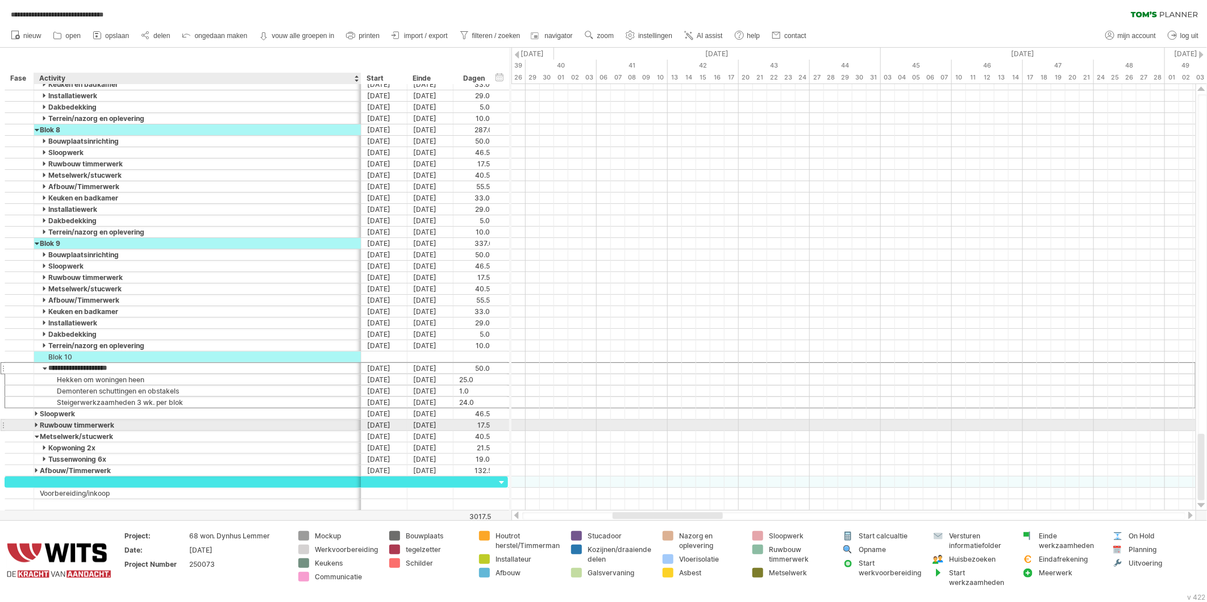
click at [72, 422] on div "Ruwbouw timmerwerk" at bounding box center [197, 425] width 315 height 11
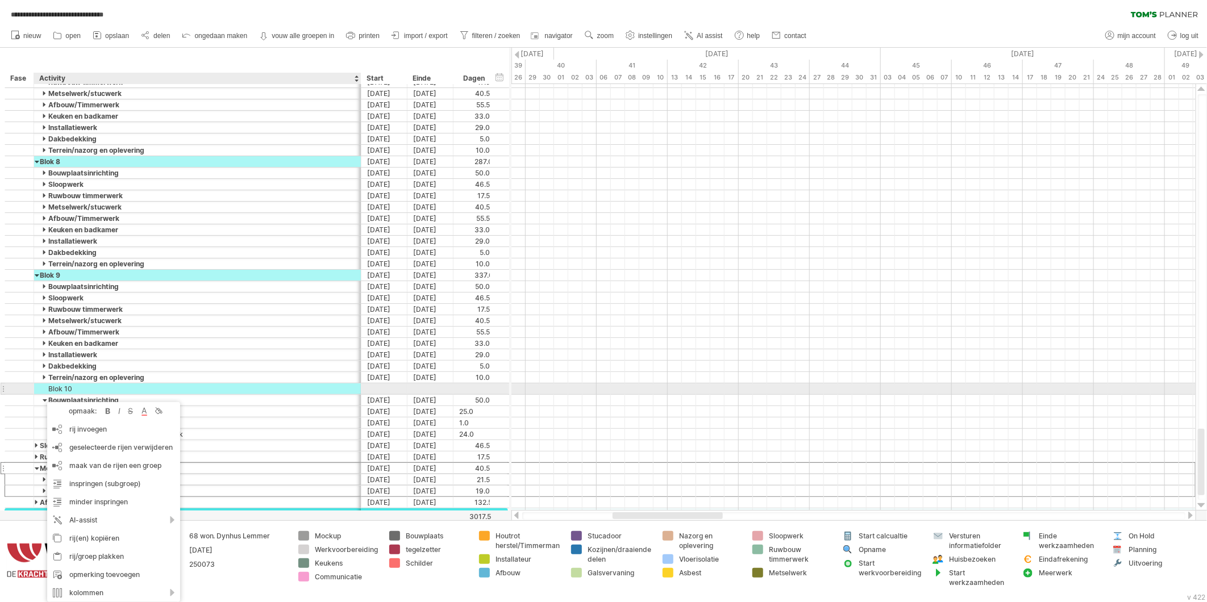
click at [260, 388] on div "Blok 10" at bounding box center [197, 389] width 315 height 11
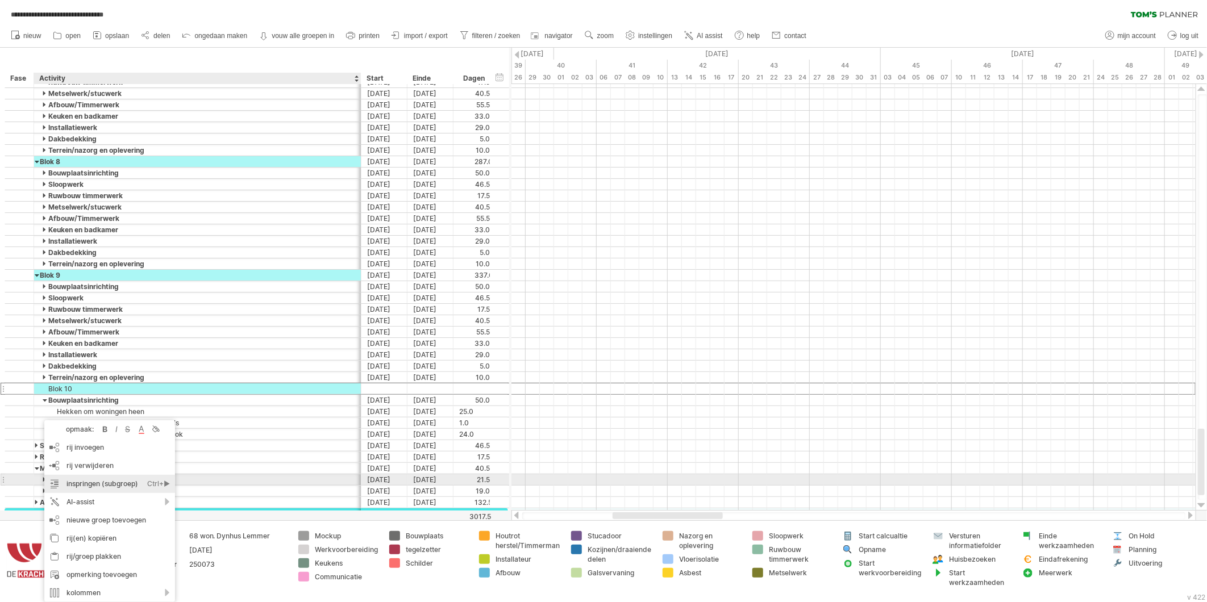
click at [74, 484] on div "inspringen (subgroep) Ctrl+► Cmd+►" at bounding box center [109, 484] width 131 height 18
click at [69, 485] on div "inspringen (subgroep) Ctrl+► Cmd+►" at bounding box center [107, 484] width 131 height 18
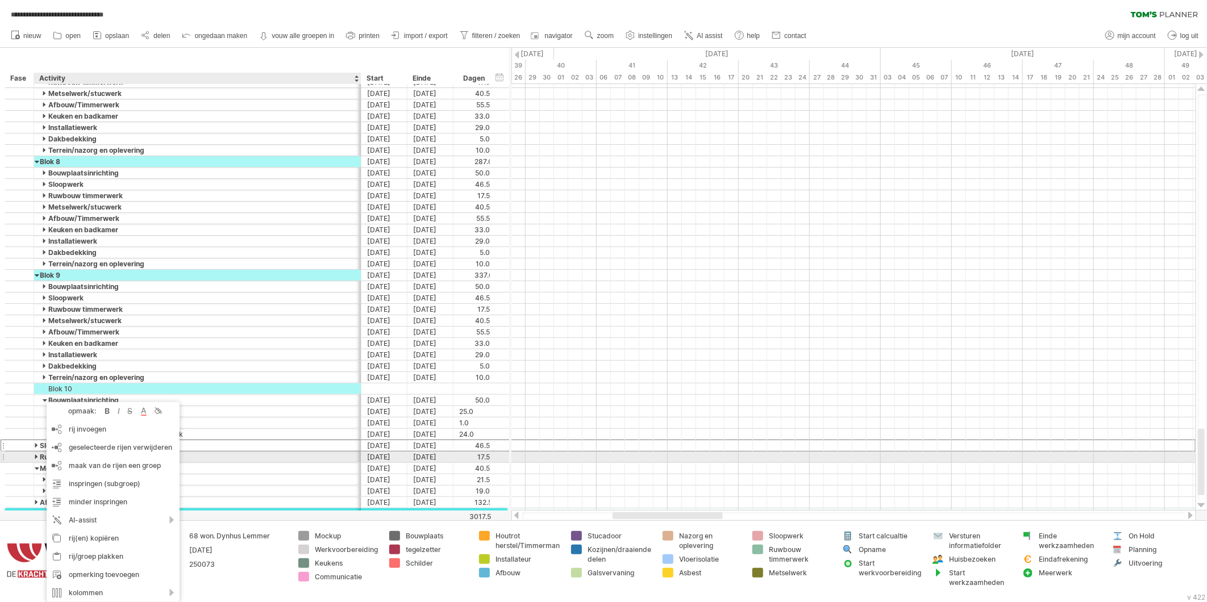
click at [36, 459] on div at bounding box center [37, 457] width 5 height 11
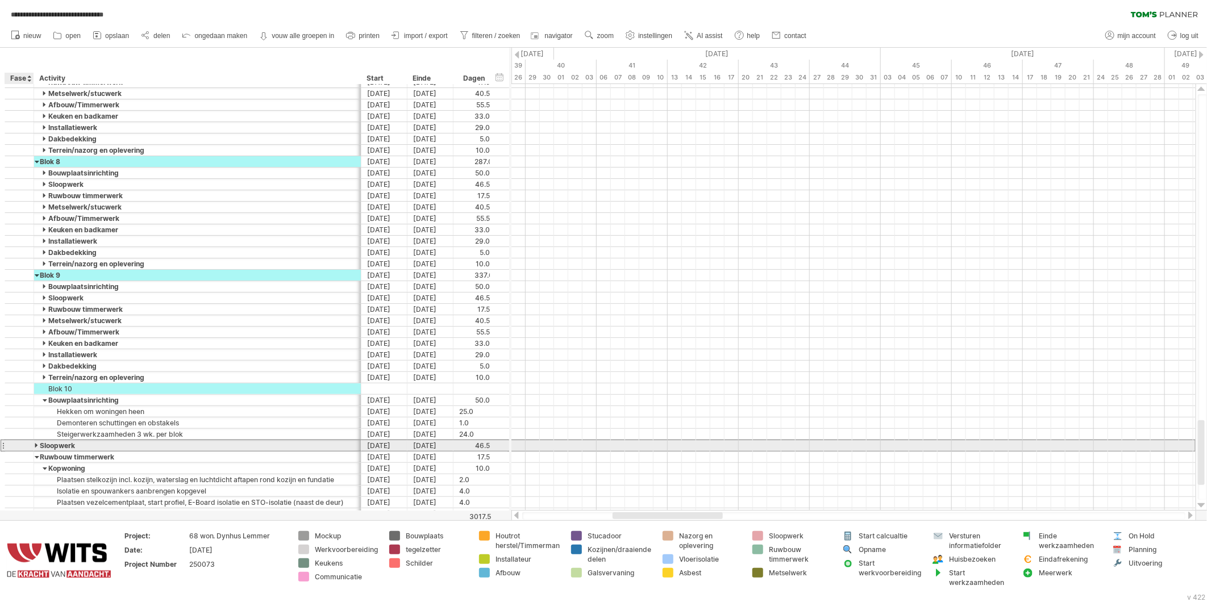
click at [34, 447] on div "********* Sloopwerk" at bounding box center [197, 445] width 327 height 11
click at [38, 447] on div at bounding box center [37, 445] width 5 height 11
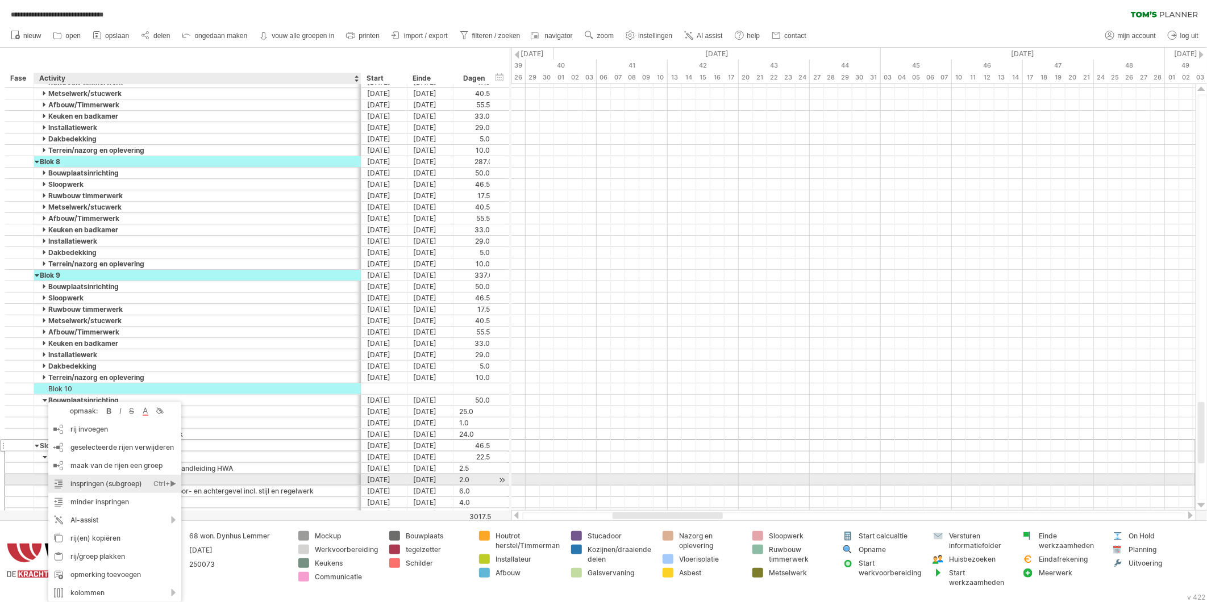
click at [90, 485] on div "inspringen (subgroep) Ctrl+► Cmd+►" at bounding box center [114, 484] width 133 height 18
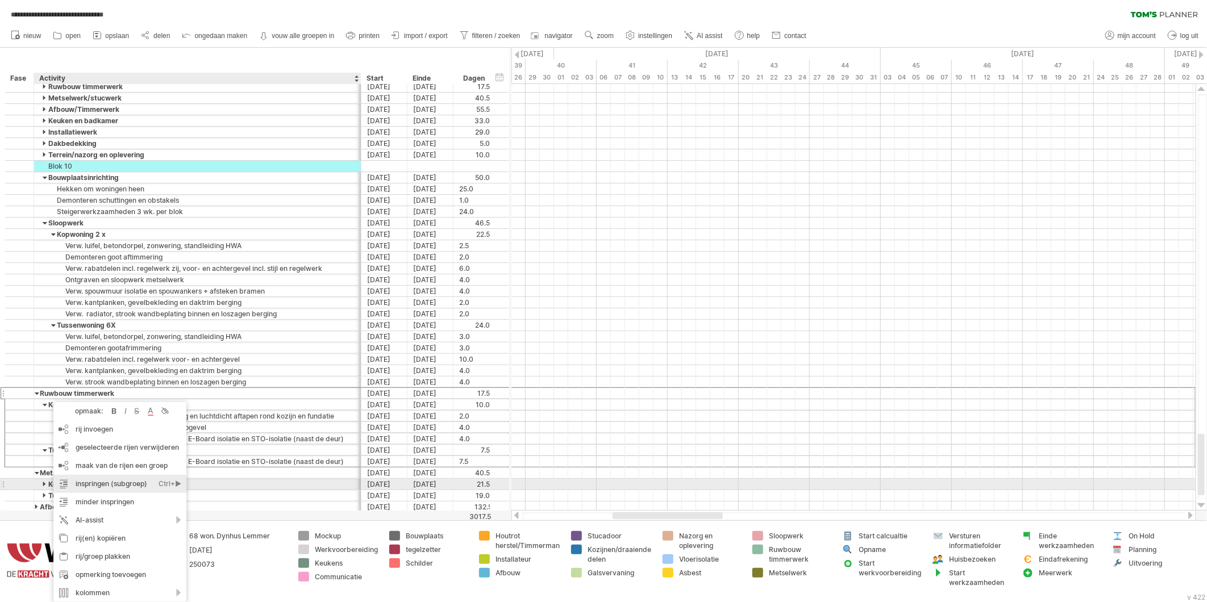
click at [92, 484] on div "inspringen (subgroep) Ctrl+► Cmd+►" at bounding box center [119, 484] width 133 height 18
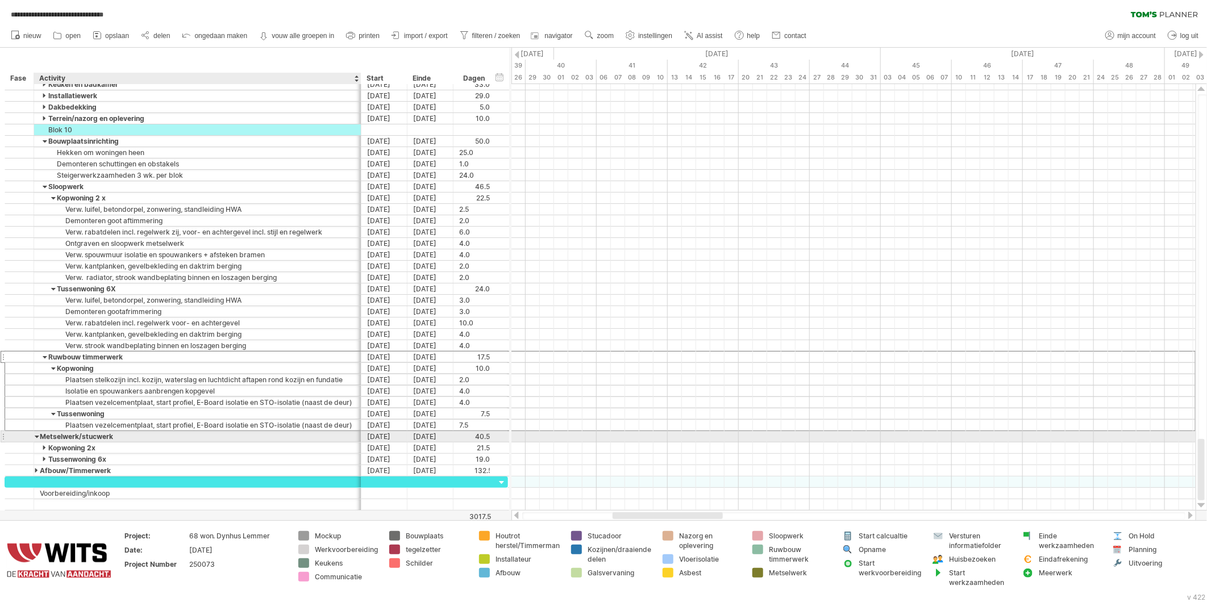
click at [51, 439] on div "Metselwerk/stucwerk" at bounding box center [197, 436] width 315 height 11
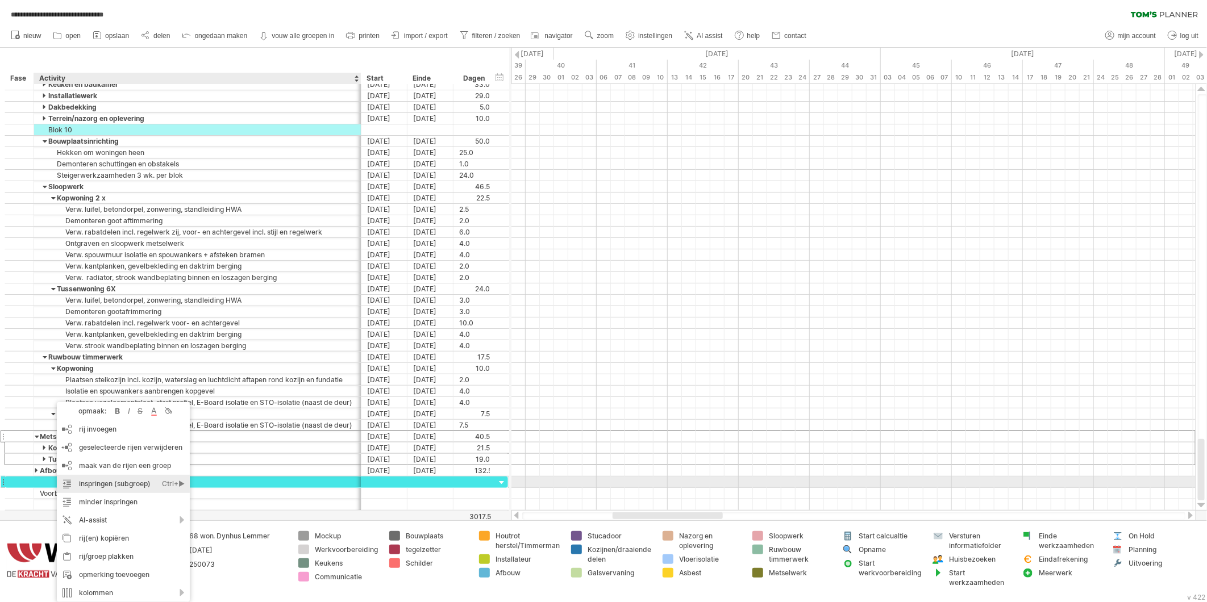
click at [98, 483] on div "inspringen (subgroep) Ctrl+► Cmd+►" at bounding box center [123, 484] width 133 height 18
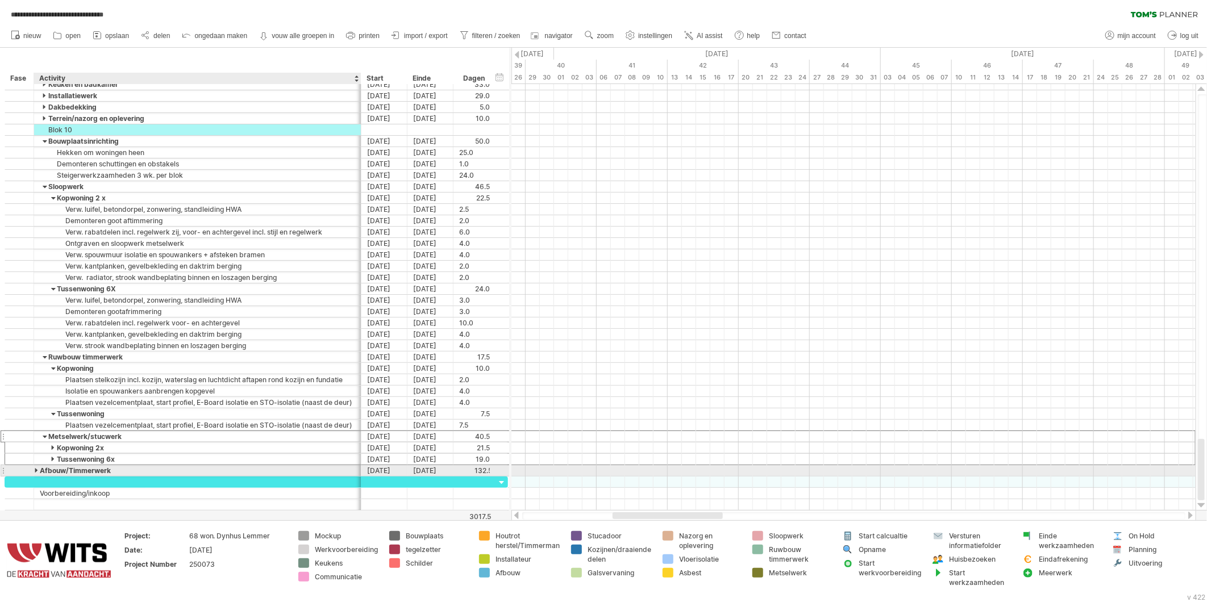
click at [48, 472] on div "Afbouw/Timmerwerk" at bounding box center [197, 471] width 315 height 11
click at [35, 473] on div at bounding box center [37, 471] width 5 height 11
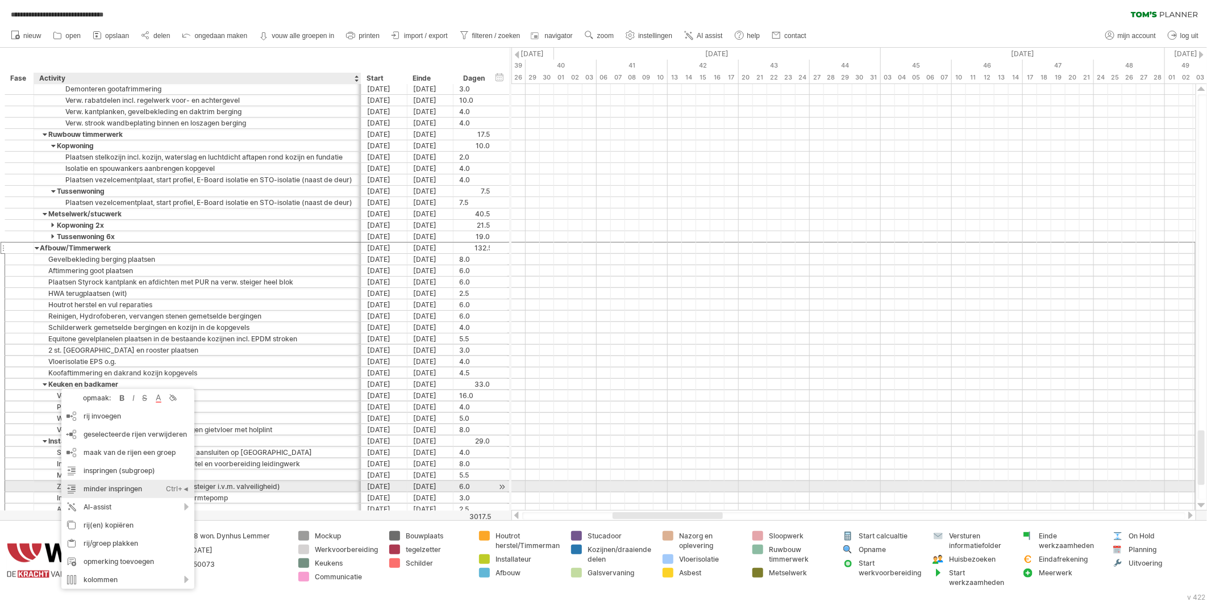
click at [105, 485] on div "minder inspringen Ctrl+◄ Cmd+◄" at bounding box center [127, 489] width 133 height 18
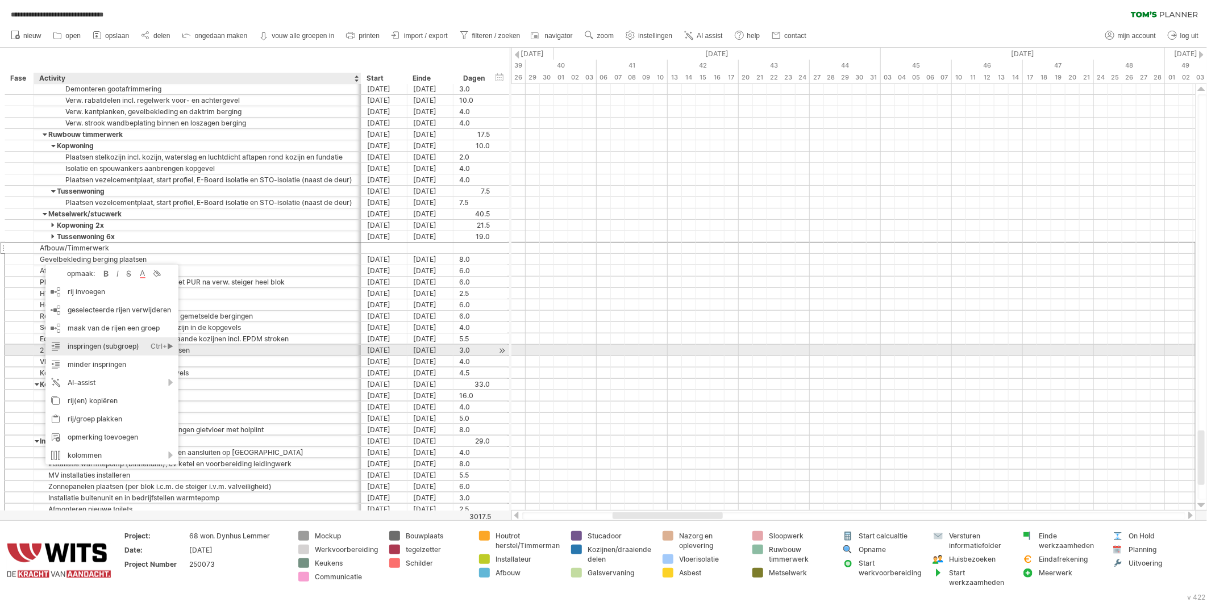
click at [90, 346] on div "inspringen (subgroep) Ctrl+► Cmd+►" at bounding box center [111, 347] width 133 height 18
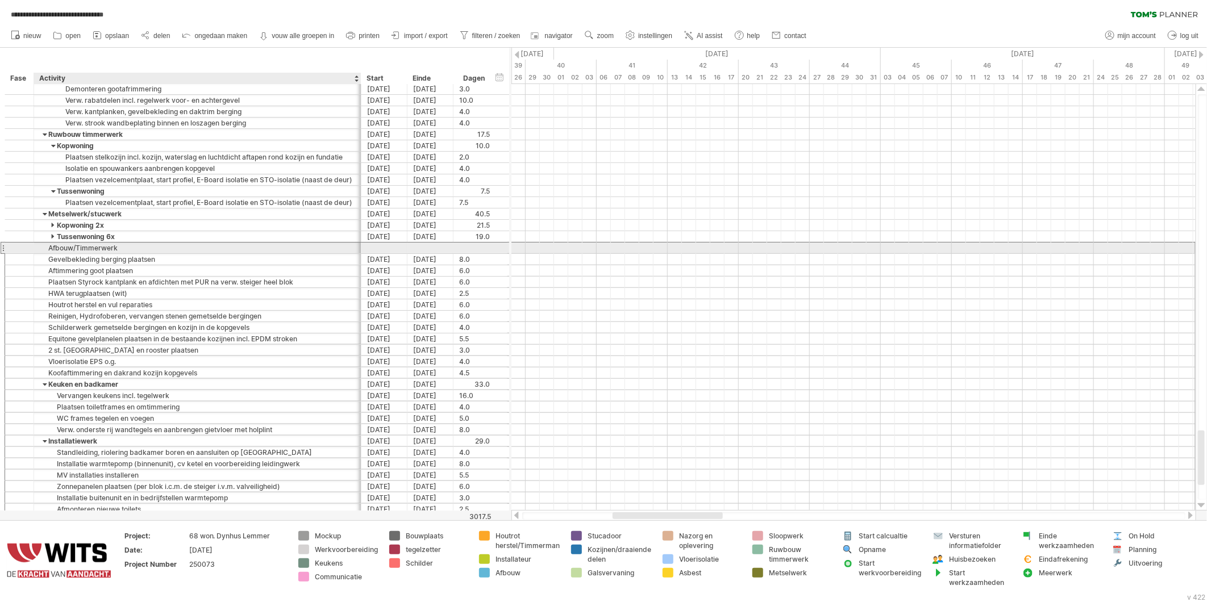
click at [57, 251] on div "Afbouw/Timmerwerk" at bounding box center [197, 248] width 315 height 11
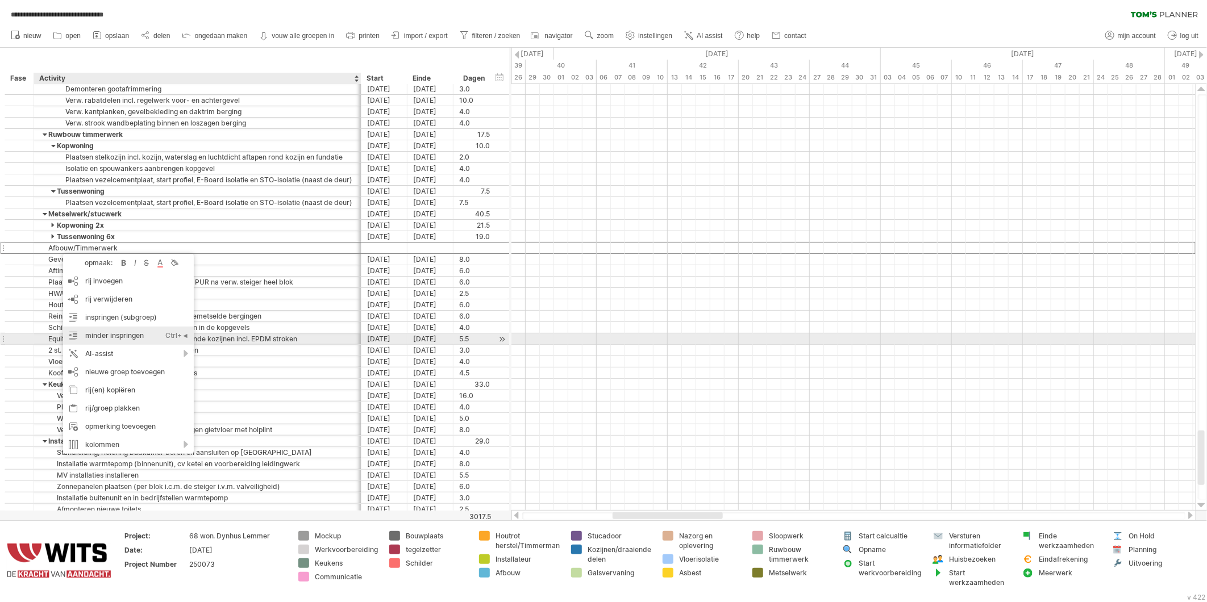
click at [98, 336] on div "minder inspringen Ctrl+◄ Cmd+◄" at bounding box center [128, 336] width 131 height 18
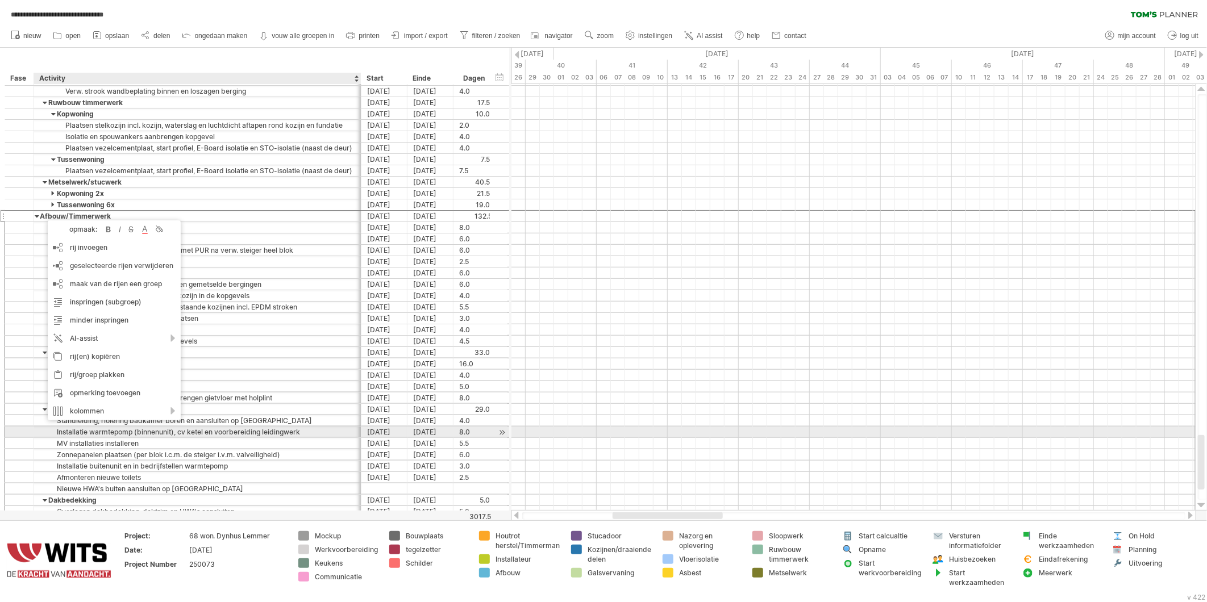
click at [284, 437] on div "Installatie warmtepomp (binnenunit), cv ketel en voorbereiding leidingwerk" at bounding box center [197, 432] width 315 height 11
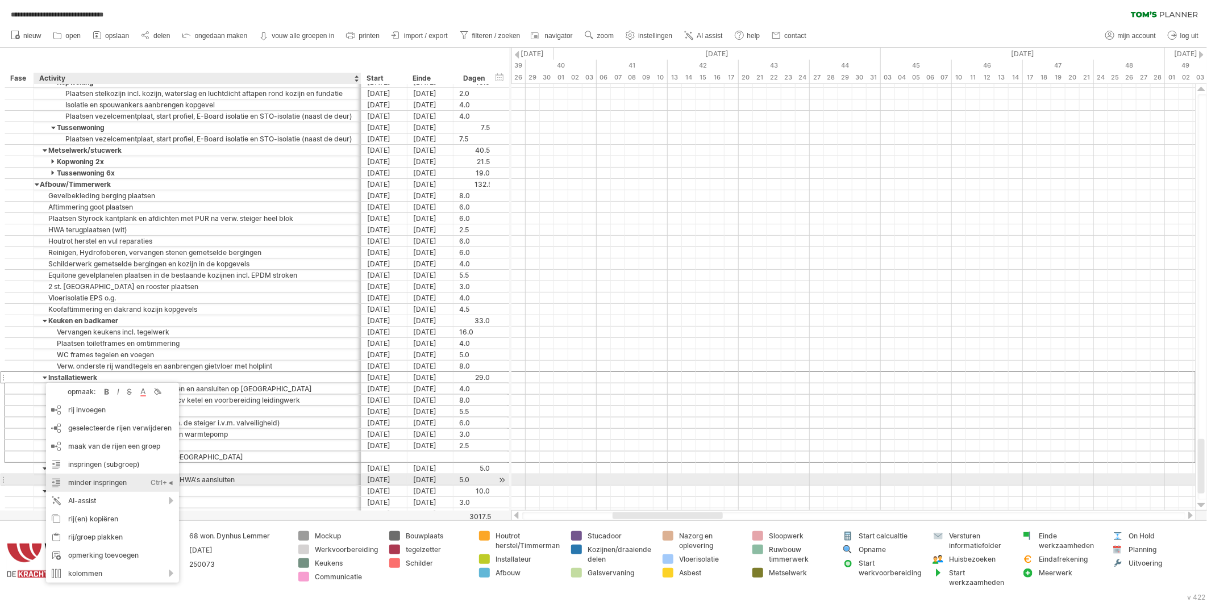
click at [77, 481] on div "minder inspringen Ctrl+◄ Cmd+◄" at bounding box center [112, 483] width 133 height 18
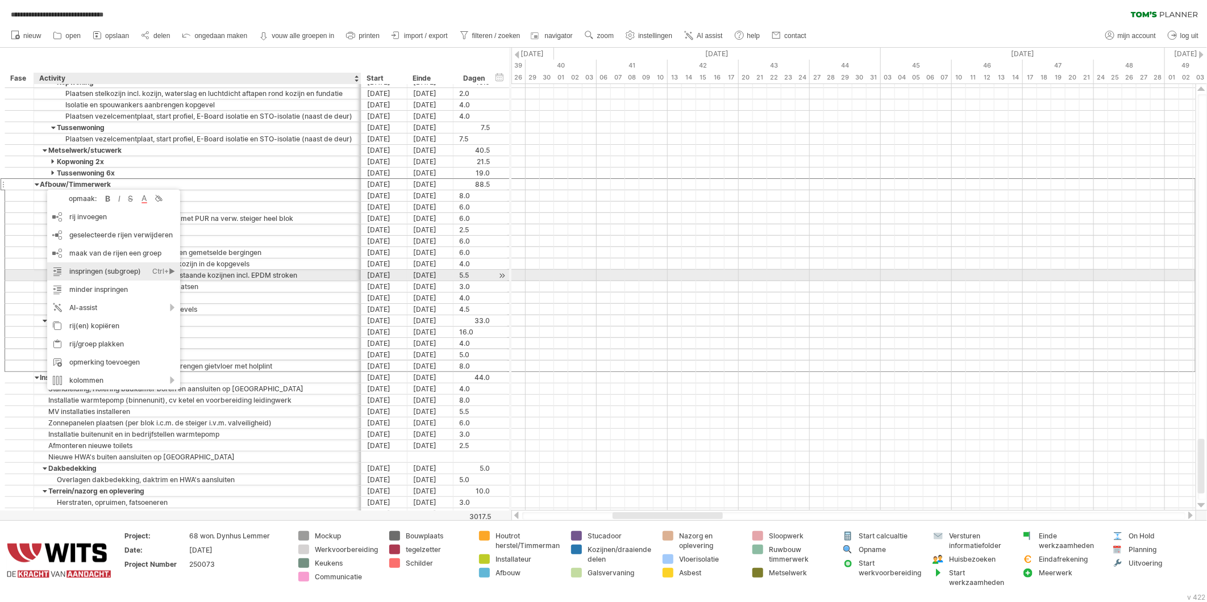
click at [88, 272] on div "inspringen (subgroep) Ctrl+► Cmd+►" at bounding box center [113, 272] width 133 height 18
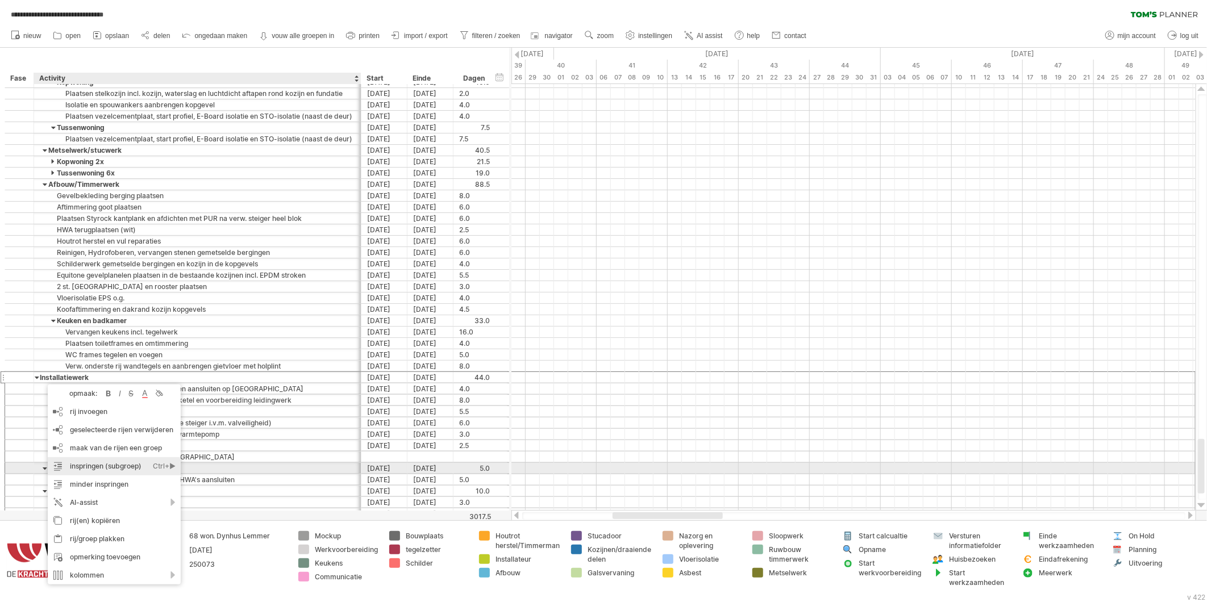
click at [80, 467] on div "inspringen (subgroep) Ctrl+► Cmd+►" at bounding box center [114, 467] width 133 height 18
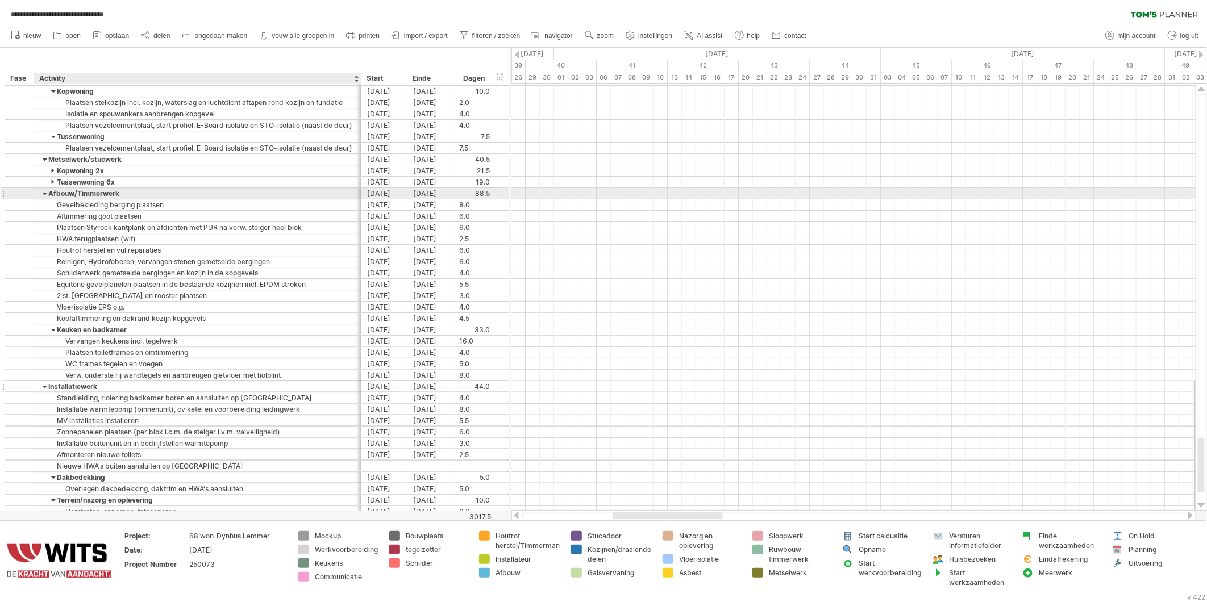
click at [44, 192] on div at bounding box center [45, 193] width 5 height 11
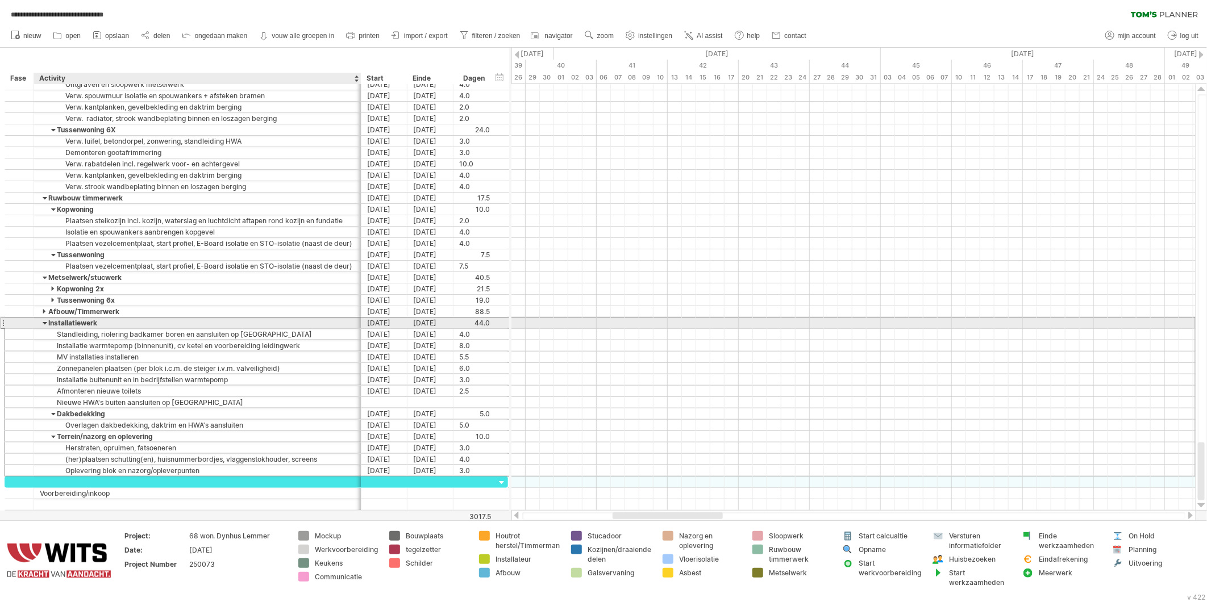
click at [46, 322] on div at bounding box center [45, 323] width 5 height 11
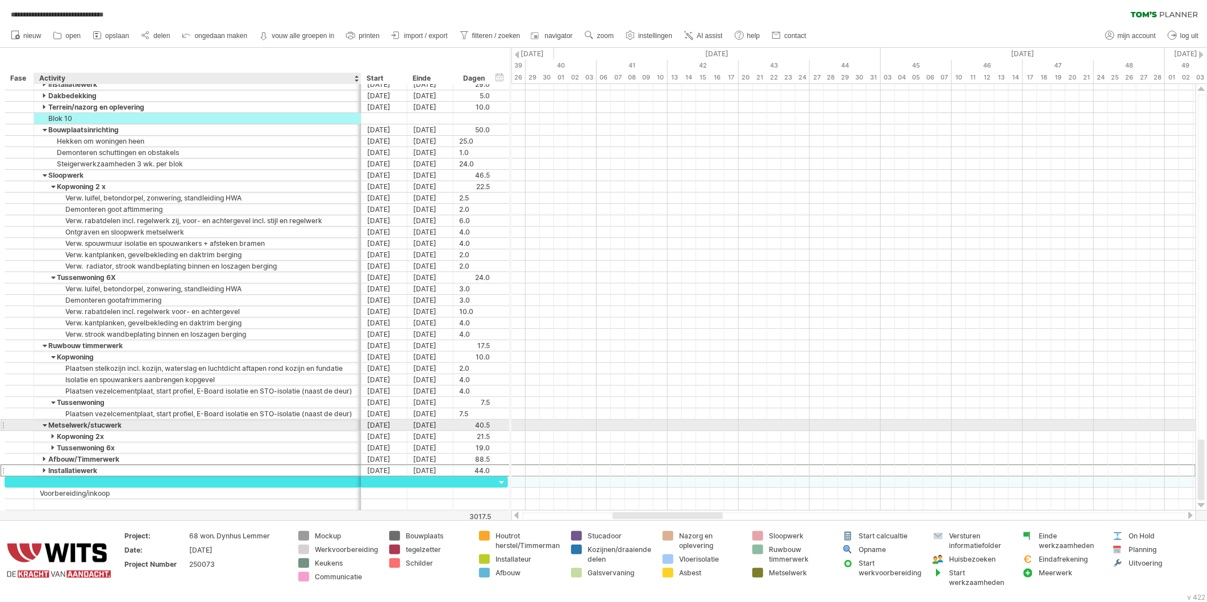
click at [46, 428] on div at bounding box center [45, 425] width 5 height 11
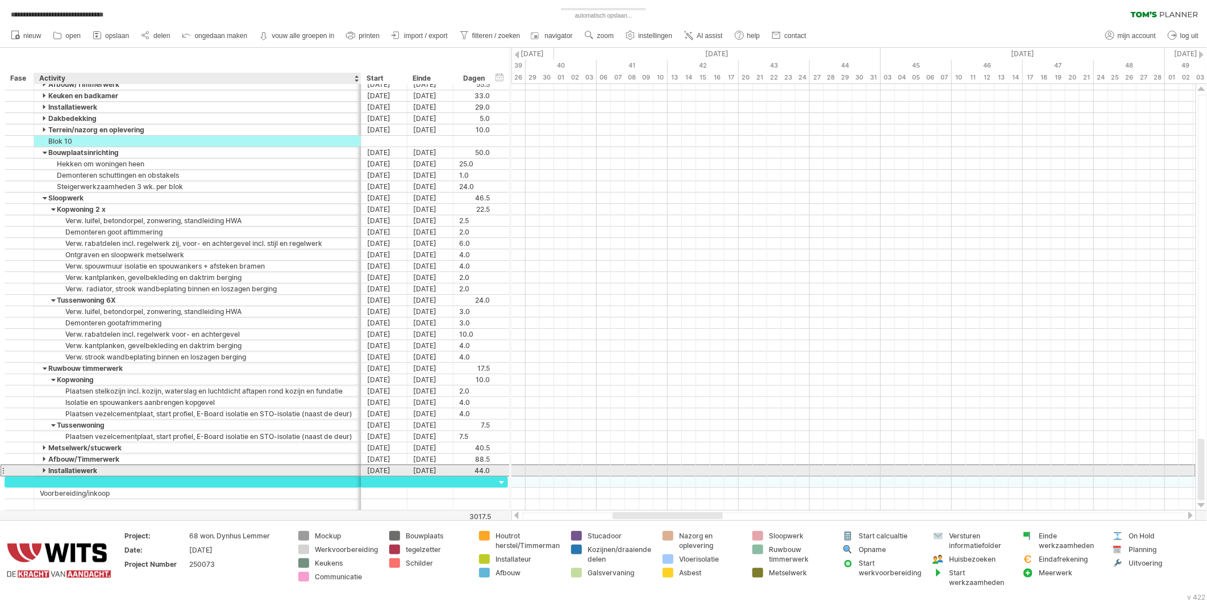
click at [43, 472] on div at bounding box center [45, 471] width 5 height 11
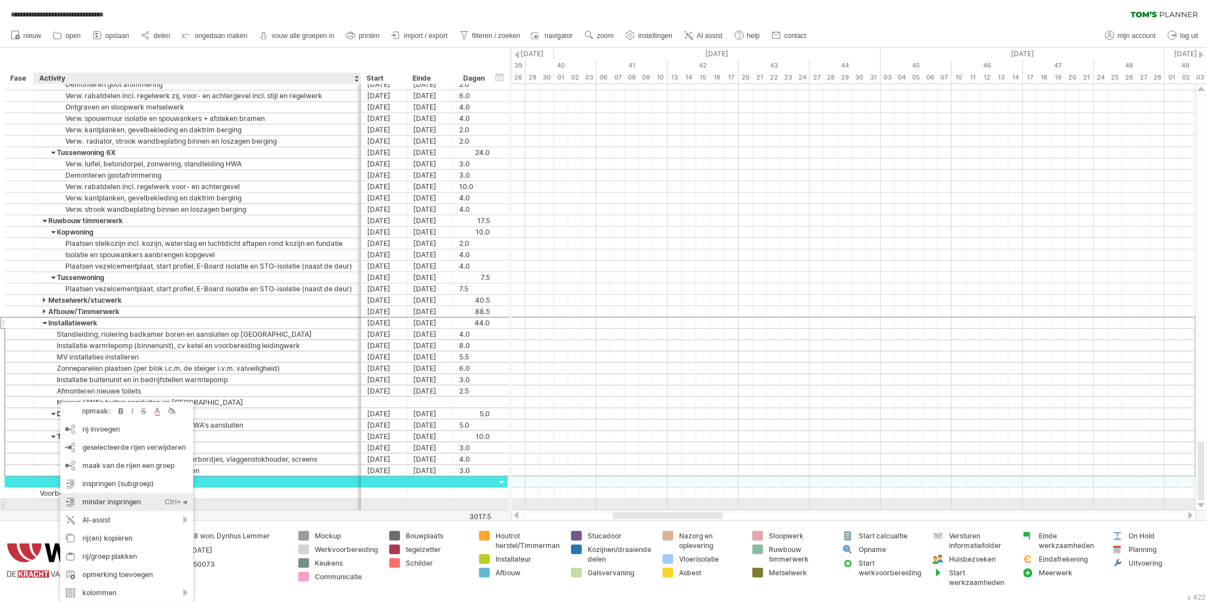
click at [89, 505] on div "minder inspringen Ctrl+◄ Cmd+◄" at bounding box center [126, 502] width 133 height 18
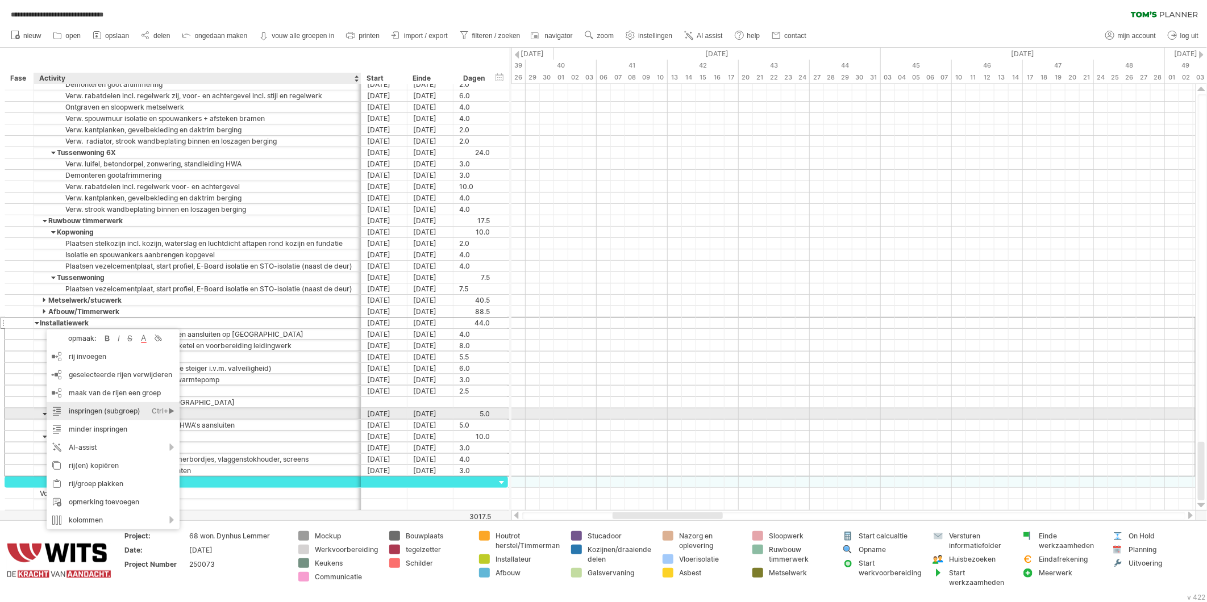
click at [76, 412] on div "inspringen (subgroep) Ctrl+► Cmd+►" at bounding box center [113, 411] width 133 height 18
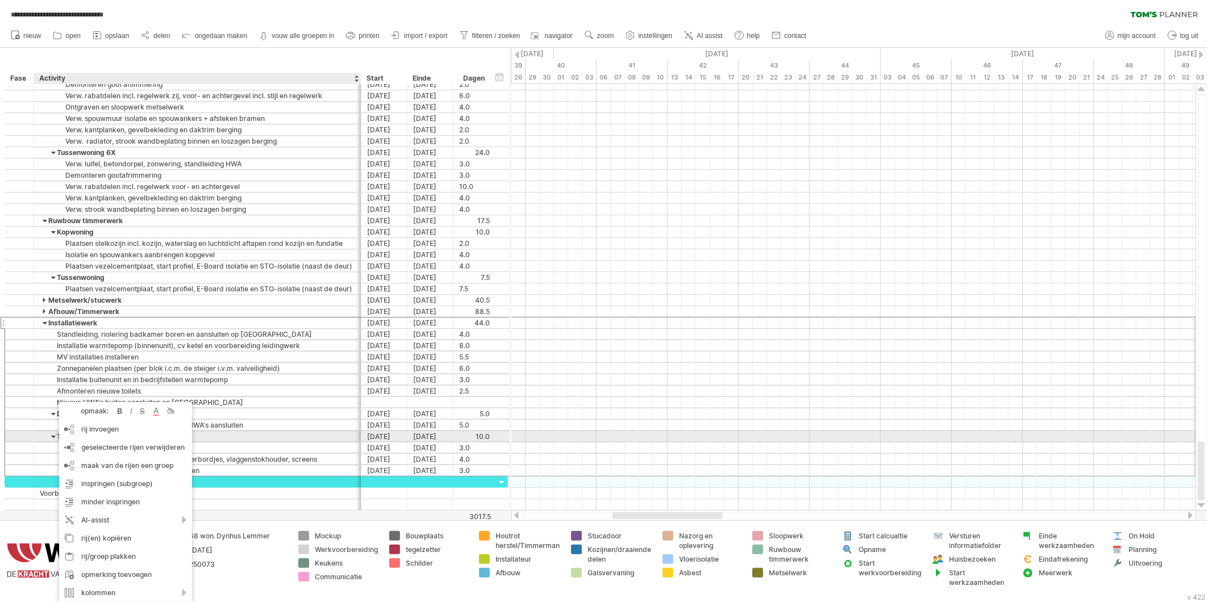
click at [32, 439] on div at bounding box center [33, 436] width 6 height 11
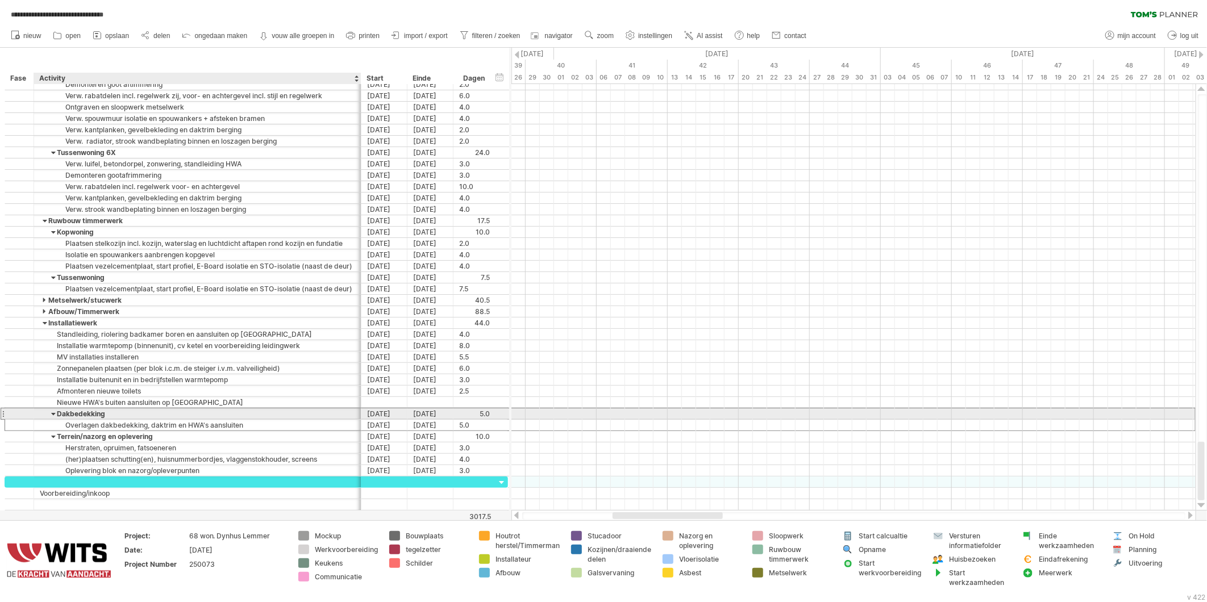
click at [40, 417] on div "Dakbedekking" at bounding box center [197, 414] width 315 height 11
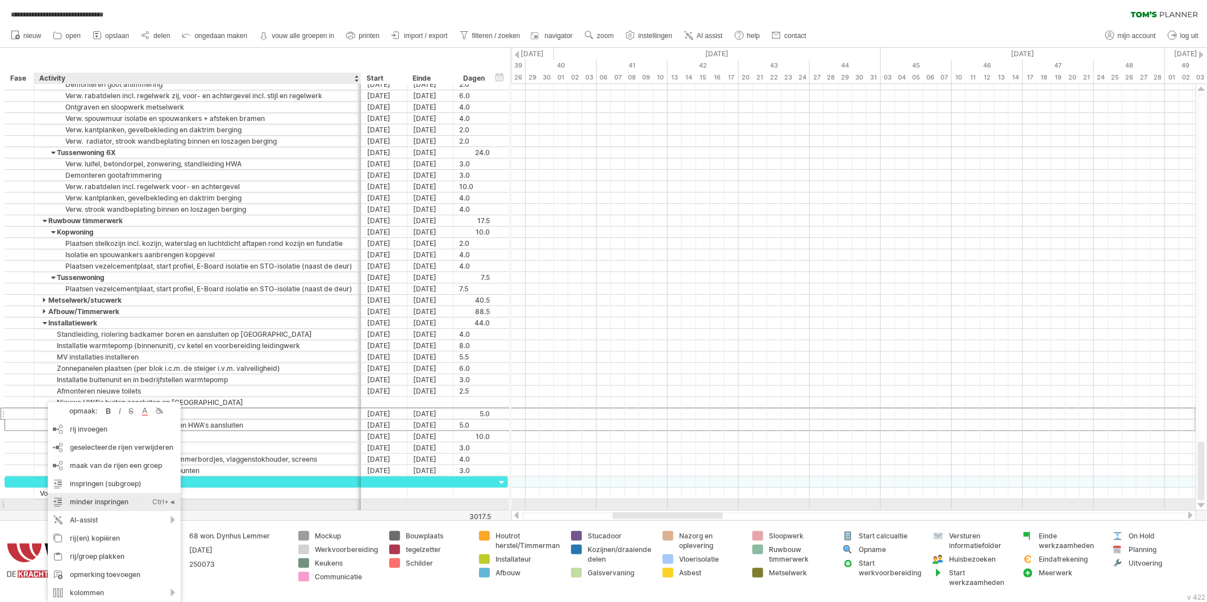
click at [76, 502] on div "minder inspringen Ctrl+◄ Cmd+◄" at bounding box center [114, 502] width 133 height 18
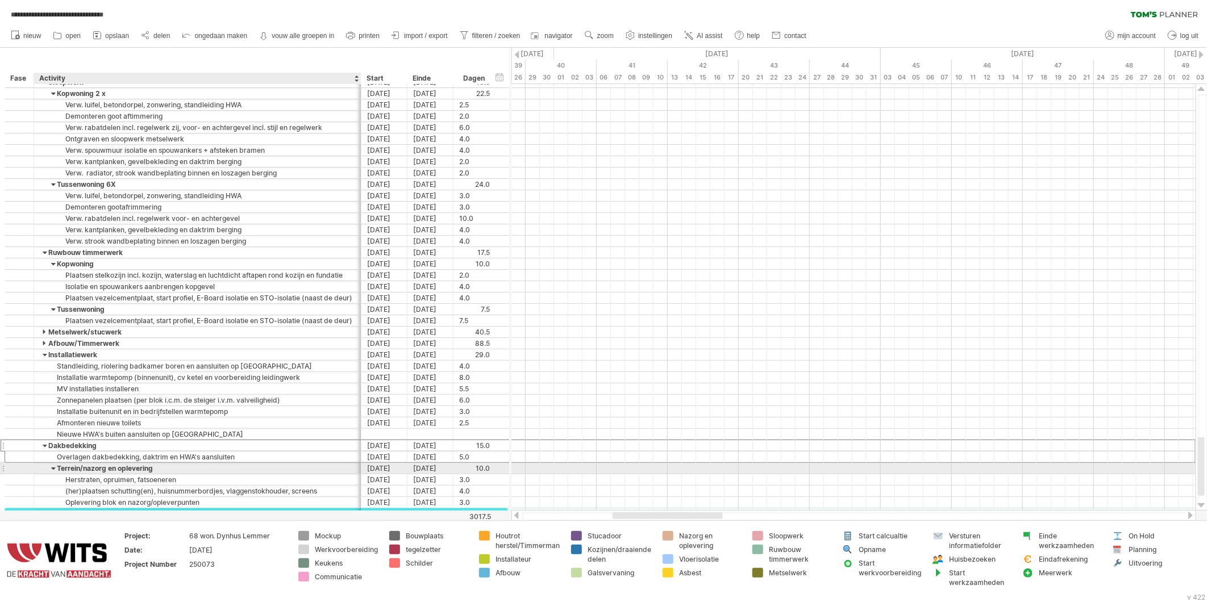
click at [51, 469] on div at bounding box center [53, 468] width 5 height 11
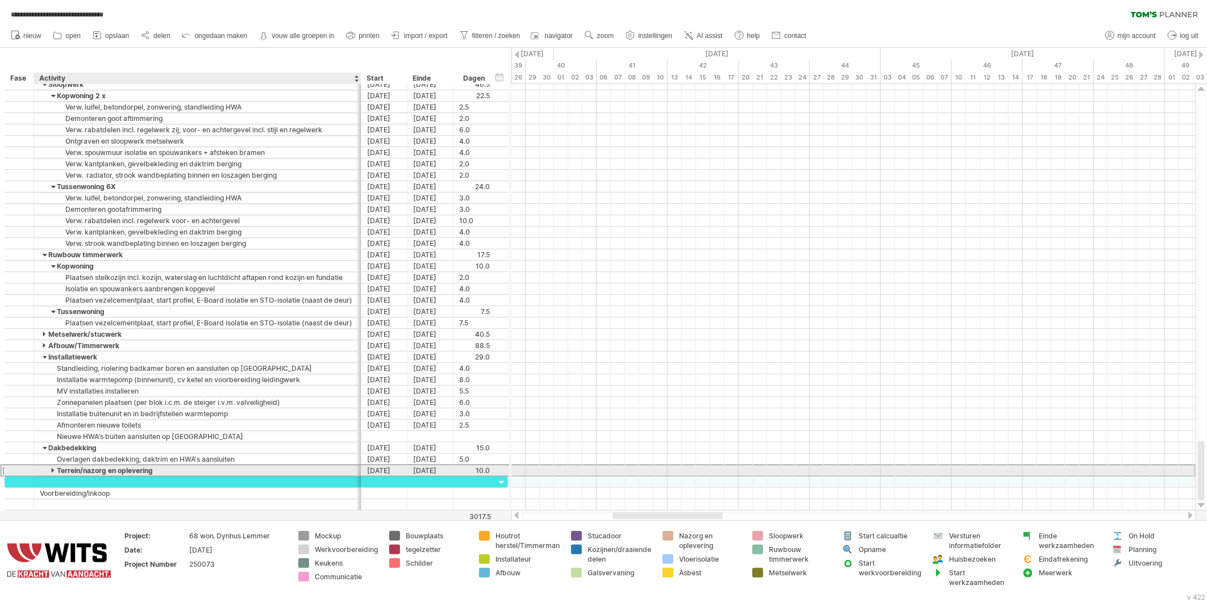
click at [49, 473] on div "Terrein/nazorg en oplevering" at bounding box center [197, 471] width 315 height 11
click at [49, 472] on input "**********" at bounding box center [197, 471] width 315 height 11
click at [52, 475] on input "**********" at bounding box center [197, 471] width 315 height 11
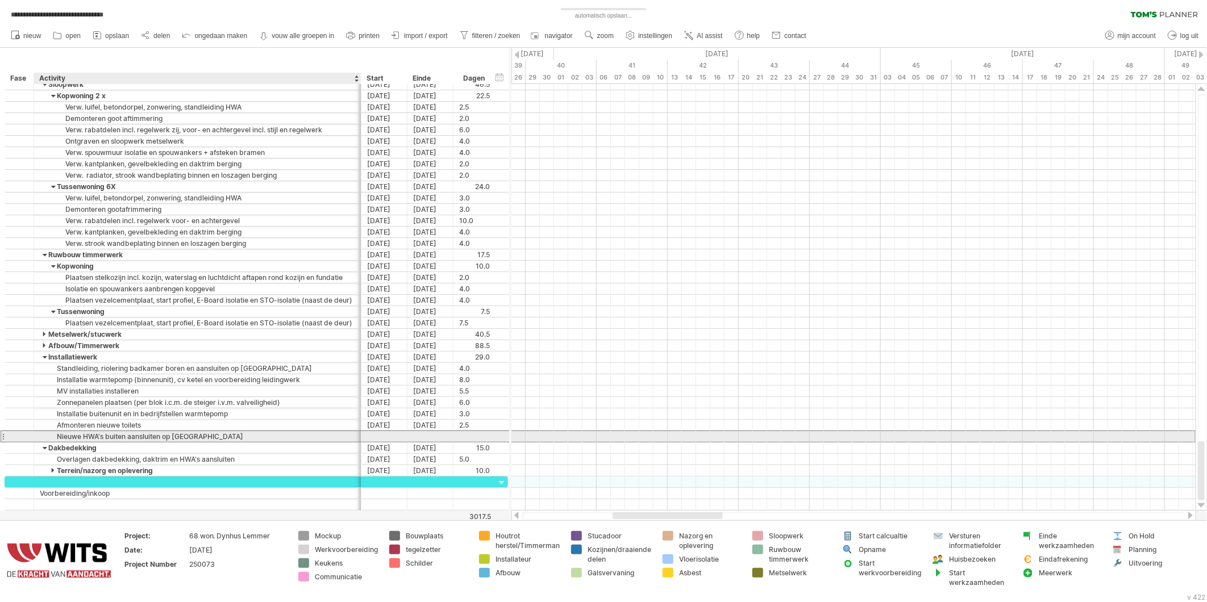
click at [95, 434] on div "Nieuwe HWA's buiten aansluiten op [GEOGRAPHIC_DATA]" at bounding box center [197, 436] width 315 height 11
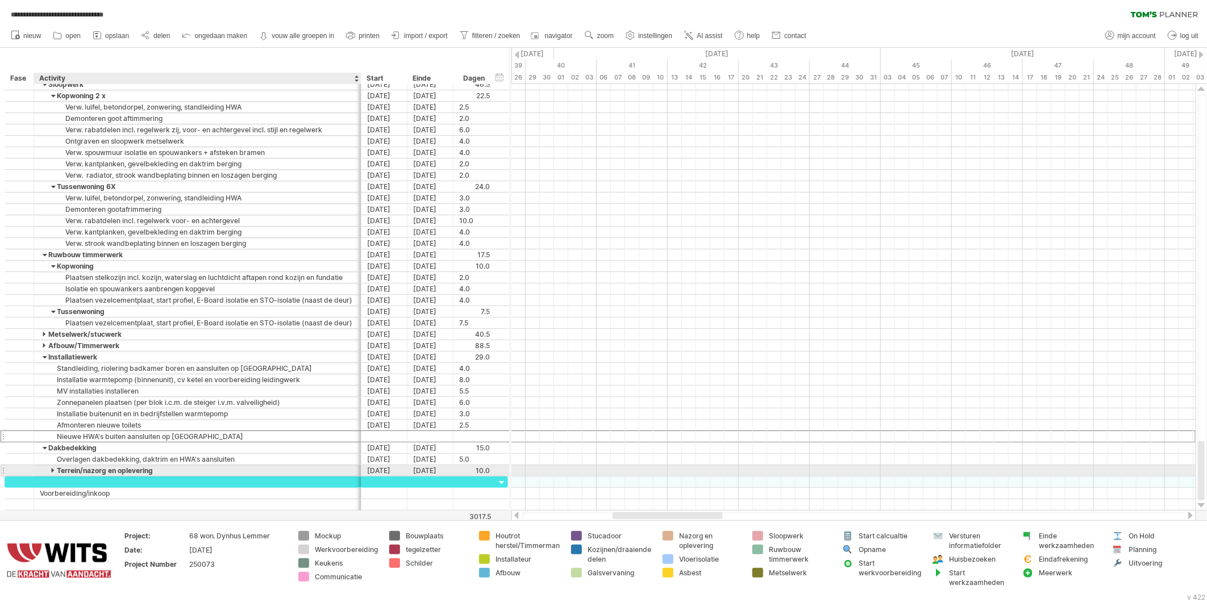
click at [51, 475] on div at bounding box center [53, 471] width 5 height 11
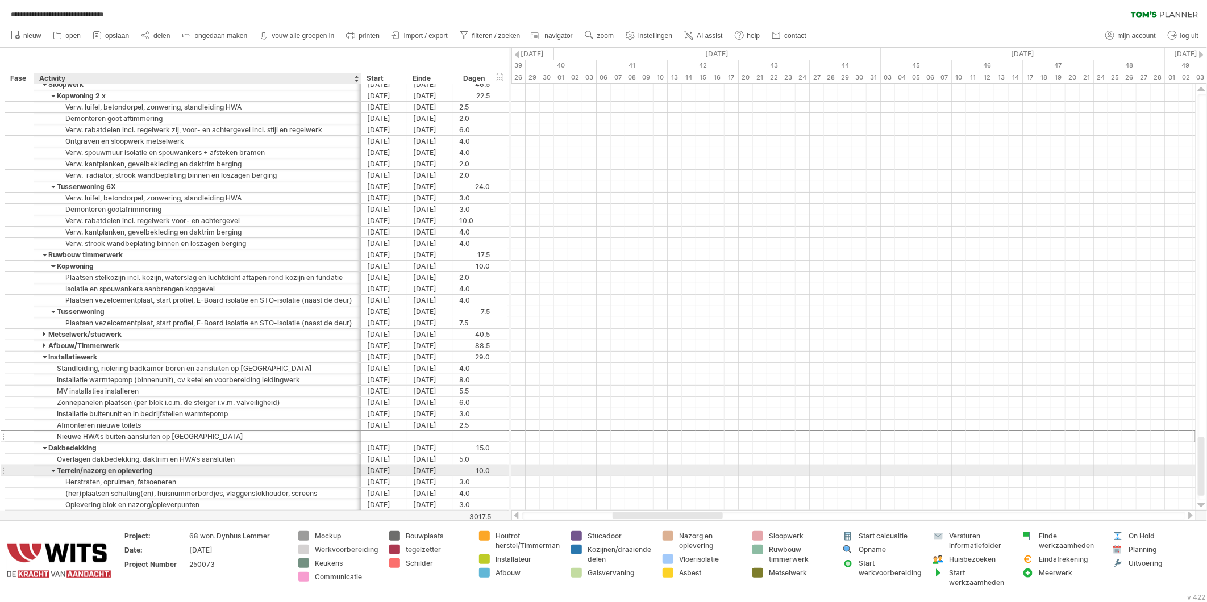
click at [41, 473] on div "Terrein/nazorg en oplevering" at bounding box center [197, 471] width 315 height 11
click at [42, 472] on input "**********" at bounding box center [197, 471] width 315 height 11
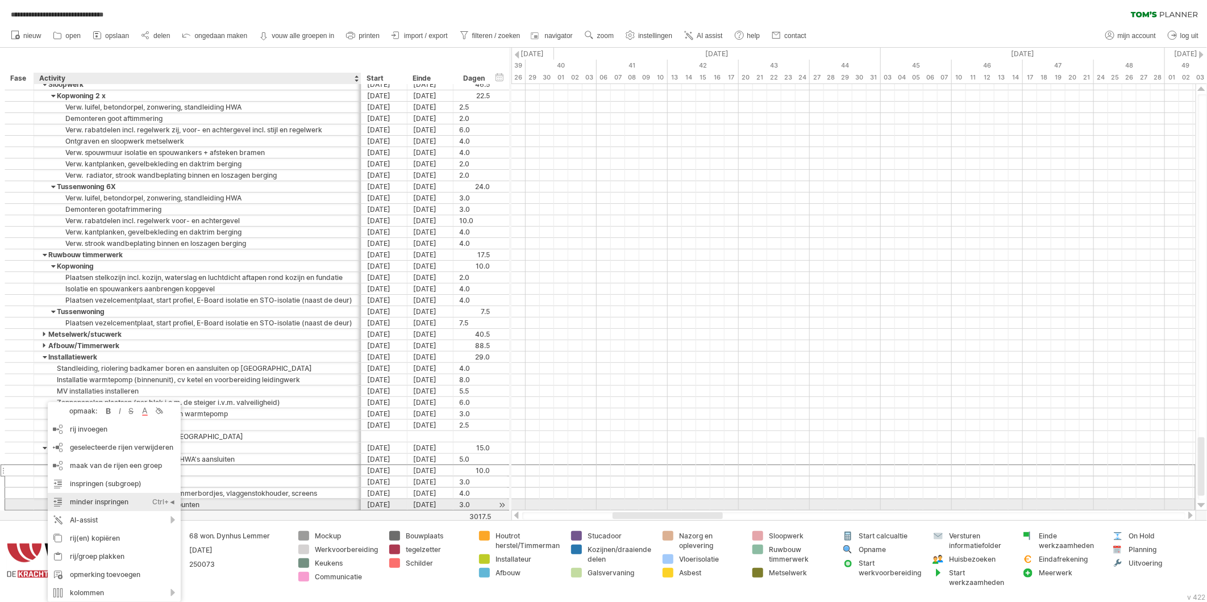
click at [76, 501] on div "minder inspringen Ctrl+◄ Cmd+◄" at bounding box center [114, 502] width 133 height 18
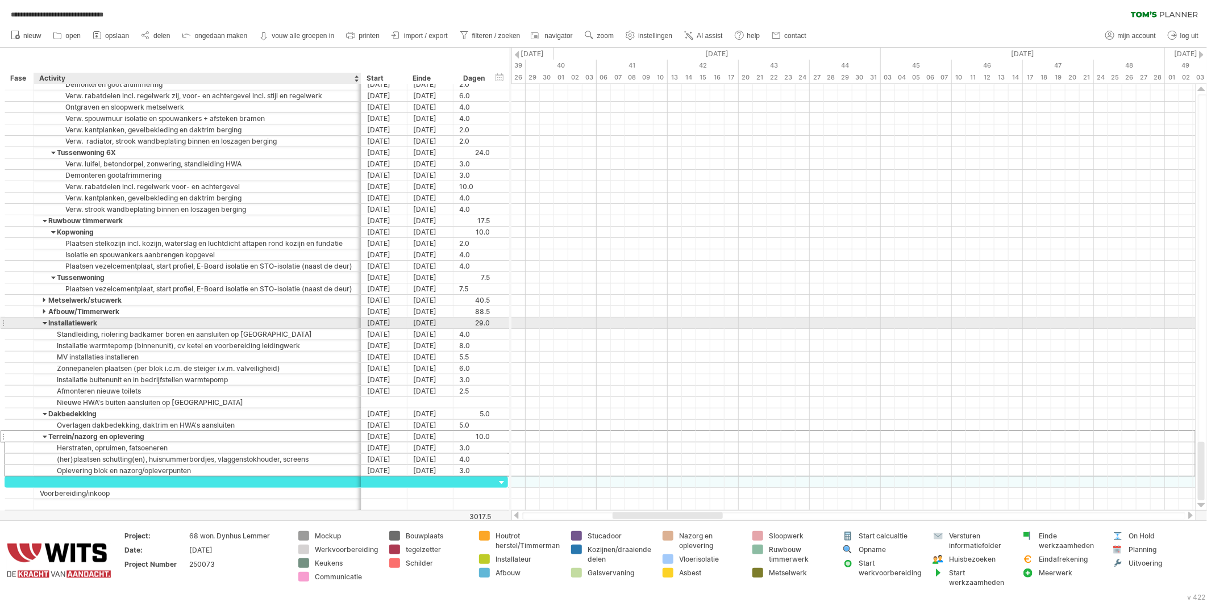
click at [46, 326] on div at bounding box center [45, 323] width 5 height 11
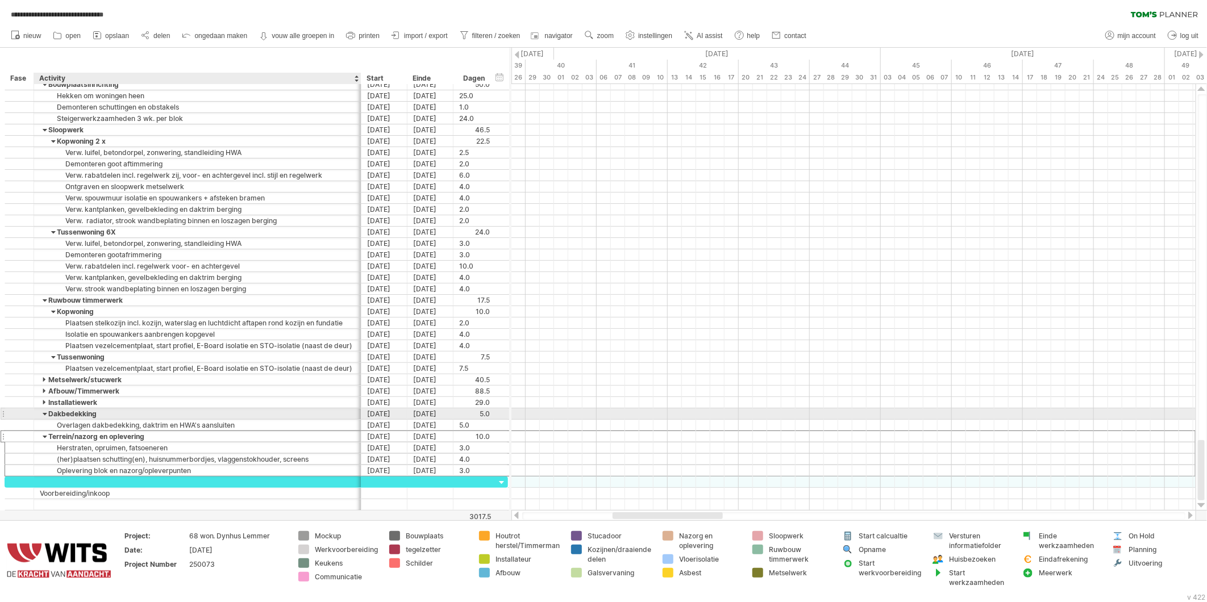
click at [46, 417] on div at bounding box center [45, 414] width 5 height 11
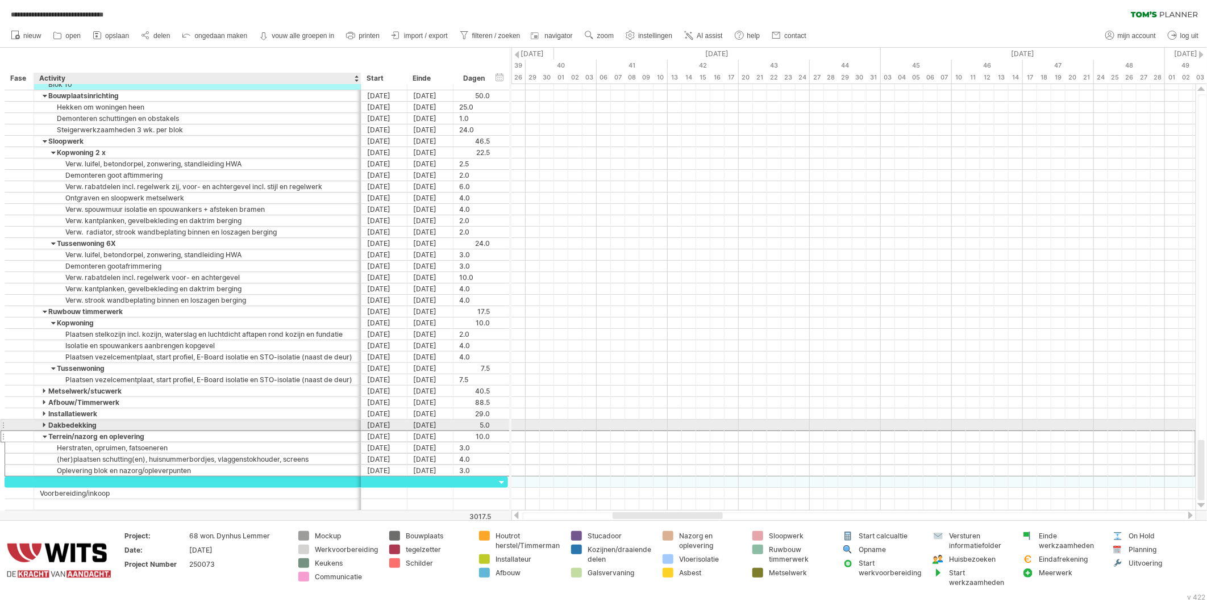
click at [44, 427] on div at bounding box center [45, 425] width 5 height 11
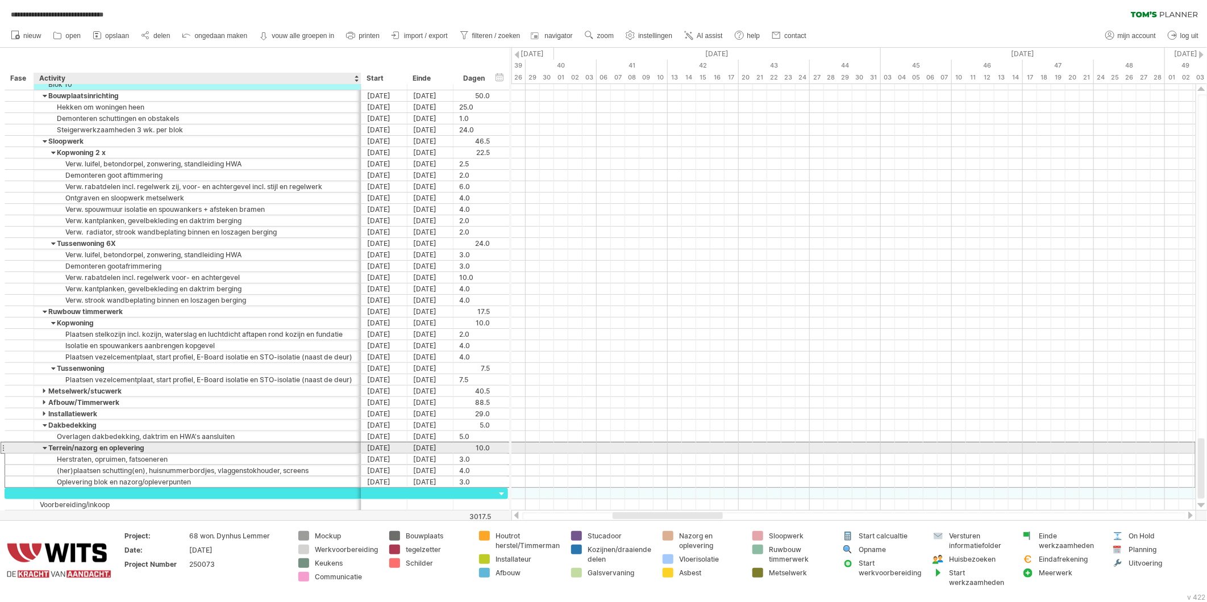
click at [45, 451] on div at bounding box center [45, 448] width 5 height 11
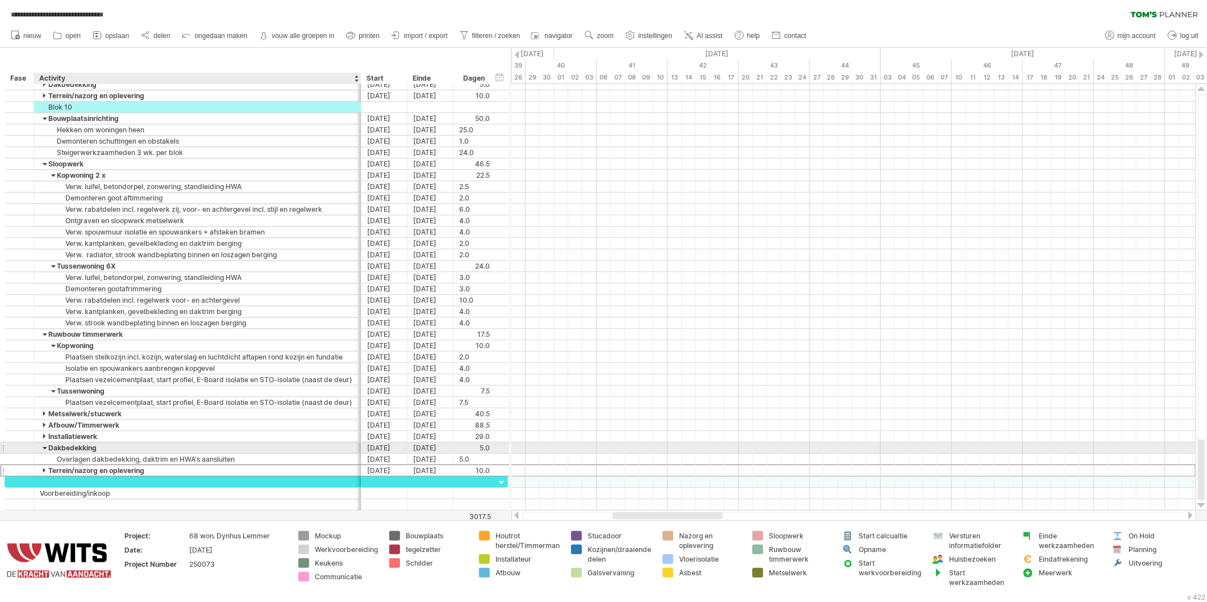
click at [44, 450] on div at bounding box center [45, 448] width 5 height 11
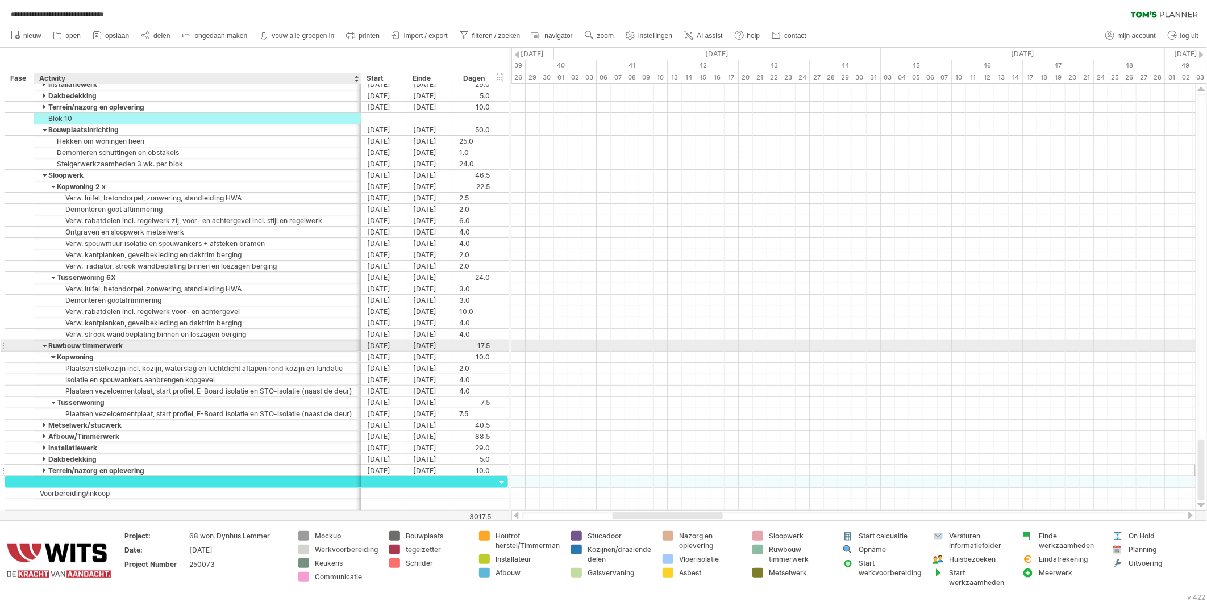
click at [44, 349] on div at bounding box center [45, 345] width 5 height 11
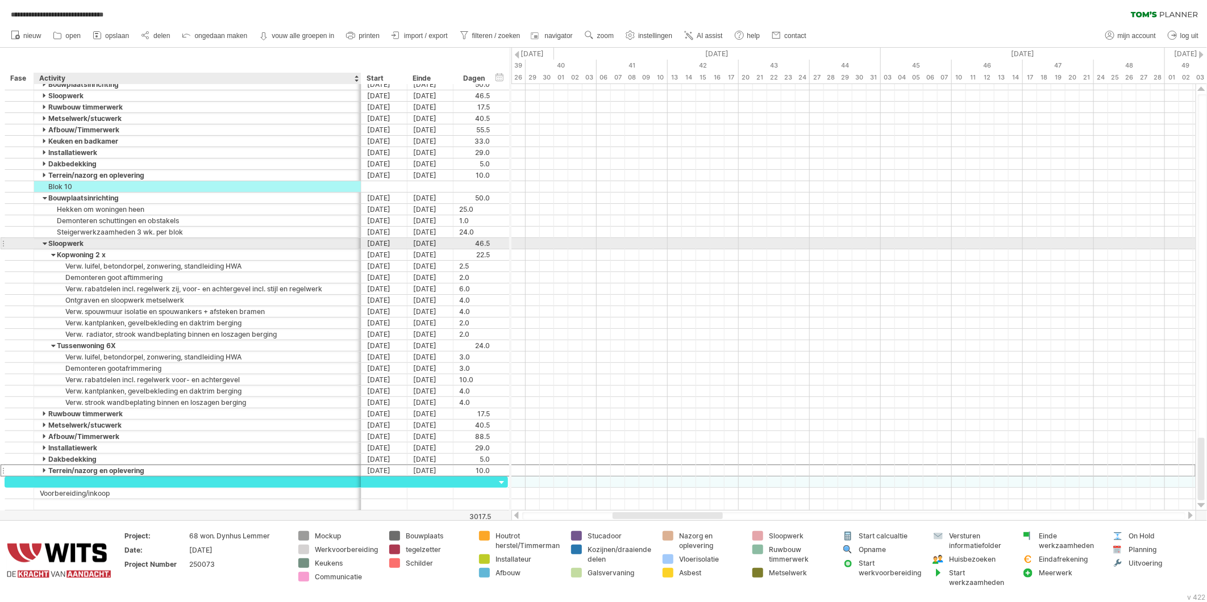
click at [44, 246] on div at bounding box center [45, 243] width 5 height 11
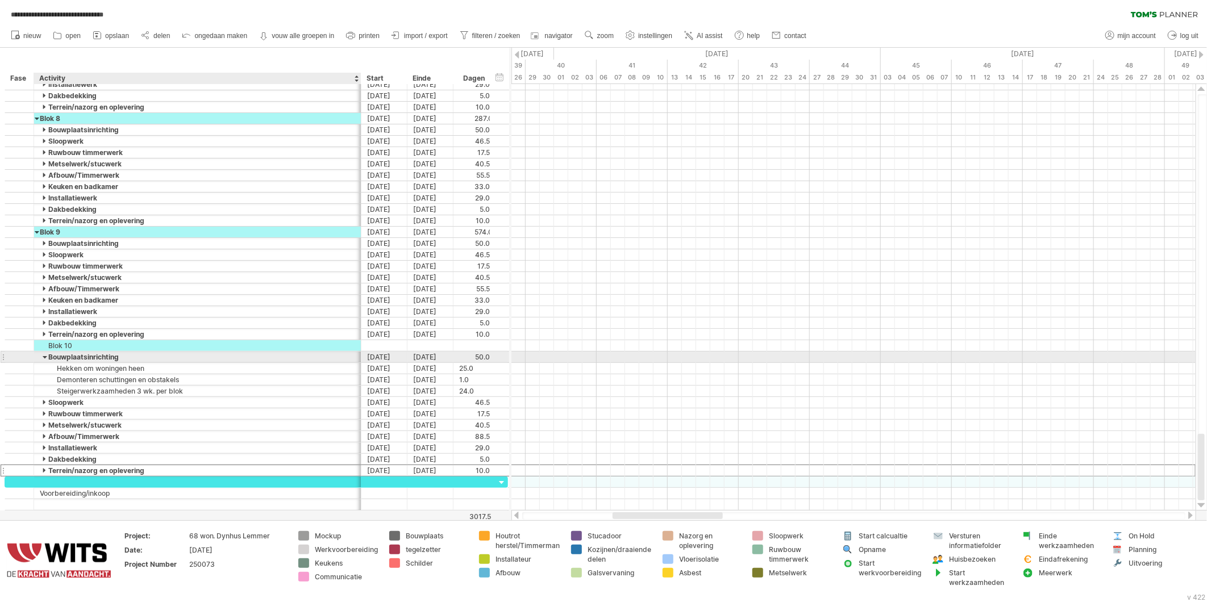
click at [44, 359] on div at bounding box center [45, 357] width 5 height 11
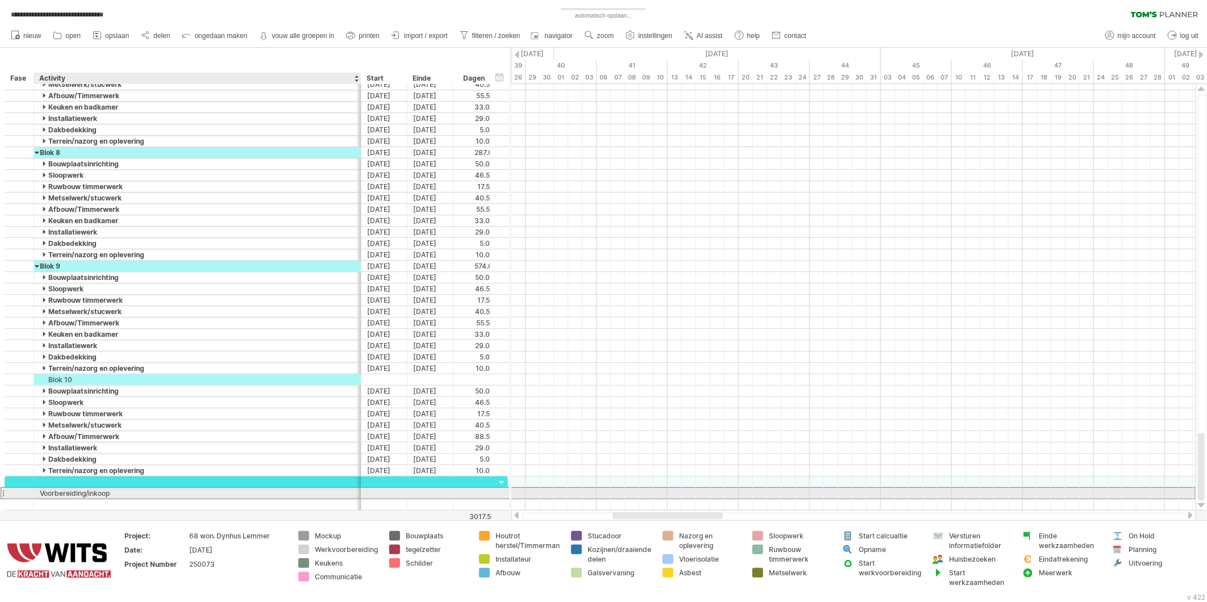
click at [82, 496] on div "Voorbereiding/inkoop" at bounding box center [197, 493] width 315 height 11
drag, startPoint x: 116, startPoint y: 499, endPoint x: 35, endPoint y: 491, distance: 81.7
click at [35, 491] on div "**********" at bounding box center [197, 493] width 327 height 11
click at [119, 495] on div "Voorbereiding/inkoop" at bounding box center [197, 493] width 315 height 11
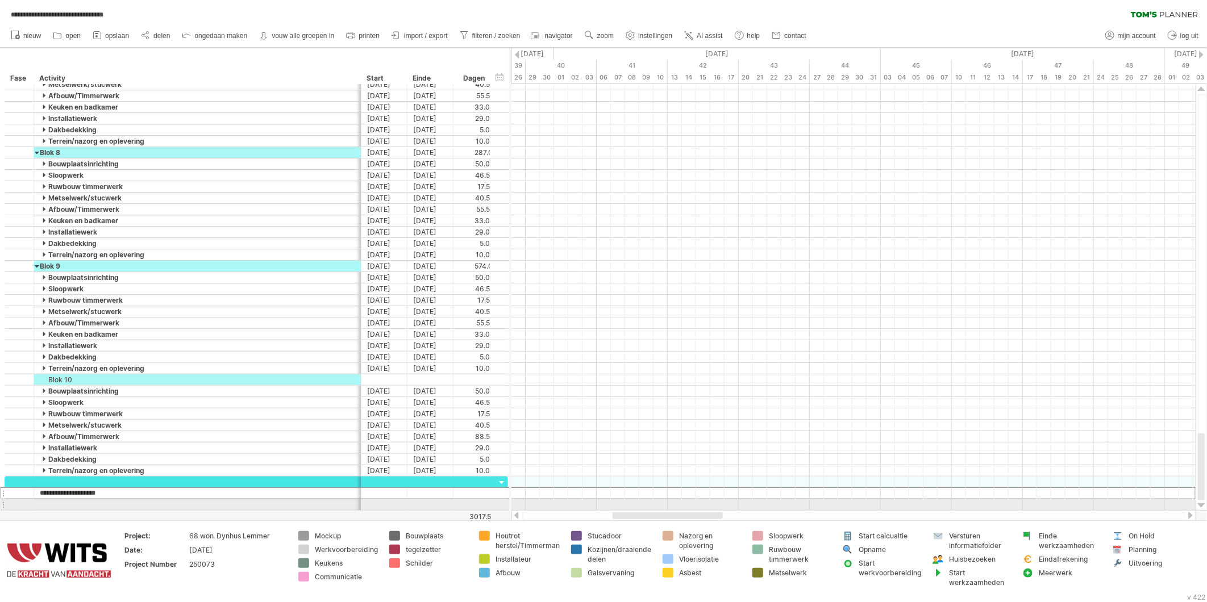
drag, startPoint x: 118, startPoint y: 497, endPoint x: -18, endPoint y: 498, distance: 135.8
click at [0, 498] on html "**********" at bounding box center [603, 302] width 1207 height 605
type input "**********"
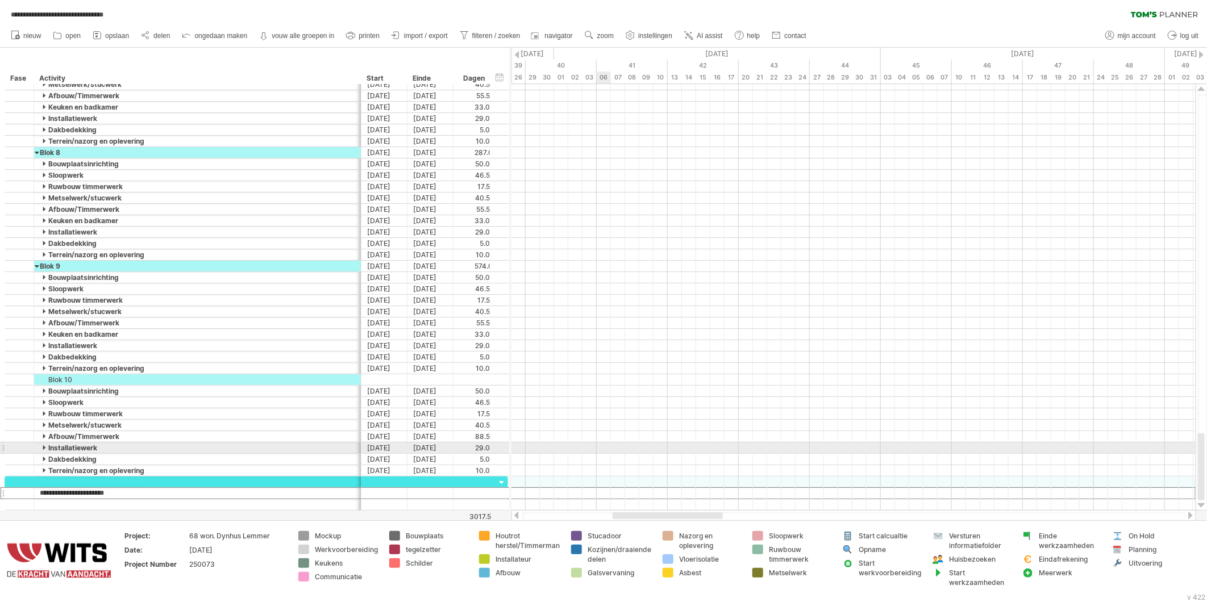
click at [712, 444] on div at bounding box center [854, 448] width 684 height 11
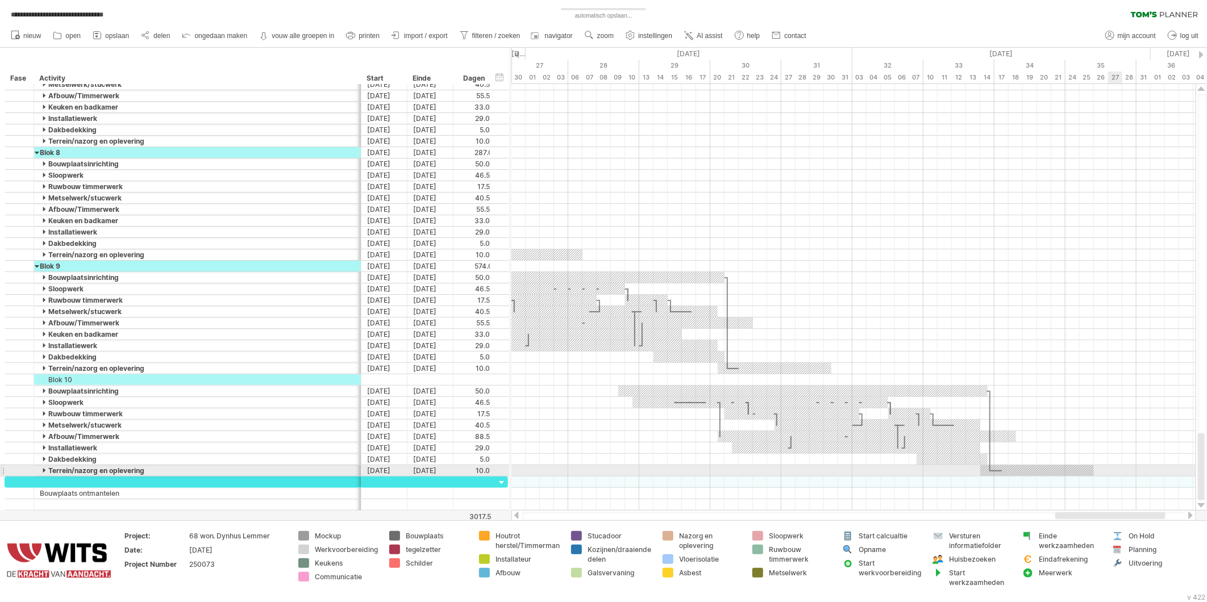
drag, startPoint x: 674, startPoint y: 516, endPoint x: 1120, endPoint y: 476, distance: 447.4
click at [1120, 476] on div "**********" at bounding box center [603, 301] width 1207 height 602
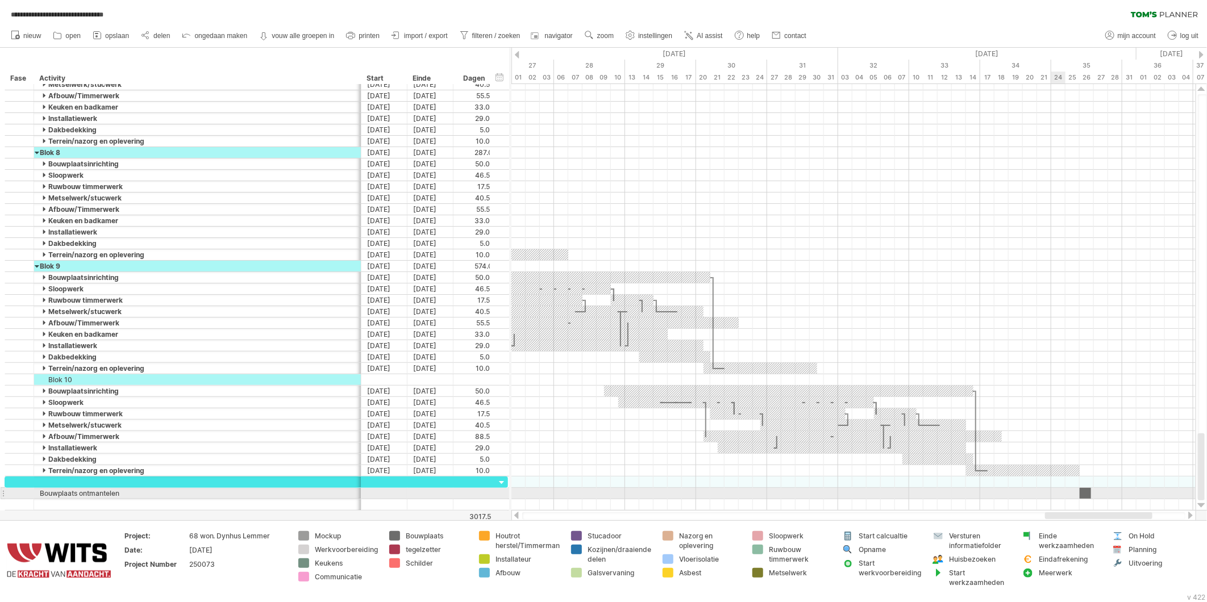
drag, startPoint x: 394, startPoint y: 537, endPoint x: 1082, endPoint y: 496, distance: 689.5
click at [1082, 496] on div "**********" at bounding box center [603, 301] width 1207 height 602
drag, startPoint x: 1080, startPoint y: 493, endPoint x: 1050, endPoint y: 493, distance: 30.1
click at [1050, 493] on span at bounding box center [1051, 493] width 5 height 11
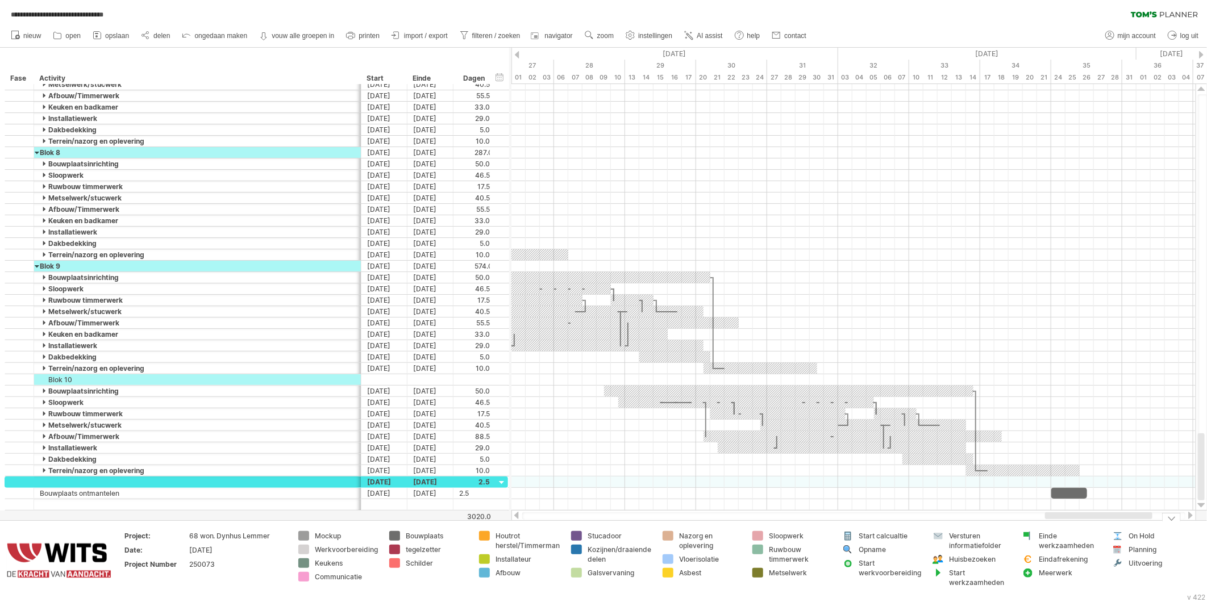
click at [1044, 558] on div "Eindafrekening" at bounding box center [1070, 560] width 62 height 10
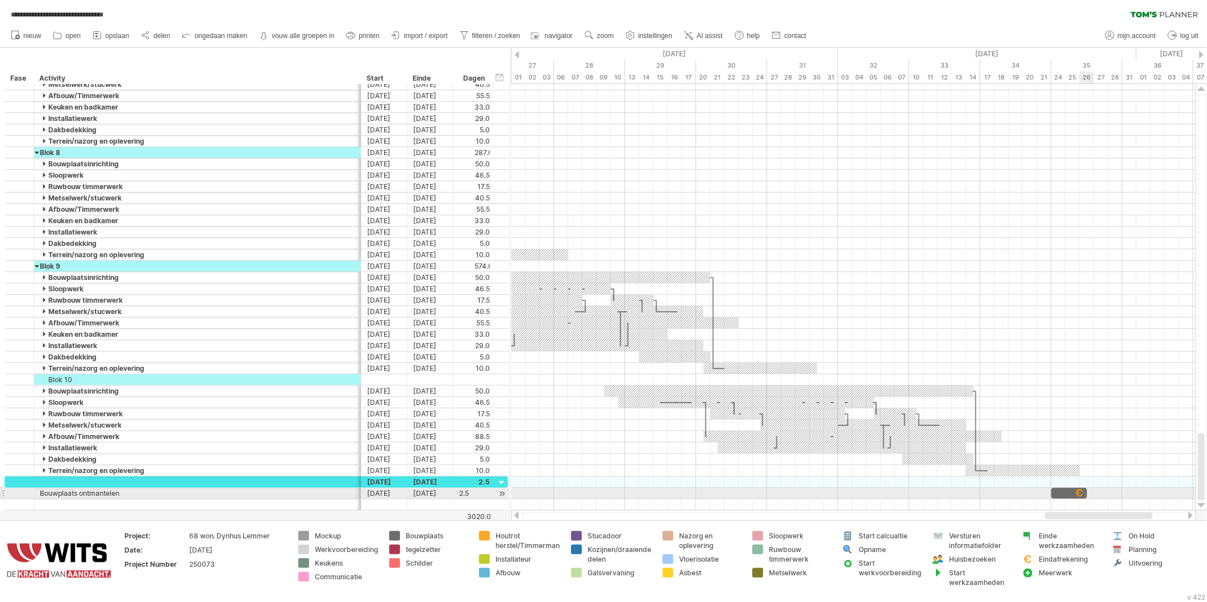
drag, startPoint x: 1025, startPoint y: 558, endPoint x: 1081, endPoint y: 497, distance: 83.3
click at [1081, 497] on div "**********" at bounding box center [603, 301] width 1207 height 602
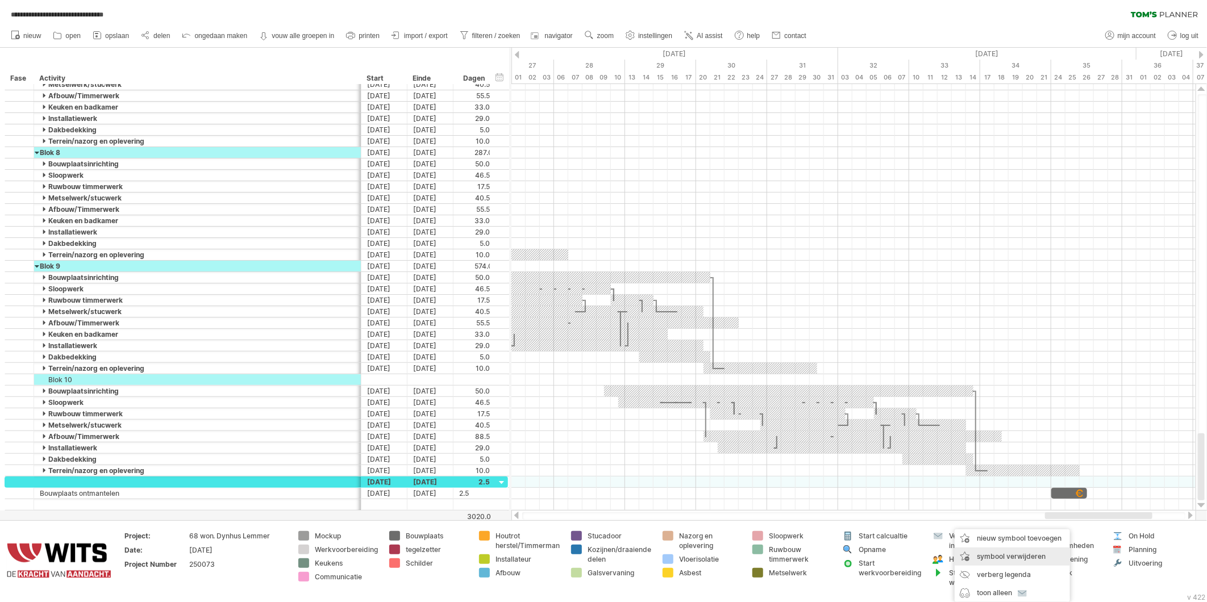
click at [990, 558] on span "symbool verwijderen" at bounding box center [1011, 556] width 69 height 9
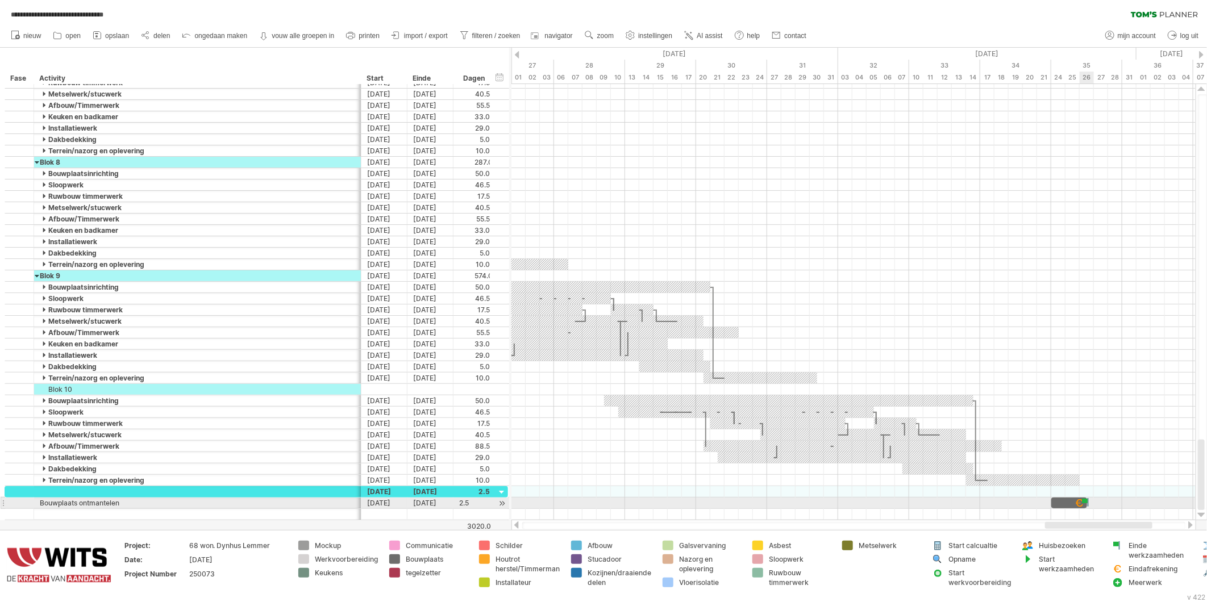
drag, startPoint x: 1112, startPoint y: 545, endPoint x: 1090, endPoint y: 503, distance: 47.0
click at [1090, 503] on div "**********" at bounding box center [603, 301] width 1207 height 602
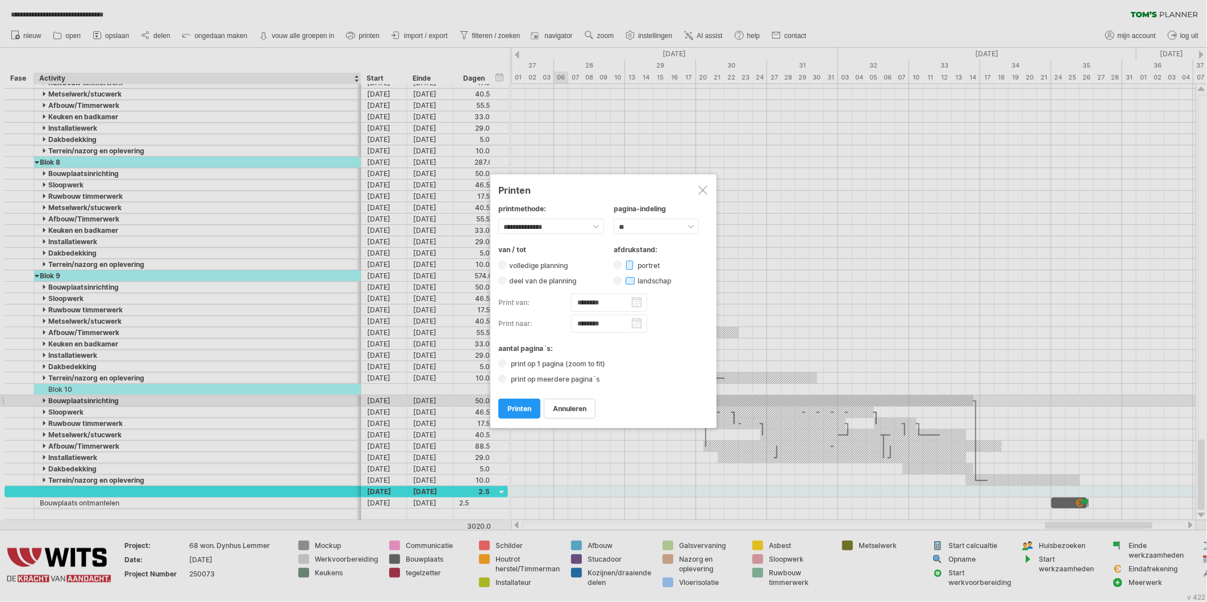
click at [634, 326] on input "********" at bounding box center [609, 324] width 76 height 18
click at [583, 406] on link "28" at bounding box center [588, 409] width 11 height 11
type input "********"
click at [620, 260] on div "portret" at bounding box center [647, 265] width 67 height 10
click at [514, 402] on link "printen" at bounding box center [519, 409] width 42 height 20
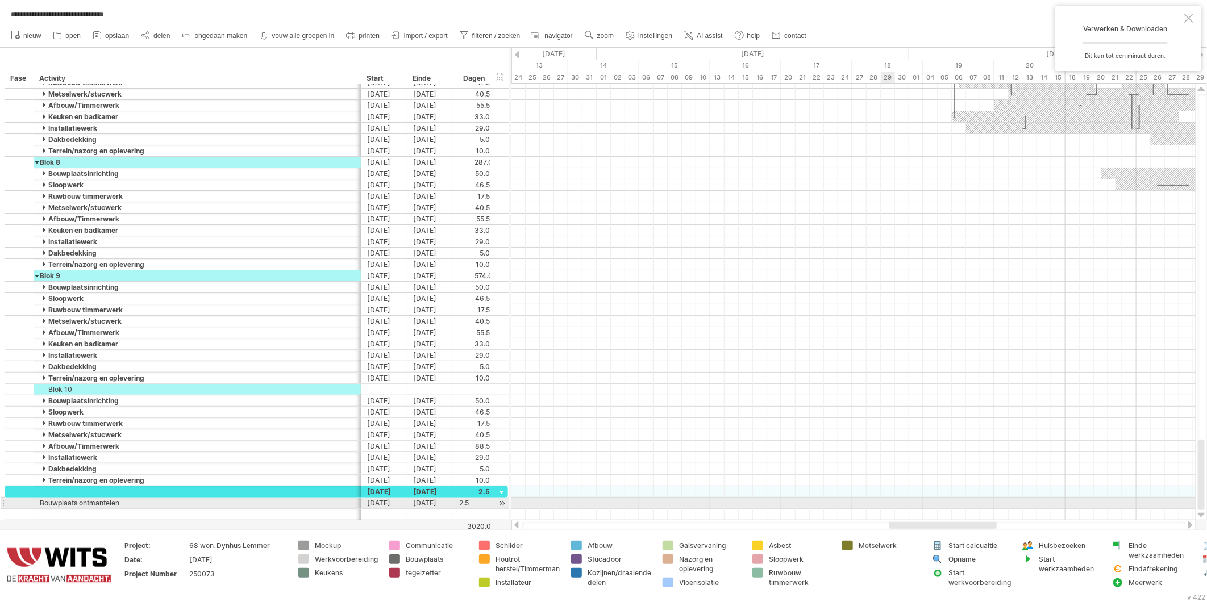
drag, startPoint x: 1045, startPoint y: 525, endPoint x: 811, endPoint y: 415, distance: 258.8
click at [884, 496] on div "**********" at bounding box center [603, 301] width 1207 height 602
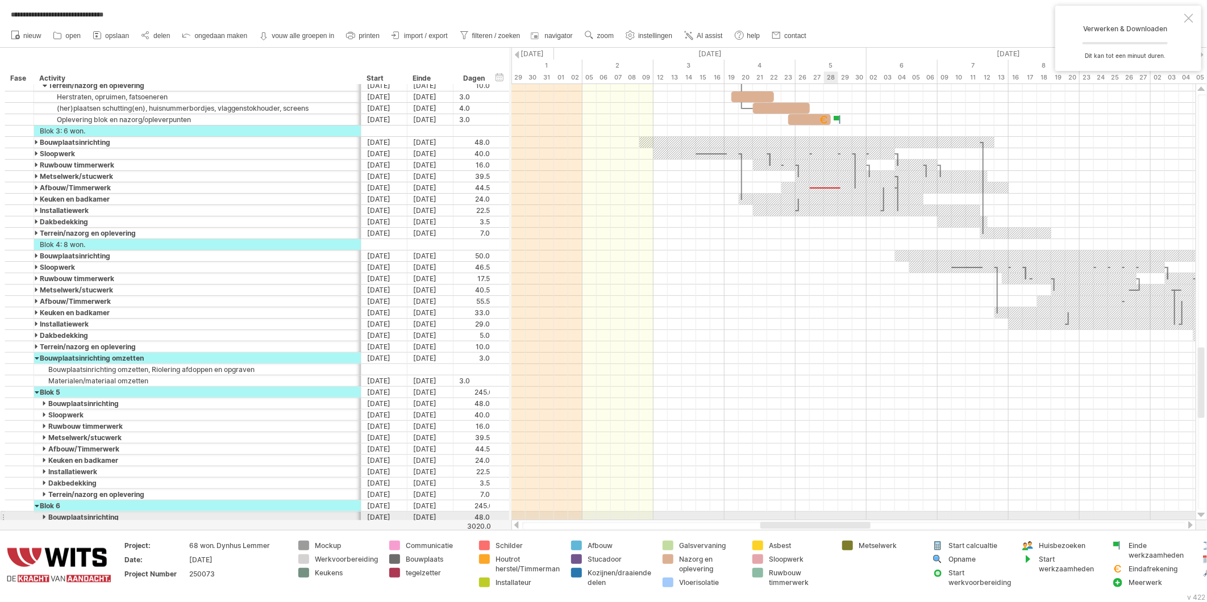
drag, startPoint x: 963, startPoint y: 527, endPoint x: 821, endPoint y: 499, distance: 144.2
click at [827, 513] on div "**********" at bounding box center [603, 301] width 1207 height 602
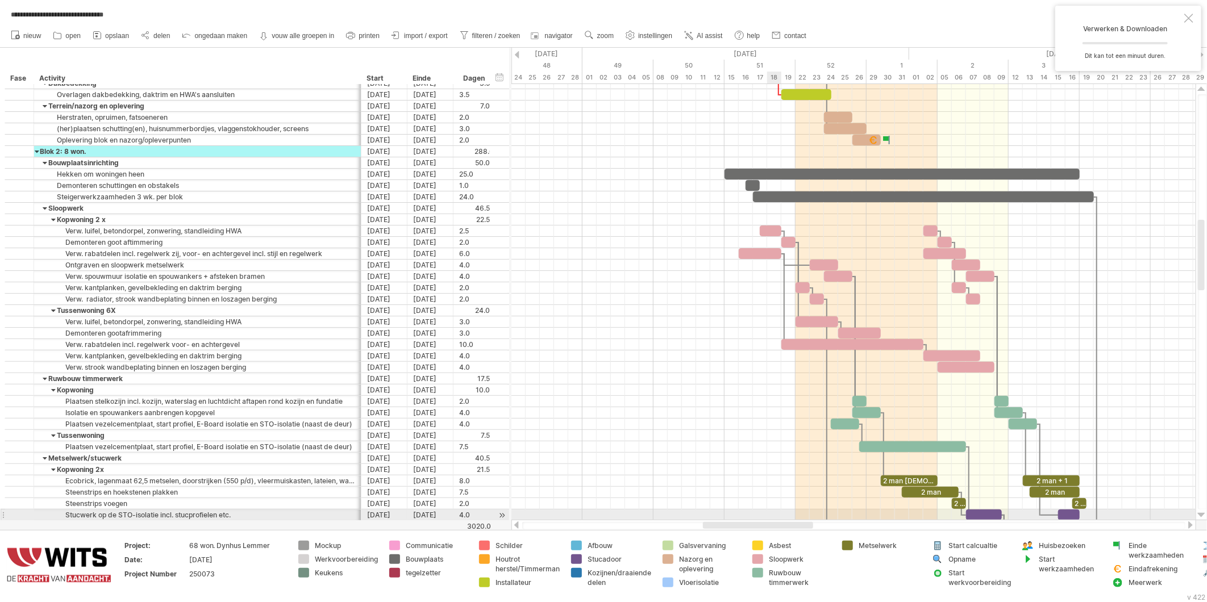
drag, startPoint x: 833, startPoint y: 525, endPoint x: 760, endPoint y: 475, distance: 88.4
click at [768, 508] on div "**********" at bounding box center [603, 301] width 1207 height 602
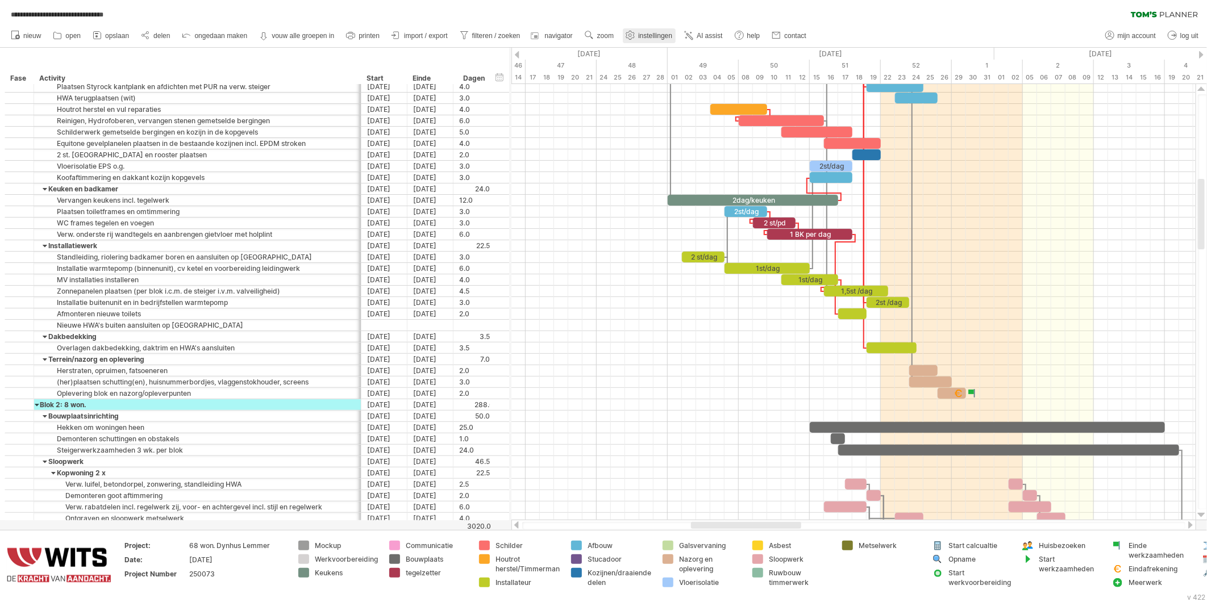
click at [643, 36] on span "instellingen" at bounding box center [655, 36] width 34 height 8
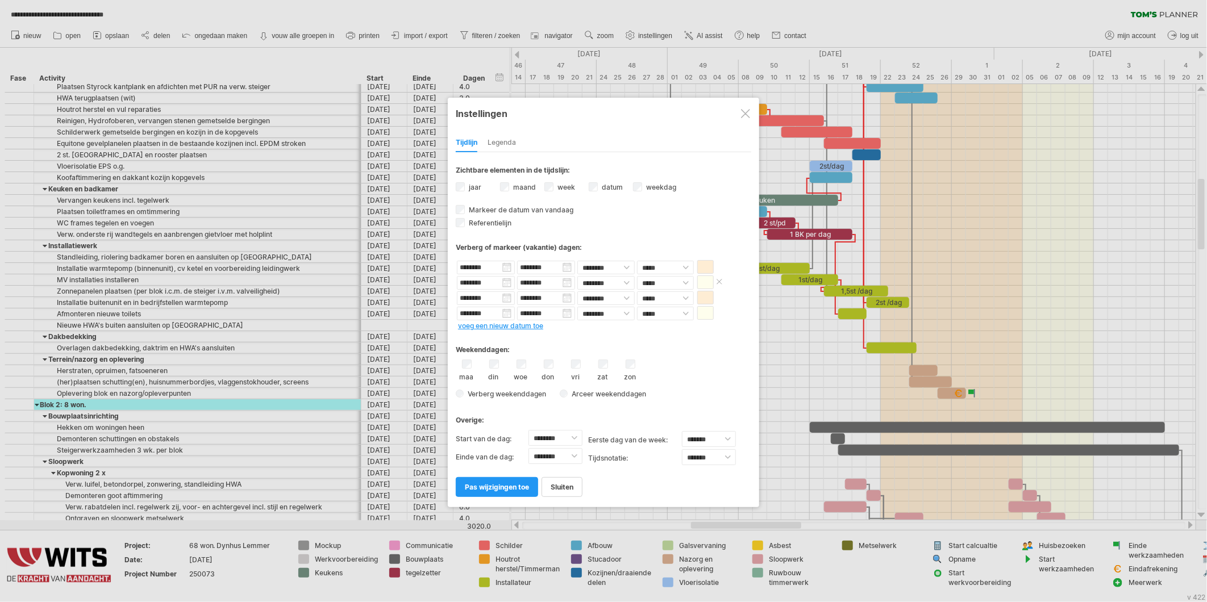
click at [718, 279] on span at bounding box center [719, 282] width 11 height 9
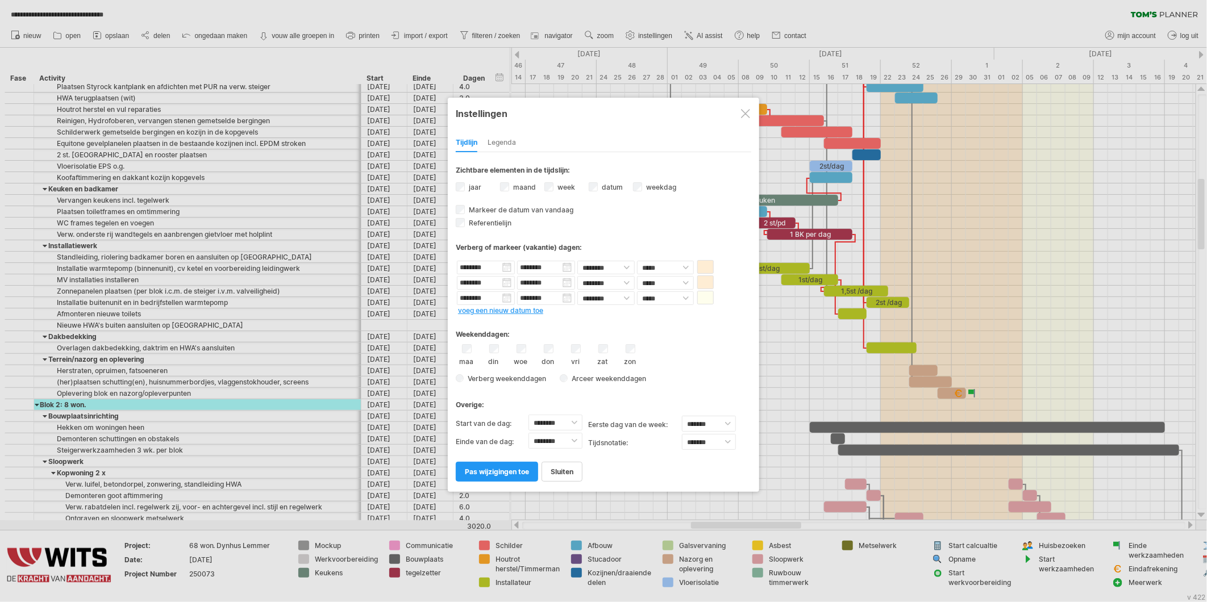
click at [518, 310] on link "voeg een nieuw datum toe" at bounding box center [500, 310] width 85 height 9
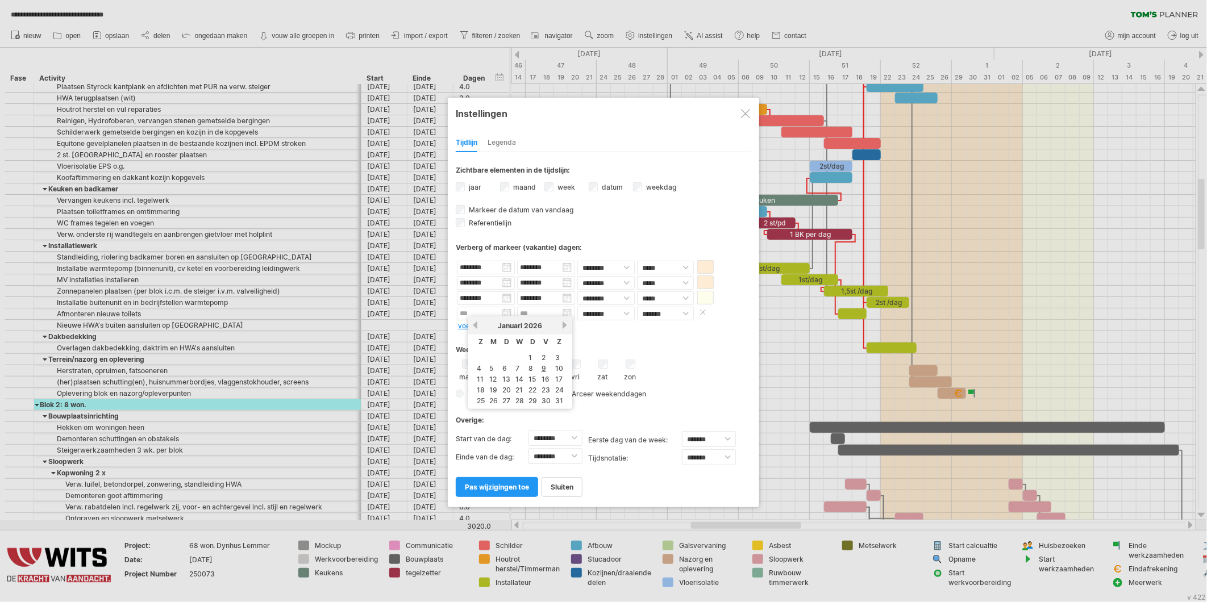
click at [508, 311] on input "text" at bounding box center [486, 314] width 58 height 14
click at [561, 327] on link "volgende" at bounding box center [565, 325] width 9 height 9
click at [560, 327] on link "volgende" at bounding box center [564, 325] width 9 height 9
click at [561, 327] on link "volgende" at bounding box center [565, 325] width 9 height 9
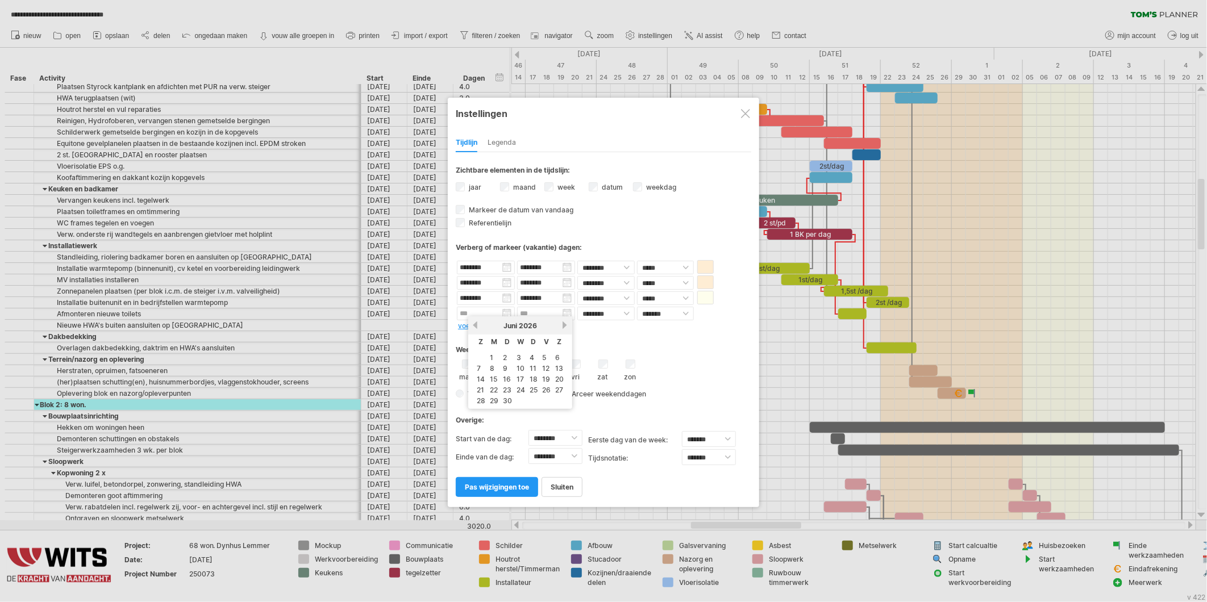
click at [561, 327] on link "volgende" at bounding box center [565, 325] width 9 height 9
click at [478, 321] on link "vorige" at bounding box center [475, 325] width 9 height 9
click at [479, 396] on link "26" at bounding box center [481, 401] width 11 height 11
type input "********"
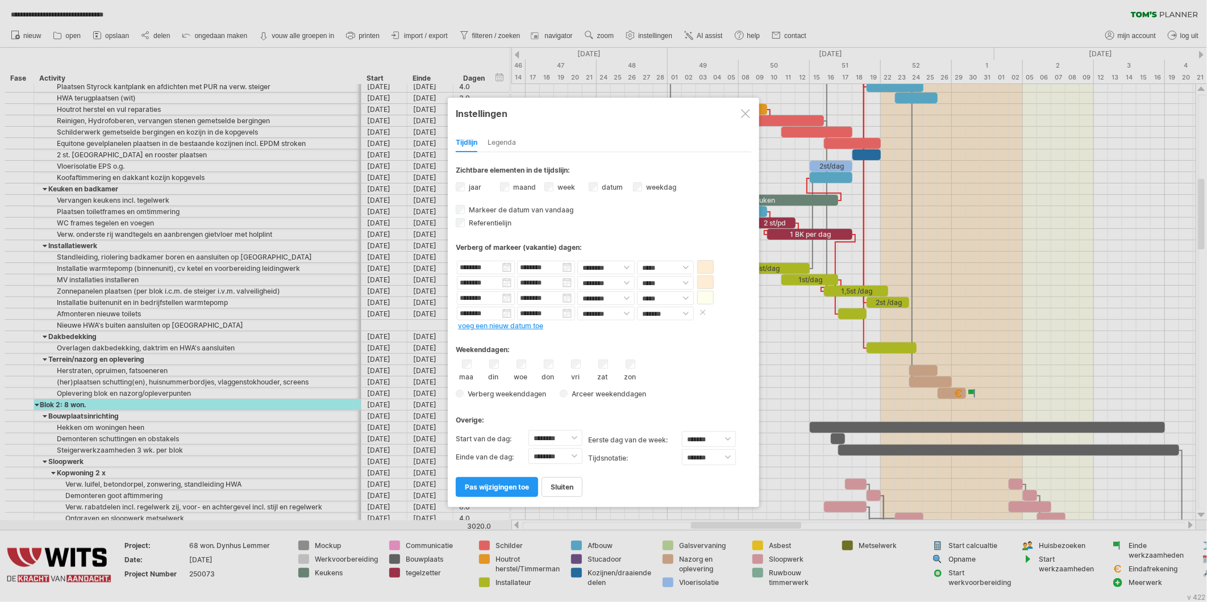
click at [566, 311] on input "********" at bounding box center [546, 314] width 58 height 14
click at [621, 326] on link "volgende" at bounding box center [625, 325] width 9 height 9
click at [603, 376] on link "14" at bounding box center [606, 379] width 10 height 11
type input "********"
click at [670, 311] on select "******* *****" at bounding box center [665, 314] width 57 height 14
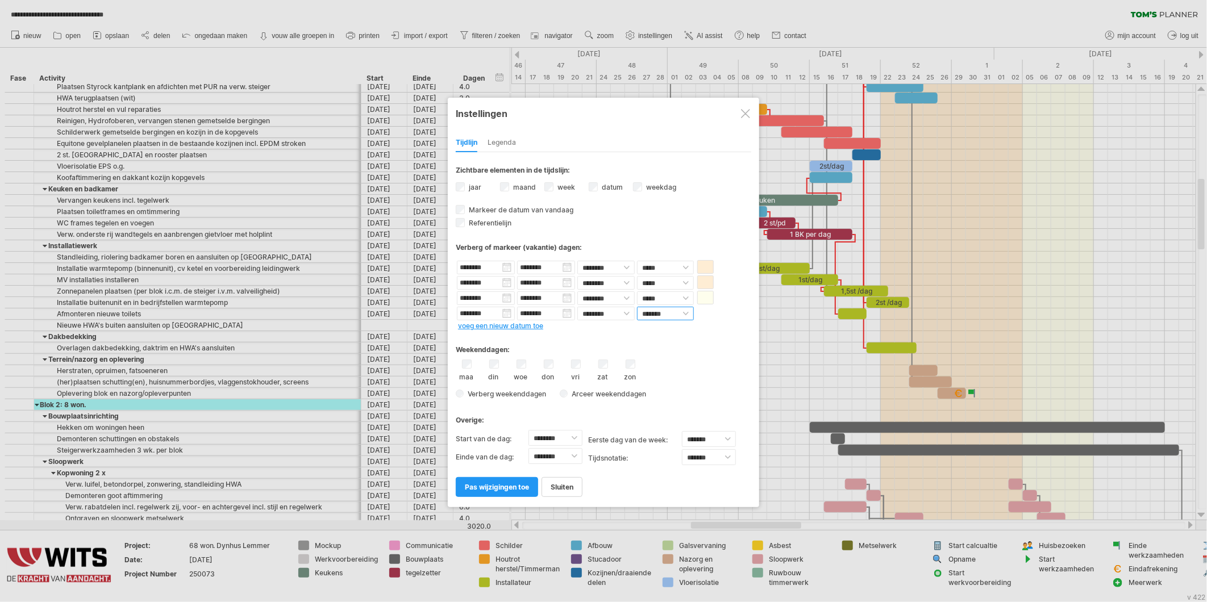
select select "*"
click at [637, 307] on select "******* *****" at bounding box center [665, 314] width 57 height 14
click at [491, 488] on span "pas wijzigingen toe" at bounding box center [497, 487] width 64 height 9
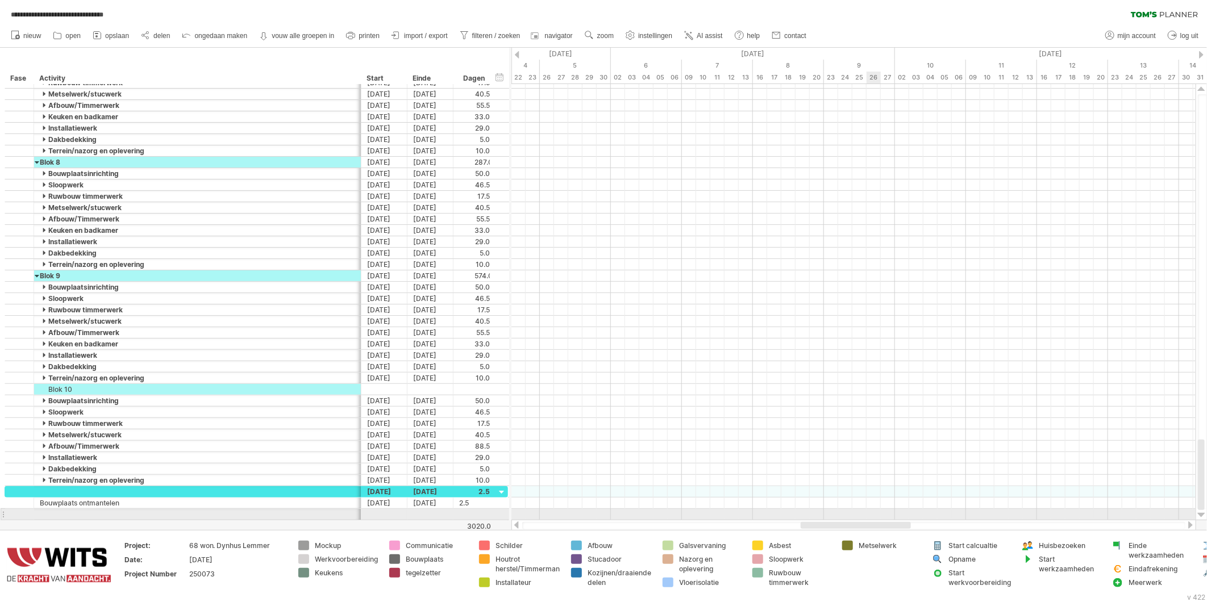
drag, startPoint x: 764, startPoint y: 526, endPoint x: 888, endPoint y: 491, distance: 128.1
click at [889, 514] on div "**********" at bounding box center [603, 301] width 1207 height 602
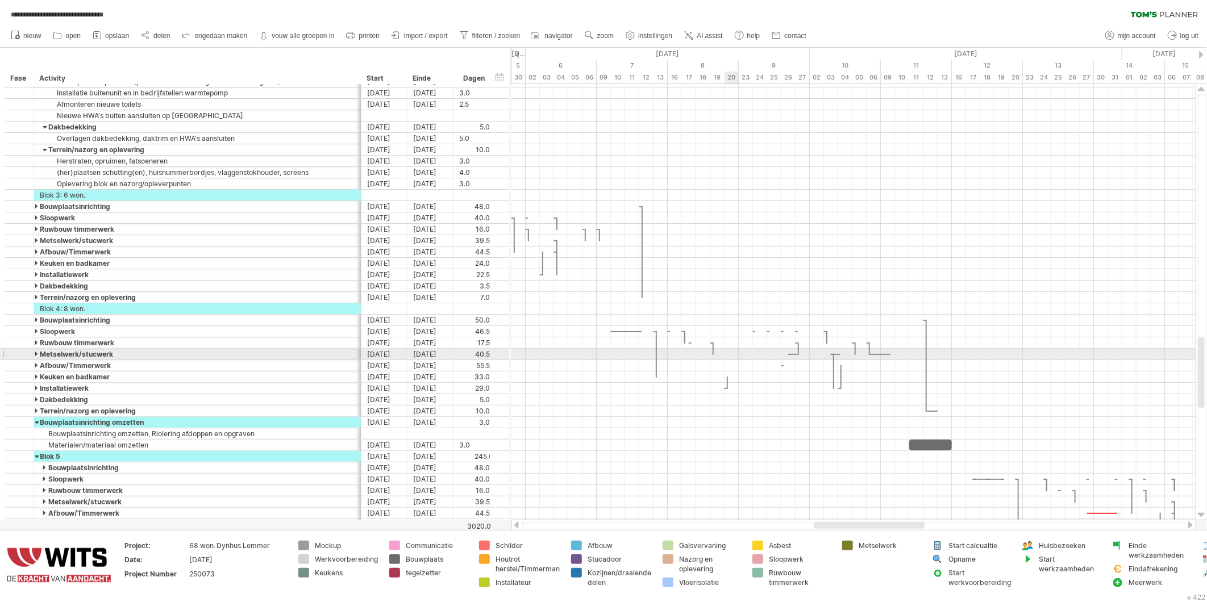
click at [730, 355] on div at bounding box center [854, 354] width 684 height 11
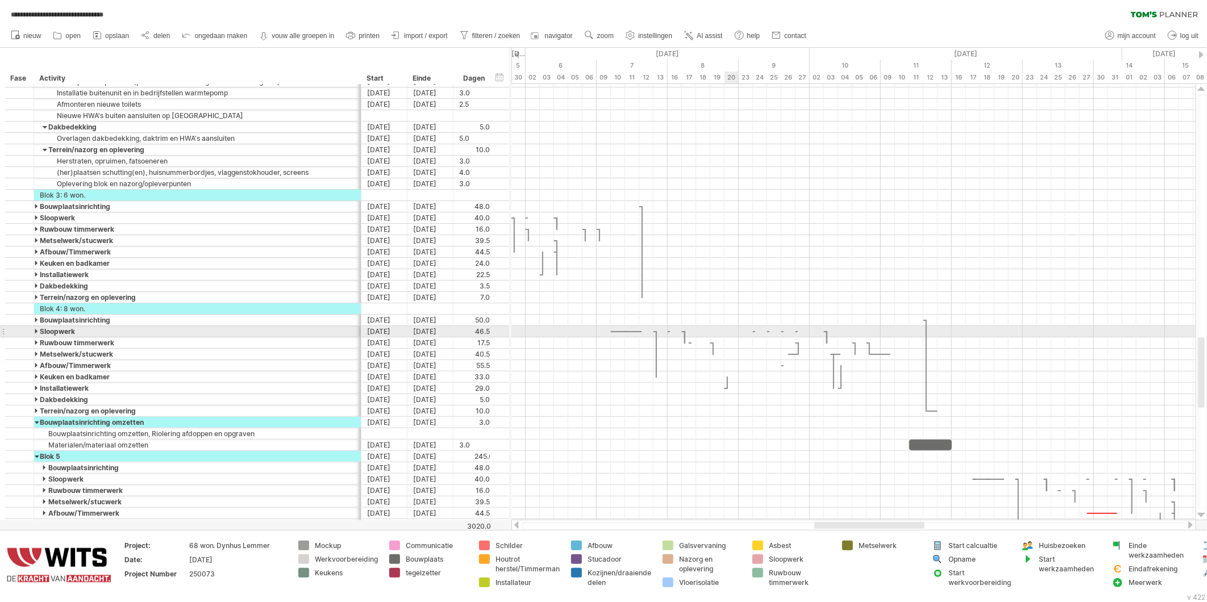
click at [737, 335] on div at bounding box center [854, 331] width 684 height 11
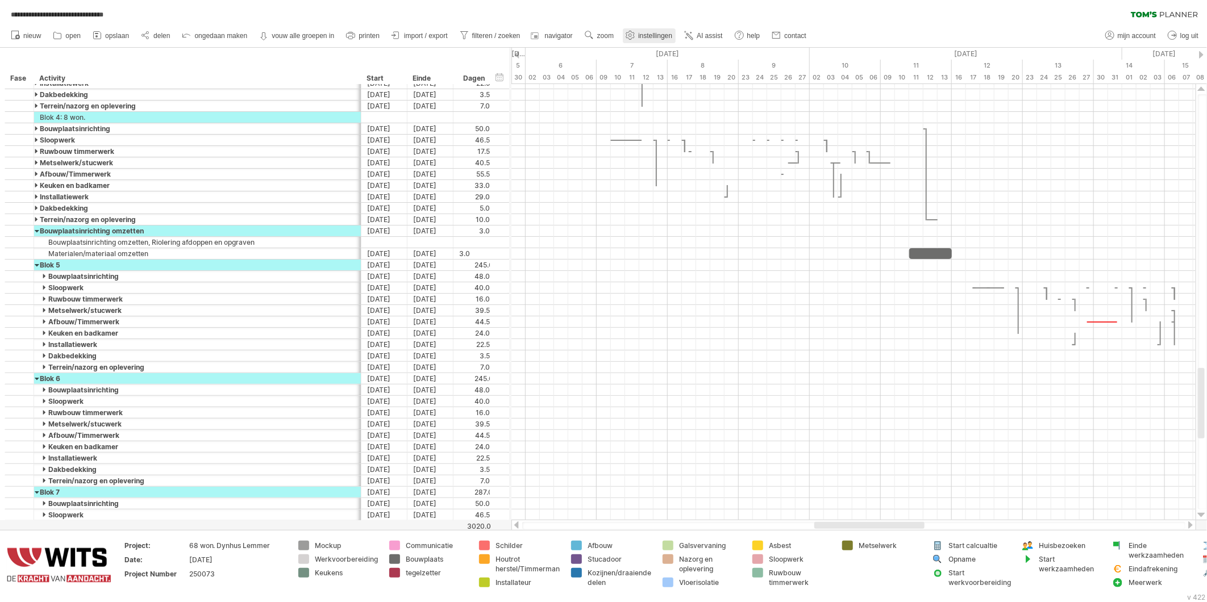
click at [659, 36] on span "instellingen" at bounding box center [655, 36] width 34 height 8
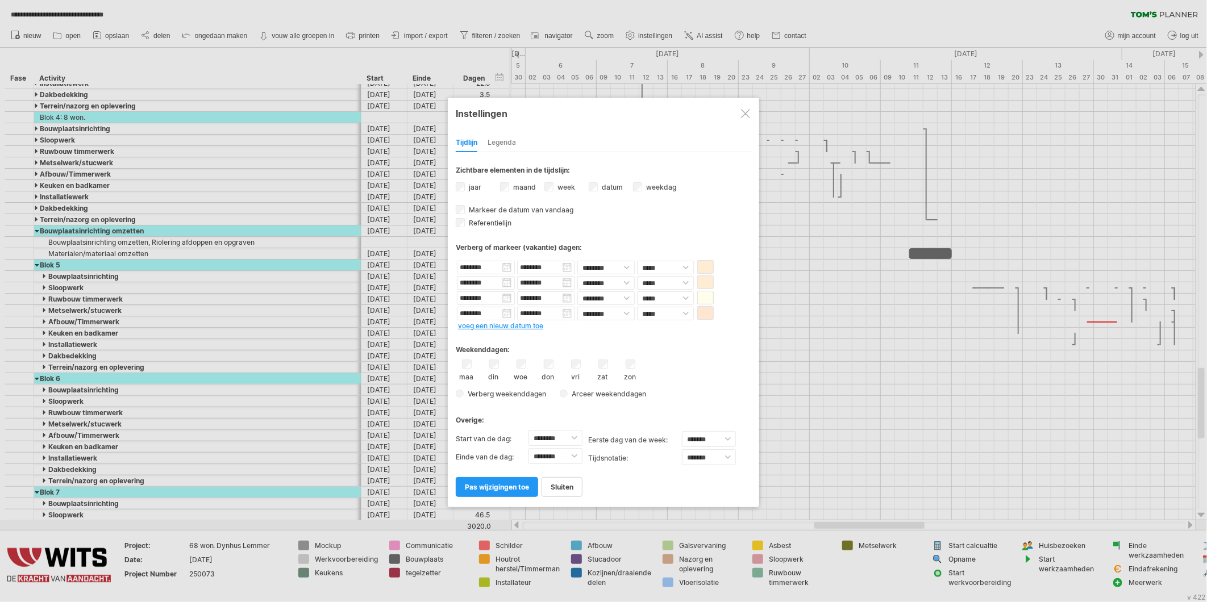
click at [501, 142] on div "Legenda" at bounding box center [502, 143] width 28 height 18
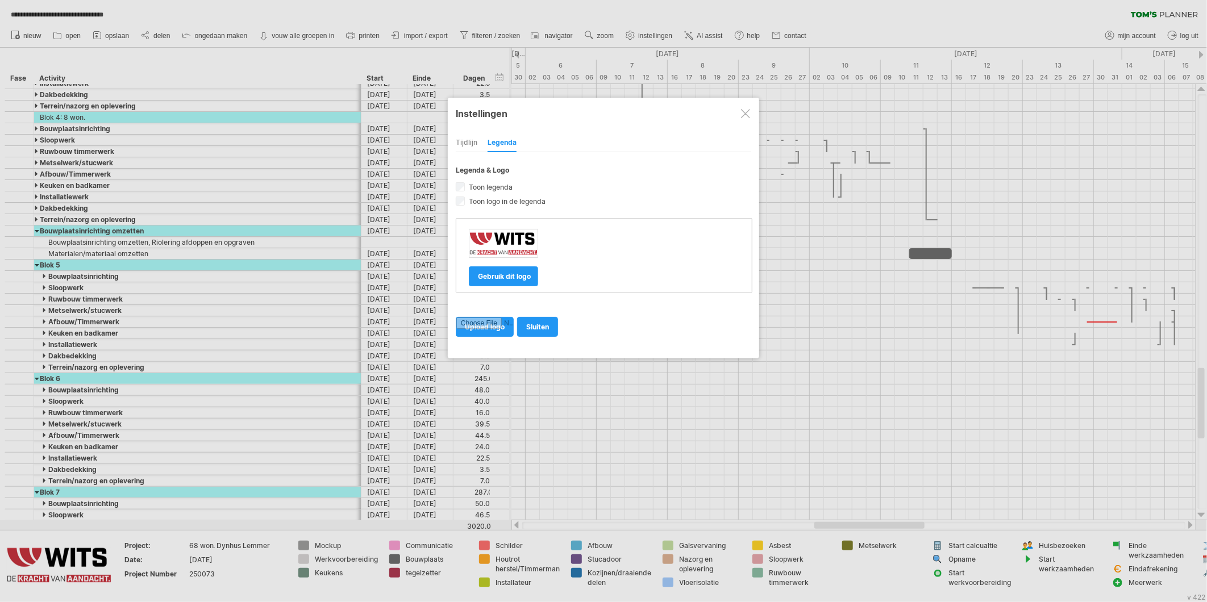
click at [478, 138] on div "Tijdlijn Legenda" at bounding box center [604, 140] width 296 height 24
click at [472, 140] on div "Tijdlijn" at bounding box center [467, 143] width 22 height 18
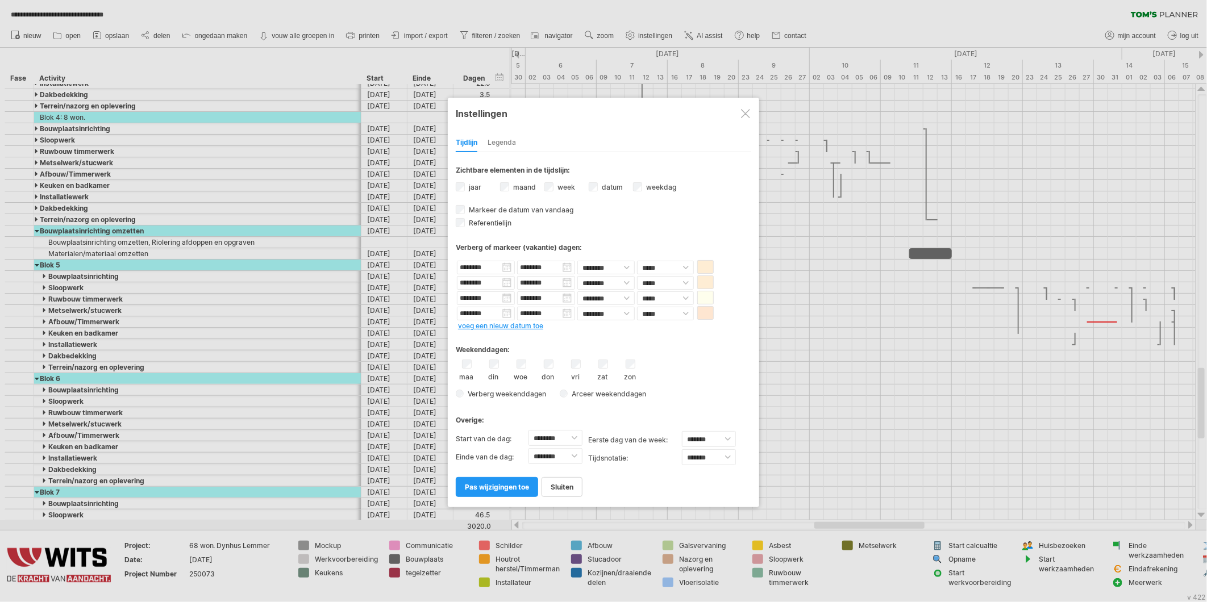
click at [473, 323] on link "voeg een nieuw datum toe" at bounding box center [500, 326] width 85 height 9
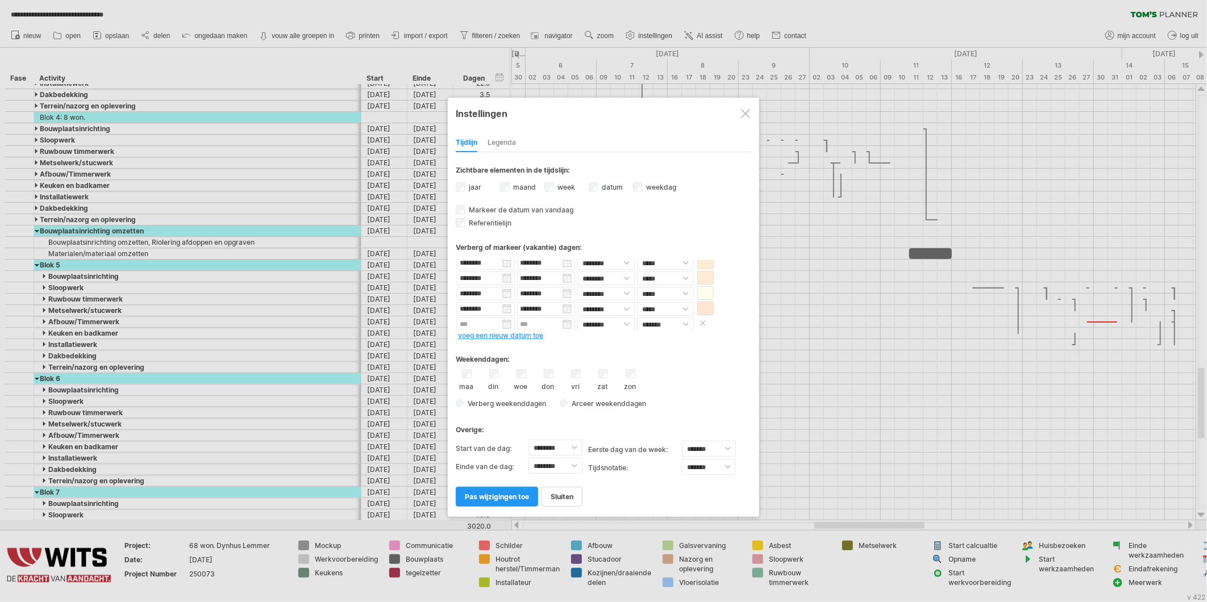
click at [506, 325] on input "text" at bounding box center [486, 325] width 58 height 14
click at [476, 333] on link "vorige" at bounding box center [475, 335] width 9 height 9
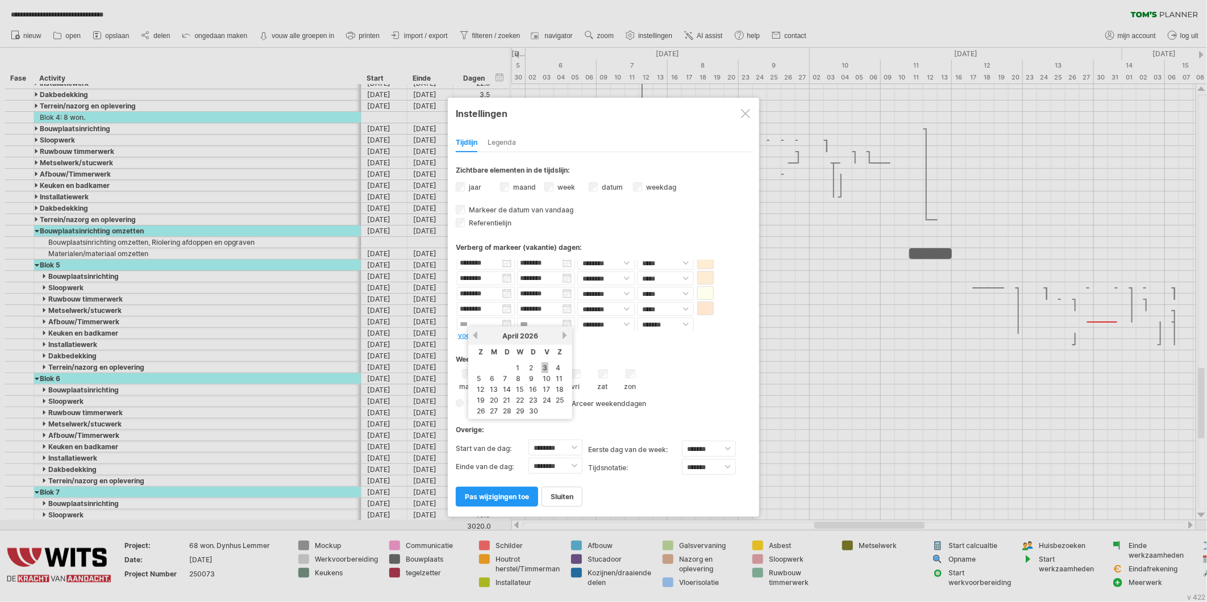
click at [542, 368] on link "3" at bounding box center [545, 368] width 7 height 11
type input "********"
click at [685, 321] on select "******* *****" at bounding box center [665, 325] width 57 height 14
select select "*"
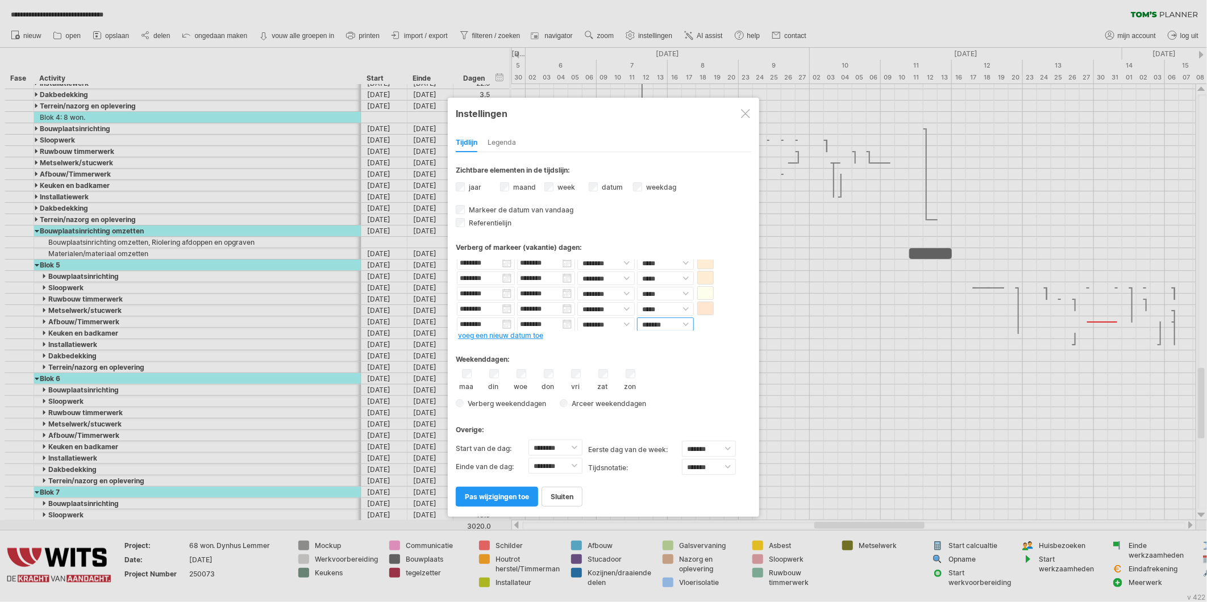
click at [637, 318] on select "******* *****" at bounding box center [665, 325] width 57 height 14
click at [468, 333] on link "voeg een nieuw datum toe" at bounding box center [500, 335] width 85 height 9
click at [471, 324] on input "text" at bounding box center [486, 324] width 58 height 14
click at [490, 376] on link "6" at bounding box center [492, 378] width 7 height 11
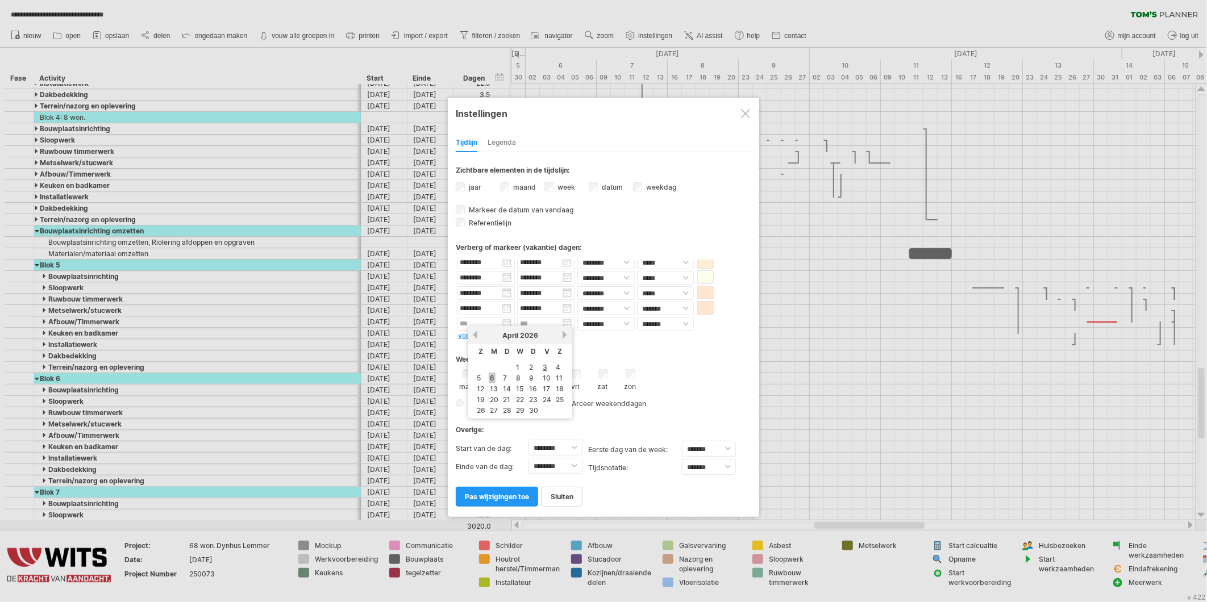
type input "********"
click at [671, 322] on select "******* *****" at bounding box center [665, 324] width 57 height 14
select select "*"
click at [637, 317] on select "******* *****" at bounding box center [665, 324] width 57 height 14
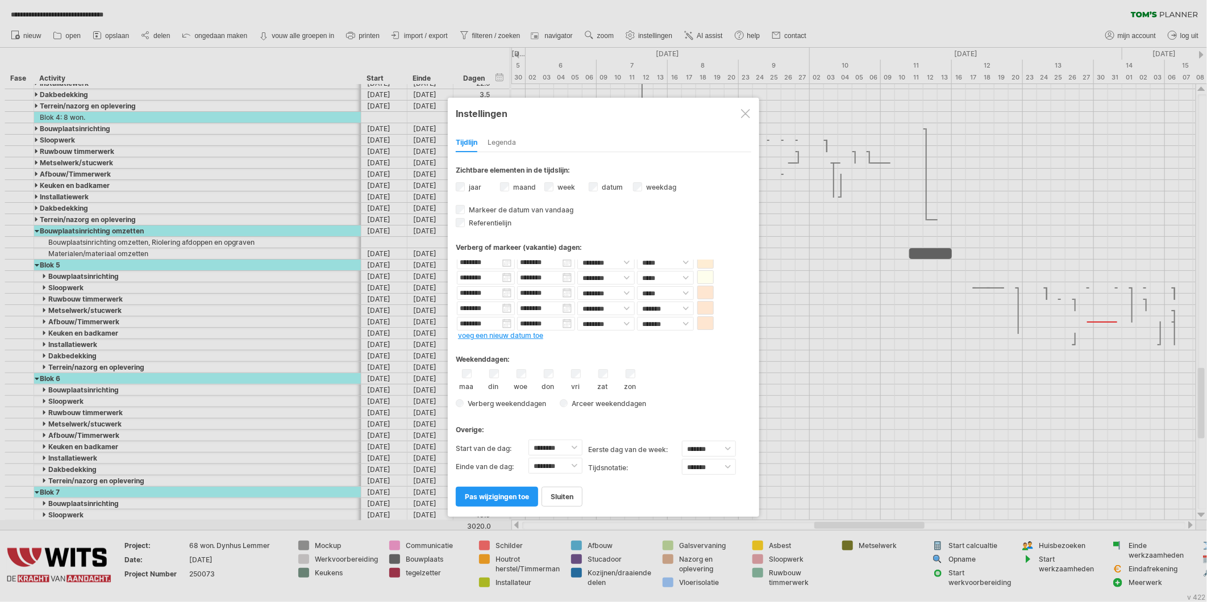
click at [521, 332] on link "voeg een nieuw datum toe" at bounding box center [500, 335] width 85 height 9
click at [498, 322] on input "text" at bounding box center [486, 324] width 58 height 14
click at [492, 405] on link "27" at bounding box center [494, 410] width 10 height 11
type input "********"
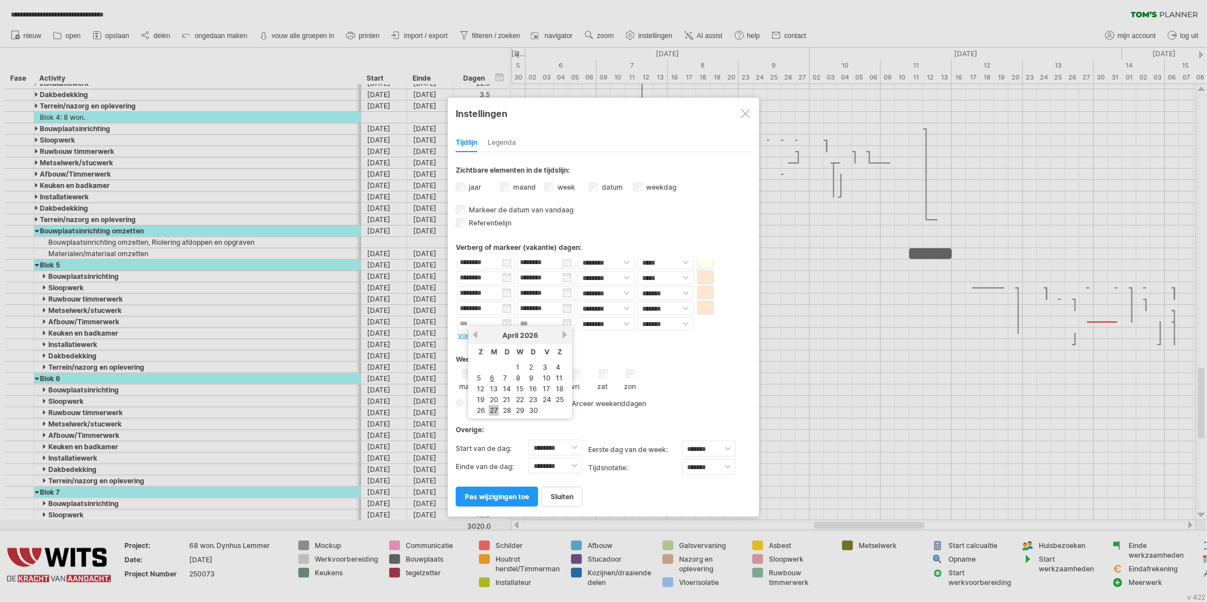
type input "********"
click at [655, 317] on select "******* *****" at bounding box center [665, 324] width 57 height 14
select select "*"
click at [637, 317] on select "******* *****" at bounding box center [665, 324] width 57 height 14
click at [489, 335] on link "voeg een nieuw datum toe" at bounding box center [500, 335] width 85 height 9
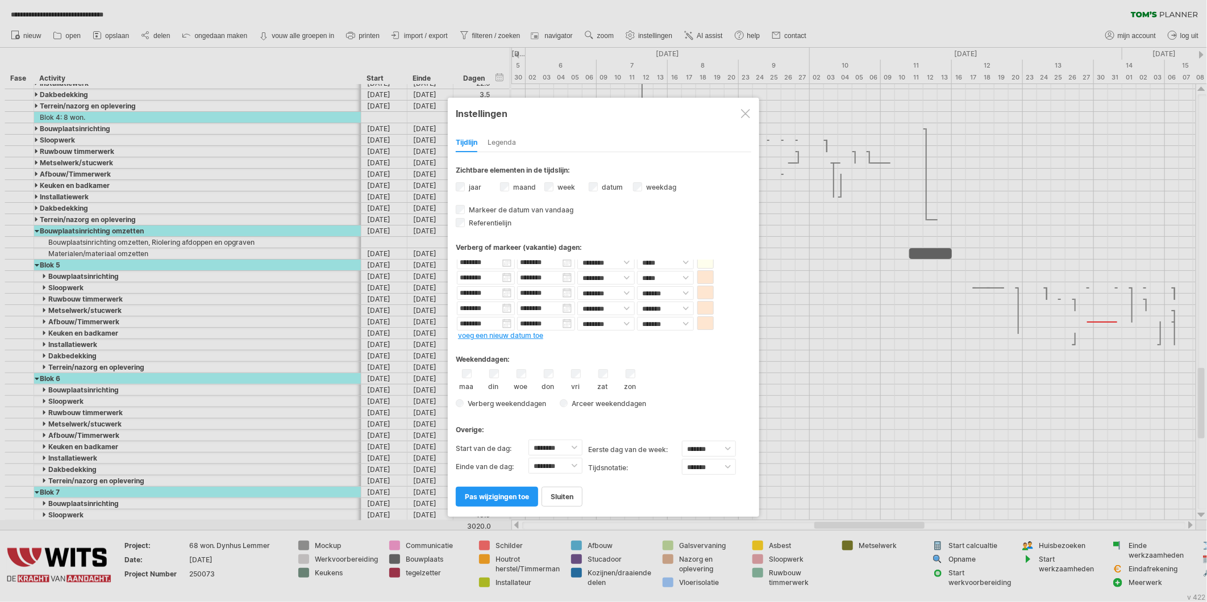
scroll to position [51, 0]
click at [487, 320] on input "text" at bounding box center [486, 324] width 58 height 14
click at [562, 338] on link "volgende" at bounding box center [565, 335] width 9 height 9
click at [532, 385] on link "14" at bounding box center [532, 389] width 10 height 11
type input "********"
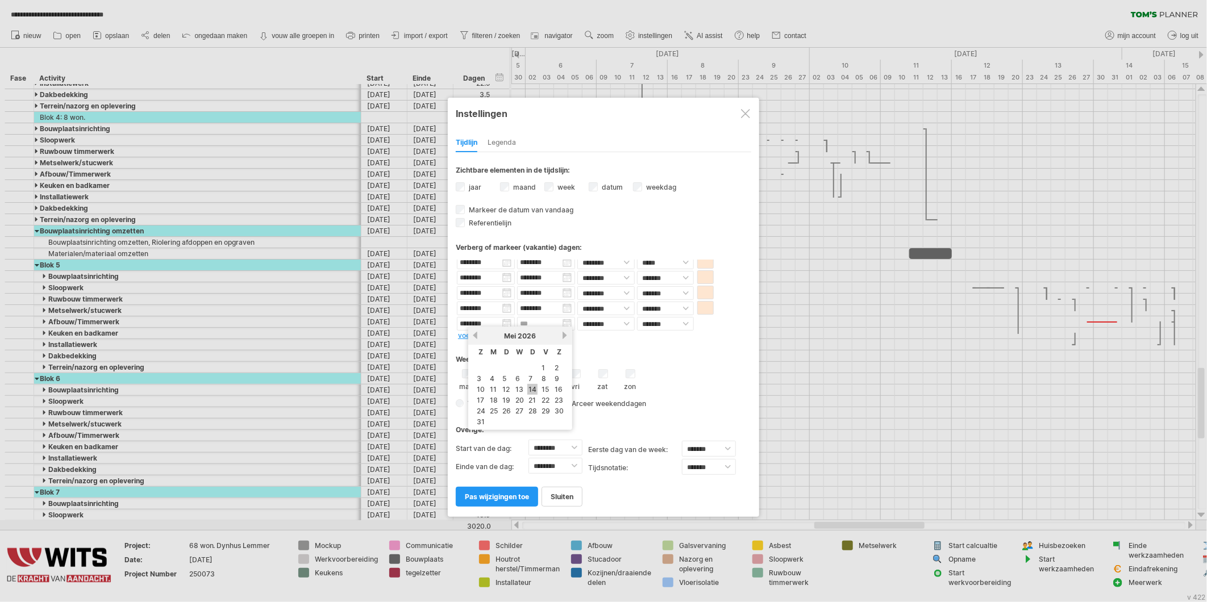
type input "********"
click at [655, 325] on select "******* *****" at bounding box center [665, 324] width 57 height 14
select select "*"
click at [637, 317] on select "******* *****" at bounding box center [665, 324] width 57 height 14
click at [498, 334] on link "voeg een nieuw datum toe" at bounding box center [500, 335] width 85 height 9
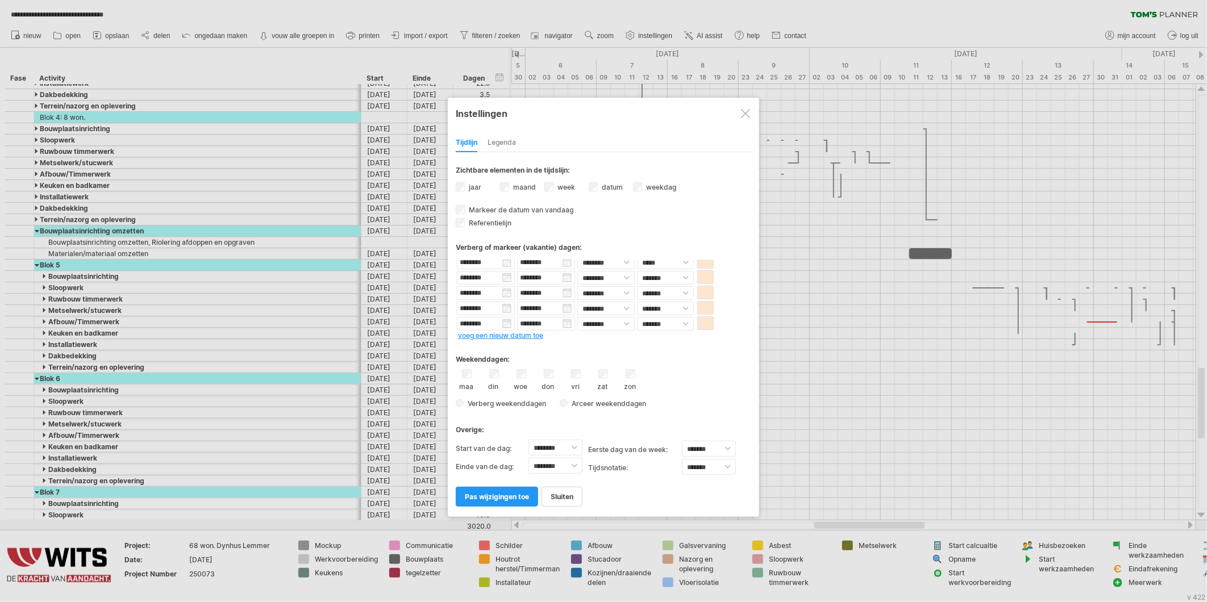
scroll to position [67, 0]
click at [502, 319] on input "text" at bounding box center [486, 324] width 58 height 14
click at [561, 334] on link "volgende" at bounding box center [565, 335] width 9 height 9
click at [475, 335] on link "vorige" at bounding box center [475, 335] width 9 height 9
click at [496, 406] on link "25" at bounding box center [494, 410] width 10 height 11
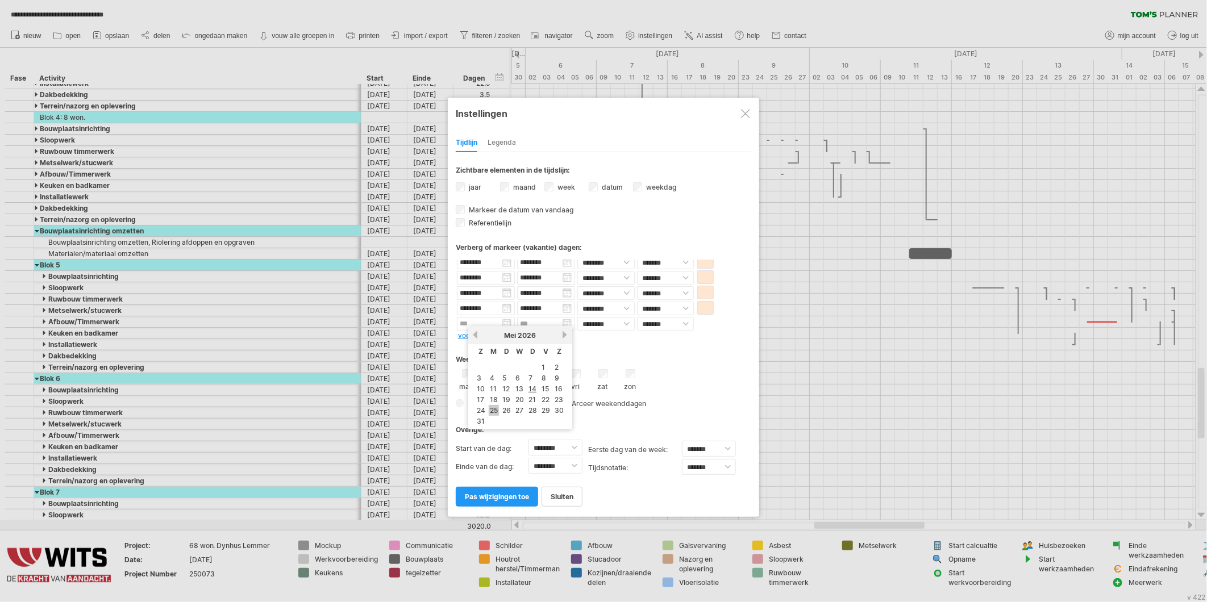
type input "********"
click at [653, 319] on select "******* *****" at bounding box center [665, 324] width 57 height 14
select select "*"
click at [637, 317] on select "******* *****" at bounding box center [665, 324] width 57 height 14
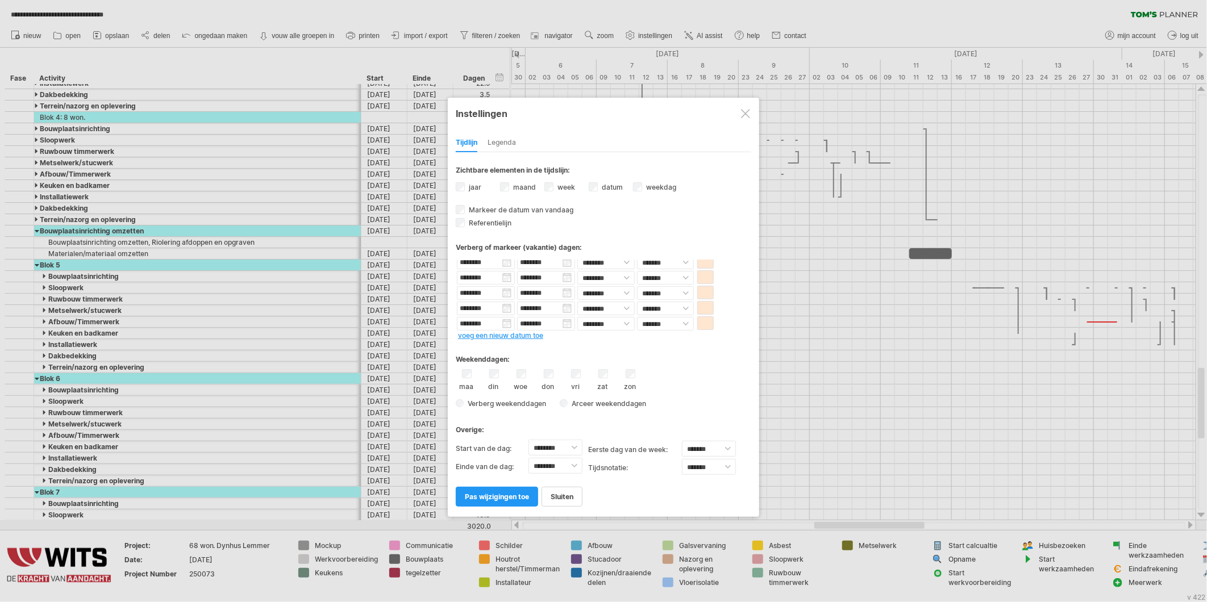
click at [540, 331] on link "voeg een nieuw datum toe" at bounding box center [500, 335] width 85 height 9
click at [501, 321] on input "text" at bounding box center [486, 324] width 58 height 14
click at [621, 342] on div "Weekenddagen: maa din woe don vri zat zon Verberg weekenddagen" at bounding box center [604, 377] width 296 height 70
click at [703, 319] on span at bounding box center [702, 323] width 11 height 9
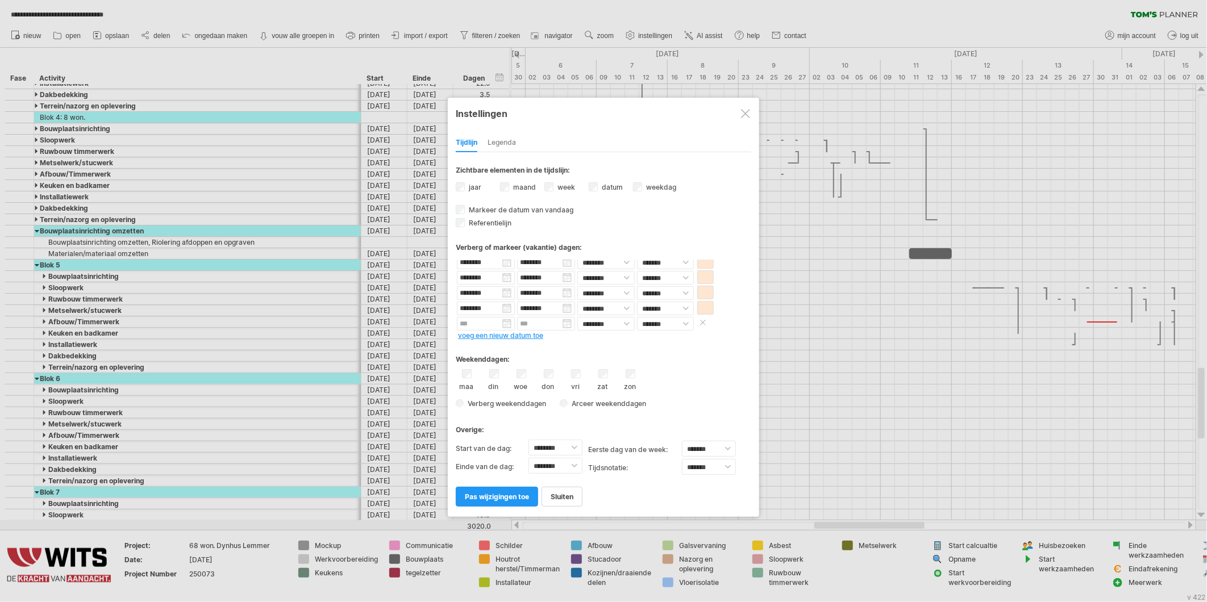
scroll to position [67, 0]
click at [514, 496] on span "pas wijzigingen toe" at bounding box center [497, 497] width 64 height 9
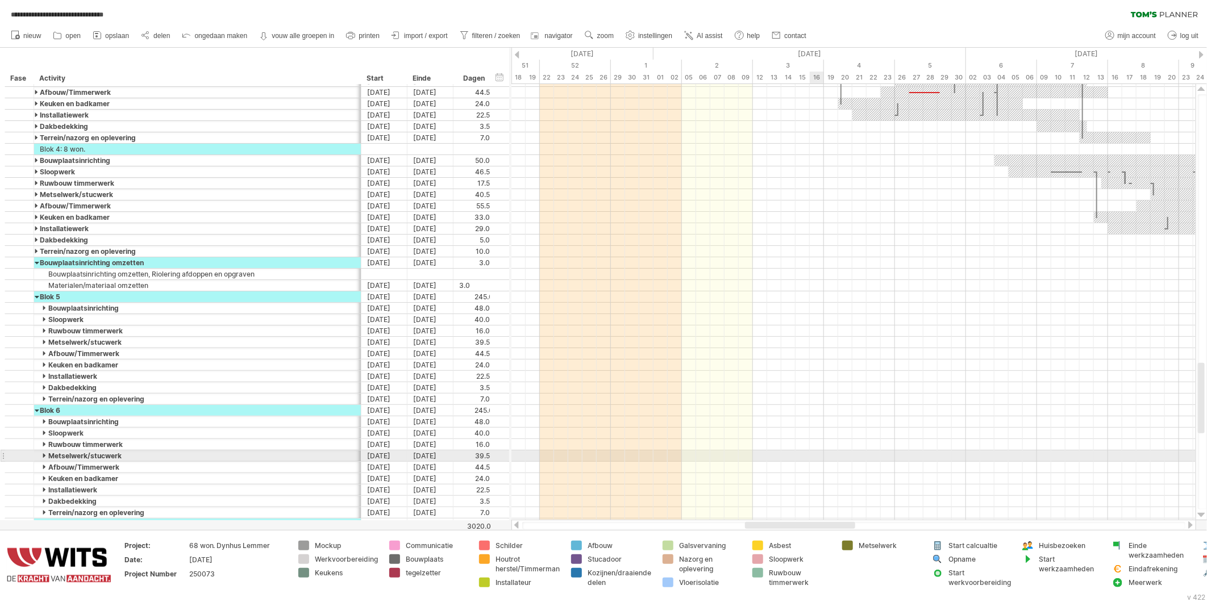
drag, startPoint x: 890, startPoint y: 525, endPoint x: 820, endPoint y: 459, distance: 95.7
click at [820, 459] on div "**********" at bounding box center [603, 301] width 1207 height 602
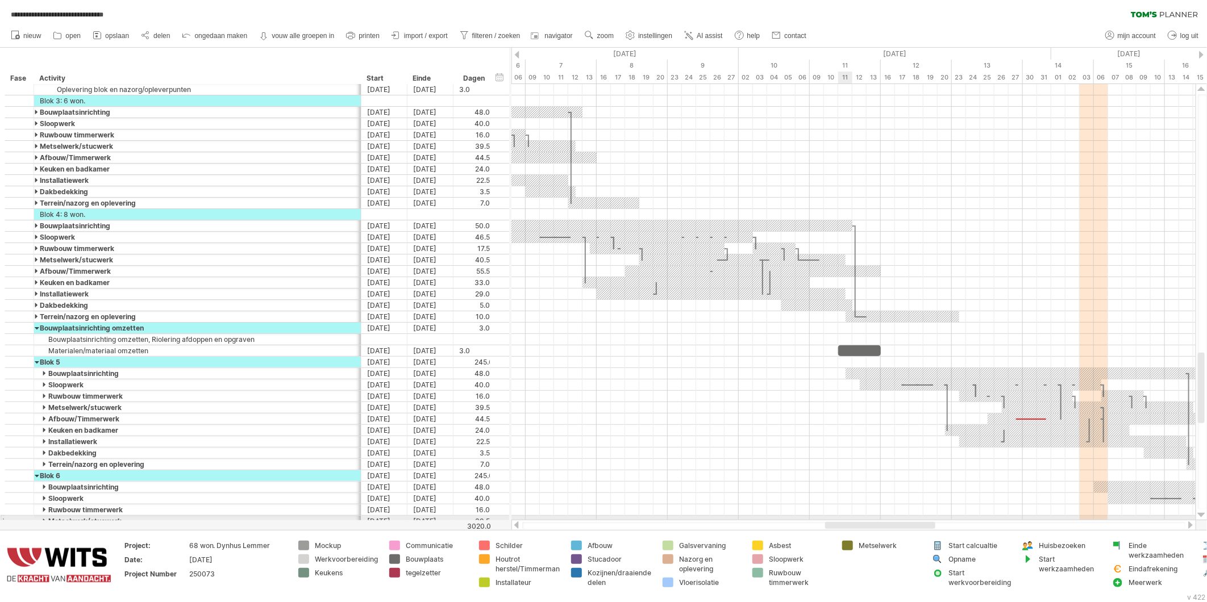
drag, startPoint x: 770, startPoint y: 522, endPoint x: 849, endPoint y: 509, distance: 80.0
click at [851, 516] on div "**********" at bounding box center [603, 301] width 1207 height 602
click at [655, 35] on span "instellingen" at bounding box center [655, 36] width 34 height 8
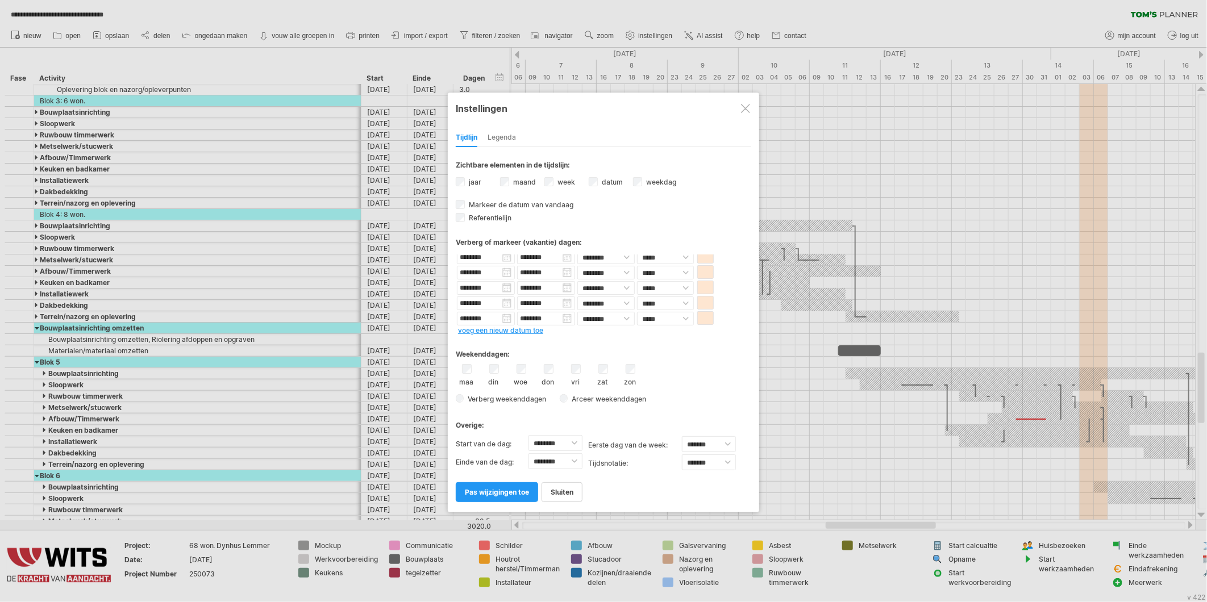
scroll to position [0, 0]
click at [479, 491] on span "pas wijzigingen toe" at bounding box center [497, 492] width 64 height 9
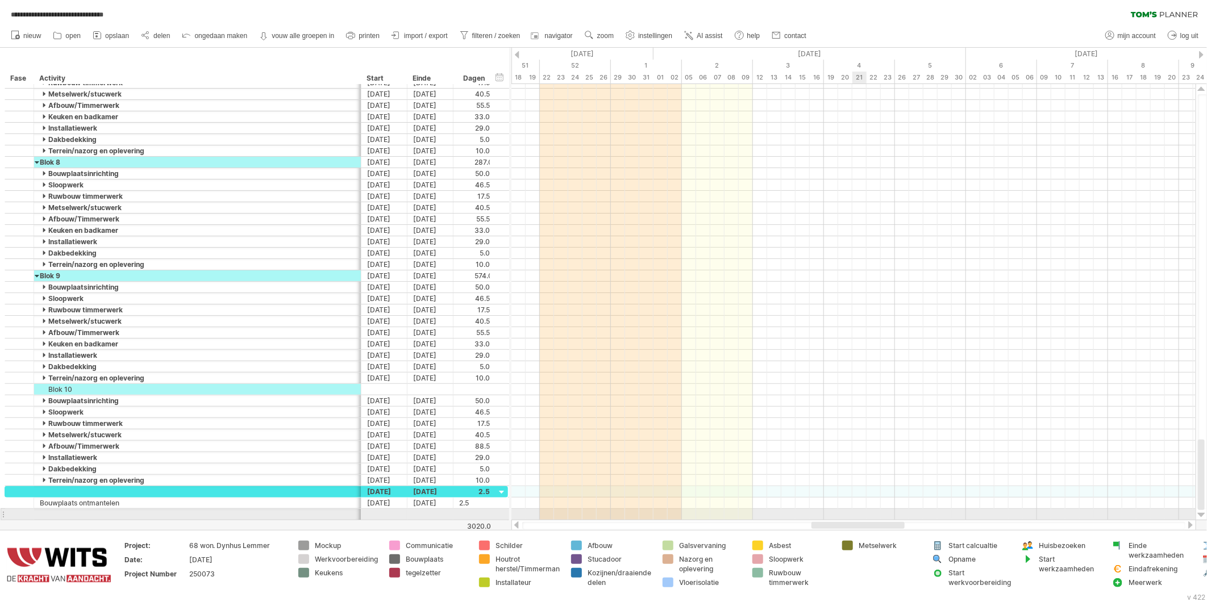
drag, startPoint x: 614, startPoint y: 526, endPoint x: 899, endPoint y: 495, distance: 285.8
click at [900, 506] on div "**********" at bounding box center [603, 301] width 1207 height 602
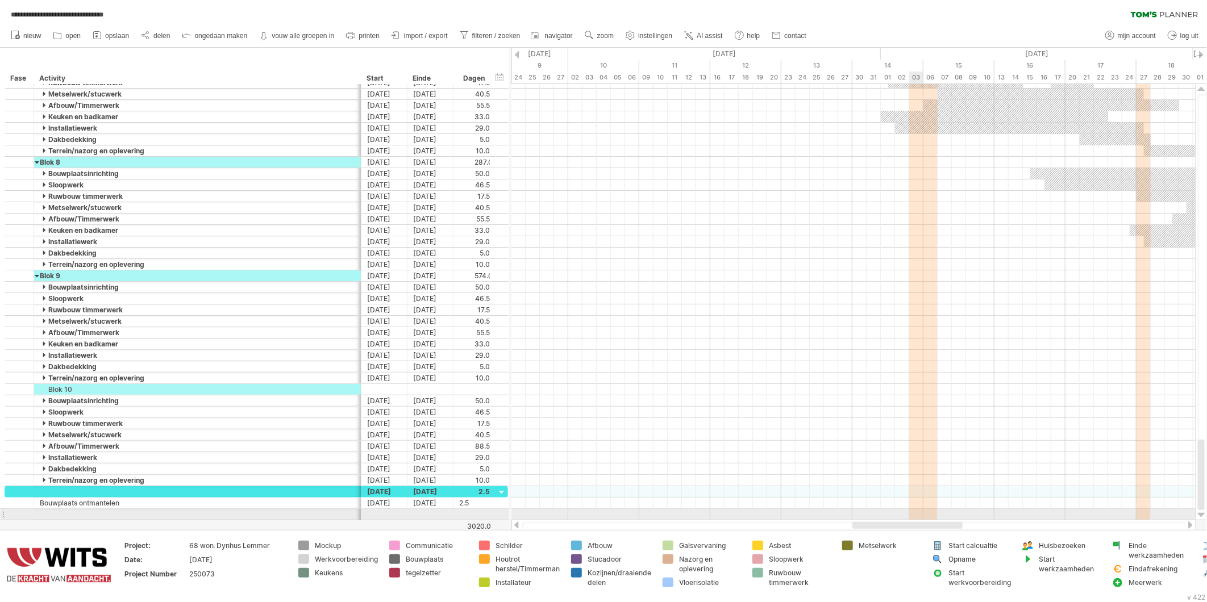
drag, startPoint x: 845, startPoint y: 525, endPoint x: 912, endPoint y: 514, distance: 67.8
click at [912, 514] on div "**********" at bounding box center [603, 301] width 1207 height 602
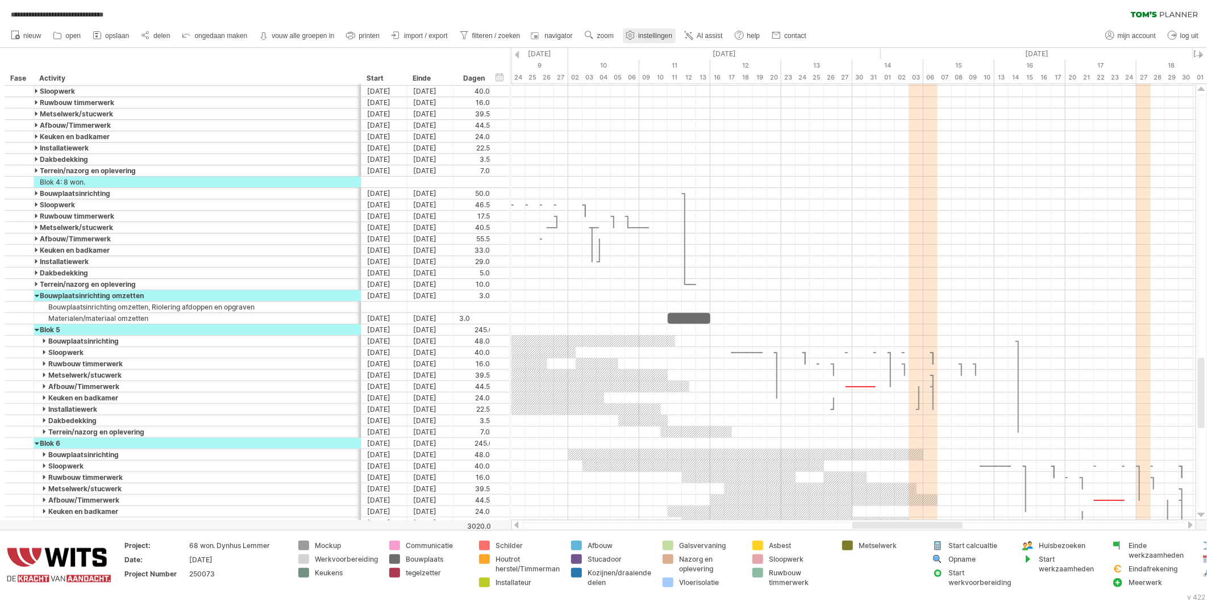
click at [642, 32] on span "instellingen" at bounding box center [655, 36] width 34 height 8
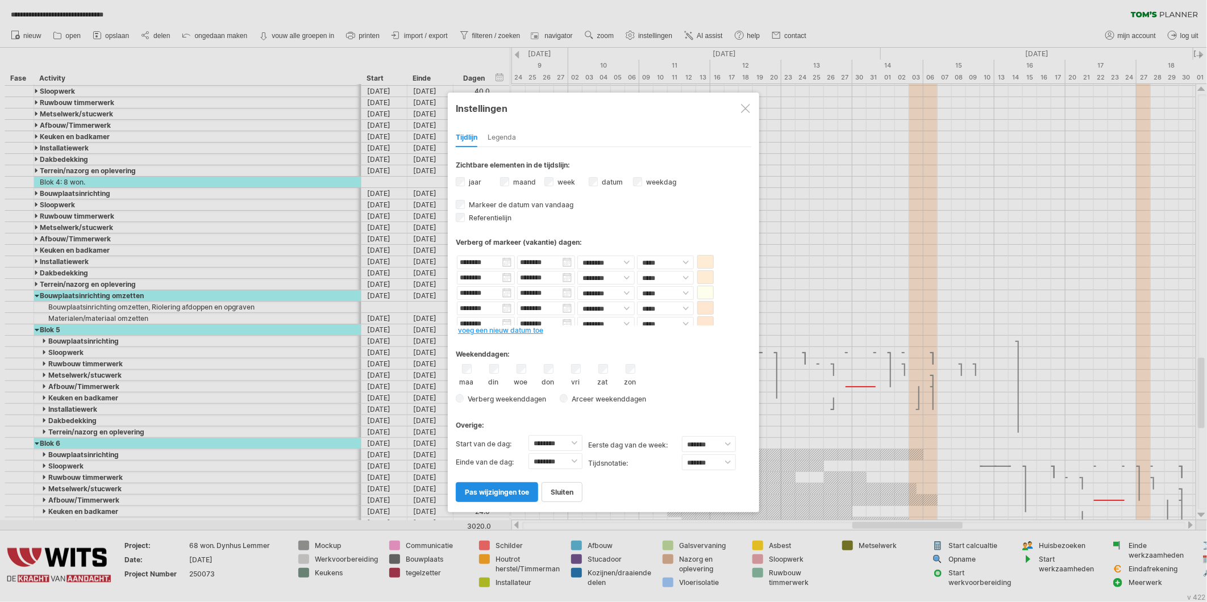
click at [497, 490] on span "pas wijzigingen toe" at bounding box center [497, 492] width 64 height 9
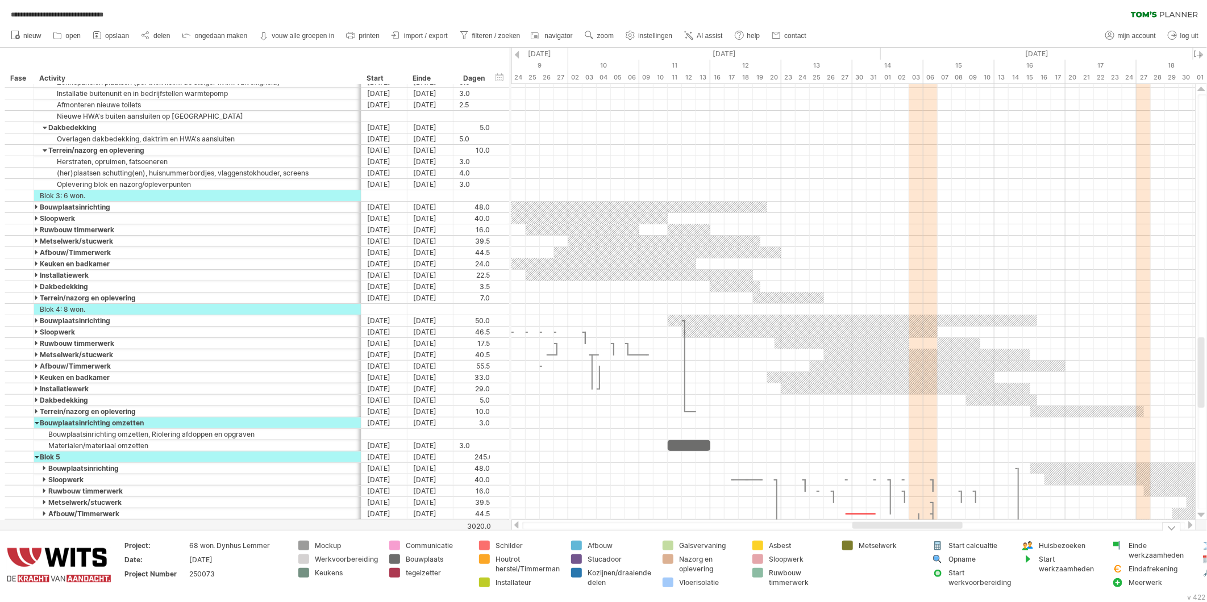
drag, startPoint x: 876, startPoint y: 531, endPoint x: 866, endPoint y: 527, distance: 10.7
click at [866, 527] on div "**********" at bounding box center [603, 301] width 1207 height 602
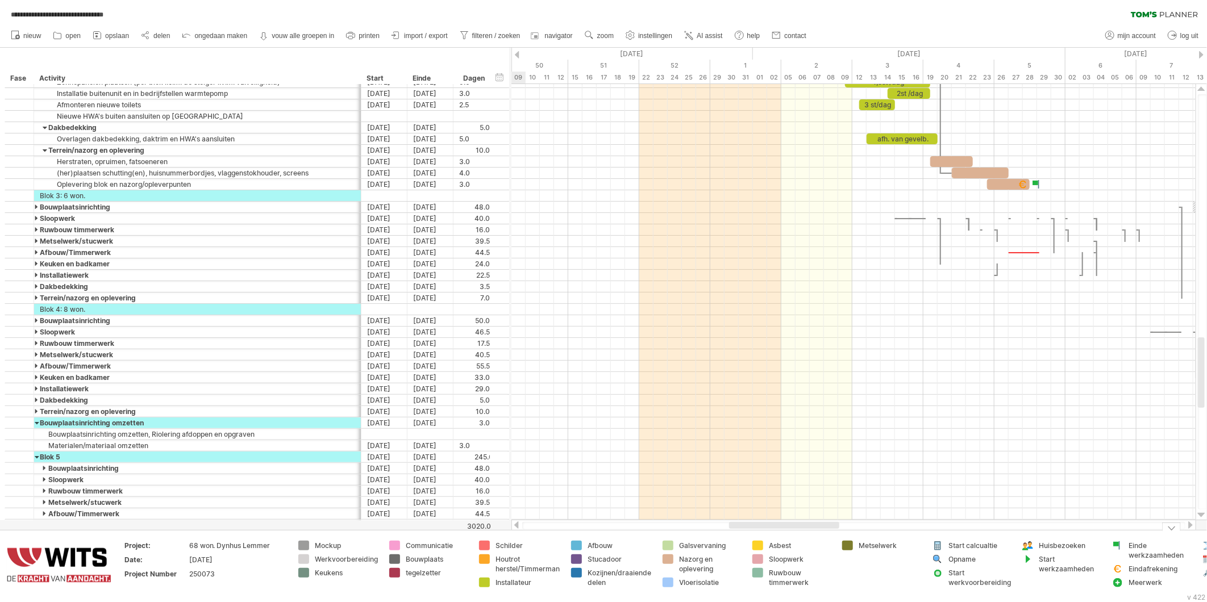
drag, startPoint x: 870, startPoint y: 525, endPoint x: 746, endPoint y: 529, distance: 123.4
click at [746, 529] on div at bounding box center [784, 525] width 110 height 7
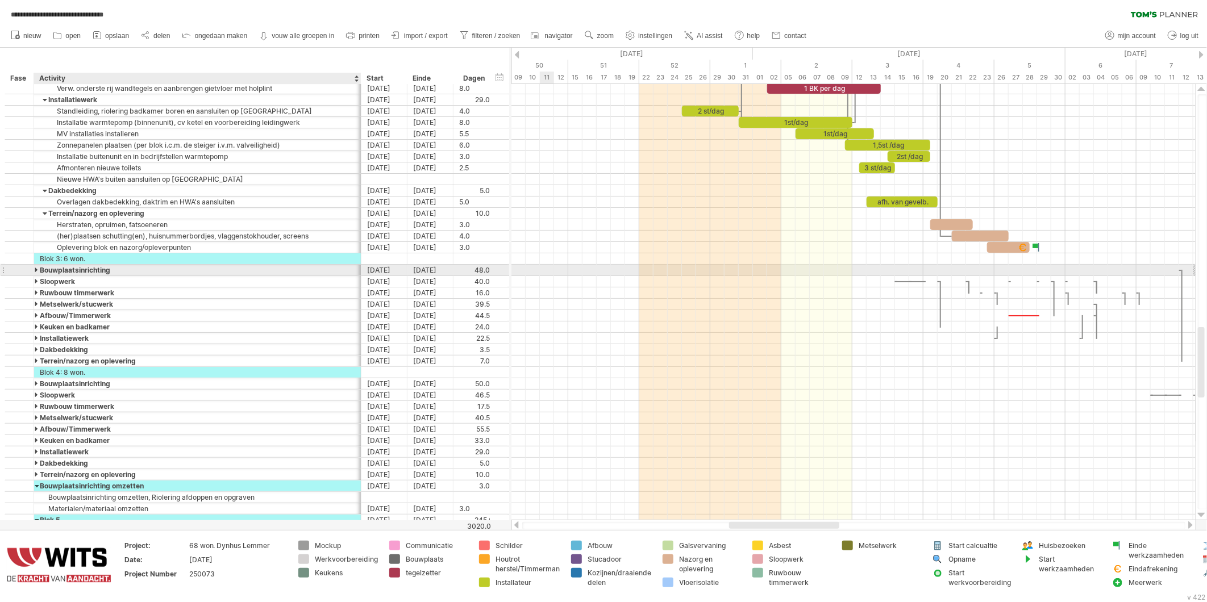
click at [35, 271] on div at bounding box center [37, 270] width 5 height 11
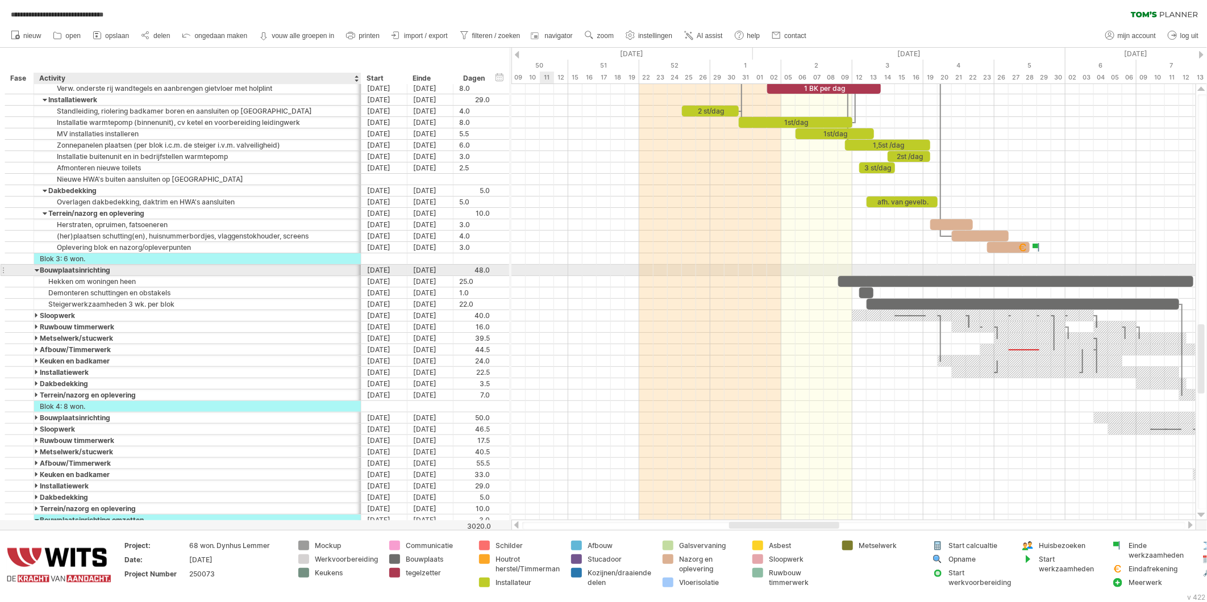
click at [35, 271] on div at bounding box center [37, 270] width 5 height 11
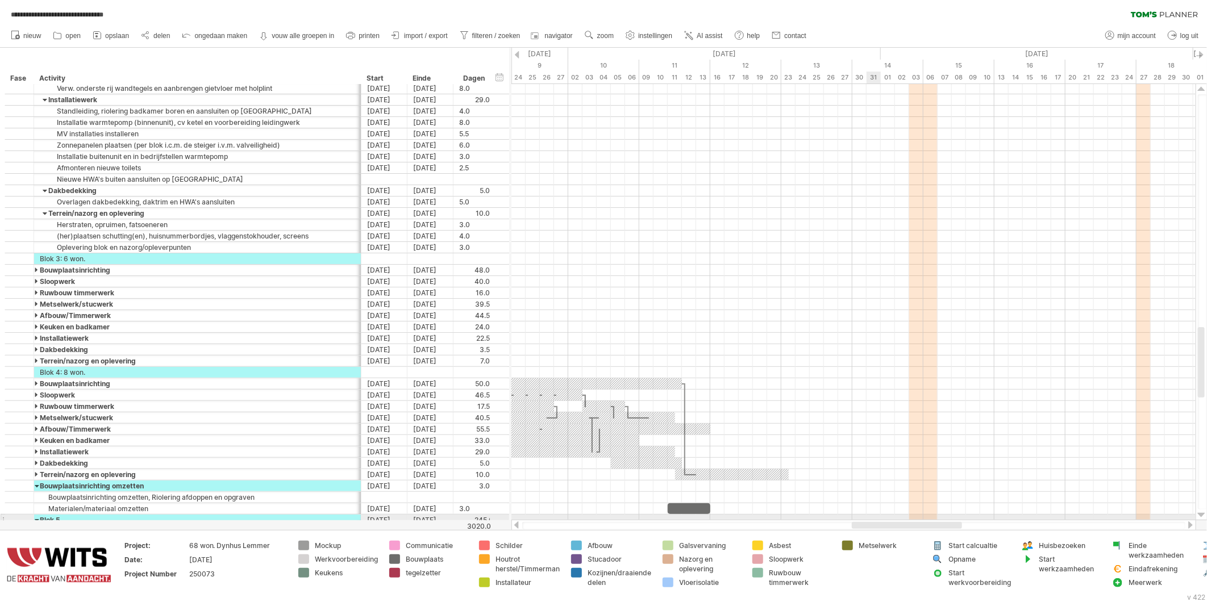
drag, startPoint x: 754, startPoint y: 527, endPoint x: 877, endPoint y: 516, distance: 123.2
click at [877, 516] on div "**********" at bounding box center [603, 301] width 1207 height 602
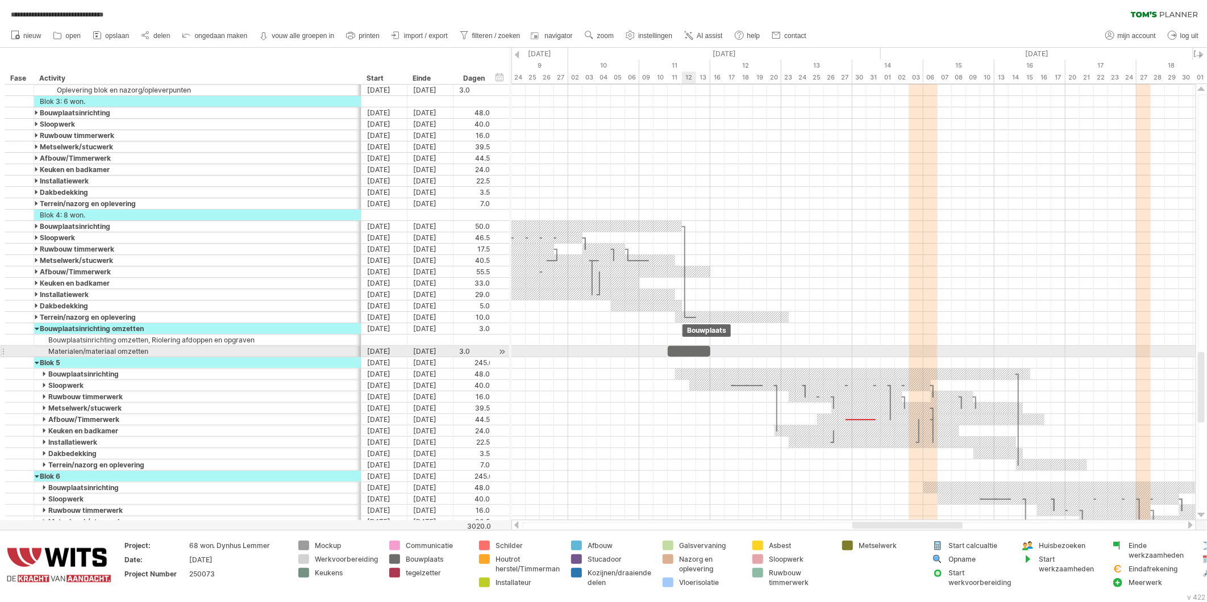
click at [683, 352] on div at bounding box center [689, 351] width 43 height 11
drag, startPoint x: 680, startPoint y: 355, endPoint x: 666, endPoint y: 343, distance: 19.0
click at [153, 342] on div "Bouwplaatsinrichting omzetten, Riolering afdoppen en opgraven" at bounding box center [197, 340] width 315 height 11
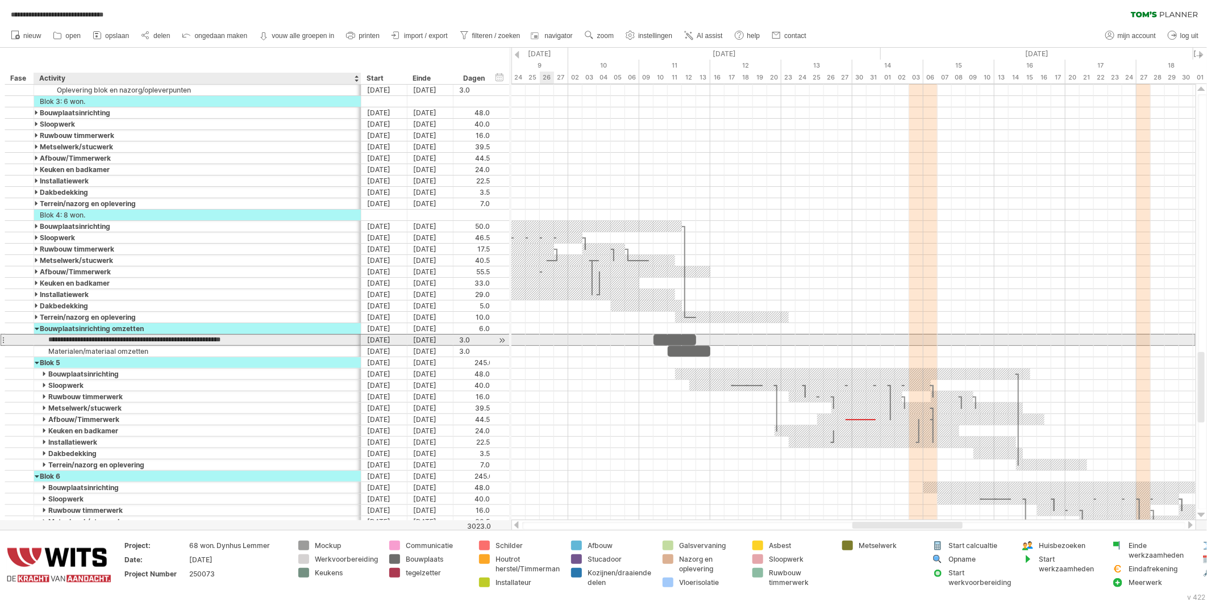
click at [157, 341] on input "**********" at bounding box center [197, 340] width 315 height 11
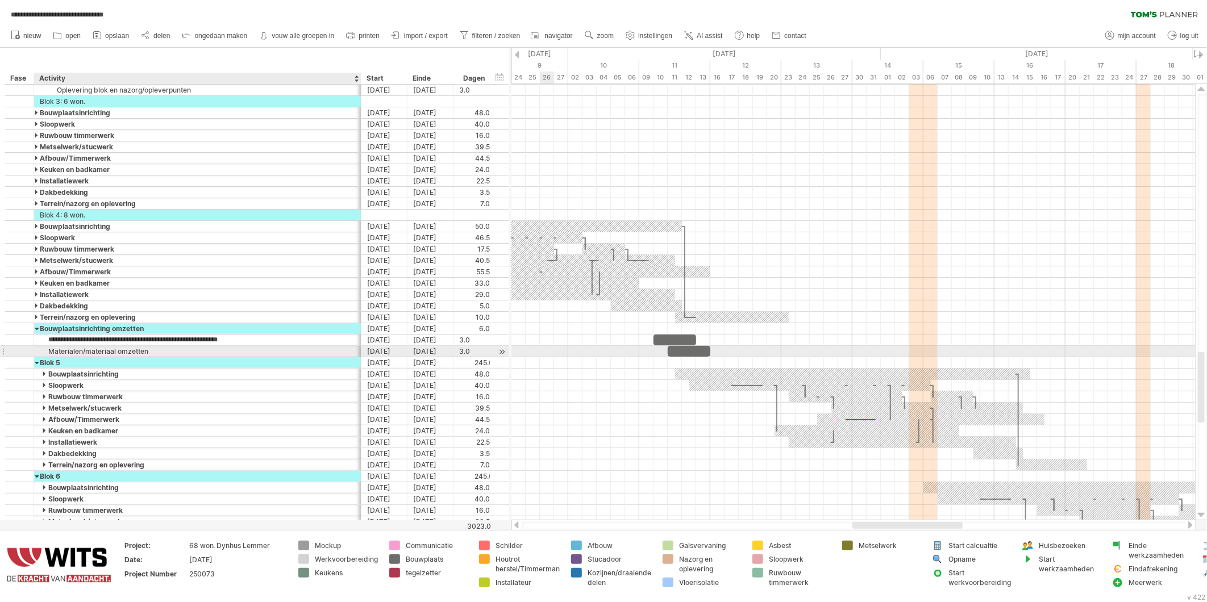
type input "**********"
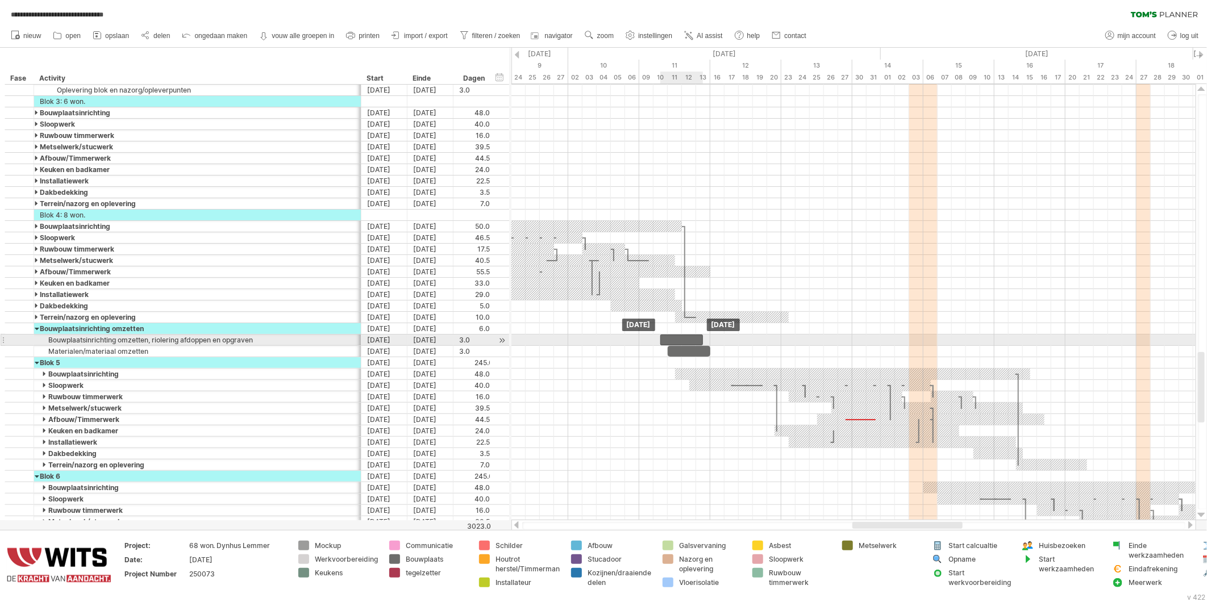
drag, startPoint x: 662, startPoint y: 342, endPoint x: 668, endPoint y: 342, distance: 6.3
click at [668, 342] on div at bounding box center [681, 340] width 43 height 11
drag, startPoint x: 701, startPoint y: 341, endPoint x: 692, endPoint y: 341, distance: 9.1
click at [692, 341] on div at bounding box center [678, 340] width 36 height 11
drag, startPoint x: 665, startPoint y: 338, endPoint x: 671, endPoint y: 339, distance: 5.7
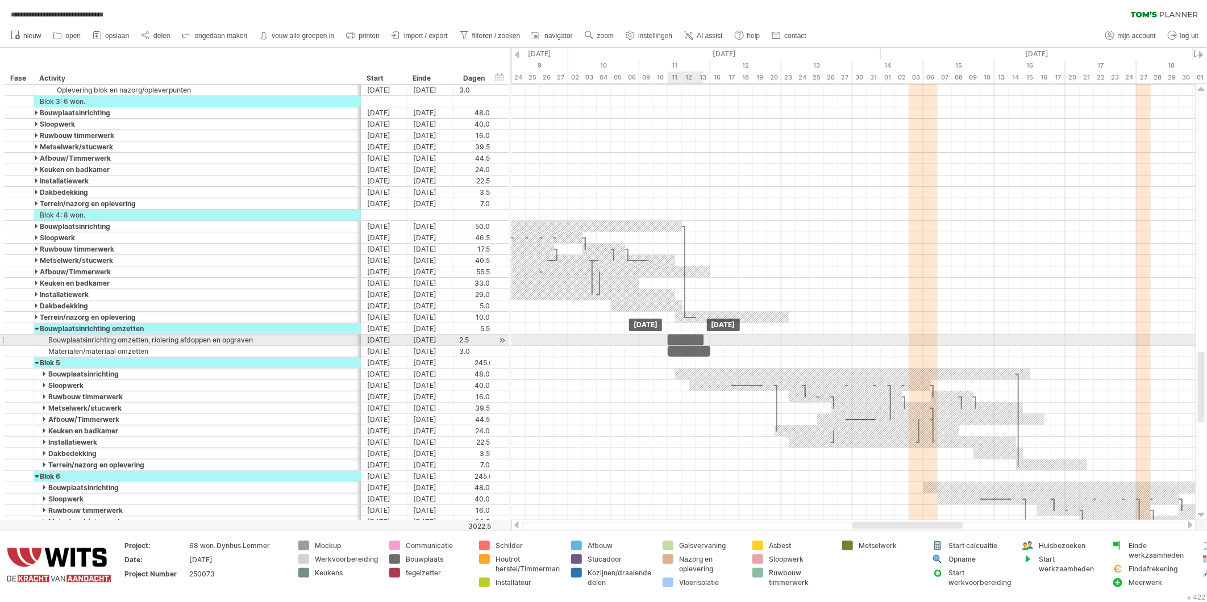
click at [671, 339] on div at bounding box center [686, 340] width 36 height 11
drag, startPoint x: 701, startPoint y: 339, endPoint x: 693, endPoint y: 339, distance: 8.0
click at [694, 339] on span at bounding box center [696, 340] width 5 height 11
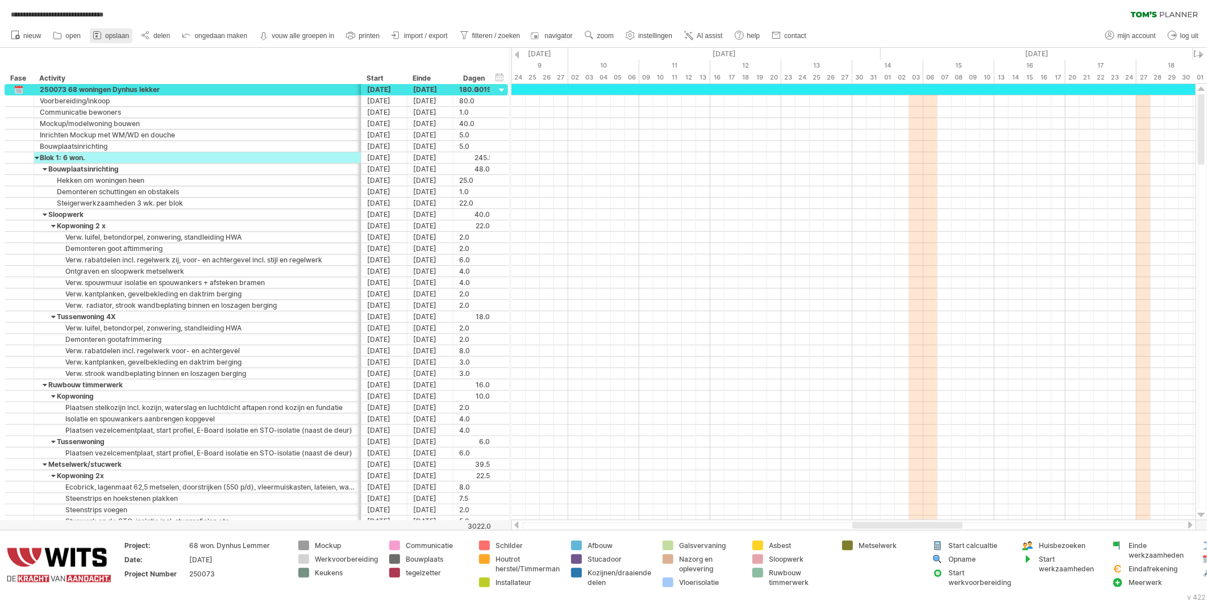
click at [123, 38] on span "opslaan" at bounding box center [117, 36] width 24 height 8
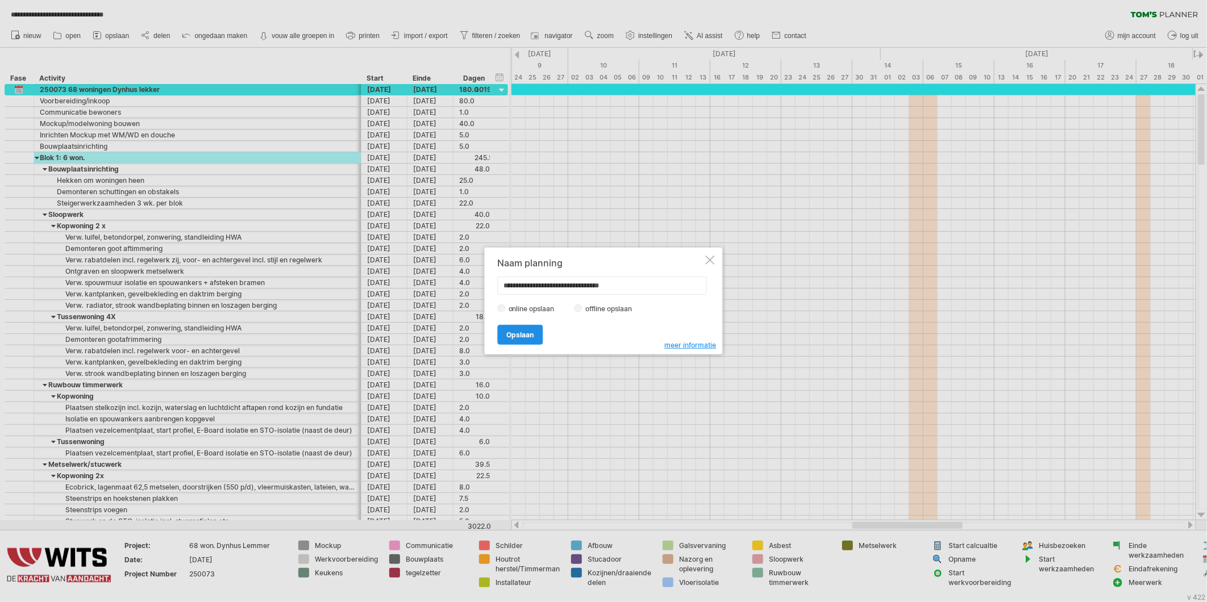
click at [524, 331] on span "Opslaan" at bounding box center [520, 335] width 27 height 9
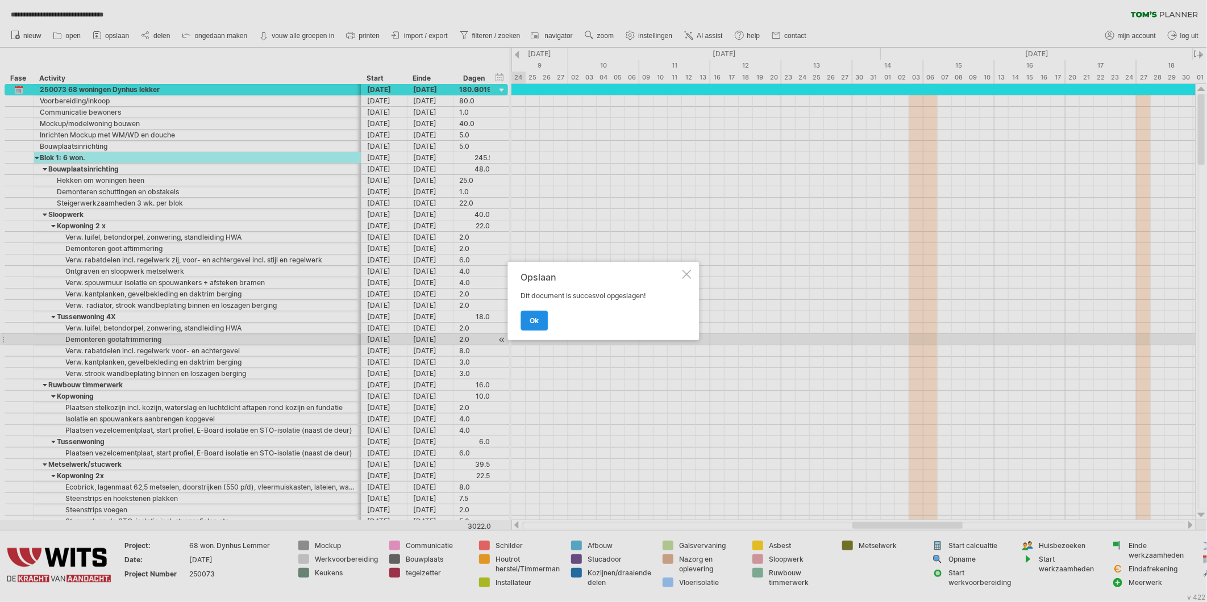
click at [535, 321] on span "ok" at bounding box center [534, 321] width 9 height 9
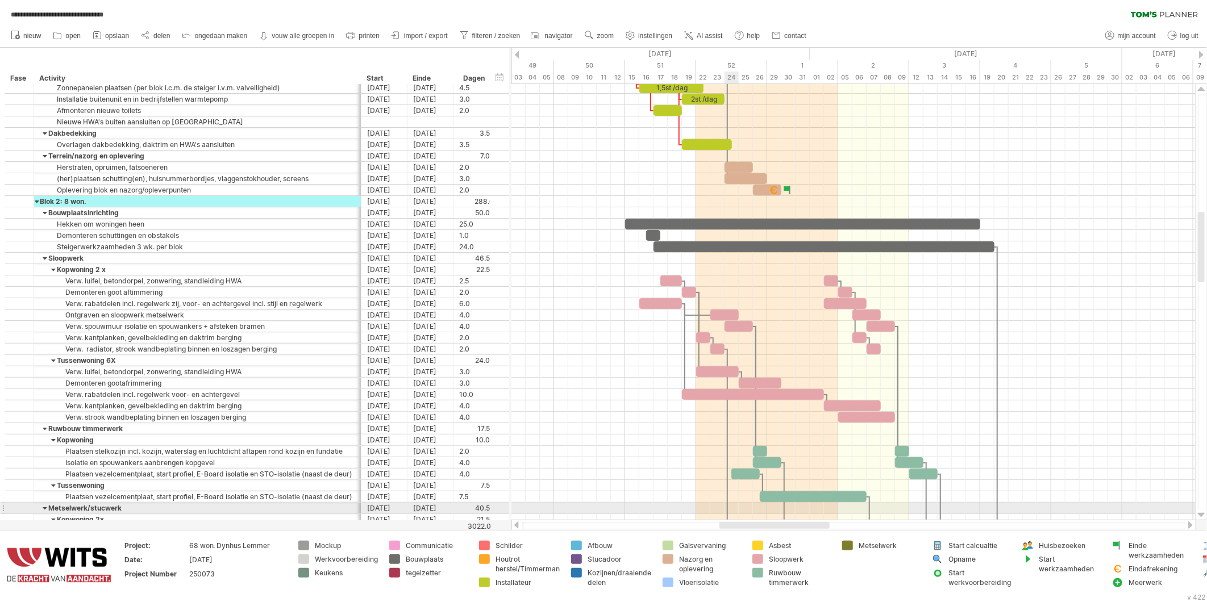
drag, startPoint x: 865, startPoint y: 525, endPoint x: 709, endPoint y: 417, distance: 189.8
click at [731, 506] on div "**********" at bounding box center [603, 301] width 1207 height 602
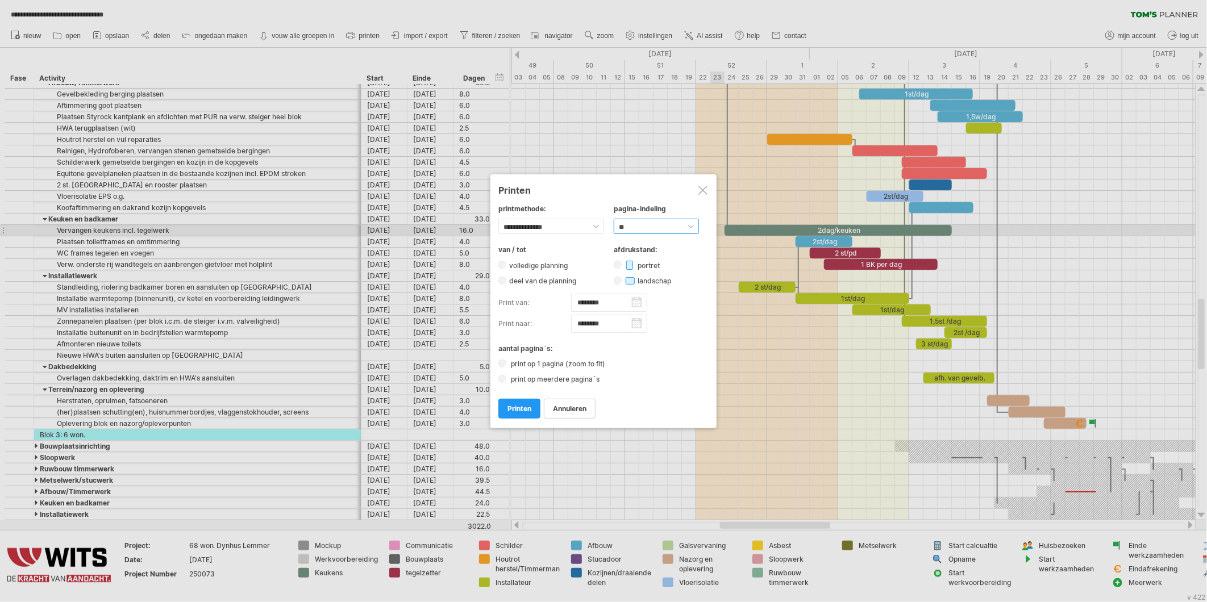
click at [640, 222] on select "****** ** ***** ** ****** ** ** **" at bounding box center [656, 227] width 85 height 16
click at [614, 219] on select "****** ** ***** ** ****** ** ** **" at bounding box center [656, 227] width 85 height 16
click at [527, 408] on span "printen" at bounding box center [520, 409] width 24 height 9
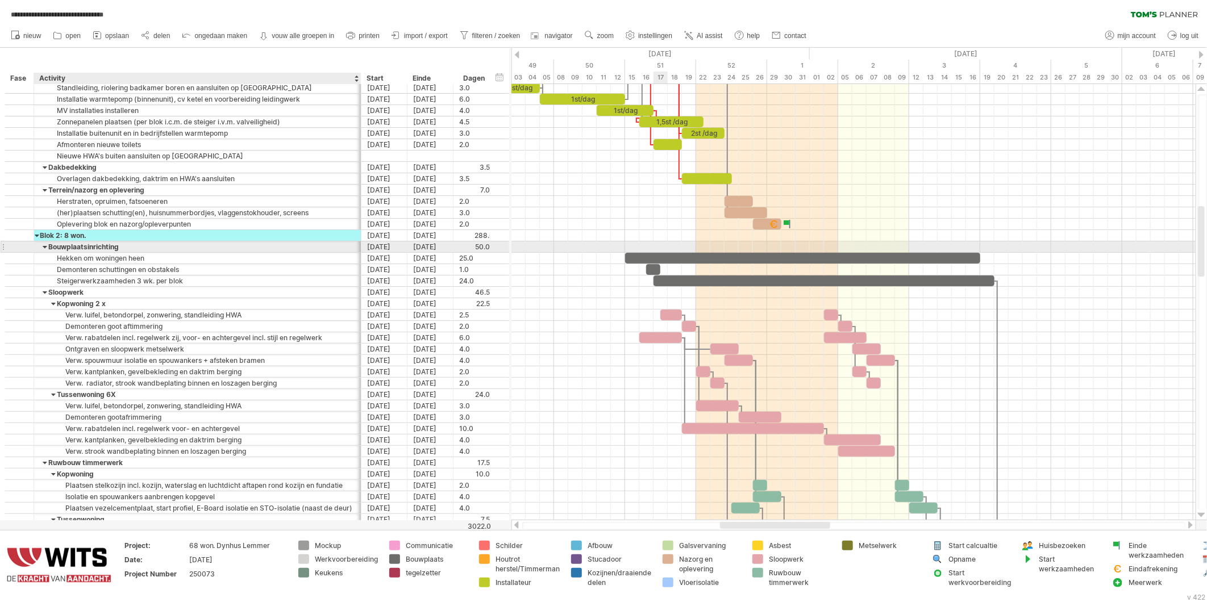
click at [43, 247] on div at bounding box center [45, 247] width 5 height 11
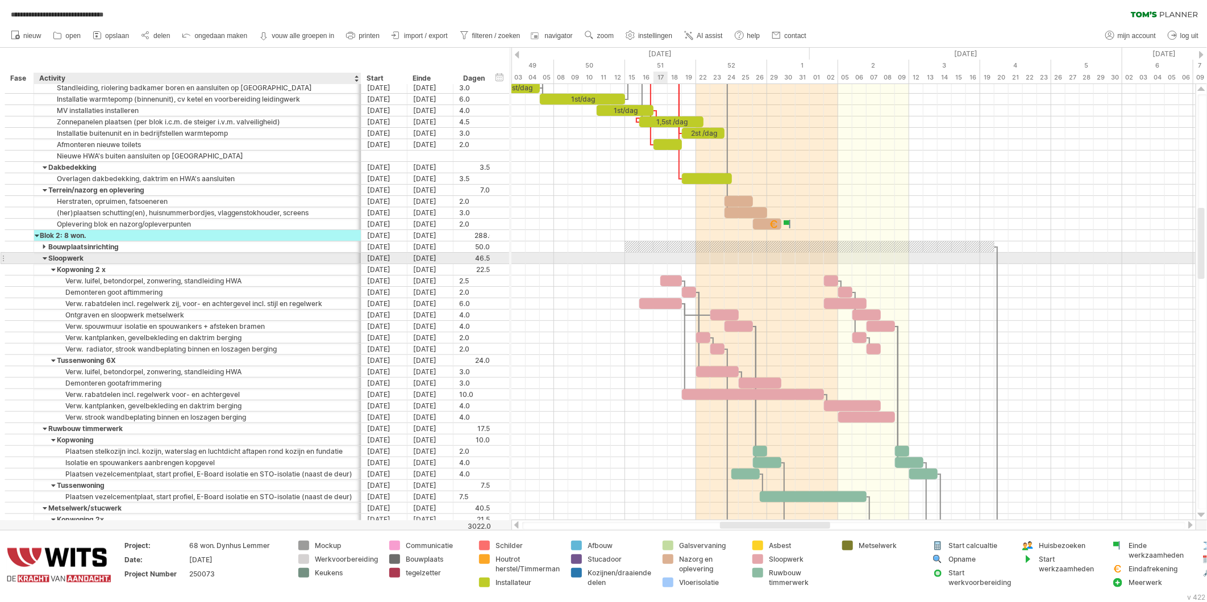
click at [44, 259] on div at bounding box center [45, 258] width 5 height 11
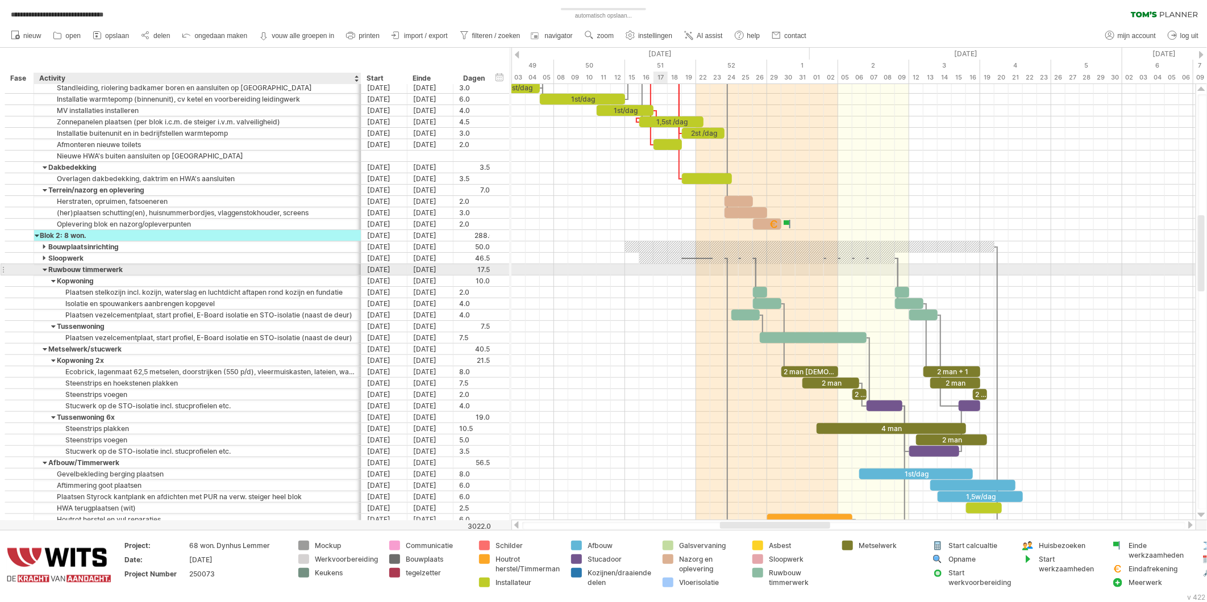
click at [44, 271] on div at bounding box center [45, 269] width 5 height 11
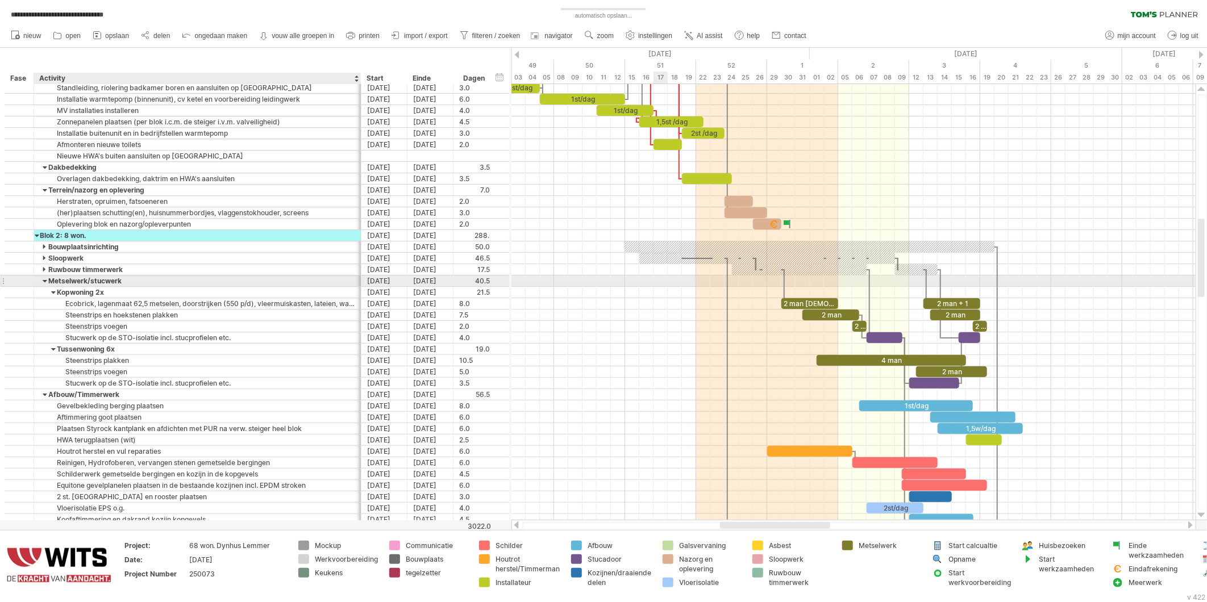
click at [44, 279] on div at bounding box center [45, 281] width 5 height 11
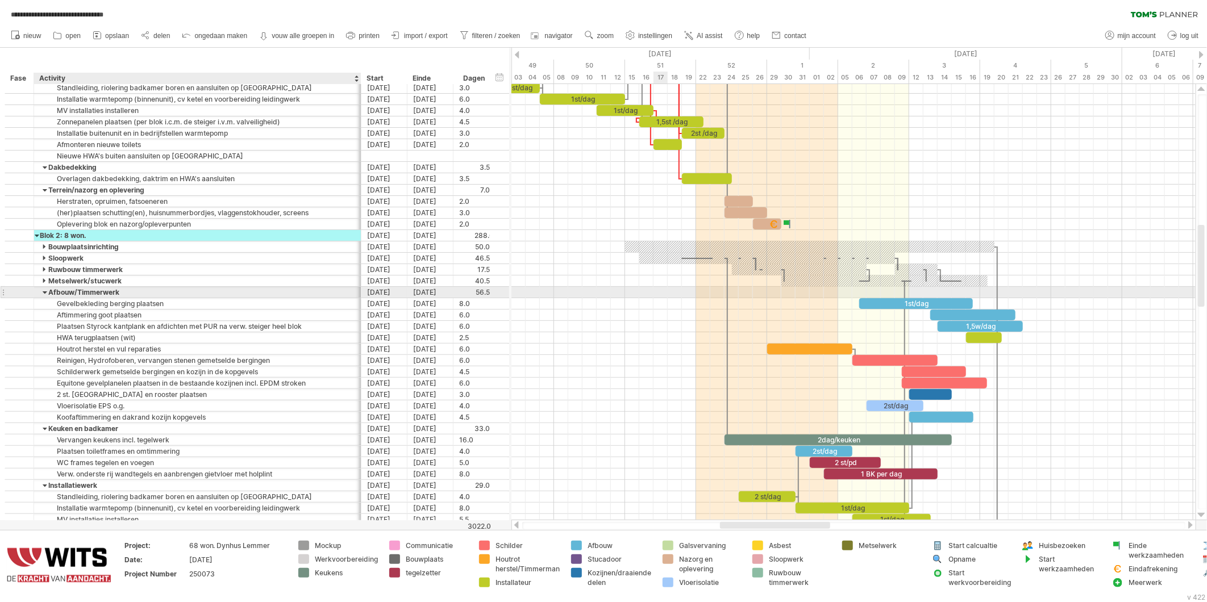
click at [44, 292] on div at bounding box center [45, 292] width 5 height 11
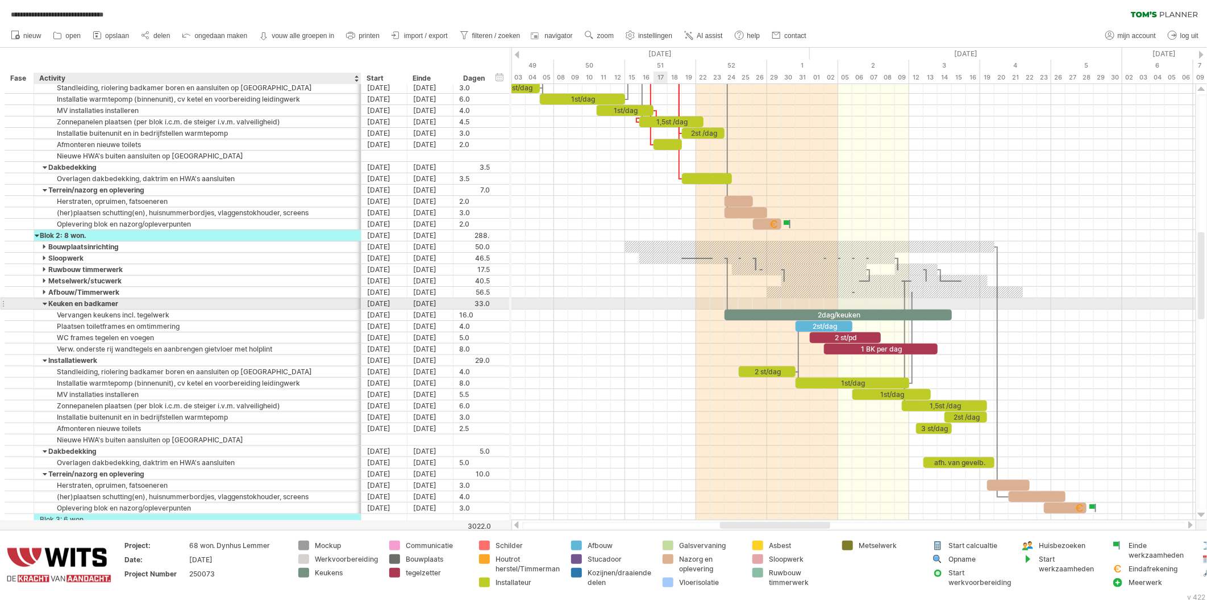
click at [44, 307] on div at bounding box center [45, 303] width 5 height 11
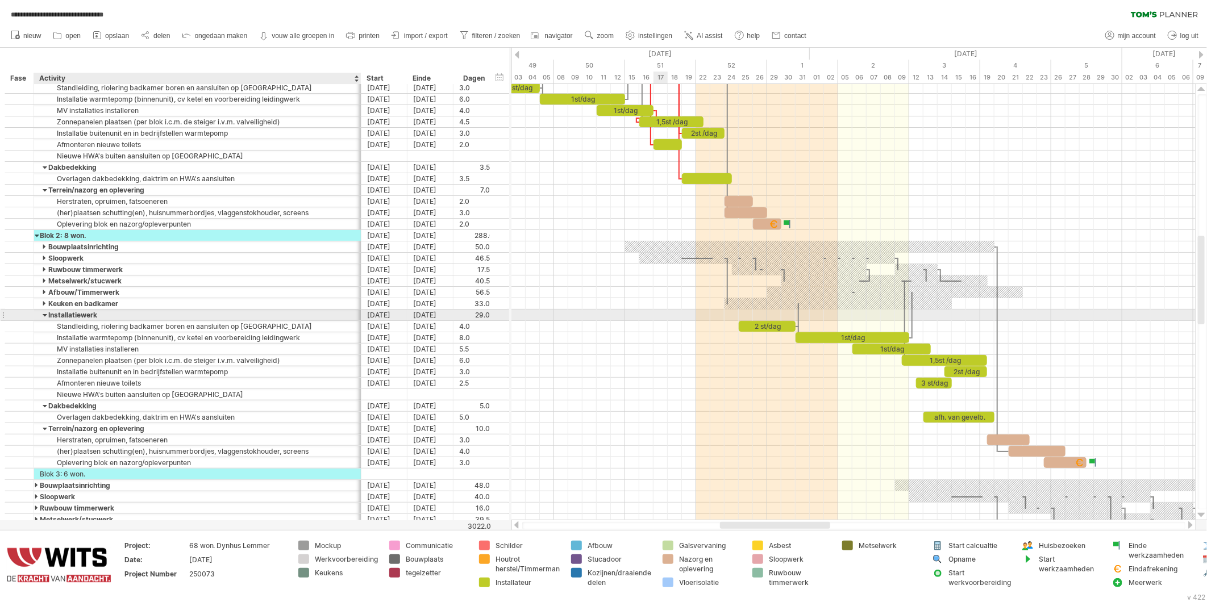
click at [43, 320] on div at bounding box center [45, 315] width 5 height 11
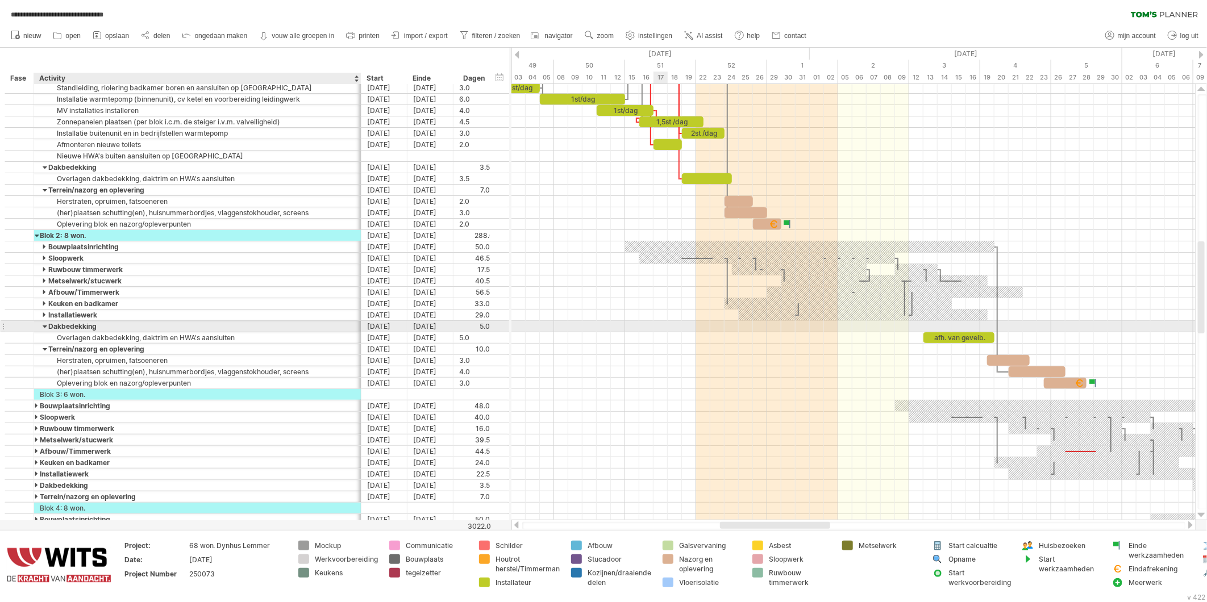
click at [44, 327] on div at bounding box center [45, 326] width 5 height 11
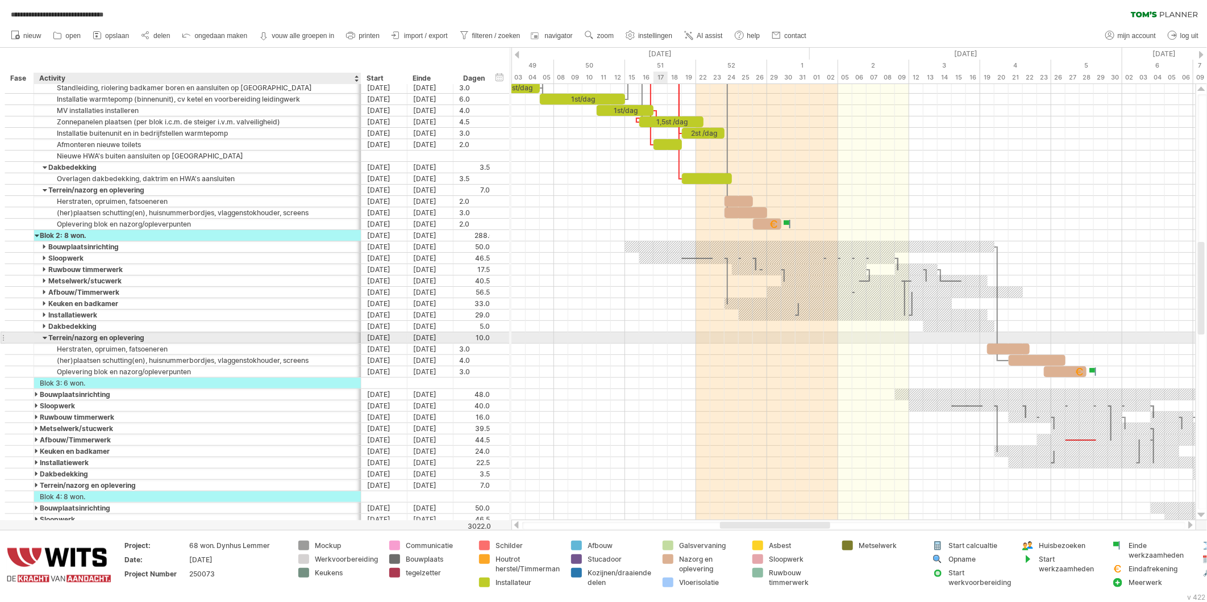
click at [43, 342] on div at bounding box center [45, 338] width 5 height 11
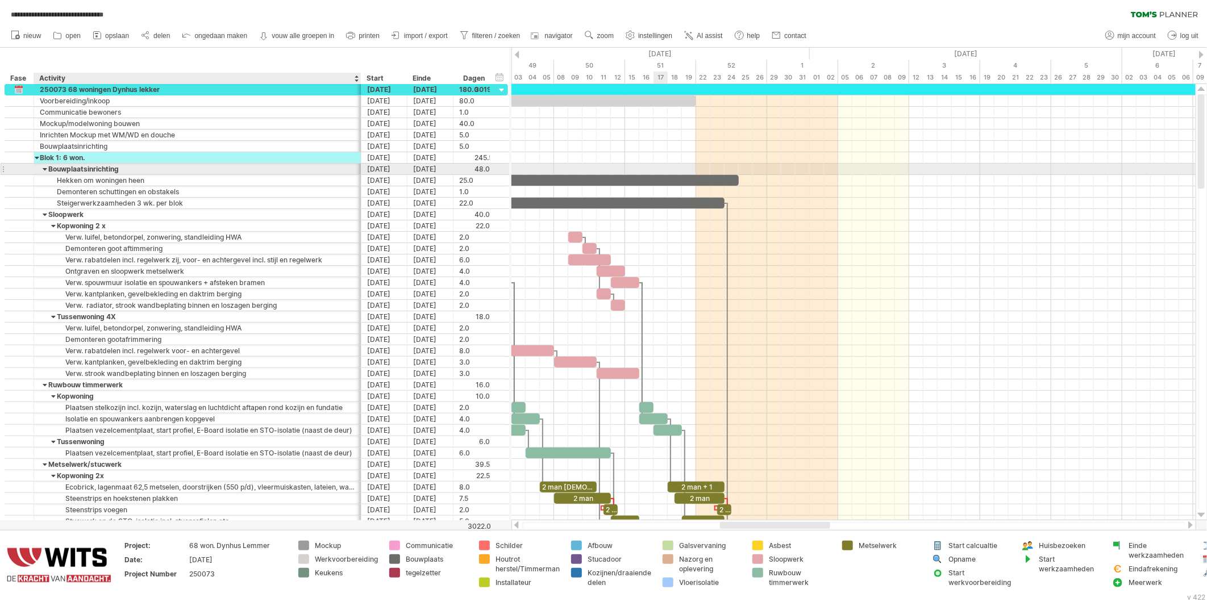
click at [44, 168] on div at bounding box center [45, 169] width 5 height 11
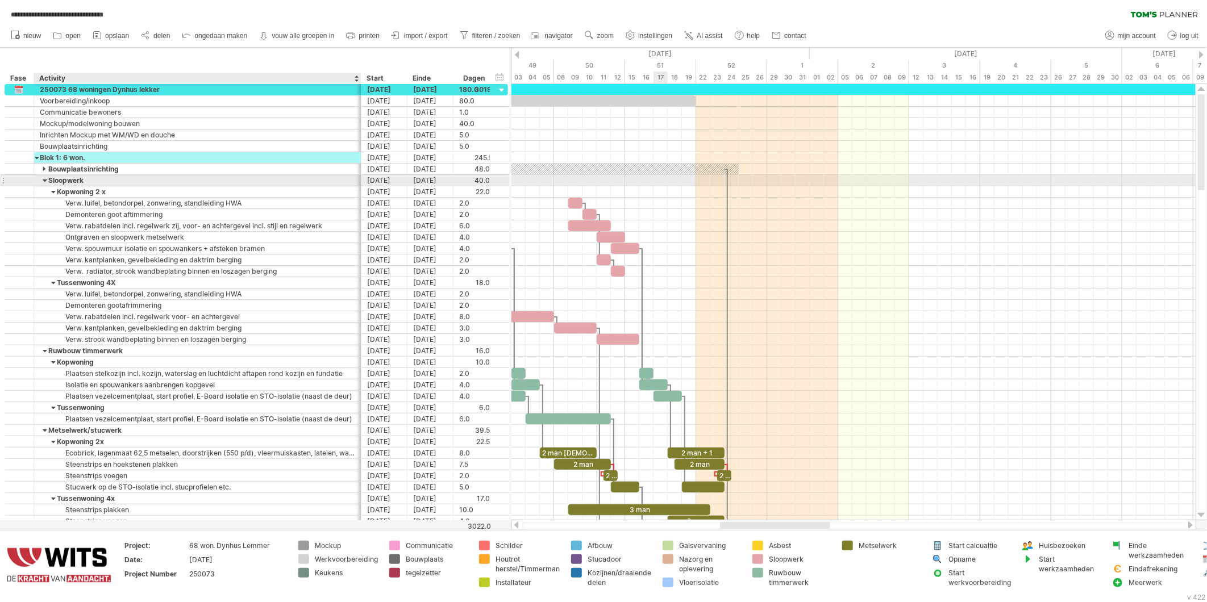
click at [44, 180] on div at bounding box center [45, 180] width 5 height 11
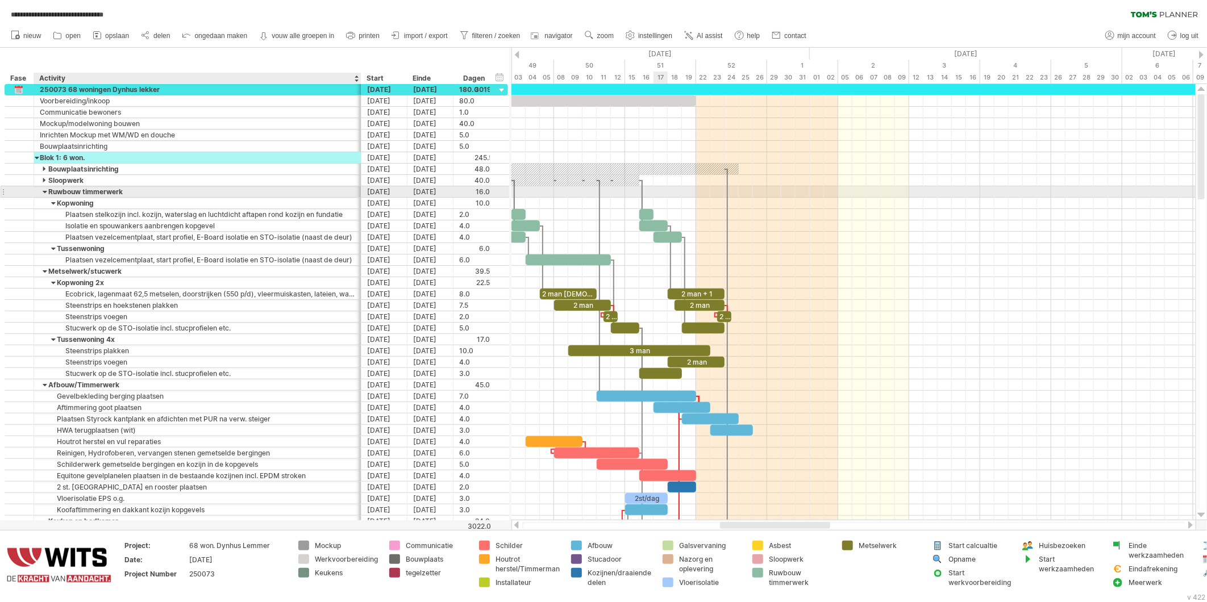
click at [44, 190] on div at bounding box center [45, 191] width 5 height 11
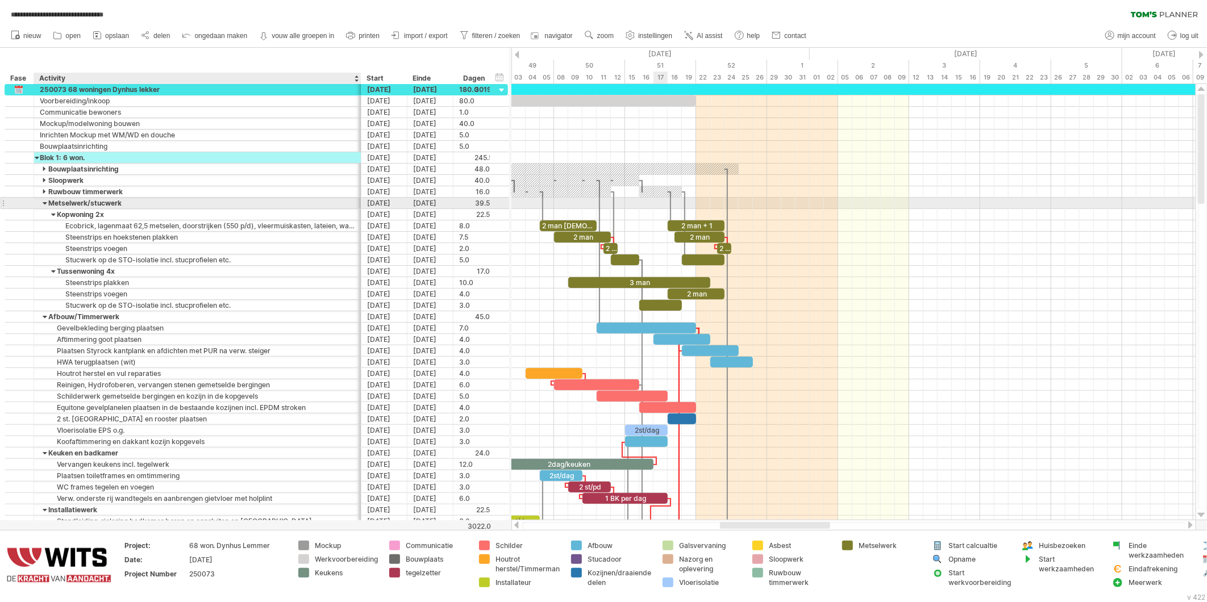
click at [44, 201] on div at bounding box center [45, 203] width 5 height 11
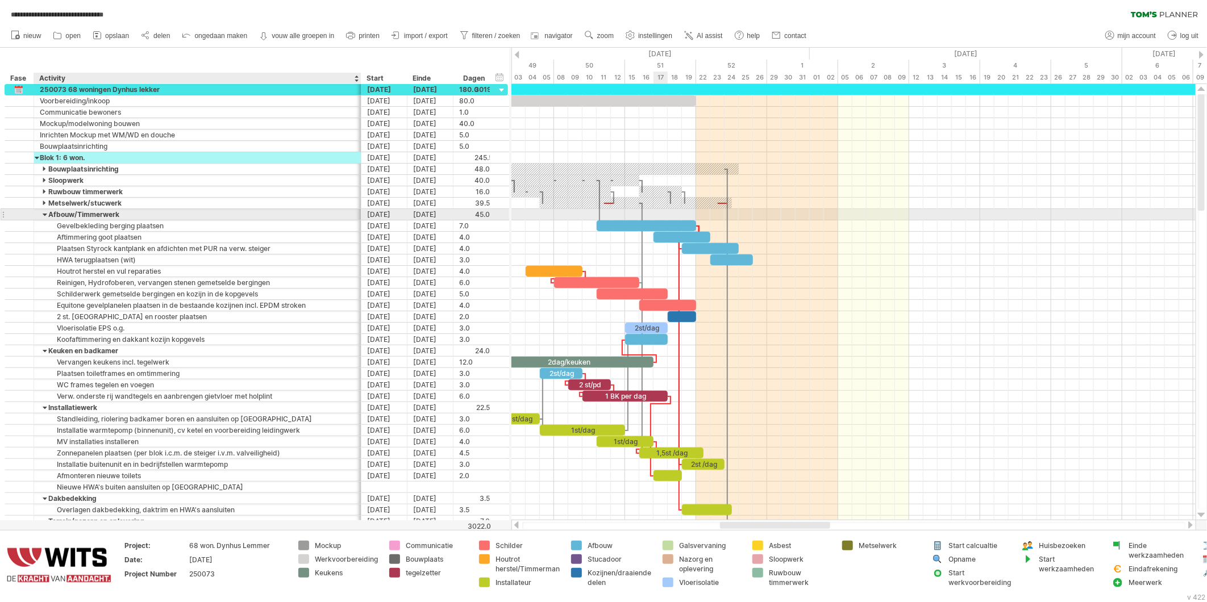
click at [43, 213] on div at bounding box center [45, 214] width 5 height 11
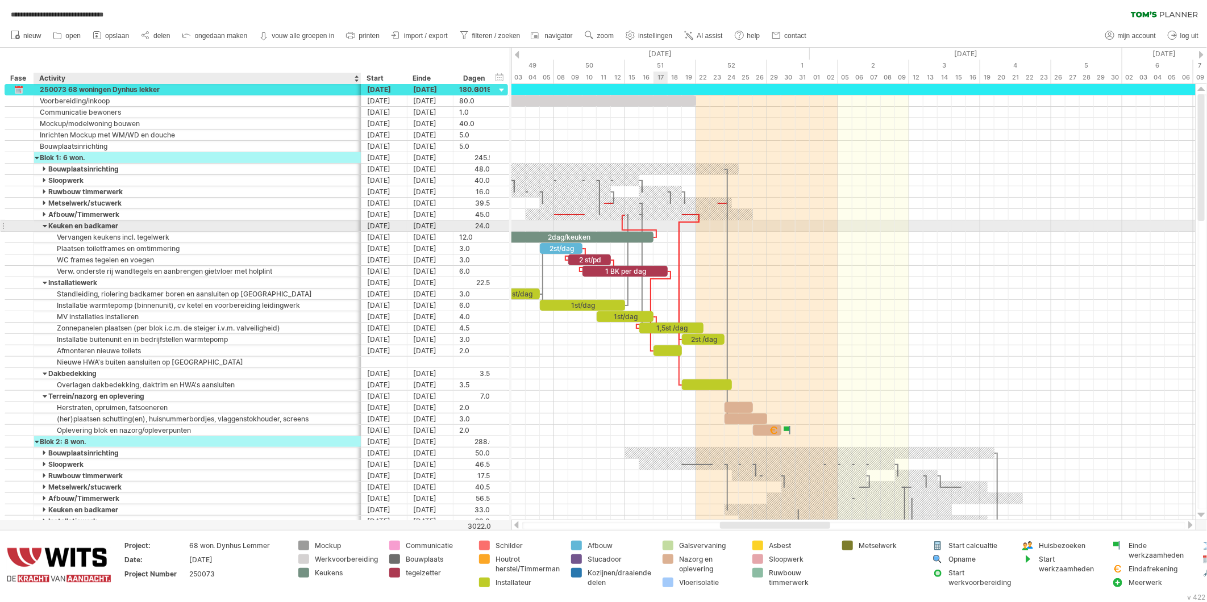
click at [43, 223] on div at bounding box center [45, 226] width 5 height 11
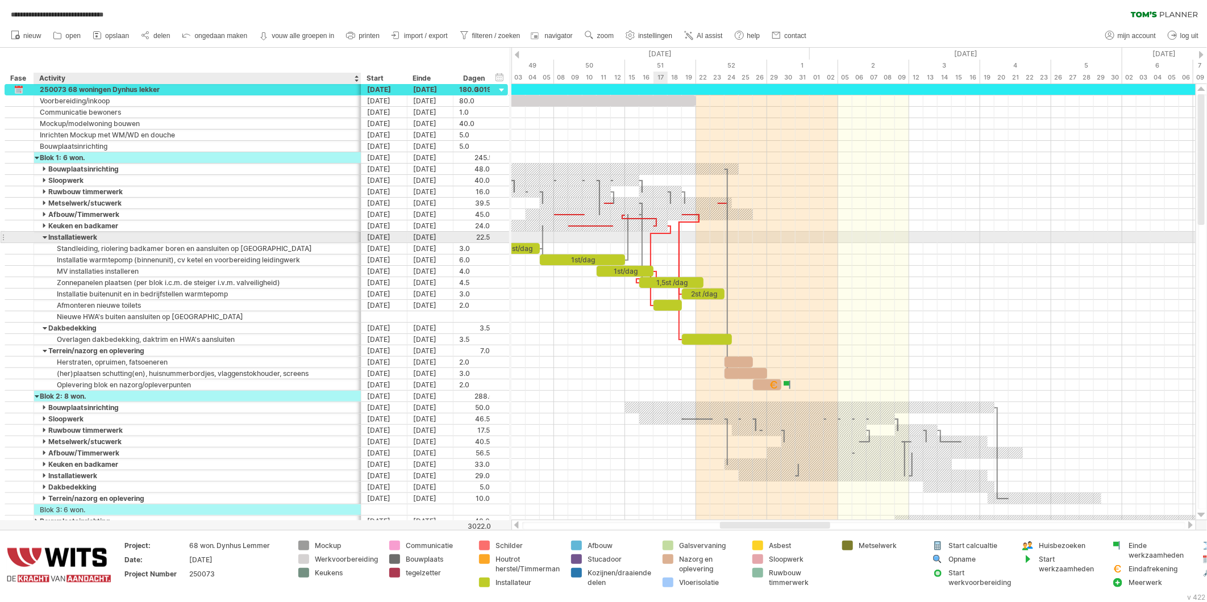
click at [43, 240] on div at bounding box center [45, 237] width 5 height 11
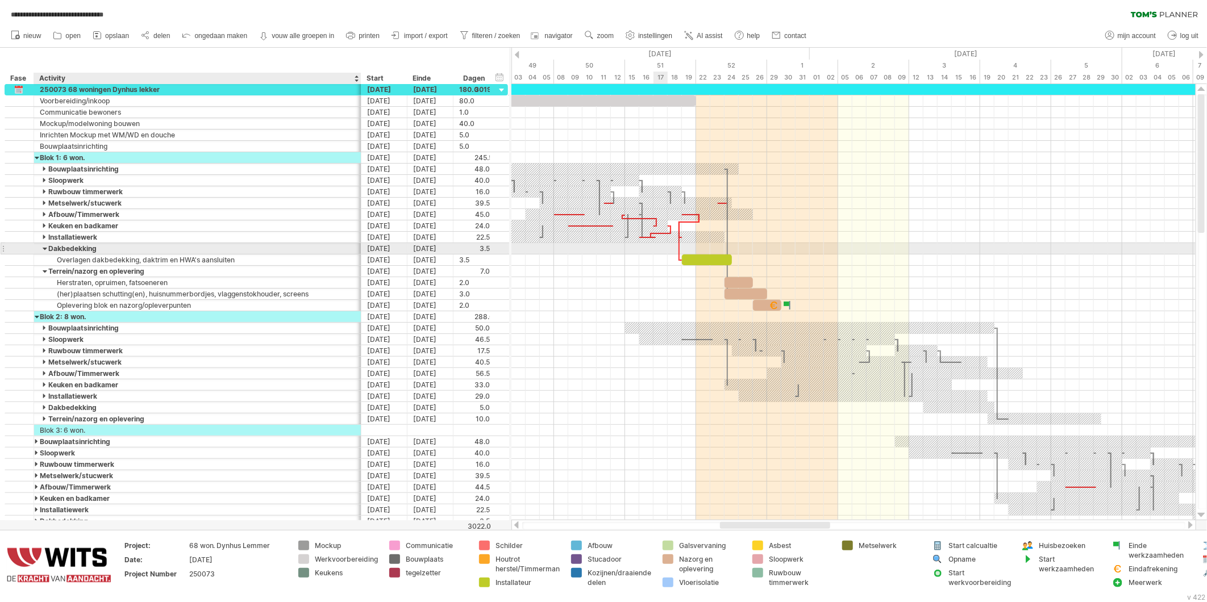
click at [43, 251] on div at bounding box center [45, 248] width 5 height 11
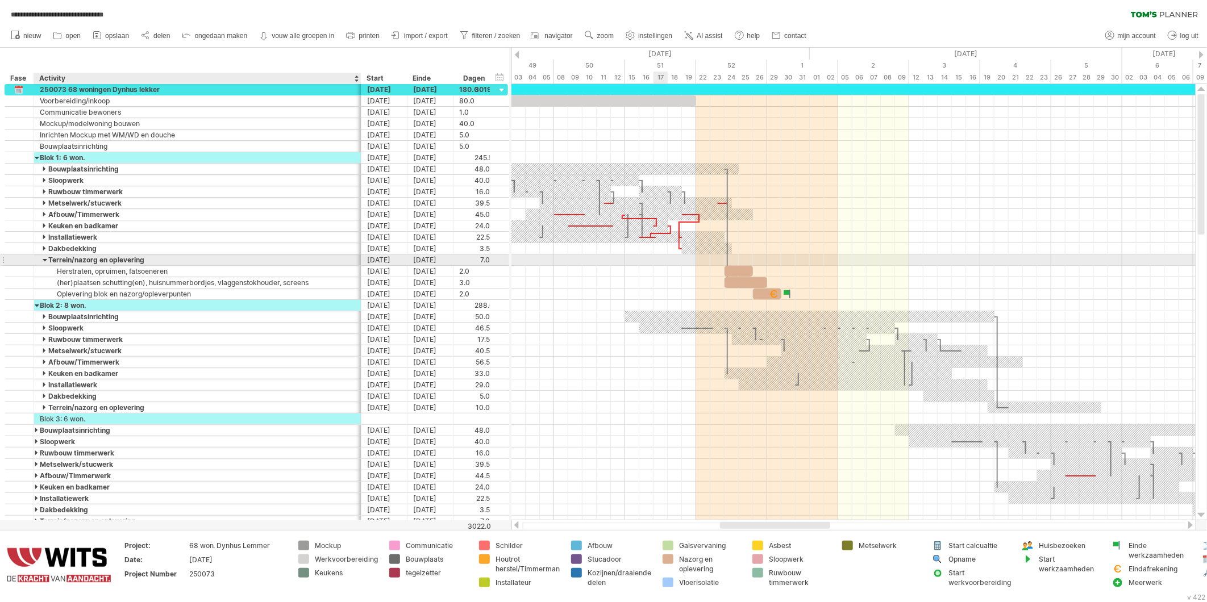
click at [44, 262] on div at bounding box center [45, 260] width 5 height 11
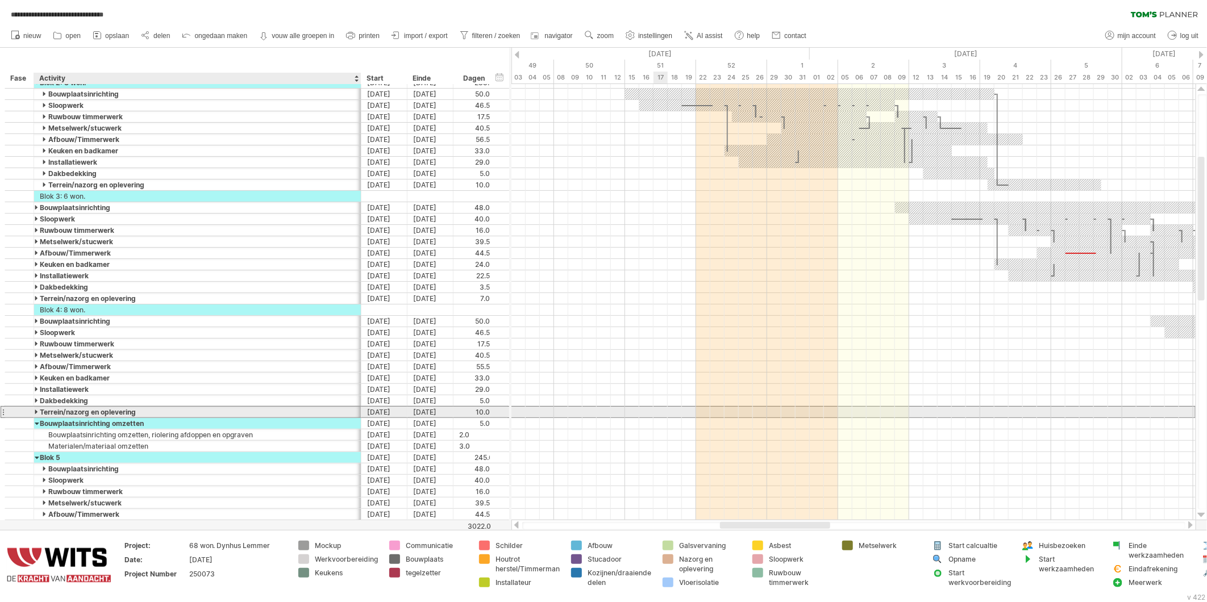
click at [47, 415] on div "Terrein/nazorg en oplevering" at bounding box center [197, 412] width 315 height 11
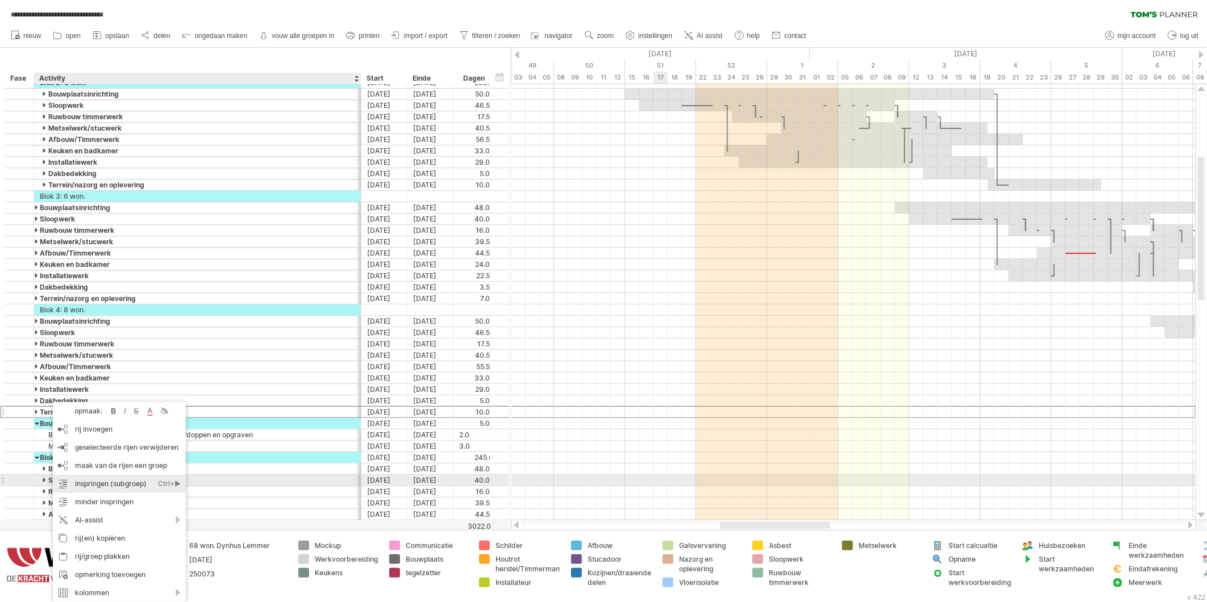
click at [86, 486] on div "inspringen (subgroep) Ctrl+► Cmd+►" at bounding box center [119, 484] width 133 height 18
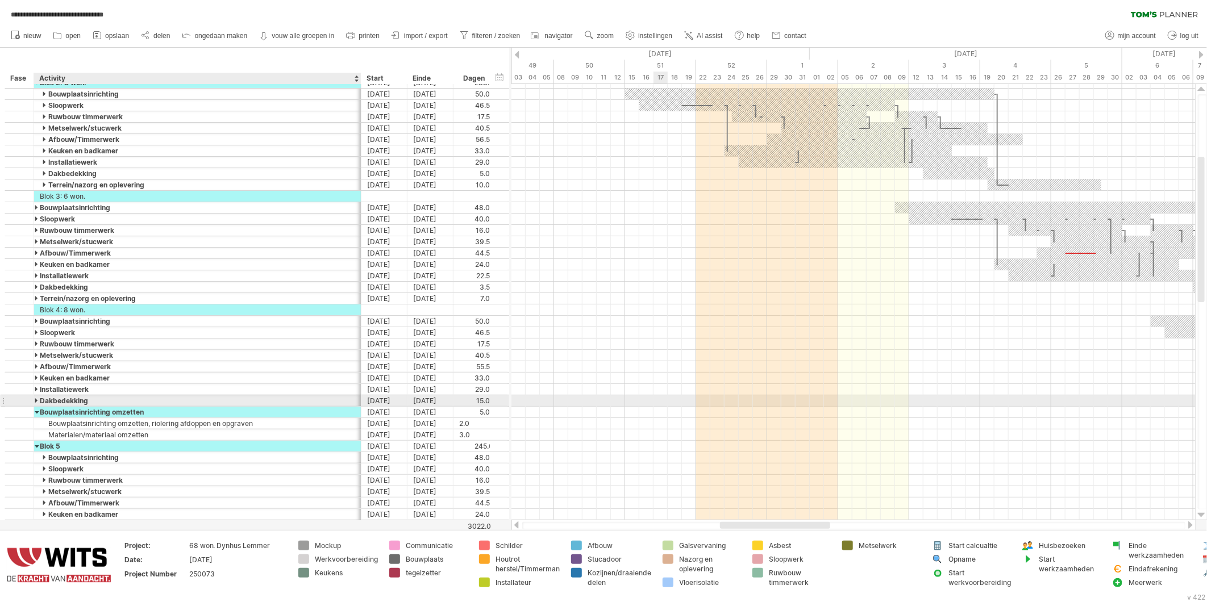
click at [40, 402] on div at bounding box center [37, 401] width 5 height 11
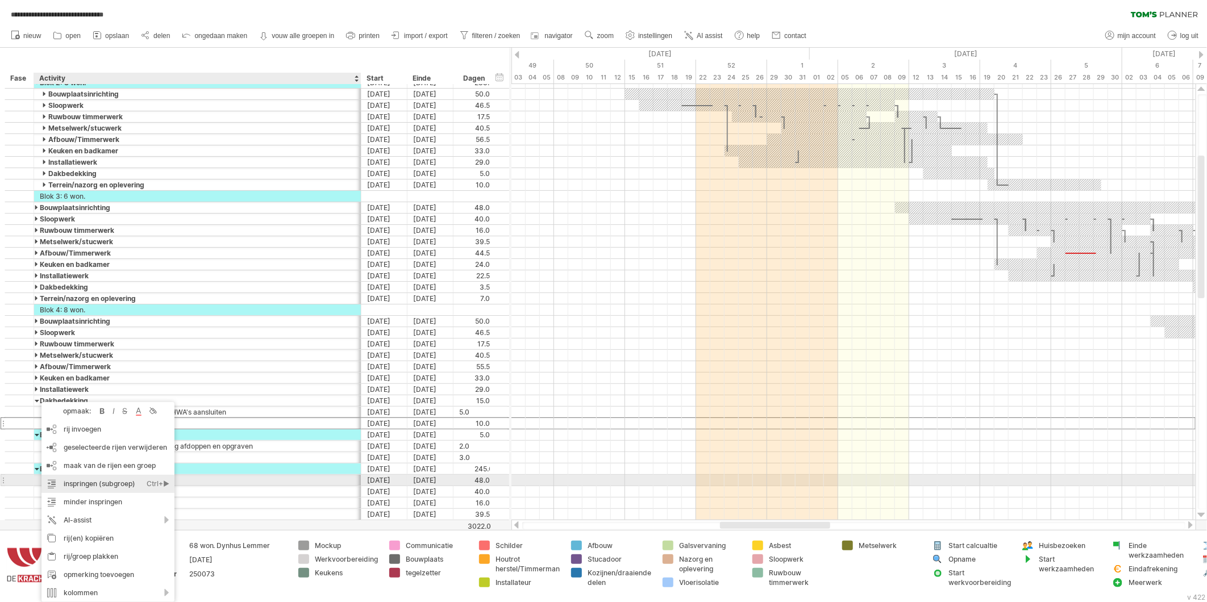
click at [73, 484] on div "inspringen (subgroep) Ctrl+► Cmd+►" at bounding box center [107, 484] width 133 height 18
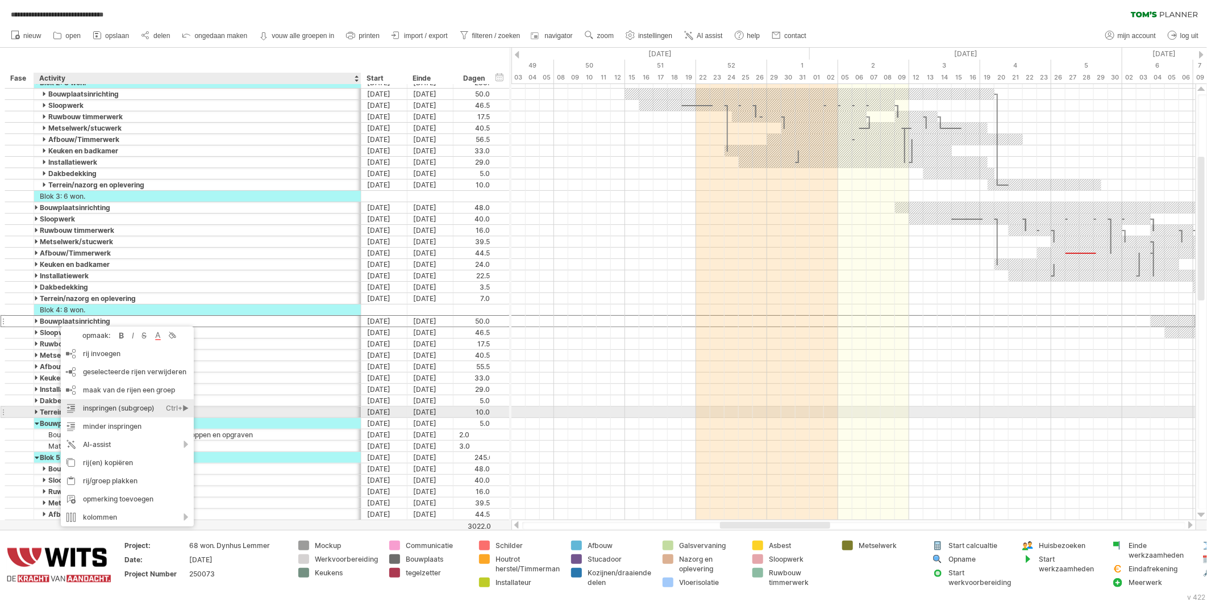
click at [88, 408] on div "inspringen (subgroep) Ctrl+► Cmd+►" at bounding box center [127, 409] width 133 height 18
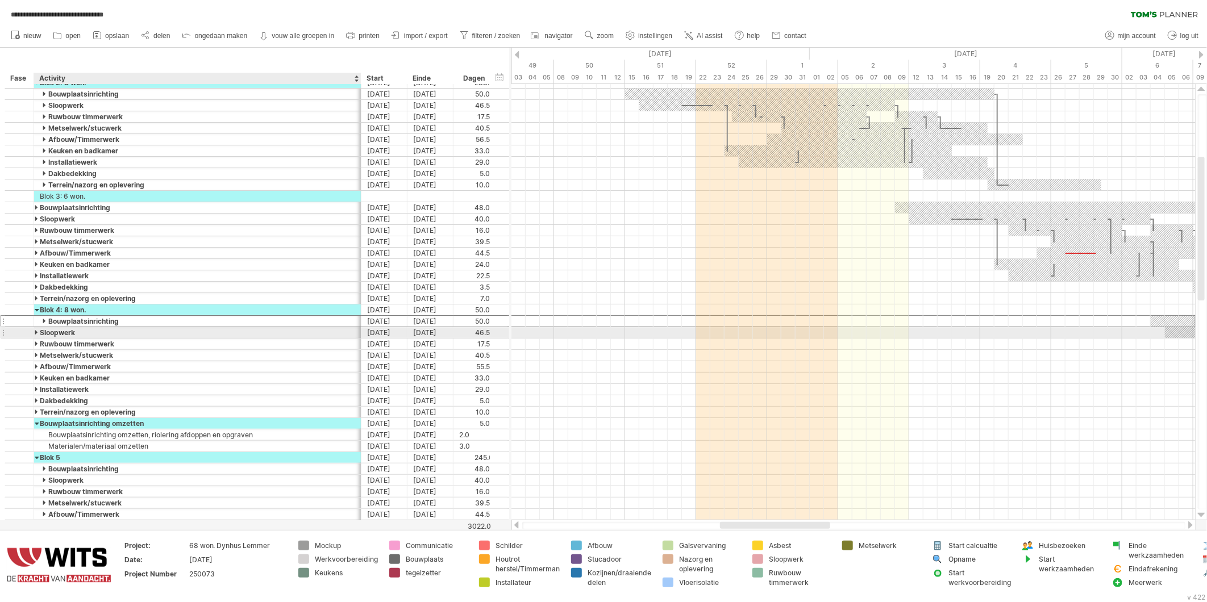
click at [43, 333] on div "Sloopwerk" at bounding box center [197, 332] width 315 height 11
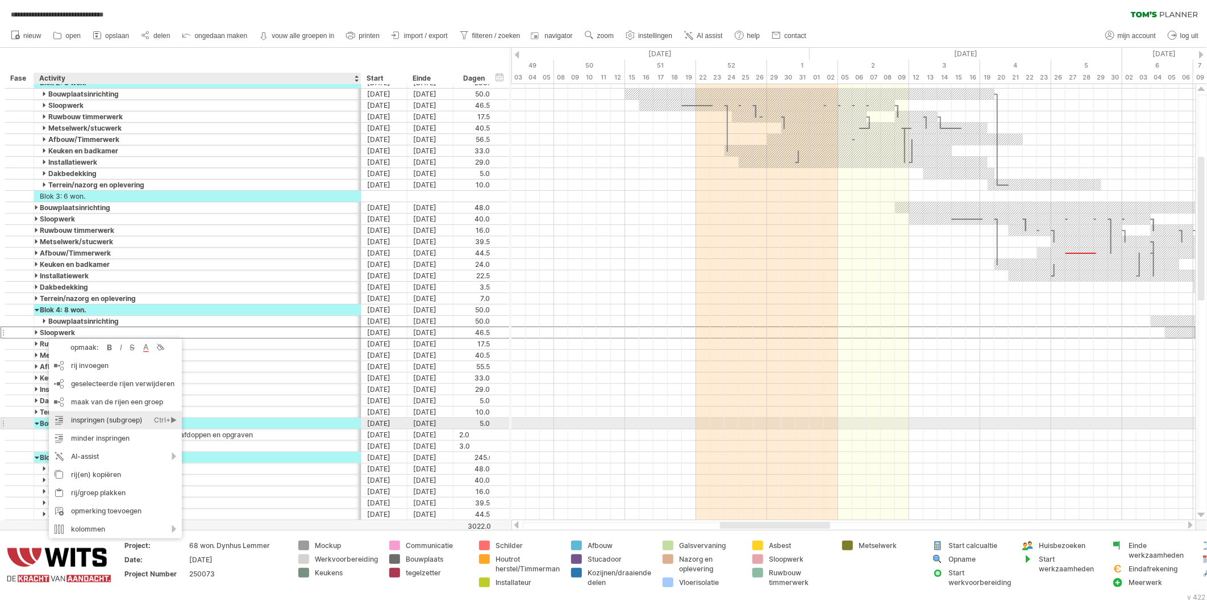
click at [81, 421] on div "inspringen (subgroep) Ctrl+► Cmd+►" at bounding box center [115, 421] width 133 height 18
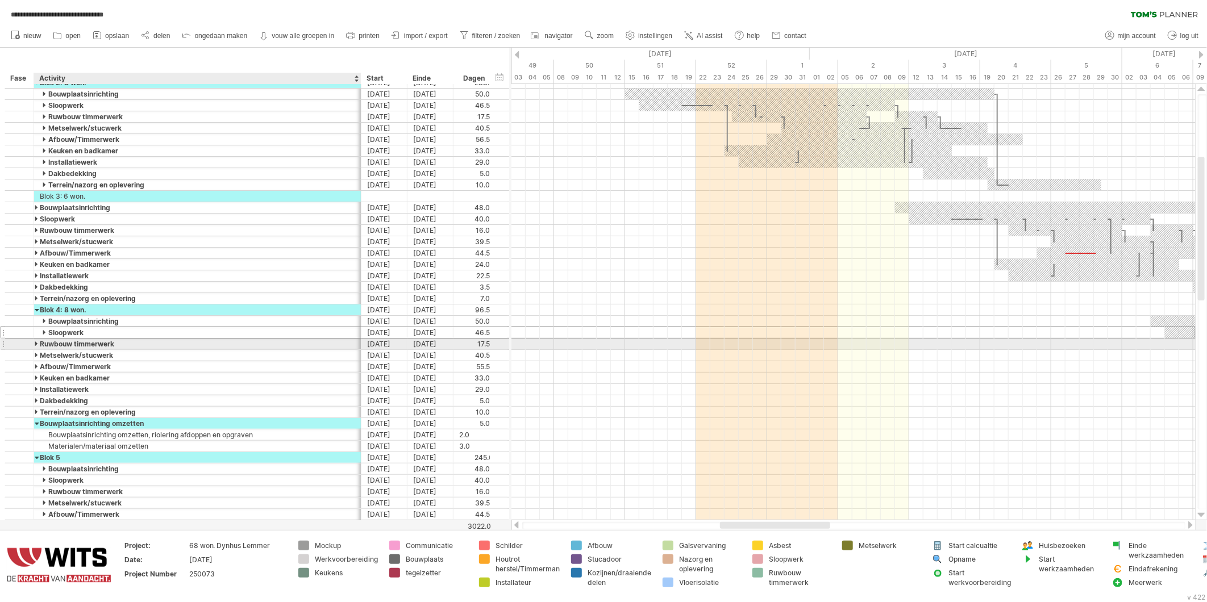
click at [50, 345] on div "Ruwbouw timmerwerk" at bounding box center [197, 344] width 315 height 11
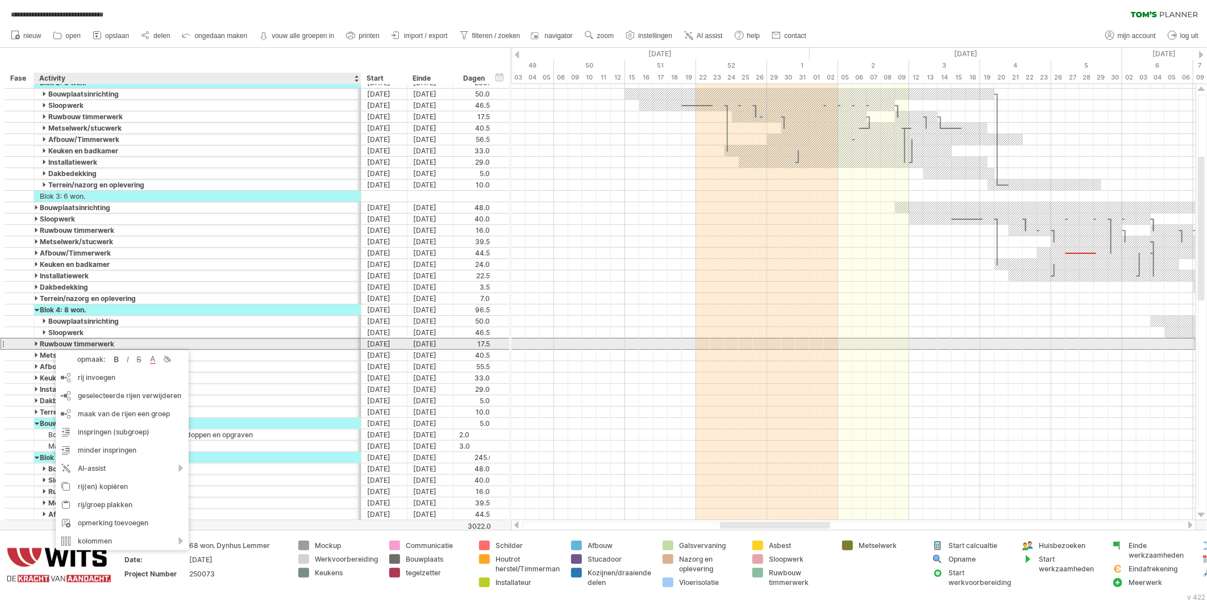
click at [42, 343] on div "Ruwbouw timmerwerk" at bounding box center [197, 344] width 315 height 11
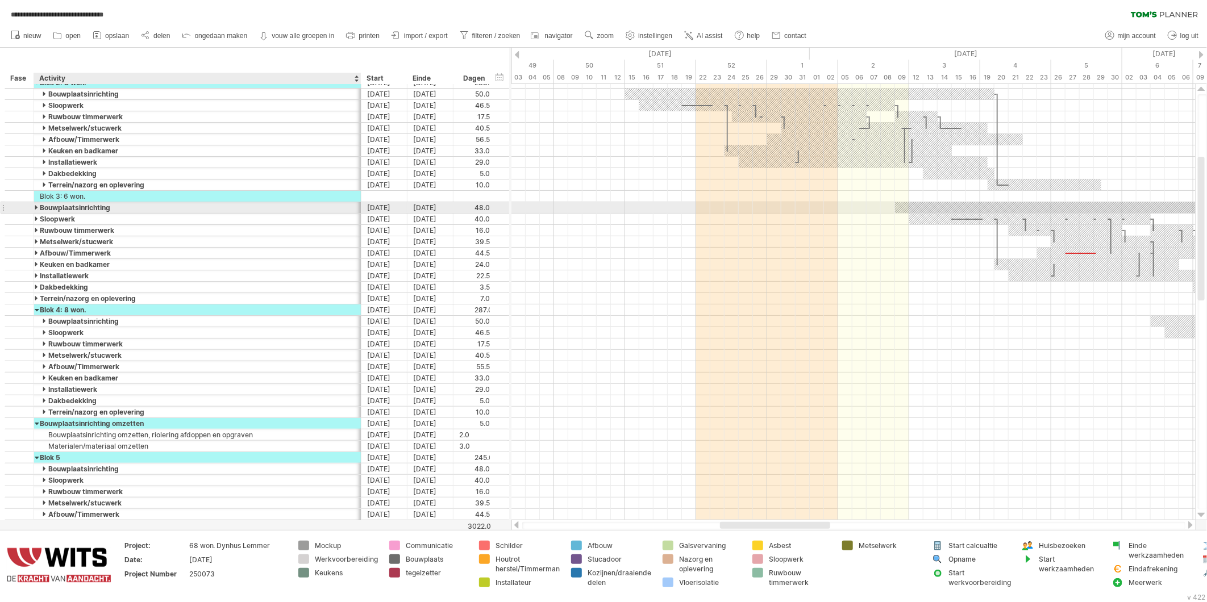
click at [56, 207] on div "Bouwplaatsinrichting" at bounding box center [197, 207] width 315 height 11
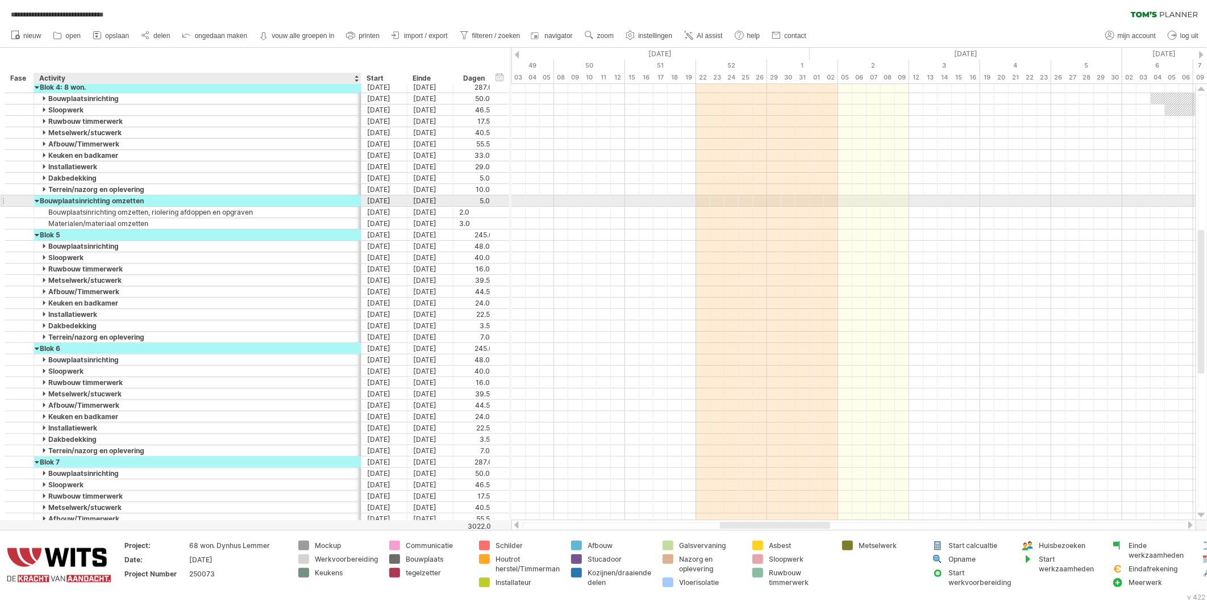
click at [190, 202] on div "Bouwplaatsinrichting omzetten" at bounding box center [197, 201] width 315 height 11
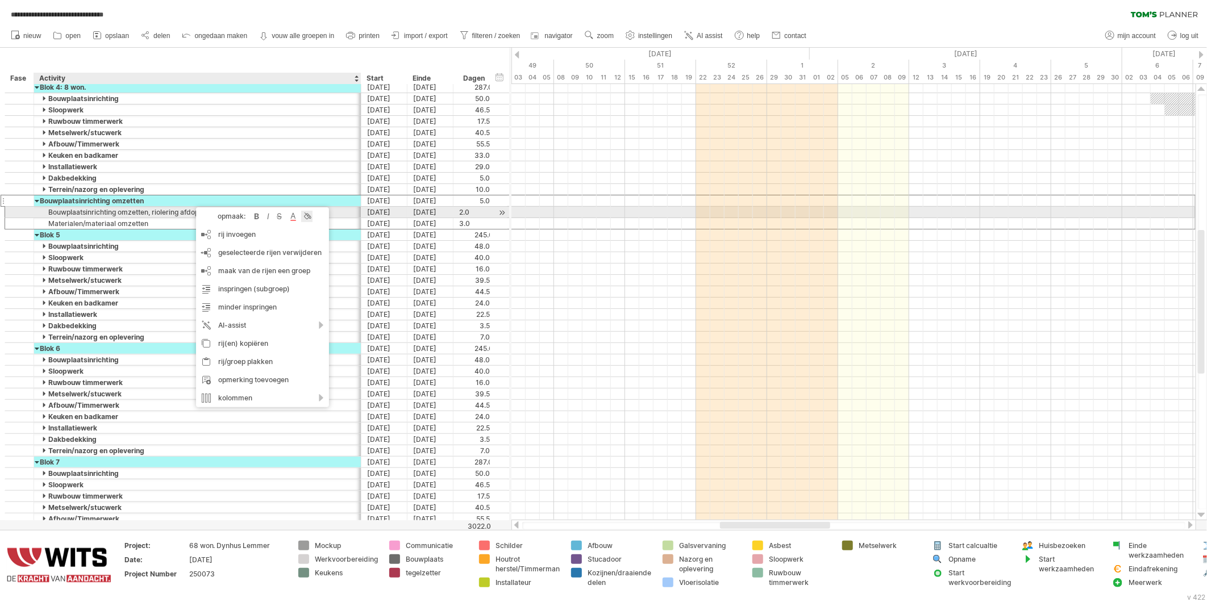
click at [304, 214] on div at bounding box center [306, 216] width 11 height 11
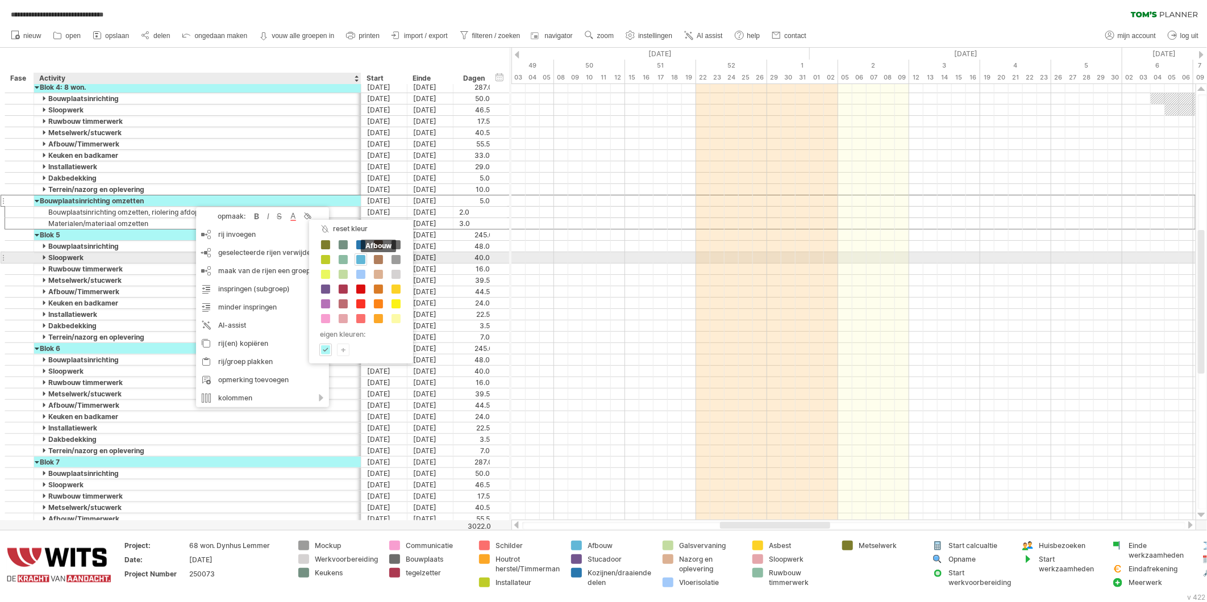
click at [360, 260] on span at bounding box center [360, 259] width 9 height 9
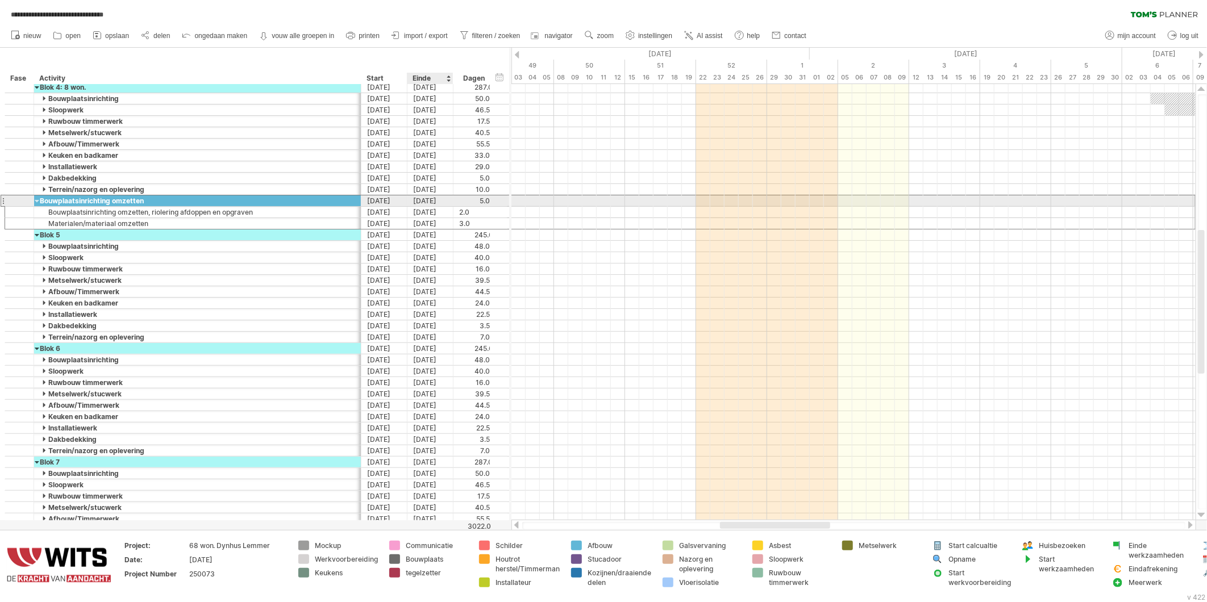
drag, startPoint x: 484, startPoint y: 201, endPoint x: 451, endPoint y: 203, distance: 33.0
click at [451, 203] on div "**********" at bounding box center [257, 201] width 504 height 12
click at [468, 202] on div at bounding box center [474, 201] width 31 height 11
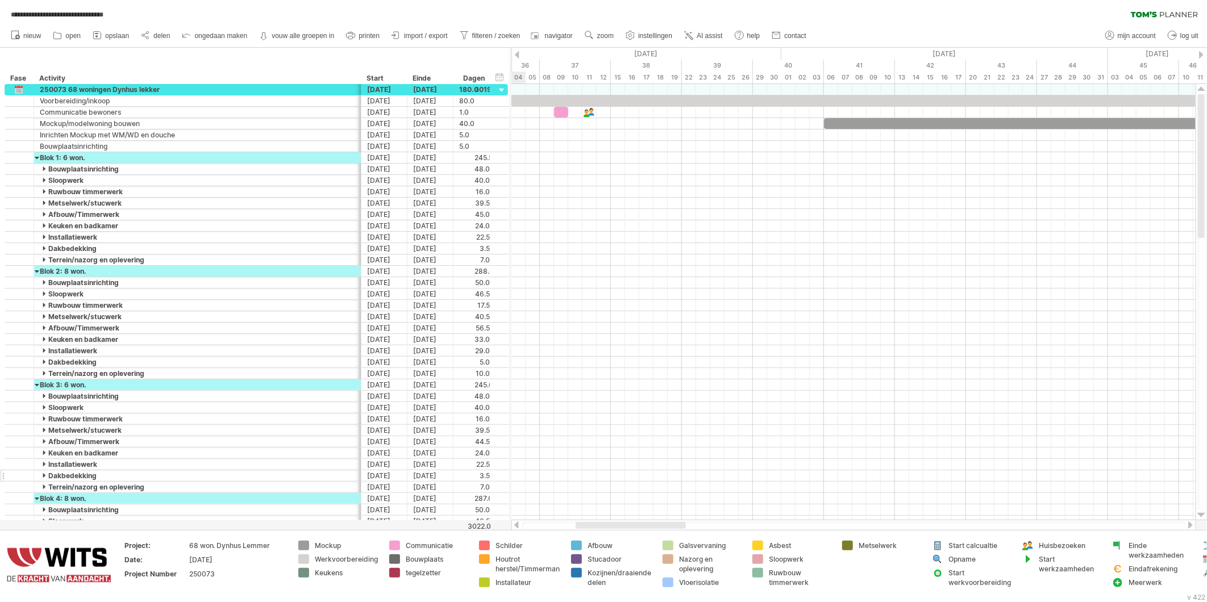
drag, startPoint x: 742, startPoint y: 526, endPoint x: 509, endPoint y: 477, distance: 238.0
click at [594, 529] on div at bounding box center [631, 525] width 110 height 7
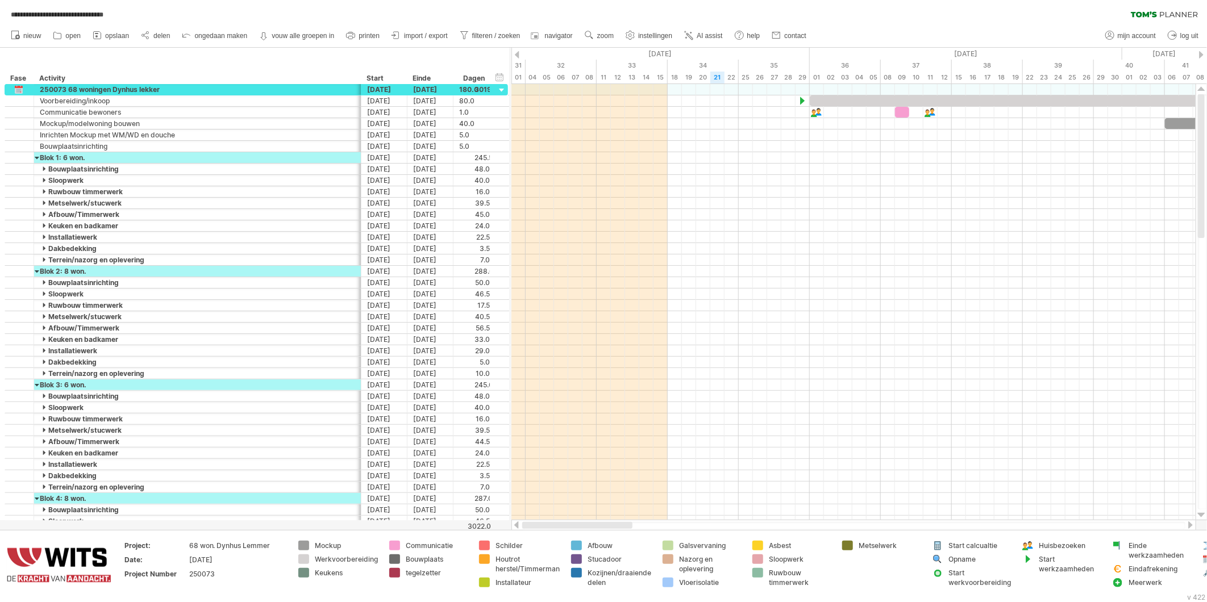
drag, startPoint x: 662, startPoint y: 525, endPoint x: 626, endPoint y: 496, distance: 46.1
click at [599, 523] on div at bounding box center [577, 525] width 110 height 7
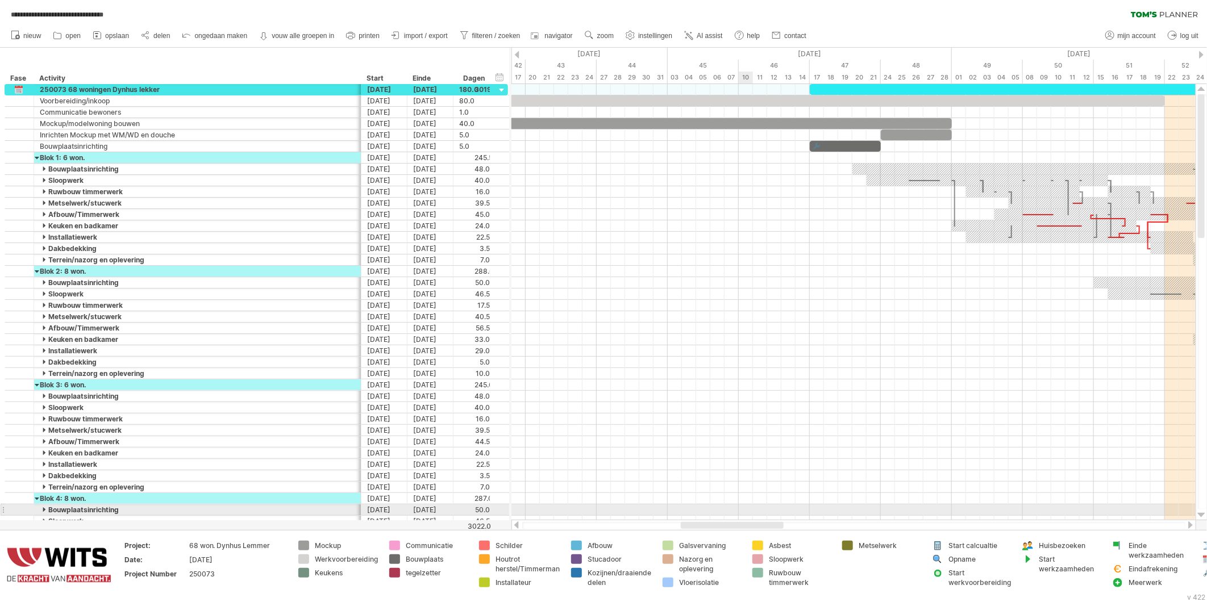
drag, startPoint x: 624, startPoint y: 526, endPoint x: 740, endPoint y: 513, distance: 117.2
click at [740, 513] on div "**********" at bounding box center [603, 301] width 1207 height 602
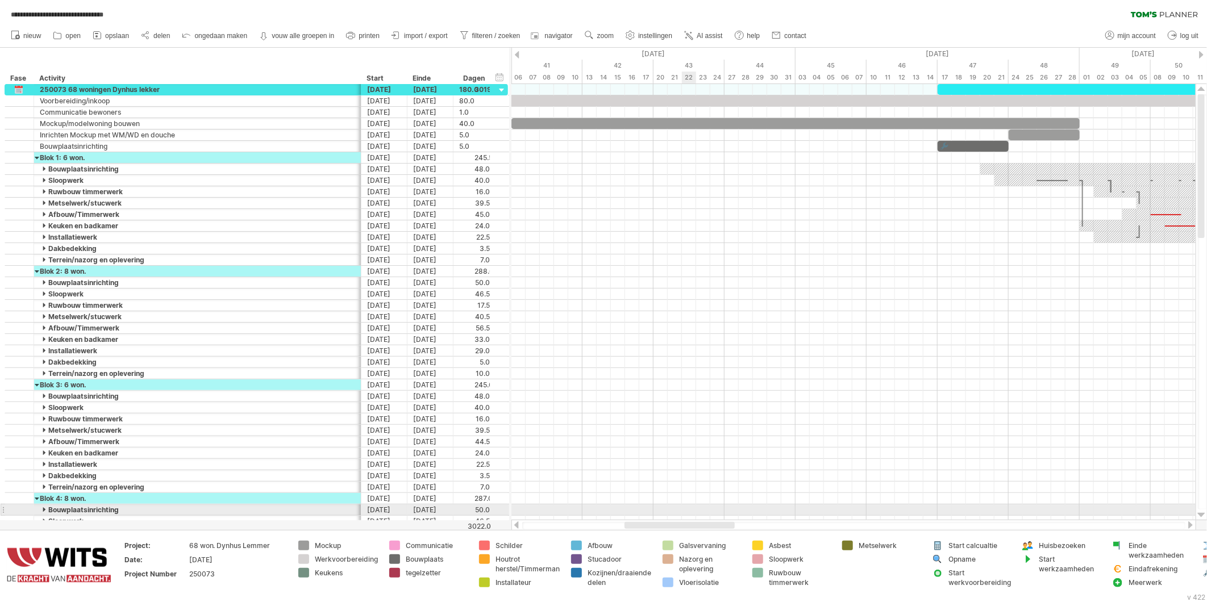
drag, startPoint x: 717, startPoint y: 527, endPoint x: 696, endPoint y: 514, distance: 24.5
click at [696, 514] on div "**********" at bounding box center [603, 301] width 1207 height 602
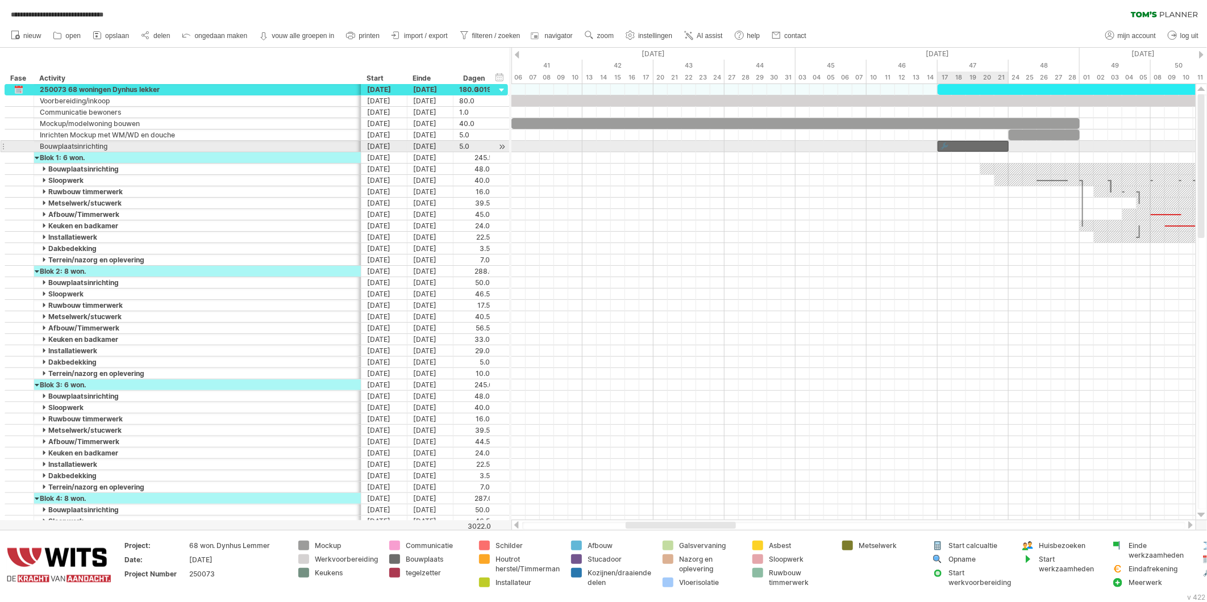
click at [966, 149] on div at bounding box center [973, 146] width 71 height 11
drag, startPoint x: 962, startPoint y: 149, endPoint x: 1186, endPoint y: 151, distance: 223.9
click at [1187, 151] on div at bounding box center [1200, 146] width 71 height 11
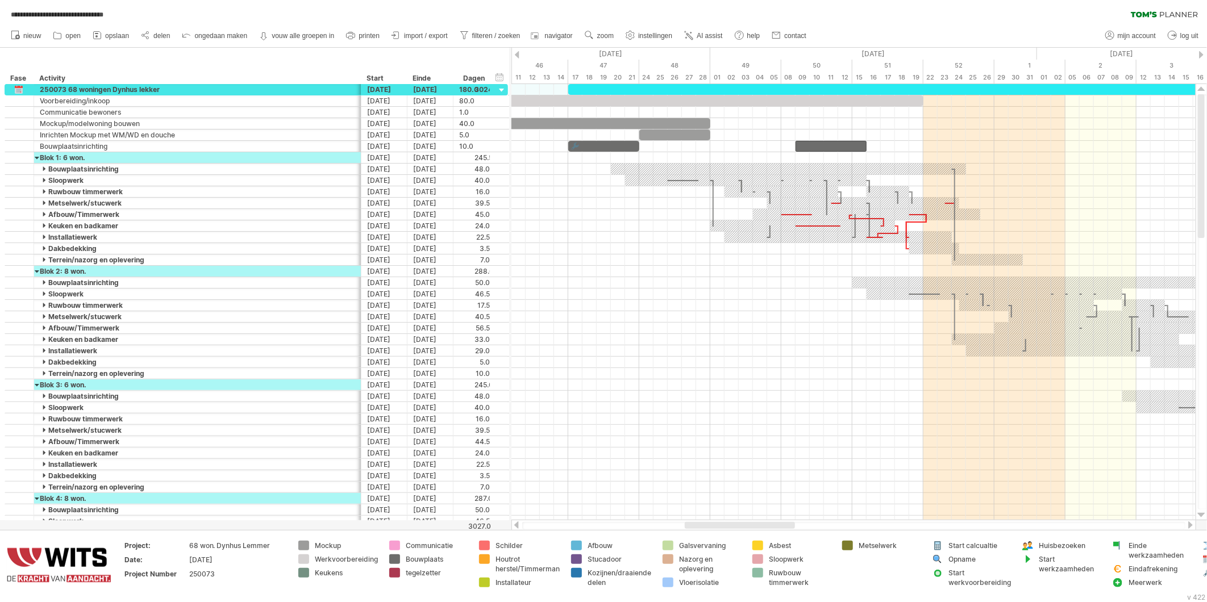
drag, startPoint x: 711, startPoint y: 525, endPoint x: 770, endPoint y: 521, distance: 59.2
click at [770, 522] on div at bounding box center [740, 525] width 110 height 7
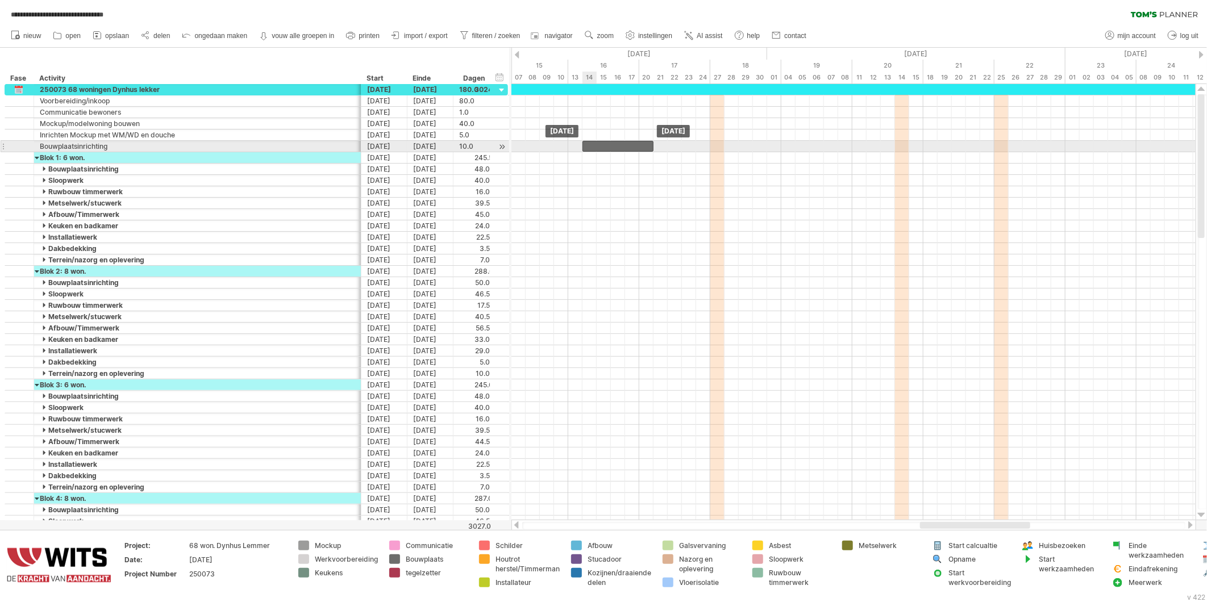
drag, startPoint x: 844, startPoint y: 145, endPoint x: 614, endPoint y: 146, distance: 229.6
click at [614, 146] on div at bounding box center [618, 146] width 71 height 11
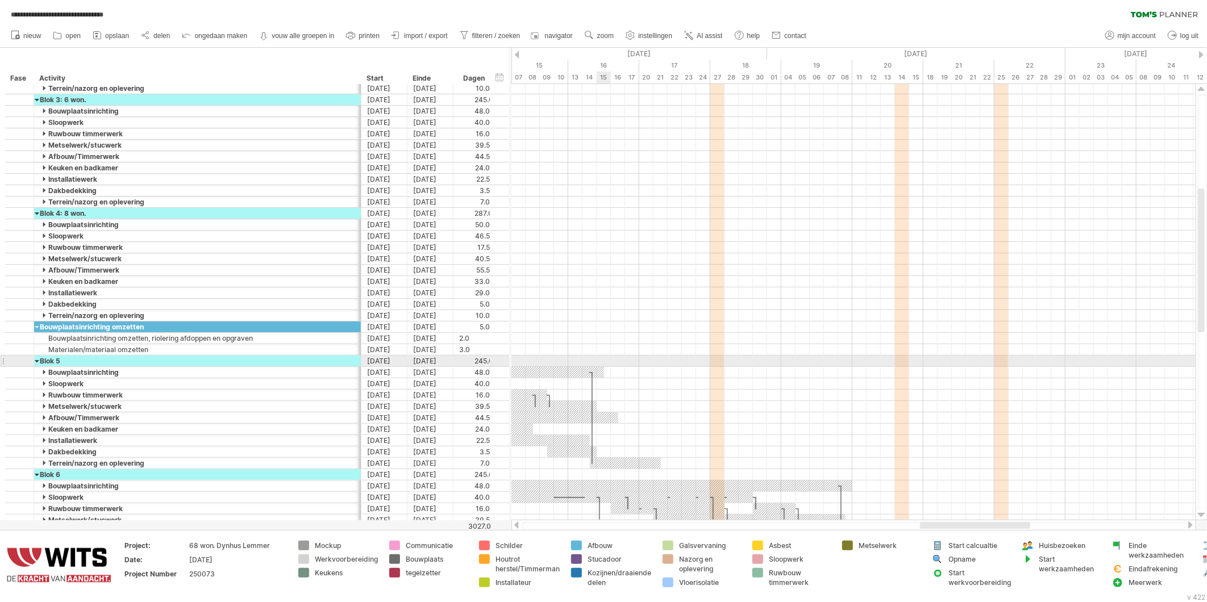
scroll to position [0, 0]
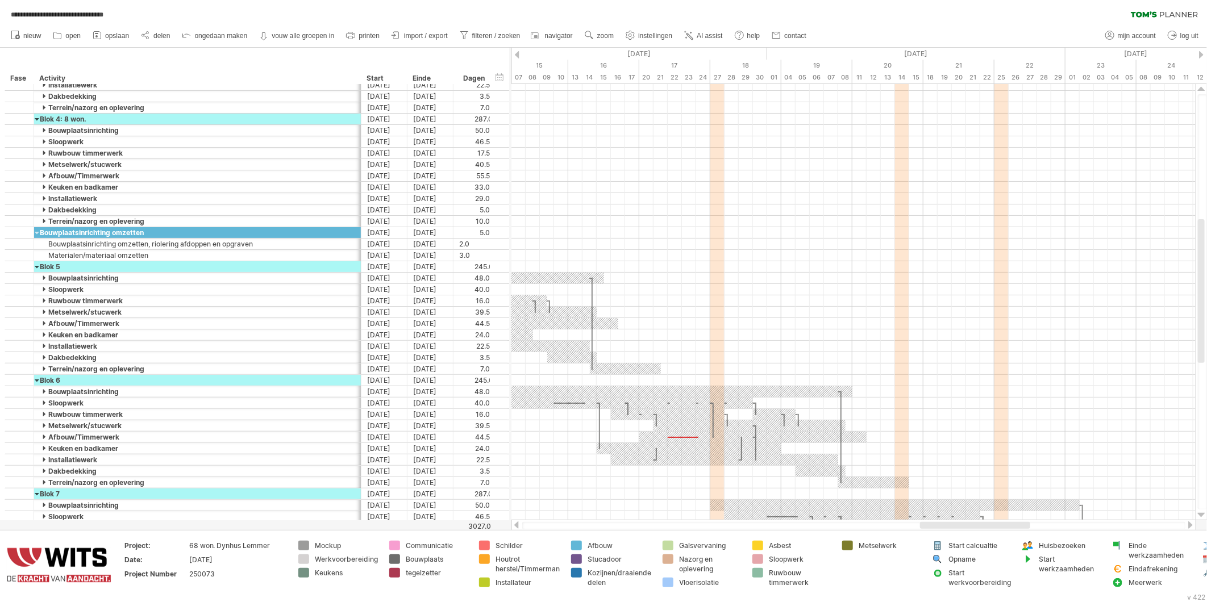
drag, startPoint x: 938, startPoint y: 529, endPoint x: 912, endPoint y: 529, distance: 26.2
click at [912, 529] on div at bounding box center [853, 525] width 663 height 7
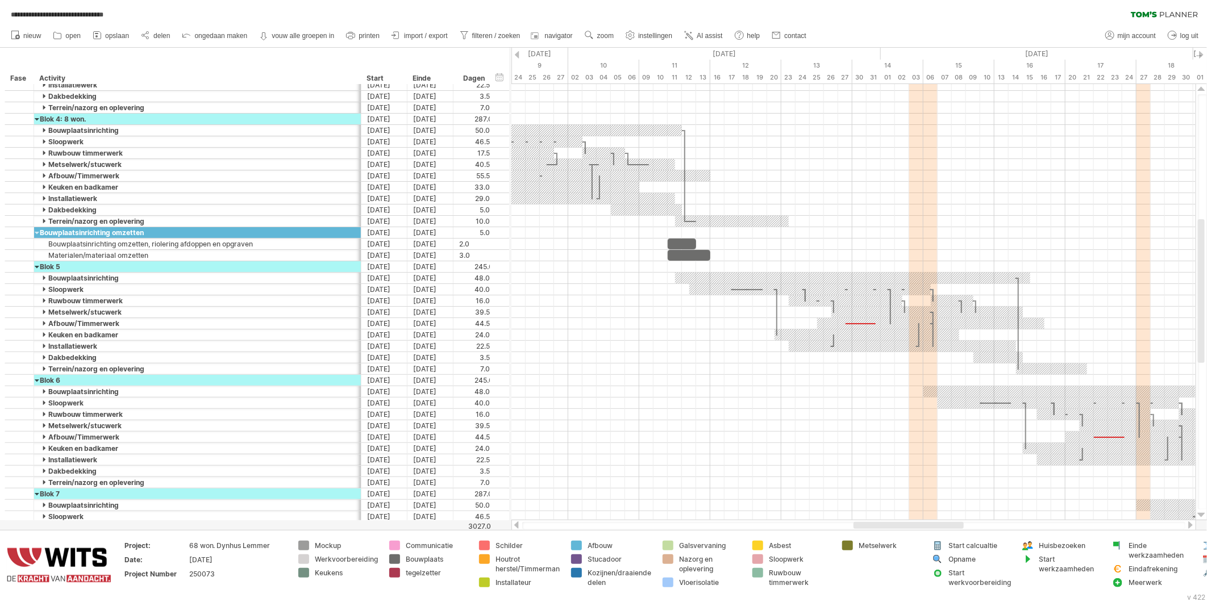
drag, startPoint x: 929, startPoint y: 525, endPoint x: 863, endPoint y: 524, distance: 66.5
click at [863, 524] on div at bounding box center [909, 525] width 110 height 7
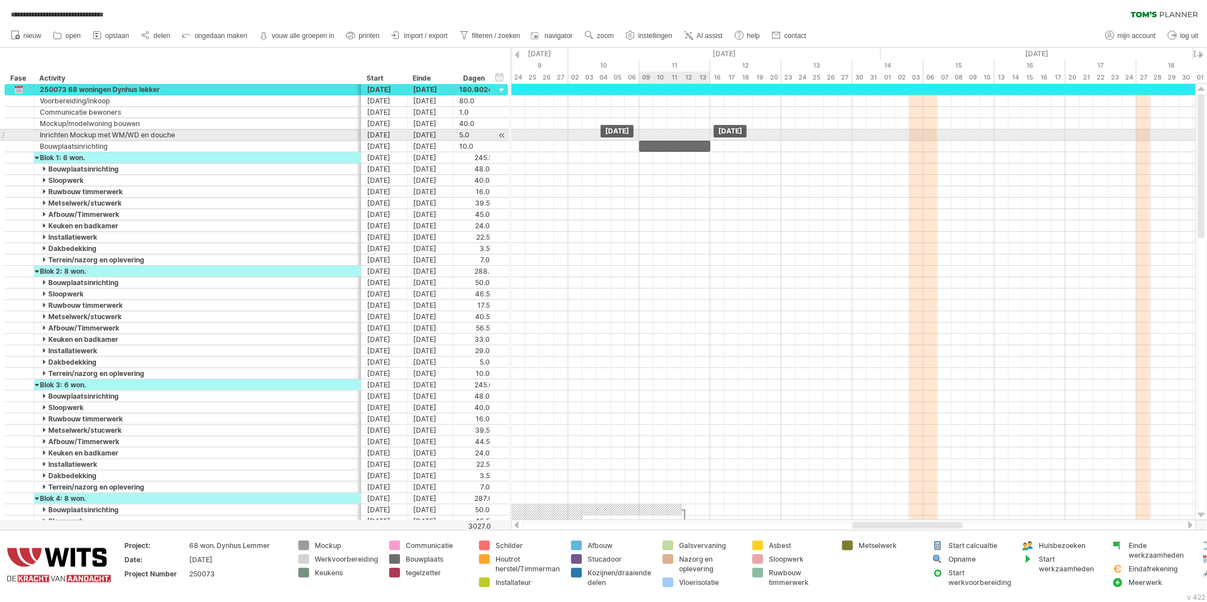
drag, startPoint x: 1048, startPoint y: 145, endPoint x: 678, endPoint y: 140, distance: 369.5
click at [678, 140] on div "2 man + 1 2 man 1+ 2 man 2 man 2 man 2 man 3 man 2 man 2st/dag 2dag/keuken 2st/…" at bounding box center [854, 302] width 684 height 437
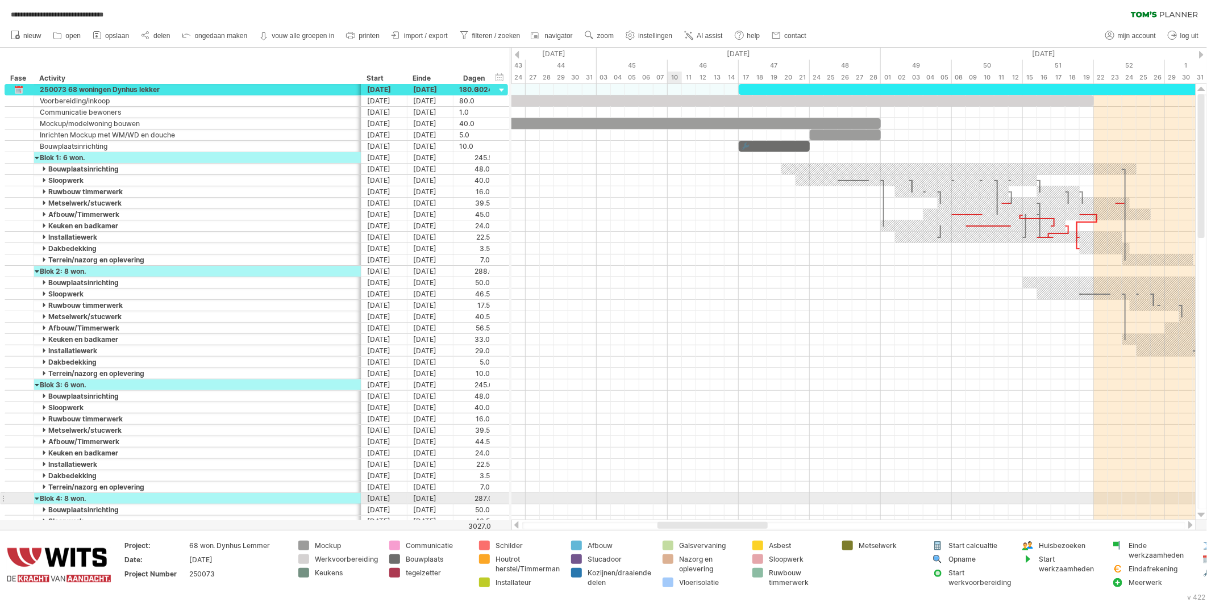
drag, startPoint x: 870, startPoint y: 525, endPoint x: 672, endPoint y: 496, distance: 200.0
click at [672, 496] on div "**********" at bounding box center [603, 301] width 1207 height 602
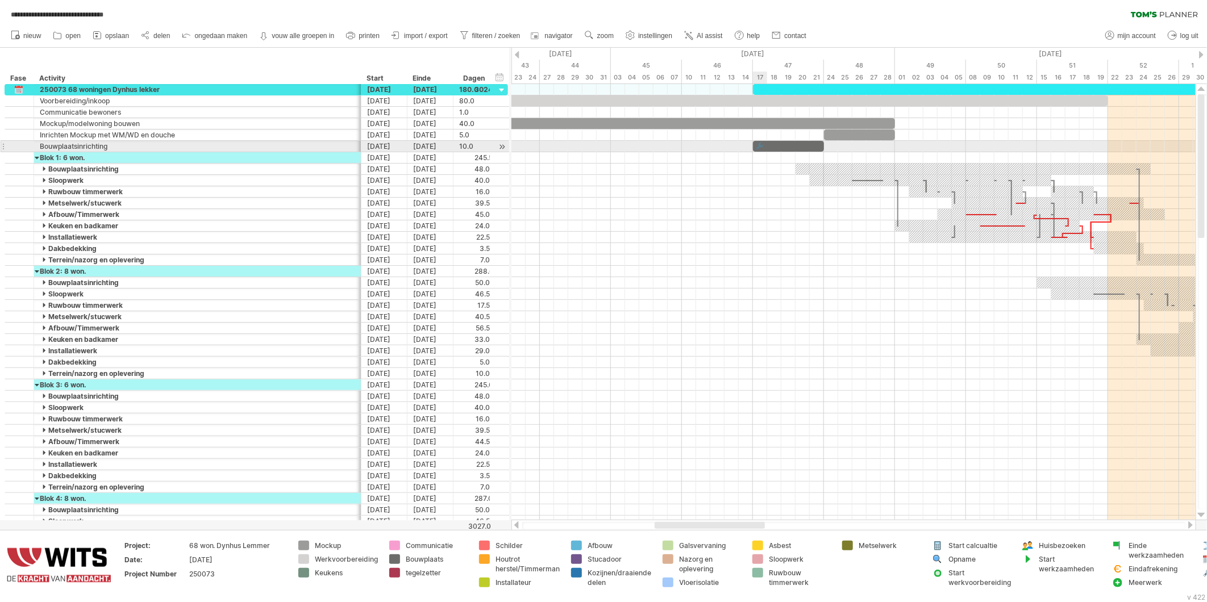
click at [762, 146] on div at bounding box center [759, 146] width 11 height 11
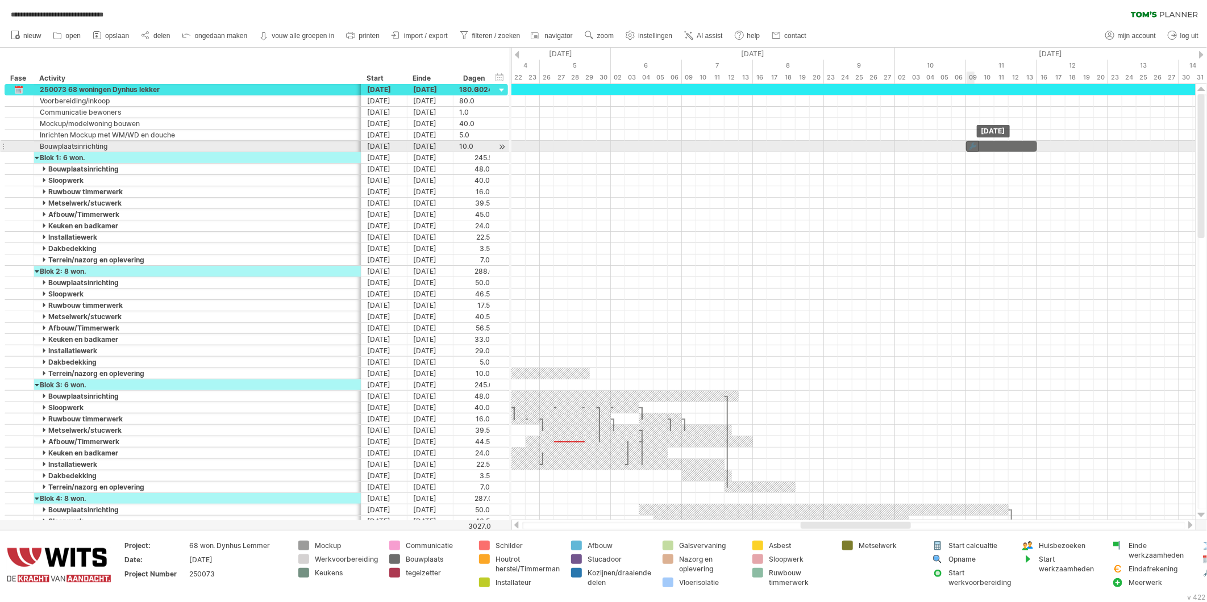
drag, startPoint x: 758, startPoint y: 144, endPoint x: 969, endPoint y: 142, distance: 210.3
click at [969, 142] on div at bounding box center [973, 146] width 13 height 11
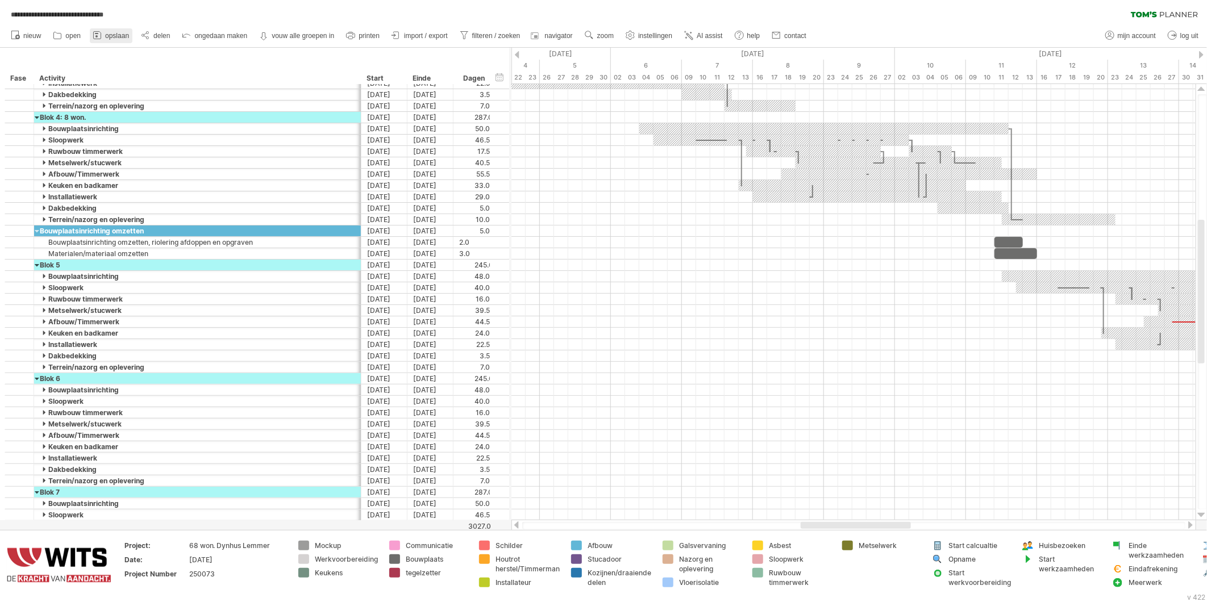
click at [102, 35] on icon at bounding box center [97, 35] width 11 height 11
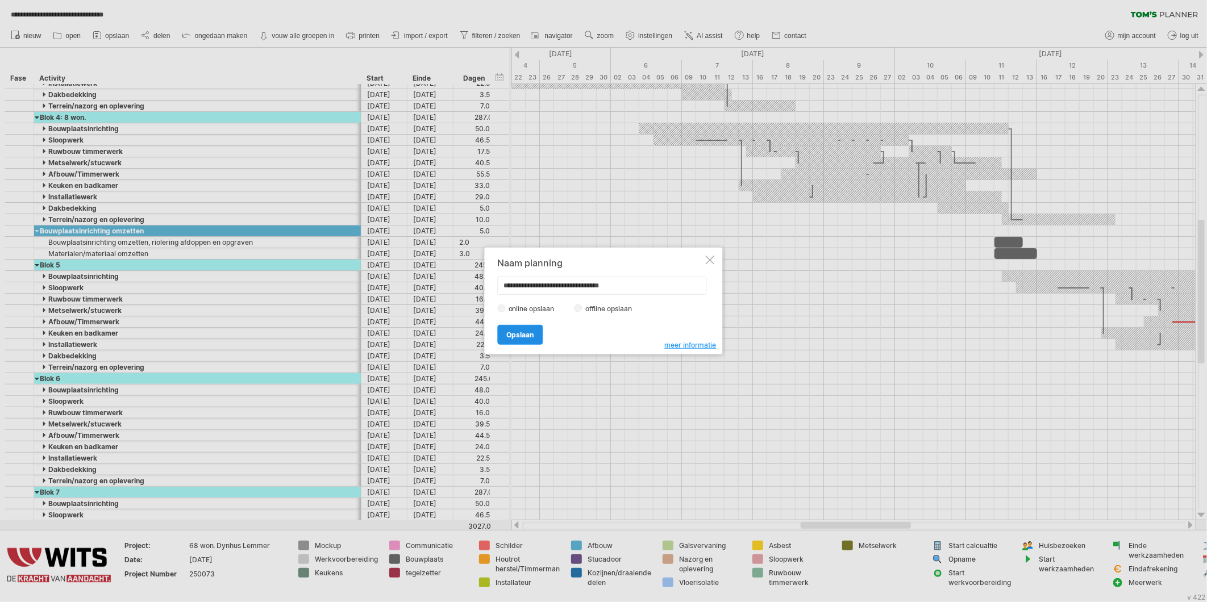
click at [527, 336] on span "Opslaan" at bounding box center [520, 335] width 27 height 9
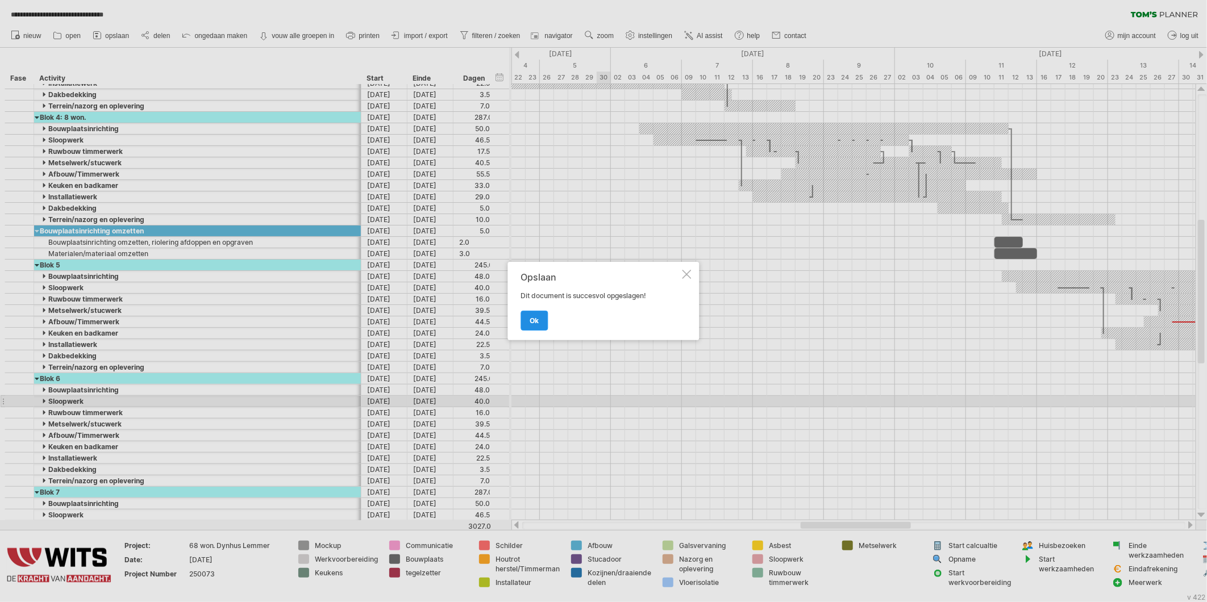
click at [540, 324] on link "ok" at bounding box center [534, 321] width 27 height 20
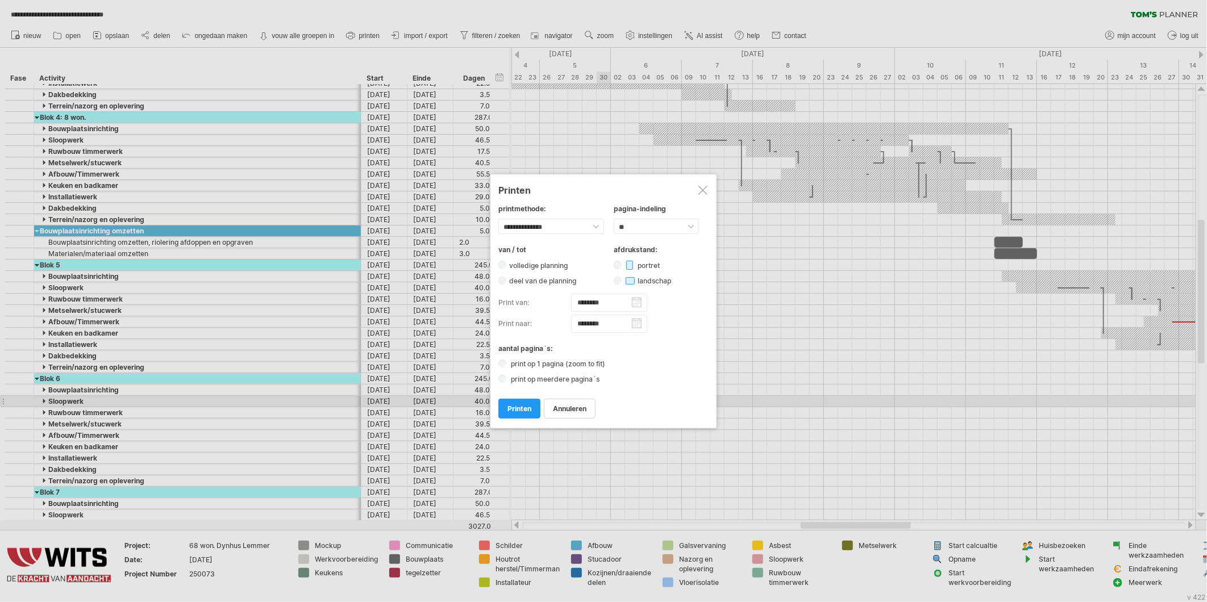
click at [530, 405] on span "printen" at bounding box center [520, 409] width 24 height 9
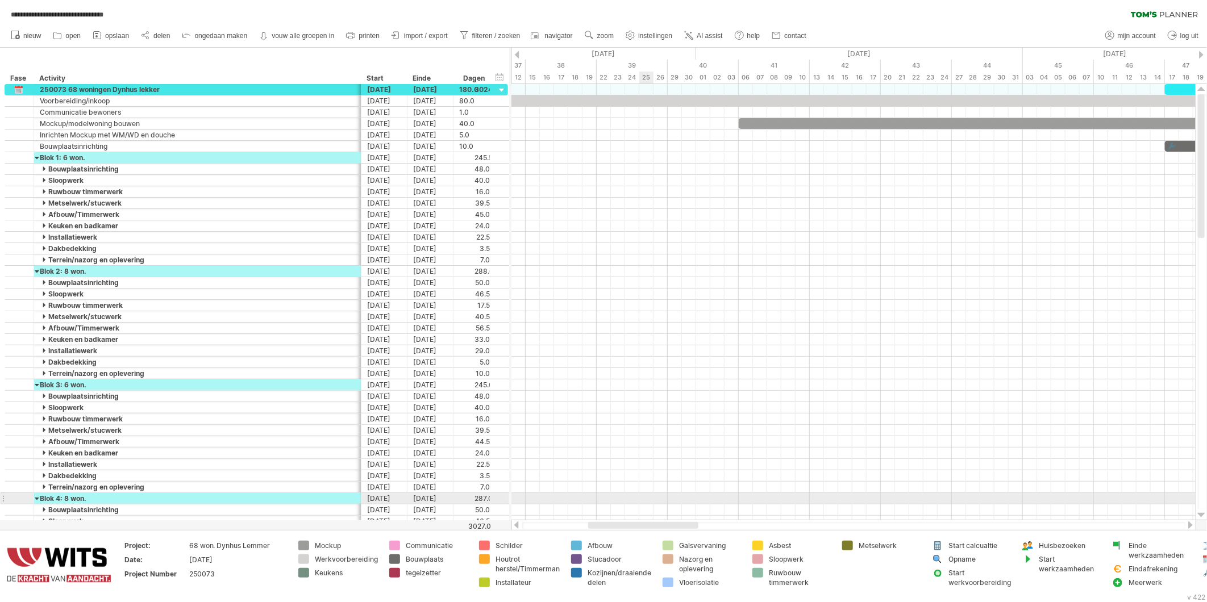
drag, startPoint x: 865, startPoint y: 526, endPoint x: 563, endPoint y: 488, distance: 304.2
click at [565, 490] on div "**********" at bounding box center [603, 301] width 1207 height 602
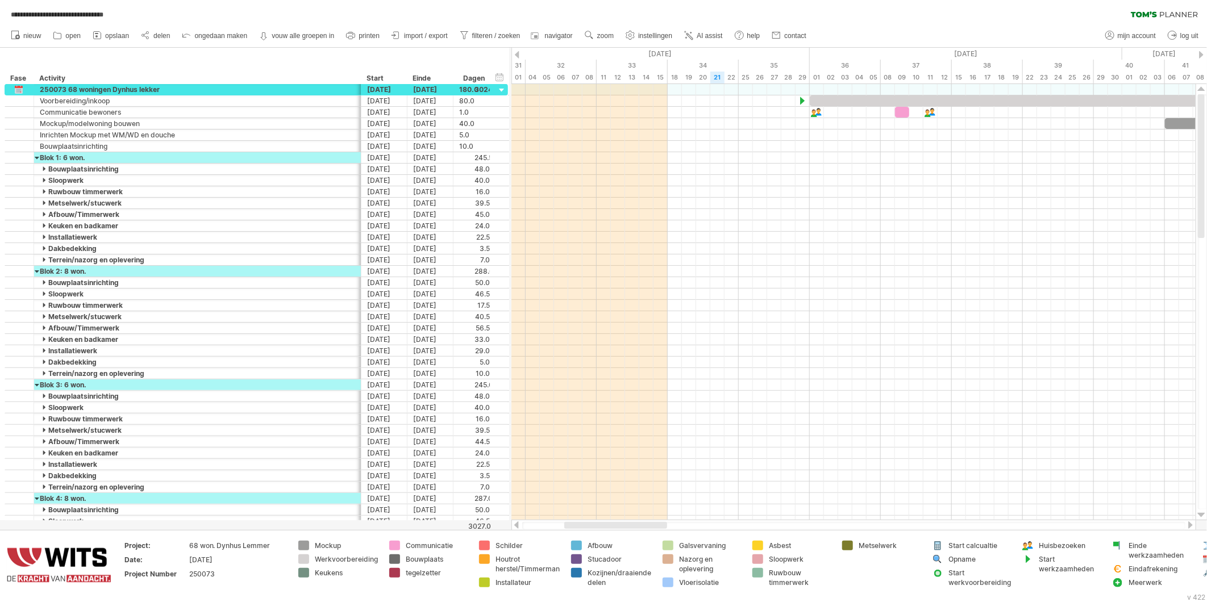
click at [651, 32] on span "instellingen" at bounding box center [655, 36] width 34 height 8
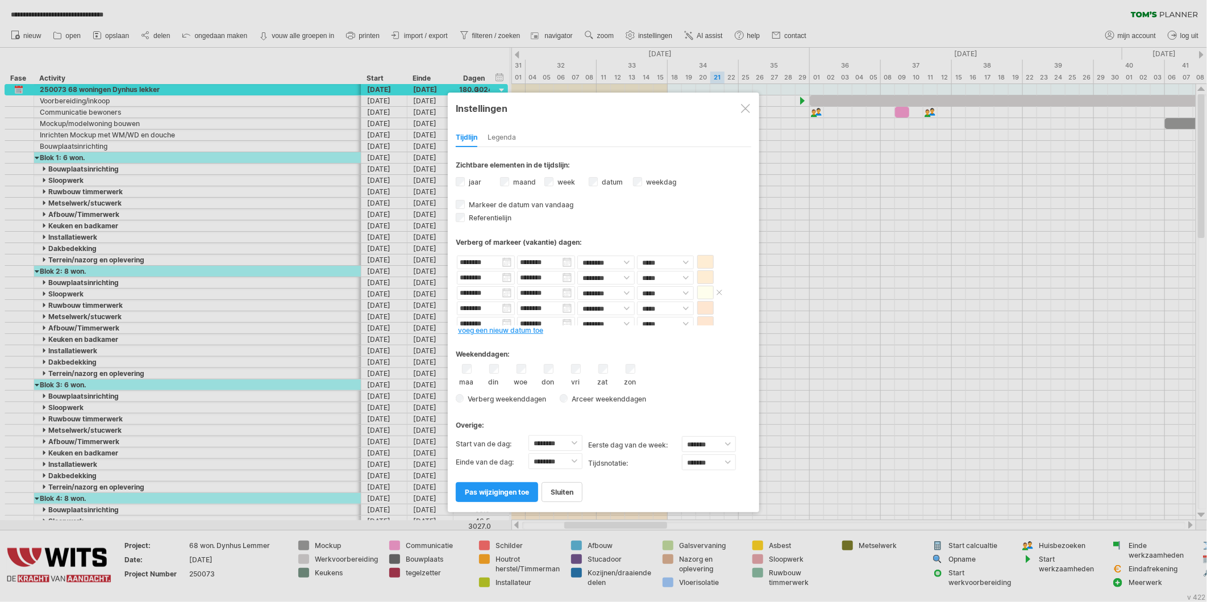
click at [720, 290] on span at bounding box center [719, 292] width 11 height 9
click at [493, 496] on link "pas wijzigingen toe" at bounding box center [497, 493] width 82 height 20
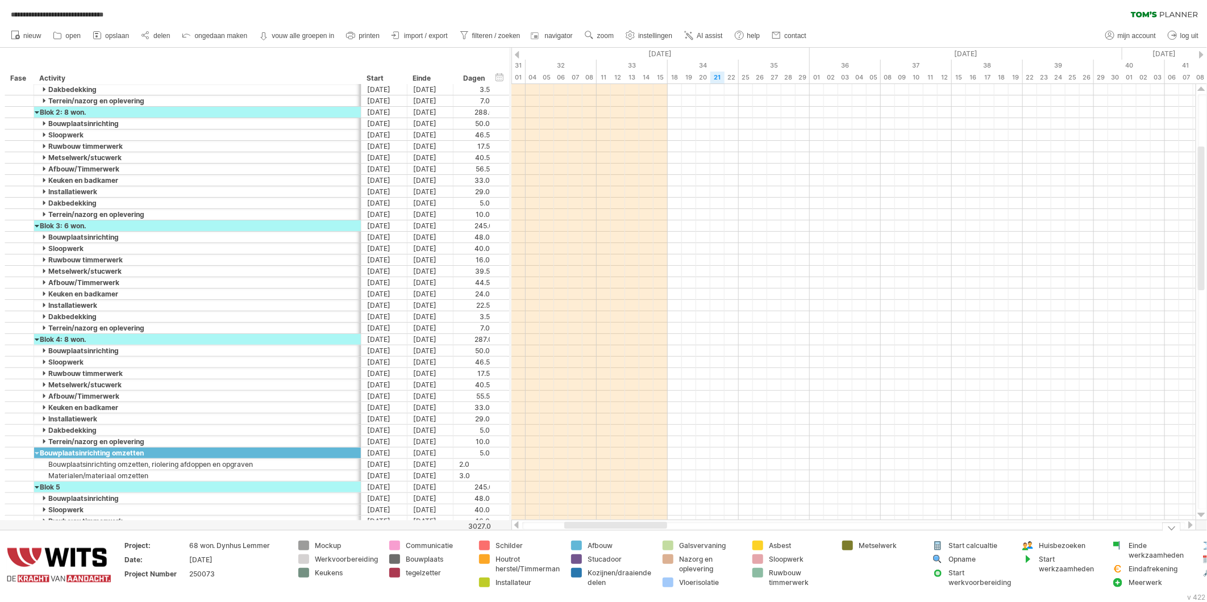
drag, startPoint x: 618, startPoint y: 527, endPoint x: 535, endPoint y: 520, distance: 83.3
click at [535, 520] on div at bounding box center [854, 525] width 685 height 11
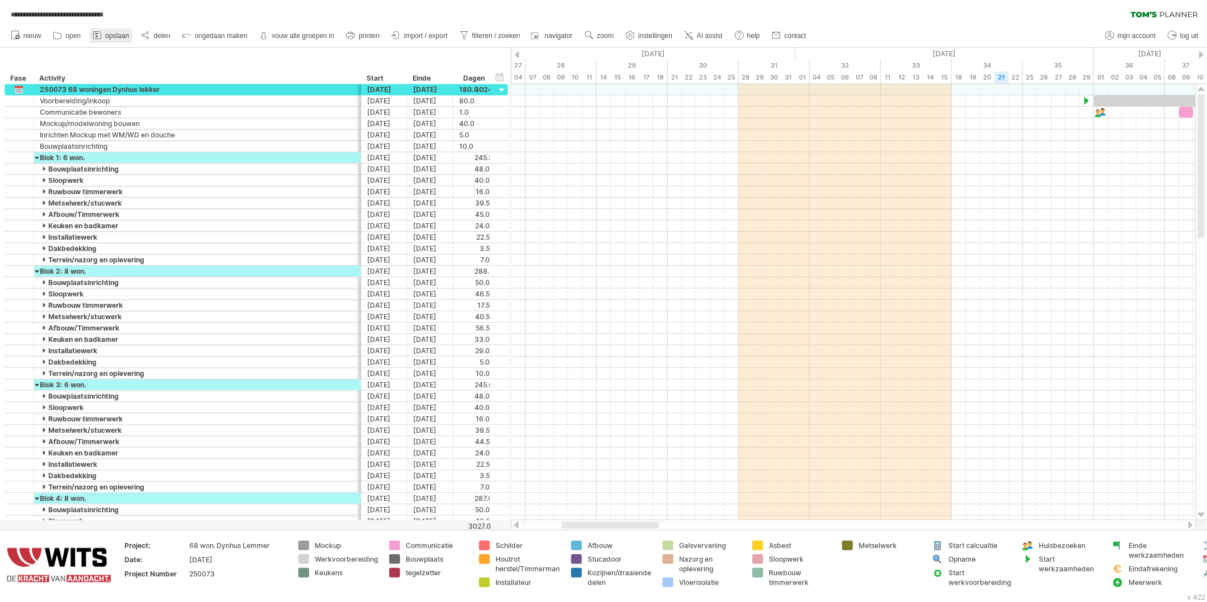
click at [107, 32] on span "opslaan" at bounding box center [117, 36] width 24 height 8
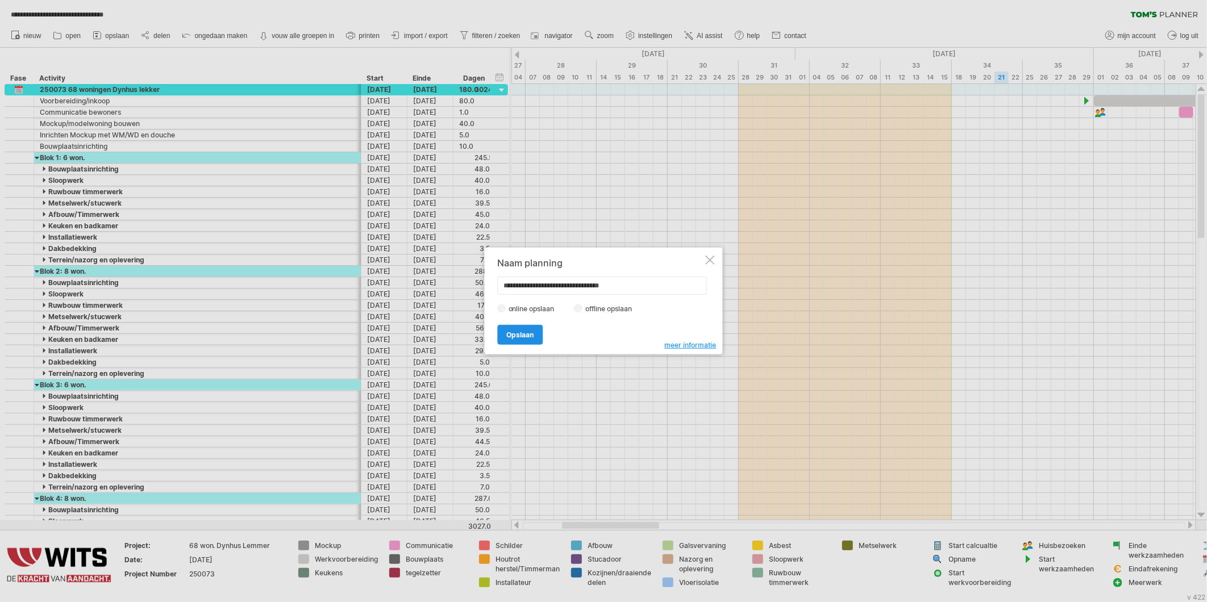
click at [525, 338] on span "Opslaan" at bounding box center [520, 335] width 27 height 9
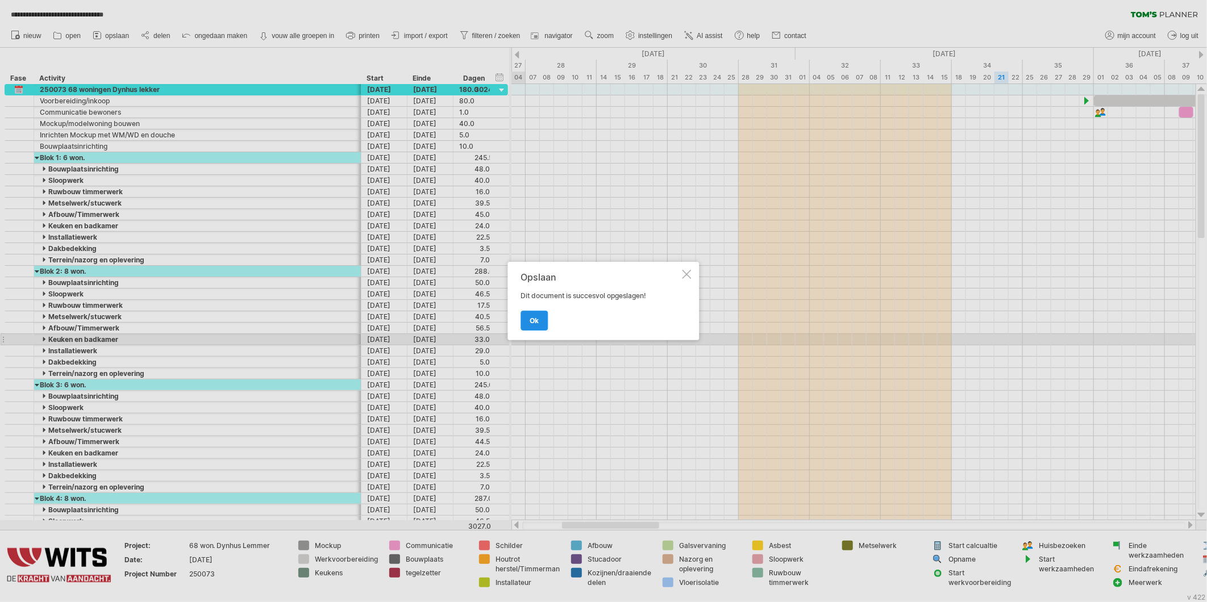
click at [531, 318] on span "ok" at bounding box center [534, 321] width 9 height 9
